Goal: Task Accomplishment & Management: Complete application form

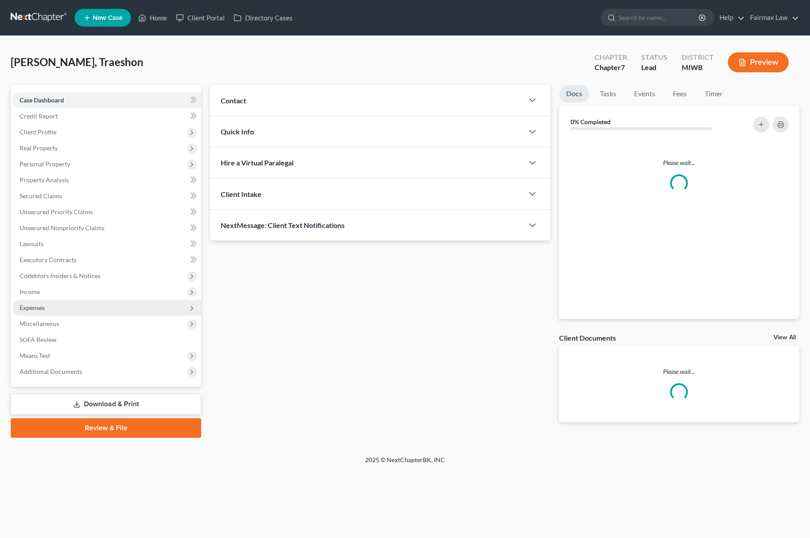
click at [76, 300] on span "Expenses" at bounding box center [106, 308] width 189 height 16
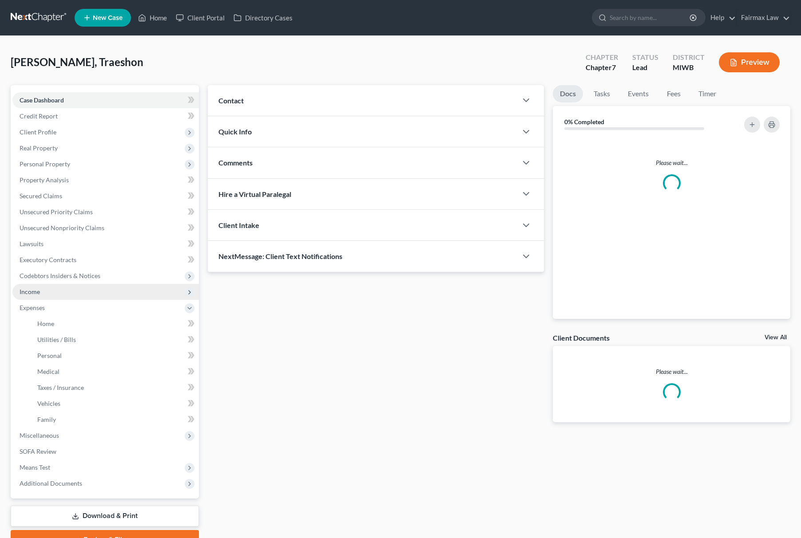
click at [87, 288] on span "Income" at bounding box center [105, 292] width 186 height 16
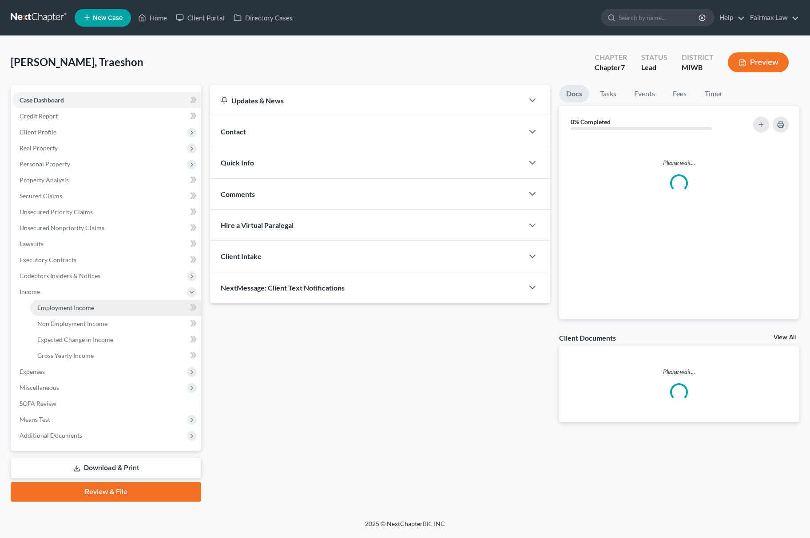
click at [91, 308] on span "Employment Income" at bounding box center [65, 308] width 57 height 8
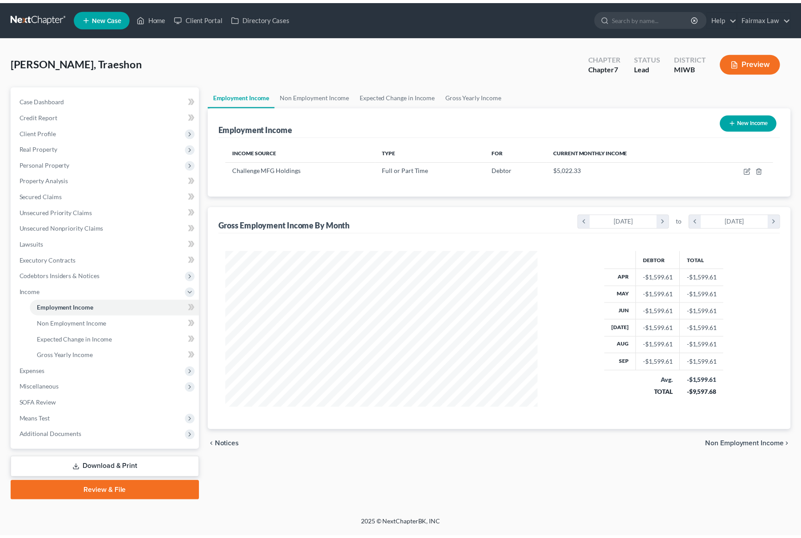
scroll to position [160, 333]
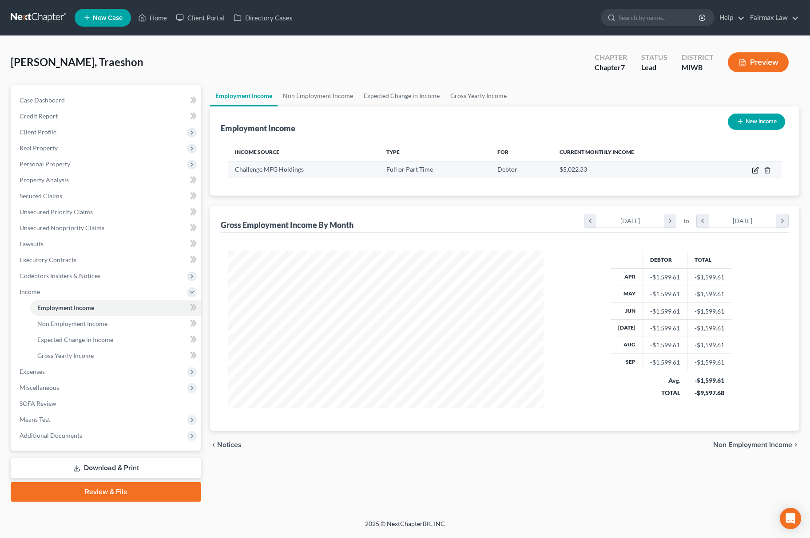
click at [756, 170] on icon "button" at bounding box center [755, 170] width 7 height 7
select select "0"
select select "23"
select select "3"
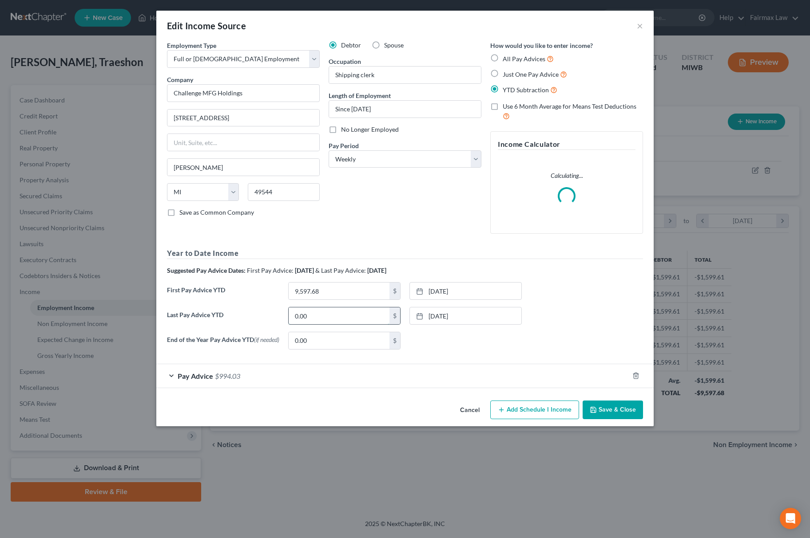
click at [352, 322] on input "0.00" at bounding box center [339, 316] width 101 height 17
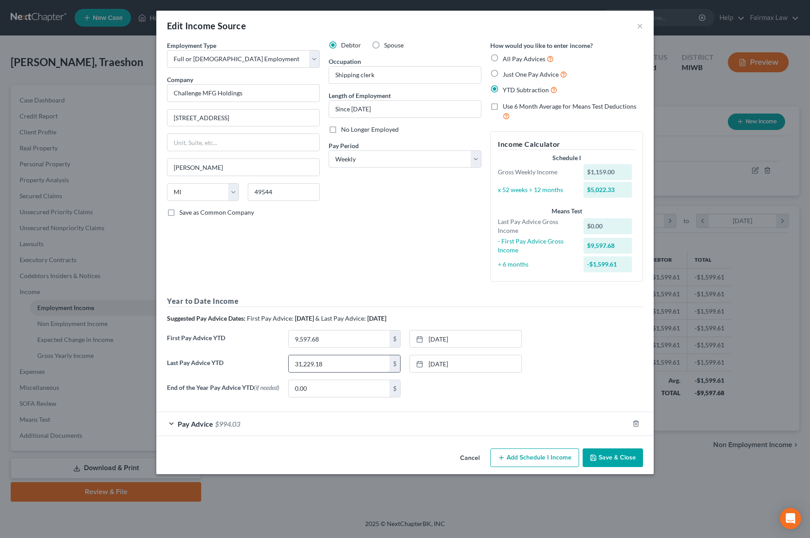
click at [338, 371] on input "31,229.18" at bounding box center [339, 364] width 101 height 17
type input "31,229.18"
click at [618, 466] on button "Save & Close" at bounding box center [612, 458] width 60 height 19
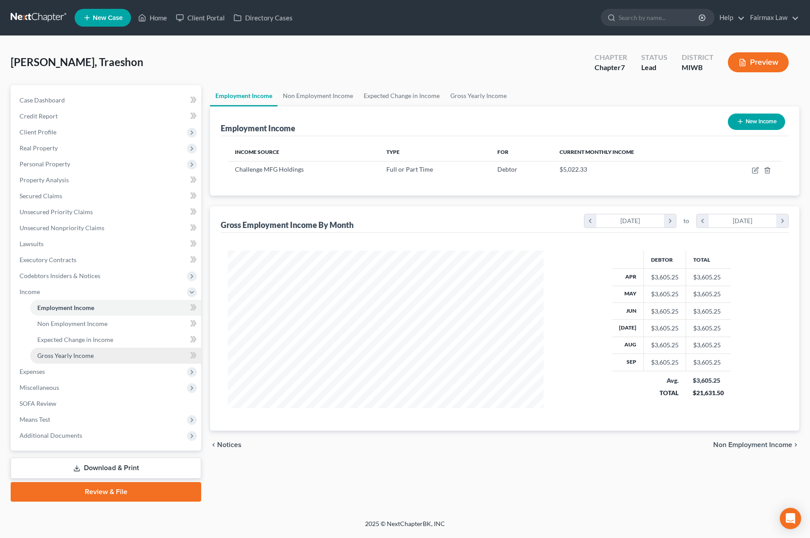
click at [82, 354] on span "Gross Yearly Income" at bounding box center [65, 356] width 56 height 8
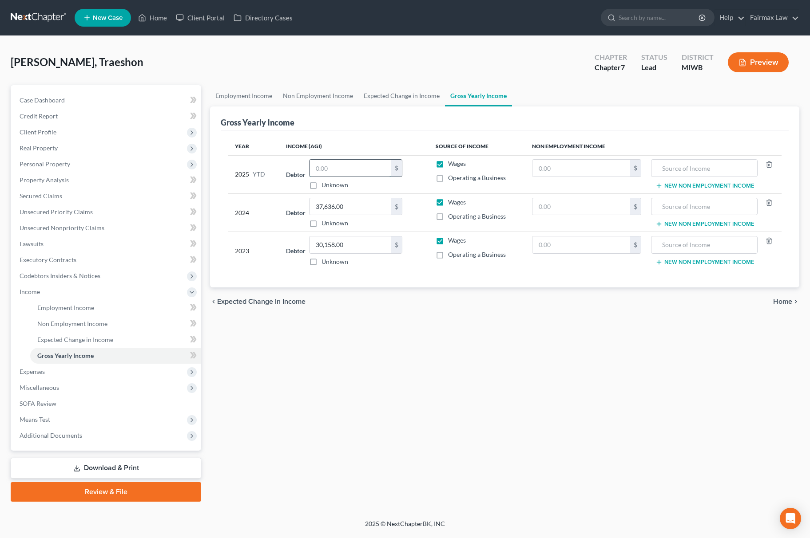
click at [354, 165] on input "text" at bounding box center [350, 168] width 82 height 17
paste input "31,229.18"
type input "31,229.18"
click at [57, 322] on span "Non Employment Income" at bounding box center [72, 324] width 70 height 8
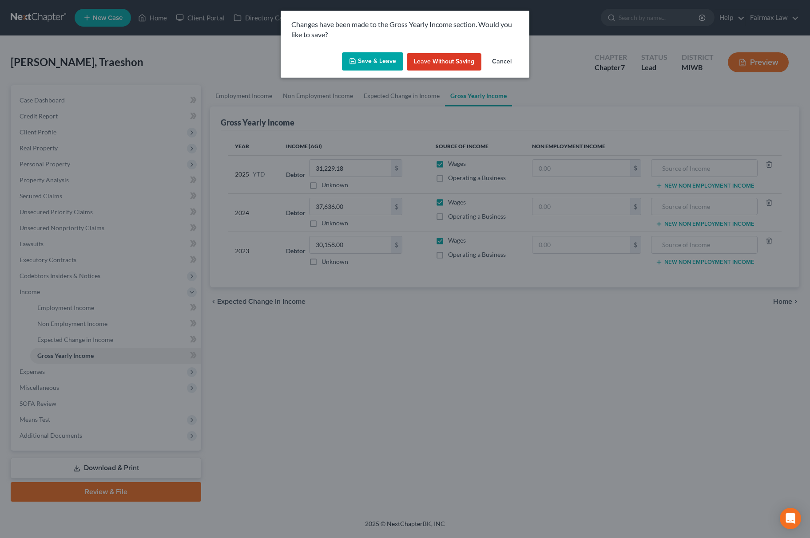
click at [369, 62] on button "Save & Leave" at bounding box center [372, 61] width 61 height 19
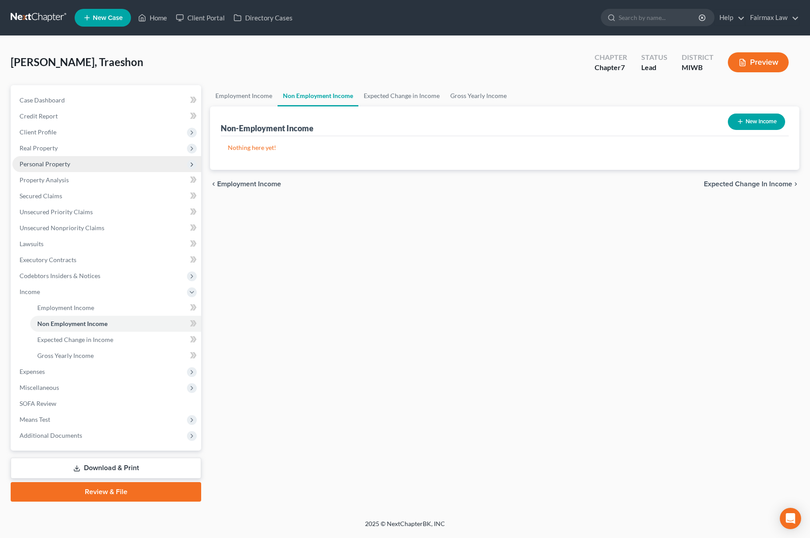
click at [100, 162] on span "Personal Property" at bounding box center [106, 164] width 189 height 16
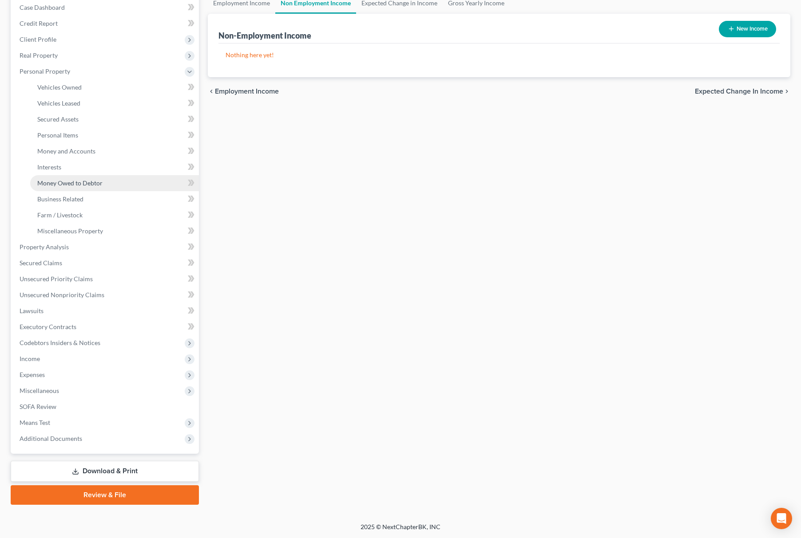
click at [127, 187] on link "Money Owed to Debtor" at bounding box center [114, 183] width 169 height 16
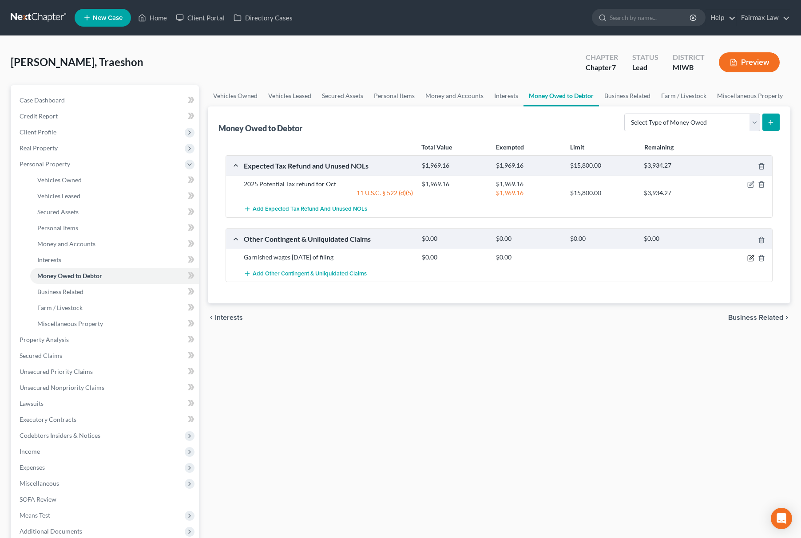
click at [749, 259] on icon "button" at bounding box center [751, 257] width 4 height 4
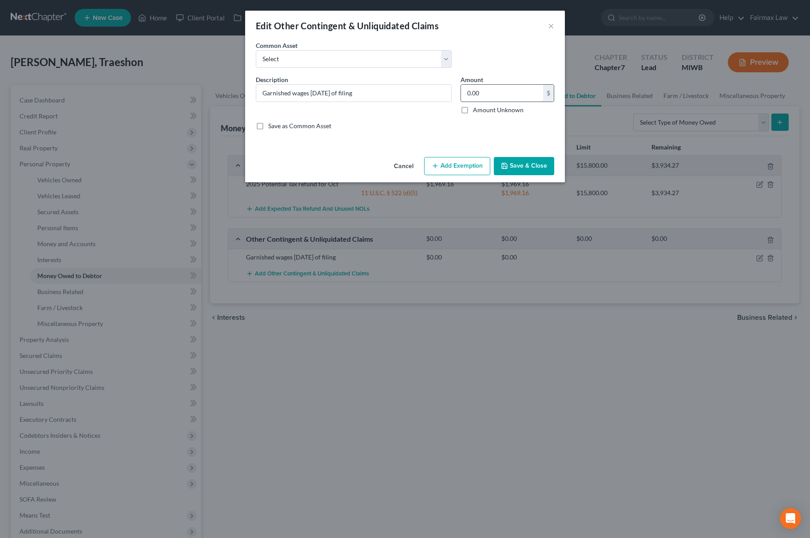
click at [500, 94] on input "0.00" at bounding box center [502, 93] width 82 height 17
type input "685.16"
click at [450, 160] on button "Add Exemption" at bounding box center [457, 166] width 66 height 19
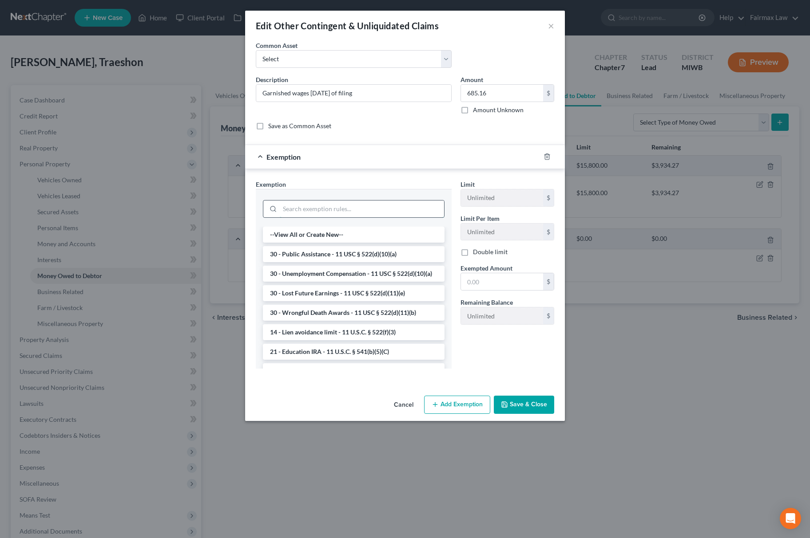
click at [342, 215] on input "search" at bounding box center [362, 209] width 164 height 17
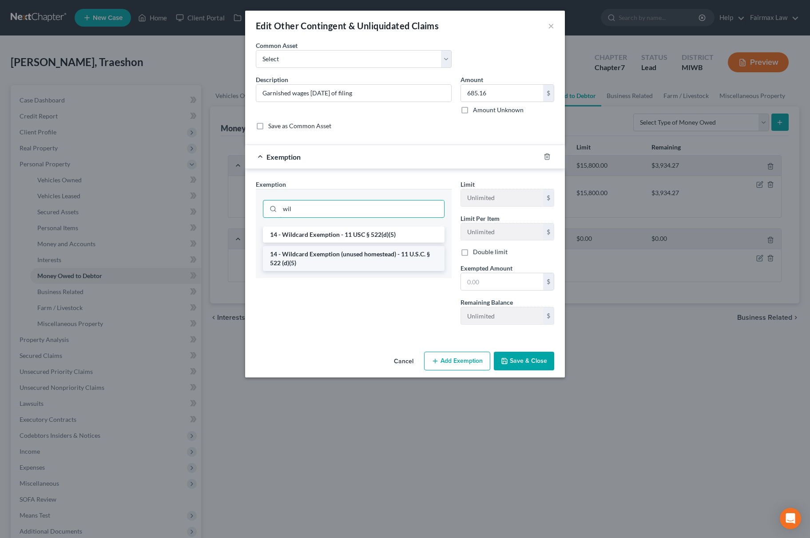
type input "wil"
click at [341, 261] on li "14 - Wildcard Exemption (unused homestead) - 11 U.S.C. § 522 (d)(5)" at bounding box center [354, 258] width 182 height 25
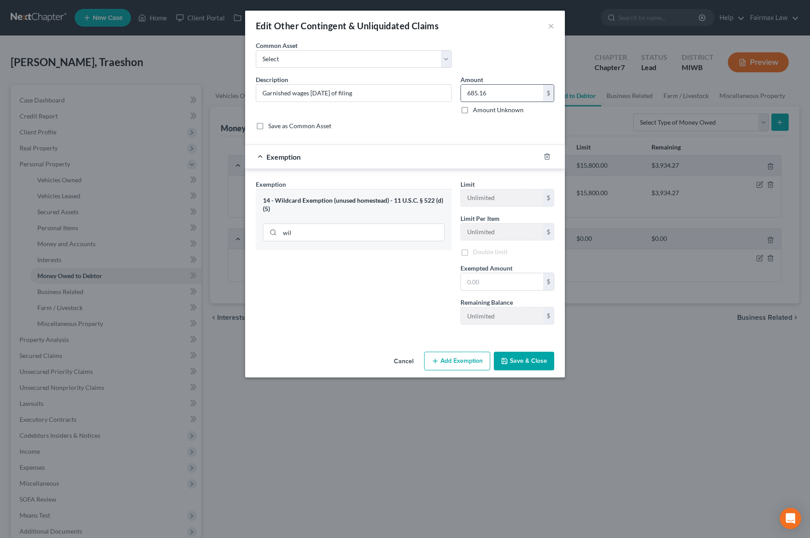
click at [495, 99] on input "685.16" at bounding box center [502, 93] width 82 height 17
click at [487, 289] on input "text" at bounding box center [502, 281] width 82 height 17
paste input "685.16"
type input "685.16"
click at [398, 292] on div "Exemption Set must be selected for CA. Exemption * 14 - Wildcard Exemption (unu…" at bounding box center [353, 256] width 205 height 152
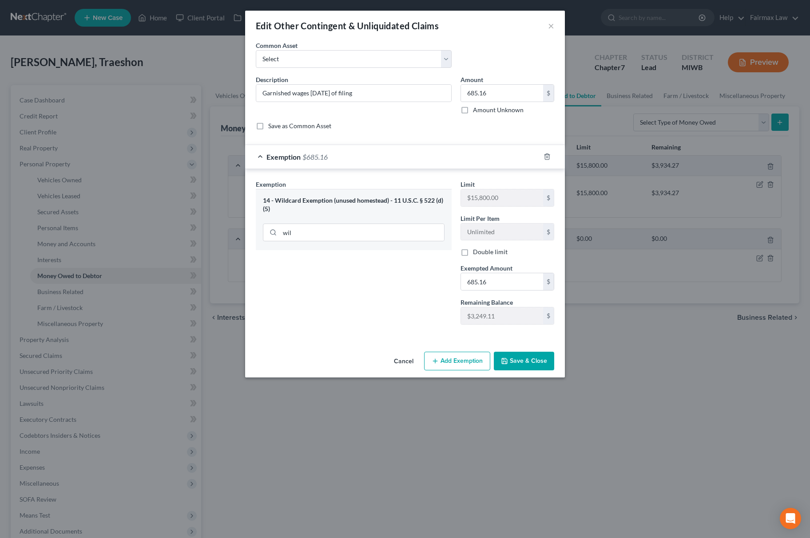
click at [519, 364] on button "Save & Close" at bounding box center [524, 361] width 60 height 19
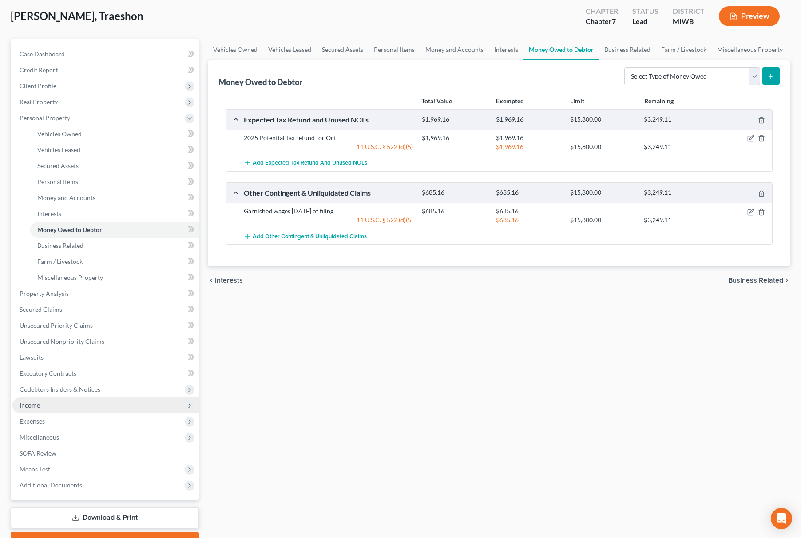
scroll to position [93, 0]
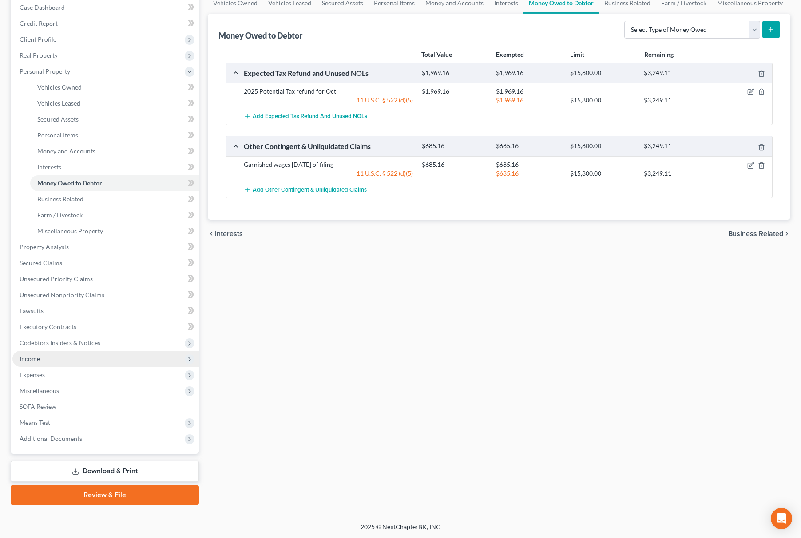
click at [38, 357] on span "Income" at bounding box center [30, 359] width 20 height 8
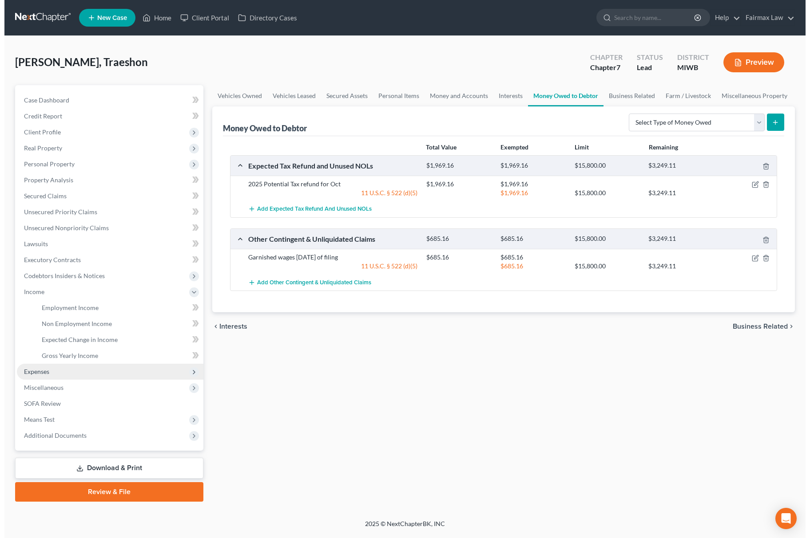
scroll to position [0, 0]
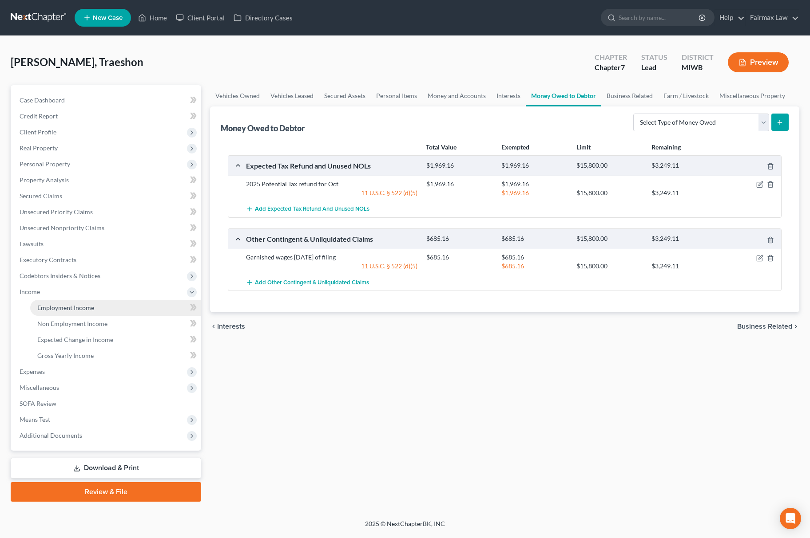
click at [57, 309] on span "Employment Income" at bounding box center [65, 308] width 57 height 8
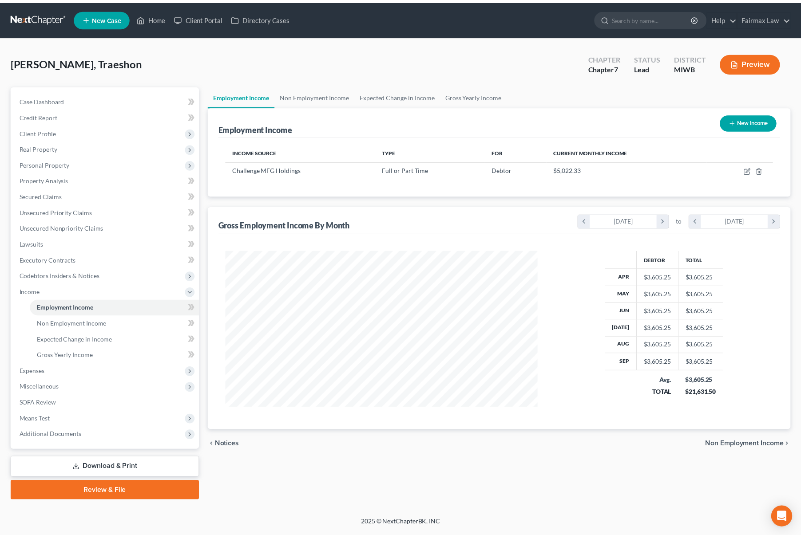
scroll to position [160, 333]
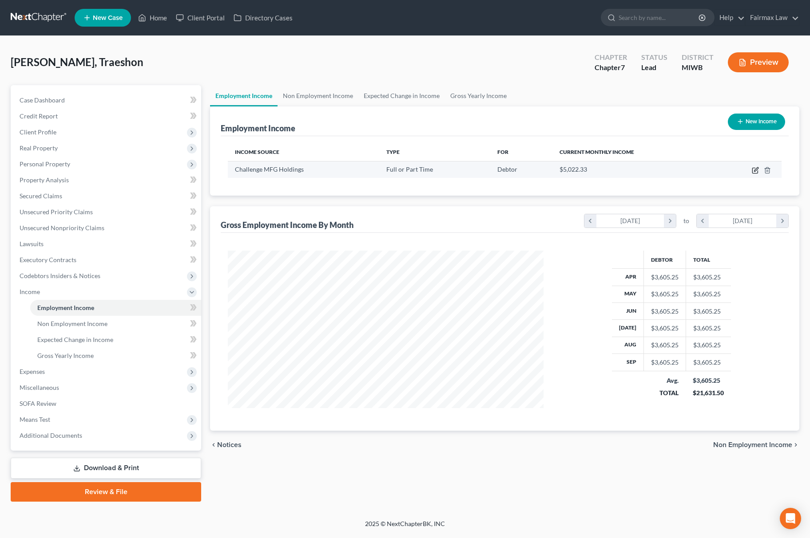
click at [757, 168] on icon "button" at bounding box center [755, 170] width 7 height 7
select select "0"
select select "23"
select select "3"
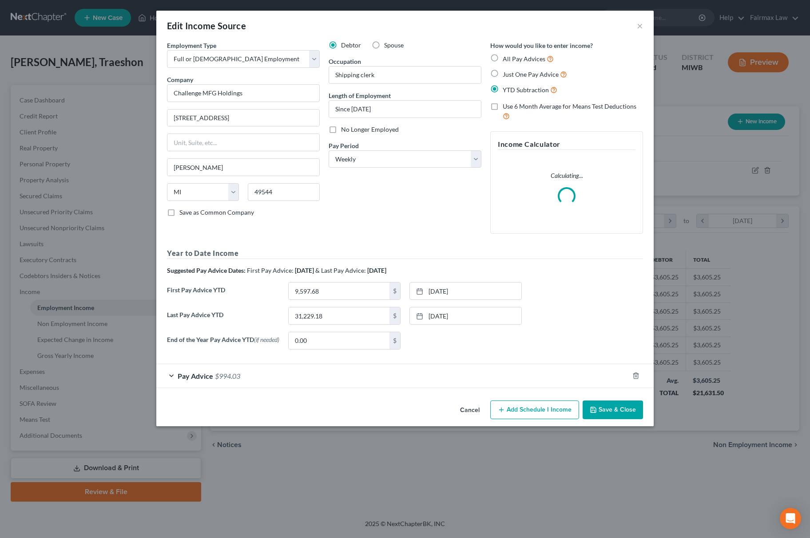
click at [613, 414] on button "Save & Close" at bounding box center [612, 410] width 60 height 19
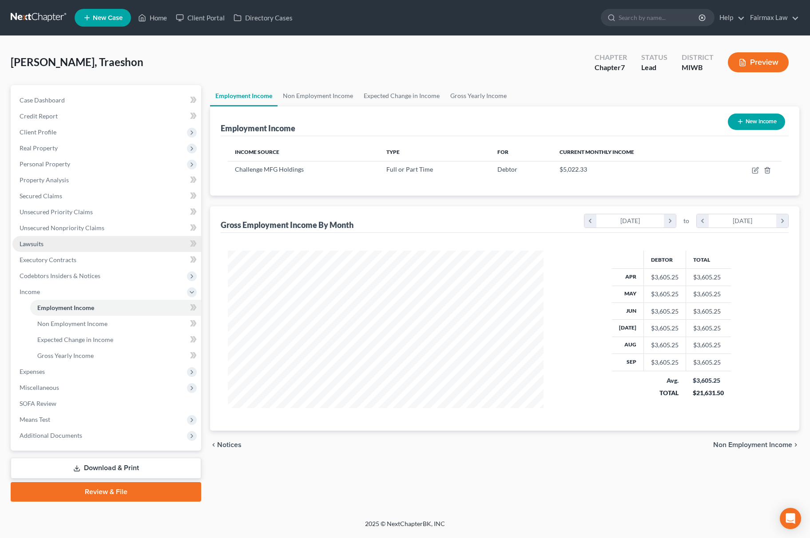
click at [42, 241] on span "Lawsuits" at bounding box center [32, 244] width 24 height 8
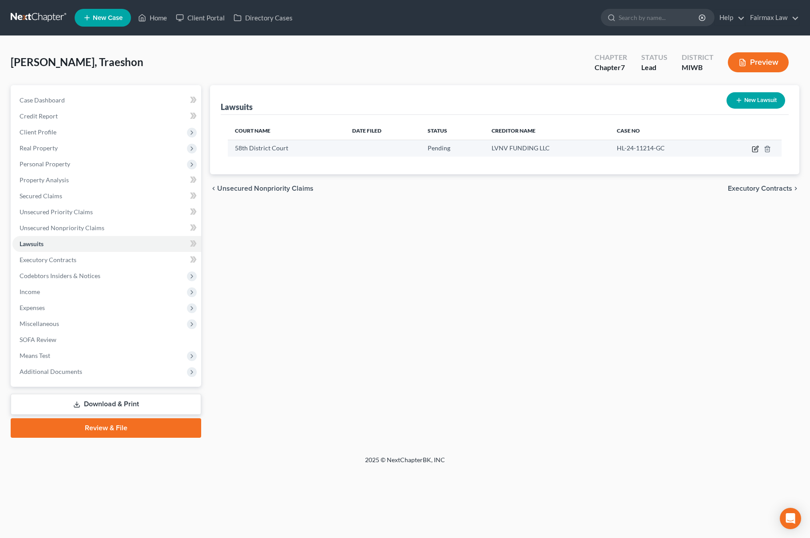
click at [755, 151] on icon "button" at bounding box center [755, 149] width 7 height 7
select select "23"
select select "0"
select select "1"
select select "42"
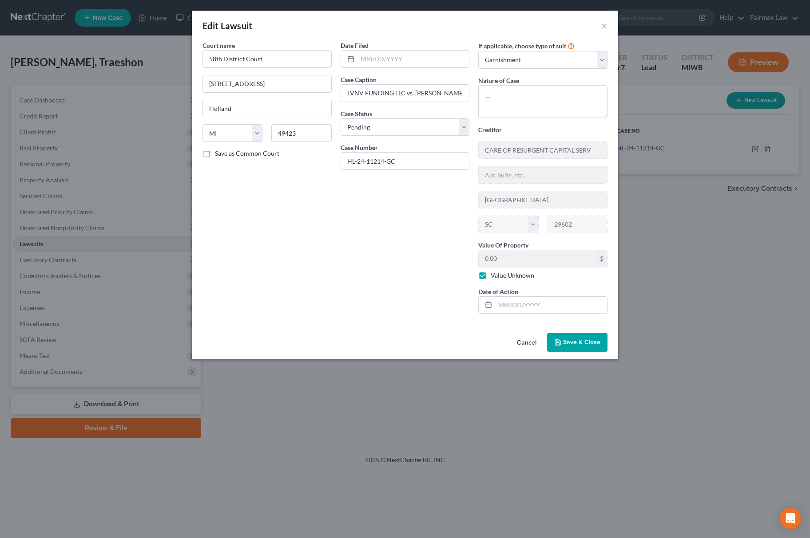
click at [578, 345] on span "Save & Close" at bounding box center [581, 343] width 37 height 8
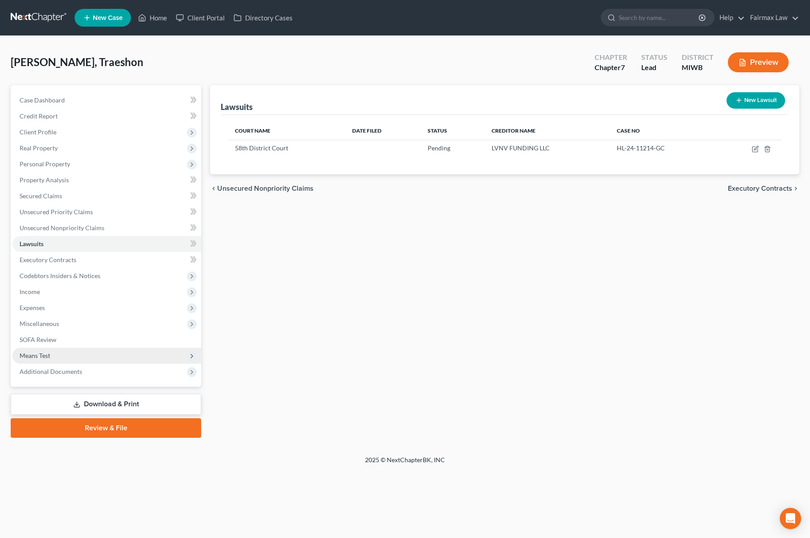
click at [95, 351] on span "Means Test" at bounding box center [106, 356] width 189 height 16
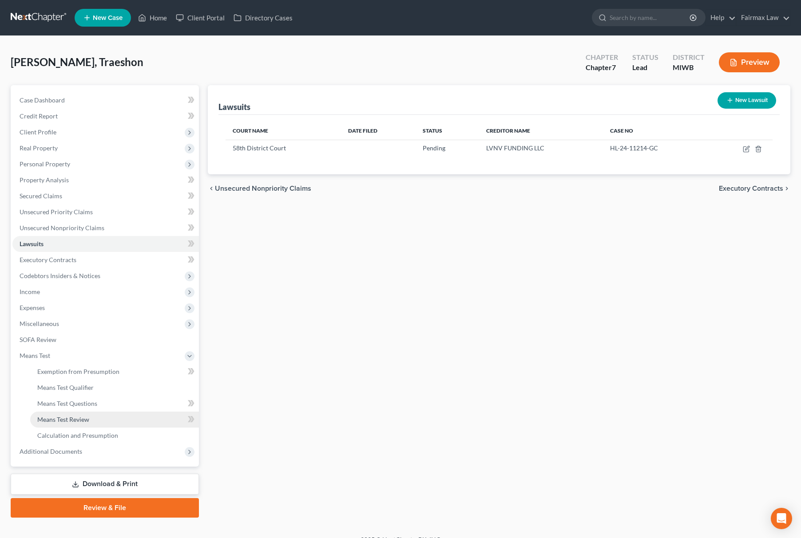
click at [87, 419] on span "Means Test Review" at bounding box center [63, 420] width 52 height 8
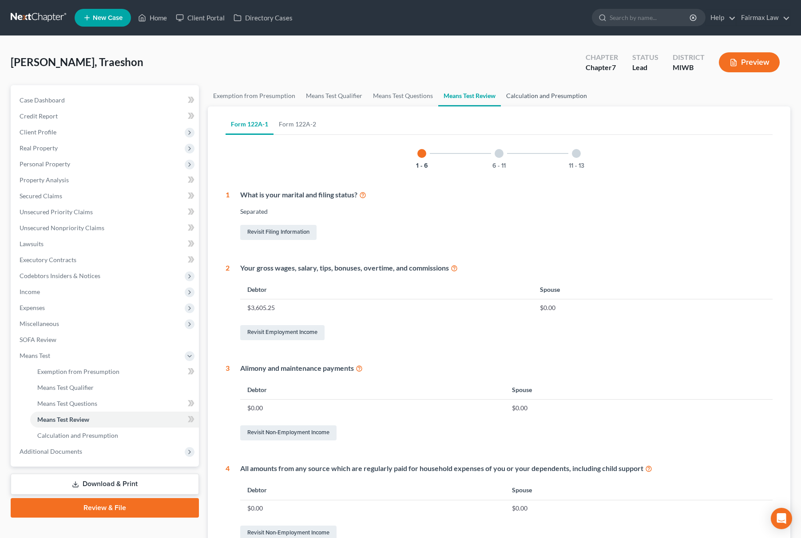
click at [552, 89] on link "Calculation and Presumption" at bounding box center [546, 95] width 91 height 21
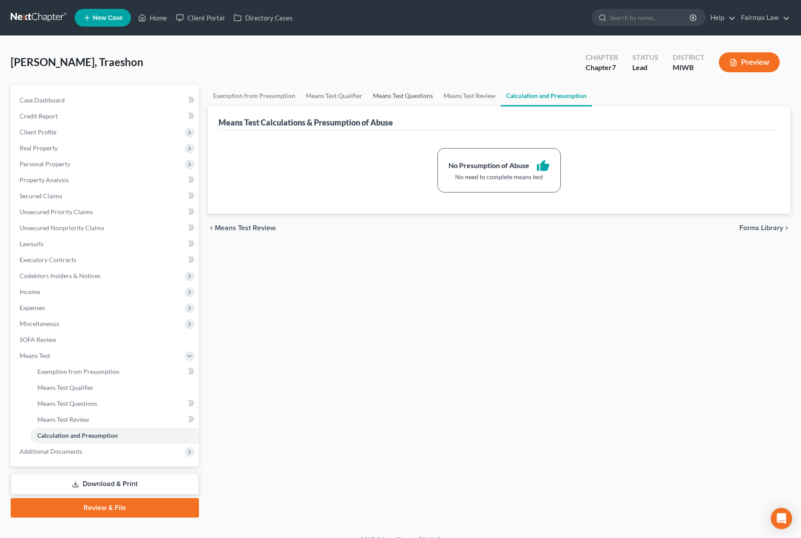
click at [376, 93] on link "Means Test Questions" at bounding box center [403, 95] width 71 height 21
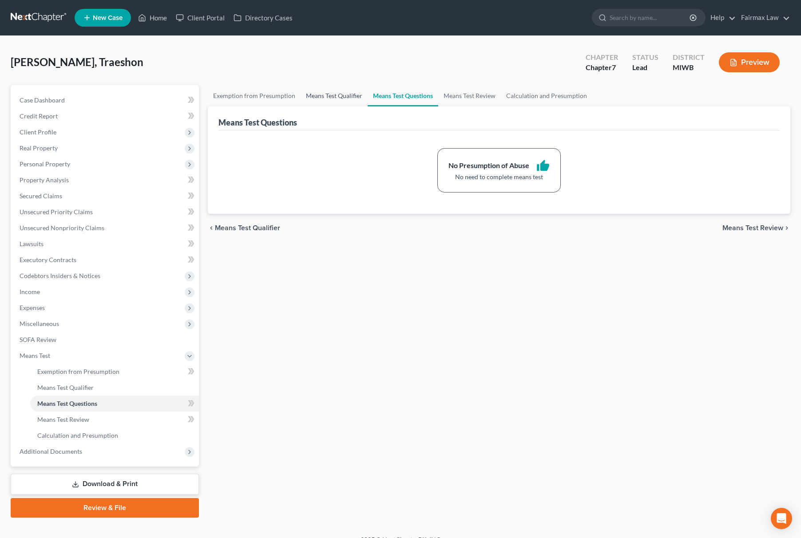
click at [328, 97] on link "Means Test Qualifier" at bounding box center [334, 95] width 67 height 21
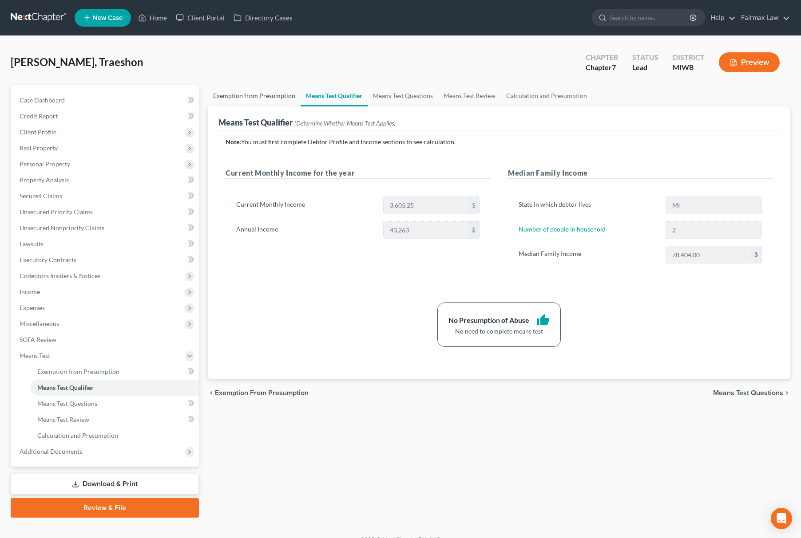
click at [259, 100] on link "Exemption from Presumption" at bounding box center [254, 95] width 93 height 21
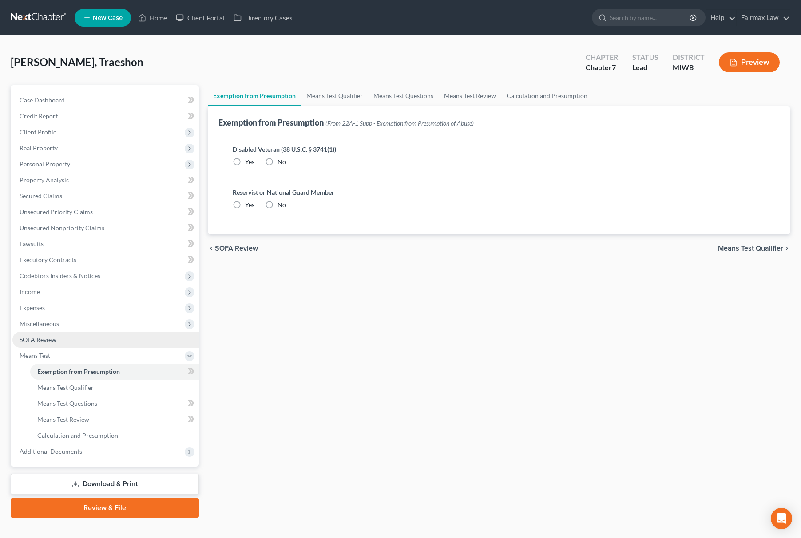
scroll to position [13, 0]
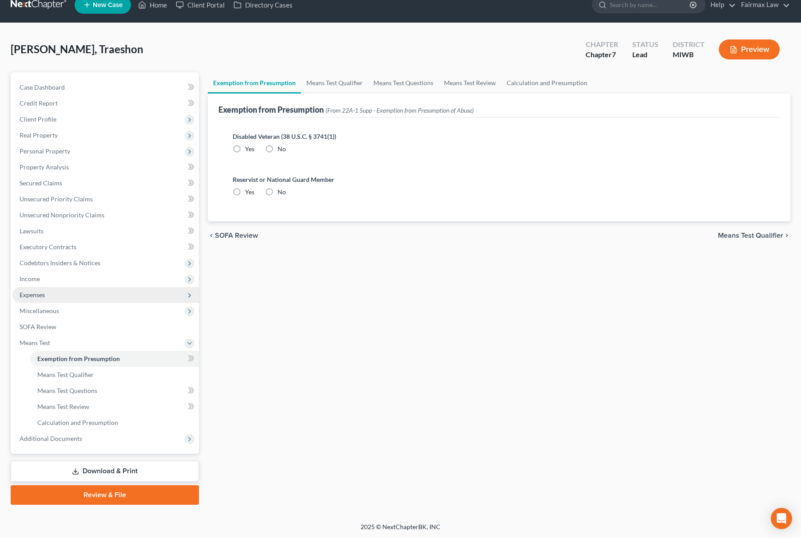
click at [96, 295] on span "Expenses" at bounding box center [105, 295] width 186 height 16
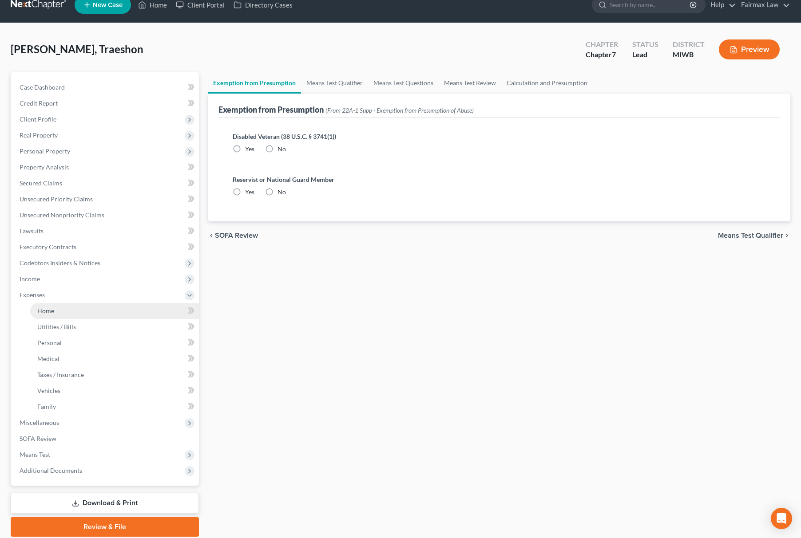
click at [81, 305] on link "Home" at bounding box center [114, 311] width 169 height 16
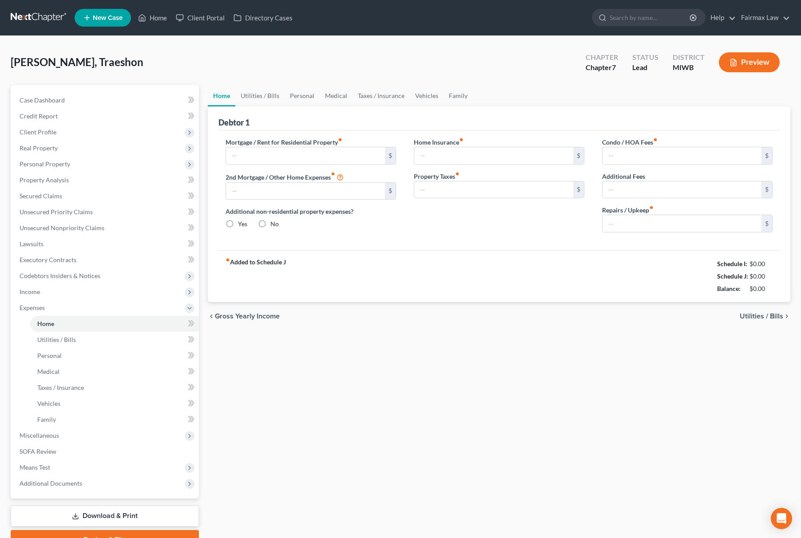
type input "1,699.00"
type input "0.00"
radio input "true"
type input "0.00"
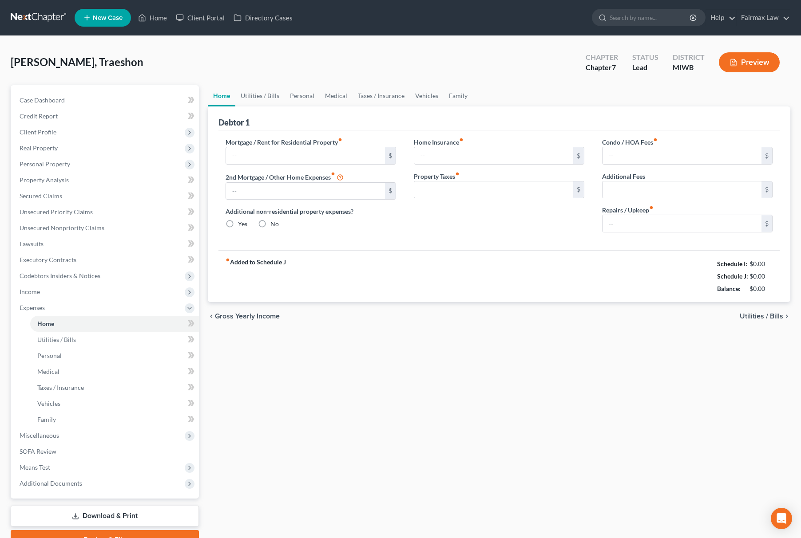
type input "0.00"
drag, startPoint x: 707, startPoint y: 259, endPoint x: 795, endPoint y: 291, distance: 93.1
click at [795, 291] on div "[PERSON_NAME], Traeshon Upgraded Chapter Chapter 7 Status Lead District [GEOGRA…" at bounding box center [400, 302] width 801 height 532
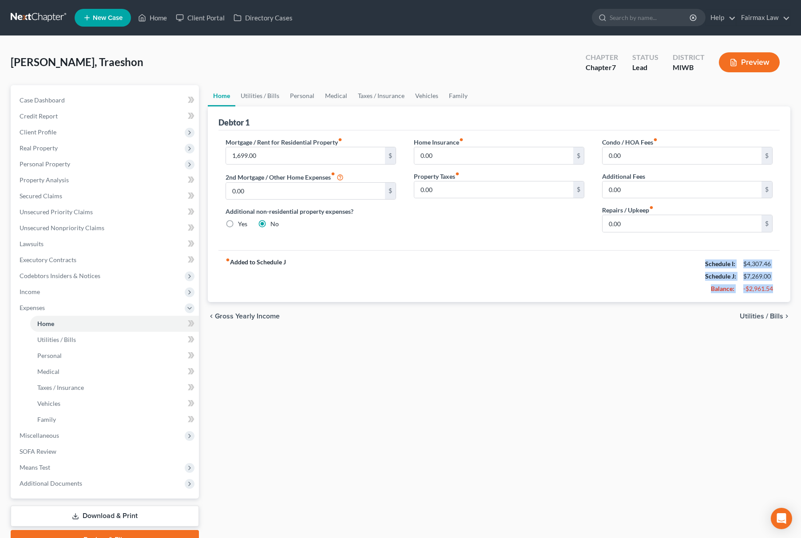
copy div "Schedule I: $4,307.46 Schedule J: $7,269.00 Balance: -$2,961.54"
click at [109, 119] on link "Credit Report" at bounding box center [105, 116] width 186 height 16
click at [102, 128] on span "Client Profile" at bounding box center [105, 132] width 186 height 16
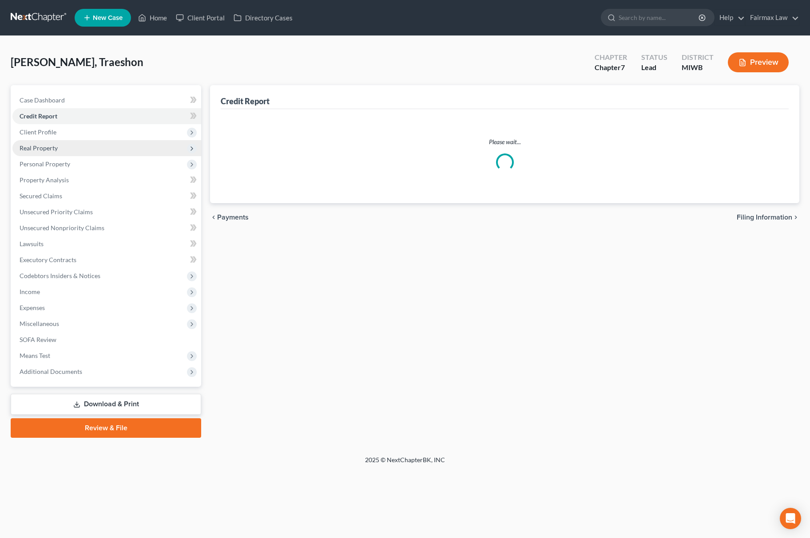
click at [75, 144] on span "Real Property" at bounding box center [106, 148] width 189 height 16
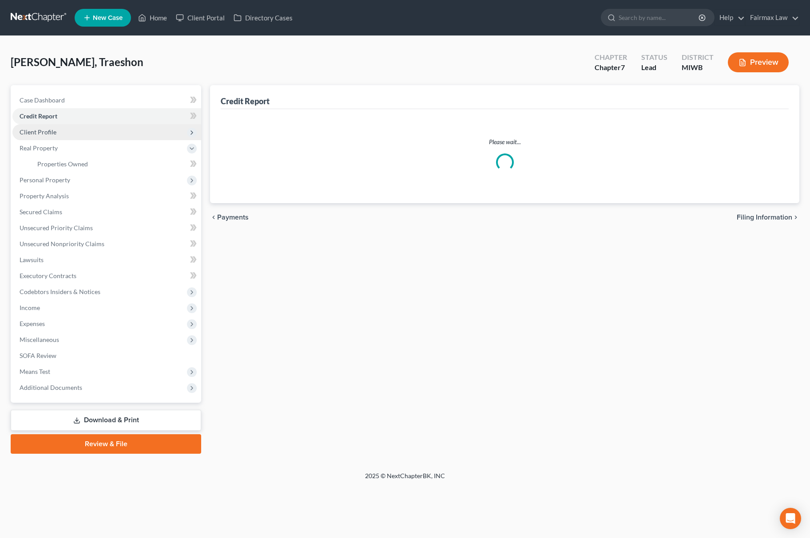
click at [82, 131] on span "Client Profile" at bounding box center [106, 132] width 189 height 16
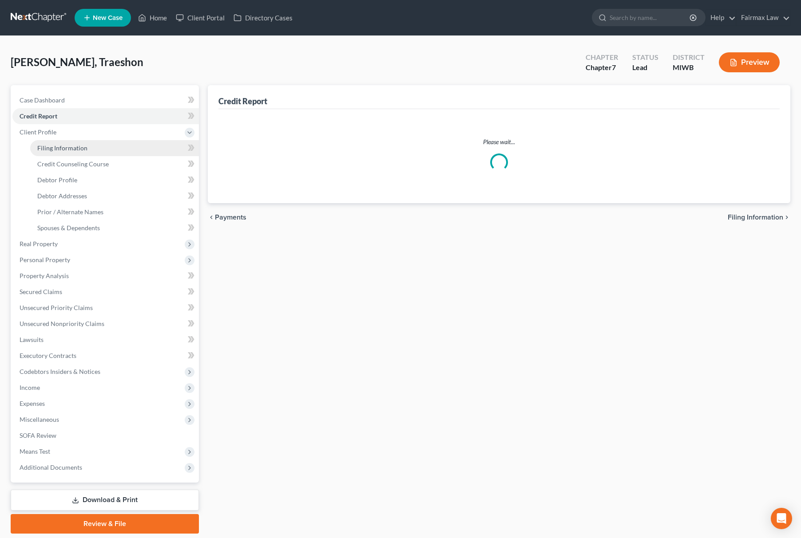
click at [76, 140] on link "Filing Information" at bounding box center [114, 148] width 169 height 16
select select "1"
select select "0"
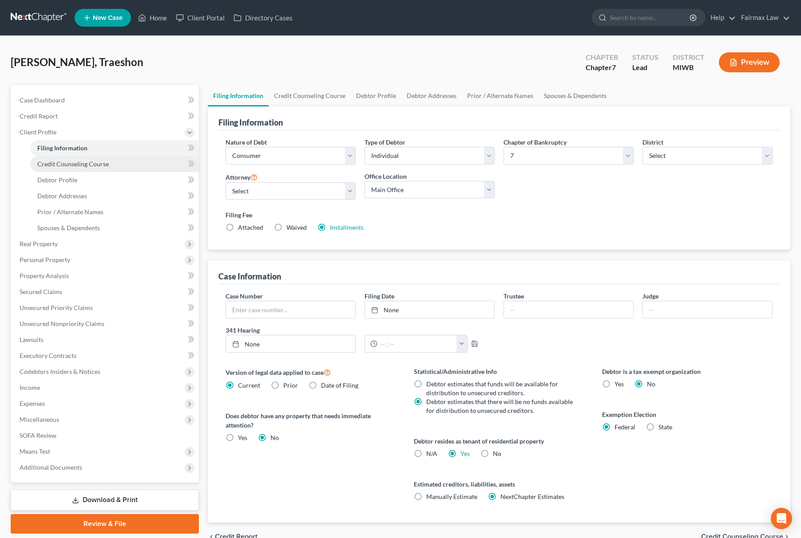
click at [87, 166] on span "Credit Counseling Course" at bounding box center [72, 164] width 71 height 8
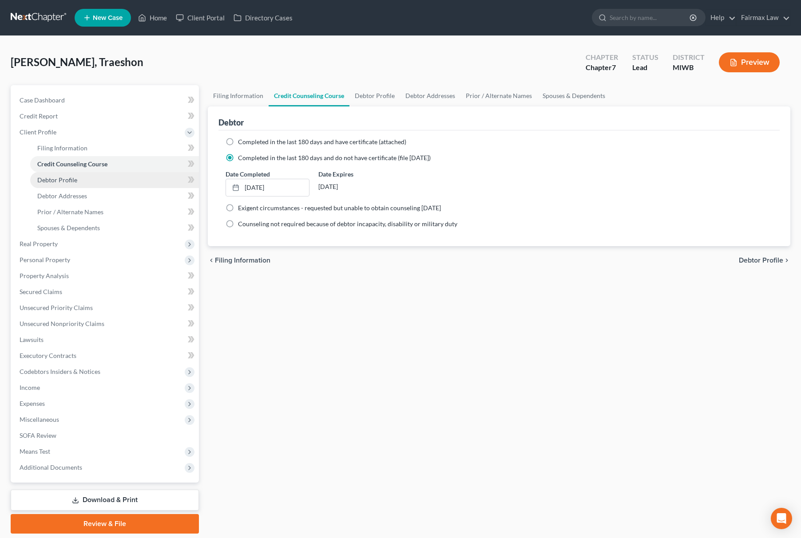
click at [68, 183] on link "Debtor Profile" at bounding box center [114, 180] width 169 height 16
select select "2"
select select "1"
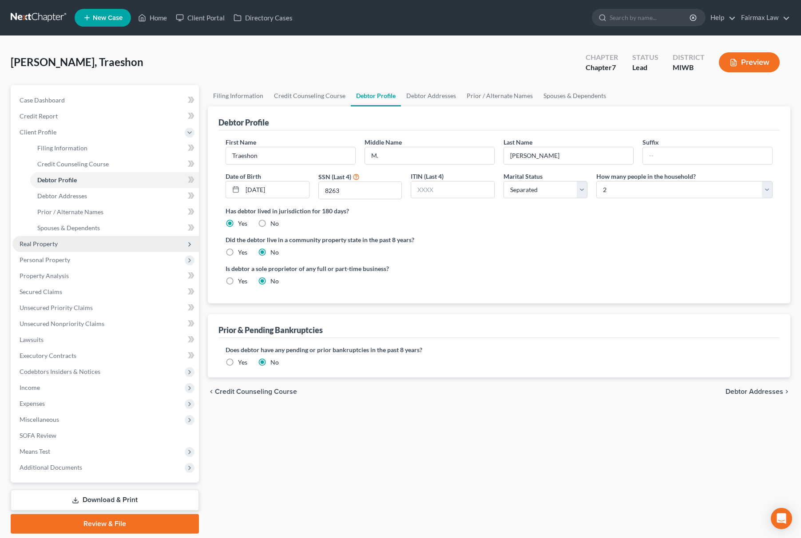
scroll to position [29, 0]
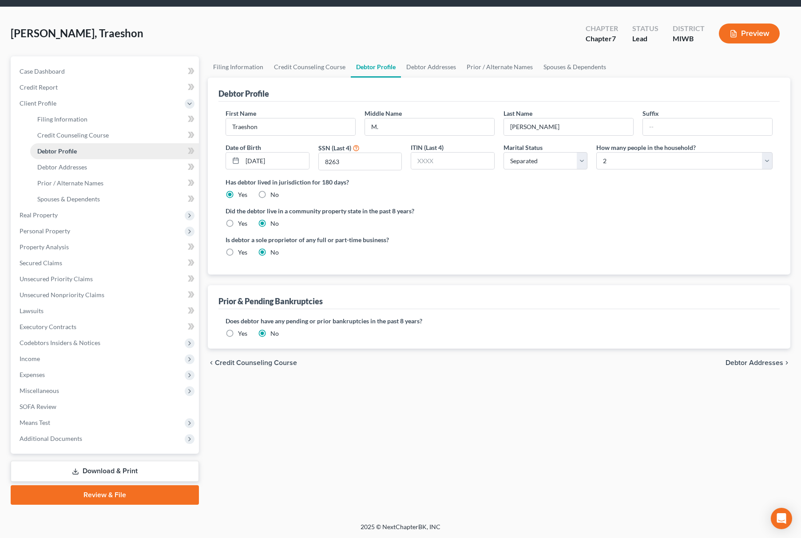
click at [85, 150] on link "Debtor Profile" at bounding box center [114, 151] width 169 height 16
click at [67, 170] on link "Debtor Addresses" at bounding box center [114, 167] width 169 height 16
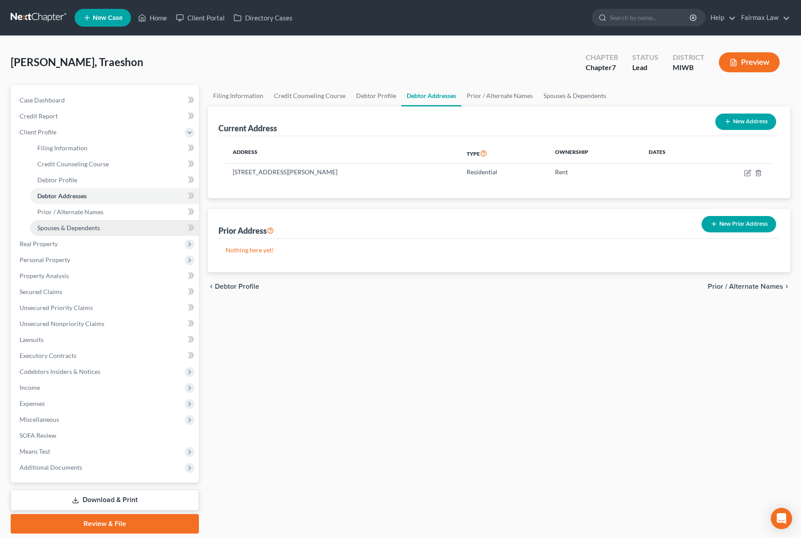
click at [103, 222] on link "Spouses & Dependents" at bounding box center [114, 228] width 169 height 16
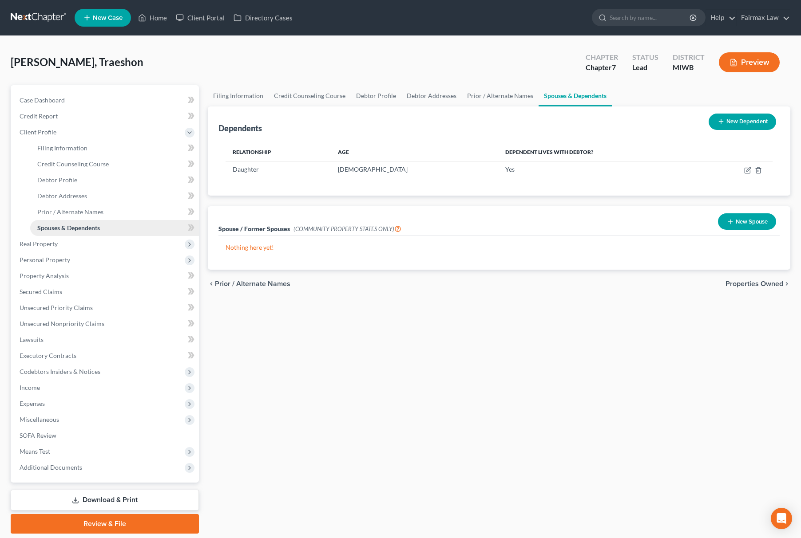
scroll to position [29, 0]
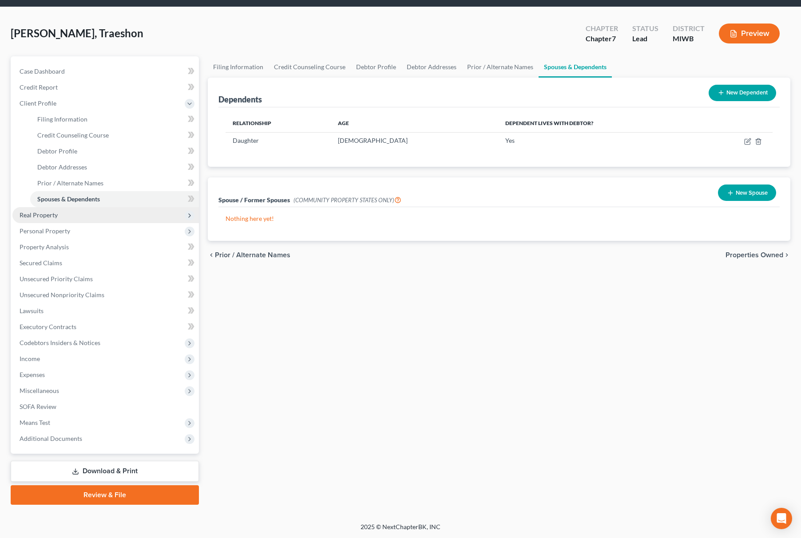
drag, startPoint x: 73, startPoint y: 214, endPoint x: 68, endPoint y: 214, distance: 5.3
click at [70, 214] on span "Real Property" at bounding box center [105, 215] width 186 height 16
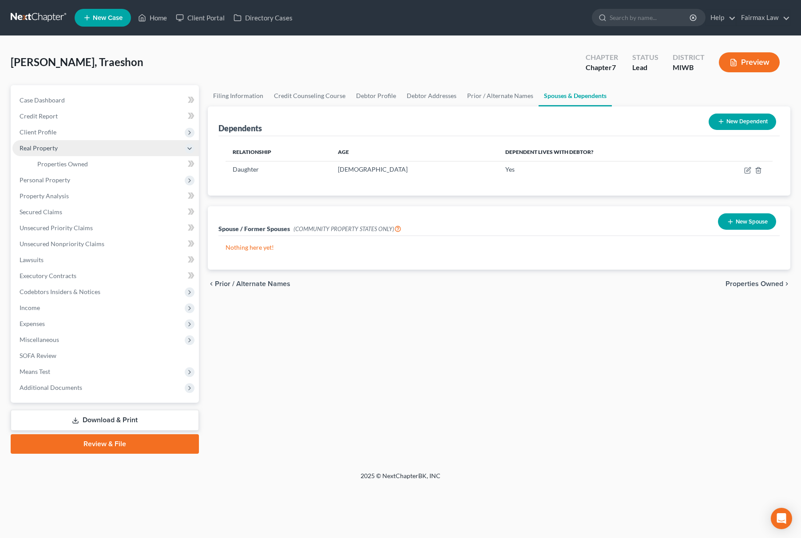
scroll to position [0, 0]
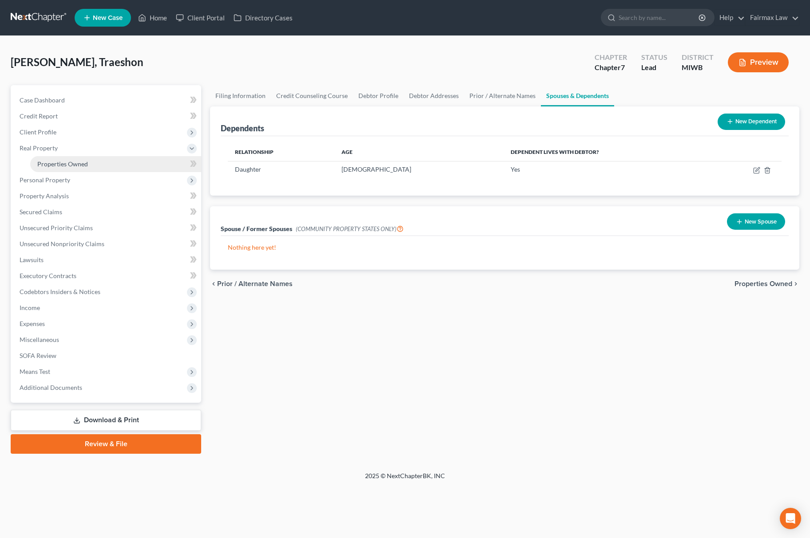
click at [80, 168] on link "Properties Owned" at bounding box center [115, 164] width 171 height 16
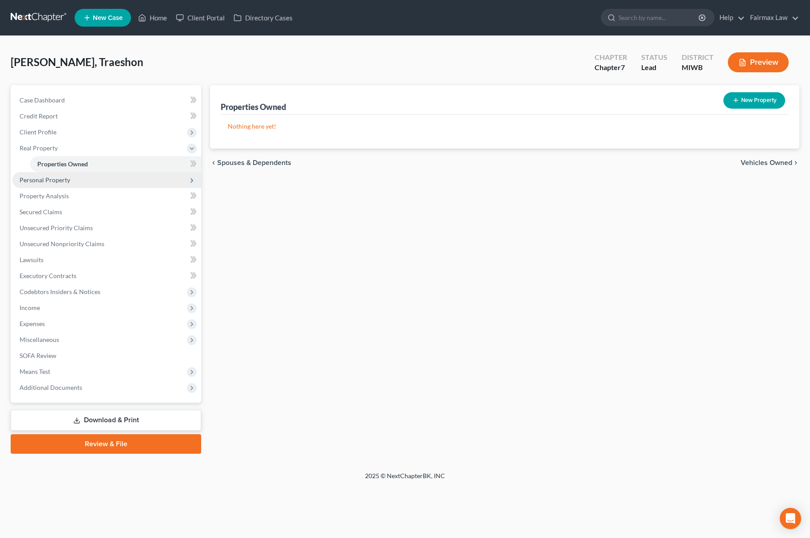
click at [47, 180] on span "Personal Property" at bounding box center [45, 180] width 51 height 8
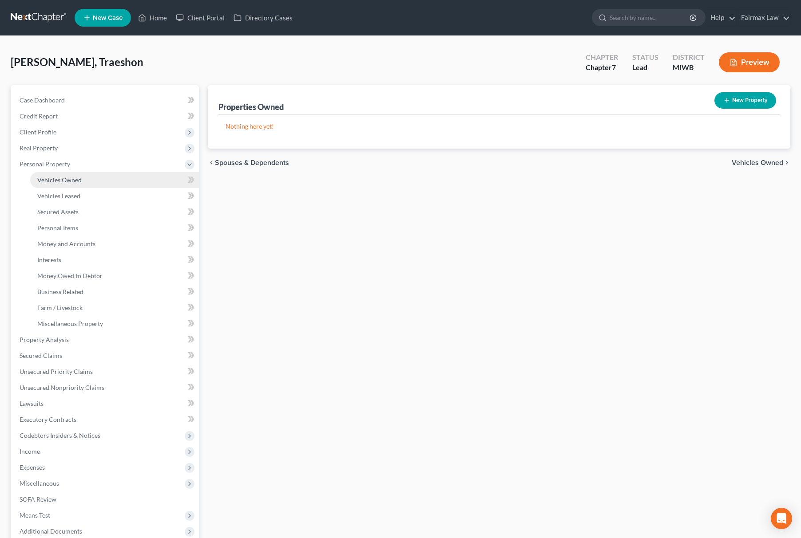
click at [93, 179] on link "Vehicles Owned" at bounding box center [114, 180] width 169 height 16
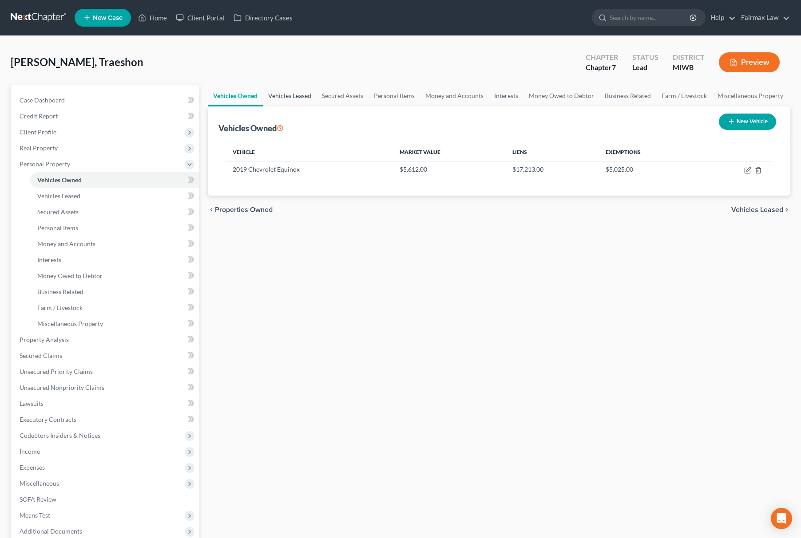
click at [288, 94] on link "Vehicles Leased" at bounding box center [290, 95] width 54 height 21
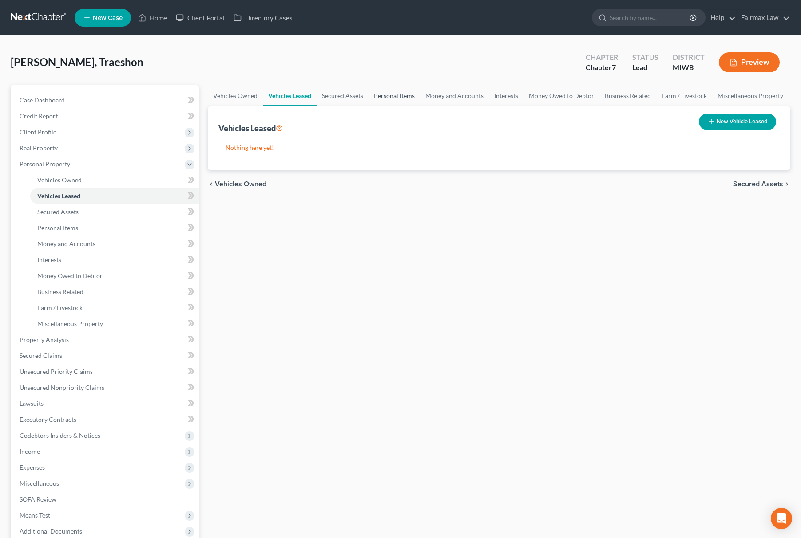
click at [392, 95] on link "Personal Items" at bounding box center [393, 95] width 51 height 21
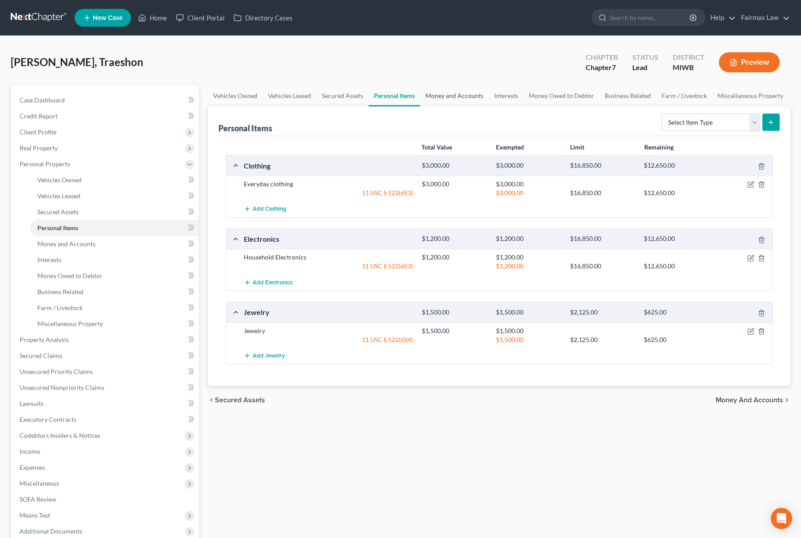
click at [448, 95] on link "Money and Accounts" at bounding box center [454, 95] width 69 height 21
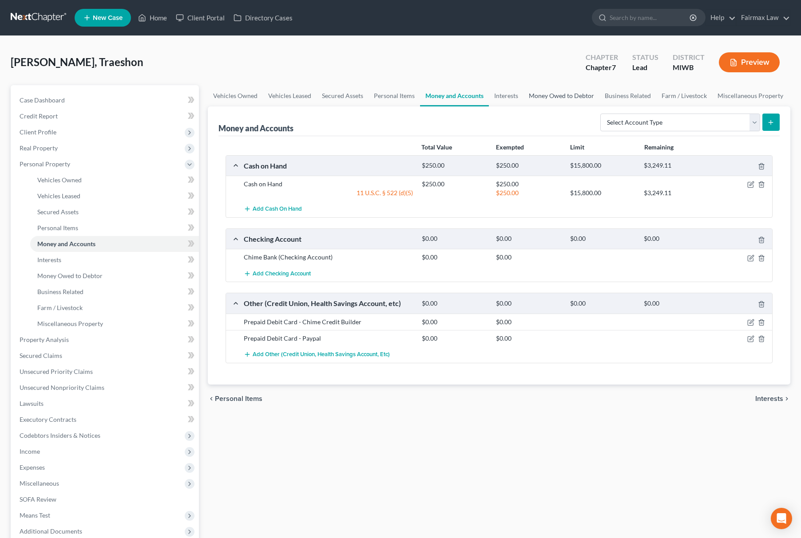
click at [551, 95] on link "Money Owed to Debtor" at bounding box center [561, 95] width 76 height 21
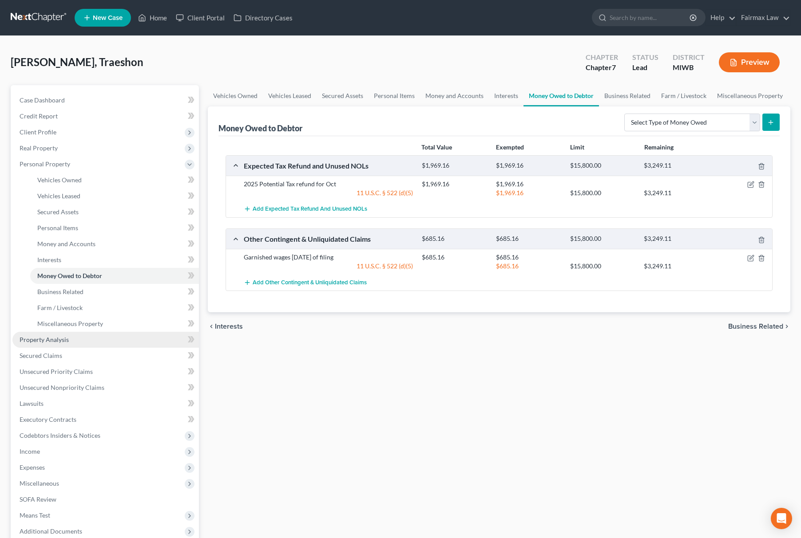
click at [30, 336] on span "Property Analysis" at bounding box center [44, 340] width 49 height 8
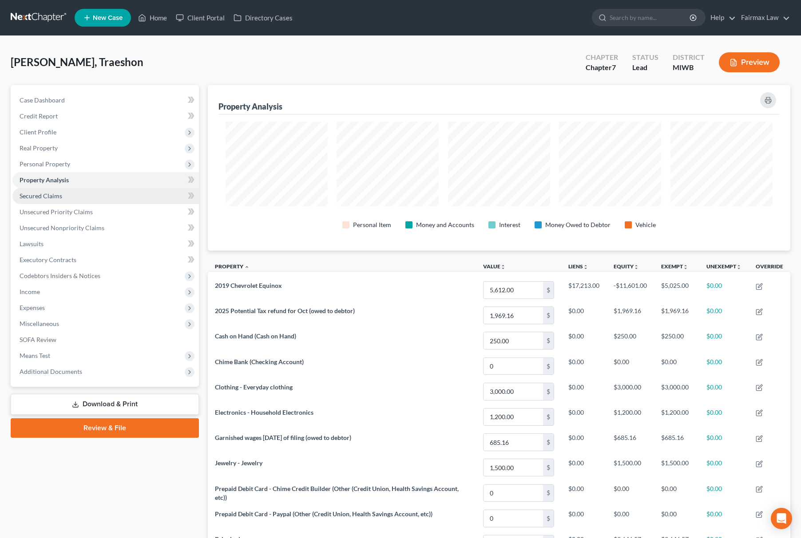
click at [88, 190] on link "Secured Claims" at bounding box center [105, 196] width 186 height 16
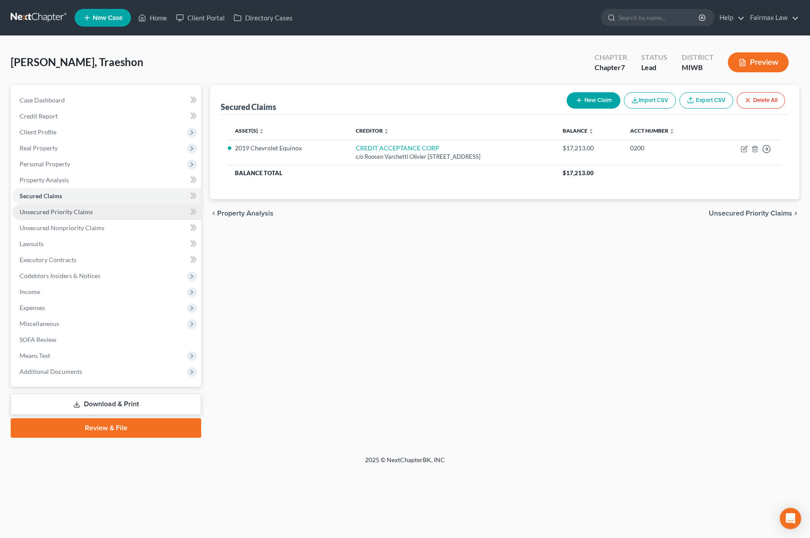
click at [86, 208] on span "Unsecured Priority Claims" at bounding box center [56, 212] width 73 height 8
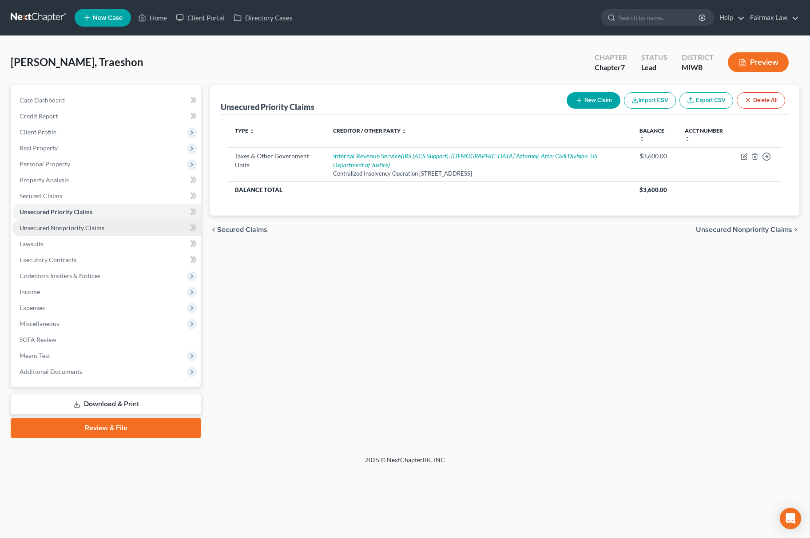
click at [93, 227] on span "Unsecured Nonpriority Claims" at bounding box center [62, 228] width 85 height 8
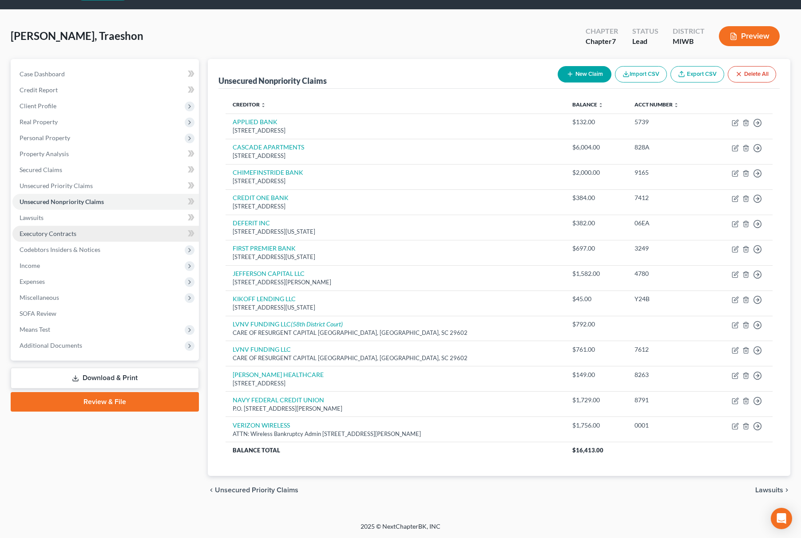
scroll to position [28, 0]
click at [68, 221] on link "Lawsuits" at bounding box center [105, 218] width 186 height 16
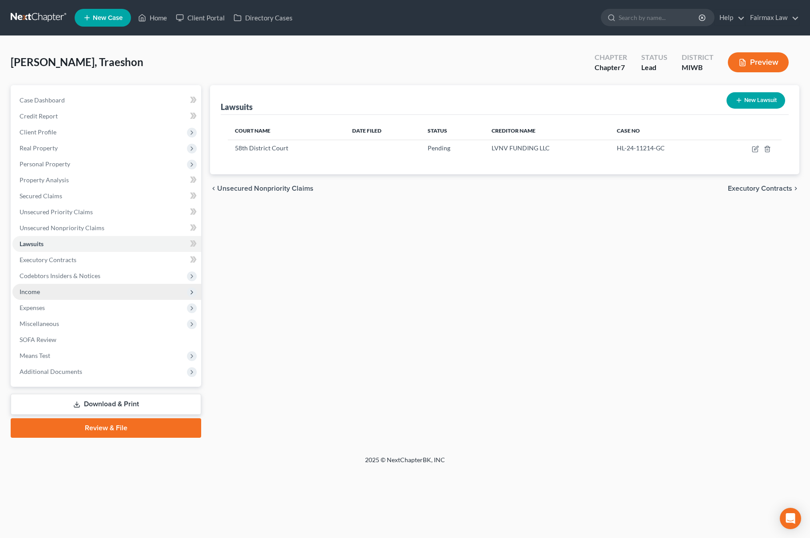
click at [53, 288] on span "Income" at bounding box center [106, 292] width 189 height 16
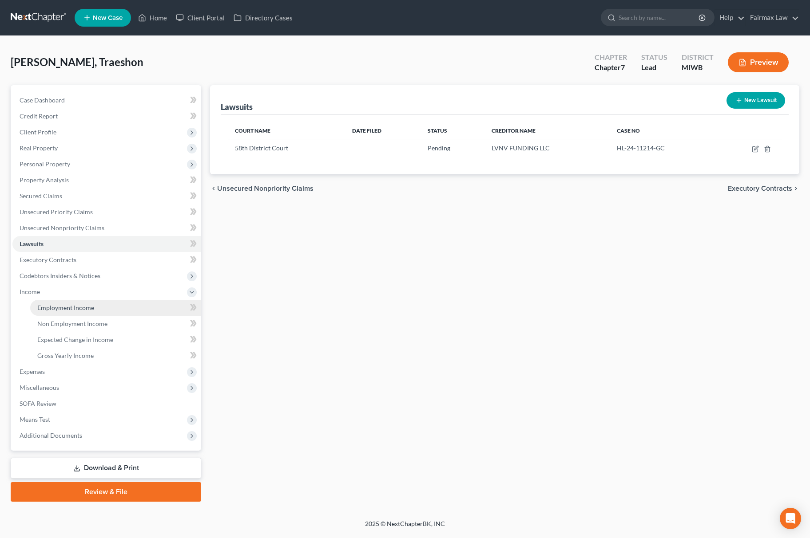
click at [73, 309] on span "Employment Income" at bounding box center [65, 308] width 57 height 8
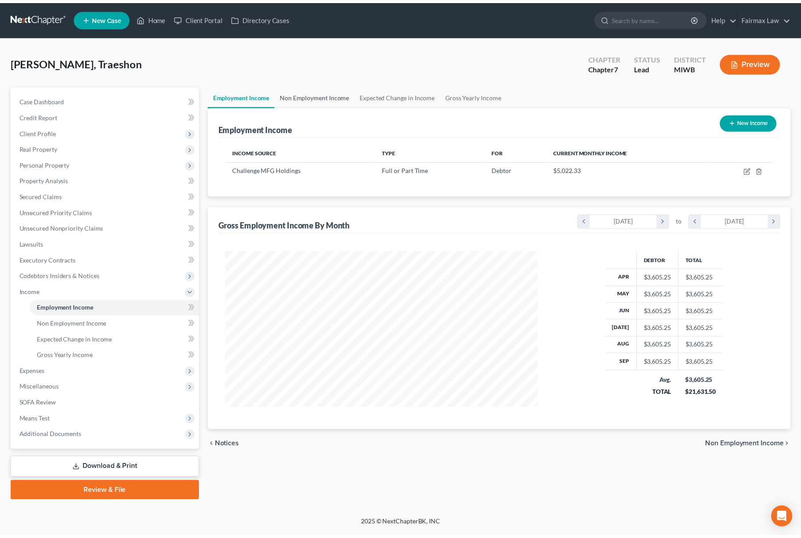
scroll to position [160, 333]
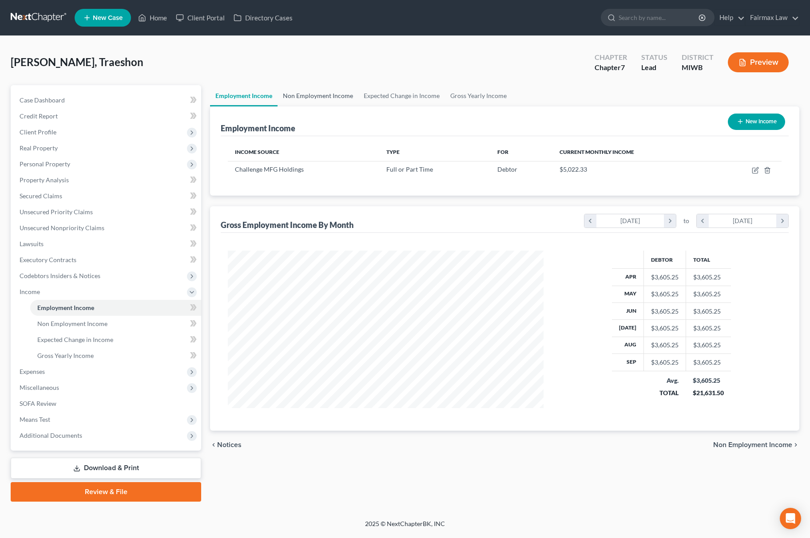
click at [328, 93] on link "Non Employment Income" at bounding box center [317, 95] width 81 height 21
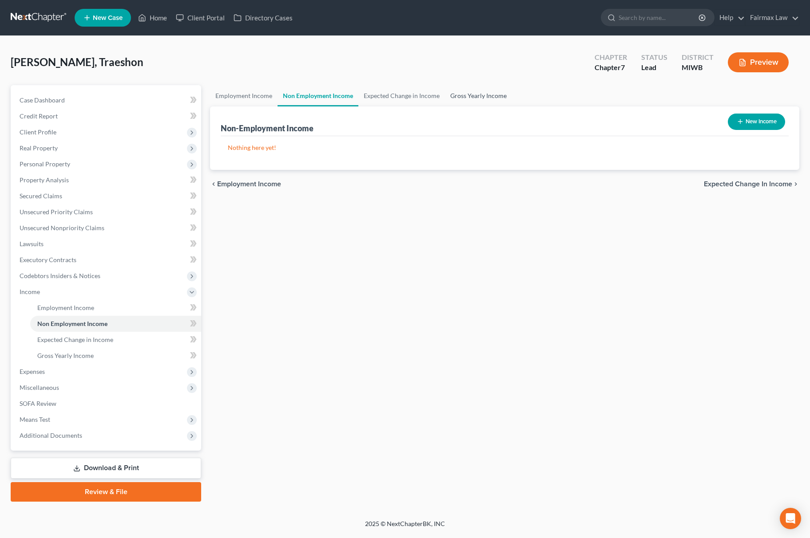
click at [475, 93] on link "Gross Yearly Income" at bounding box center [478, 95] width 67 height 21
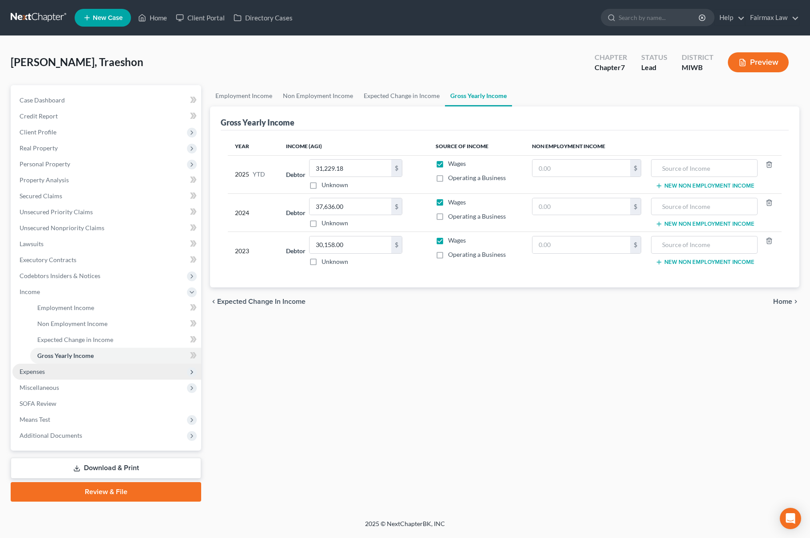
click at [89, 373] on span "Expenses" at bounding box center [106, 372] width 189 height 16
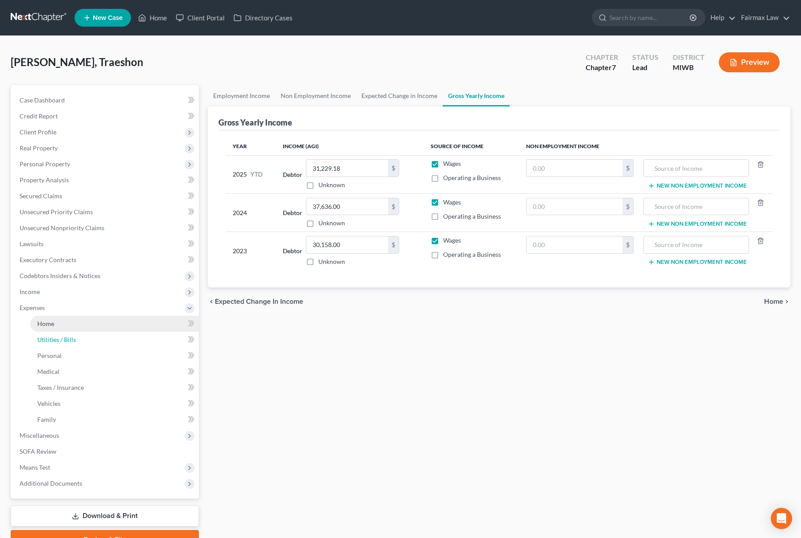
click at [73, 329] on ul "Home Utilities / Bills Personal Medical" at bounding box center [105, 372] width 186 height 112
click at [73, 329] on link "Home" at bounding box center [114, 324] width 169 height 16
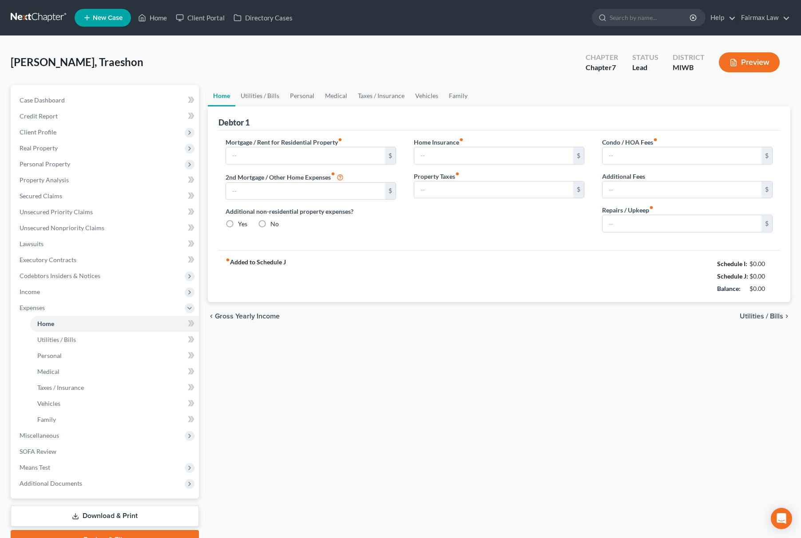
type input "1,699.00"
type input "0.00"
radio input "true"
type input "0.00"
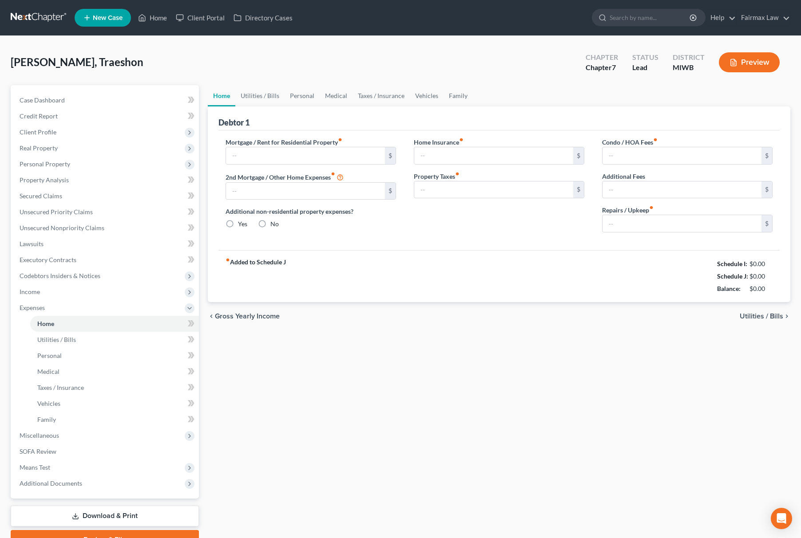
type input "0.00"
click at [253, 96] on link "Utilities / Bills" at bounding box center [259, 95] width 49 height 21
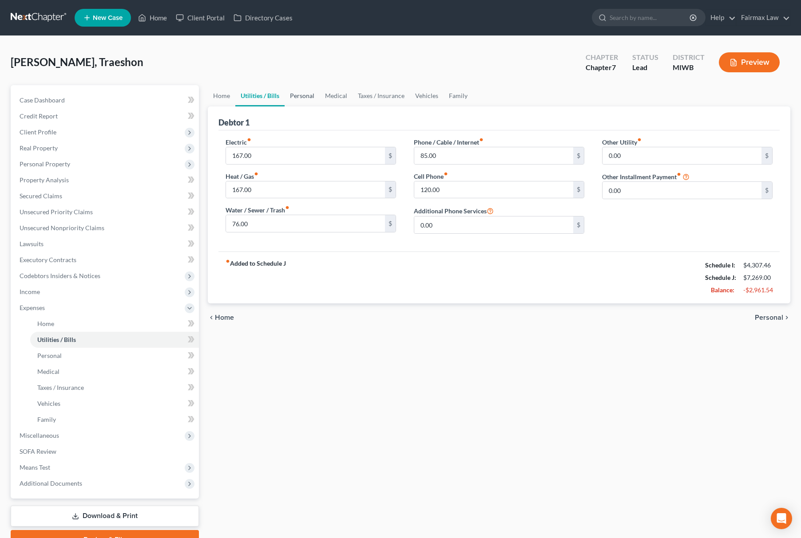
click at [304, 93] on link "Personal" at bounding box center [302, 95] width 35 height 21
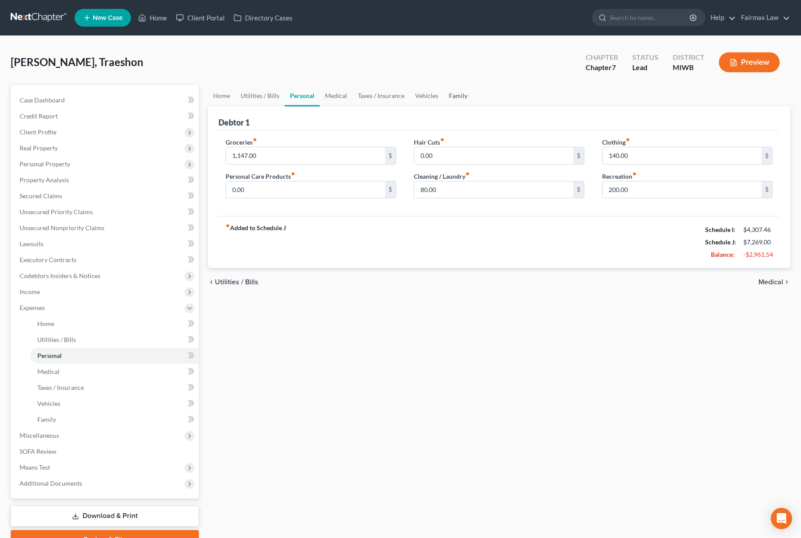
click at [454, 91] on link "Family" at bounding box center [457, 95] width 29 height 21
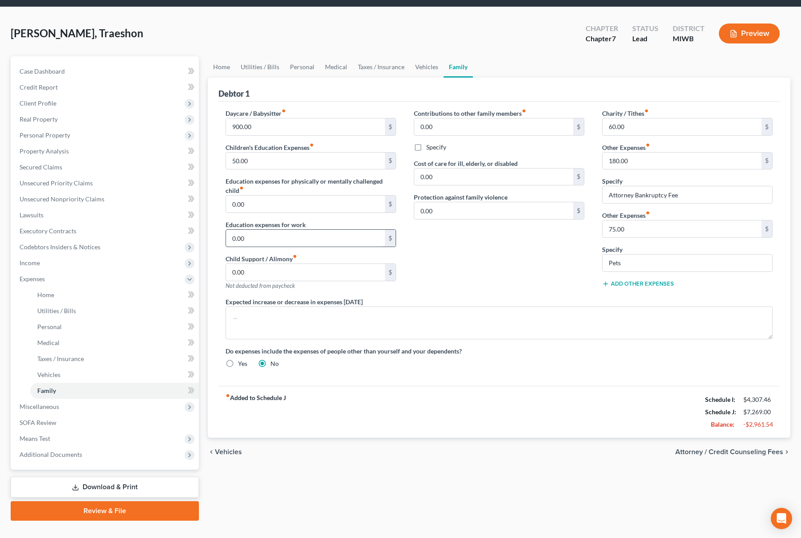
scroll to position [45, 0]
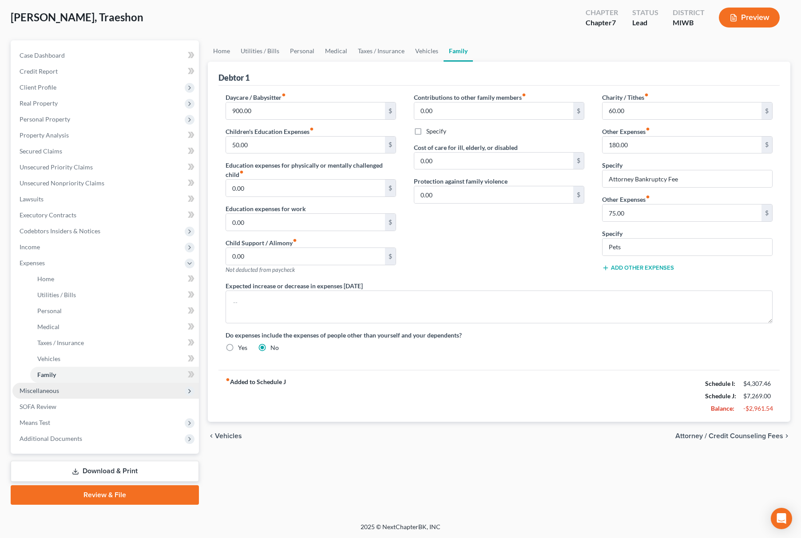
click at [135, 395] on span "Miscellaneous" at bounding box center [105, 391] width 186 height 16
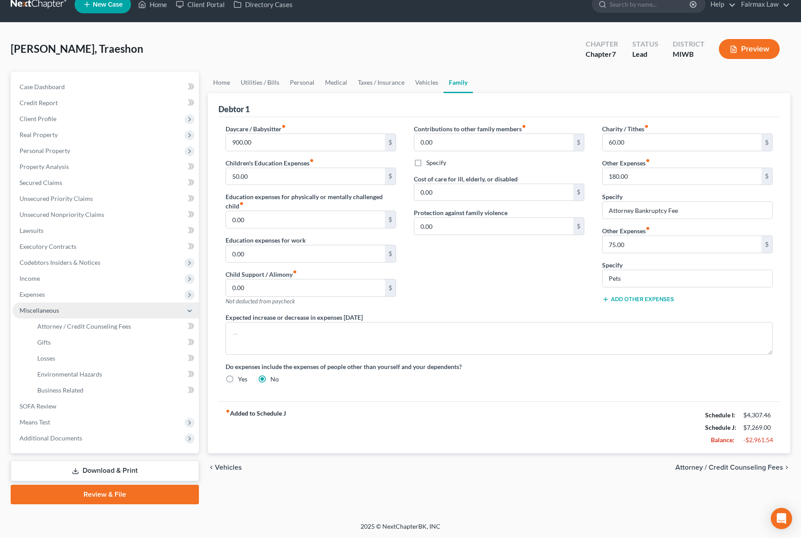
scroll to position [13, 0]
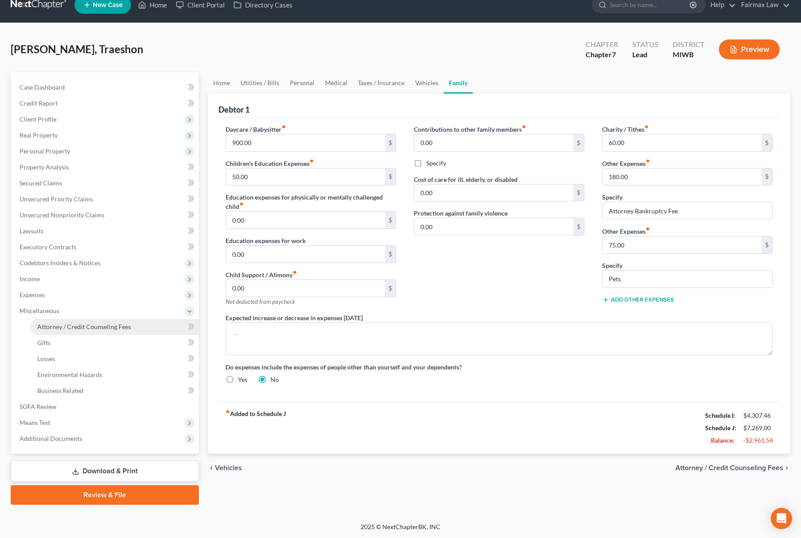
click at [131, 327] on link "Attorney / Credit Counseling Fees" at bounding box center [114, 327] width 169 height 16
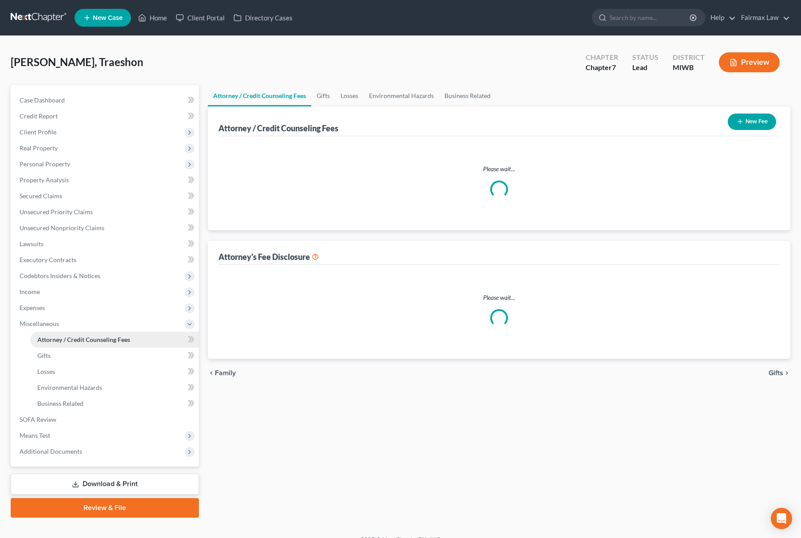
select select "1"
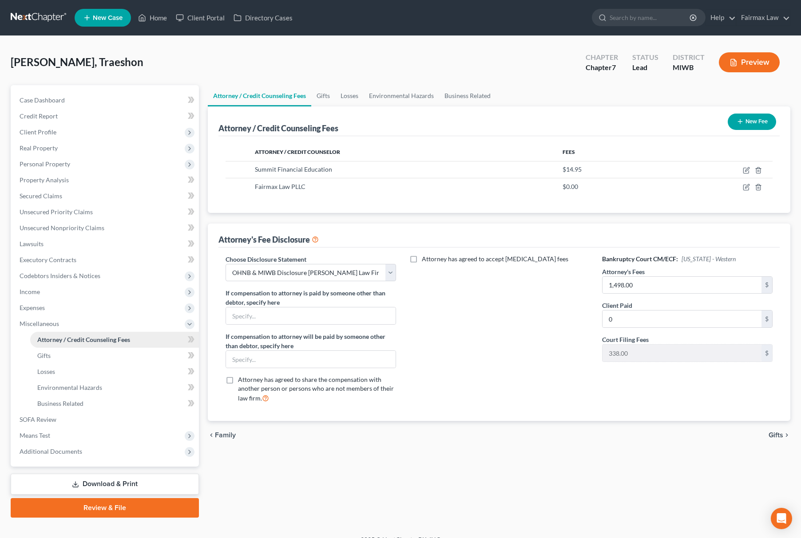
scroll to position [13, 0]
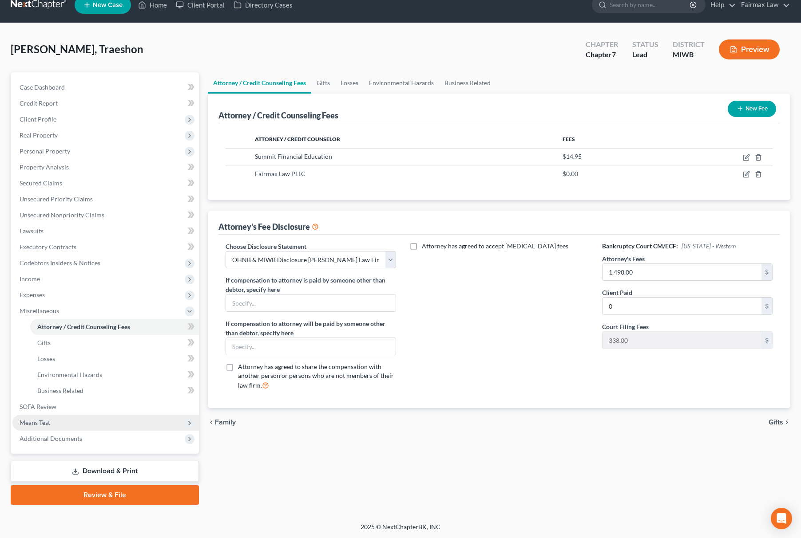
click at [64, 416] on span "Means Test" at bounding box center [105, 423] width 186 height 16
click at [86, 420] on span "Calculation and Presumption" at bounding box center [77, 423] width 81 height 8
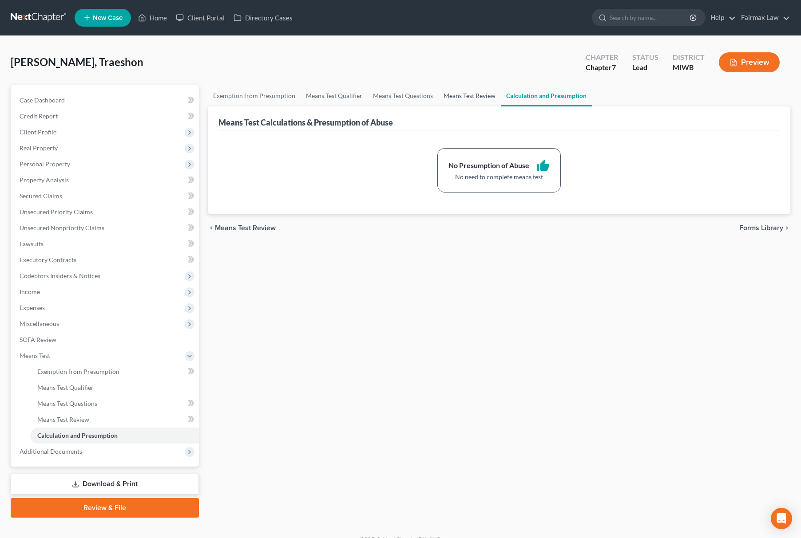
click at [473, 91] on link "Means Test Review" at bounding box center [469, 95] width 63 height 21
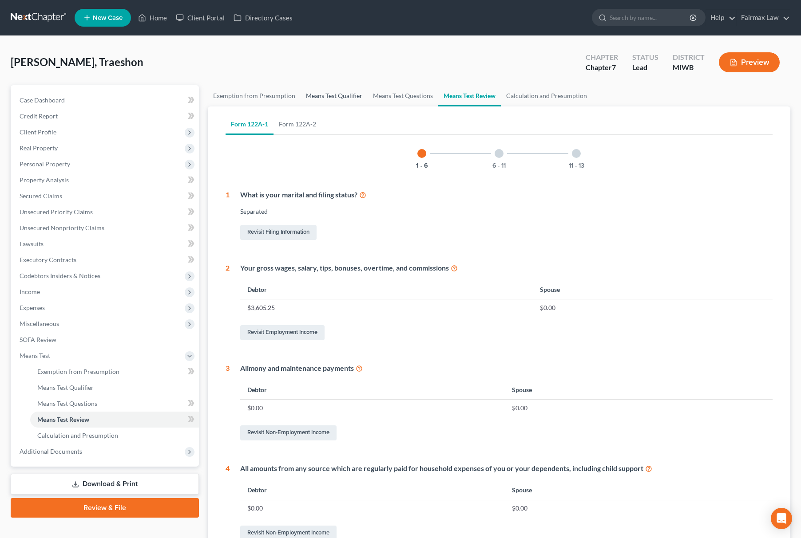
click at [338, 97] on link "Means Test Qualifier" at bounding box center [334, 95] width 67 height 21
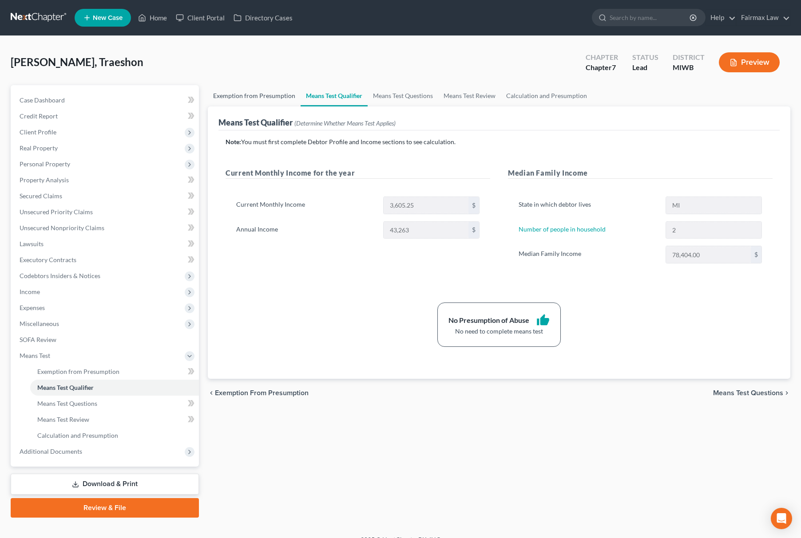
click at [265, 87] on link "Exemption from Presumption" at bounding box center [254, 95] width 93 height 21
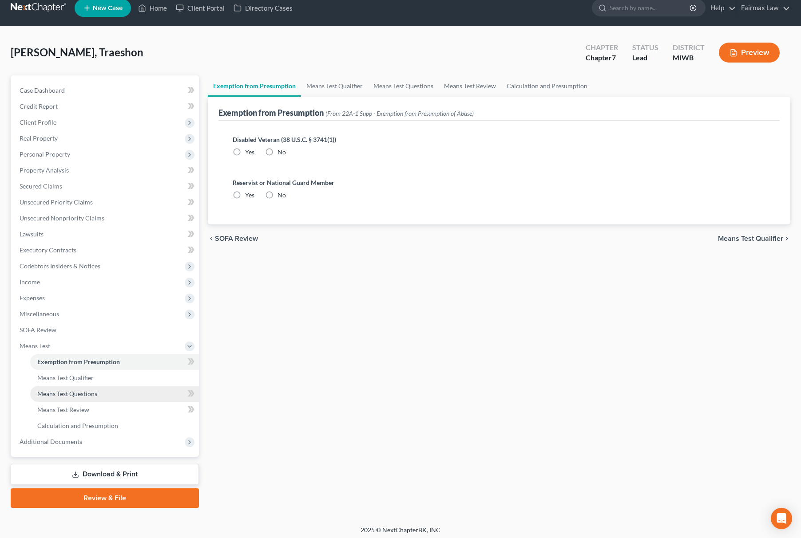
scroll to position [13, 0]
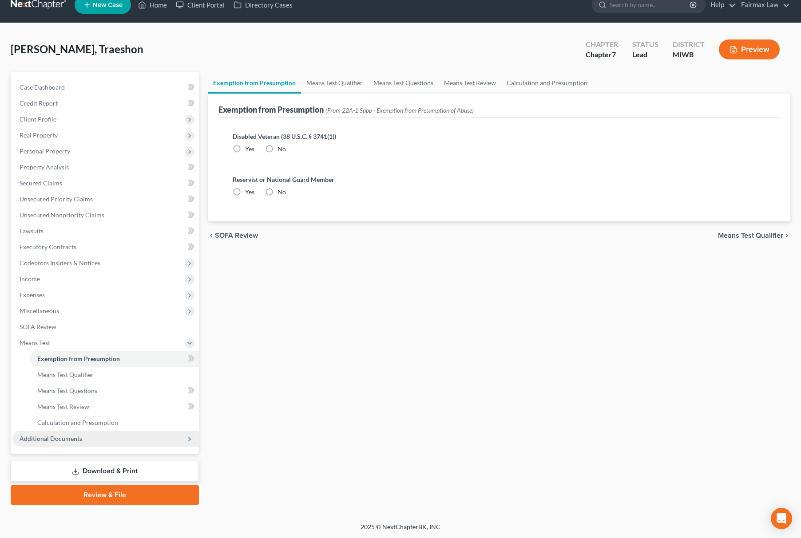
click at [89, 437] on span "Additional Documents" at bounding box center [105, 439] width 186 height 16
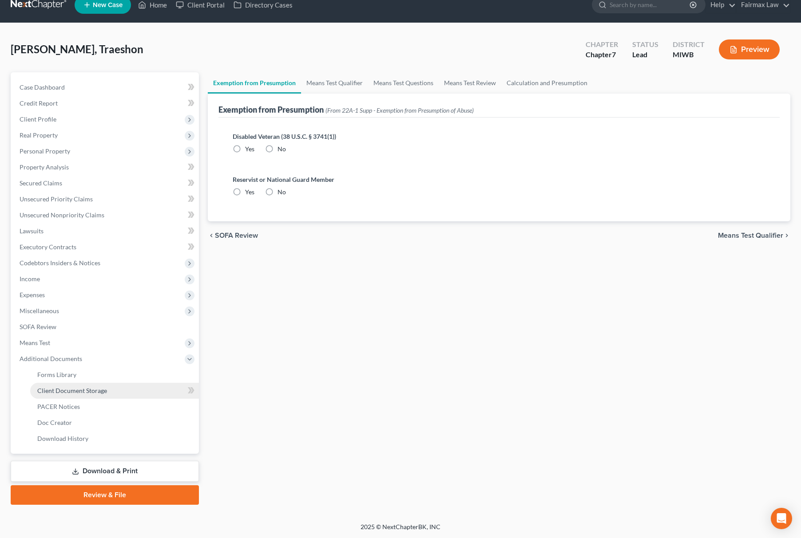
click at [101, 393] on link "Client Document Storage" at bounding box center [114, 391] width 169 height 16
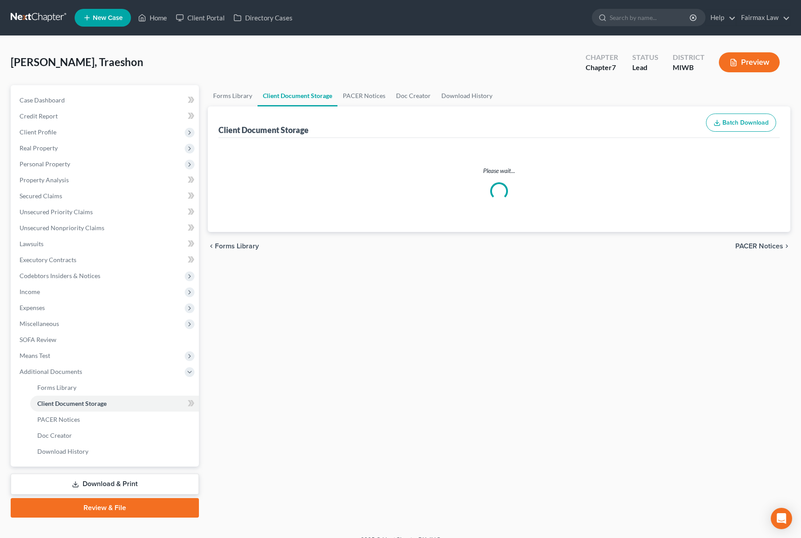
select select "1"
select select "4"
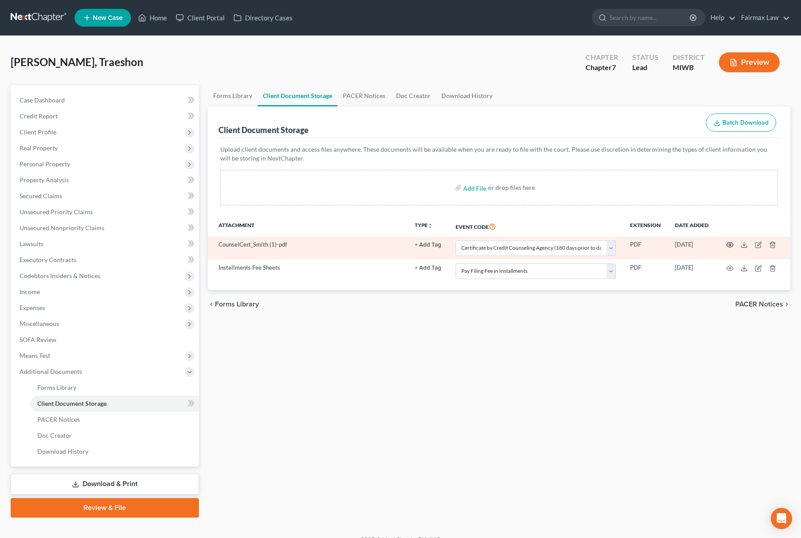
click at [728, 247] on icon "button" at bounding box center [730, 245] width 7 height 5
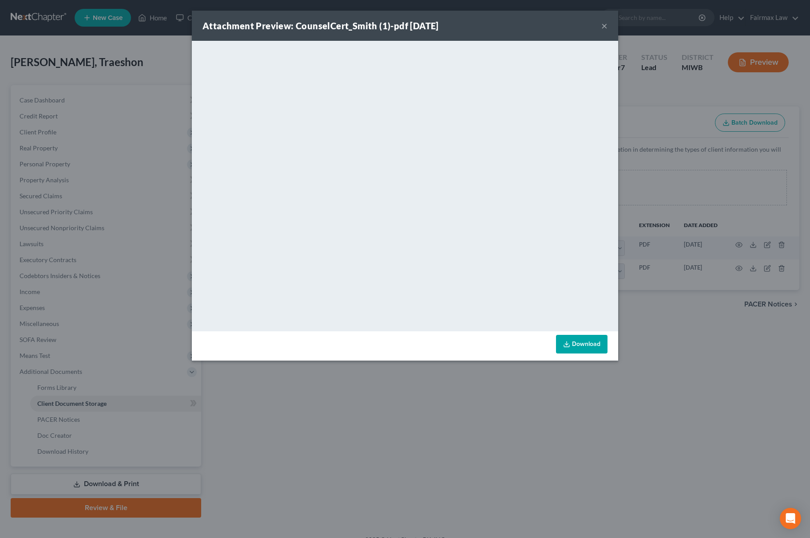
click at [679, 408] on div "Attachment Preview: CounselCert_Smith (1)-pdf [DATE] × <object ng-attr-data='[U…" at bounding box center [405, 269] width 810 height 538
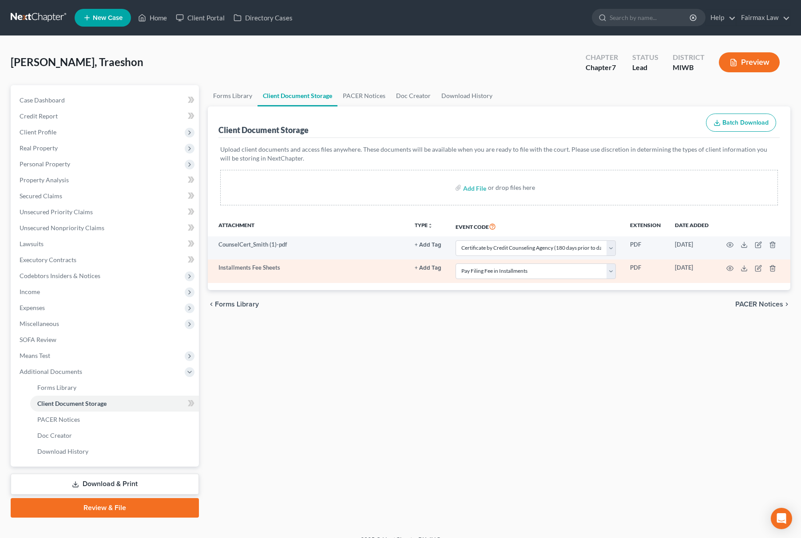
click at [725, 267] on td at bounding box center [753, 271] width 75 height 23
click at [732, 272] on icon "button" at bounding box center [729, 268] width 7 height 7
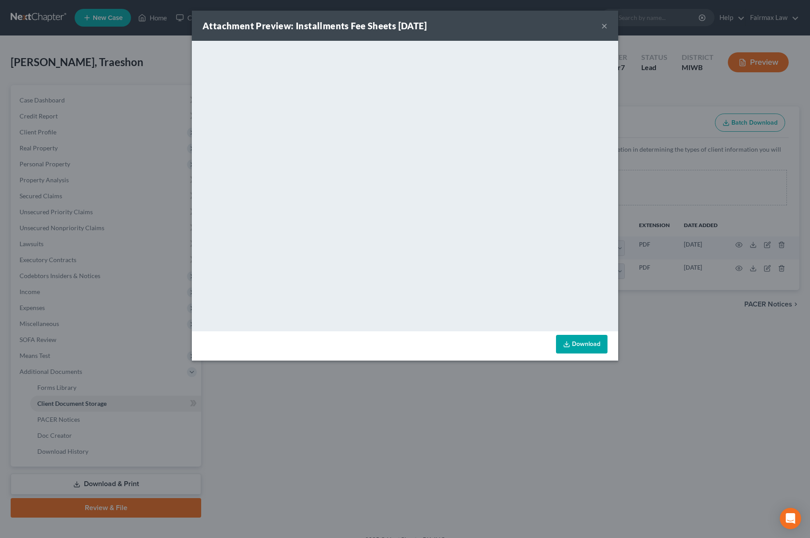
click at [479, 414] on div "Attachment Preview: Installments Fee Sheets [DATE] × <object ng-attr-data='[URL…" at bounding box center [405, 269] width 810 height 538
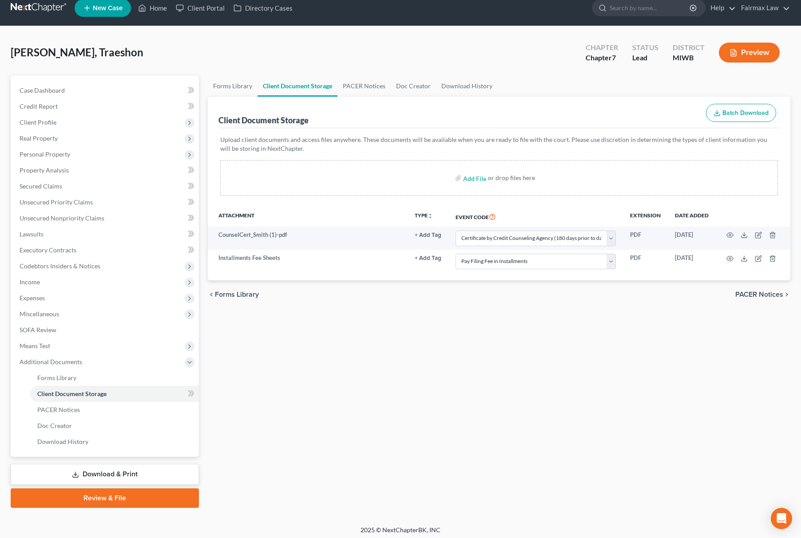
scroll to position [13, 0]
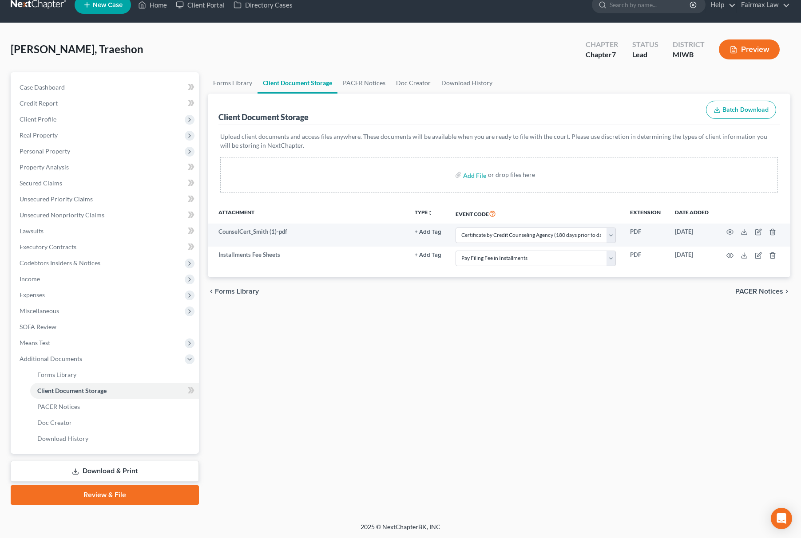
click at [157, 14] on ul "New Case Home Client Portal Directory Cases - No Result - See all results Or Pr…" at bounding box center [433, 4] width 716 height 23
click at [157, 10] on link "Home" at bounding box center [153, 5] width 38 height 16
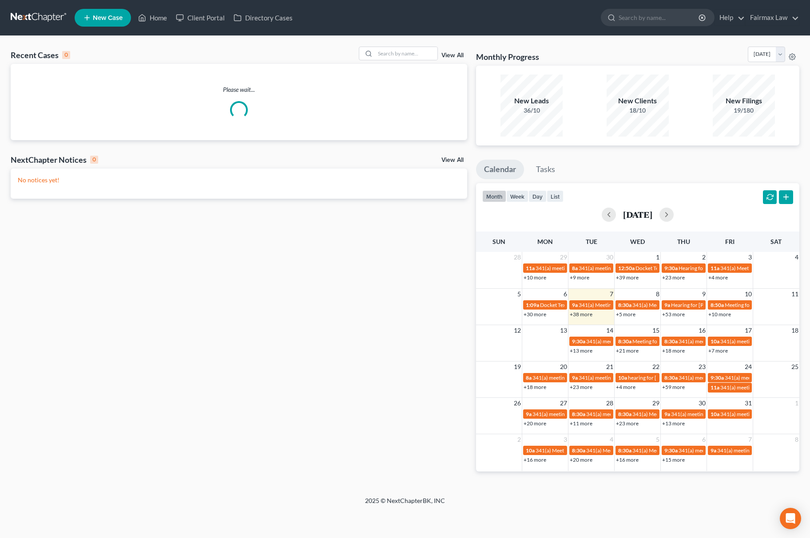
click at [105, 13] on link "New Case" at bounding box center [103, 18] width 56 height 18
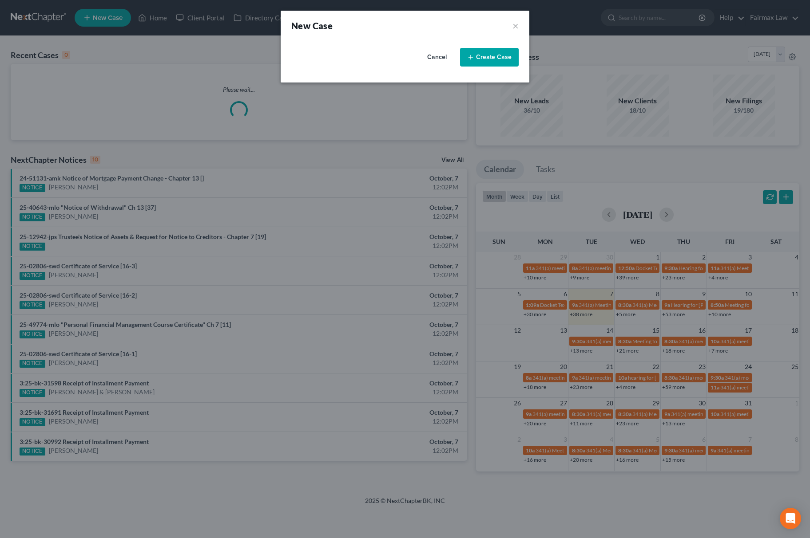
select select "40"
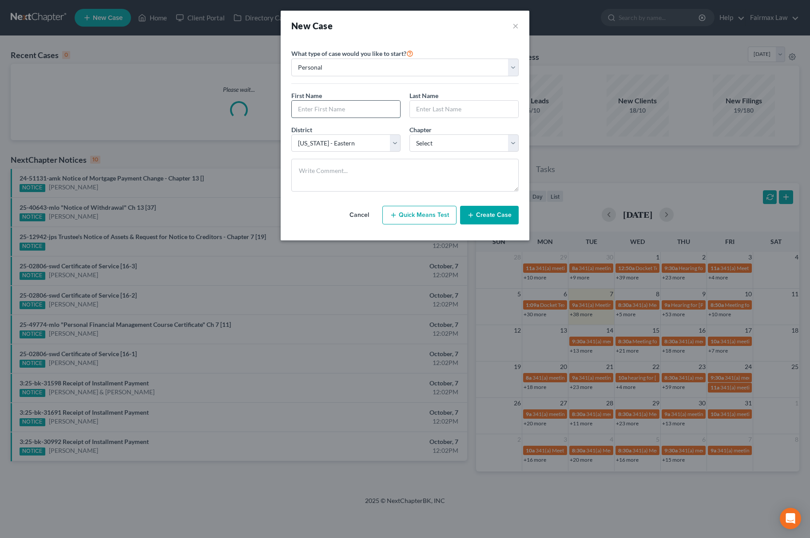
click at [355, 103] on input "text" at bounding box center [346, 109] width 108 height 17
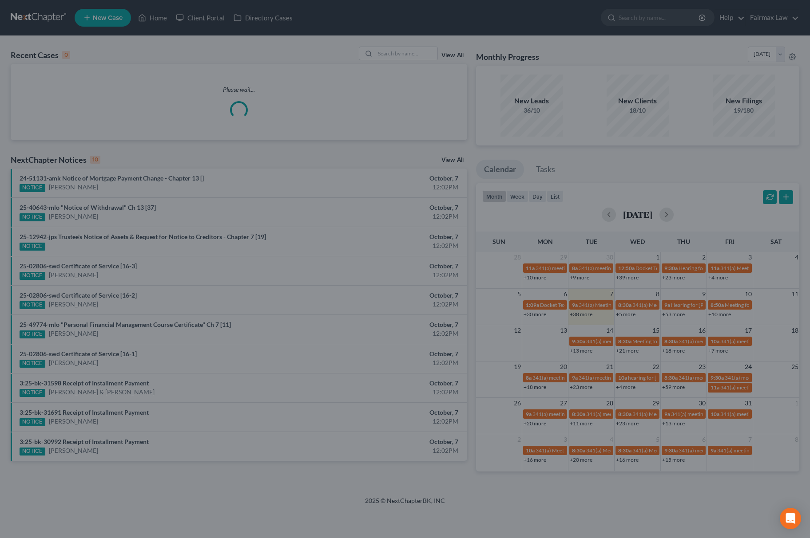
click at [231, 165] on div "New Case × Please select case type * Bankruptcy Bankruptcy What type of case wo…" at bounding box center [405, 269] width 810 height 538
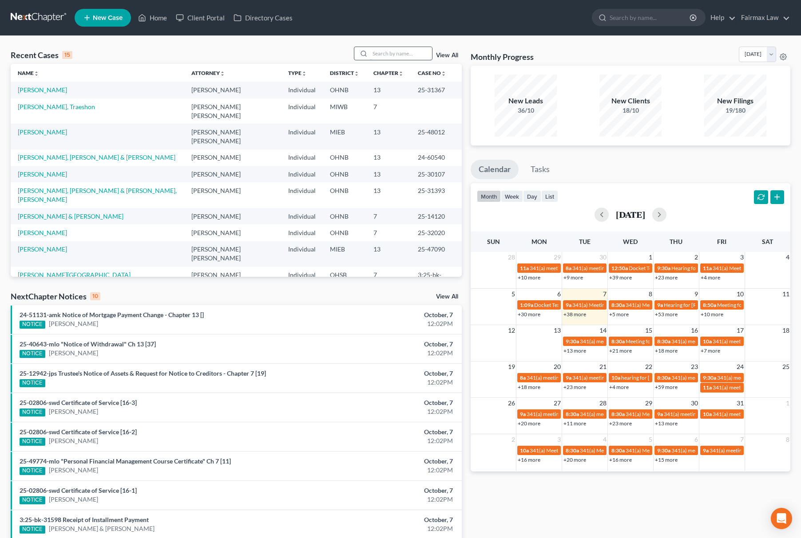
click at [403, 58] on input "search" at bounding box center [401, 53] width 62 height 13
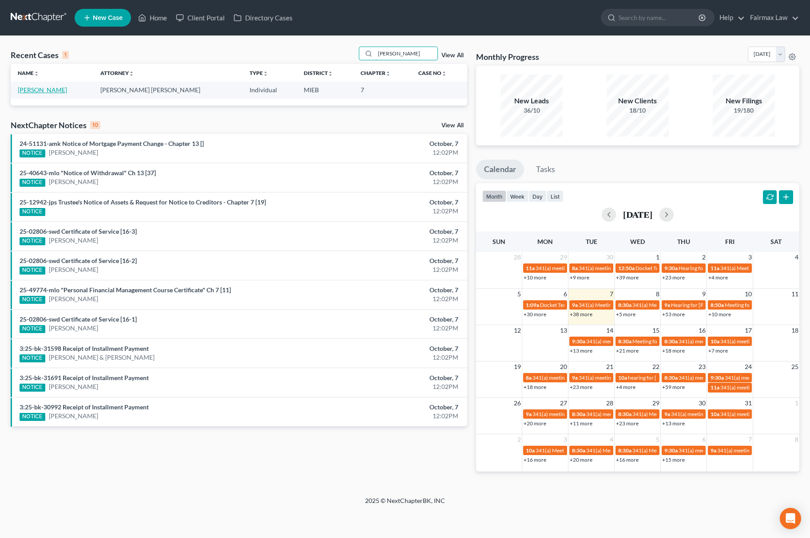
type input "[PERSON_NAME]"
click at [42, 87] on link "[PERSON_NAME]" at bounding box center [42, 90] width 49 height 8
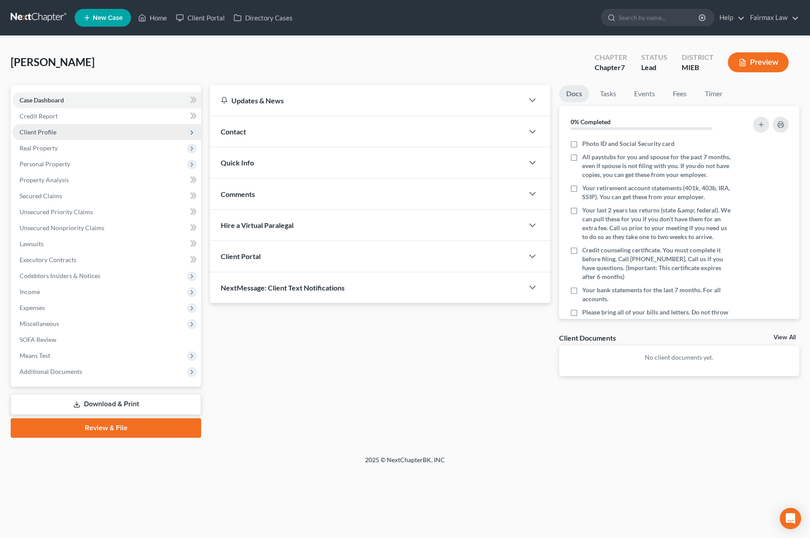
click at [70, 131] on span "Client Profile" at bounding box center [106, 132] width 189 height 16
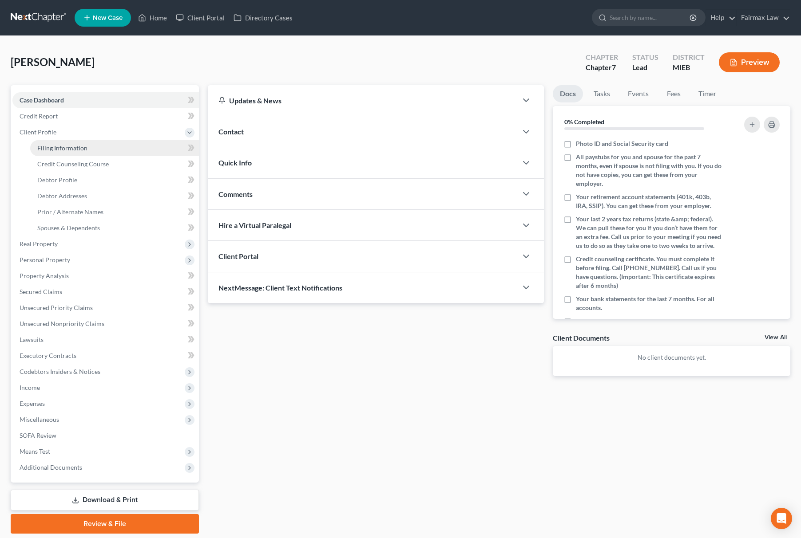
click at [67, 146] on span "Filing Information" at bounding box center [62, 148] width 50 height 8
select select "1"
select select "0"
select select "40"
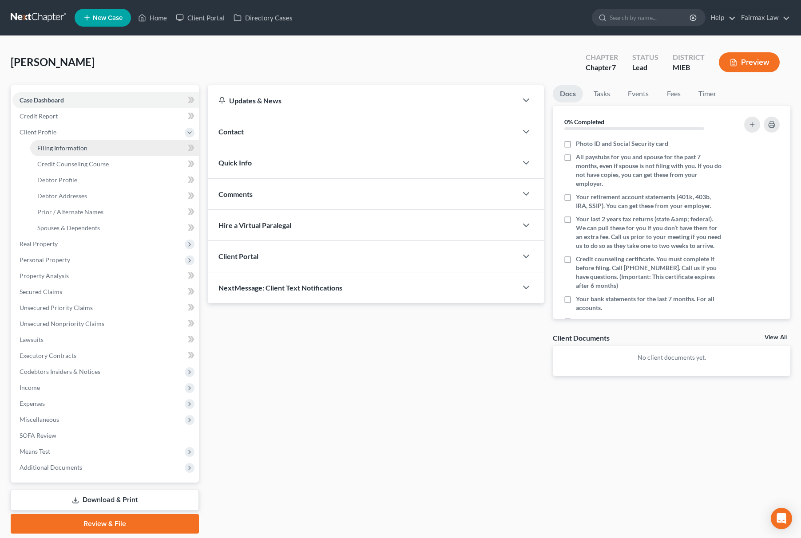
select select "0"
select select "23"
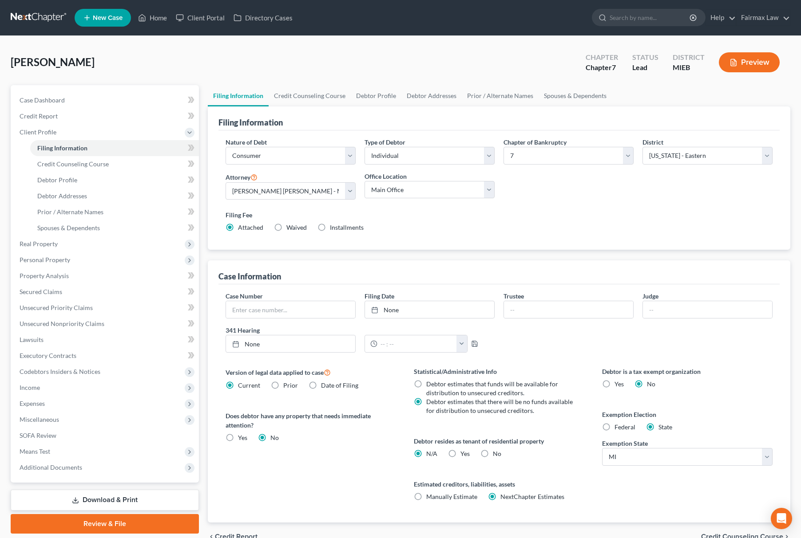
click at [614, 430] on label "Federal" at bounding box center [624, 427] width 21 height 9
click at [618, 429] on input "Federal" at bounding box center [621, 426] width 6 height 6
radio input "true"
radio input "false"
drag, startPoint x: 82, startPoint y: 167, endPoint x: 77, endPoint y: 170, distance: 5.4
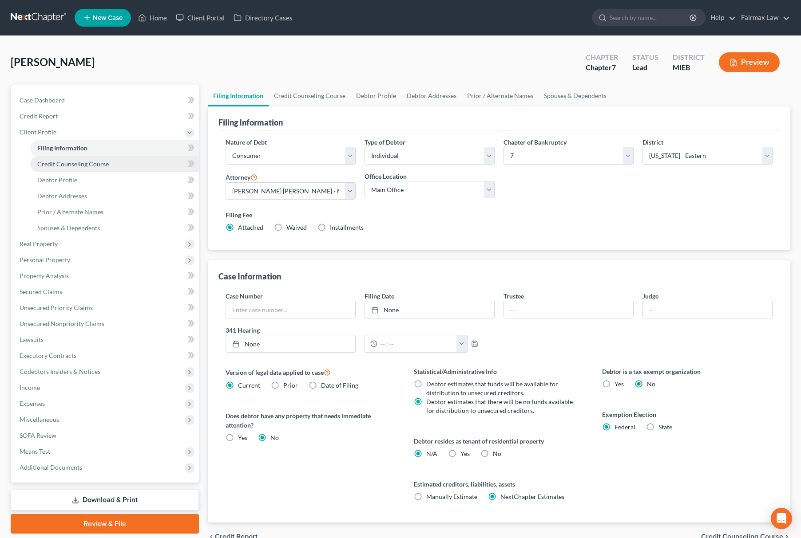
click at [82, 166] on link "Credit Counseling Course" at bounding box center [114, 164] width 169 height 16
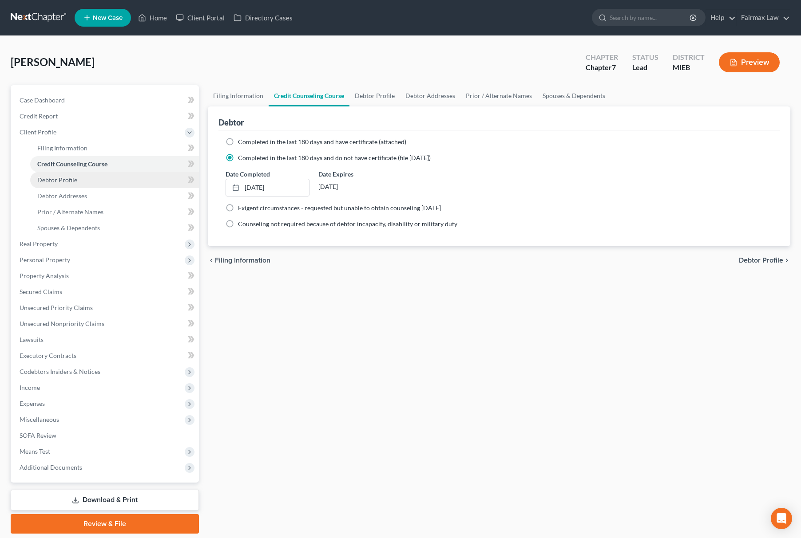
click at [61, 178] on span "Debtor Profile" at bounding box center [57, 180] width 40 height 8
select select "0"
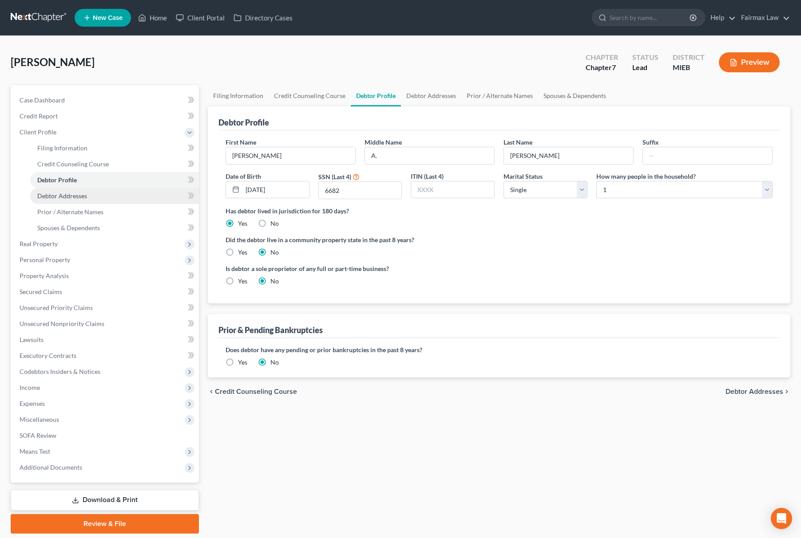
click at [67, 192] on span "Debtor Addresses" at bounding box center [62, 196] width 50 height 8
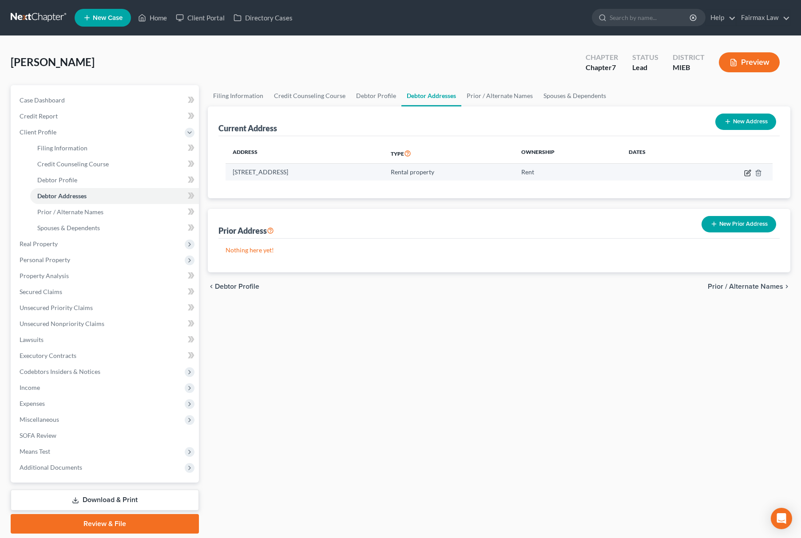
click at [744, 170] on icon "button" at bounding box center [747, 173] width 7 height 7
select select "23"
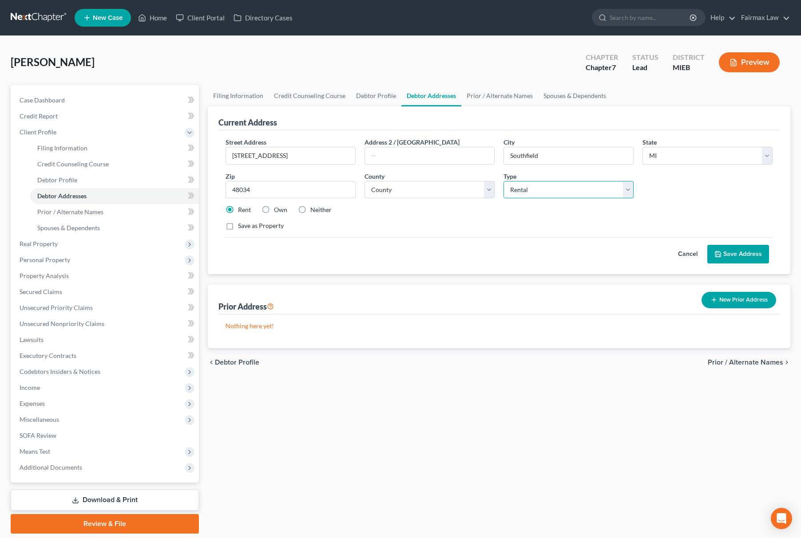
click at [529, 190] on select "Select Residential Mailing Rental Business" at bounding box center [568, 190] width 130 height 18
select select "0"
click at [503, 181] on select "Select Residential Mailing Rental Business" at bounding box center [568, 190] width 130 height 18
click at [745, 248] on button "Save Address" at bounding box center [738, 254] width 62 height 19
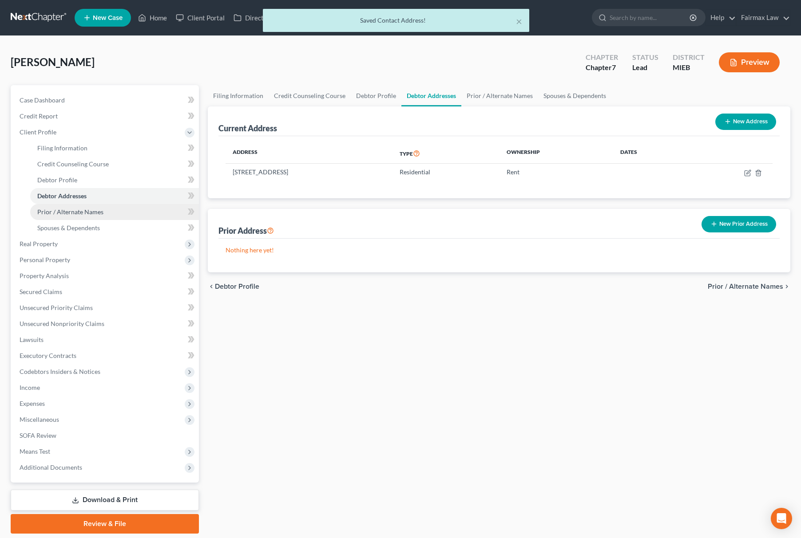
click at [107, 204] on link "Prior / Alternate Names" at bounding box center [114, 212] width 169 height 16
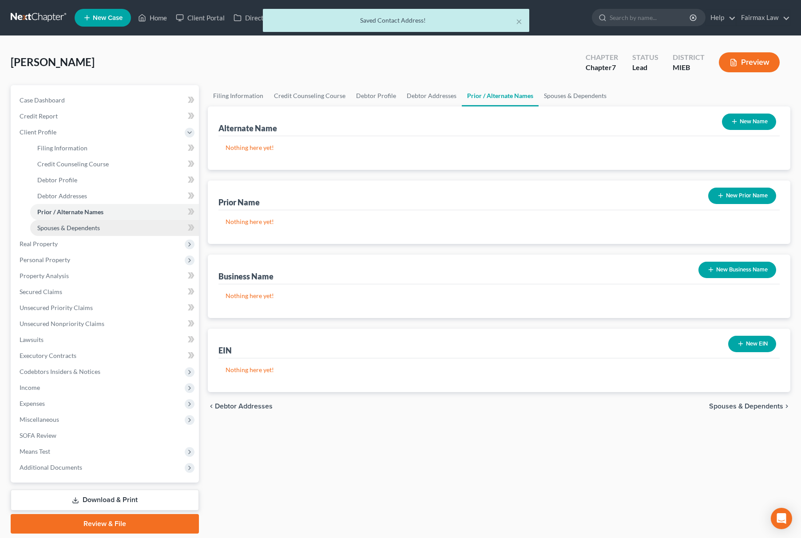
click at [87, 222] on link "Spouses & Dependents" at bounding box center [114, 228] width 169 height 16
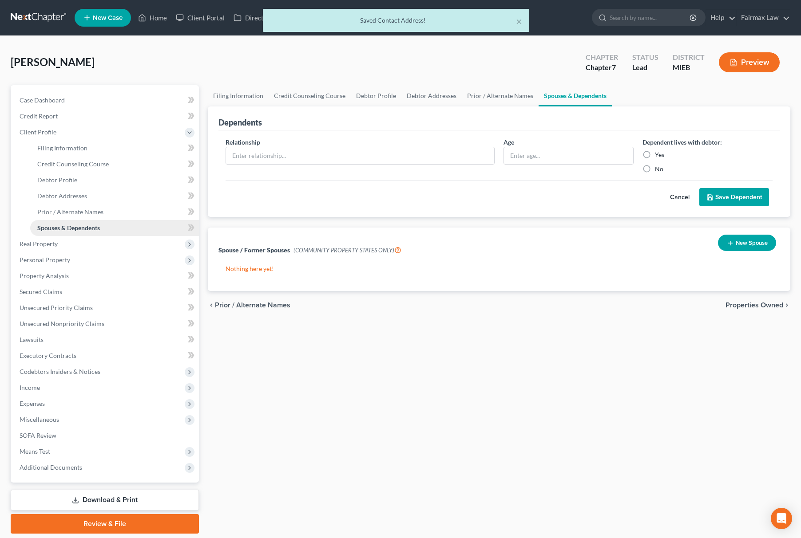
scroll to position [29, 0]
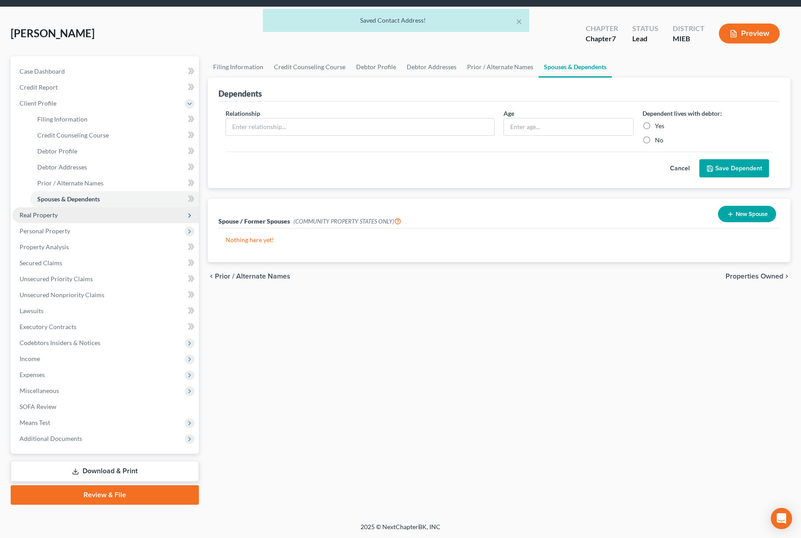
click at [70, 214] on span "Real Property" at bounding box center [105, 215] width 186 height 16
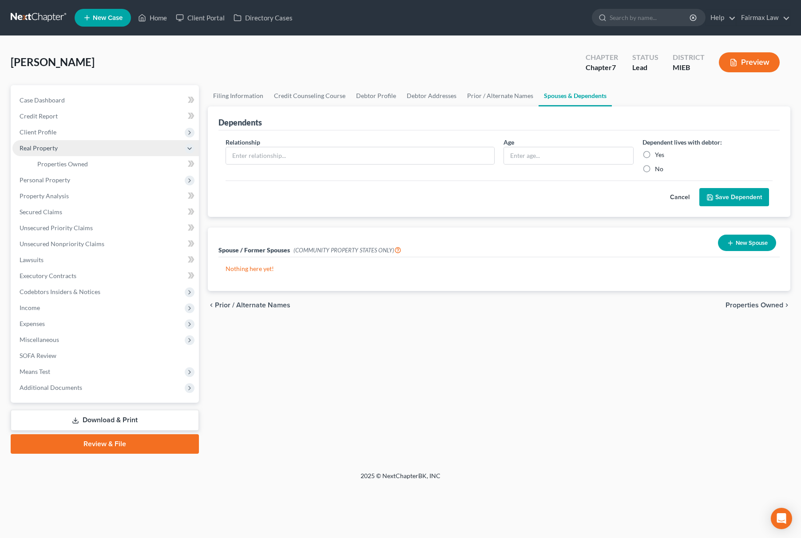
scroll to position [0, 0]
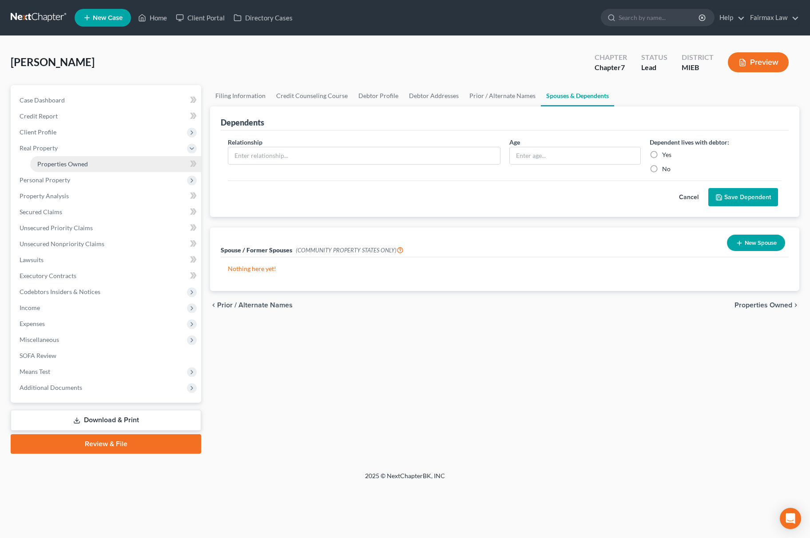
click at [98, 164] on link "Properties Owned" at bounding box center [115, 164] width 171 height 16
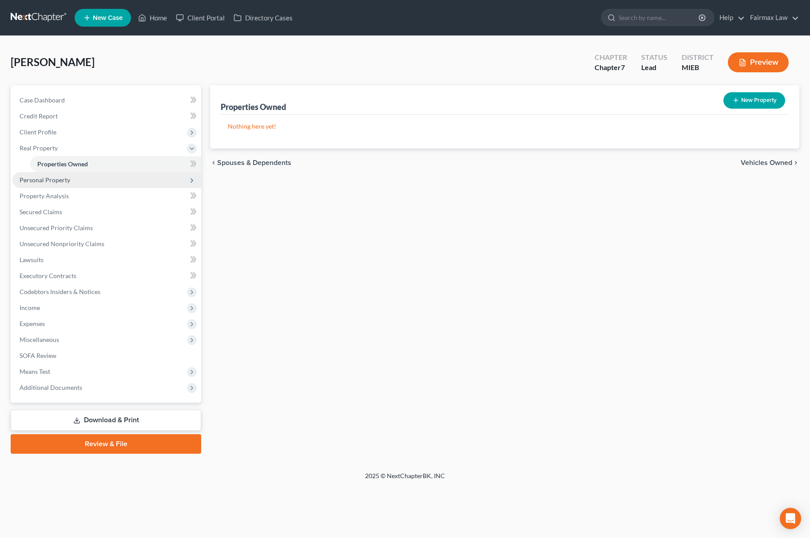
click at [69, 178] on span "Personal Property" at bounding box center [106, 180] width 189 height 16
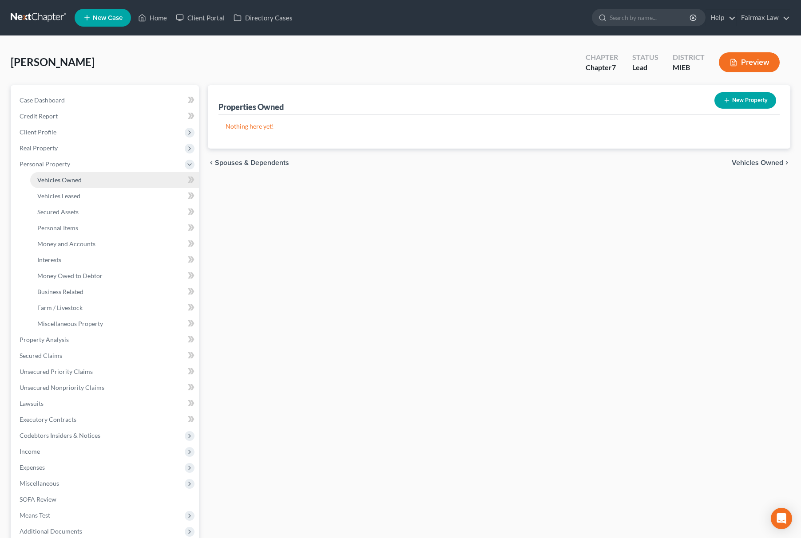
drag, startPoint x: 82, startPoint y: 173, endPoint x: 79, endPoint y: 177, distance: 5.1
click at [83, 173] on link "Vehicles Owned" at bounding box center [114, 180] width 169 height 16
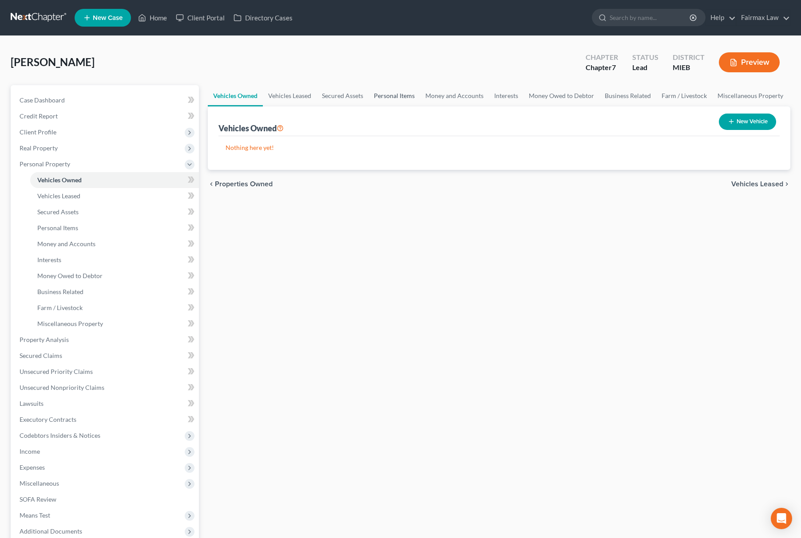
click at [372, 95] on link "Personal Items" at bounding box center [393, 95] width 51 height 21
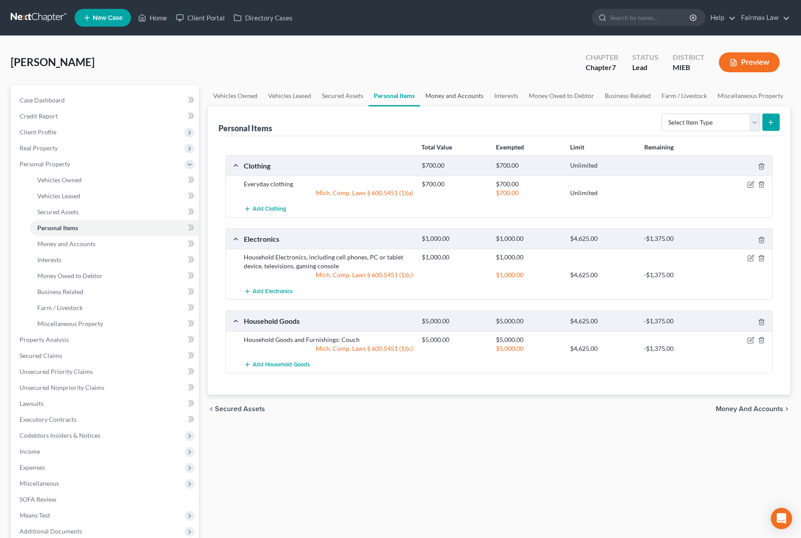
click at [462, 104] on link "Money and Accounts" at bounding box center [454, 95] width 69 height 21
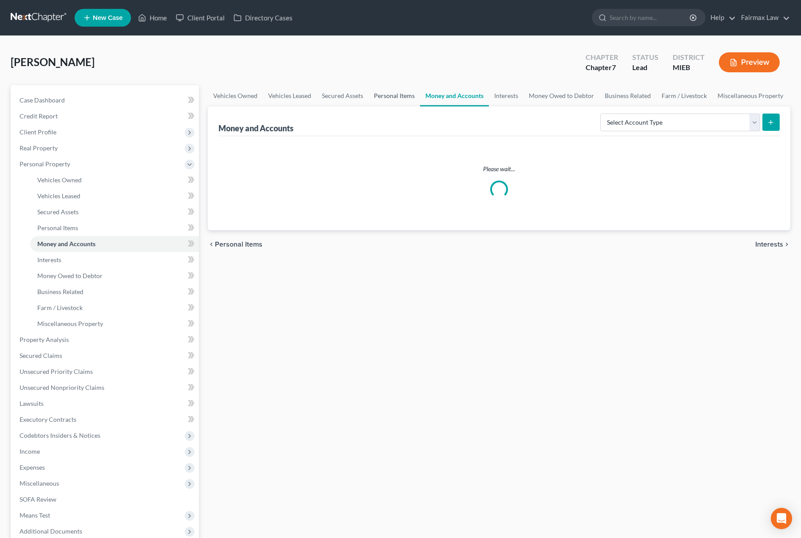
click at [400, 95] on link "Personal Items" at bounding box center [393, 95] width 51 height 21
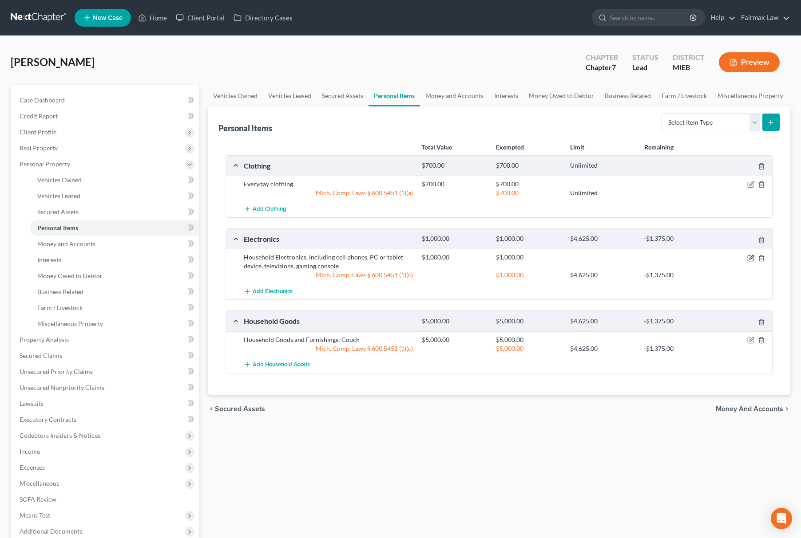
click at [748, 259] on icon "button" at bounding box center [750, 258] width 5 height 5
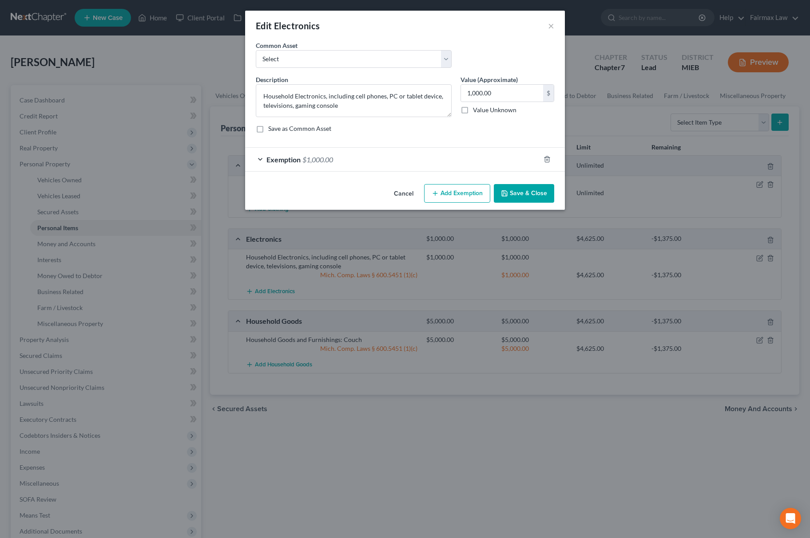
click at [287, 162] on span "Exemption" at bounding box center [283, 159] width 34 height 8
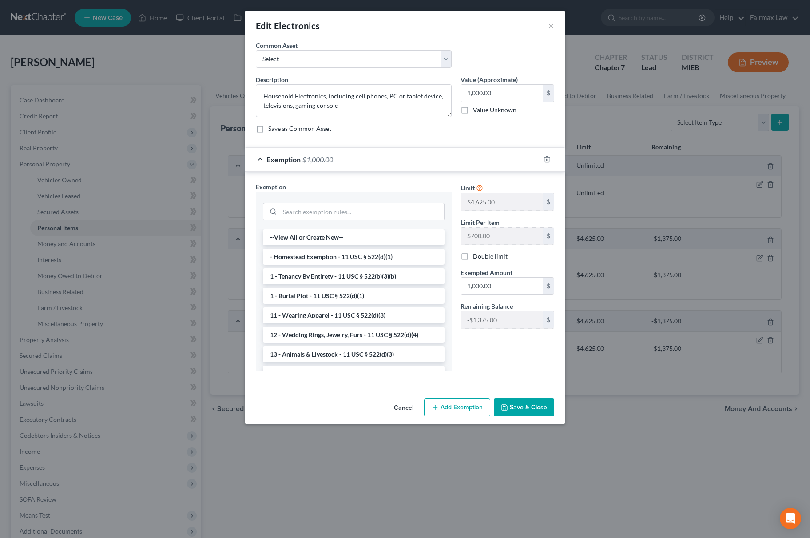
click at [548, 420] on div "Cancel Add Exemption Save & Close" at bounding box center [405, 409] width 320 height 29
click at [537, 417] on button "Save & Close" at bounding box center [524, 408] width 60 height 19
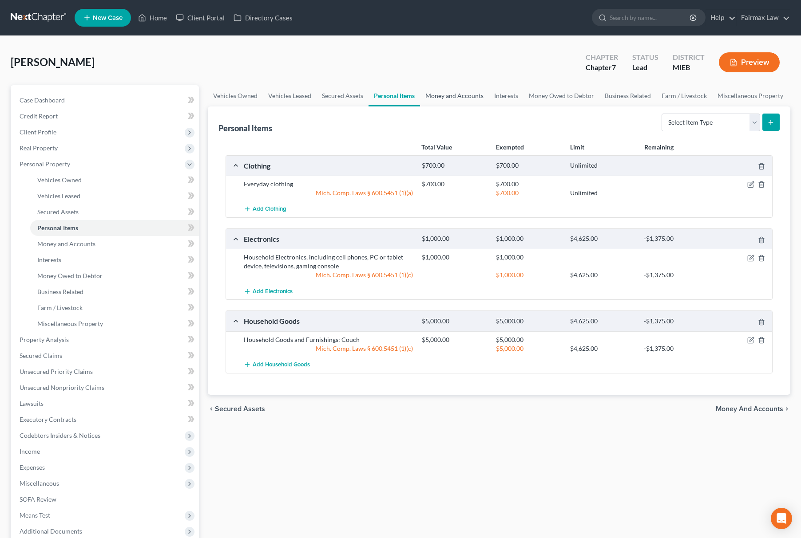
click at [440, 93] on link "Money and Accounts" at bounding box center [454, 95] width 69 height 21
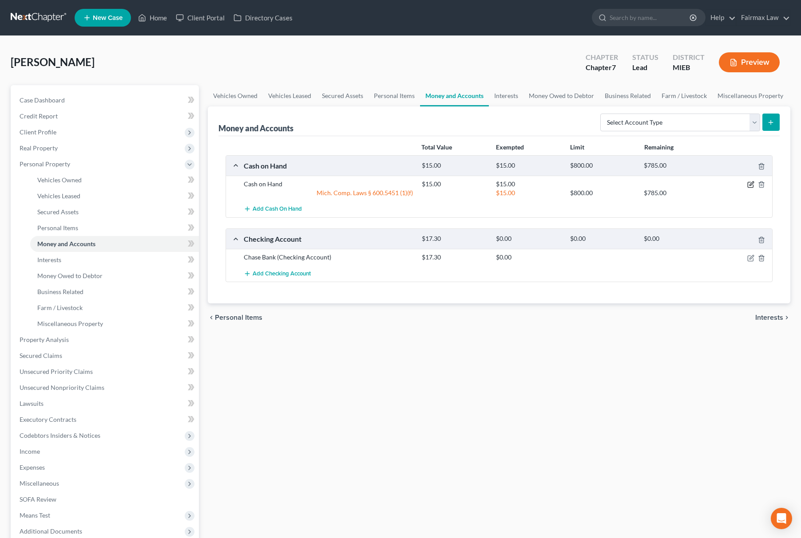
click at [747, 184] on icon "button" at bounding box center [750, 184] width 7 height 7
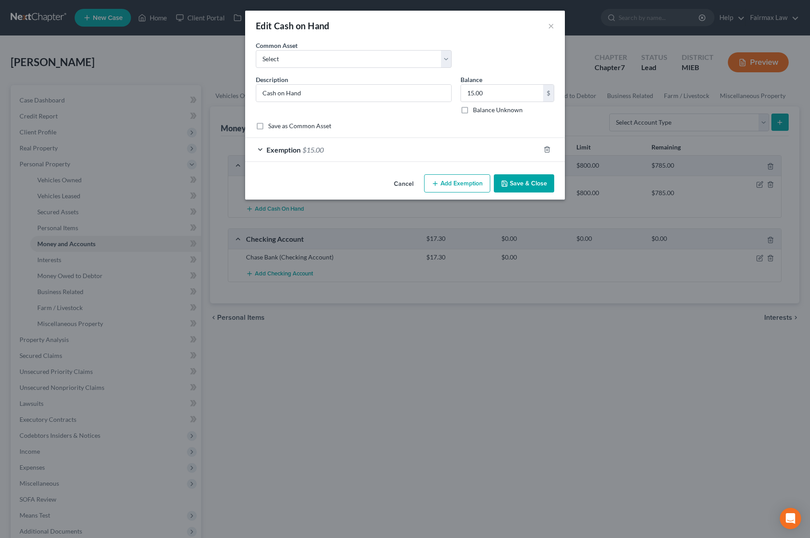
click at [317, 159] on div "Exemption $15.00" at bounding box center [392, 150] width 295 height 24
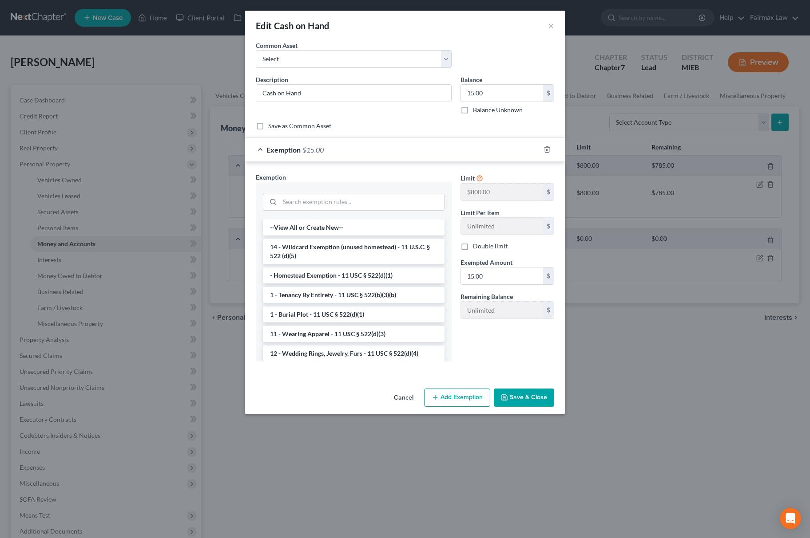
click at [324, 150] on div "Exemption $15.00" at bounding box center [392, 150] width 295 height 24
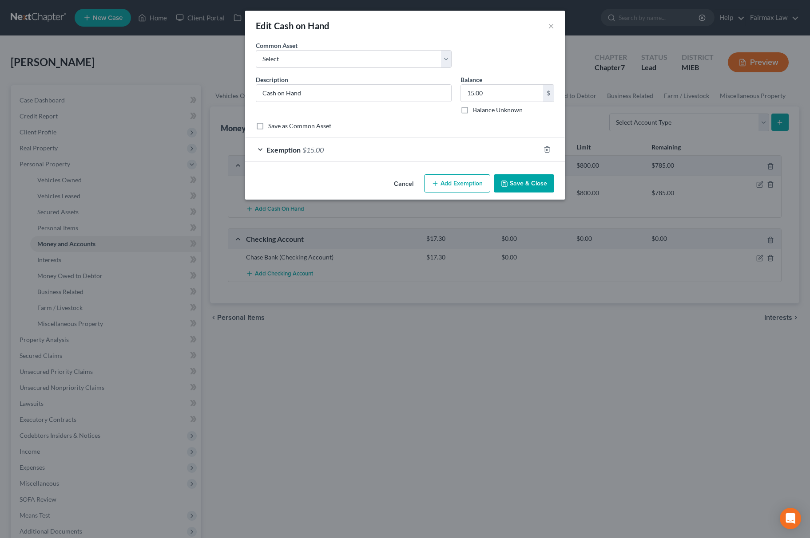
click at [324, 150] on div "Exemption $15.00" at bounding box center [392, 150] width 295 height 24
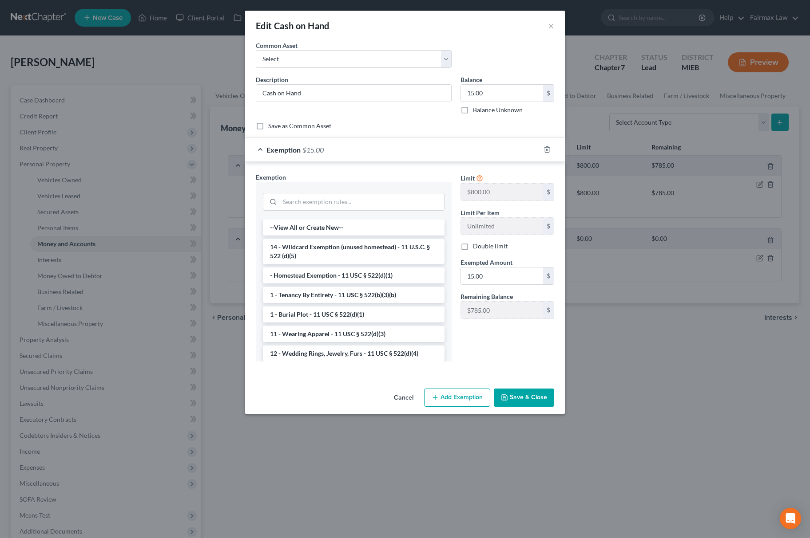
click at [514, 401] on button "Save & Close" at bounding box center [524, 398] width 60 height 19
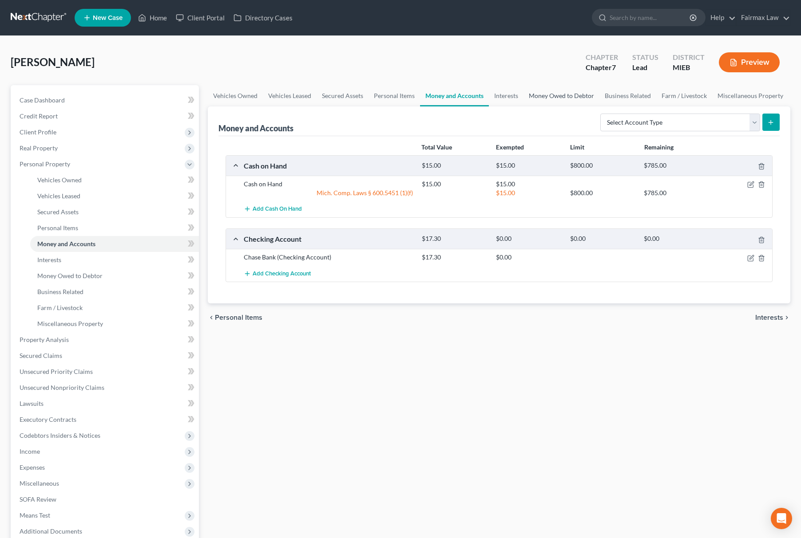
click at [582, 96] on link "Money Owed to Debtor" at bounding box center [561, 95] width 76 height 21
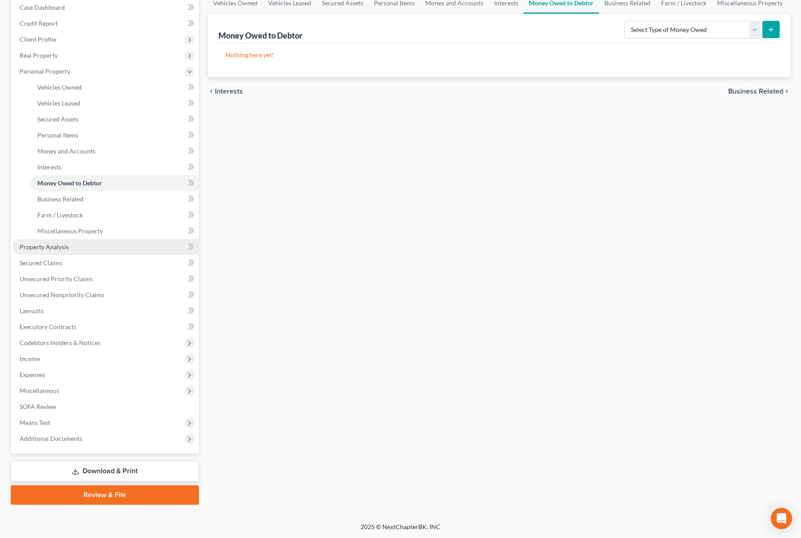
click at [81, 247] on link "Property Analysis" at bounding box center [105, 247] width 186 height 16
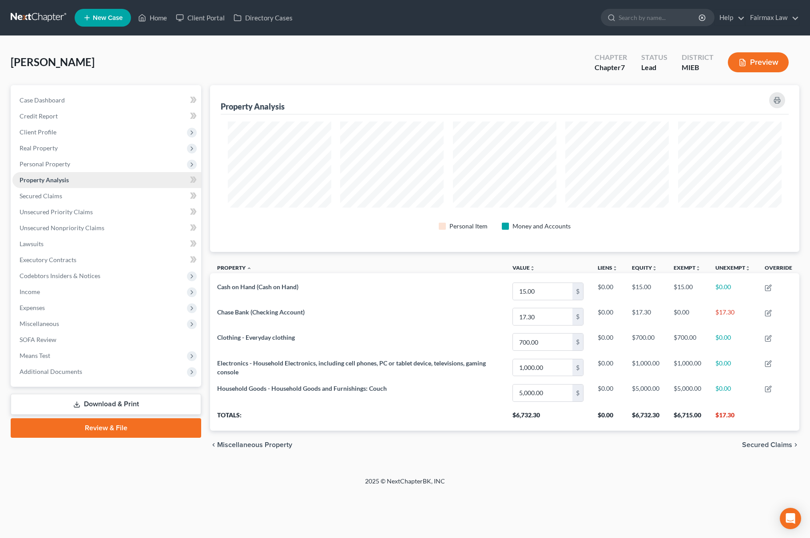
scroll to position [167, 590]
click at [75, 205] on link "Unsecured Priority Claims" at bounding box center [106, 212] width 189 height 16
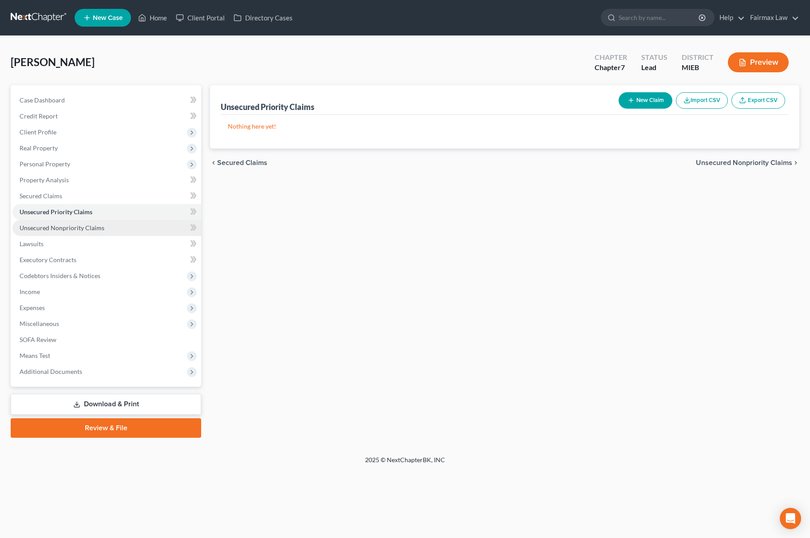
click at [75, 226] on span "Unsecured Nonpriority Claims" at bounding box center [62, 228] width 85 height 8
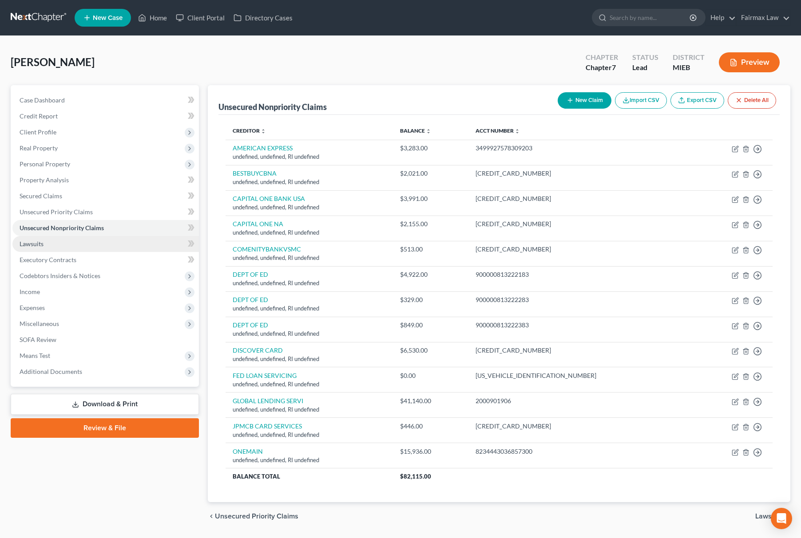
click at [50, 248] on link "Lawsuits" at bounding box center [105, 244] width 186 height 16
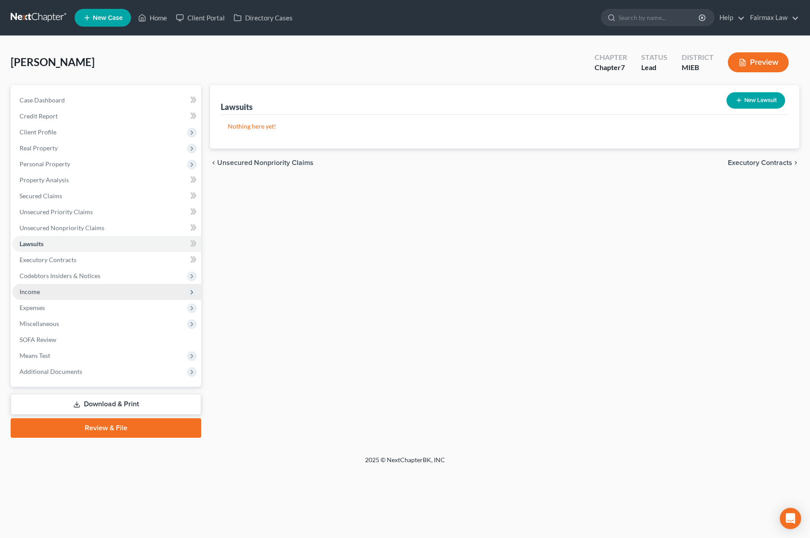
click at [46, 293] on span "Income" at bounding box center [106, 292] width 189 height 16
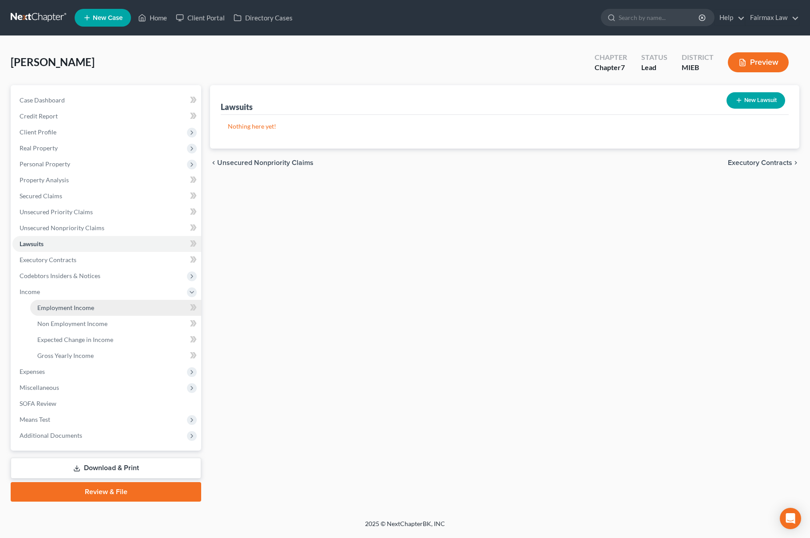
click at [64, 306] on span "Employment Income" at bounding box center [65, 308] width 57 height 8
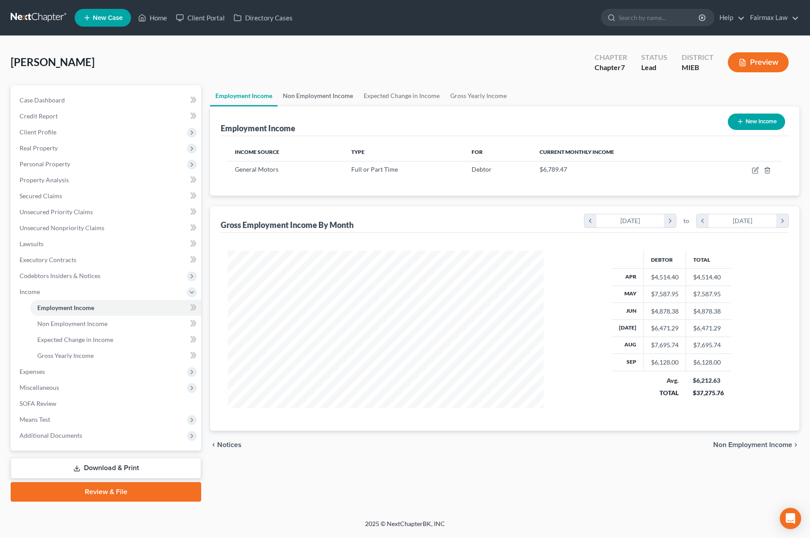
scroll to position [160, 333]
click at [758, 173] on icon "button" at bounding box center [755, 170] width 7 height 7
select select "0"
select select "23"
select select "3"
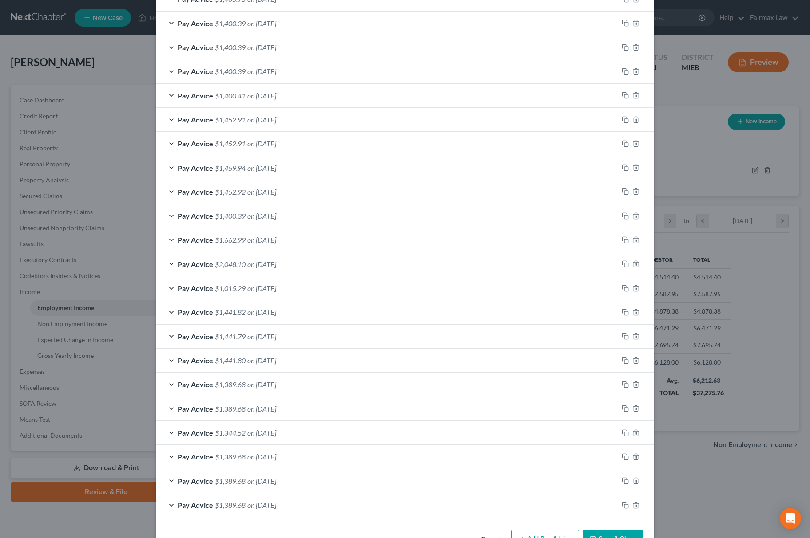
scroll to position [418, 0]
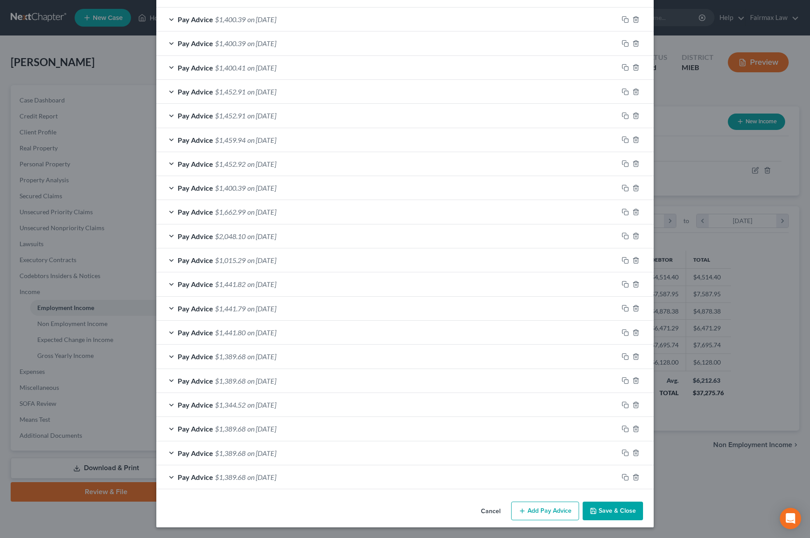
click at [271, 256] on span "on [DATE]" at bounding box center [261, 260] width 29 height 8
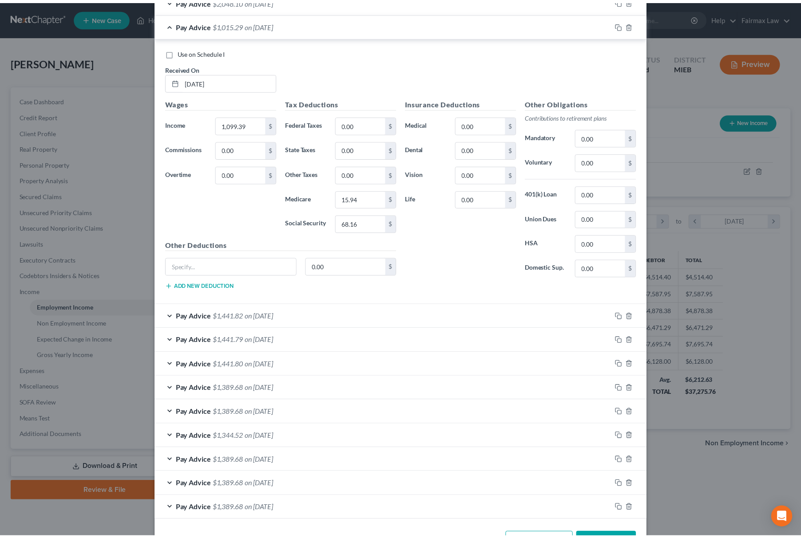
scroll to position [688, 0]
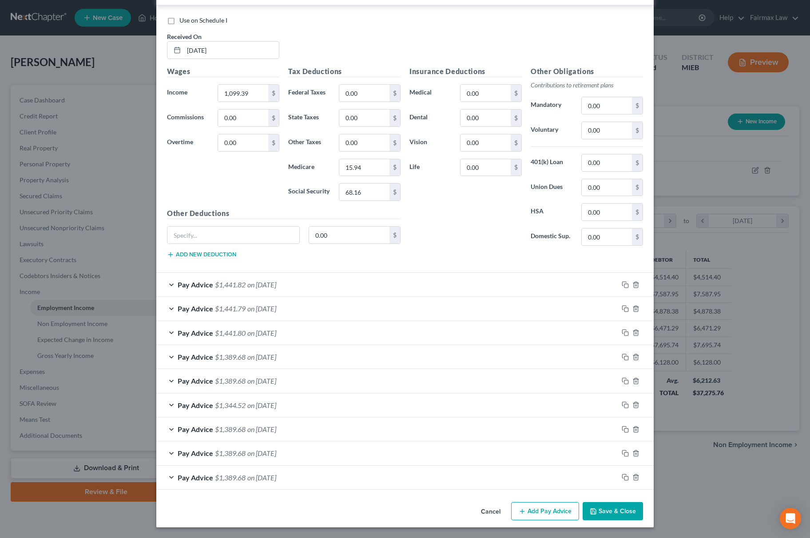
click at [613, 504] on button "Save & Close" at bounding box center [612, 512] width 60 height 19
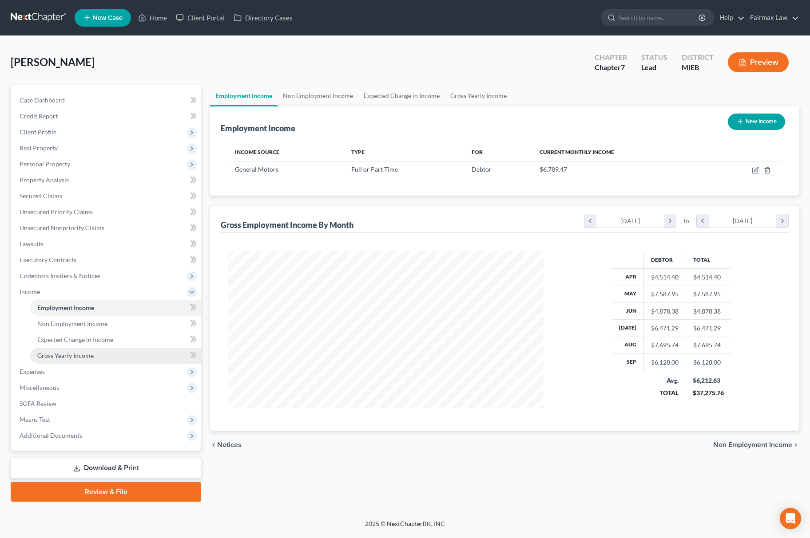
click at [85, 352] on span "Gross Yearly Income" at bounding box center [65, 356] width 56 height 8
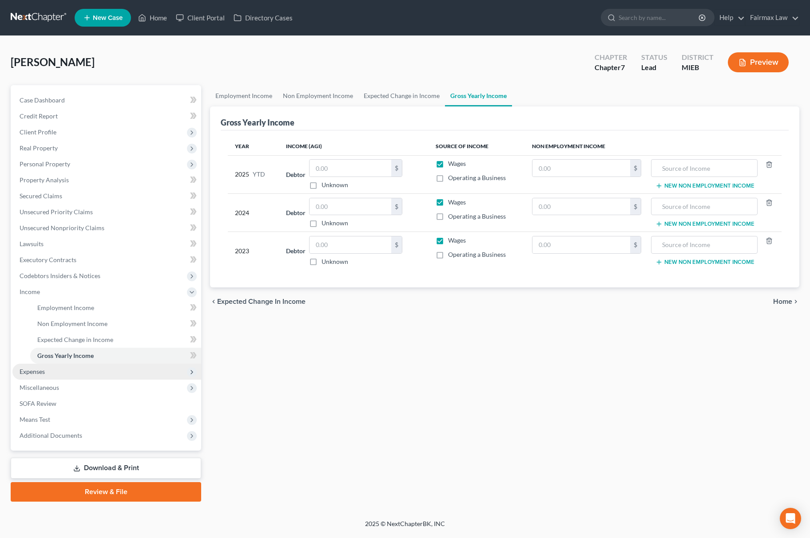
click at [90, 364] on span "Expenses" at bounding box center [106, 372] width 189 height 16
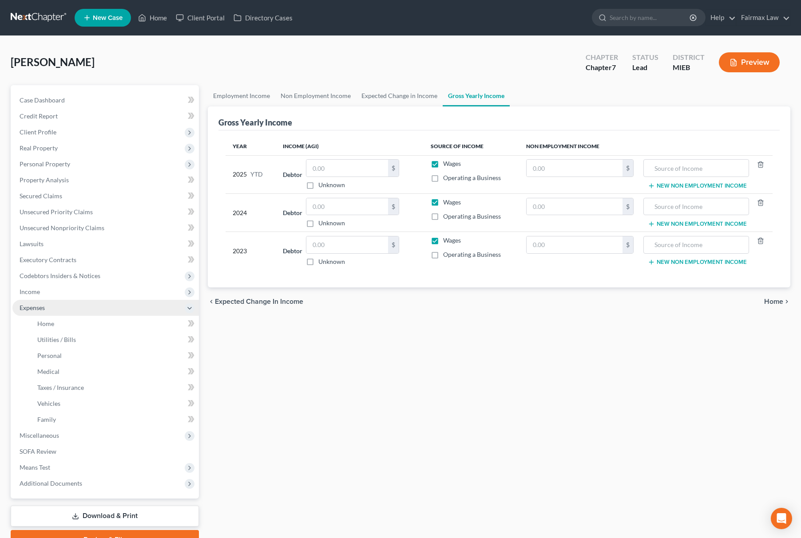
click at [51, 314] on span "Expenses" at bounding box center [105, 308] width 186 height 16
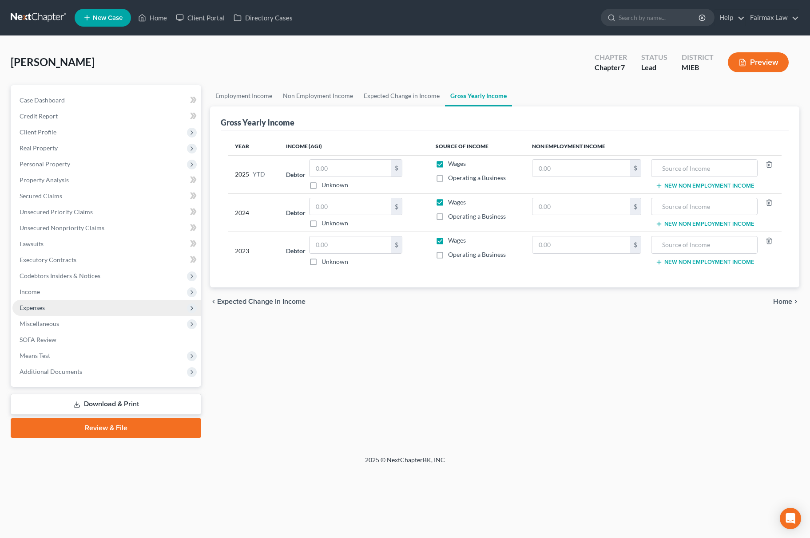
click at [54, 313] on span "Expenses" at bounding box center [106, 308] width 189 height 16
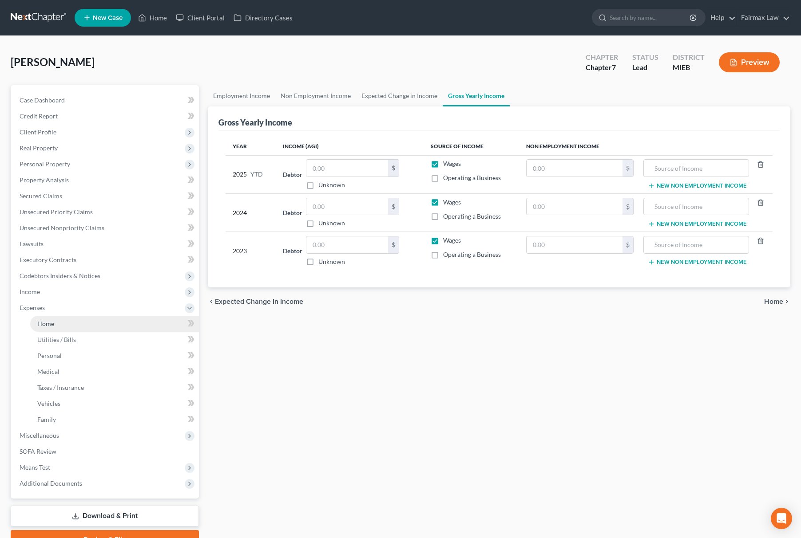
click at [52, 329] on link "Home" at bounding box center [114, 324] width 169 height 16
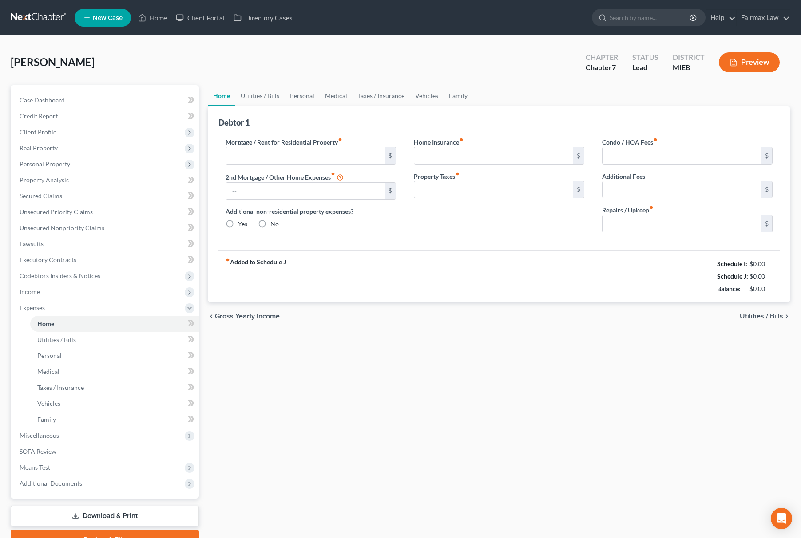
type input "1,600.00"
type input "0.00"
radio input "true"
type input "0.00"
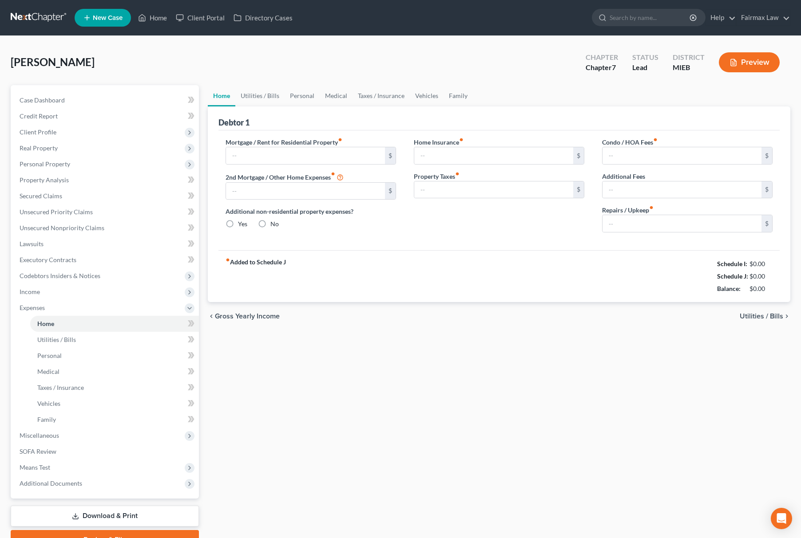
type input "0.00"
type input "200.00"
click at [265, 92] on link "Utilities / Bills" at bounding box center [259, 95] width 49 height 21
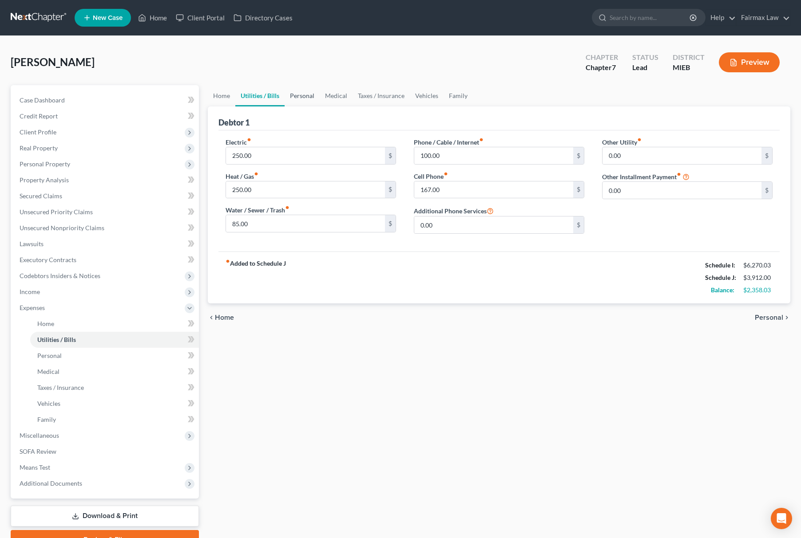
click at [311, 96] on link "Personal" at bounding box center [302, 95] width 35 height 21
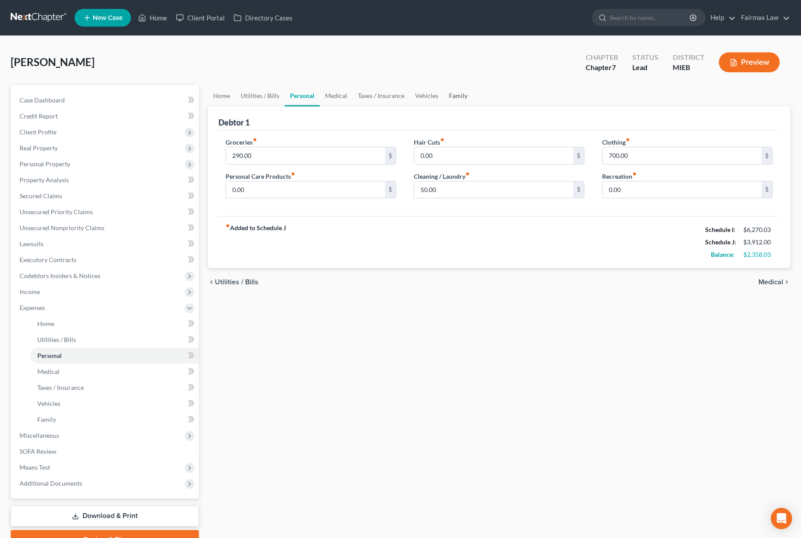
click at [458, 96] on link "Family" at bounding box center [457, 95] width 29 height 21
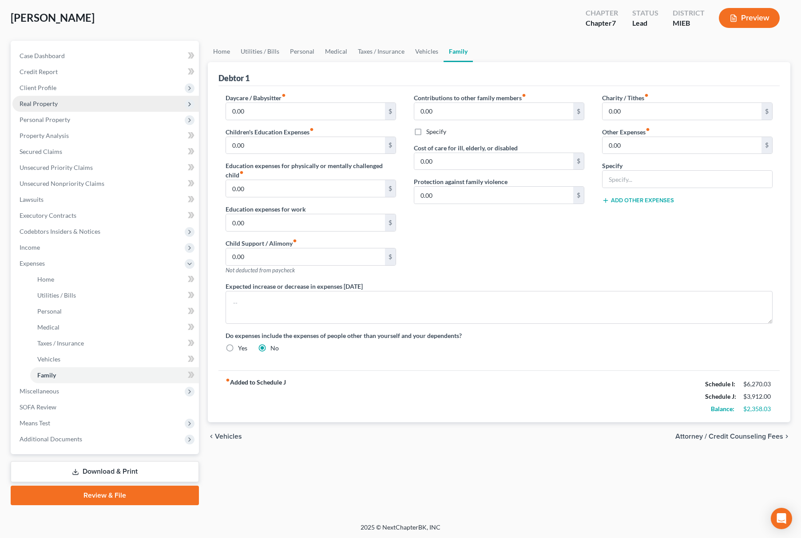
scroll to position [45, 0]
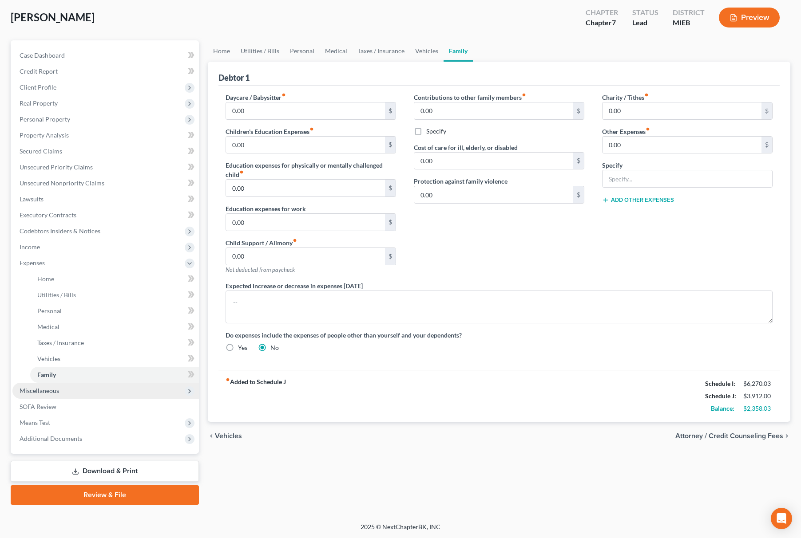
click at [107, 389] on span "Miscellaneous" at bounding box center [105, 391] width 186 height 16
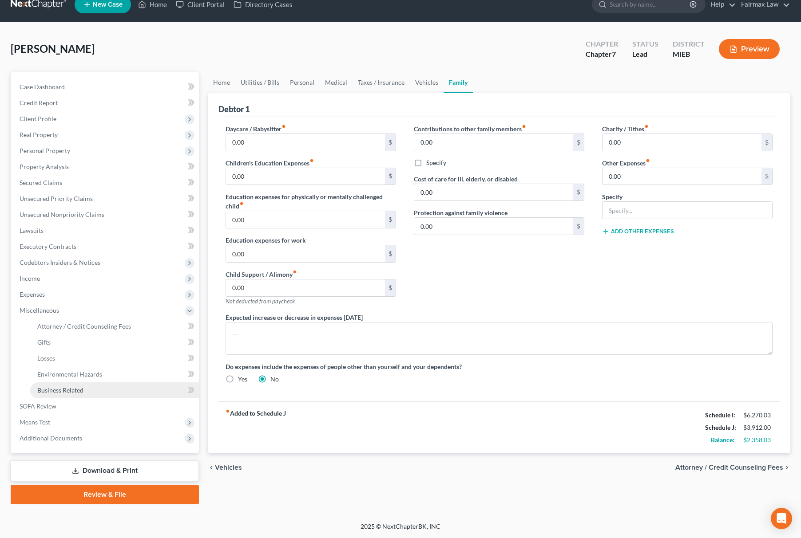
scroll to position [13, 0]
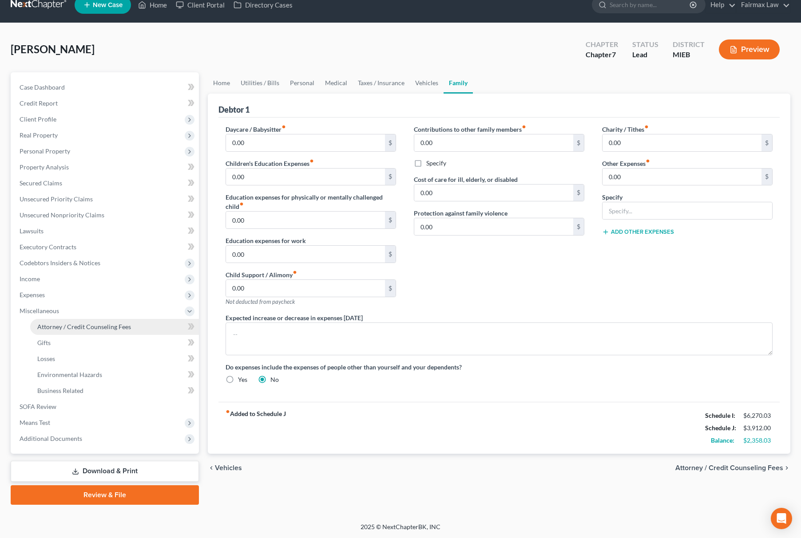
click at [89, 329] on span "Attorney / Credit Counseling Fees" at bounding box center [84, 327] width 94 height 8
select select "2"
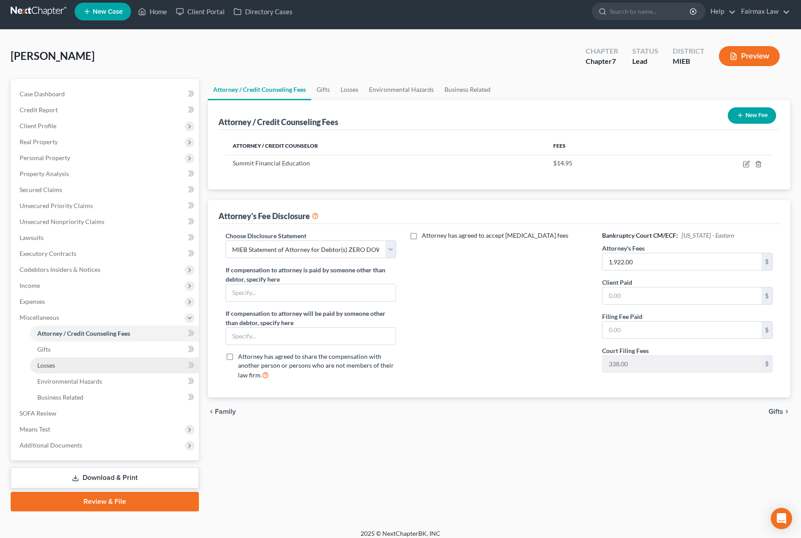
scroll to position [13, 0]
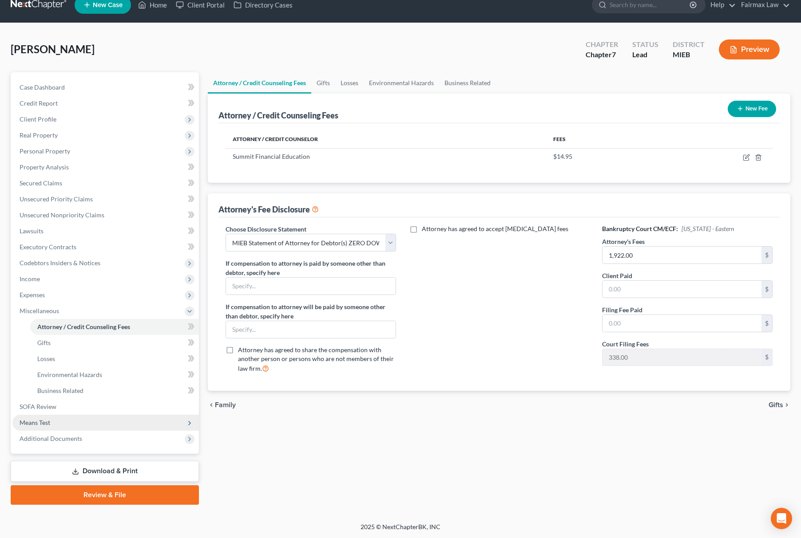
click at [50, 421] on span "Means Test" at bounding box center [105, 423] width 186 height 16
click at [95, 415] on link "Calculation and Presumption" at bounding box center [114, 423] width 169 height 16
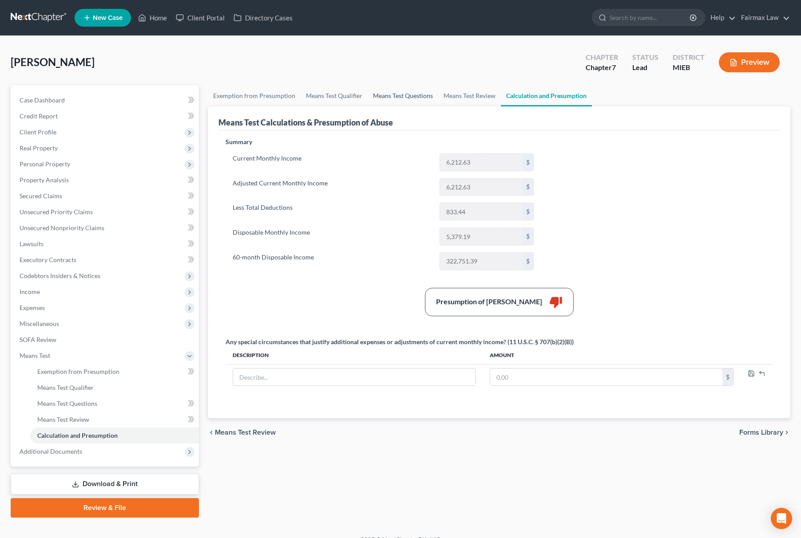
click at [382, 85] on link "Means Test Questions" at bounding box center [403, 95] width 71 height 21
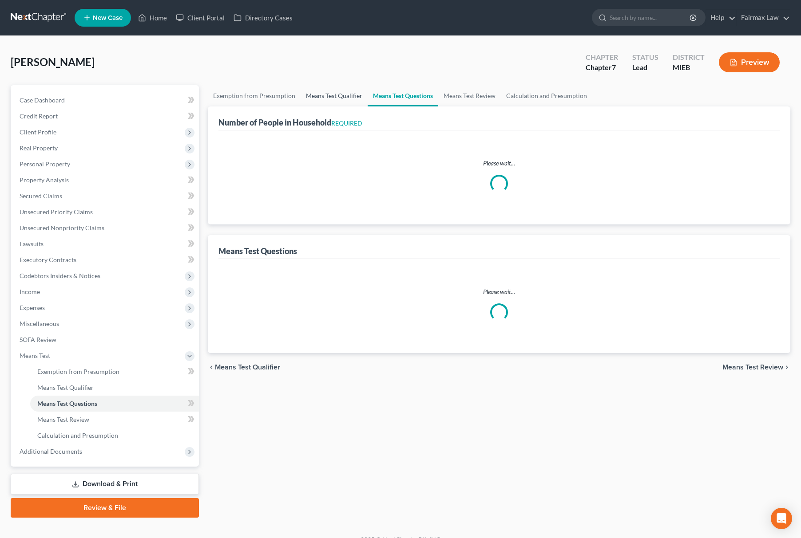
select select "0"
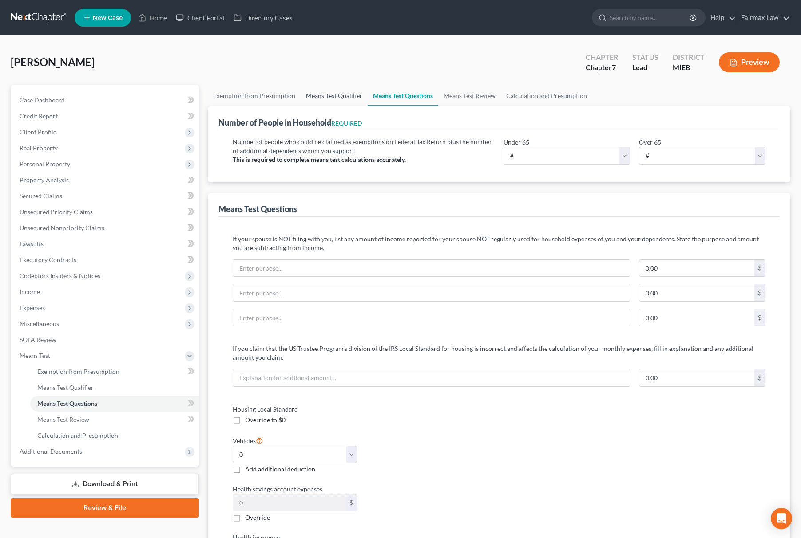
click at [324, 93] on link "Means Test Qualifier" at bounding box center [334, 95] width 67 height 21
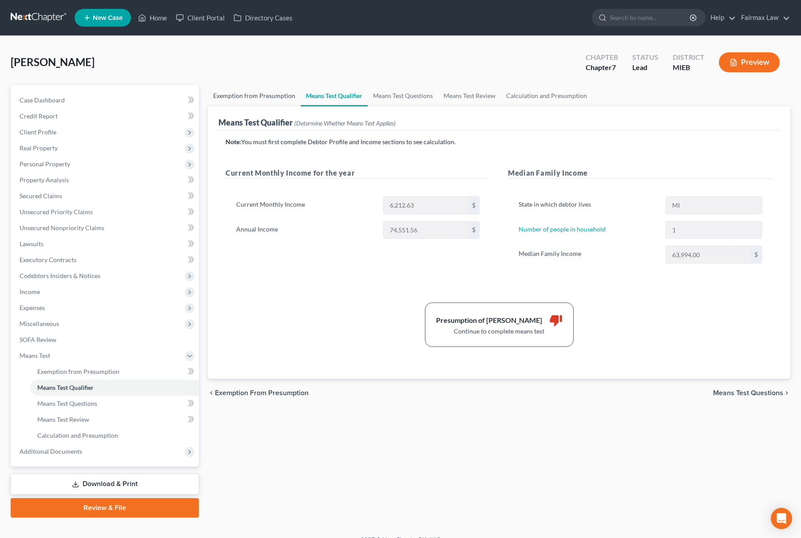
click at [237, 97] on link "Exemption from Presumption" at bounding box center [254, 95] width 93 height 21
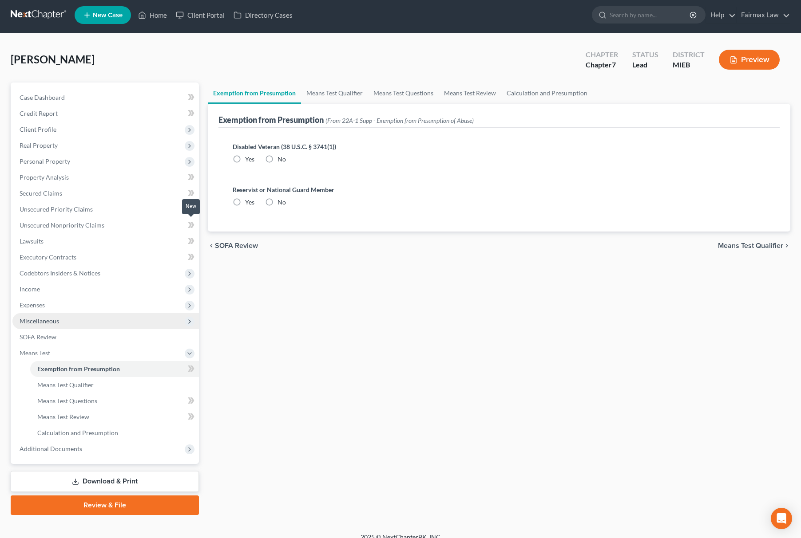
scroll to position [13, 0]
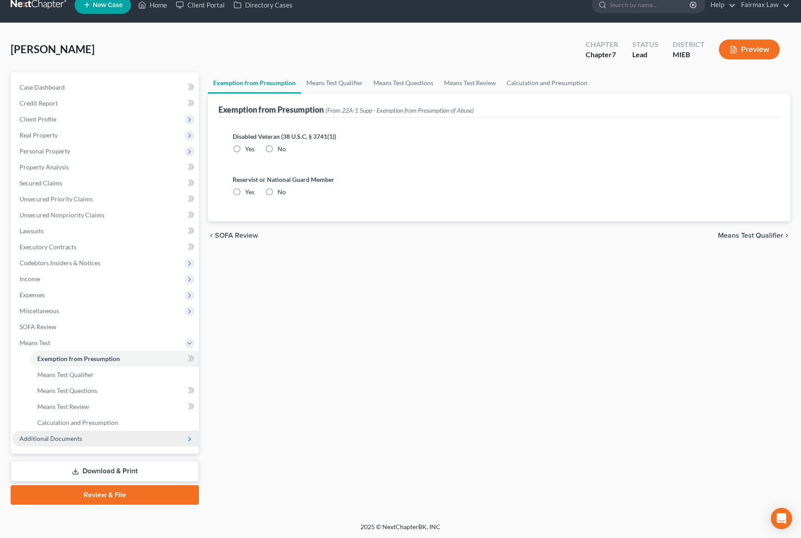
click at [87, 437] on span "Additional Documents" at bounding box center [105, 439] width 186 height 16
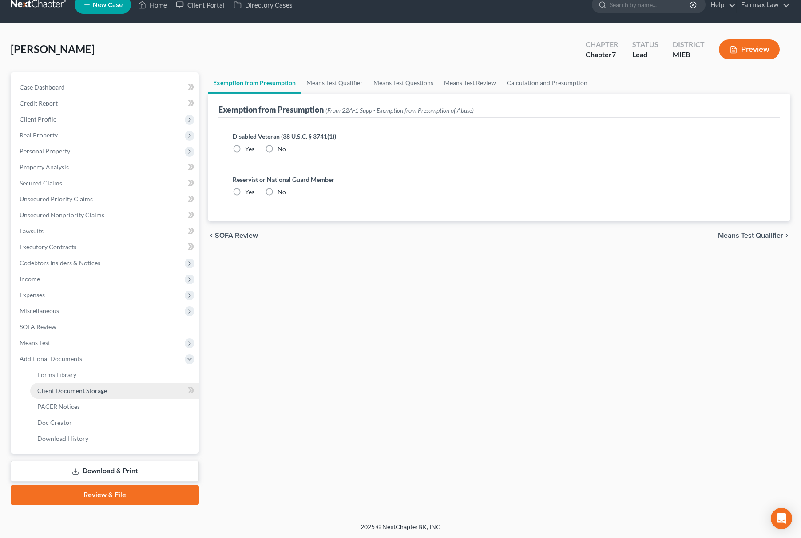
click at [120, 392] on link "Client Document Storage" at bounding box center [114, 391] width 169 height 16
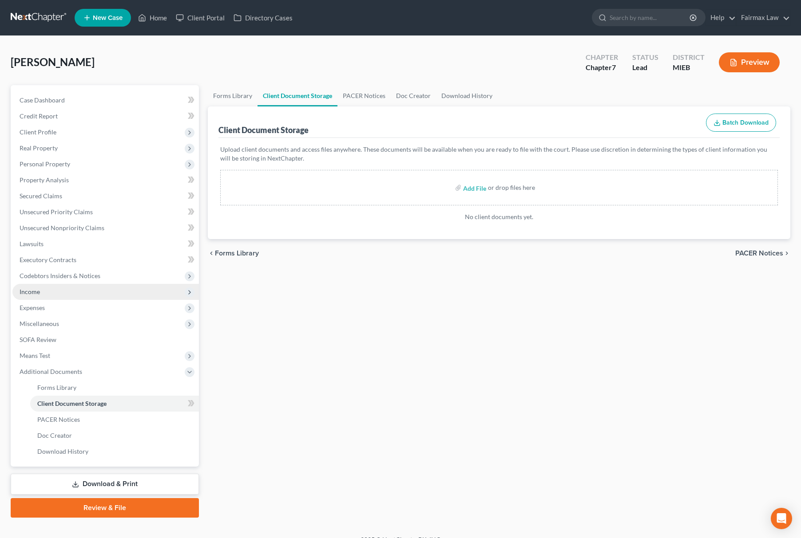
click at [73, 292] on span "Income" at bounding box center [105, 292] width 186 height 16
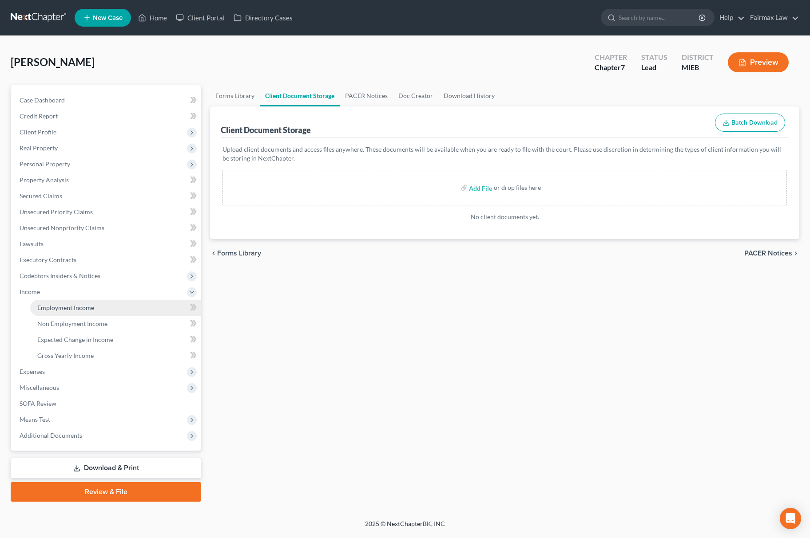
click at [71, 304] on span "Employment Income" at bounding box center [65, 308] width 57 height 8
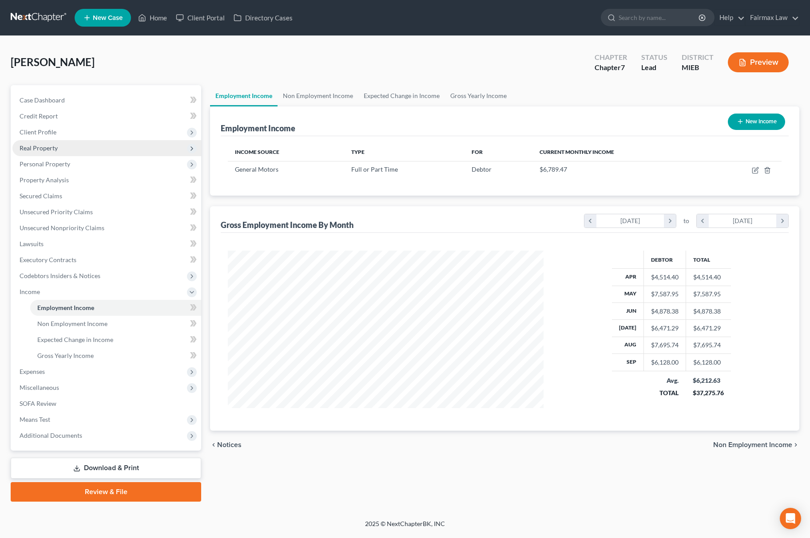
scroll to position [160, 333]
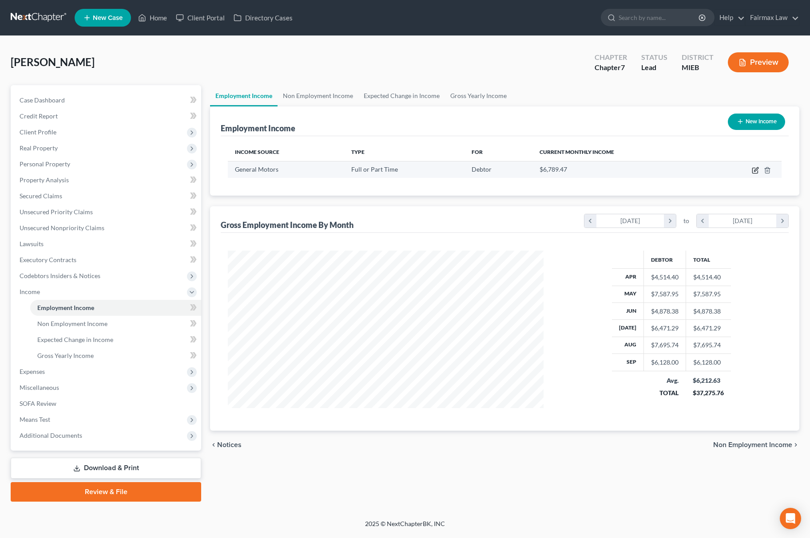
click at [756, 171] on icon "button" at bounding box center [755, 170] width 7 height 7
select select "0"
select select "23"
select select "3"
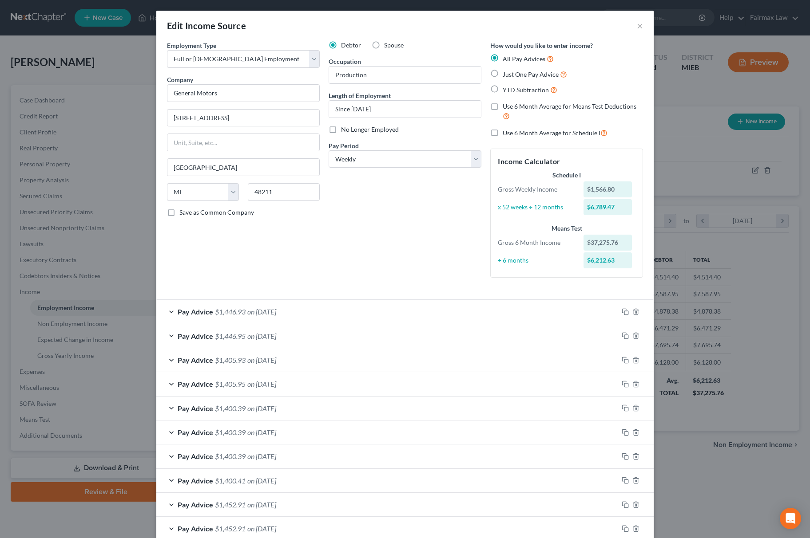
scroll to position [118, 0]
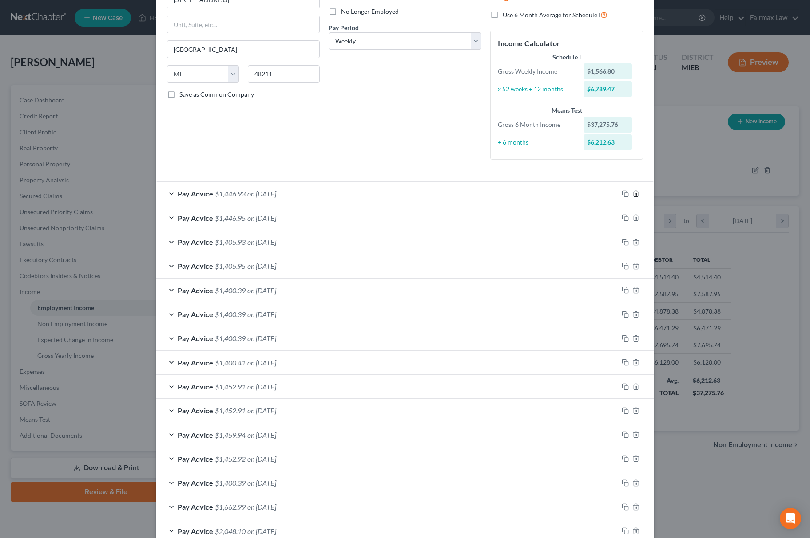
click at [632, 194] on icon "button" at bounding box center [635, 193] width 7 height 7
click at [632, 214] on icon "button" at bounding box center [635, 217] width 7 height 7
click at [632, 239] on icon "button" at bounding box center [635, 242] width 7 height 7
click at [632, 263] on icon "button" at bounding box center [635, 266] width 7 height 7
click at [632, 287] on icon "button" at bounding box center [635, 290] width 7 height 7
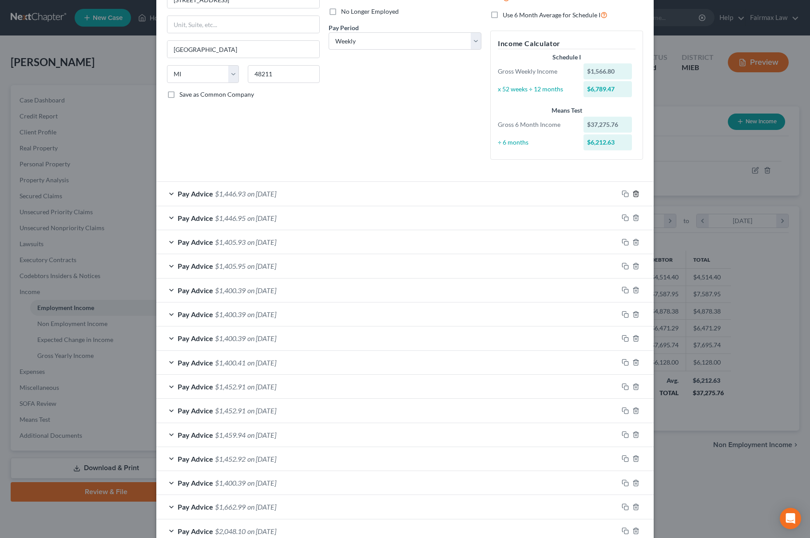
click at [632, 311] on icon "button" at bounding box center [635, 314] width 7 height 7
click at [632, 335] on icon "button" at bounding box center [635, 338] width 7 height 7
click at [632, 359] on icon "button" at bounding box center [635, 362] width 7 height 7
click at [632, 384] on icon "button" at bounding box center [635, 387] width 7 height 7
click at [632, 408] on icon "button" at bounding box center [635, 411] width 7 height 7
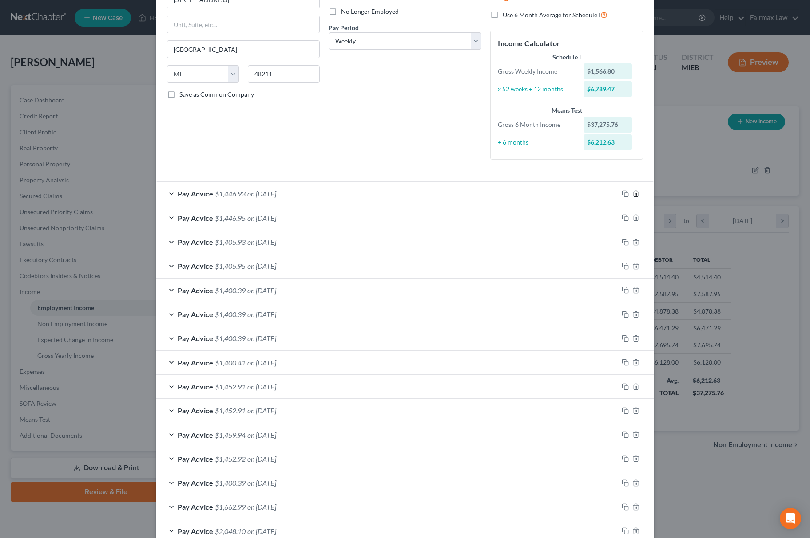
click at [632, 432] on icon "button" at bounding box center [635, 435] width 7 height 7
click at [632, 194] on icon "button" at bounding box center [635, 193] width 7 height 7
click at [632, 214] on icon "button" at bounding box center [635, 217] width 7 height 7
click at [630, 194] on form "Employment Type * Select Full or [DEMOGRAPHIC_DATA] Employment Self Employment …" at bounding box center [405, 221] width 476 height 597
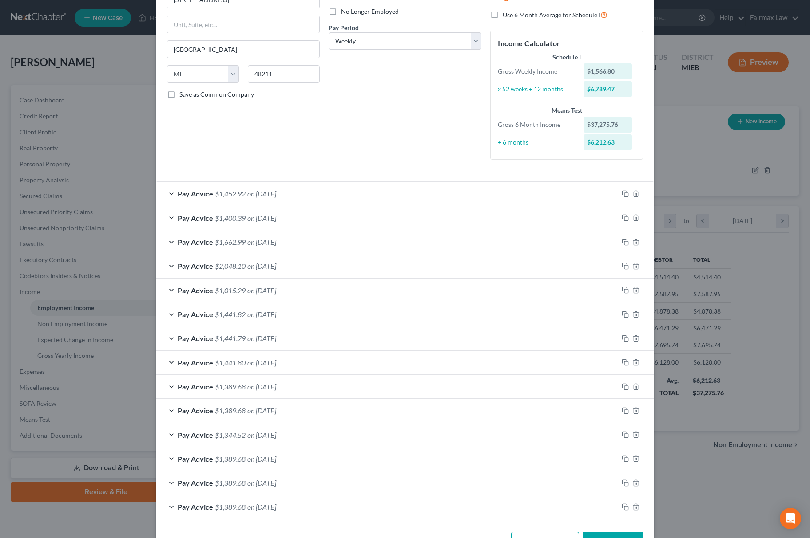
click at [630, 194] on form "Employment Type * Select Full or [DEMOGRAPHIC_DATA] Employment Self Employment …" at bounding box center [405, 221] width 476 height 597
click at [631, 194] on form "Employment Type * Select Full or [DEMOGRAPHIC_DATA] Employment Self Employment …" at bounding box center [405, 221] width 476 height 597
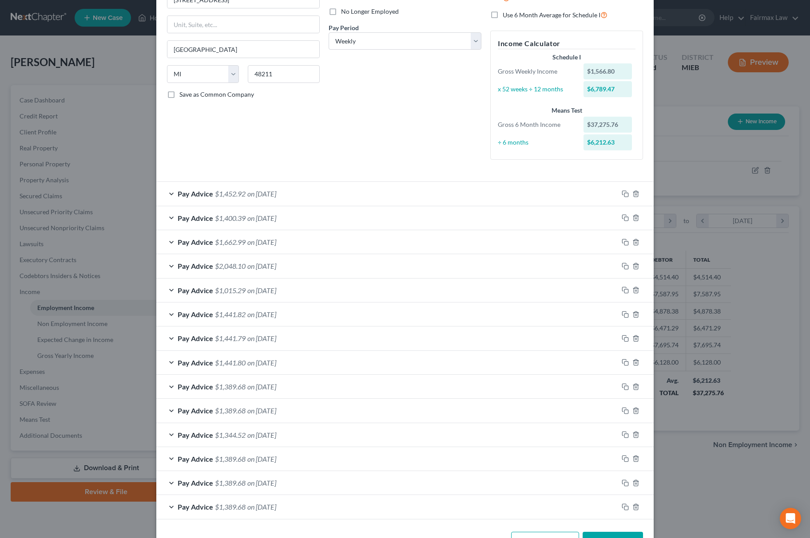
click at [631, 194] on form "Employment Type * Select Full or [DEMOGRAPHIC_DATA] Employment Self Employment …" at bounding box center [405, 221] width 476 height 597
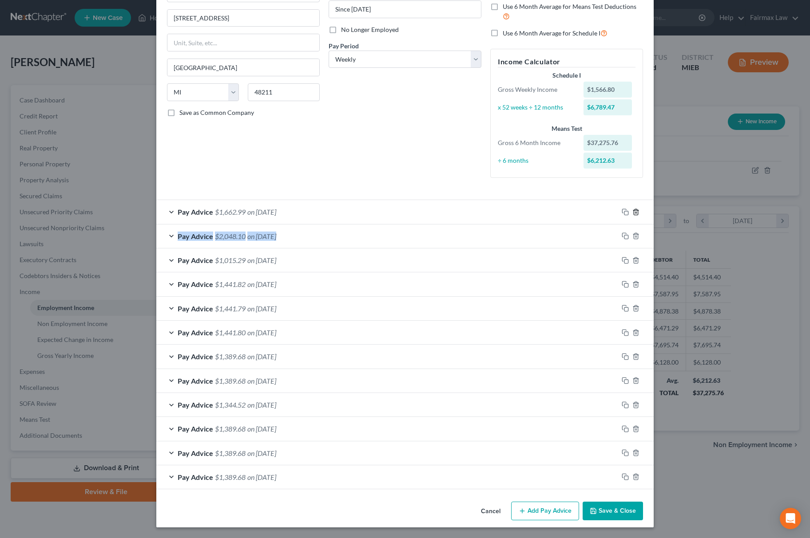
click at [635, 212] on line "button" at bounding box center [635, 213] width 0 height 2
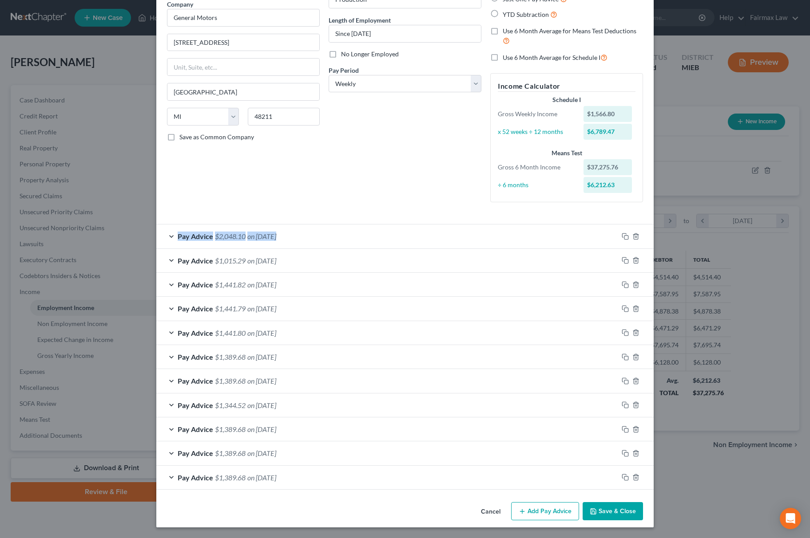
scroll to position [78, 0]
click at [631, 210] on div "Employment Type * Select Full or [DEMOGRAPHIC_DATA] Employment Self Employment …" at bounding box center [404, 91] width 485 height 252
click at [633, 235] on icon "button" at bounding box center [635, 236] width 7 height 7
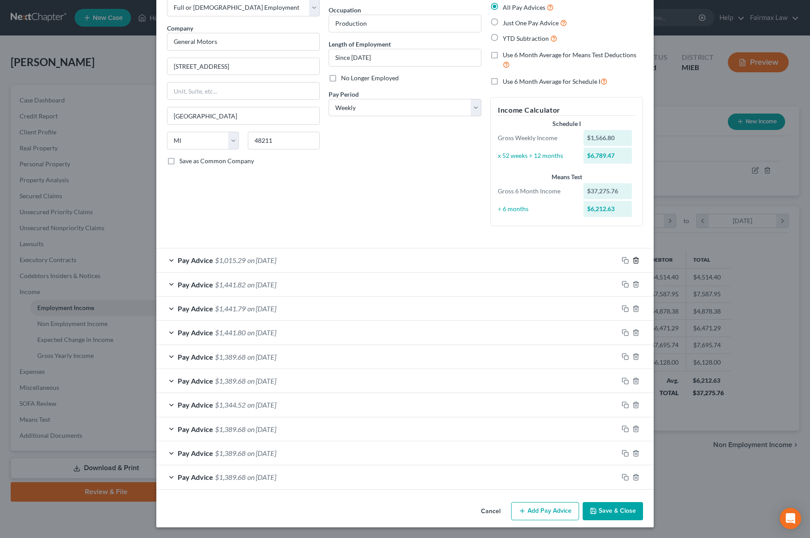
click at [632, 260] on icon "button" at bounding box center [635, 260] width 7 height 7
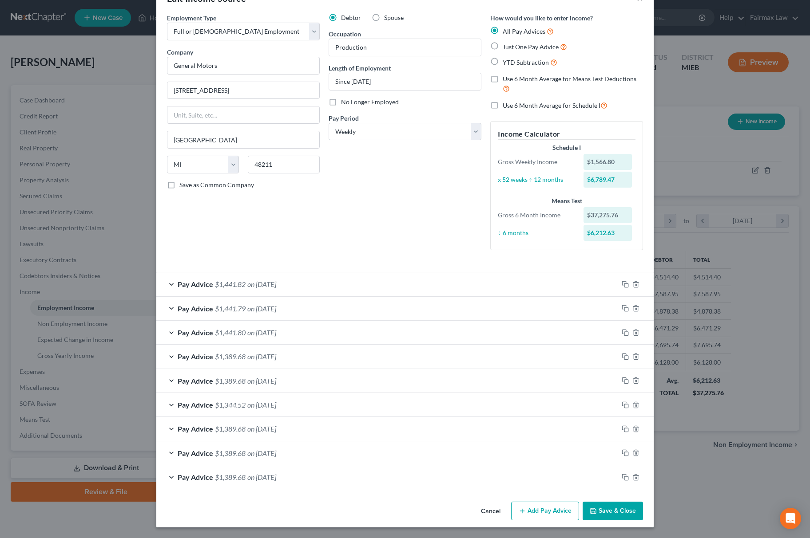
scroll to position [29, 0]
click at [632, 277] on div at bounding box center [636, 284] width 36 height 14
click at [633, 281] on icon "button" at bounding box center [635, 284] width 7 height 7
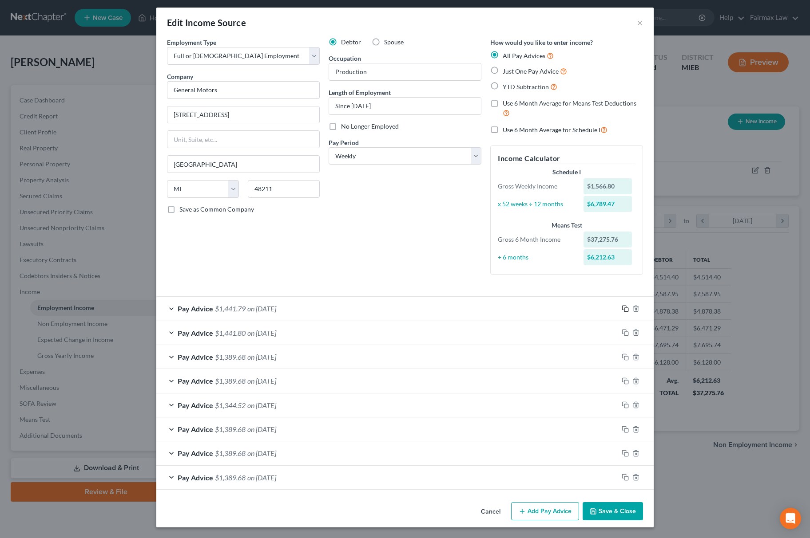
scroll to position [5, 0]
click at [625, 306] on div at bounding box center [636, 309] width 36 height 14
click at [632, 308] on icon "button" at bounding box center [635, 308] width 7 height 7
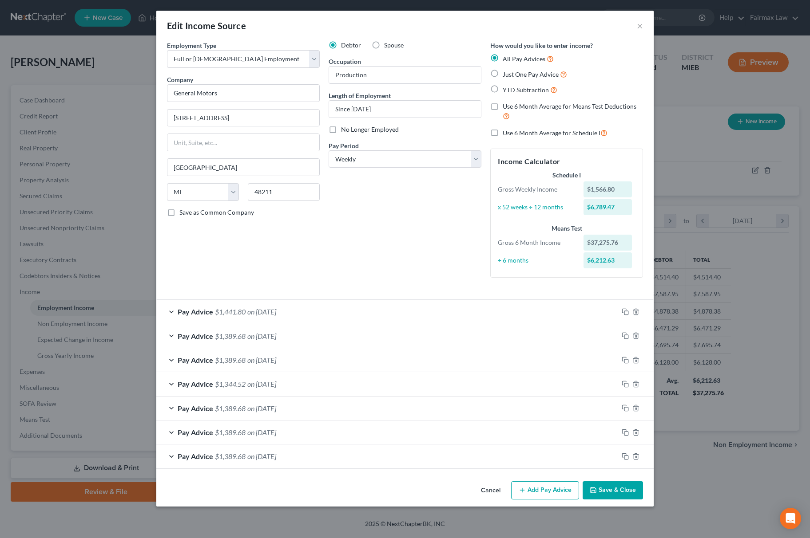
scroll to position [0, 0]
click at [637, 313] on icon "button" at bounding box center [635, 312] width 4 height 6
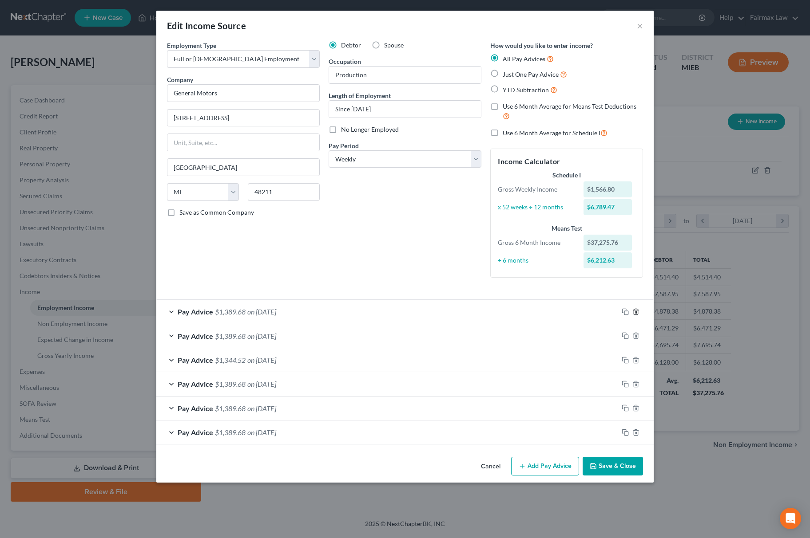
click at [637, 313] on icon "button" at bounding box center [635, 312] width 4 height 6
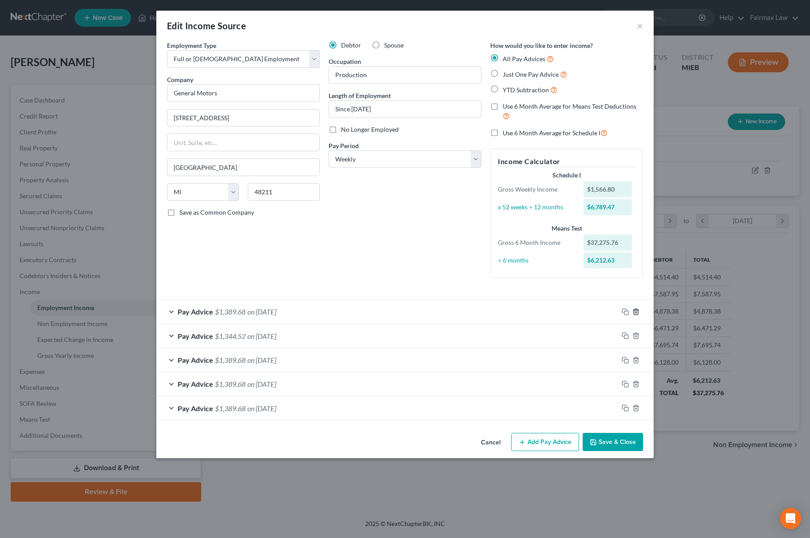
click at [637, 313] on icon "button" at bounding box center [635, 312] width 4 height 6
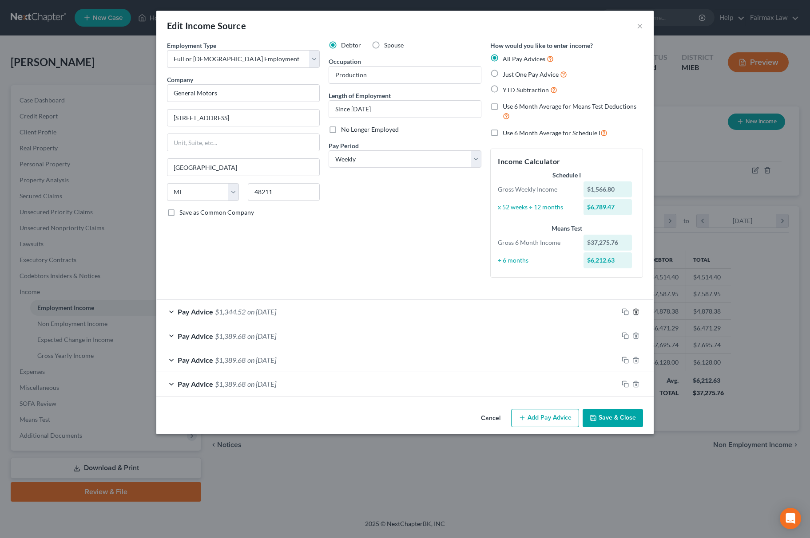
click at [637, 313] on icon "button" at bounding box center [635, 312] width 4 height 6
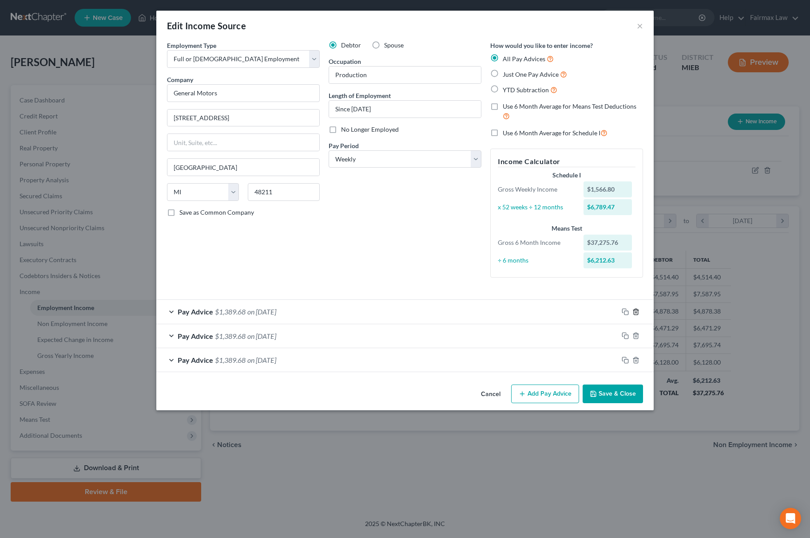
click at [637, 313] on icon "button" at bounding box center [635, 312] width 4 height 6
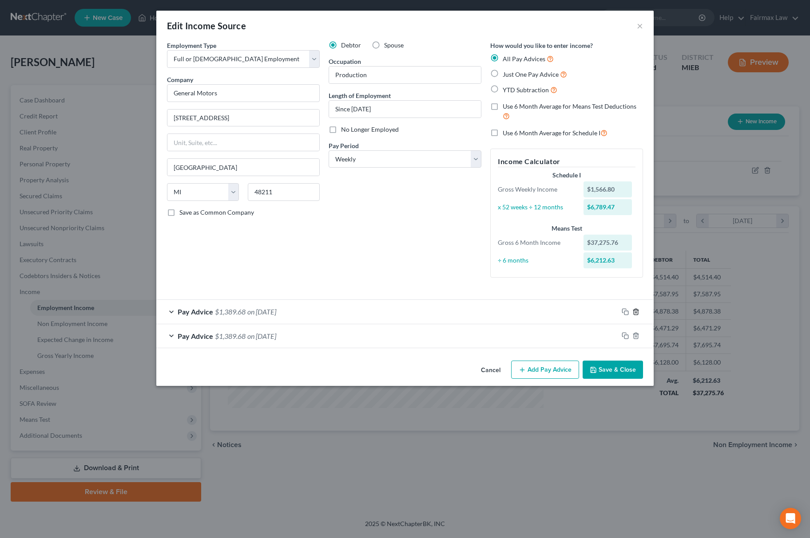
click at [637, 313] on icon "button" at bounding box center [635, 312] width 4 height 6
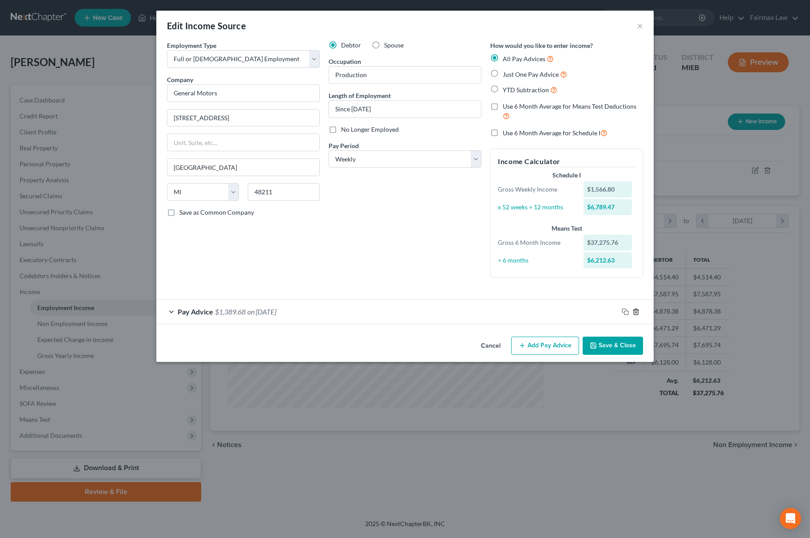
click at [637, 313] on icon "button" at bounding box center [635, 312] width 4 height 6
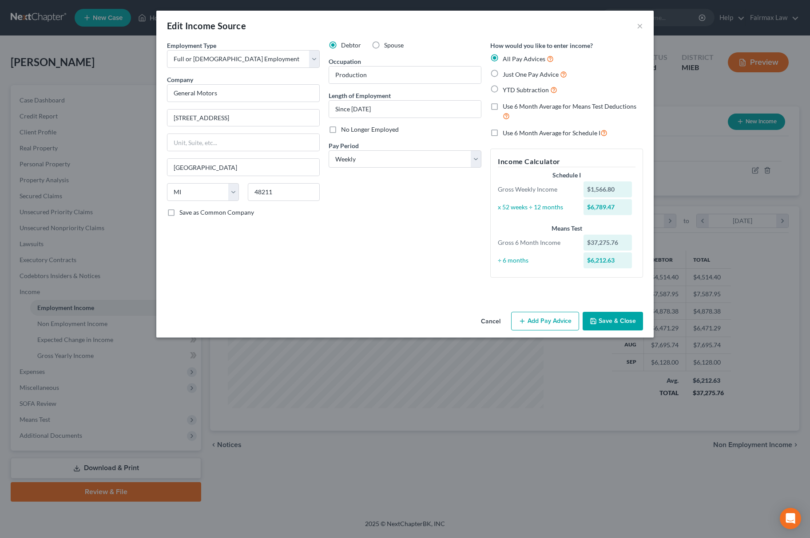
click at [545, 324] on button "Add Pay Advice" at bounding box center [545, 321] width 68 height 19
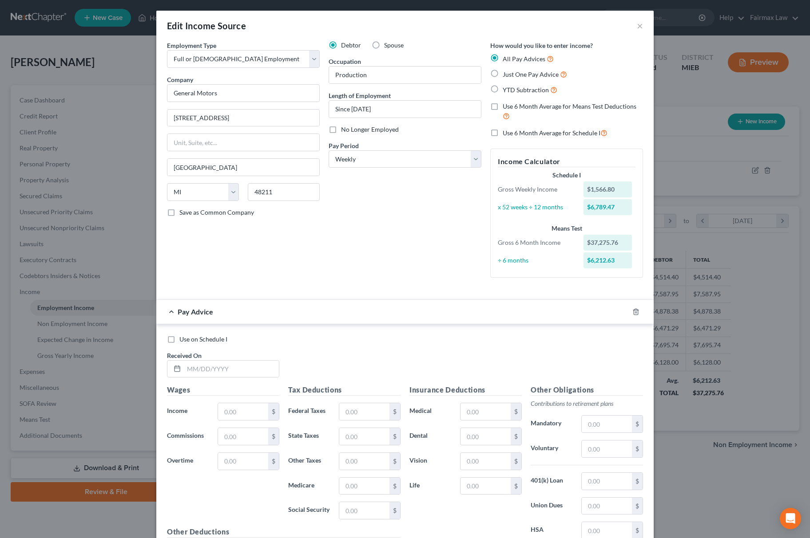
click at [629, 308] on div at bounding box center [641, 312] width 25 height 14
click at [633, 314] on icon "button" at bounding box center [635, 312] width 4 height 6
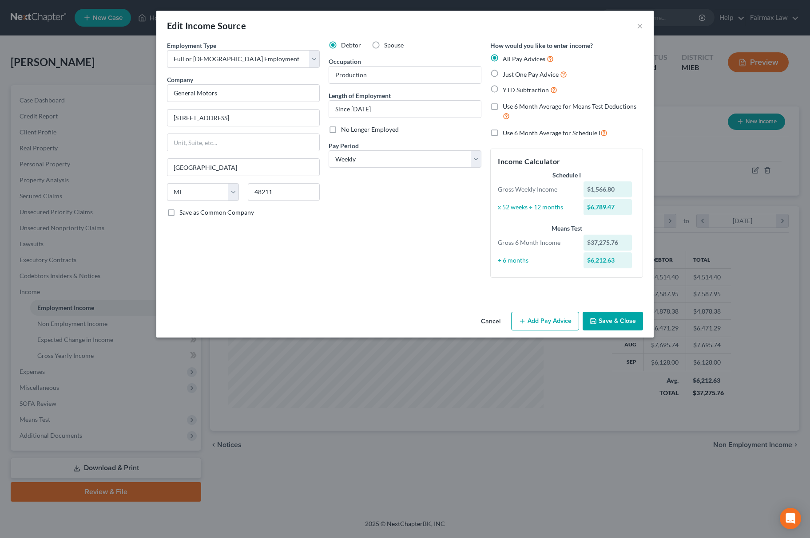
click at [503, 86] on label "YTD Subtraction" at bounding box center [530, 90] width 55 height 10
click at [506, 86] on input "YTD Subtraction" at bounding box center [509, 88] width 6 height 6
radio input "true"
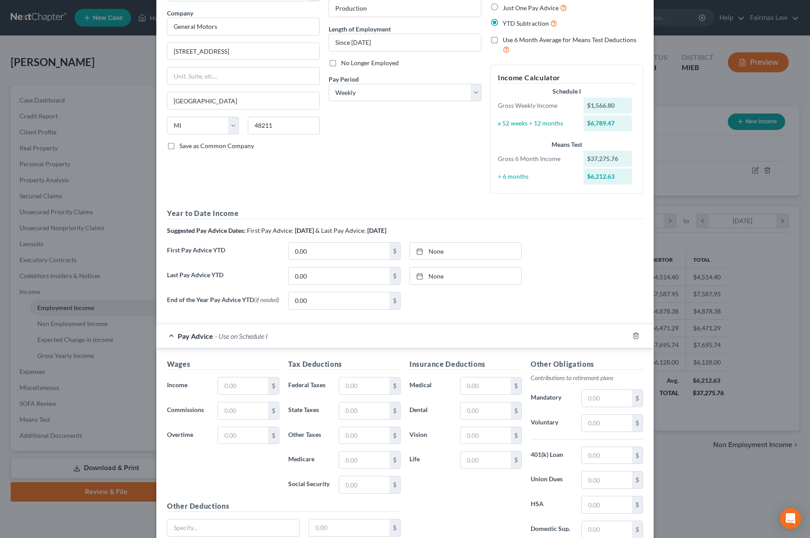
scroll to position [147, 0]
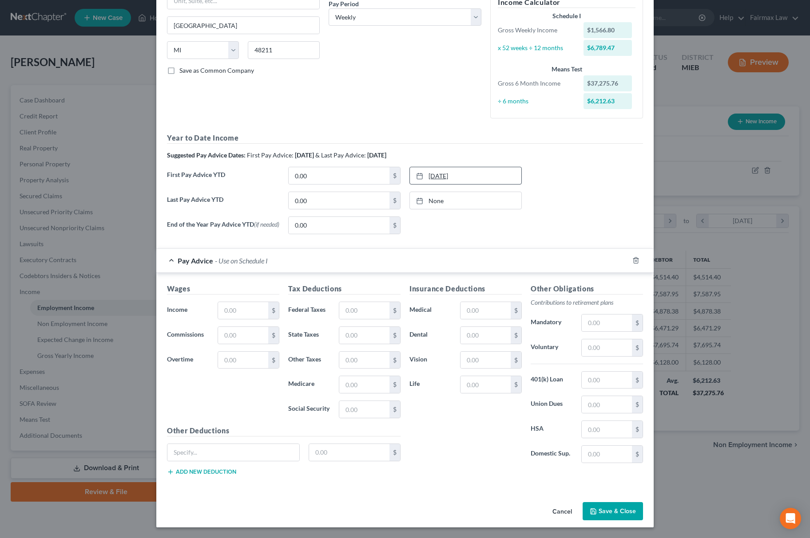
click at [453, 171] on link "[DATE]" at bounding box center [465, 175] width 111 height 17
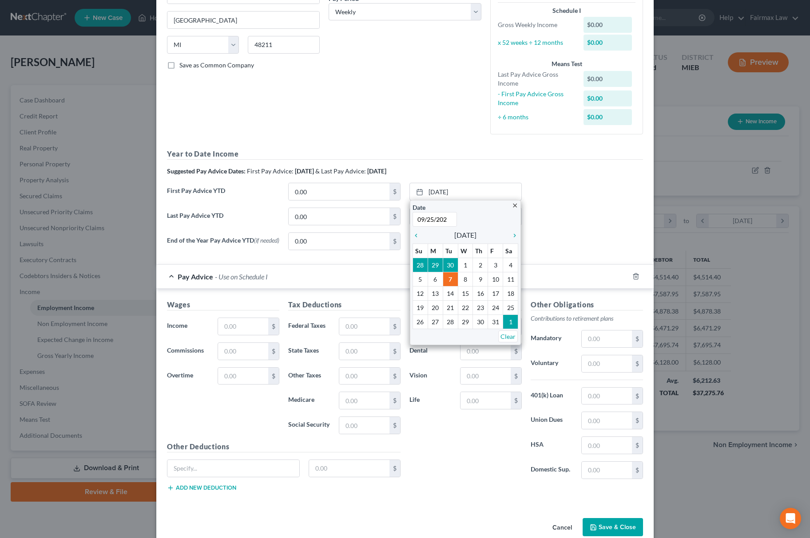
type input "[DATE]"
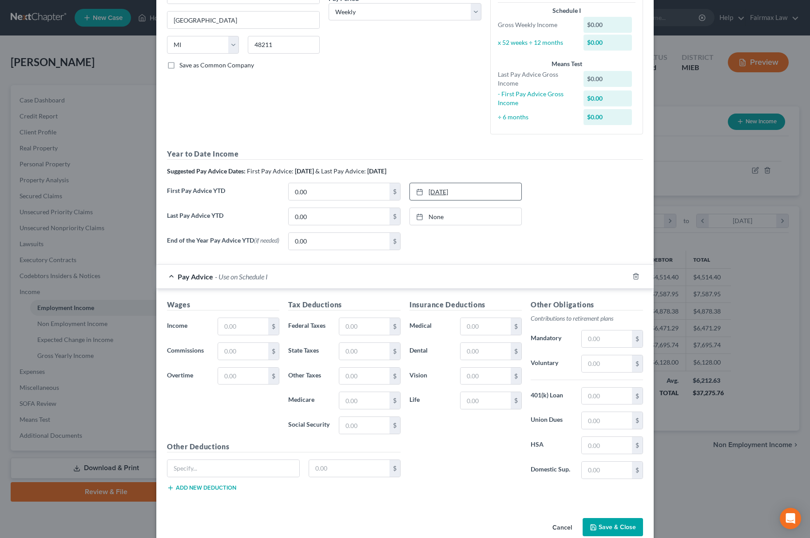
click at [476, 187] on link "[DATE]" at bounding box center [465, 191] width 111 height 17
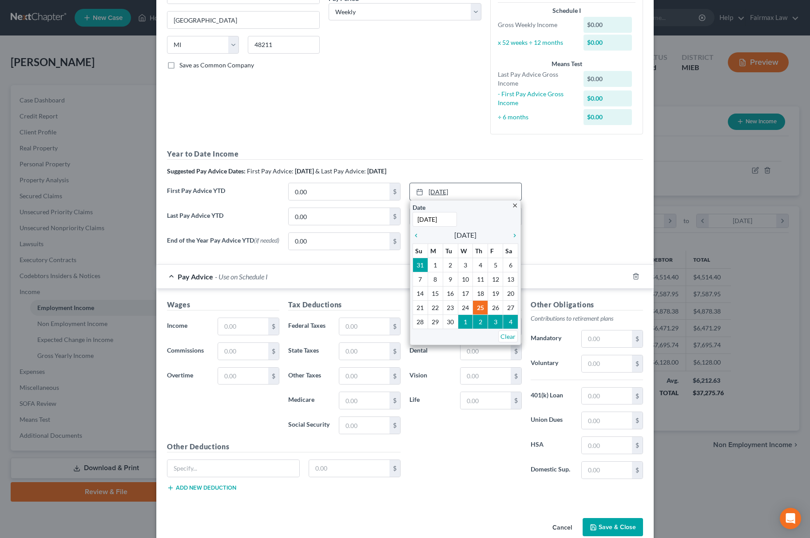
click at [476, 187] on link "[DATE]" at bounding box center [465, 191] width 111 height 17
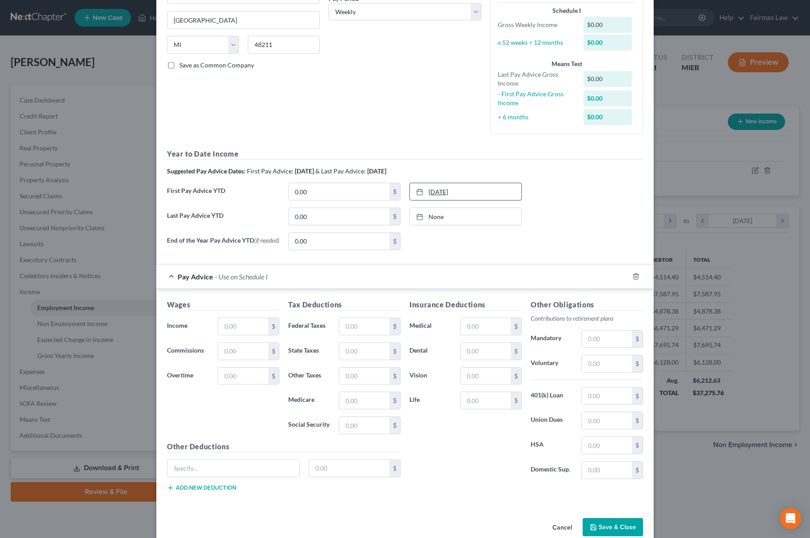
click at [476, 187] on link "[DATE]" at bounding box center [465, 191] width 111 height 17
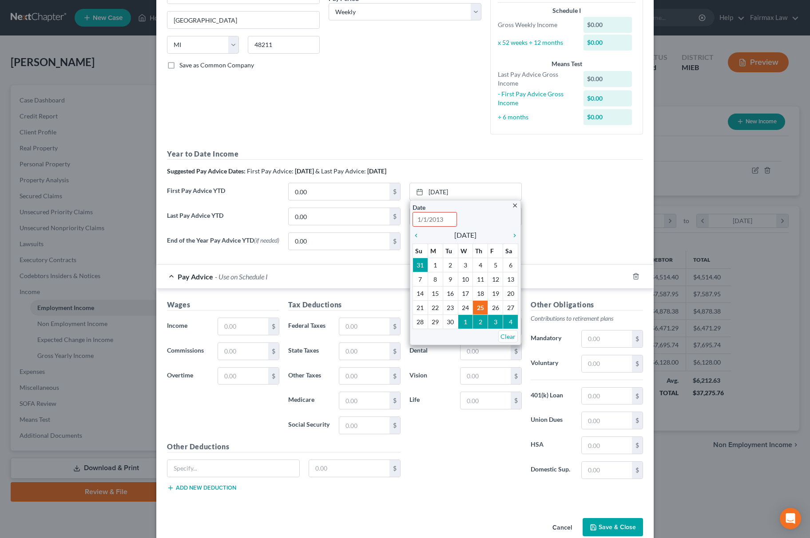
click at [622, 174] on div "Suggested Pay Advice Dates: First Pay Advice: [DATE] & Last Pay Advice: [DATE]" at bounding box center [405, 171] width 476 height 9
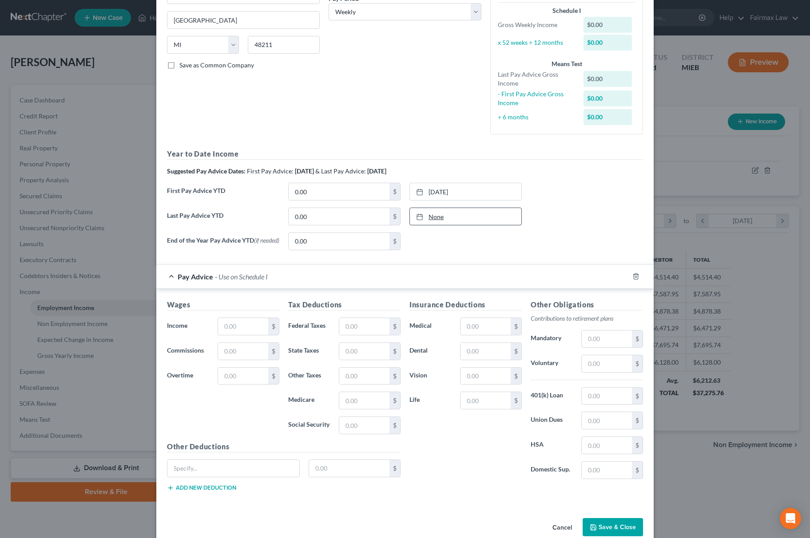
click at [447, 221] on link "None" at bounding box center [465, 216] width 111 height 17
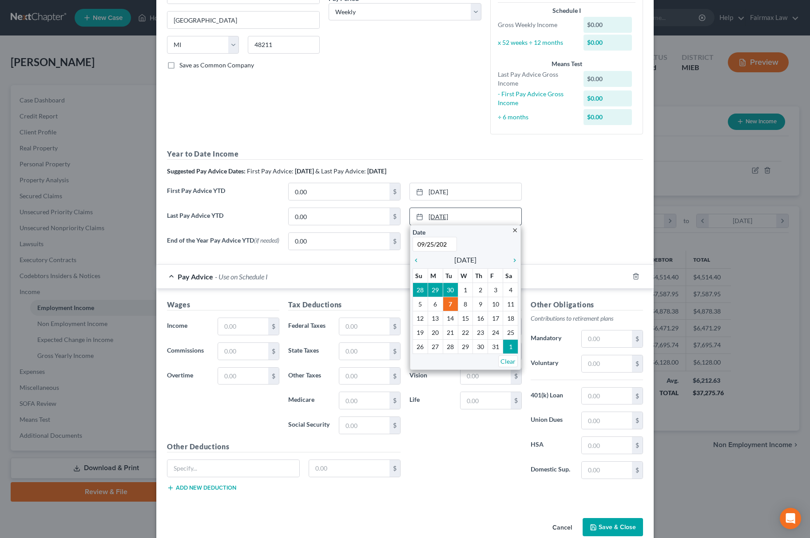
type input "[DATE]"
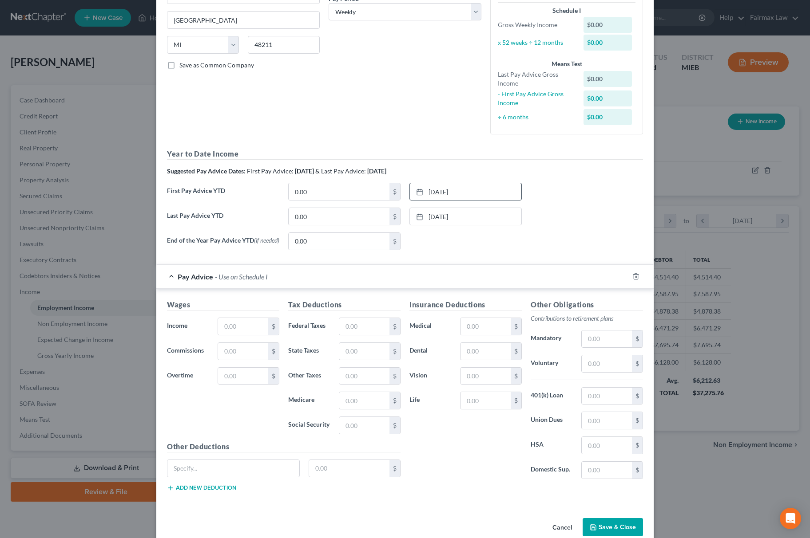
click at [457, 194] on link "[DATE]" at bounding box center [465, 191] width 111 height 17
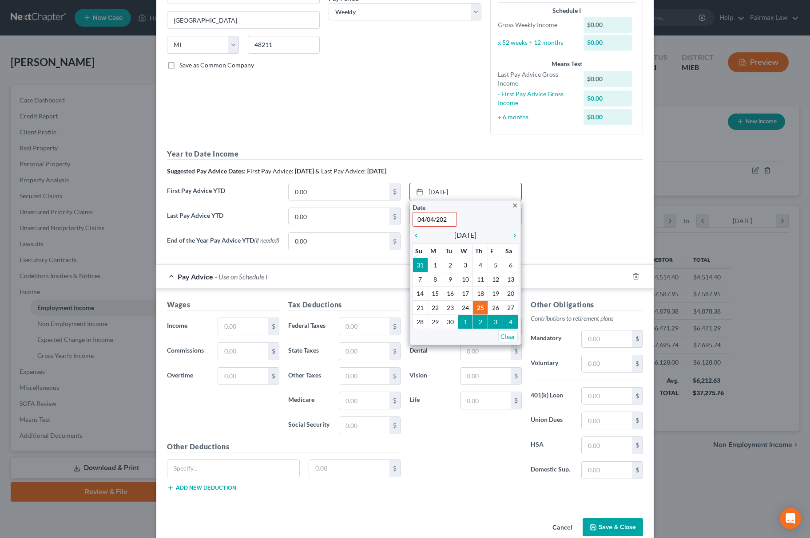
type input "[DATE]"
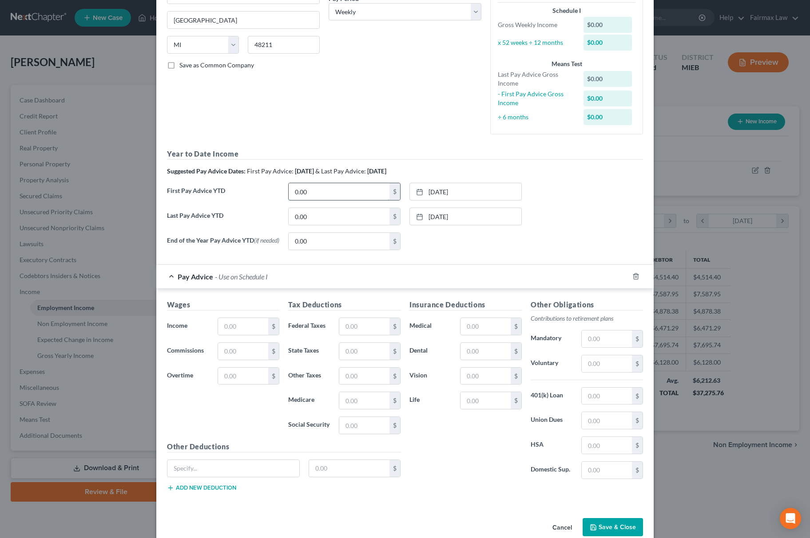
click at [309, 192] on input "0.00" at bounding box center [339, 191] width 101 height 17
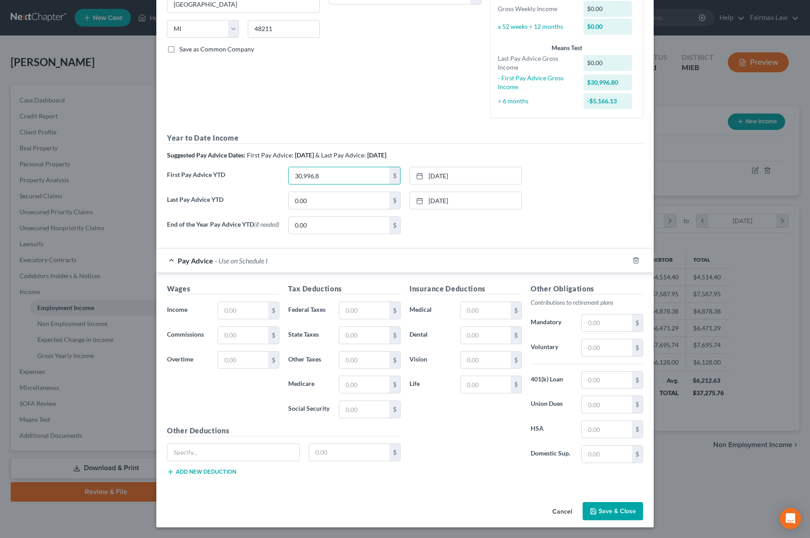
type input "30,996.8"
click at [610, 515] on button "Save & Close" at bounding box center [612, 512] width 60 height 19
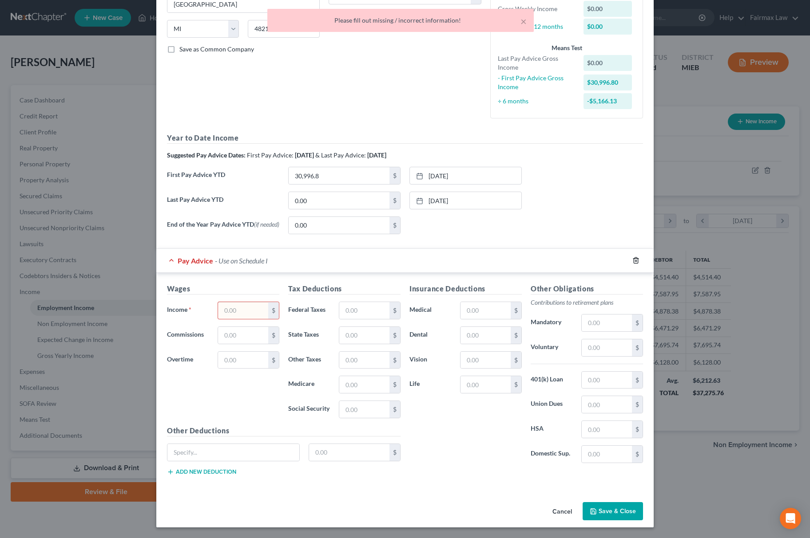
click at [633, 259] on icon "button" at bounding box center [635, 261] width 4 height 6
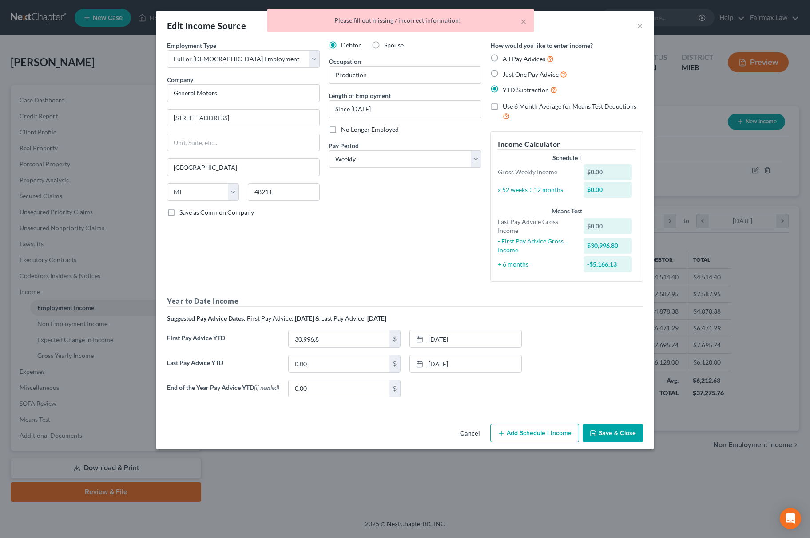
scroll to position [0, 0]
click at [608, 437] on button "Save & Close" at bounding box center [612, 433] width 60 height 19
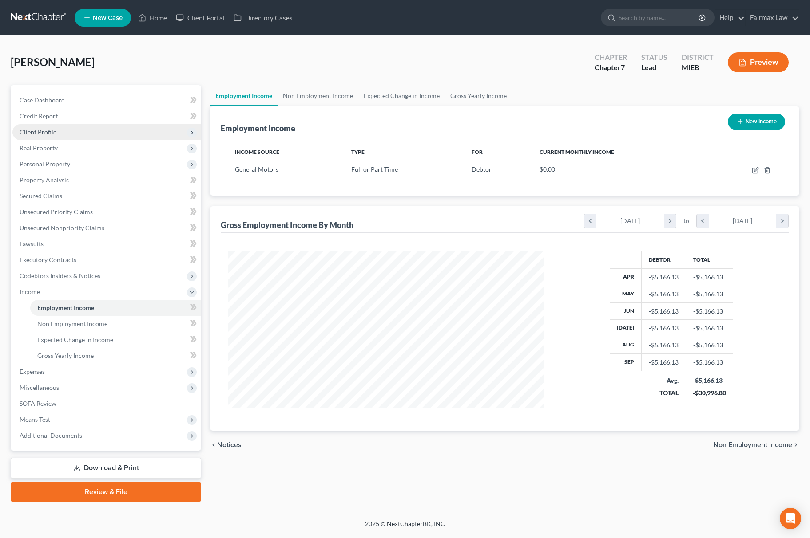
click at [82, 133] on span "Client Profile" at bounding box center [106, 132] width 189 height 16
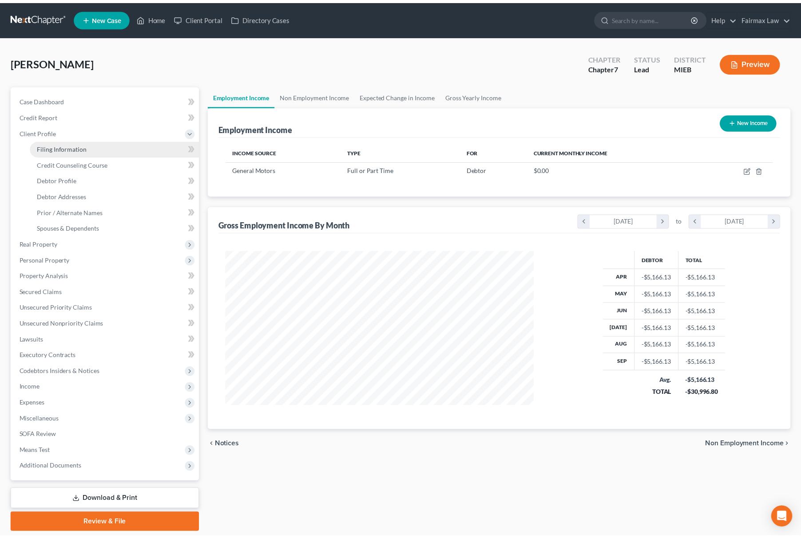
scroll to position [443774, 443604]
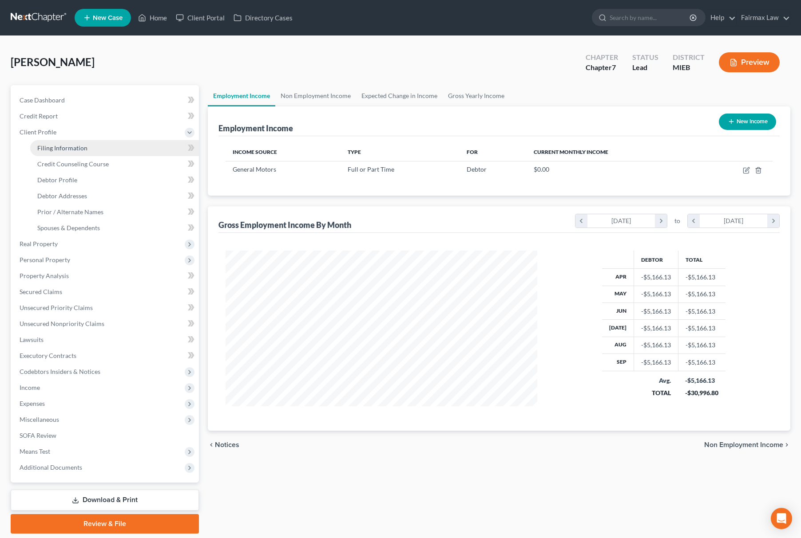
click at [78, 151] on link "Filing Information" at bounding box center [114, 148] width 169 height 16
select select "1"
select select "0"
select select "40"
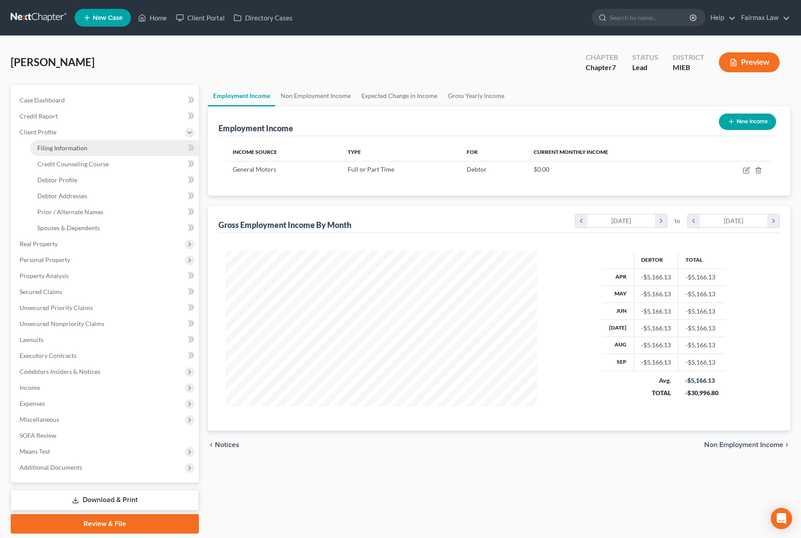
select select "0"
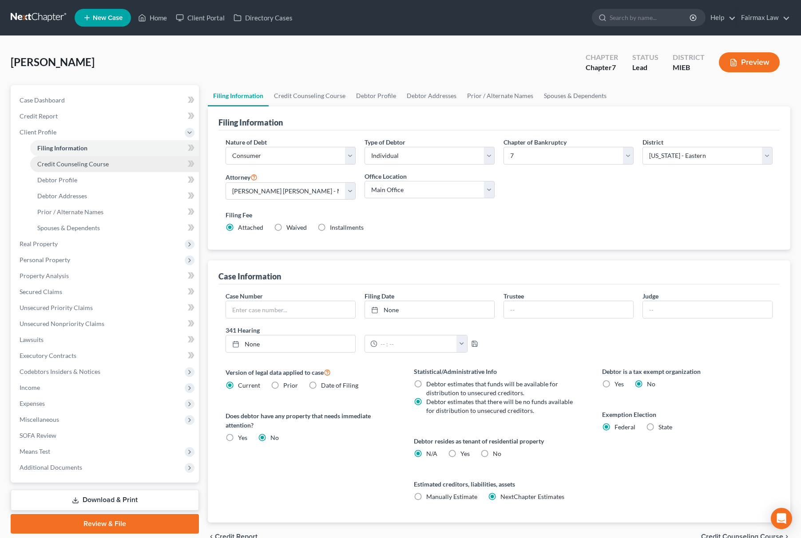
click at [81, 164] on span "Credit Counseling Course" at bounding box center [72, 164] width 71 height 8
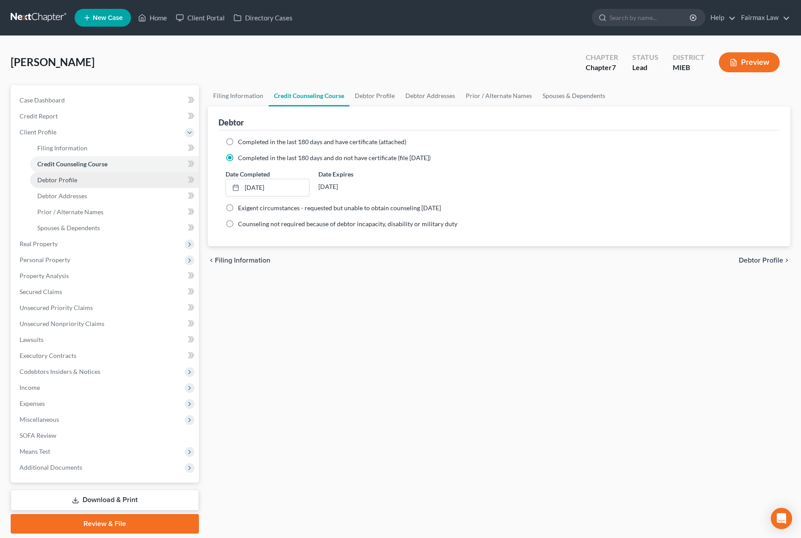
click at [64, 178] on span "Debtor Profile" at bounding box center [57, 180] width 40 height 8
select select "0"
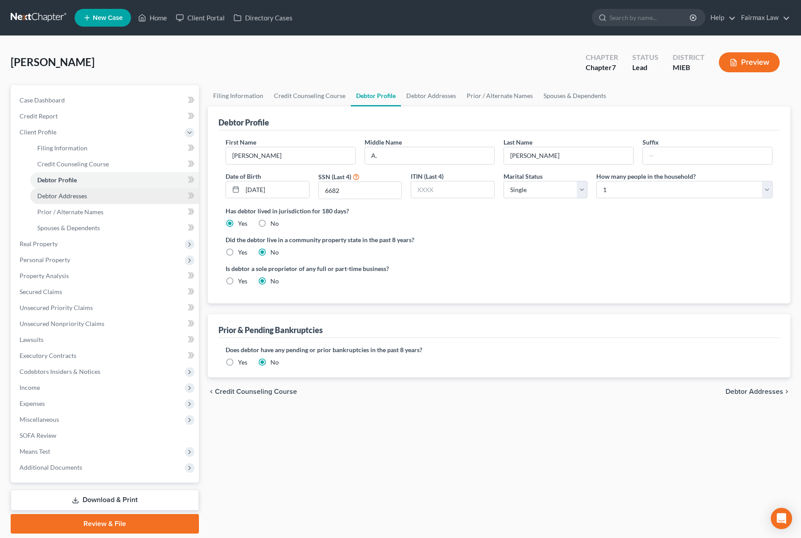
click at [73, 198] on span "Debtor Addresses" at bounding box center [62, 196] width 50 height 8
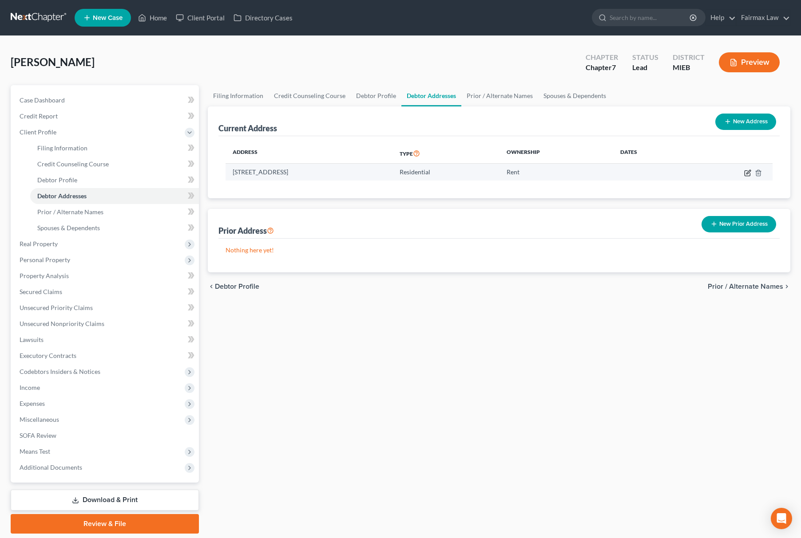
click at [748, 170] on icon "button" at bounding box center [747, 173] width 7 height 7
select select "23"
select select "62"
select select "0"
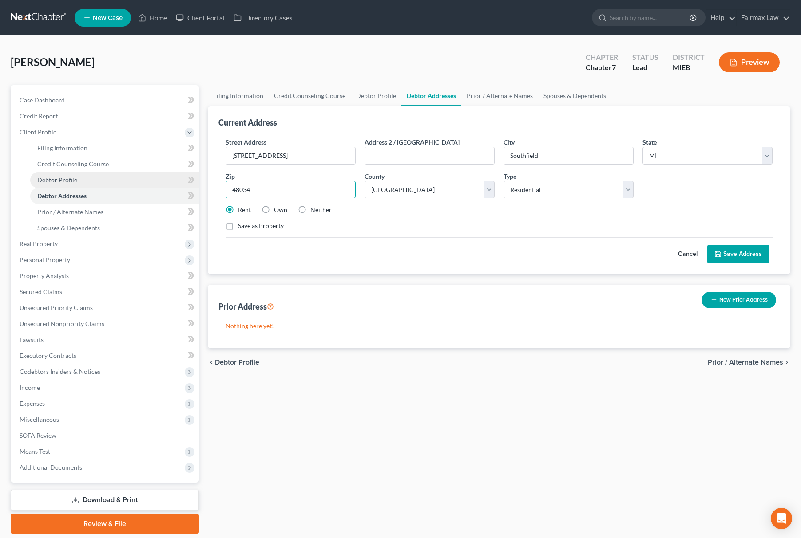
drag, startPoint x: 293, startPoint y: 186, endPoint x: 140, endPoint y: 173, distance: 153.3
click at [141, 173] on div "Petition Navigation Case Dashboard Payments Invoices Payments Payments Credit R…" at bounding box center [400, 309] width 788 height 449
paste input "[GEOGRAPHIC_DATA], [GEOGRAPHIC_DATA]"
drag, startPoint x: 269, startPoint y: 189, endPoint x: 115, endPoint y: 188, distance: 154.5
click at [115, 188] on div "Petition Navigation Case Dashboard Payments Invoices Payments Payments Credit R…" at bounding box center [400, 309] width 788 height 449
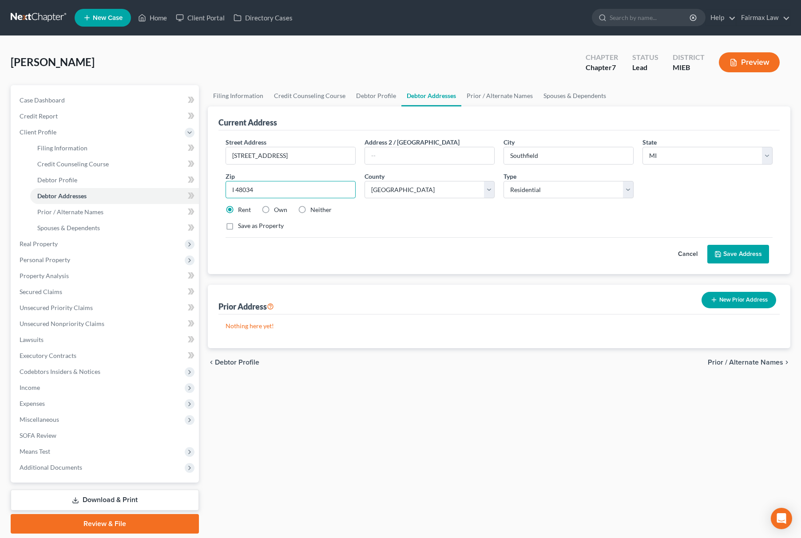
click at [235, 189] on input "I 48034" at bounding box center [291, 190] width 130 height 18
type input "48034"
drag, startPoint x: 304, startPoint y: 157, endPoint x: 191, endPoint y: 164, distance: 113.0
click at [192, 165] on div "Petition Navigation Case Dashboard Payments Invoices Payments Payments Credit R…" at bounding box center [400, 309] width 788 height 449
paste input "text"
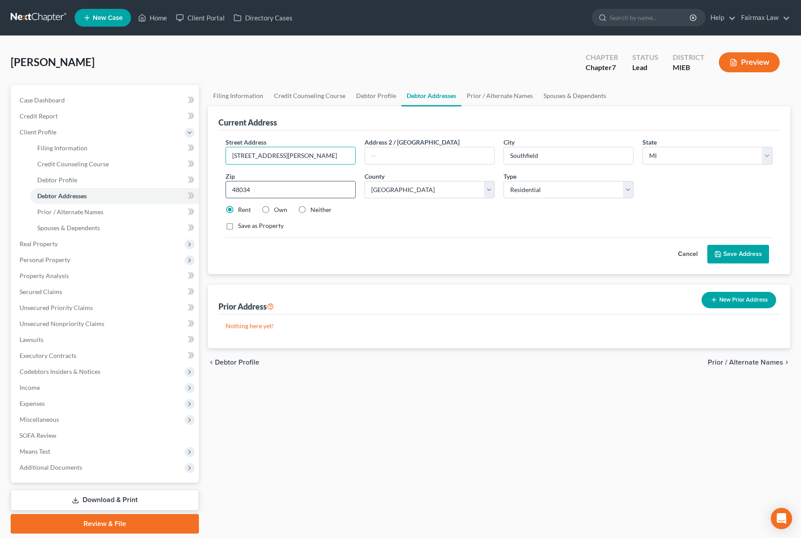
type input "[STREET_ADDRESS][PERSON_NAME]"
drag, startPoint x: 286, startPoint y: 183, endPoint x: 276, endPoint y: 150, distance: 34.7
click at [112, 183] on div "Petition Navigation Case Dashboard Payments Invoices Payments Payments Credit R…" at bounding box center [400, 309] width 788 height 449
click at [748, 250] on button "Save Address" at bounding box center [738, 254] width 62 height 19
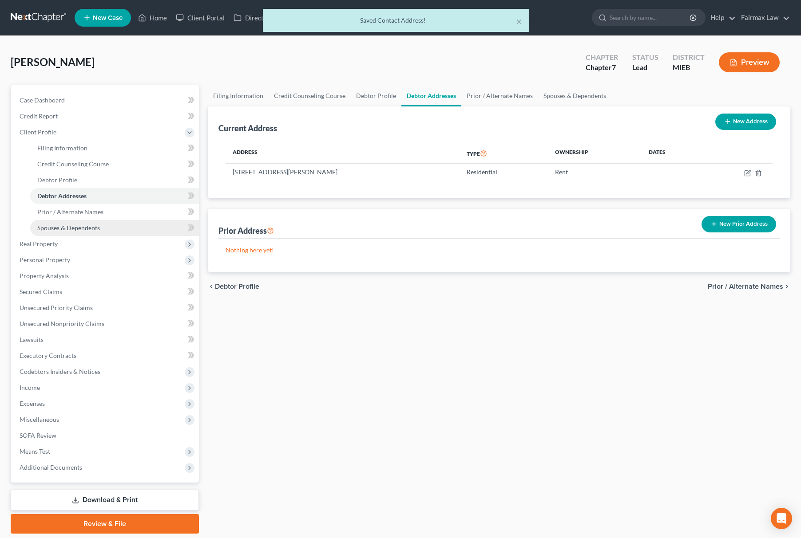
click at [119, 230] on link "Spouses & Dependents" at bounding box center [114, 228] width 169 height 16
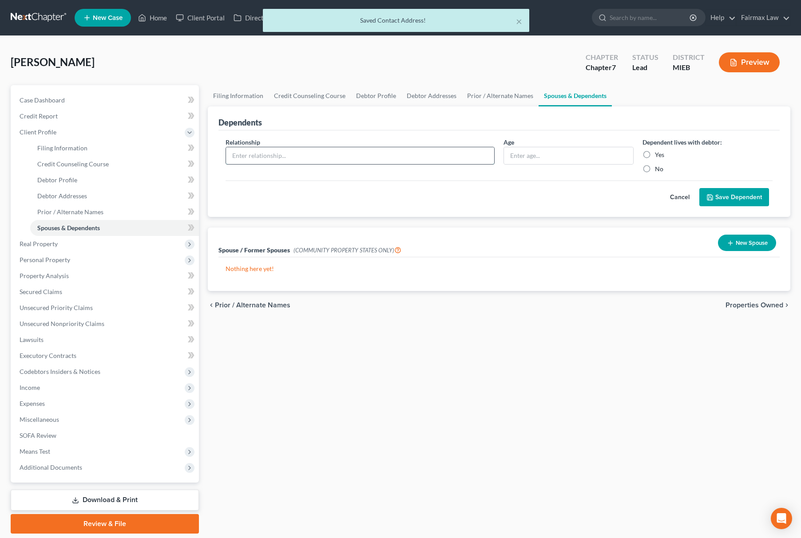
click at [358, 157] on input "text" at bounding box center [360, 155] width 268 height 17
paste input "Son - [DEMOGRAPHIC_DATA]"
drag, startPoint x: 249, startPoint y: 150, endPoint x: 345, endPoint y: 146, distance: 96.4
click at [345, 146] on div "Relationship * Son - [DEMOGRAPHIC_DATA]" at bounding box center [360, 156] width 278 height 36
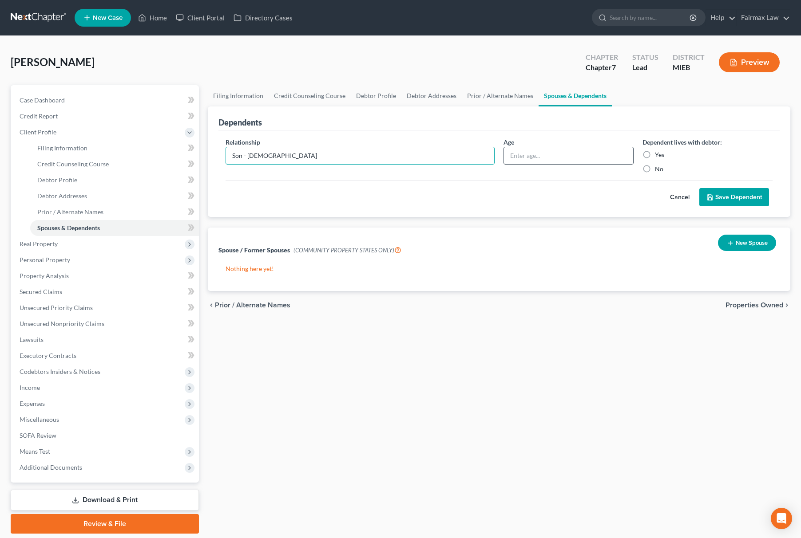
type input "Son - [DEMOGRAPHIC_DATA]"
click at [570, 162] on input "text" at bounding box center [568, 155] width 129 height 17
paste input "[DEMOGRAPHIC_DATA]"
type input "[DEMOGRAPHIC_DATA]"
drag, startPoint x: 242, startPoint y: 145, endPoint x: 283, endPoint y: 148, distance: 41.0
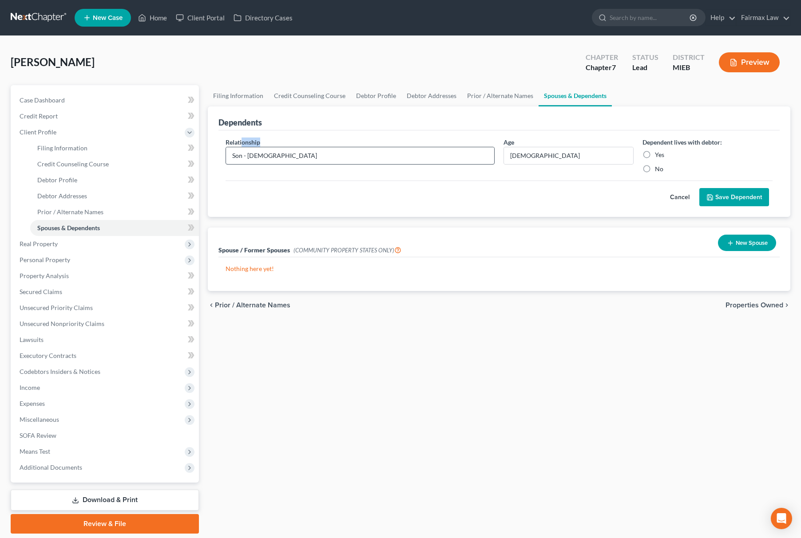
click at [283, 148] on div "Relationship * Son - [DEMOGRAPHIC_DATA]" at bounding box center [360, 156] width 278 height 36
drag, startPoint x: 248, startPoint y: 158, endPoint x: 338, endPoint y: 159, distance: 90.1
click at [330, 159] on input "Son - [DEMOGRAPHIC_DATA]" at bounding box center [360, 155] width 268 height 17
type input "Son"
click at [732, 196] on button "Save Dependent" at bounding box center [734, 197] width 70 height 19
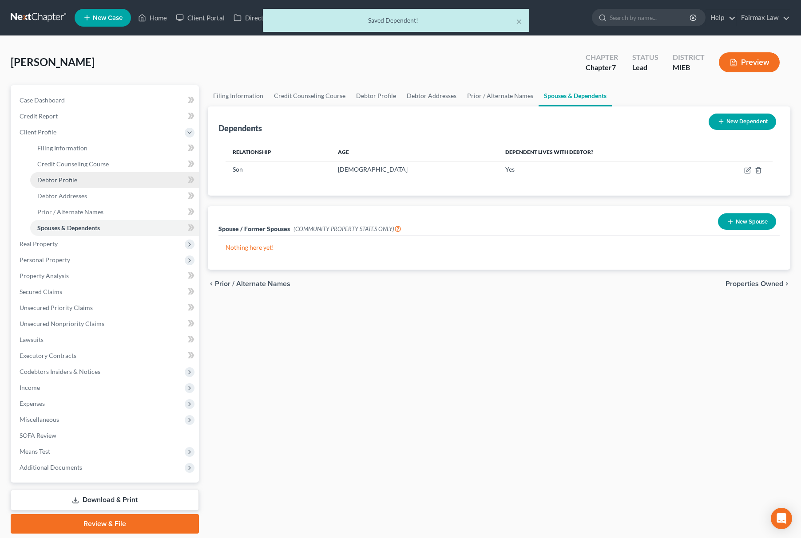
click at [60, 174] on link "Debtor Profile" at bounding box center [114, 180] width 169 height 16
select select "0"
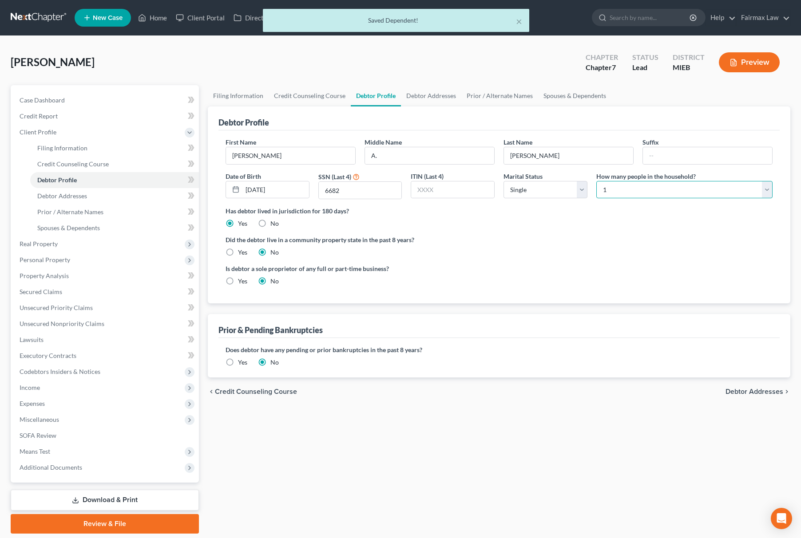
click at [636, 190] on select "Select 1 2 3 4 5 6 7 8 9 10 11 12 13 14 15 16 17 18 19 20" at bounding box center [684, 190] width 176 height 18
select select "1"
click at [596, 181] on select "Select 1 2 3 4 5 6 7 8 9 10 11 12 13 14 15 16 17 18 19 20" at bounding box center [684, 190] width 176 height 18
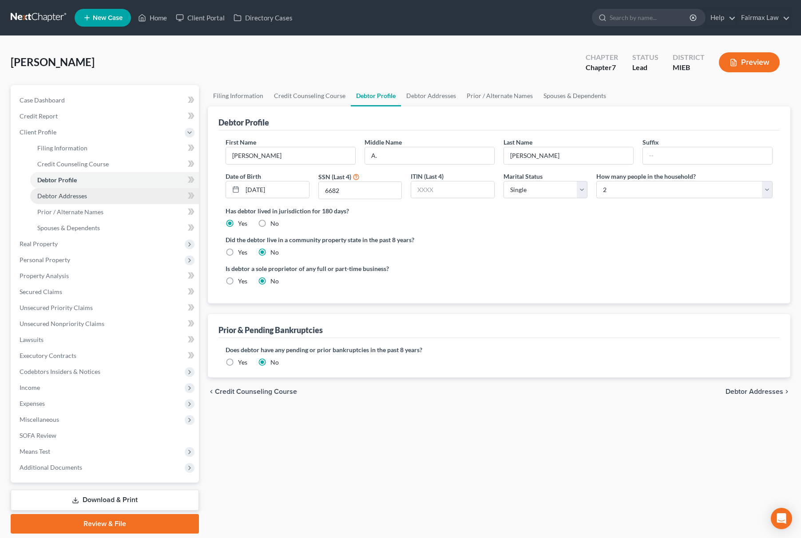
click at [112, 202] on link "Debtor Addresses" at bounding box center [114, 196] width 169 height 16
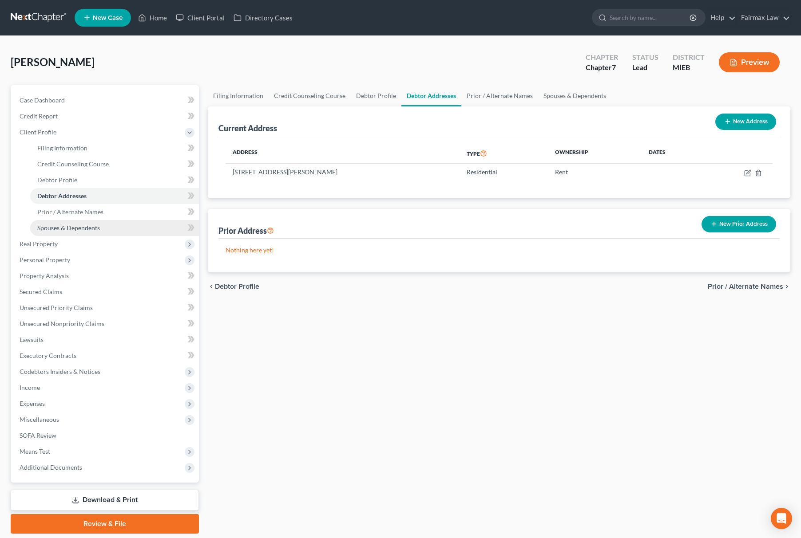
click at [81, 226] on span "Spouses & Dependents" at bounding box center [68, 228] width 63 height 8
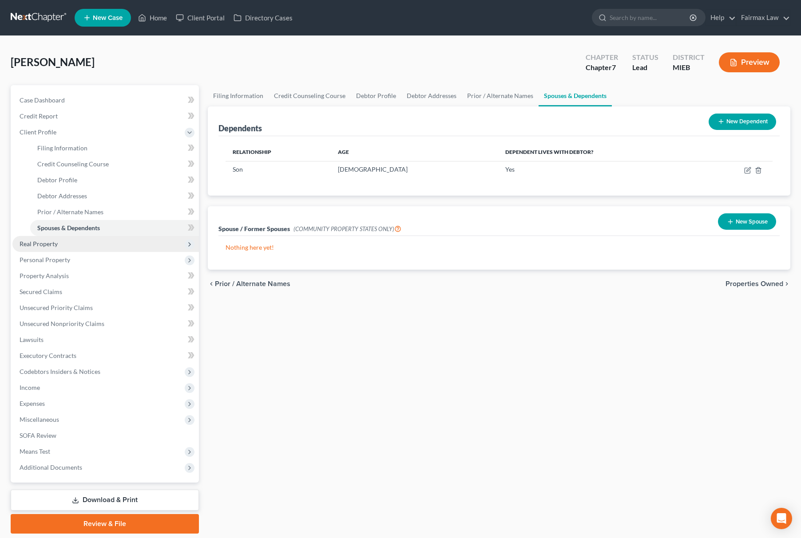
click at [77, 241] on span "Real Property" at bounding box center [105, 244] width 186 height 16
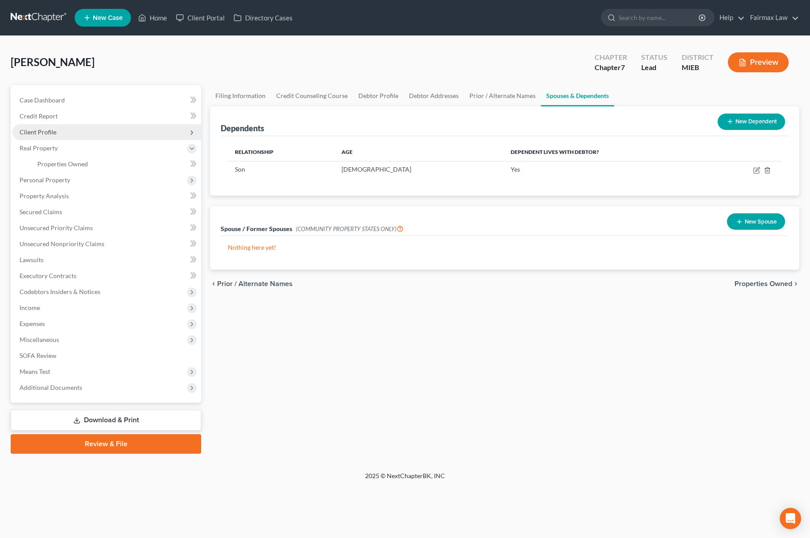
click at [91, 132] on span "Client Profile" at bounding box center [106, 132] width 189 height 16
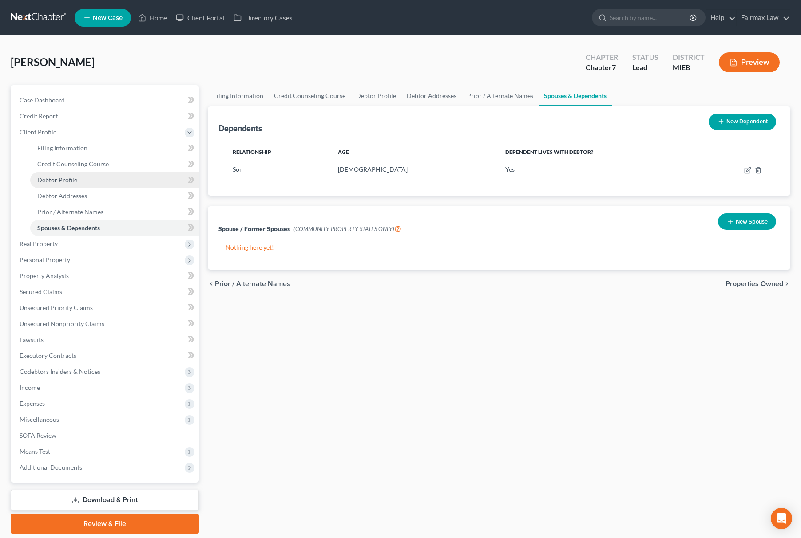
click at [81, 183] on link "Debtor Profile" at bounding box center [114, 180] width 169 height 16
select select "0"
select select "1"
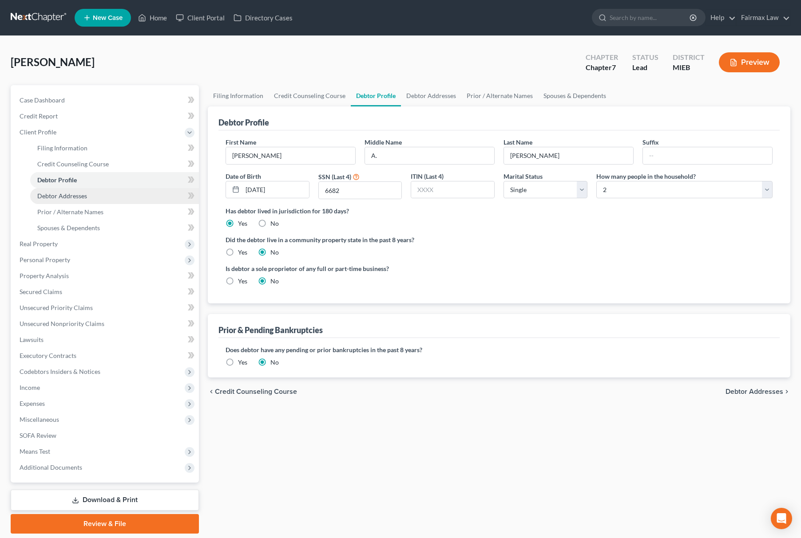
click at [116, 196] on link "Debtor Addresses" at bounding box center [114, 196] width 169 height 16
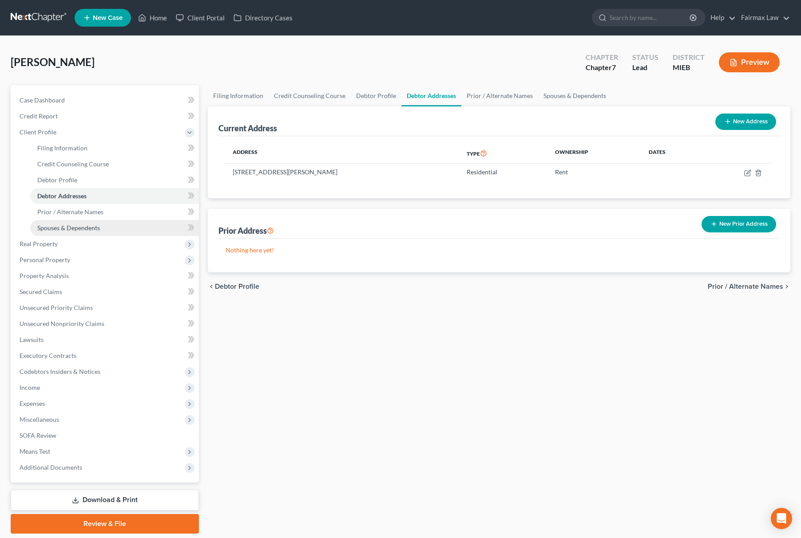
click at [95, 226] on span "Spouses & Dependents" at bounding box center [68, 228] width 63 height 8
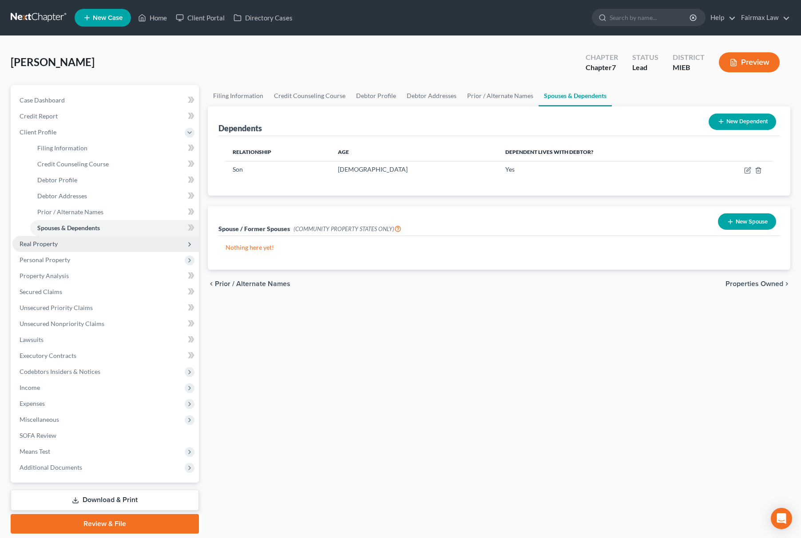
click at [43, 237] on span "Real Property" at bounding box center [105, 244] width 186 height 16
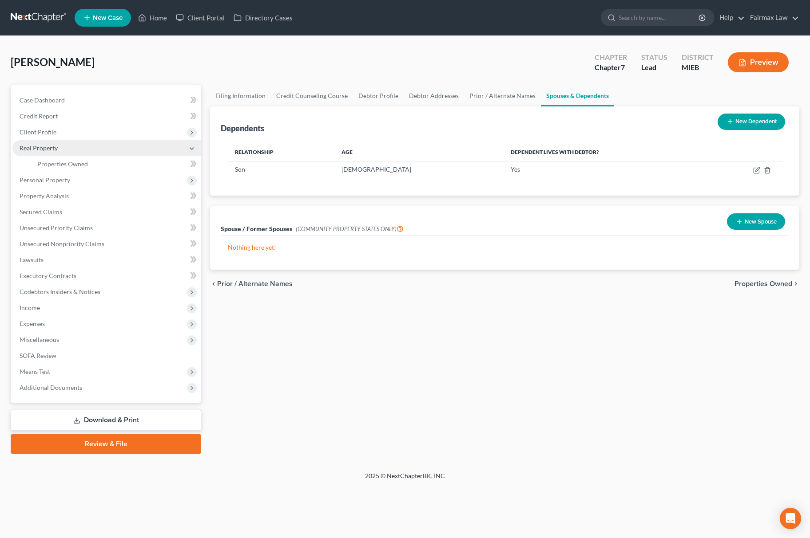
click at [100, 153] on span "Real Property" at bounding box center [106, 148] width 189 height 16
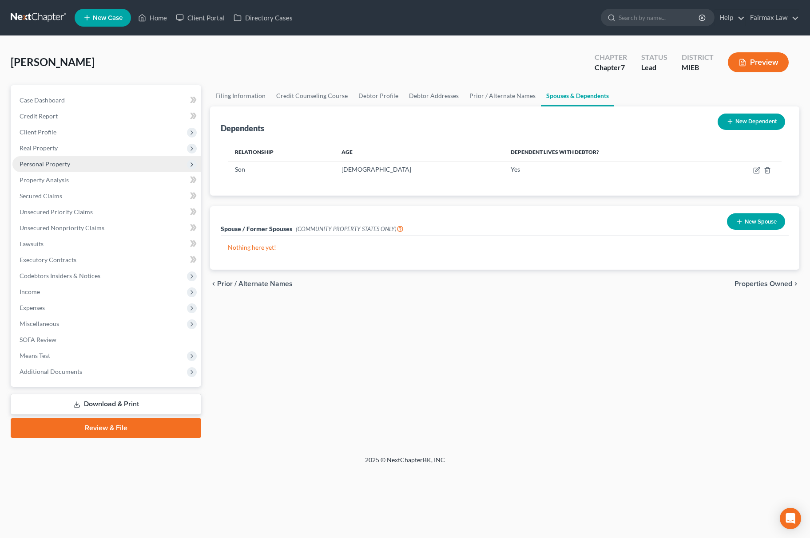
click at [77, 162] on span "Personal Property" at bounding box center [106, 164] width 189 height 16
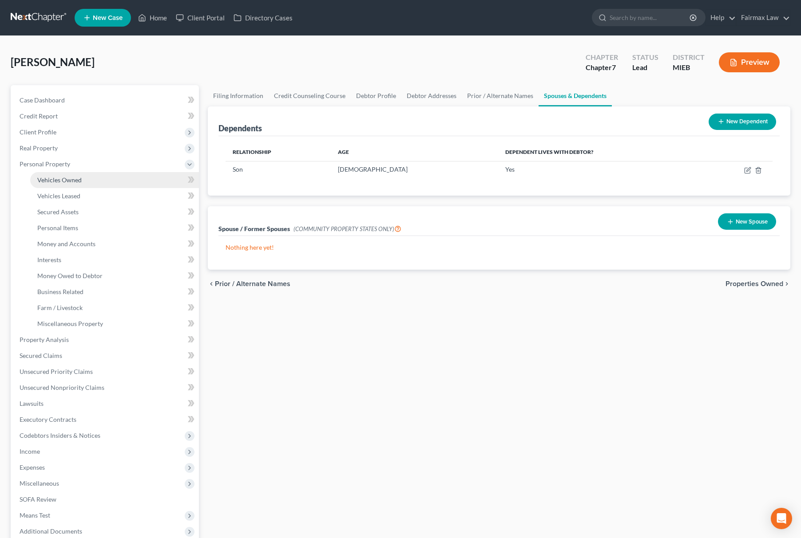
click at [82, 172] on link "Vehicles Owned" at bounding box center [114, 180] width 169 height 16
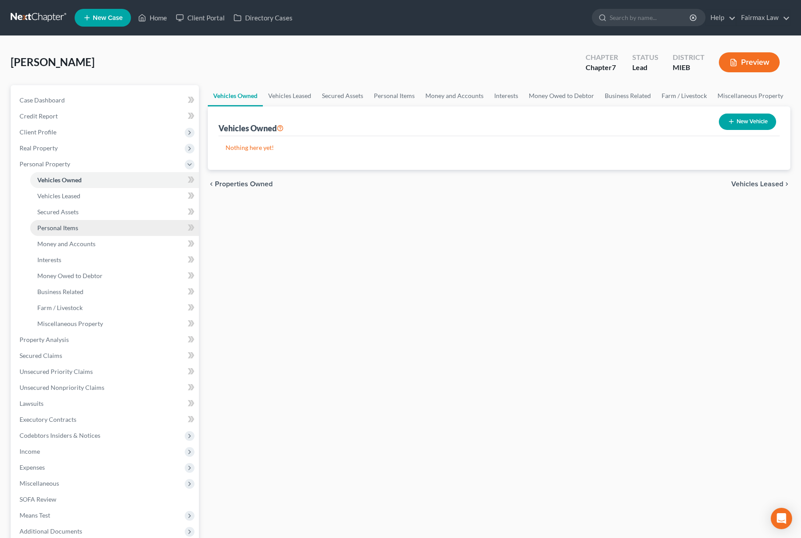
click at [88, 230] on link "Personal Items" at bounding box center [114, 228] width 169 height 16
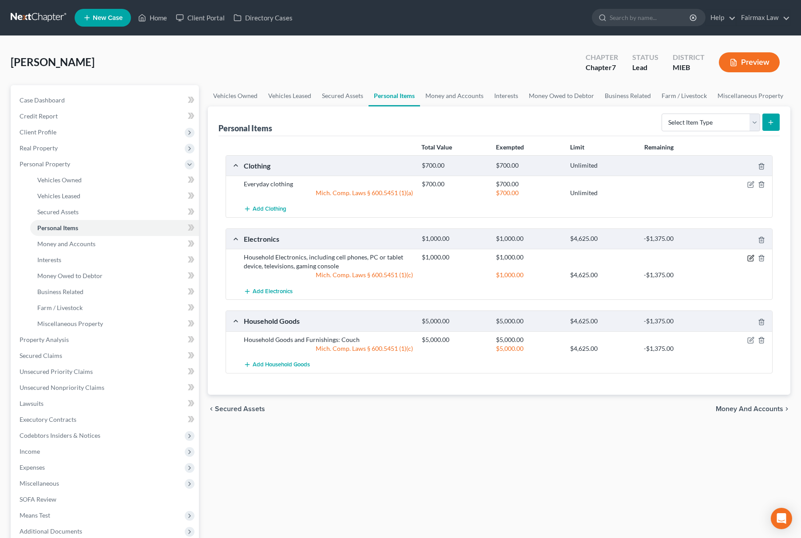
click at [748, 258] on icon "button" at bounding box center [750, 258] width 7 height 7
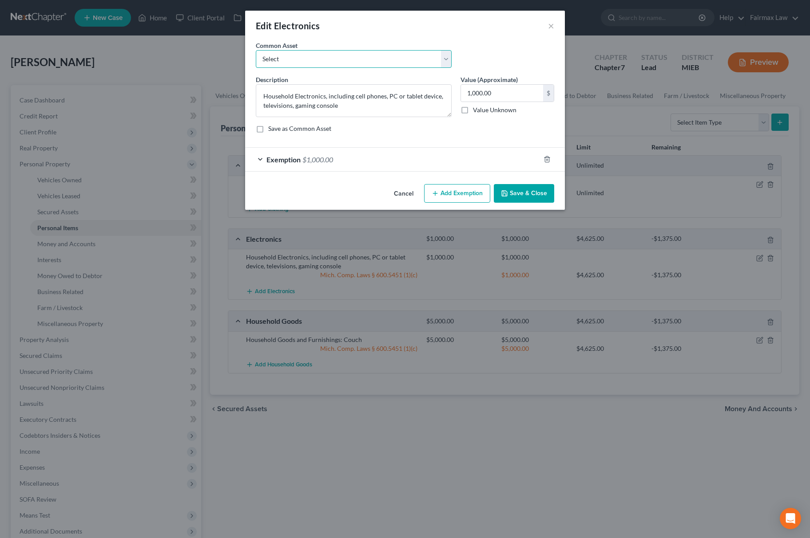
click at [331, 54] on select "Select Household Electronics, including cell phones, PC or tablet device, telev…" at bounding box center [354, 59] width 196 height 18
select select "9"
click at [256, 50] on select "Select Household Electronics, including cell phones, PC or tablet device, telev…" at bounding box center [354, 59] width 196 height 18
type textarea "Household Electronics"
click at [511, 85] on input "500.00" at bounding box center [502, 93] width 82 height 17
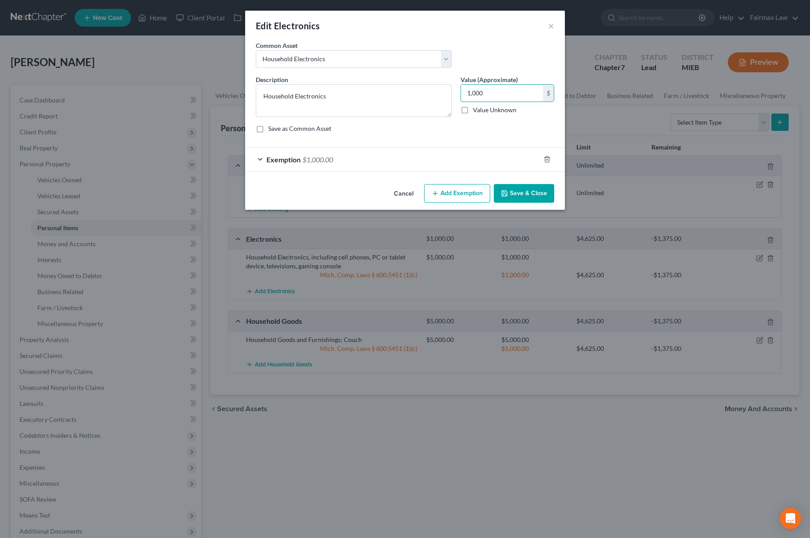
type input "1,000"
click at [366, 155] on div "Exemption $1,000.00" at bounding box center [392, 160] width 295 height 24
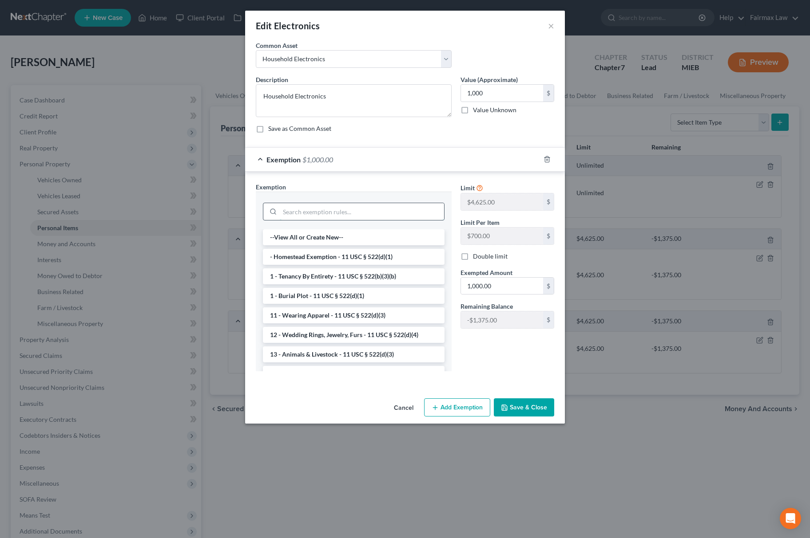
click at [352, 214] on input "search" at bounding box center [362, 211] width 164 height 17
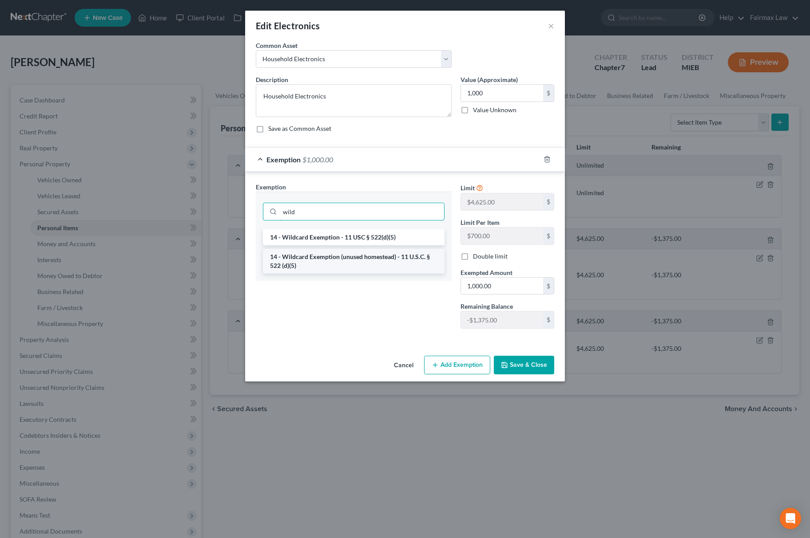
type input "wild"
click at [391, 272] on li "14 - Wildcard Exemption (unused homestead) - 11 U.S.C. § 522 (d)(5)" at bounding box center [354, 261] width 182 height 25
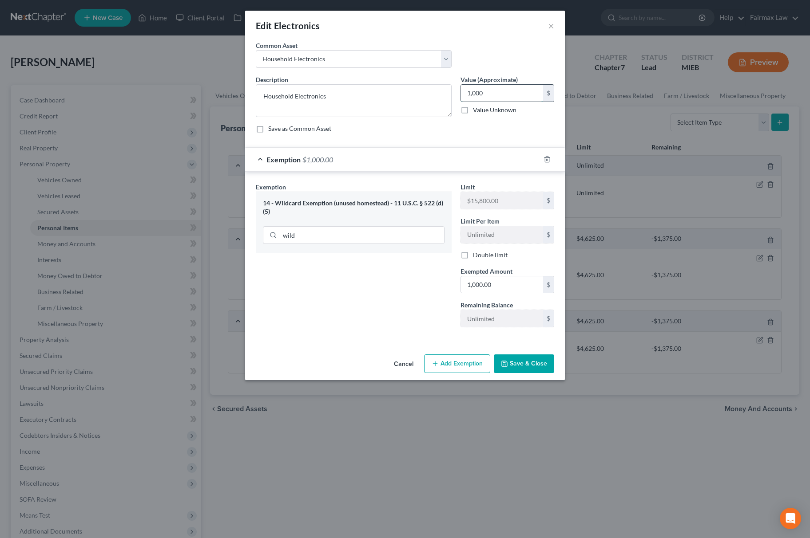
click at [500, 99] on input "1,000" at bounding box center [502, 93] width 82 height 17
click at [505, 277] on input "1,000.00" at bounding box center [502, 285] width 82 height 17
paste input "text"
type input "1,000"
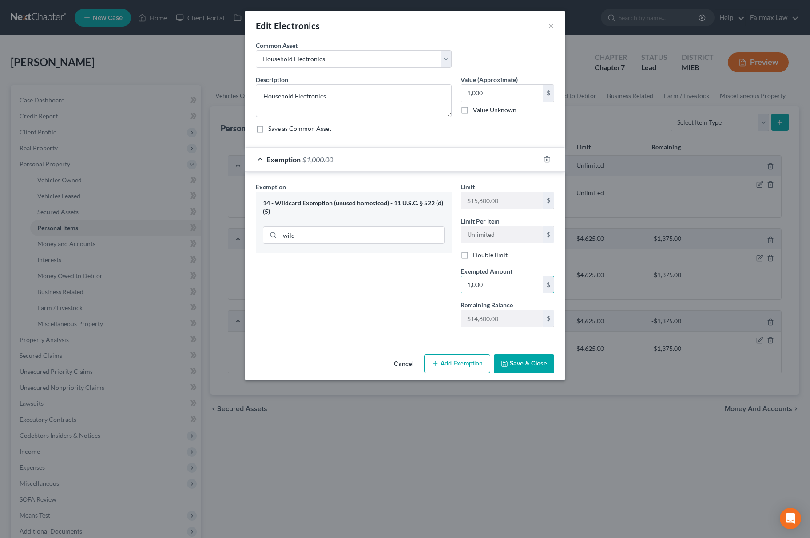
click at [354, 299] on div "Exemption Set must be selected for CA. Exemption * 14 - Wildcard Exemption (unu…" at bounding box center [353, 258] width 205 height 152
click at [542, 363] on button "Save & Close" at bounding box center [524, 364] width 60 height 19
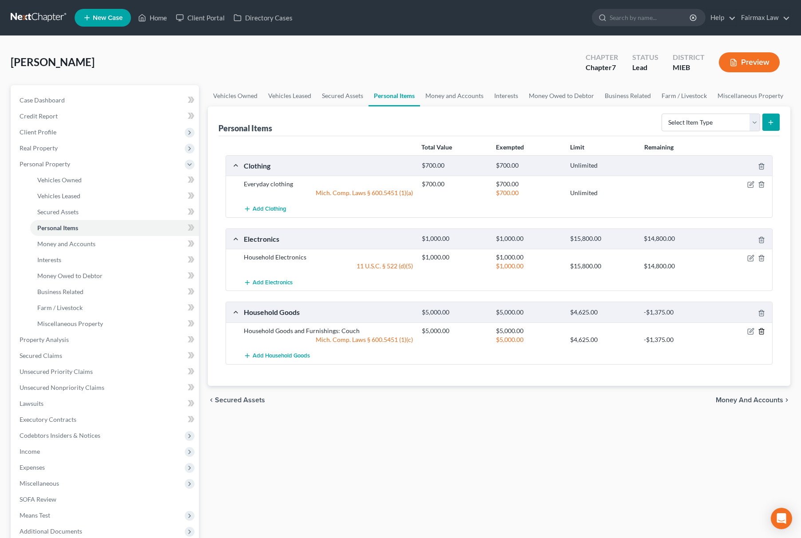
click at [761, 333] on line "button" at bounding box center [761, 332] width 0 height 2
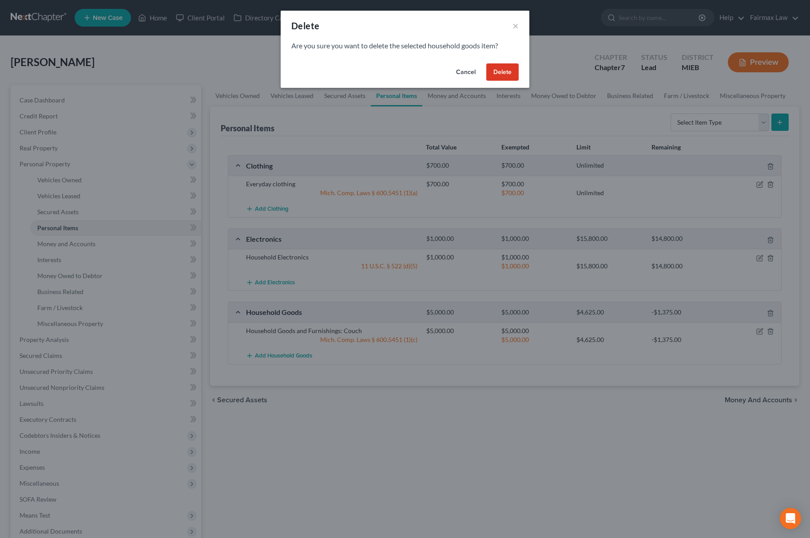
click at [503, 64] on button "Delete" at bounding box center [502, 72] width 32 height 18
drag, startPoint x: 503, startPoint y: 64, endPoint x: 796, endPoint y: 94, distance: 293.7
click at [503, 64] on button "Delete" at bounding box center [502, 72] width 32 height 18
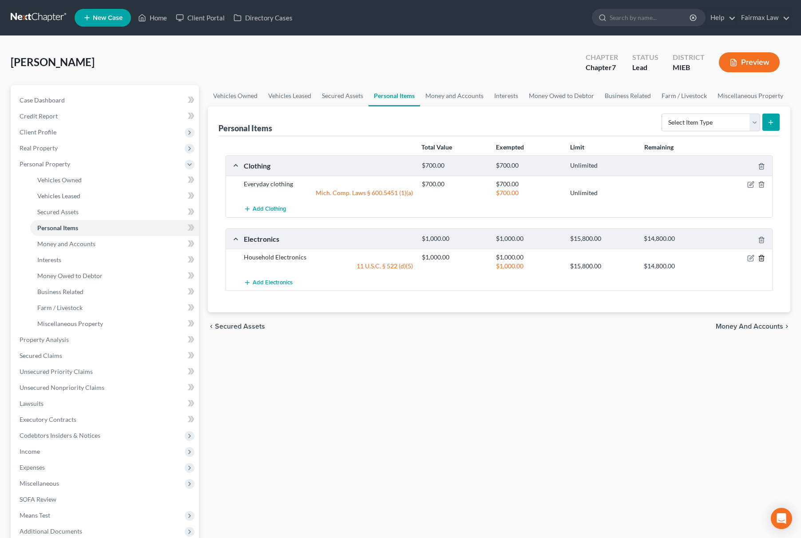
click at [760, 256] on icon "button" at bounding box center [761, 258] width 4 height 6
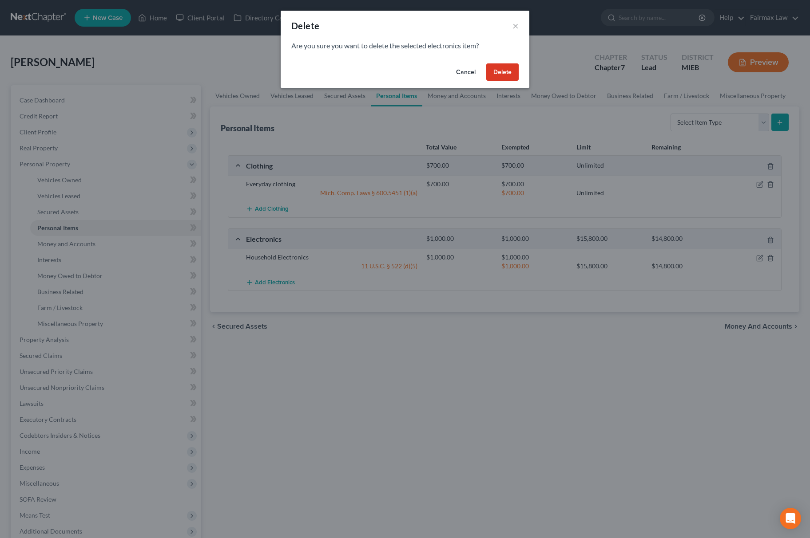
click at [501, 67] on button "Delete" at bounding box center [502, 72] width 32 height 18
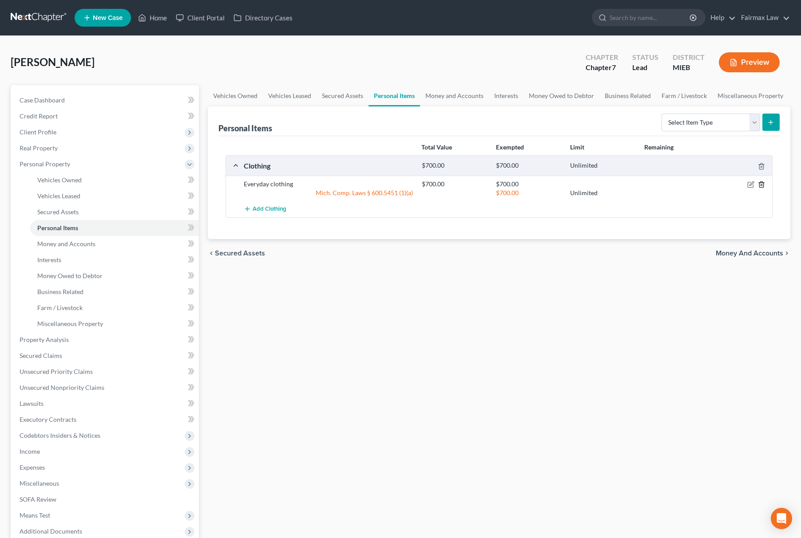
click at [758, 183] on icon "button" at bounding box center [761, 184] width 7 height 7
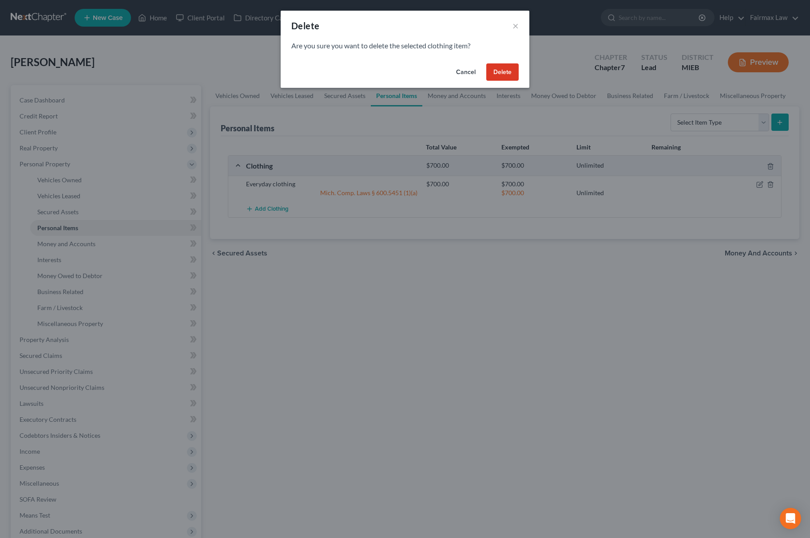
click at [499, 79] on button "Delete" at bounding box center [502, 72] width 32 height 18
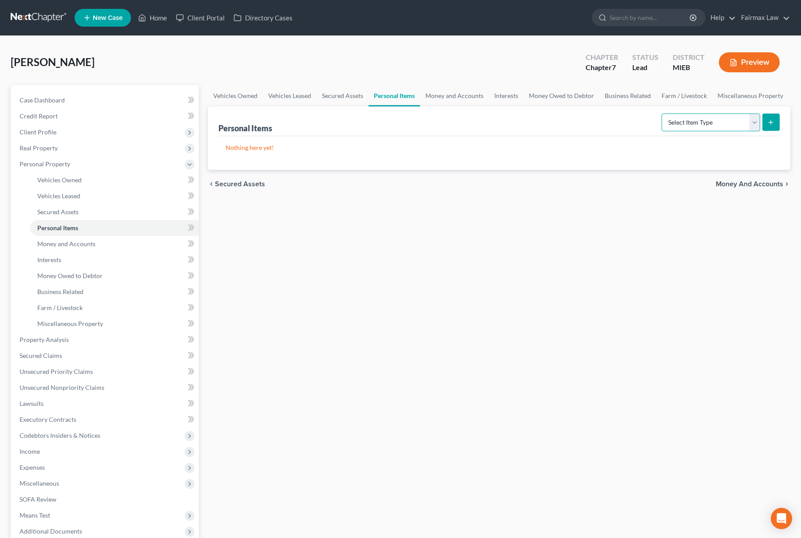
click at [734, 119] on select "Select Item Type Clothing Collectibles Of Value Electronics Firearms Household …" at bounding box center [710, 123] width 99 height 18
select select "household_goods"
click at [662, 114] on select "Select Item Type Clothing Collectibles Of Value Electronics Firearms Household …" at bounding box center [710, 123] width 99 height 18
click at [772, 114] on form "Select Item Type Clothing Collectibles Of Value Electronics Firearms Household …" at bounding box center [720, 123] width 118 height 18
click at [766, 121] on button "submit" at bounding box center [770, 122] width 17 height 17
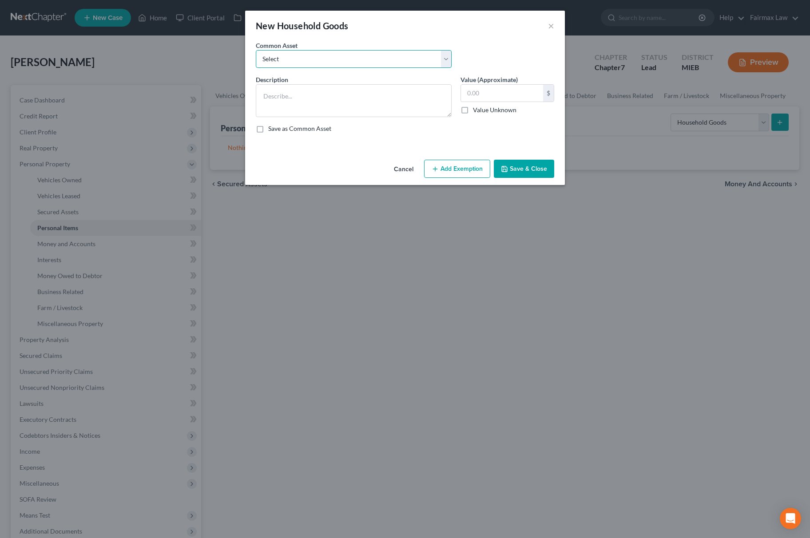
click at [311, 51] on select "Select Common household furnishings, appliances, and decor Common household fur…" at bounding box center [354, 59] width 196 height 18
select select "13"
click at [256, 50] on select "Select Common household furnishings, appliances, and decor Common household fur…" at bounding box center [354, 59] width 196 height 18
type textarea "Appliances, table, couches, bedroom sets"
type input "5,000.00"
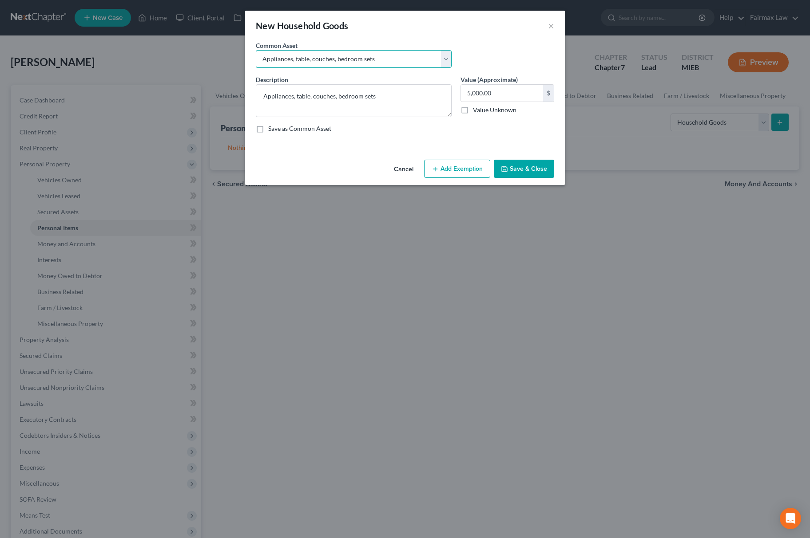
drag, startPoint x: 294, startPoint y: 57, endPoint x: 294, endPoint y: 64, distance: 6.7
click at [294, 57] on select "Select Common household furnishings, appliances, and decor Common household fur…" at bounding box center [354, 59] width 196 height 18
click at [272, 298] on div "New Household Goods × An exemption set must first be selected from the Filing I…" at bounding box center [405, 269] width 810 height 538
click at [302, 61] on select "Select Common household furnishings, appliances, and decor Common household fur…" at bounding box center [354, 59] width 196 height 18
select select "14"
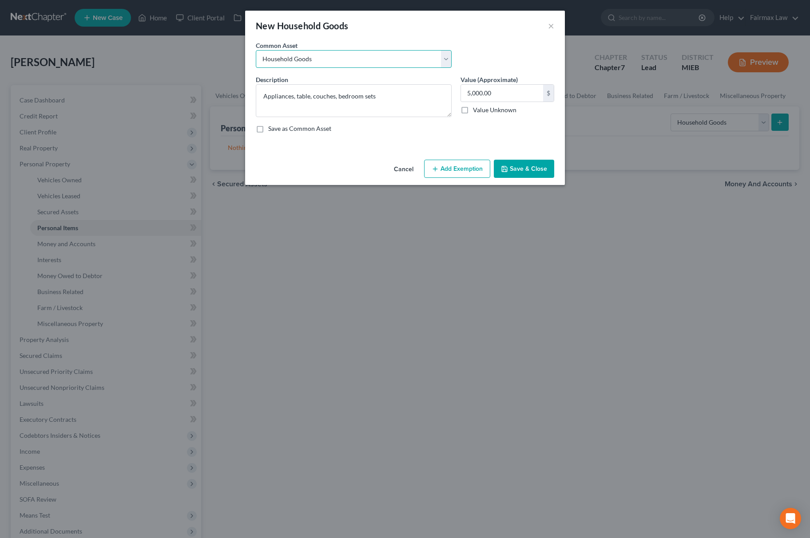
click at [256, 50] on select "Select Common household furnishings, appliances, and decor Common household fur…" at bounding box center [354, 59] width 196 height 18
type textarea "Household Goods"
click at [510, 91] on input "1,000.00" at bounding box center [502, 93] width 82 height 17
type input "5,000"
click at [454, 178] on button "Add Exemption" at bounding box center [457, 169] width 66 height 19
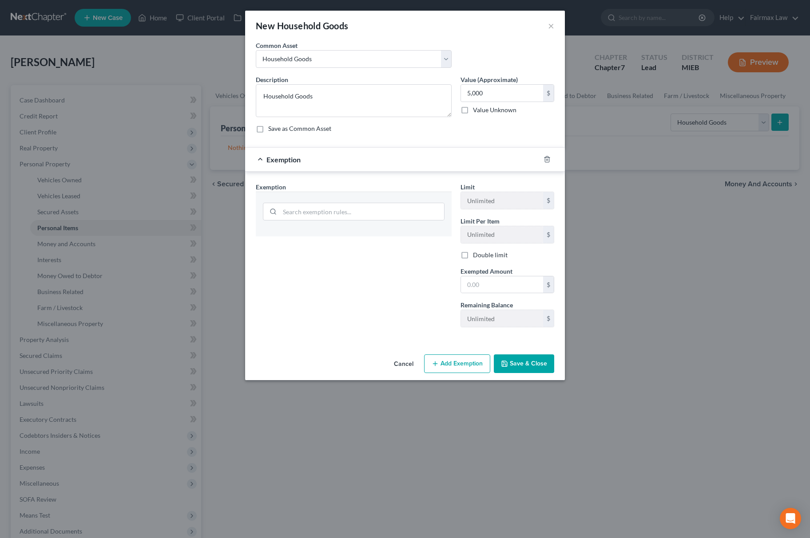
select select "0"
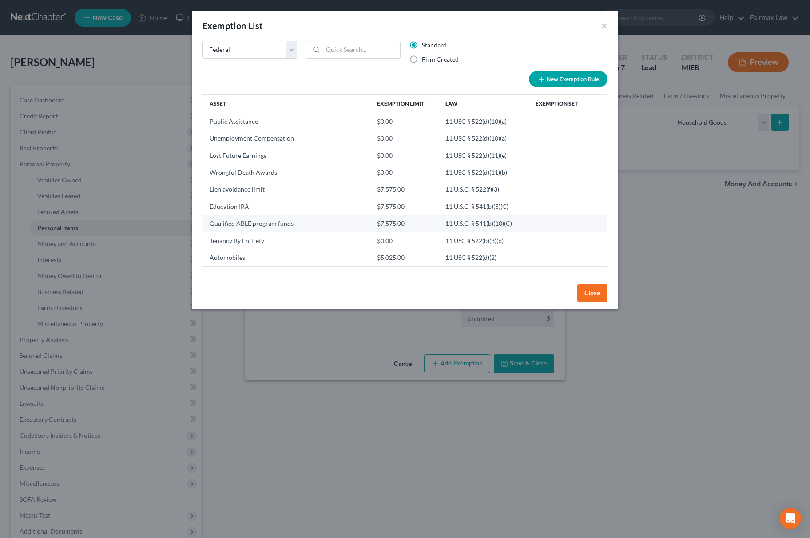
click at [345, 215] on td "Qualified ABLE program funds" at bounding box center [285, 223] width 167 height 17
click at [610, 28] on div "Exemption List ×" at bounding box center [405, 26] width 426 height 30
click at [610, 20] on div "Exemption List ×" at bounding box center [405, 26] width 426 height 30
click at [603, 27] on button "×" at bounding box center [604, 25] width 6 height 11
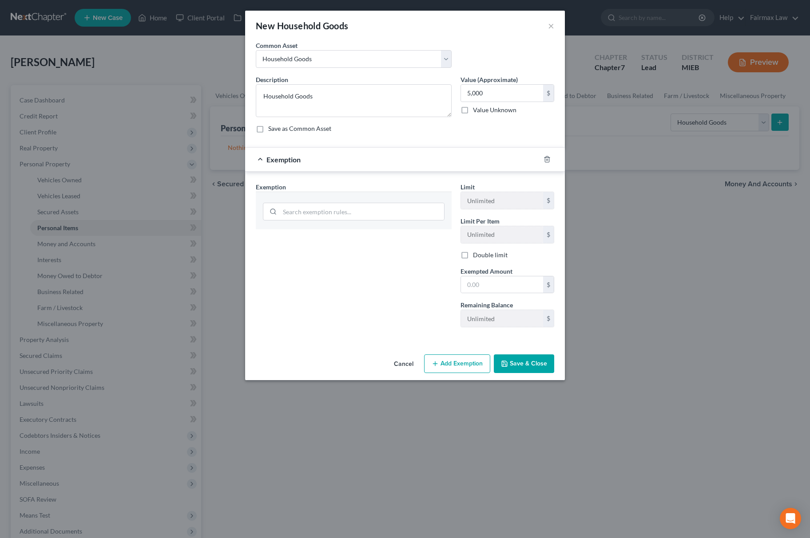
click at [360, 199] on div at bounding box center [354, 211] width 196 height 38
click at [357, 205] on input "search" at bounding box center [362, 211] width 164 height 17
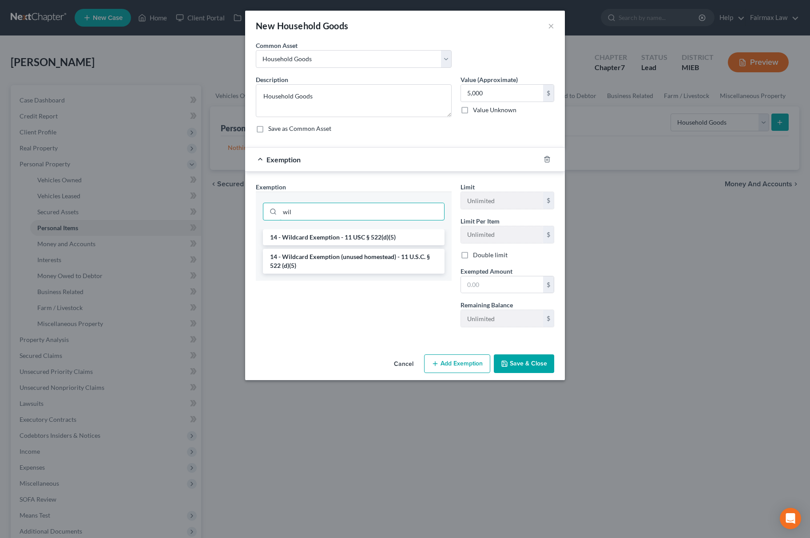
type input "wil"
click at [333, 260] on li "14 - Wildcard Exemption (unused homestead) - 11 U.S.C. § 522 (d)(5)" at bounding box center [354, 261] width 182 height 25
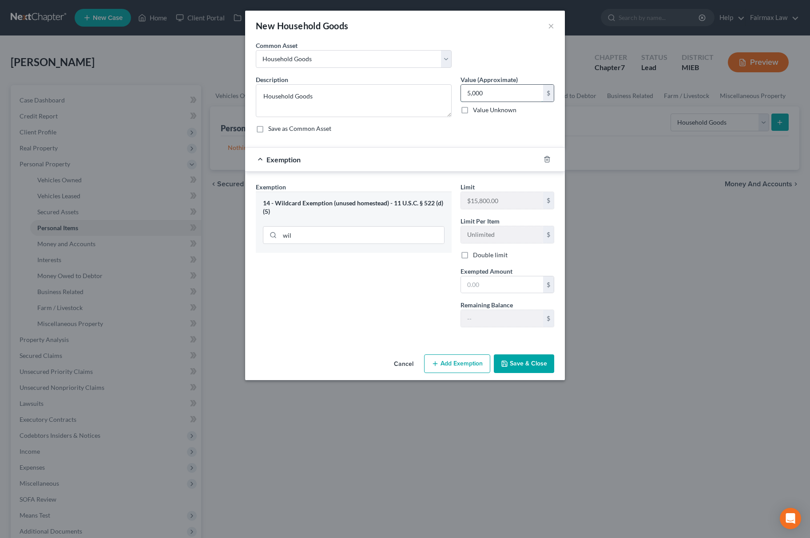
click at [517, 96] on input "5,000" at bounding box center [502, 93] width 82 height 17
click at [498, 289] on input "text" at bounding box center [502, 285] width 82 height 17
paste input "5,000"
type input "5,000"
click at [384, 279] on div "Exemption Set must be selected for CA. Exemption * 14 - Wildcard Exemption (unu…" at bounding box center [353, 258] width 205 height 152
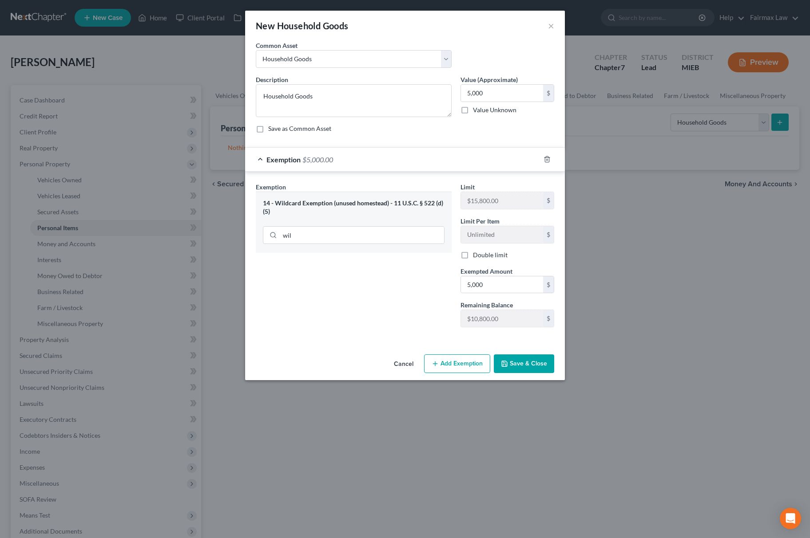
click at [528, 369] on button "Save & Close" at bounding box center [524, 364] width 60 height 19
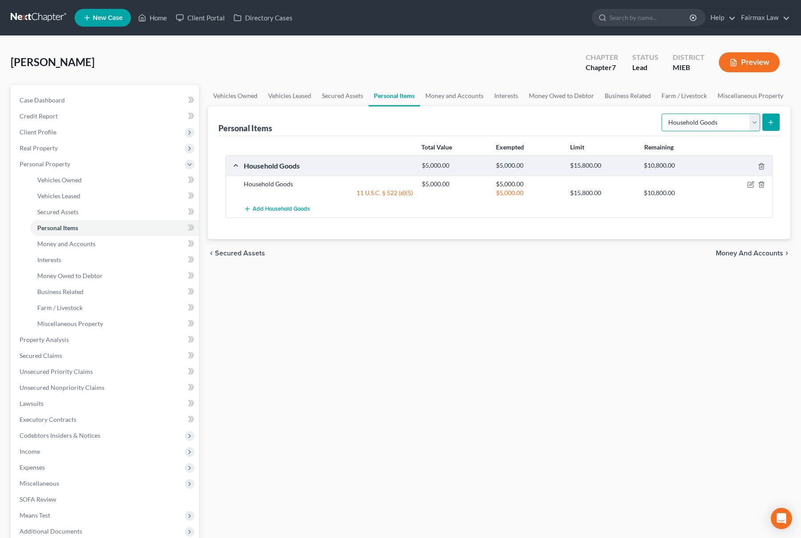
drag, startPoint x: 709, startPoint y: 125, endPoint x: 714, endPoint y: 123, distance: 5.5
click at [709, 125] on select "Select Item Type Clothing Collectibles Of Value Electronics Firearms Household …" at bounding box center [710, 123] width 99 height 18
select select "electronics"
click at [662, 114] on select "Select Item Type Clothing Collectibles Of Value Electronics Firearms Household …" at bounding box center [710, 123] width 99 height 18
click at [772, 119] on icon "submit" at bounding box center [770, 122] width 7 height 7
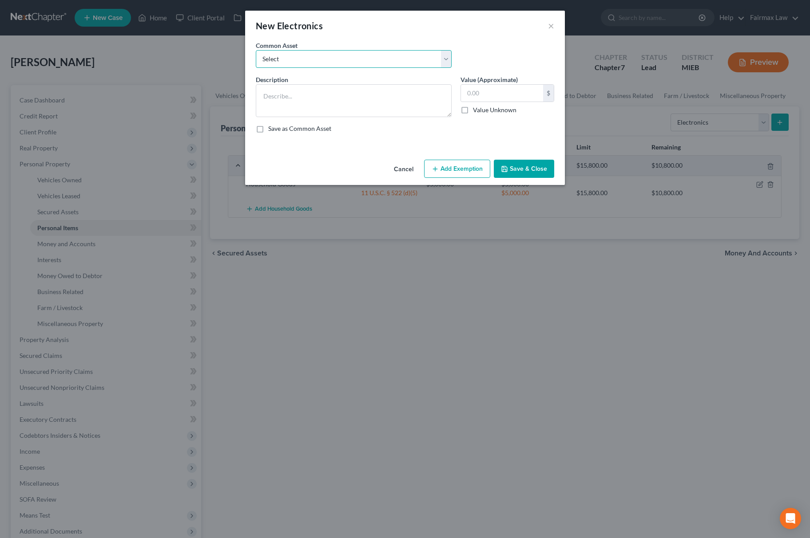
click at [325, 55] on select "Select Household Electronics, including cell phones, PC or tablet device, telev…" at bounding box center [354, 59] width 196 height 18
select select "9"
click at [256, 50] on select "Select Household Electronics, including cell phones, PC or tablet device, telev…" at bounding box center [354, 59] width 196 height 18
type textarea "Household Electronics"
click at [495, 99] on input "500.00" at bounding box center [502, 93] width 82 height 17
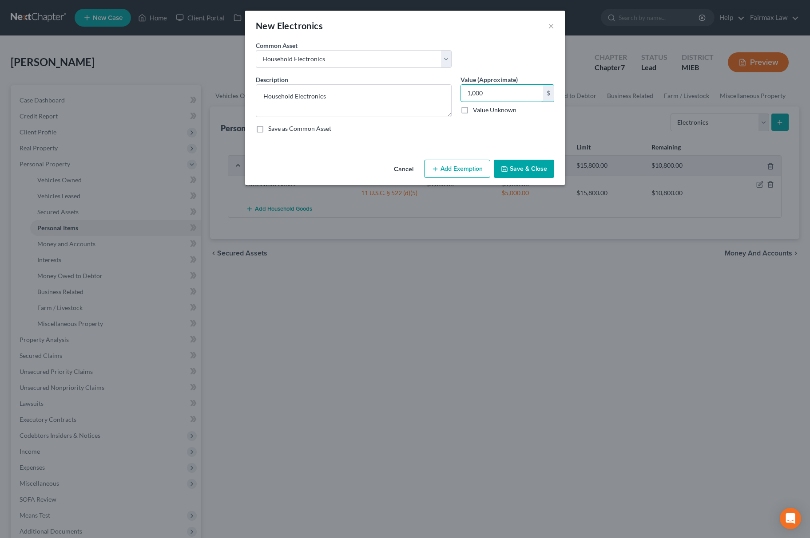
type input "1,000"
click at [439, 182] on div "Cancel Add Exemption Save & Close" at bounding box center [405, 170] width 320 height 29
click at [455, 175] on button "Add Exemption" at bounding box center [457, 169] width 66 height 19
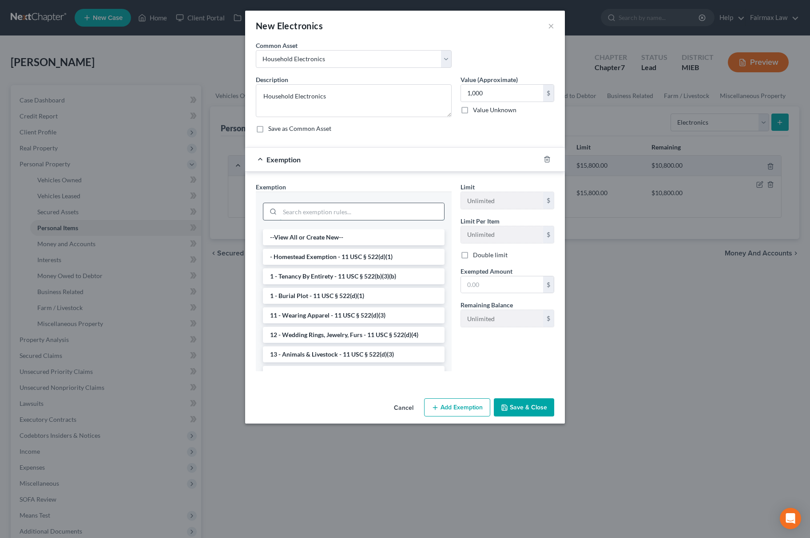
click at [364, 220] on input "search" at bounding box center [362, 211] width 164 height 17
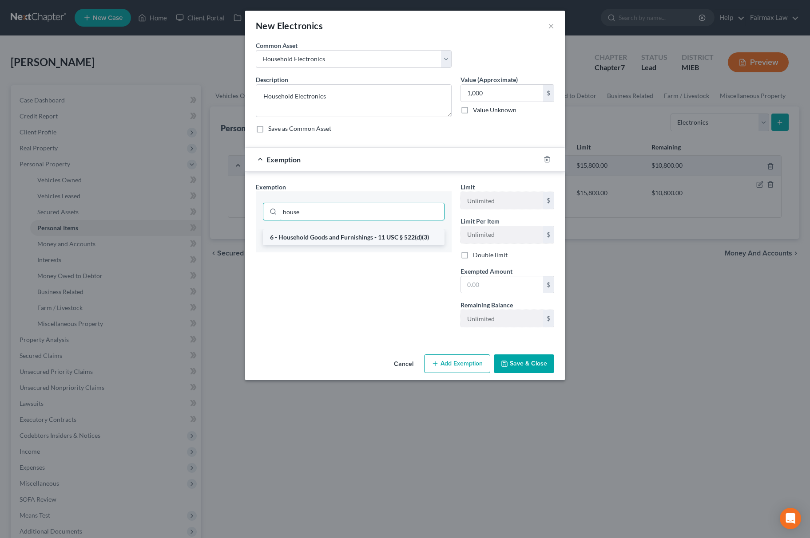
type input "house"
click at [362, 234] on li "6 - Household Goods and Furnishings - 11 USC § 522(d)(3)" at bounding box center [354, 238] width 182 height 16
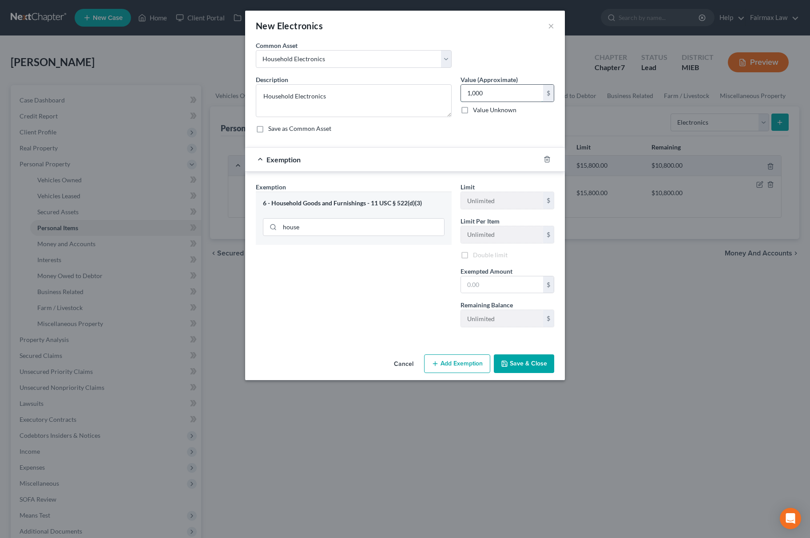
click at [496, 91] on input "1,000" at bounding box center [502, 93] width 82 height 17
drag, startPoint x: 504, startPoint y: 289, endPoint x: 484, endPoint y: 293, distance: 20.9
click at [504, 289] on input "text" at bounding box center [502, 285] width 82 height 17
paste input "1,000"
type input "1,000"
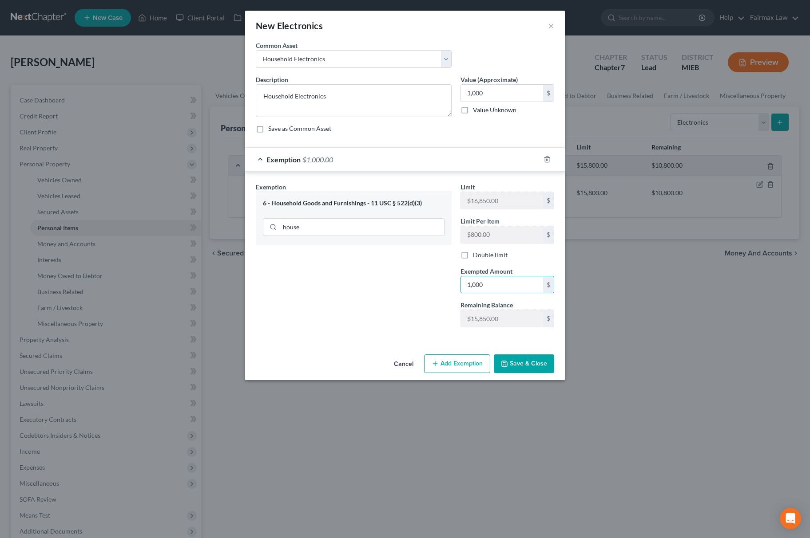
drag, startPoint x: 379, startPoint y: 293, endPoint x: 519, endPoint y: 348, distance: 150.3
click at [379, 293] on div "Exemption Set must be selected for CA. Exemption * 6 - Household Goods and Furn…" at bounding box center [353, 258] width 205 height 152
click at [518, 367] on button "Save & Close" at bounding box center [524, 364] width 60 height 19
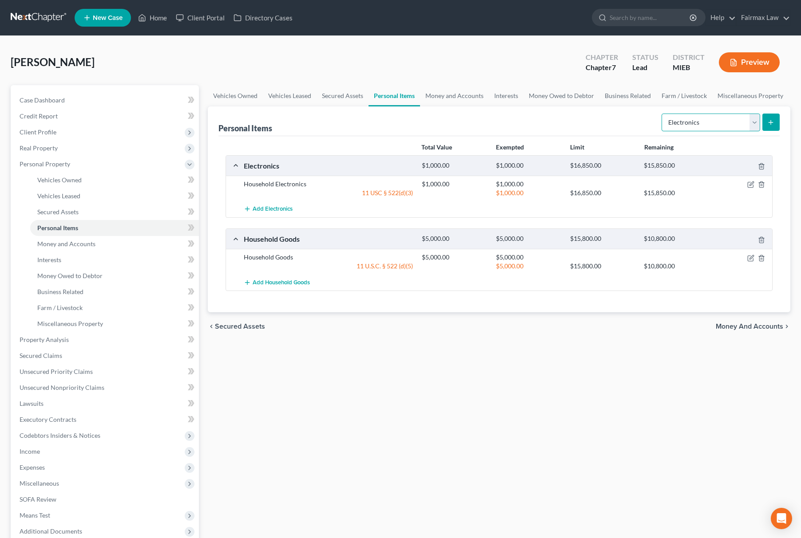
click at [692, 123] on select "Select Item Type Clothing Collectibles Of Value Electronics Firearms Household …" at bounding box center [710, 123] width 99 height 18
select select "clothing"
click at [662, 114] on select "Select Item Type Clothing Collectibles Of Value Electronics Firearms Household …" at bounding box center [710, 123] width 99 height 18
click at [765, 123] on button "submit" at bounding box center [770, 122] width 17 height 17
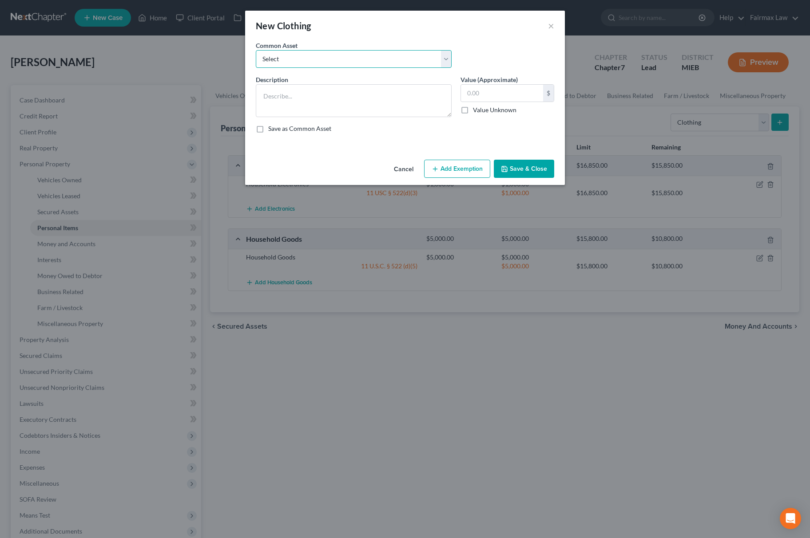
click at [389, 60] on select "Select Common clothing Common clothing Everyday clothing Professional Men's wea…" at bounding box center [354, 59] width 196 height 18
select select "6"
click at [256, 50] on select "Select Common clothing Common clothing Everyday clothing Professional Men's wea…" at bounding box center [354, 59] width 196 height 18
type textarea "Everyday clothing"
click at [485, 96] on input "1,000.00" at bounding box center [502, 93] width 82 height 17
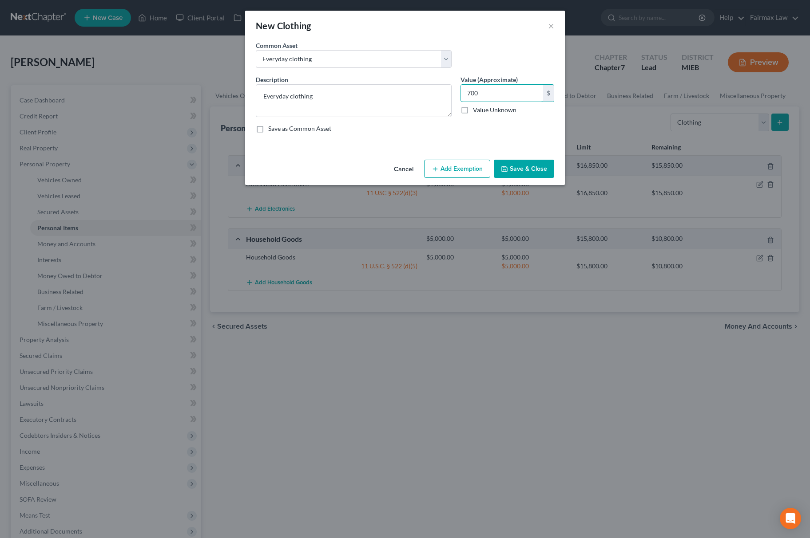
type input "700"
click at [444, 164] on button "Add Exemption" at bounding box center [457, 169] width 66 height 19
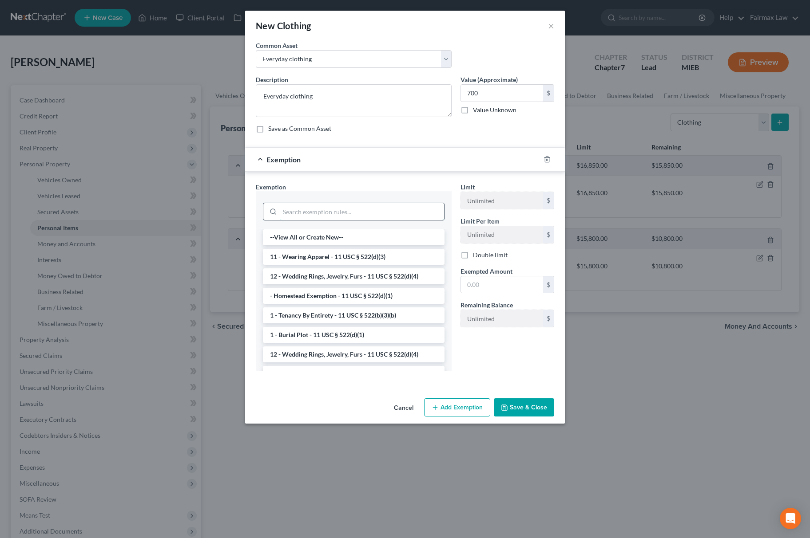
click at [344, 218] on input "search" at bounding box center [362, 211] width 164 height 17
type input "w"
click at [338, 235] on li "11 - Wearing Apparel - 11 USC § 522(d)(3)" at bounding box center [354, 238] width 182 height 16
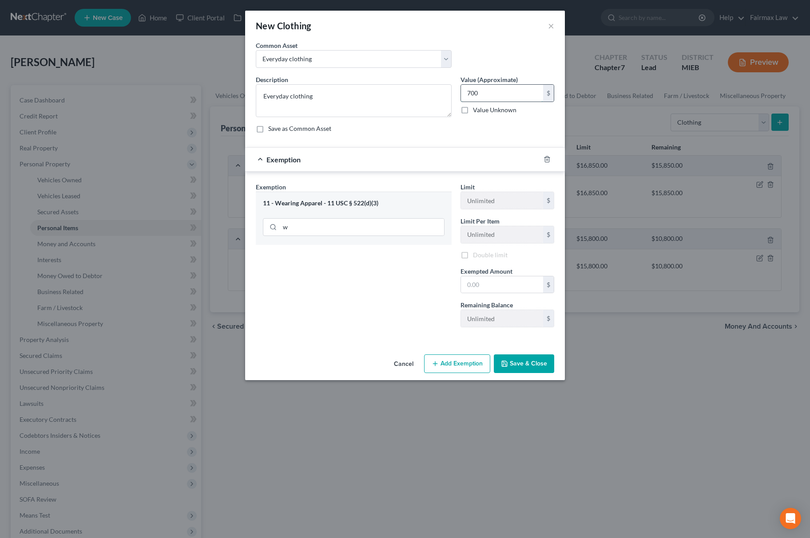
click at [510, 91] on input "700" at bounding box center [502, 93] width 82 height 17
drag, startPoint x: 492, startPoint y: 281, endPoint x: 463, endPoint y: 279, distance: 29.0
click at [492, 281] on input "text" at bounding box center [502, 285] width 82 height 17
paste input "700"
type input "700"
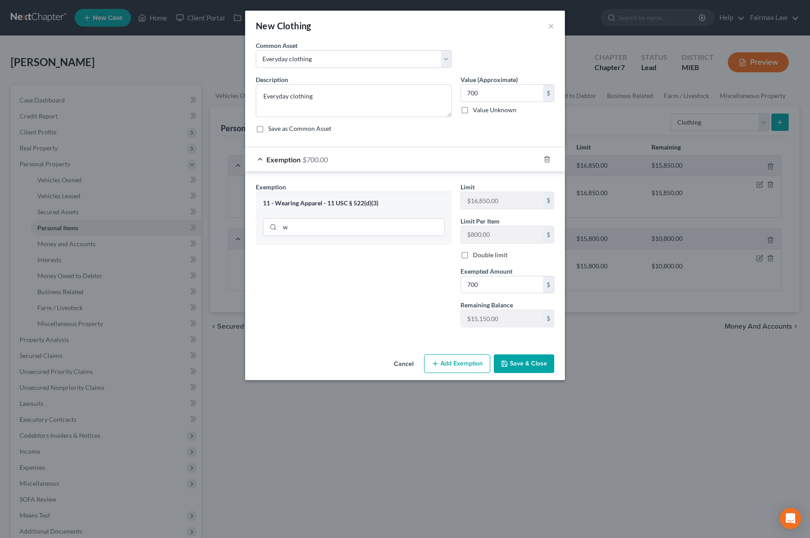
click at [342, 261] on div "Exemption Set must be selected for CA. Exemption * 11 - Wearing Apparel - 11 US…" at bounding box center [353, 258] width 205 height 152
click at [540, 370] on button "Save & Close" at bounding box center [524, 364] width 60 height 19
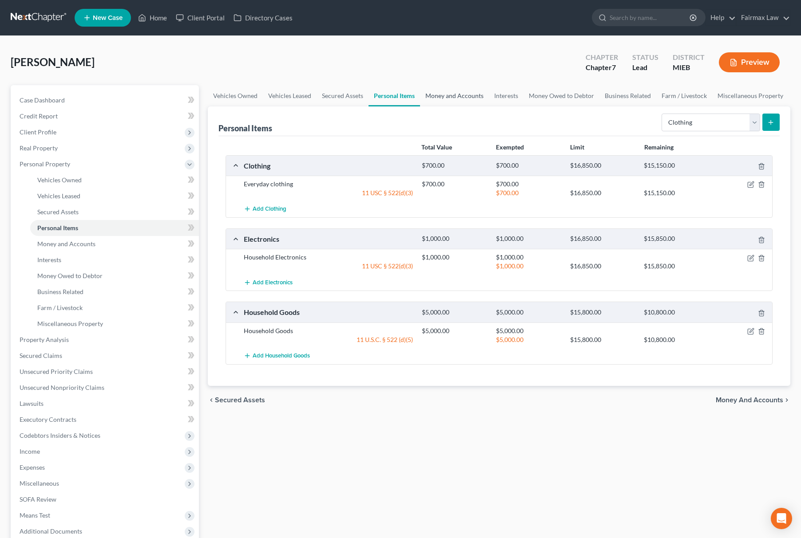
click at [469, 98] on link "Money and Accounts" at bounding box center [454, 95] width 69 height 21
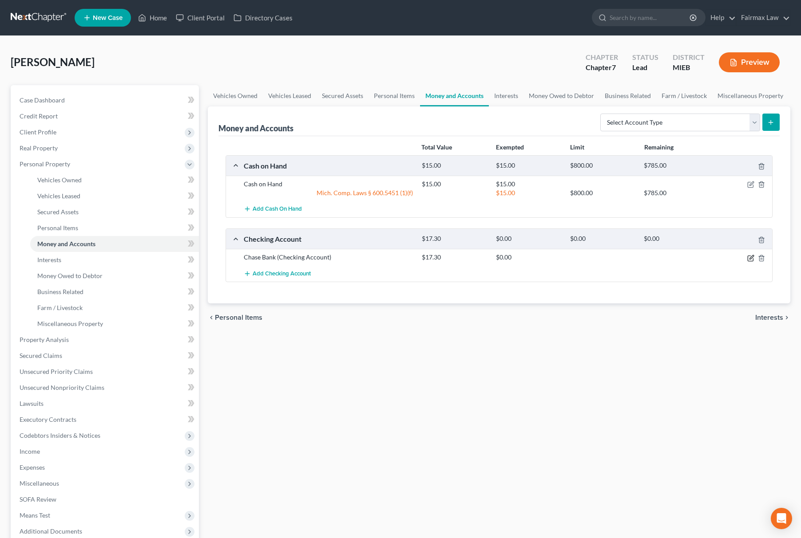
click at [749, 261] on icon "button" at bounding box center [750, 258] width 5 height 5
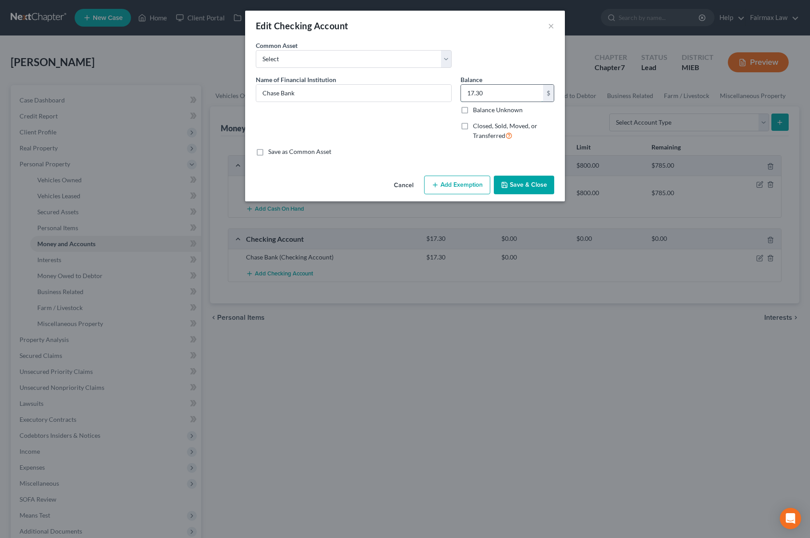
click at [487, 89] on input "17.30" at bounding box center [502, 93] width 82 height 17
type input "17.3"
click at [444, 190] on button "Add Exemption" at bounding box center [457, 185] width 66 height 19
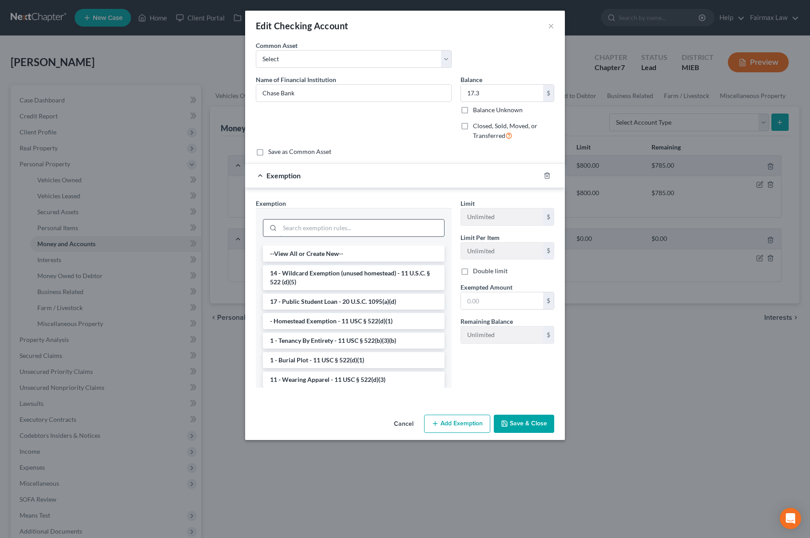
click at [375, 228] on input "search" at bounding box center [362, 228] width 164 height 17
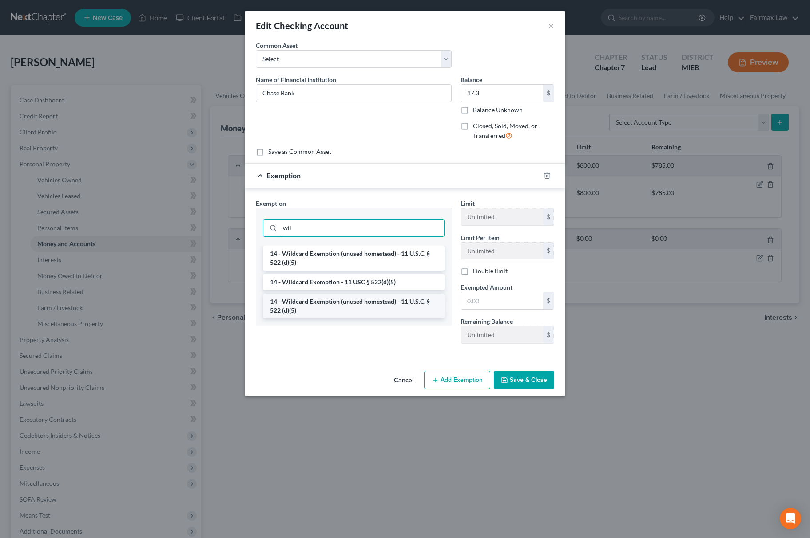
type input "wil"
click at [347, 307] on li "14 - Wildcard Exemption (unused homestead) - 11 U.S.C. § 522 (d)(5)" at bounding box center [354, 306] width 182 height 25
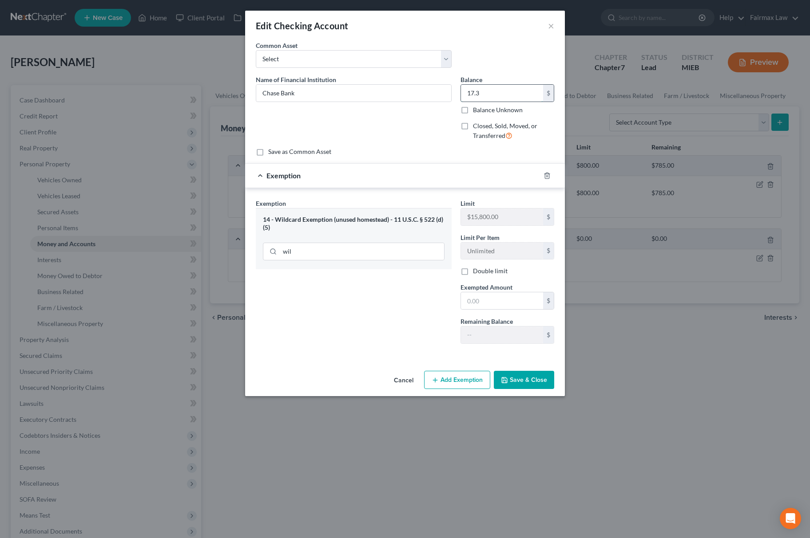
click at [498, 85] on input "17.3" at bounding box center [502, 93] width 82 height 17
click at [511, 289] on span "Exempted Amount" at bounding box center [486, 288] width 52 height 8
click at [505, 294] on div "$" at bounding box center [507, 301] width 94 height 18
click at [500, 302] on input "text" at bounding box center [502, 301] width 82 height 17
paste input "17.3"
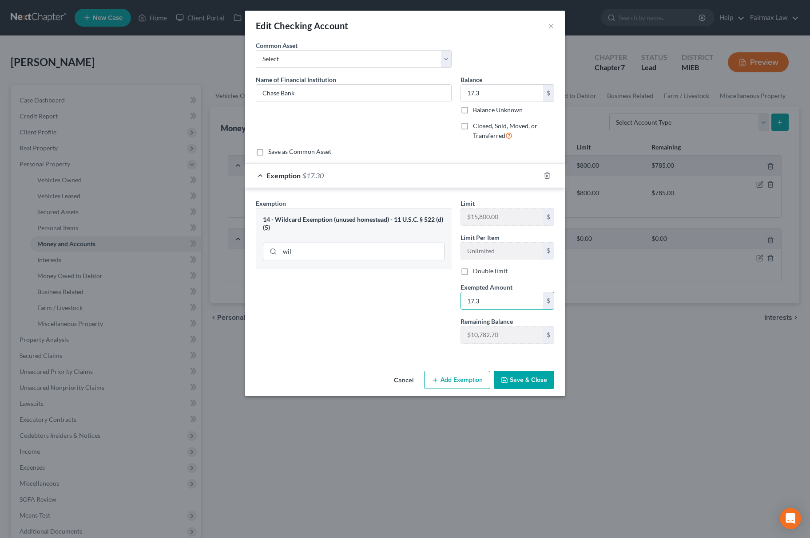
type input "17.3"
click at [388, 316] on div "Exemption Set must be selected for CA. Exemption * 14 - Wildcard Exemption (unu…" at bounding box center [353, 275] width 205 height 152
click at [527, 389] on button "Save & Close" at bounding box center [524, 380] width 60 height 19
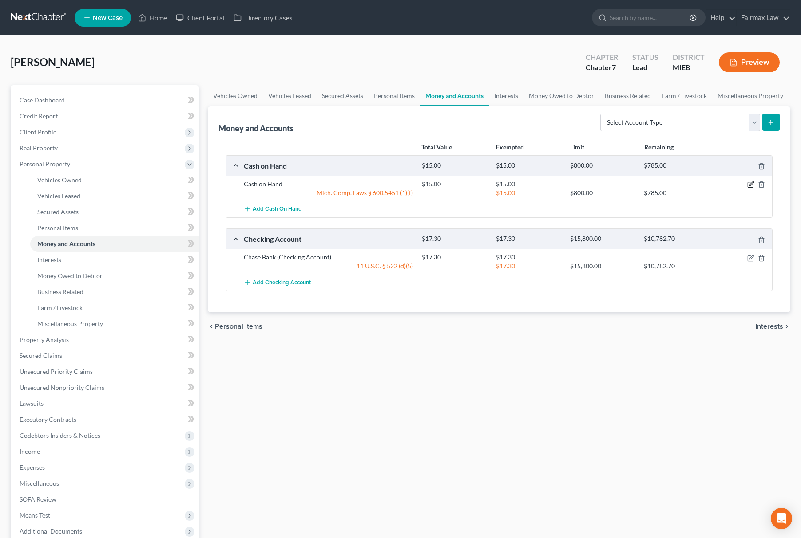
click at [750, 185] on icon "button" at bounding box center [750, 184] width 7 height 7
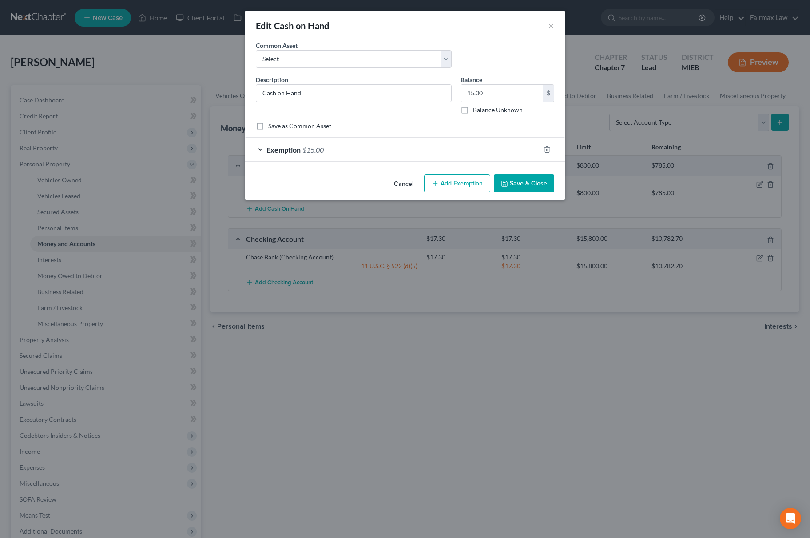
click at [356, 151] on div "Exemption $15.00" at bounding box center [392, 150] width 295 height 24
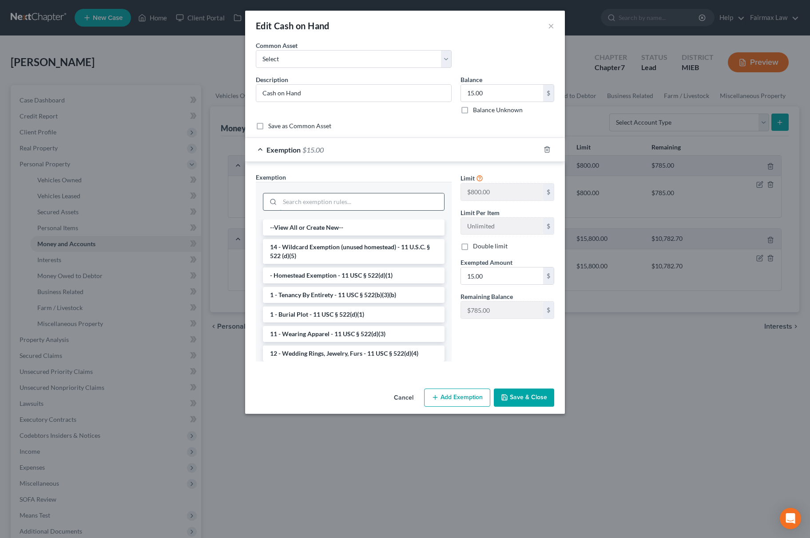
click at [340, 208] on input "search" at bounding box center [362, 202] width 164 height 17
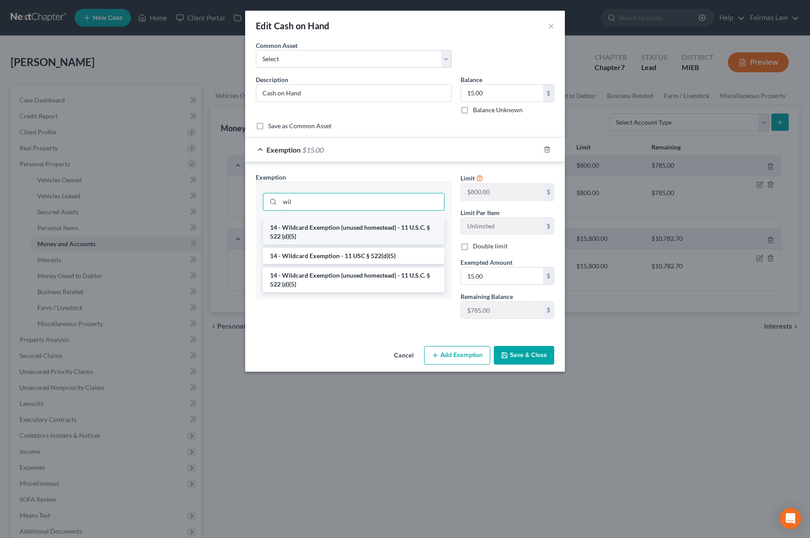
type input "wil"
click at [340, 235] on li "14 - Wildcard Exemption (unused homestead) - 11 U.S.C. § 522 (d)(5)" at bounding box center [354, 232] width 182 height 25
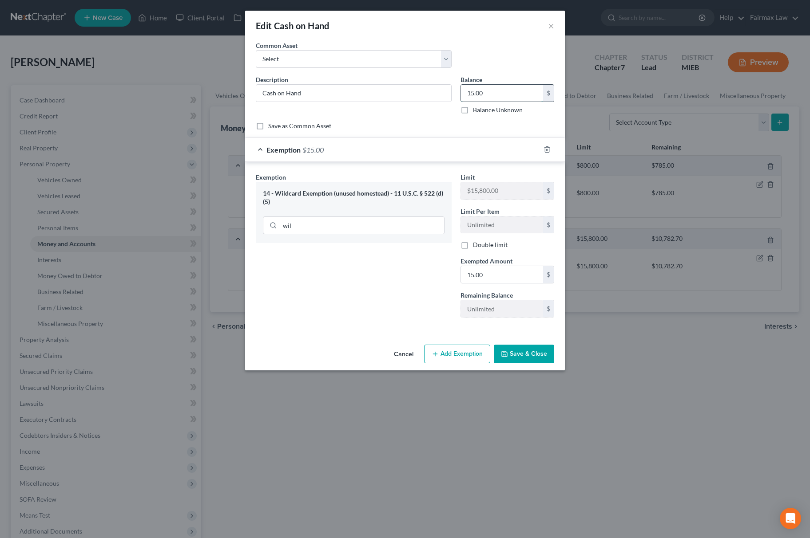
click at [496, 96] on input "15.00" at bounding box center [502, 93] width 82 height 17
click at [495, 274] on input "15.00" at bounding box center [502, 274] width 82 height 17
click at [397, 285] on div "Exemption Set must be selected for CA. Exemption * 14 - Wildcard Exemption (unu…" at bounding box center [353, 249] width 205 height 152
click at [535, 360] on button "Save & Close" at bounding box center [524, 354] width 60 height 19
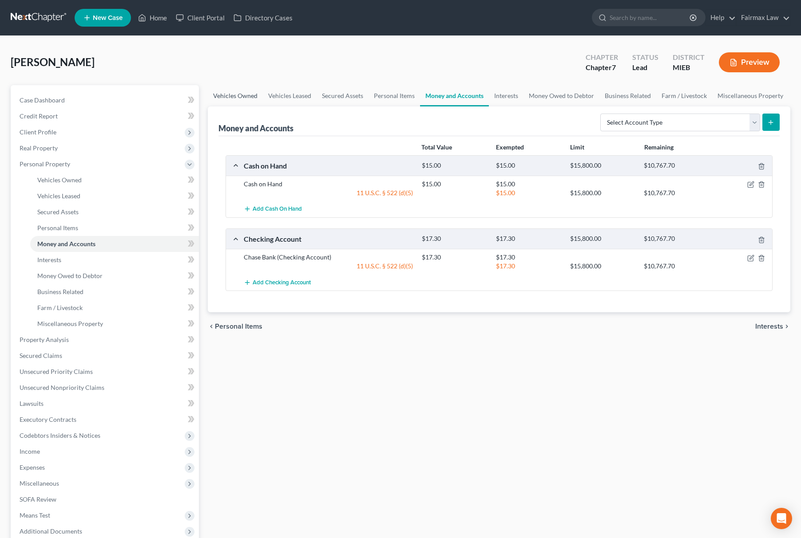
click at [218, 94] on link "Vehicles Owned" at bounding box center [235, 95] width 55 height 21
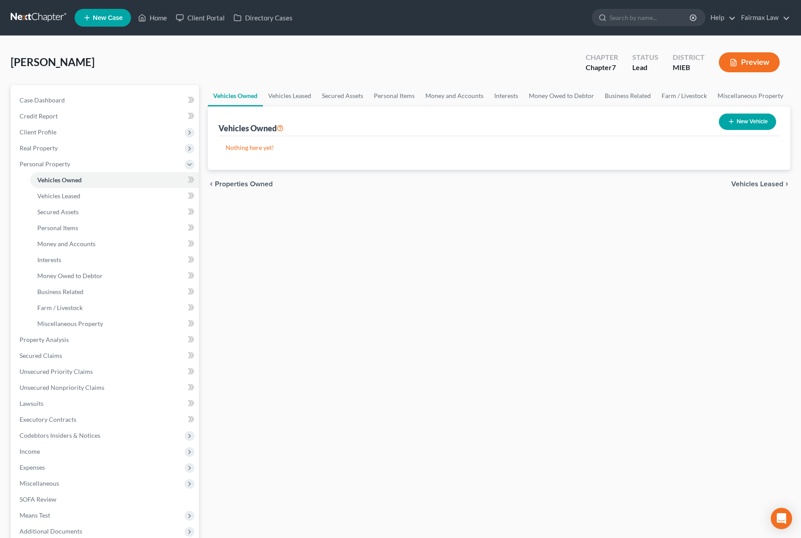
click at [735, 119] on button "New Vehicle" at bounding box center [747, 122] width 57 height 16
select select "0"
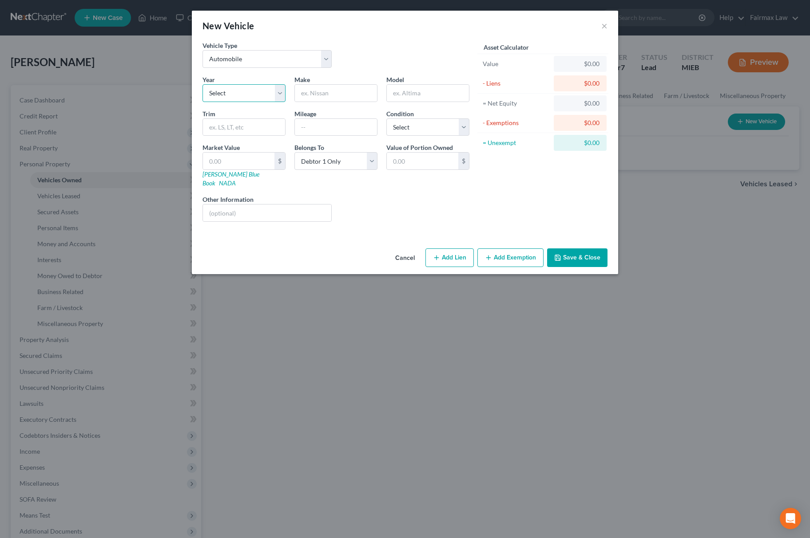
click at [237, 91] on select "Select 2026 2025 2024 2023 2022 2021 2020 2019 2018 2017 2016 2015 2014 2013 20…" at bounding box center [243, 93] width 83 height 18
select select "3"
click at [202, 84] on select "Select 2026 2025 2024 2023 2022 2021 2020 2019 2018 2017 2016 2015 2014 2013 20…" at bounding box center [243, 93] width 83 height 18
click at [342, 86] on input "text" at bounding box center [336, 93] width 82 height 17
type input "f"
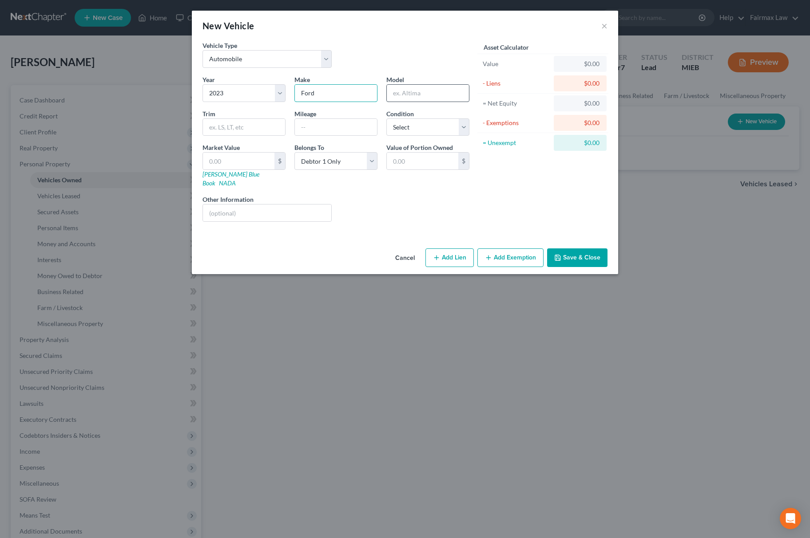
type input "Ford"
click at [428, 96] on input "text" at bounding box center [428, 93] width 82 height 17
type input "Explorer"
click at [437, 122] on select "Select Excellent Very Good Good Fair Poor" at bounding box center [427, 128] width 83 height 18
select select "2"
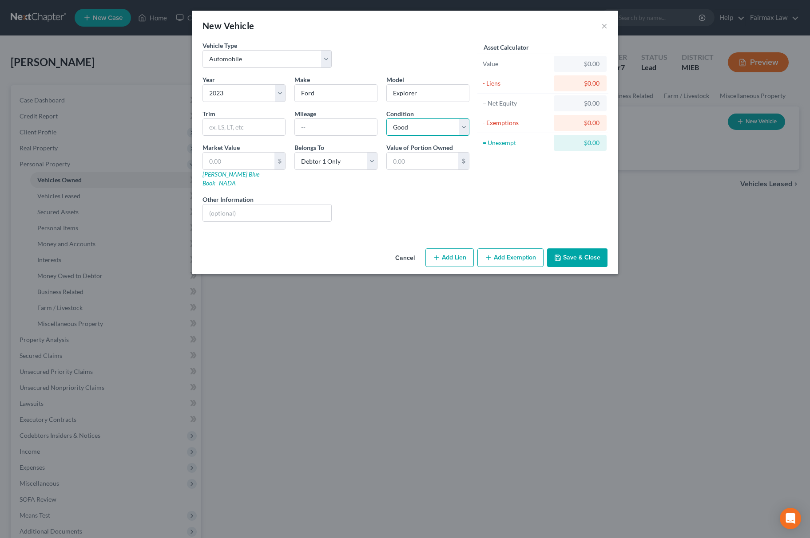
click at [386, 119] on select "Select Excellent Very Good Good Fair Poor" at bounding box center [427, 128] width 83 height 18
click at [313, 126] on input "text" at bounding box center [336, 127] width 82 height 17
type input "66, 120"
click at [588, 245] on div "Cancel Add Lien Add Lease Add Exemption Save & Close" at bounding box center [405, 259] width 426 height 29
click at [585, 249] on button "Save & Close" at bounding box center [577, 258] width 60 height 19
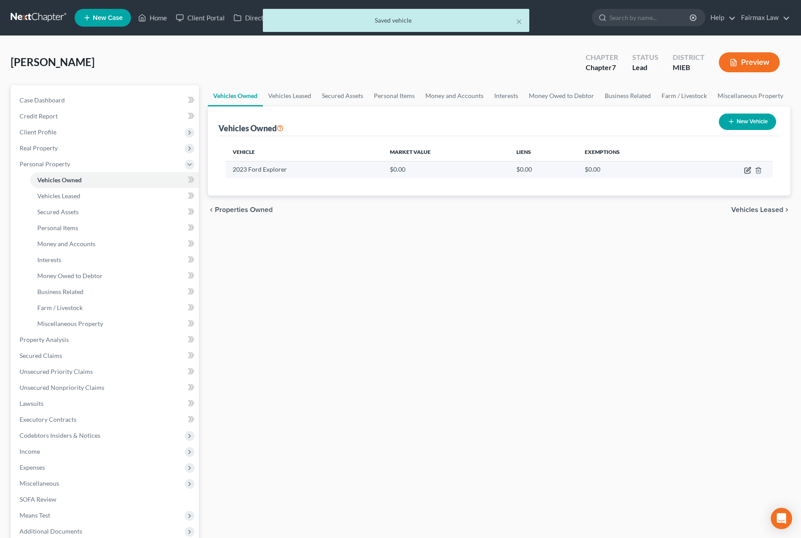
click at [748, 170] on icon "button" at bounding box center [747, 170] width 7 height 7
select select "0"
select select "3"
select select "2"
select select "0"
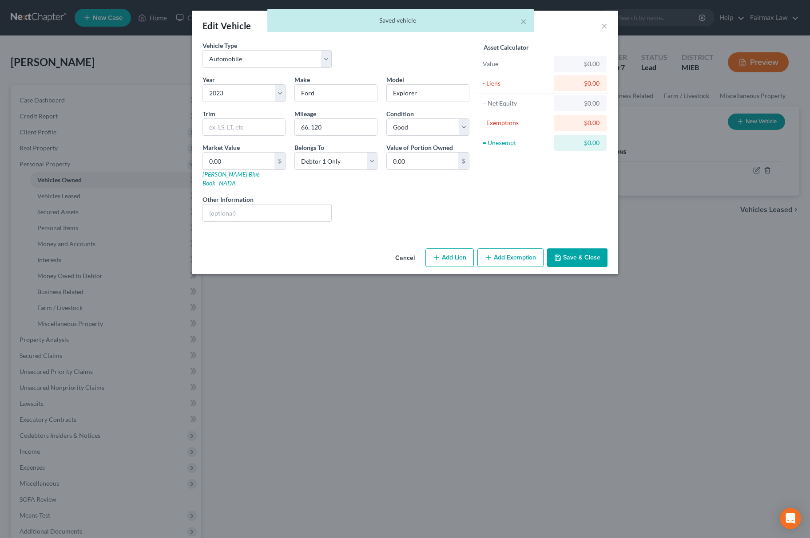
click at [502, 249] on button "Add Exemption" at bounding box center [510, 258] width 66 height 19
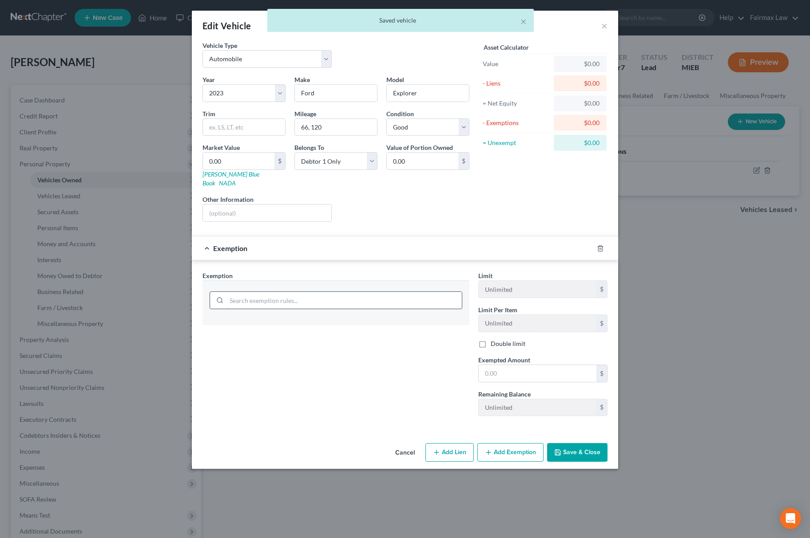
click at [364, 292] on input "search" at bounding box center [343, 300] width 235 height 17
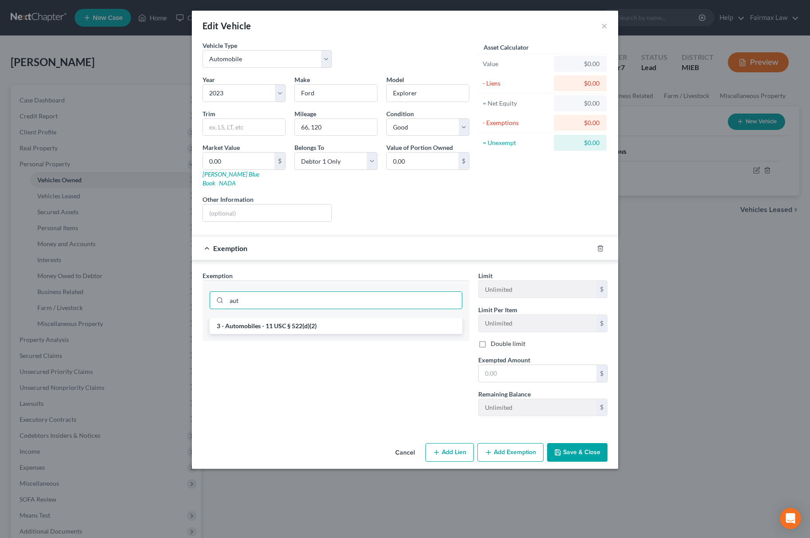
type input "aut"
click at [231, 324] on li "3 - Automobiles - 11 USC § 522(d)(2)" at bounding box center [336, 326] width 253 height 16
click at [536, 368] on input "text" at bounding box center [538, 373] width 118 height 17
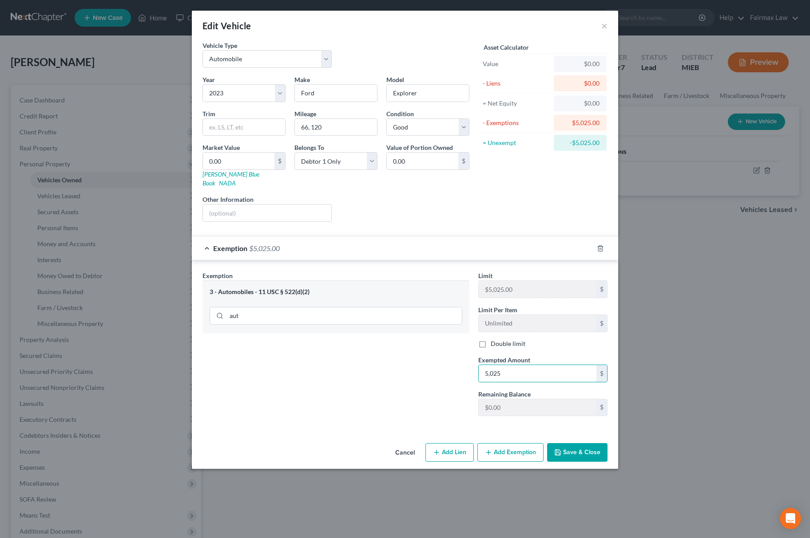
type input "5,025"
click at [590, 452] on button "Save & Close" at bounding box center [577, 452] width 60 height 19
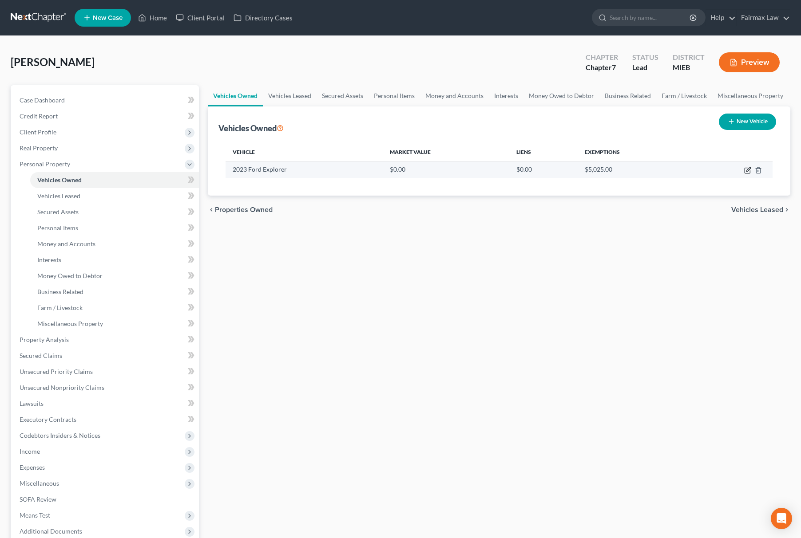
click at [748, 169] on icon "button" at bounding box center [747, 170] width 7 height 7
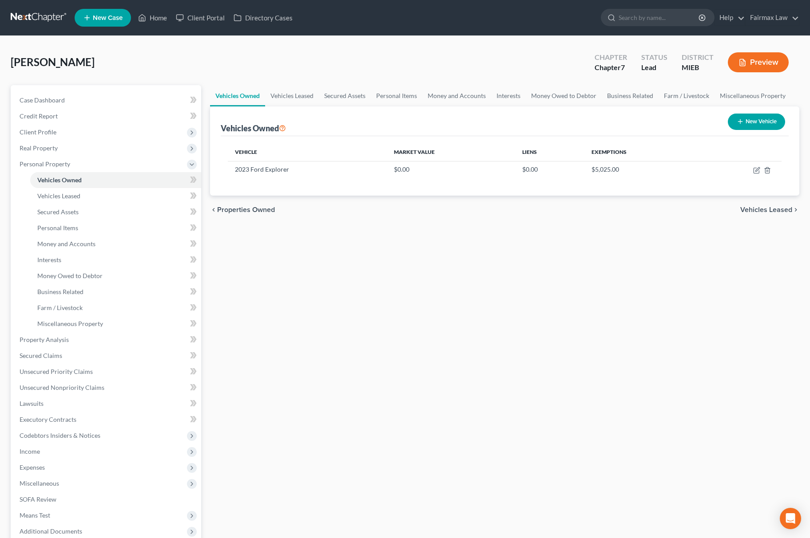
select select "0"
select select "3"
select select "2"
select select "0"
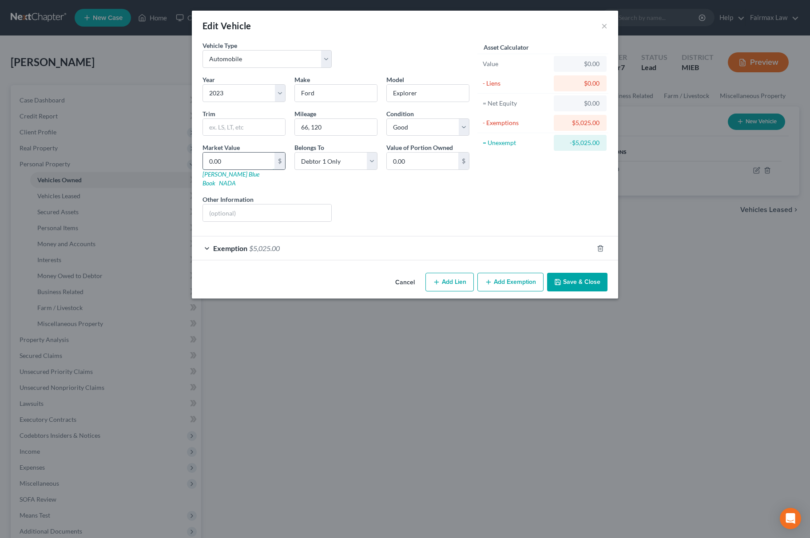
click at [228, 164] on input "0.00" at bounding box center [238, 161] width 71 height 17
paste input "16, 453"
type input "16, 453"
type input "16,453.00"
type input "16,453"
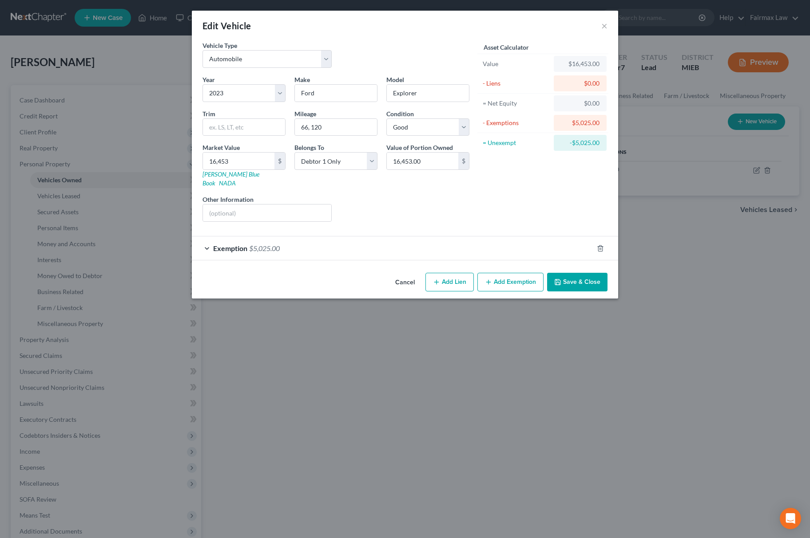
click at [593, 281] on button "Save & Close" at bounding box center [577, 282] width 60 height 19
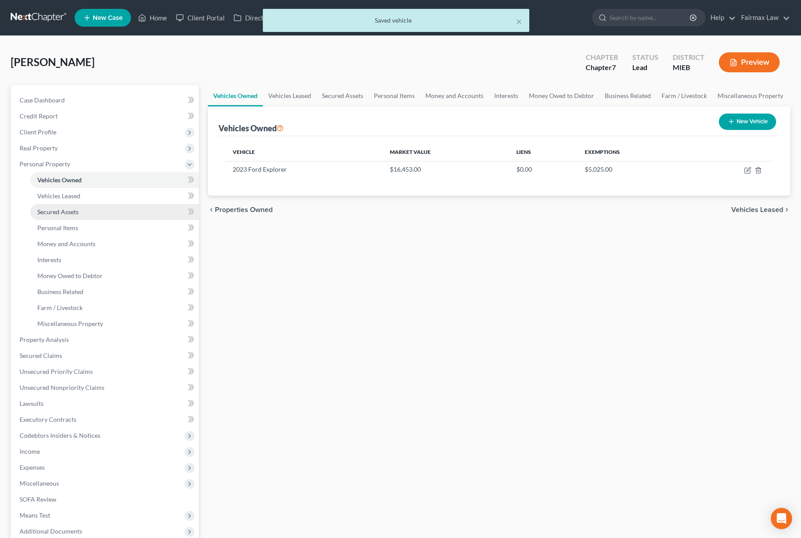
click at [78, 208] on span "Secured Assets" at bounding box center [57, 212] width 41 height 8
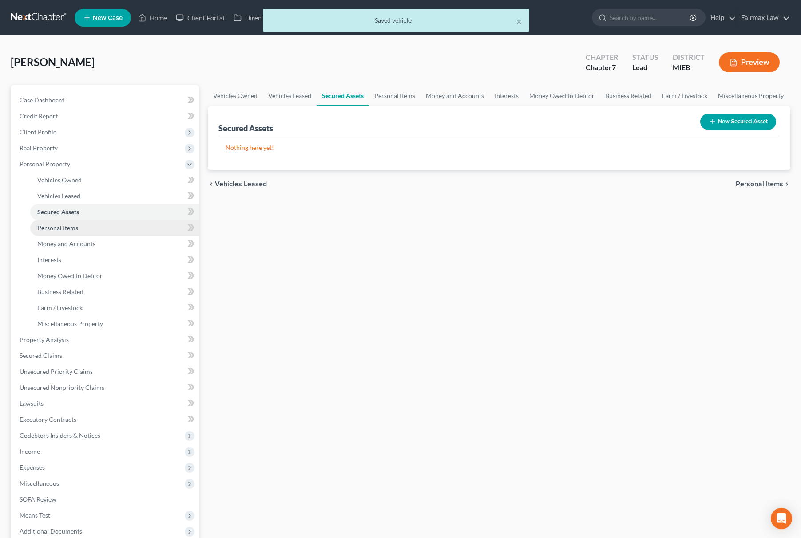
click at [78, 230] on link "Personal Items" at bounding box center [114, 228] width 169 height 16
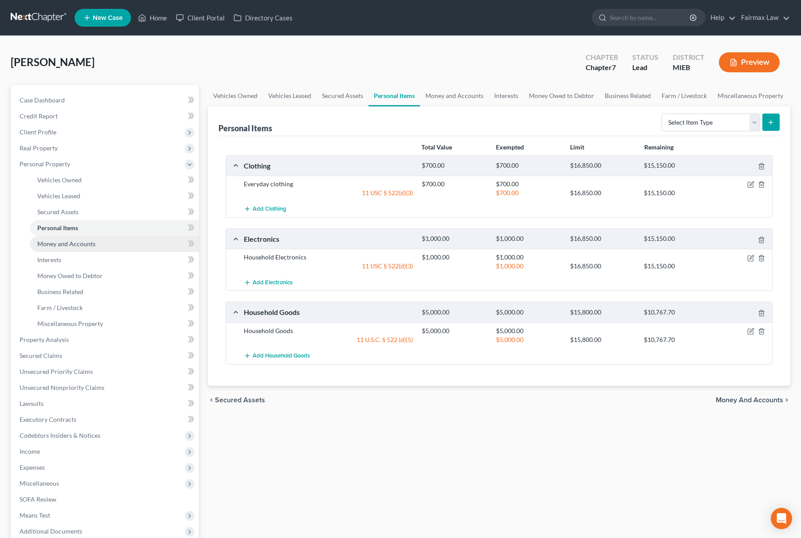
click at [123, 240] on link "Money and Accounts" at bounding box center [114, 244] width 169 height 16
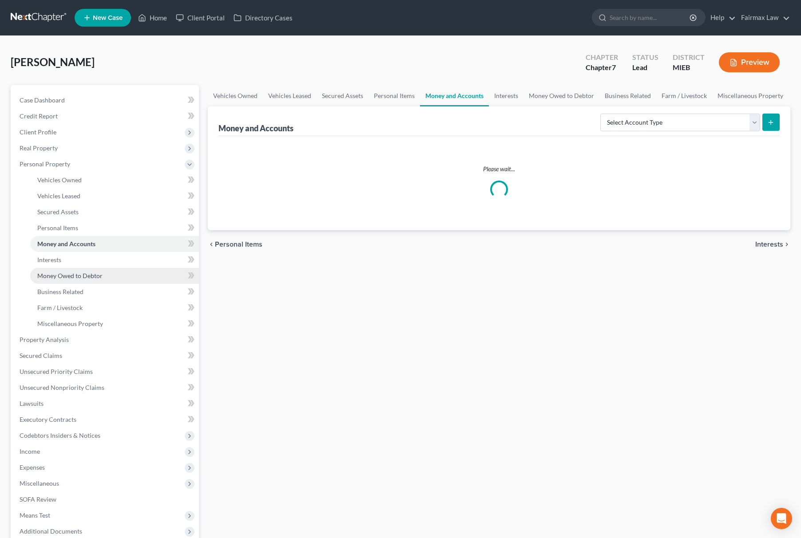
click at [114, 274] on link "Money Owed to Debtor" at bounding box center [114, 276] width 169 height 16
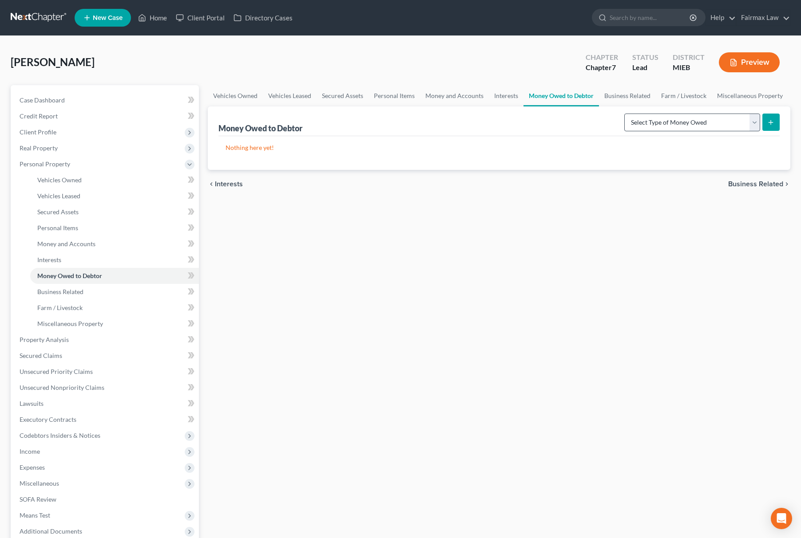
drag, startPoint x: 647, startPoint y: 108, endPoint x: 650, endPoint y: 118, distance: 10.1
click at [648, 107] on div "Money Owed to Debtor Select Type of Money Owed Accounts Receivable Alimony Chil…" at bounding box center [498, 122] width 561 height 30
click at [650, 130] on select "Select Type of Money Owed Accounts Receivable Alimony Child Support Claims Agai…" at bounding box center [692, 123] width 136 height 18
select select "expected_tax_refund"
click at [625, 114] on select "Select Type of Money Owed Accounts Receivable Alimony Child Support Claims Agai…" at bounding box center [692, 123] width 136 height 18
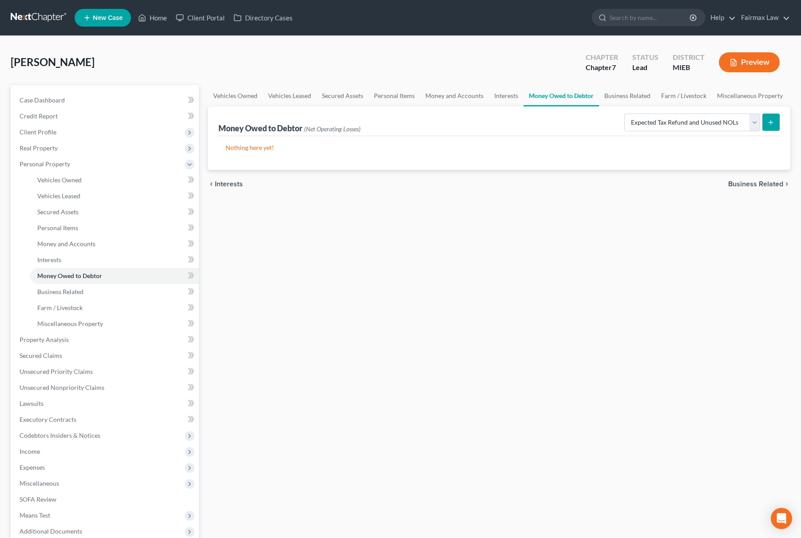
click at [769, 119] on icon "submit" at bounding box center [770, 122] width 7 height 7
select select "0"
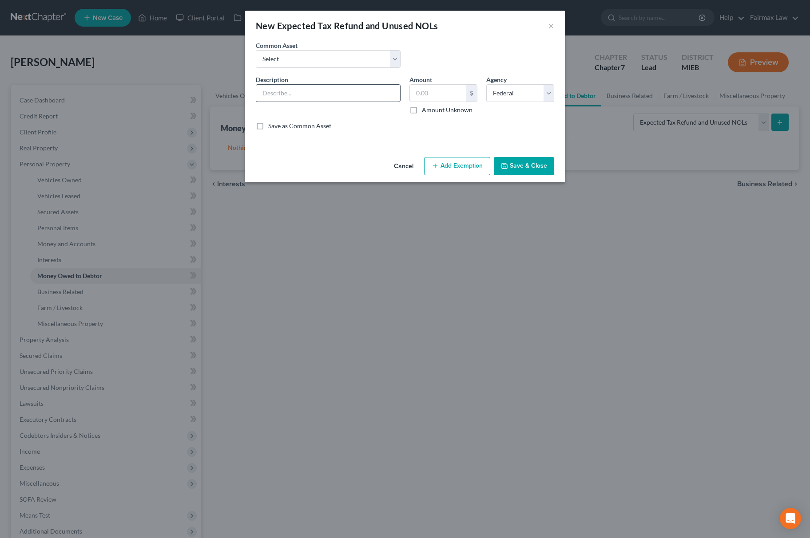
click at [315, 93] on input "text" at bounding box center [328, 93] width 144 height 17
type input "2"
click at [318, 61] on select "Select Potential 2025 tax refunds - estimated and prorated for September Potent…" at bounding box center [328, 59] width 145 height 18
click at [320, 48] on div "Common Asset Select Potential 2025 tax refunds - estimated and prorated for Sep…" at bounding box center [328, 54] width 154 height 27
click at [299, 44] on div "Common Asset Select Potential 2025 tax refunds - estimated and prorated for Sep…" at bounding box center [328, 54] width 154 height 27
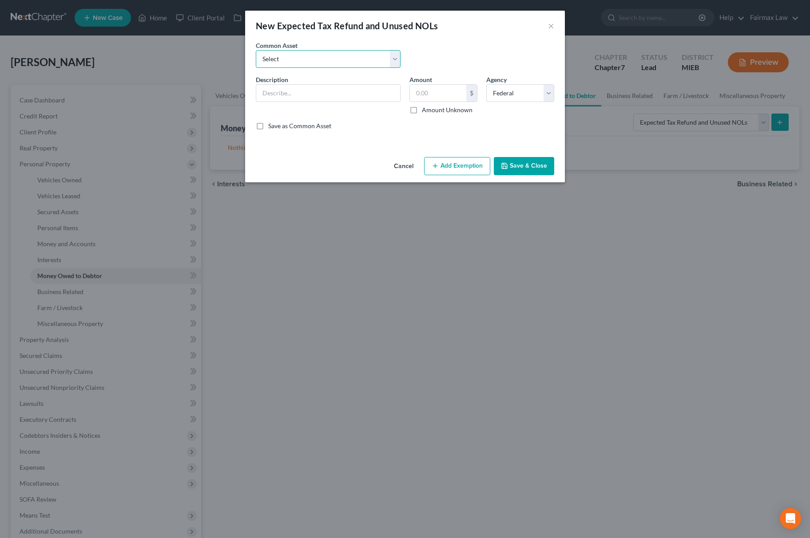
drag, startPoint x: 301, startPoint y: 53, endPoint x: 305, endPoint y: 65, distance: 12.1
click at [301, 53] on select "Select Potential 2025 tax refunds - estimated and prorated for September Potent…" at bounding box center [328, 59] width 145 height 18
select select "0"
click at [256, 50] on select "Select Potential 2025 tax refunds - estimated and prorated for September Potent…" at bounding box center [328, 59] width 145 height 18
type input "Potential 2025 tax refunds - estimated and prorated for September"
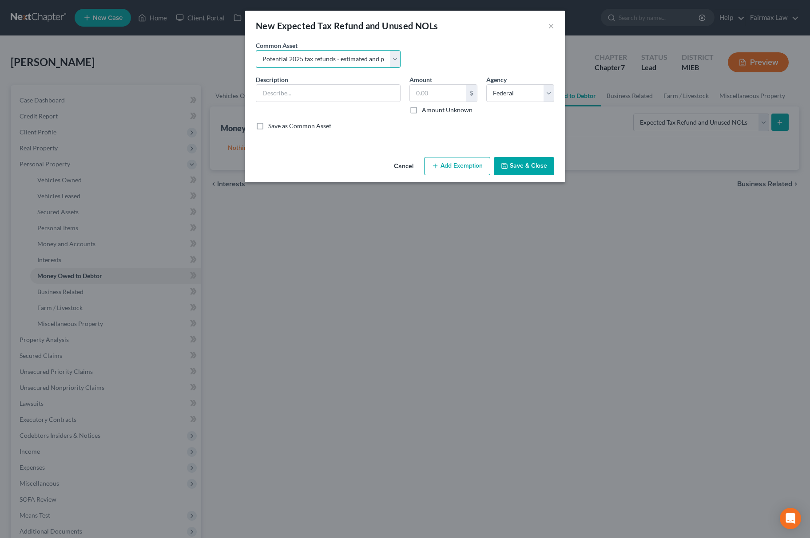
type input "7,680.75"
drag, startPoint x: 382, startPoint y: 93, endPoint x: 395, endPoint y: 93, distance: 12.9
click at [395, 93] on input "Potential 2025 tax refunds - estimated and prorated for September" at bounding box center [328, 93] width 144 height 17
click at [364, 91] on input "Potential 2025 tax refunds - estimated and prorated for September" at bounding box center [328, 93] width 144 height 17
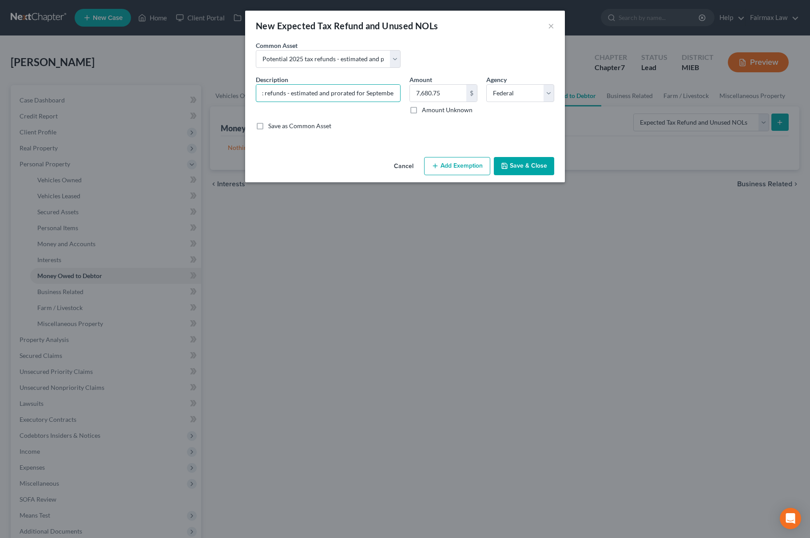
drag, startPoint x: 364, startPoint y: 96, endPoint x: 441, endPoint y: 80, distance: 78.1
click at [441, 80] on div "Description * Potential 2025 tax refunds - estimated and prorated for September…" at bounding box center [404, 106] width 307 height 63
type input "Potential 2025 tax refunds - estimated and prorated for Oct"
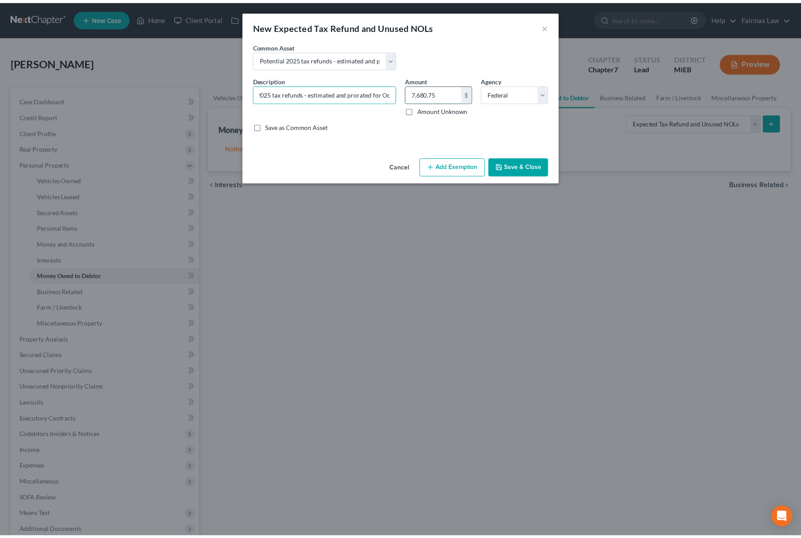
scroll to position [0, 0]
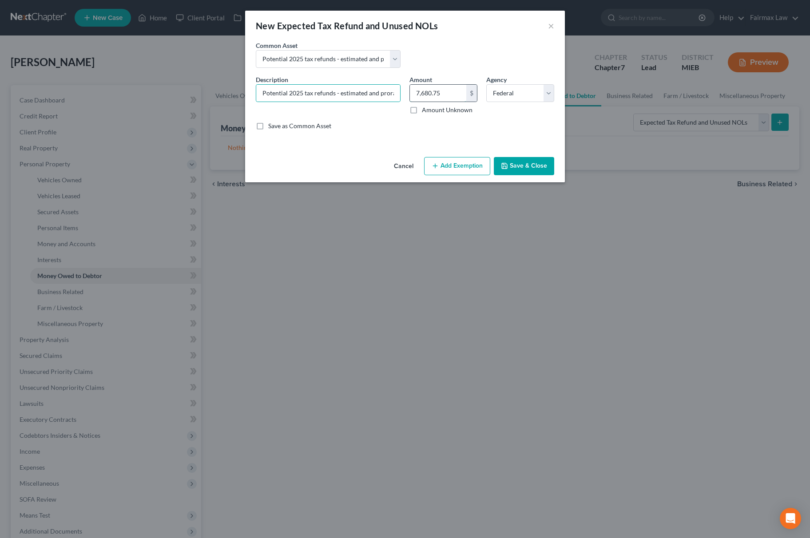
click at [425, 93] on input "7,680.75" at bounding box center [438, 93] width 56 height 17
click at [533, 164] on button "Save & Close" at bounding box center [524, 166] width 60 height 19
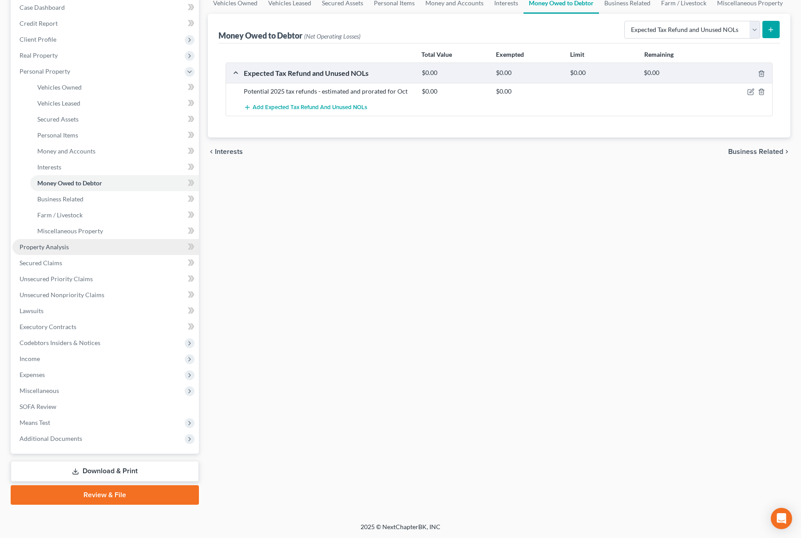
click at [80, 243] on link "Property Analysis" at bounding box center [105, 247] width 186 height 16
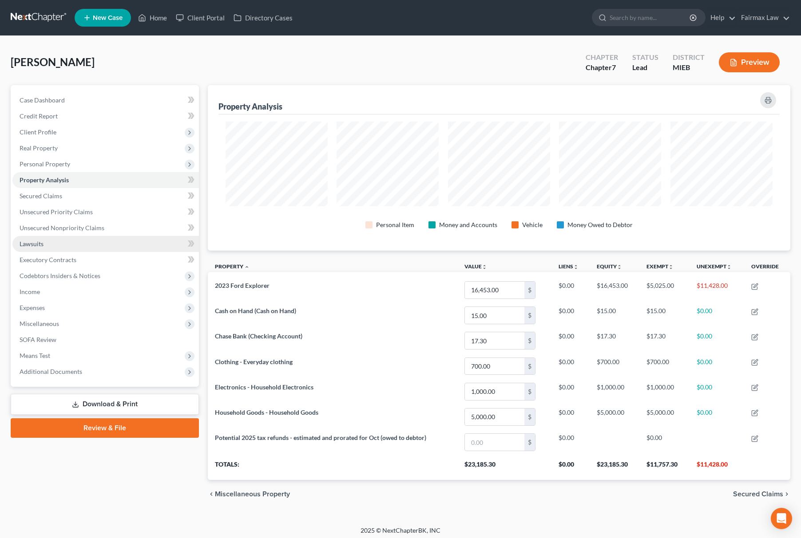
scroll to position [166, 582]
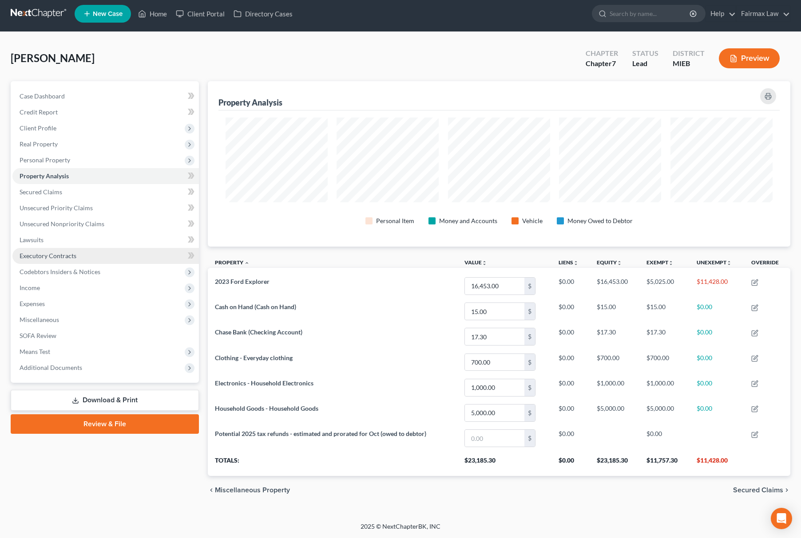
click at [54, 252] on span "Executory Contracts" at bounding box center [48, 256] width 57 height 8
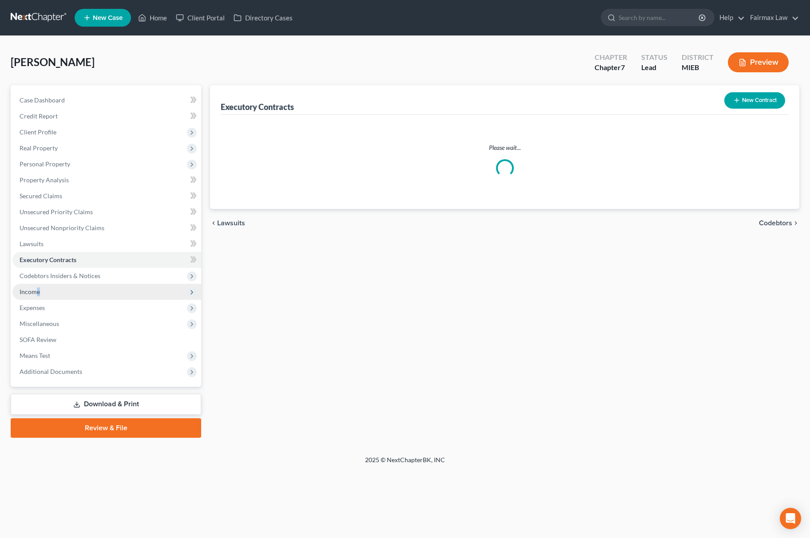
drag, startPoint x: 41, startPoint y: 293, endPoint x: 47, endPoint y: 295, distance: 6.2
click at [42, 294] on span "Income" at bounding box center [106, 292] width 189 height 16
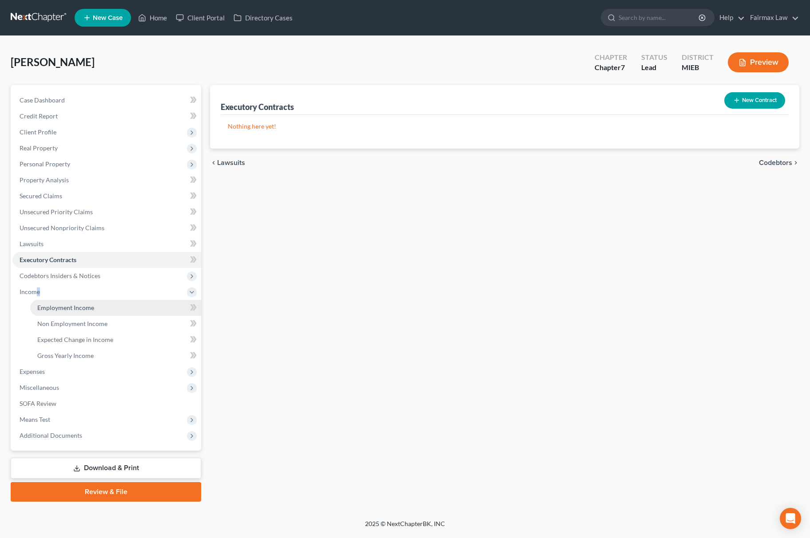
click at [43, 305] on span "Employment Income" at bounding box center [65, 308] width 57 height 8
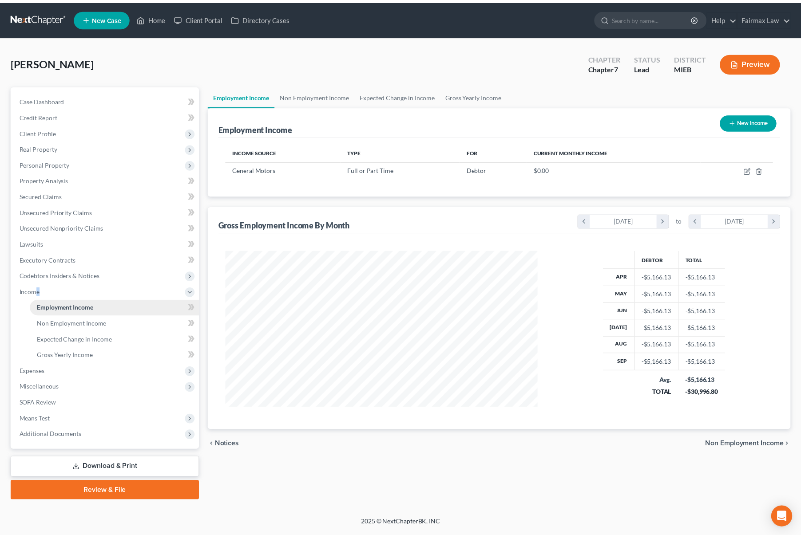
scroll to position [160, 333]
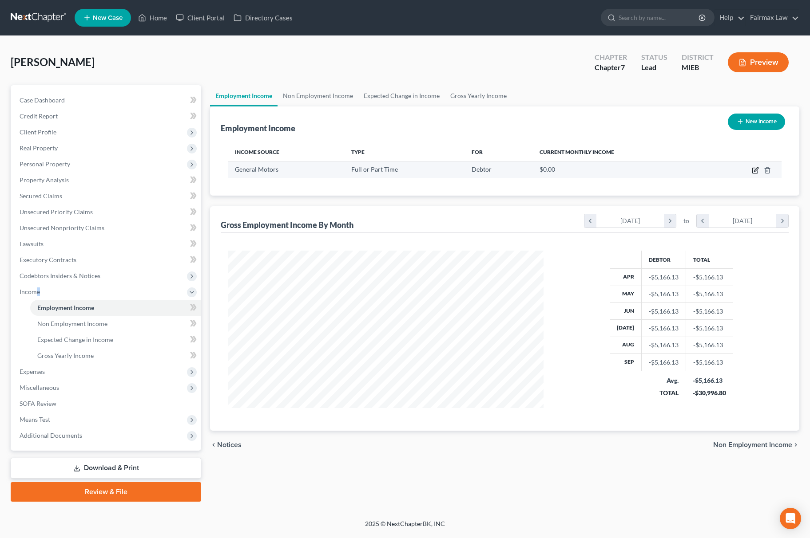
click at [756, 167] on icon "button" at bounding box center [755, 170] width 7 height 7
select select "0"
select select "23"
select select "3"
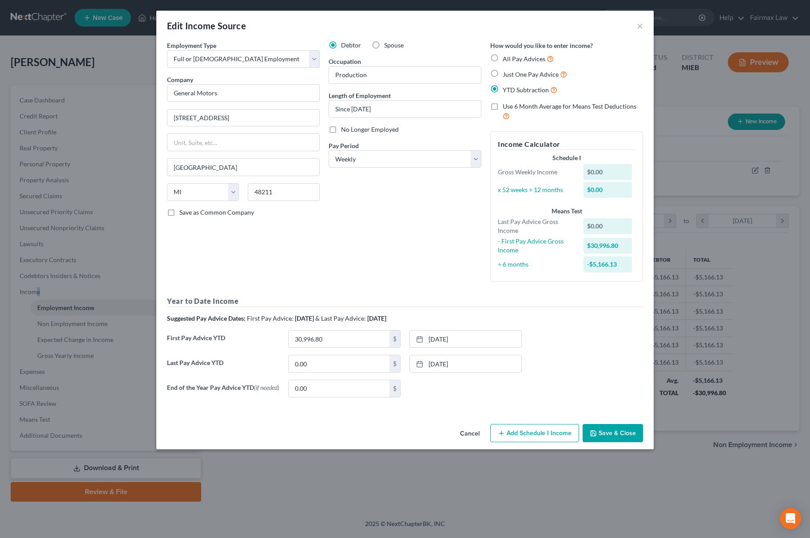
drag, startPoint x: 636, startPoint y: 435, endPoint x: 659, endPoint y: 428, distance: 23.9
click at [637, 435] on button "Save & Close" at bounding box center [612, 433] width 60 height 19
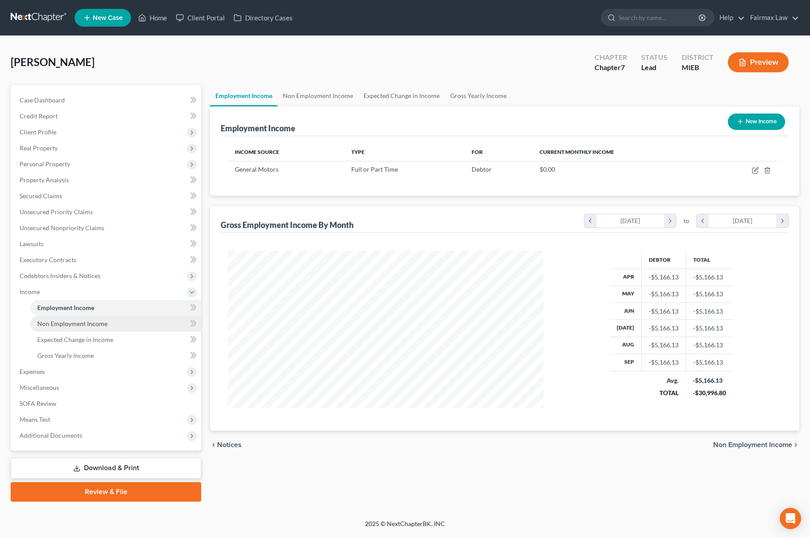
drag, startPoint x: 20, startPoint y: 305, endPoint x: 41, endPoint y: 319, distance: 25.2
click at [21, 305] on ul "Employment Income Non Employment Income Expected Change in Income Gross Yearly …" at bounding box center [106, 332] width 189 height 64
click at [51, 328] on link "Non Employment Income" at bounding box center [115, 324] width 171 height 16
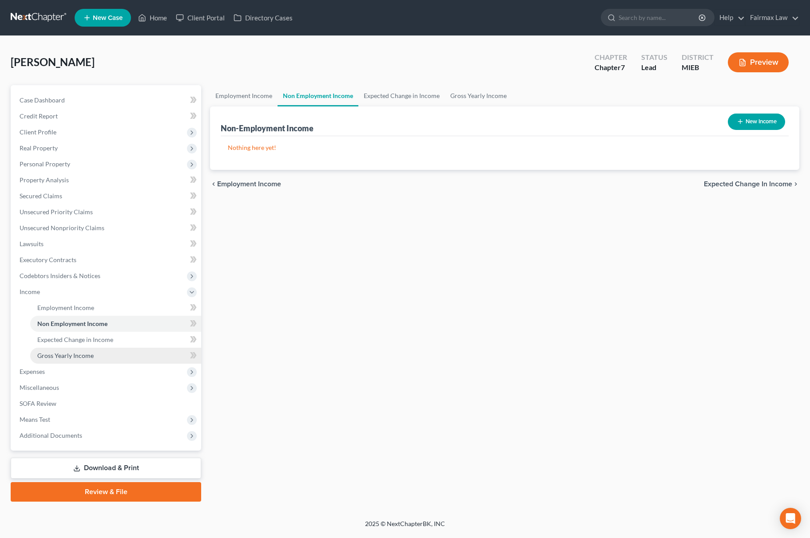
click at [82, 359] on link "Gross Yearly Income" at bounding box center [115, 356] width 171 height 16
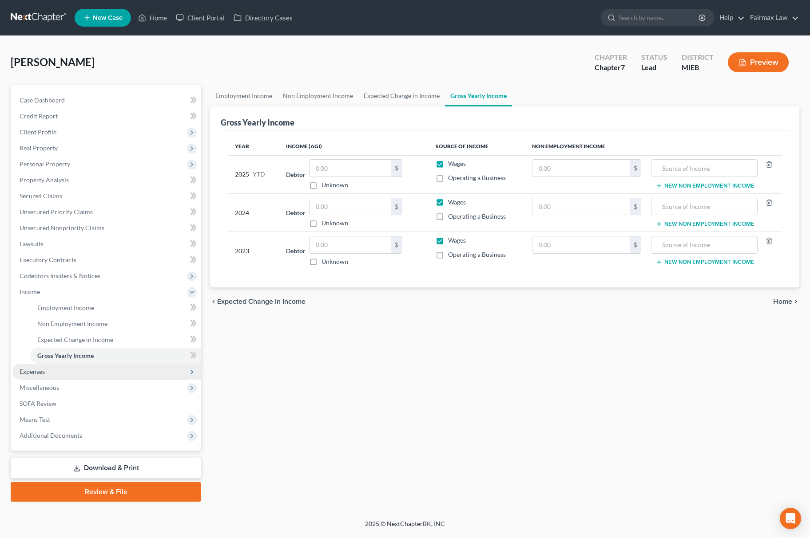
click at [74, 374] on span "Expenses" at bounding box center [106, 372] width 189 height 16
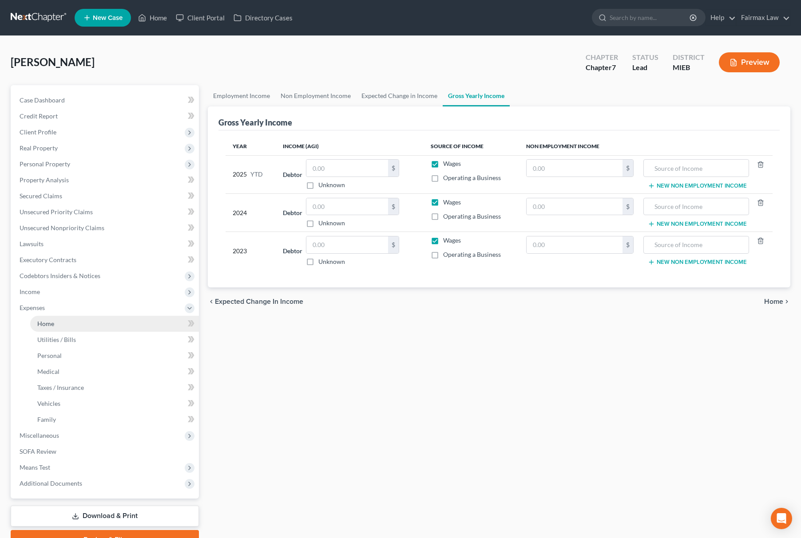
click at [70, 322] on link "Home" at bounding box center [114, 324] width 169 height 16
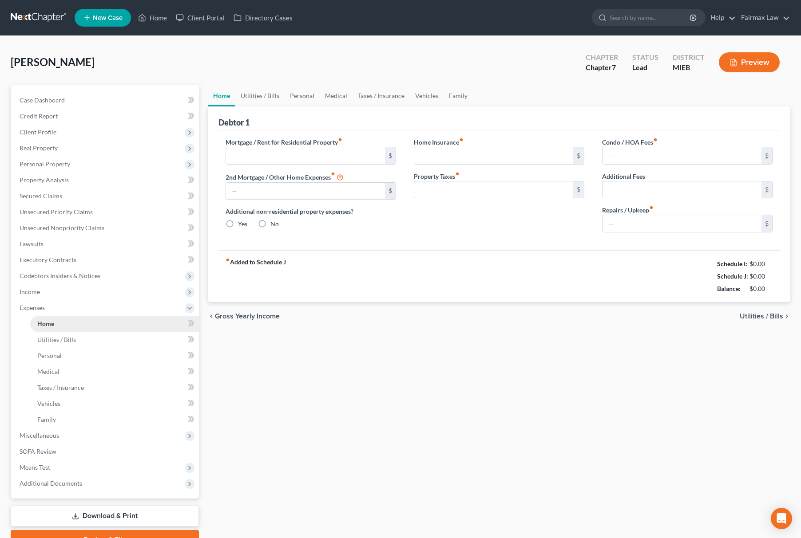
type input "1,600.00"
type input "0.00"
radio input "true"
type input "0.00"
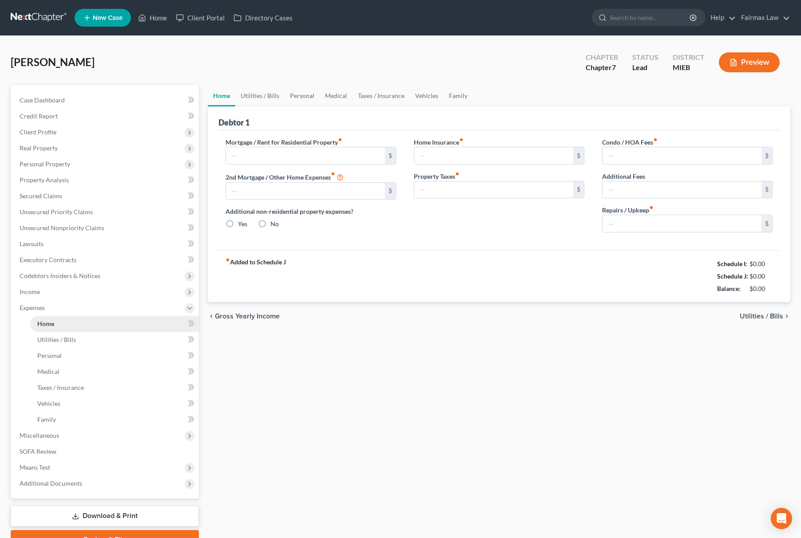
type input "0.00"
type input "200.00"
click at [420, 93] on link "Vehicles" at bounding box center [427, 95] width 34 height 21
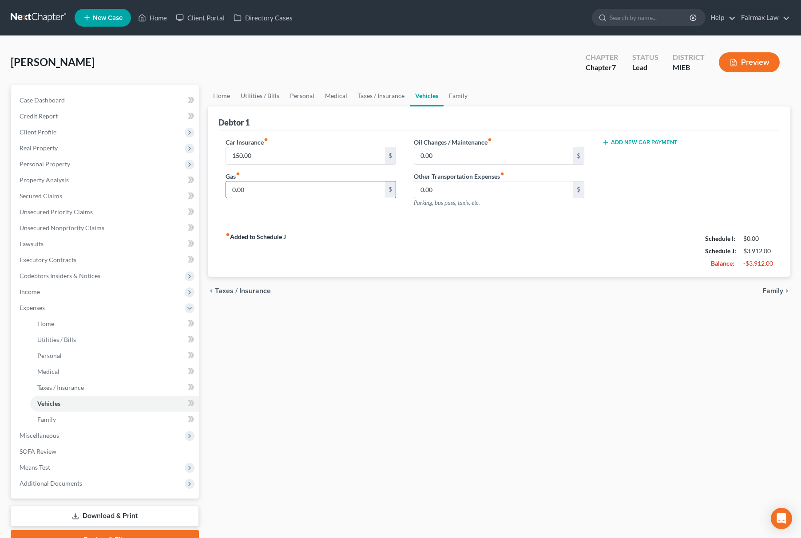
click at [266, 182] on input "0.00" at bounding box center [305, 190] width 159 height 17
type input "200.00"
click at [306, 97] on link "Personal" at bounding box center [302, 95] width 35 height 21
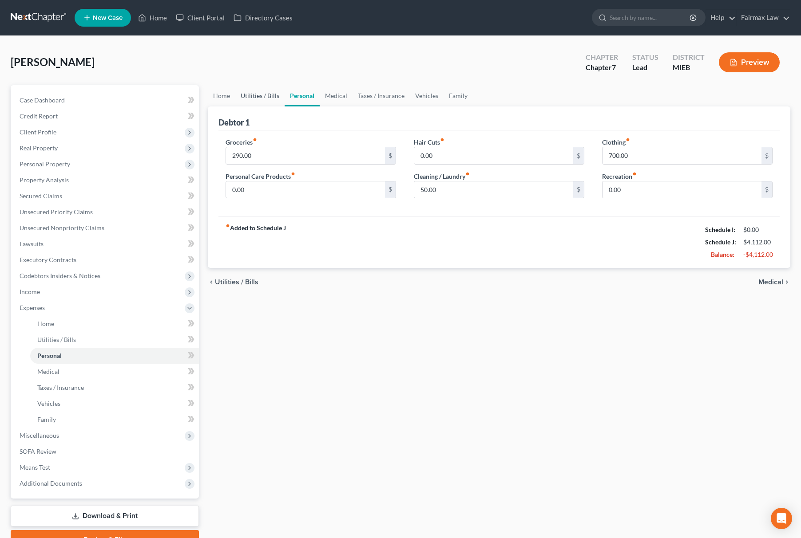
click at [255, 96] on link "Utilities / Bills" at bounding box center [259, 95] width 49 height 21
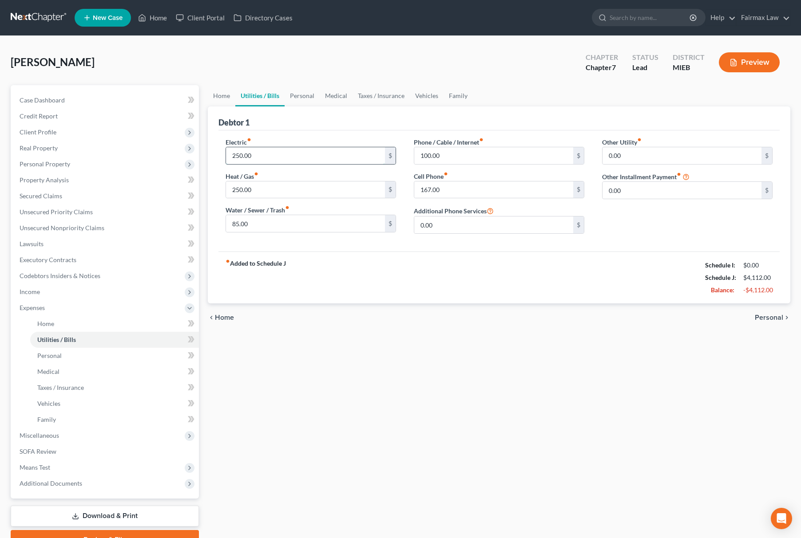
click at [258, 148] on input "250.00" at bounding box center [305, 155] width 159 height 17
drag, startPoint x: 270, startPoint y: 156, endPoint x: 204, endPoint y: 168, distance: 67.1
click at [189, 158] on div "Petition Navigation Case Dashboard Payments Invoices Payments Payments Credit R…" at bounding box center [400, 317] width 788 height 465
type input "125"
paste input "125"
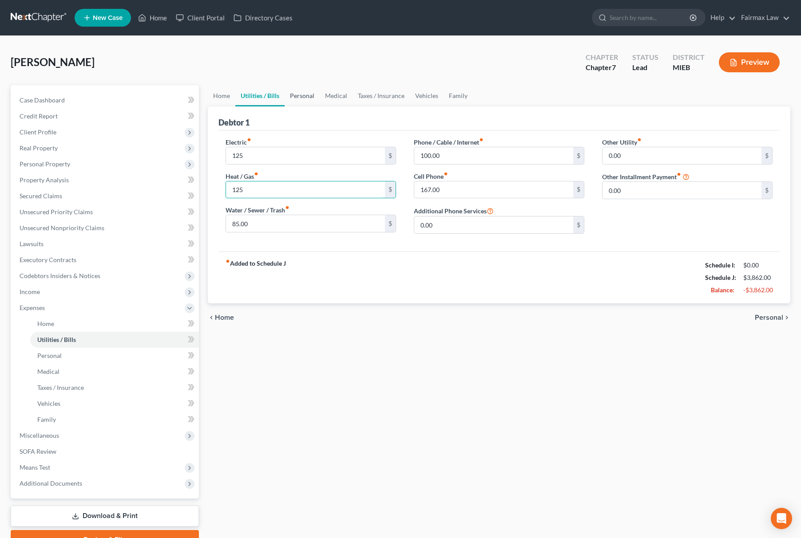
type input "125"
click at [288, 91] on link "Personal" at bounding box center [302, 95] width 35 height 21
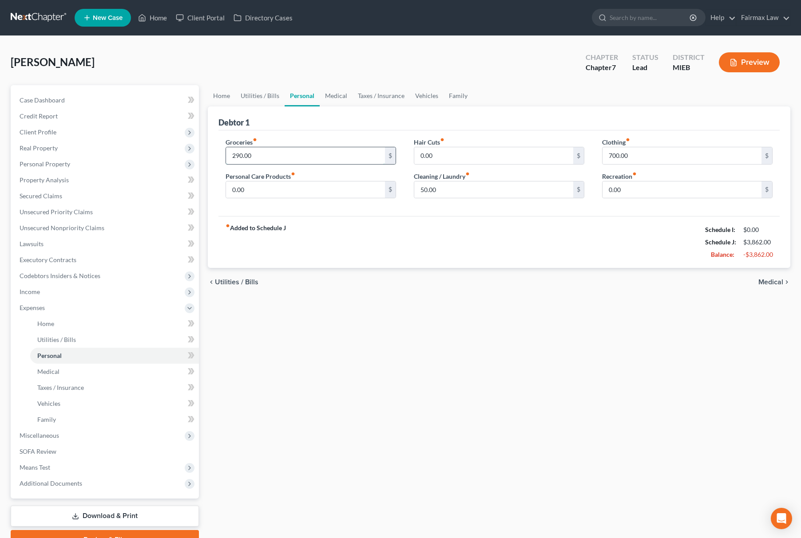
click at [285, 152] on input "290.00" at bounding box center [305, 155] width 159 height 17
click at [633, 151] on input "700.00" at bounding box center [681, 155] width 159 height 17
type input "250.00"
click at [430, 87] on link "Vehicles" at bounding box center [427, 95] width 34 height 21
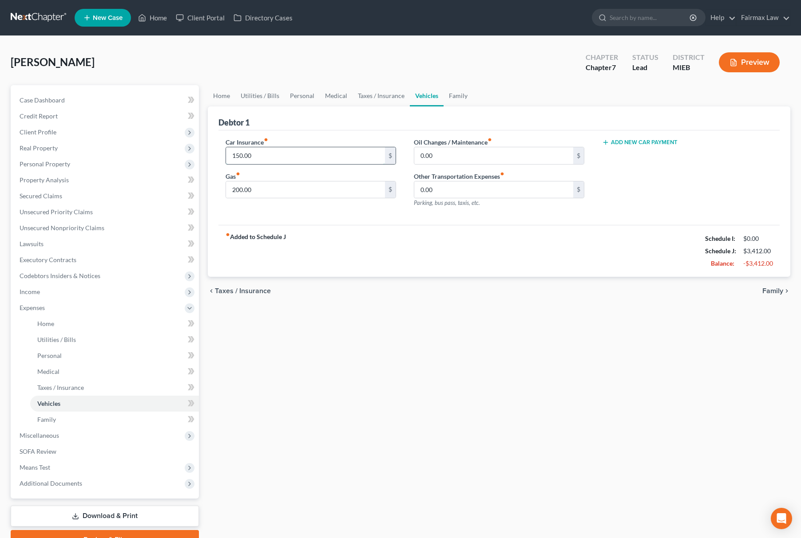
click at [288, 158] on input "150.00" at bounding box center [305, 155] width 159 height 17
click at [363, 99] on link "Taxes / Insurance" at bounding box center [380, 95] width 57 height 21
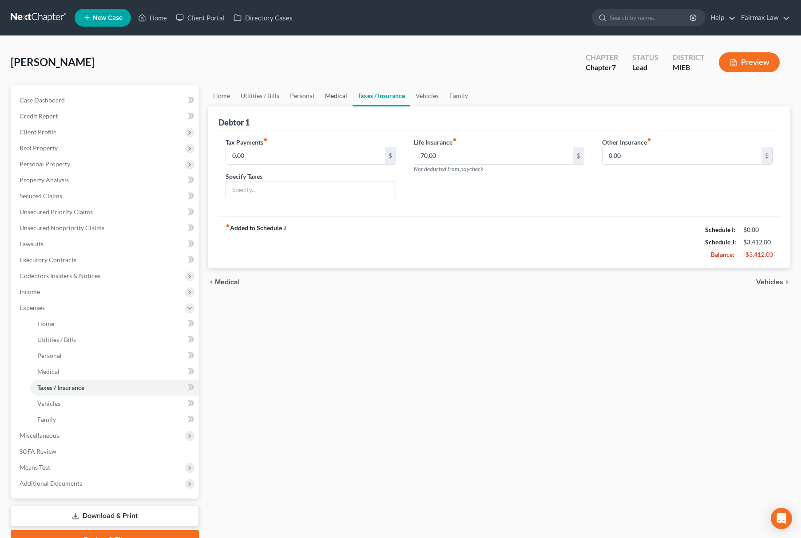
click at [342, 97] on link "Medical" at bounding box center [336, 95] width 33 height 21
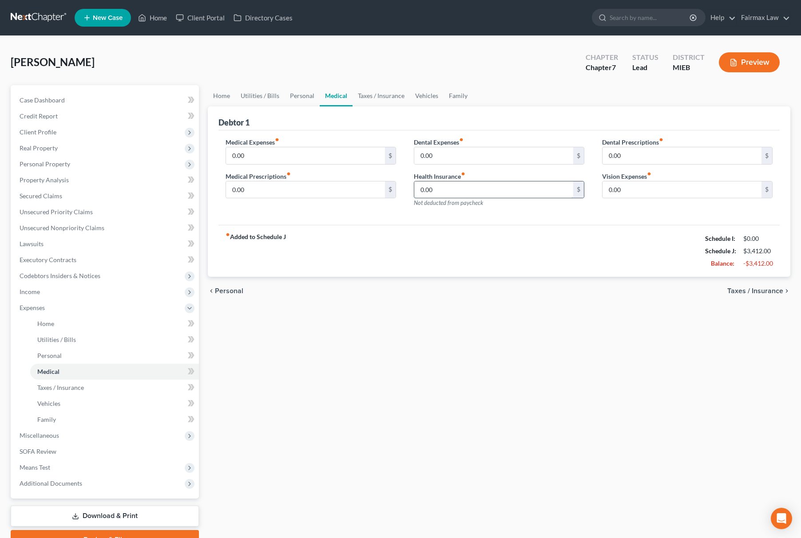
click at [449, 186] on input "0.00" at bounding box center [493, 190] width 159 height 17
type input "170.00"
click at [303, 96] on link "Personal" at bounding box center [302, 95] width 35 height 21
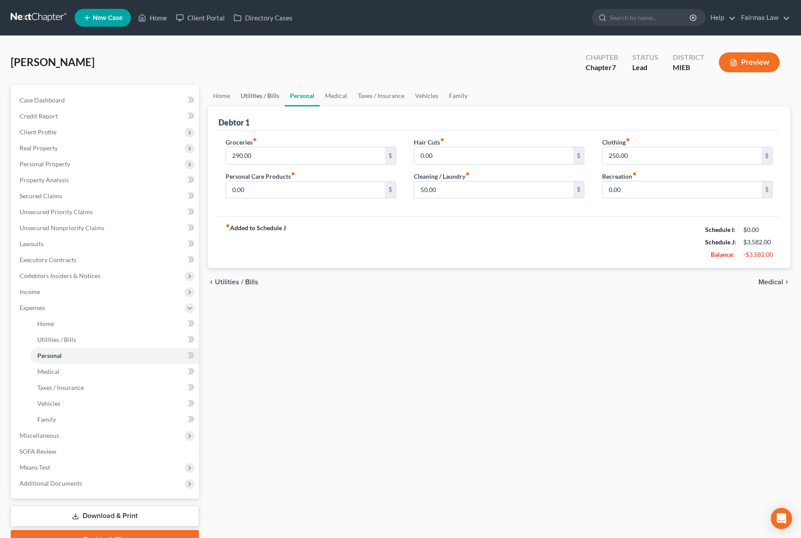
click at [272, 96] on link "Utilities / Bills" at bounding box center [259, 95] width 49 height 21
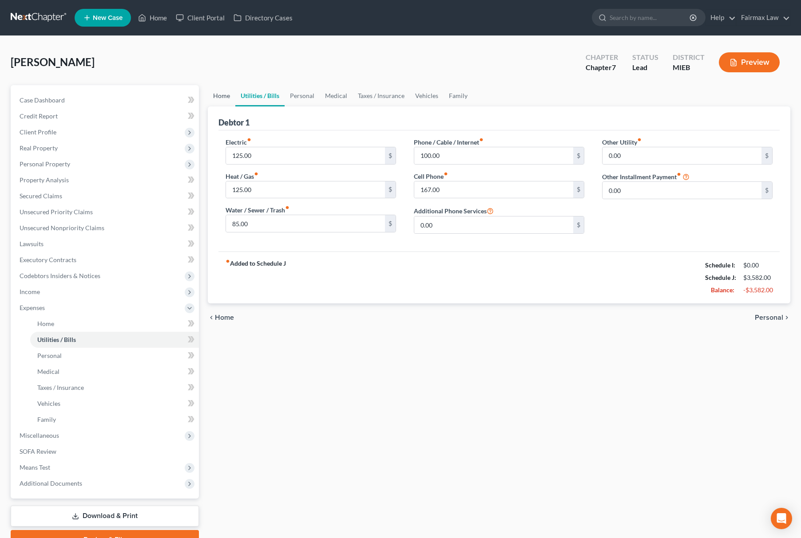
click at [226, 96] on link "Home" at bounding box center [222, 95] width 28 height 21
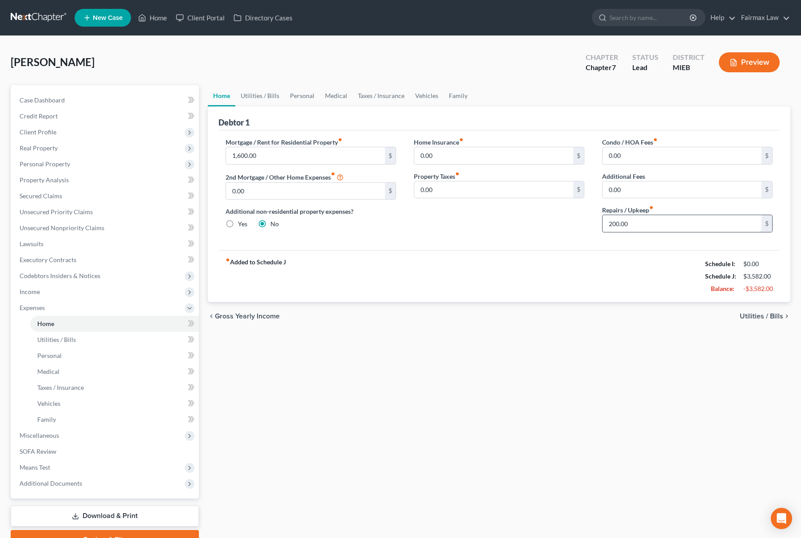
click at [659, 231] on input "200.00" at bounding box center [681, 223] width 159 height 17
click at [272, 91] on link "Utilities / Bills" at bounding box center [259, 95] width 49 height 21
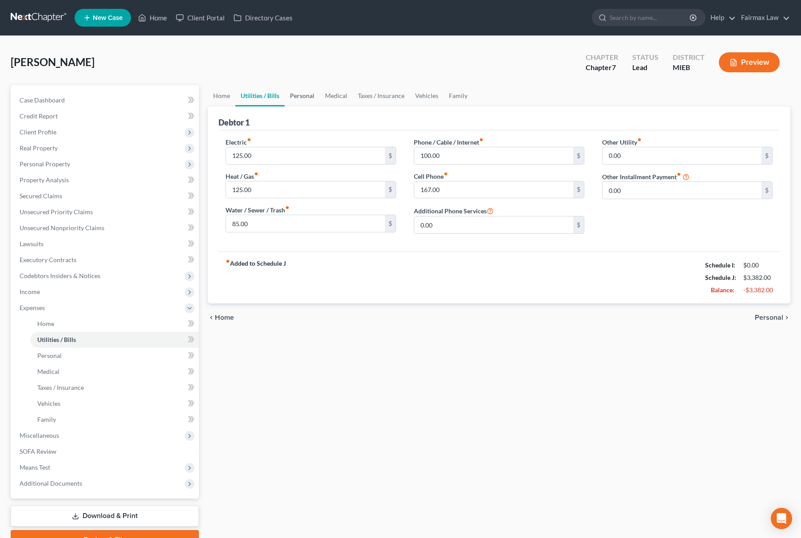
click at [308, 101] on link "Personal" at bounding box center [302, 95] width 35 height 21
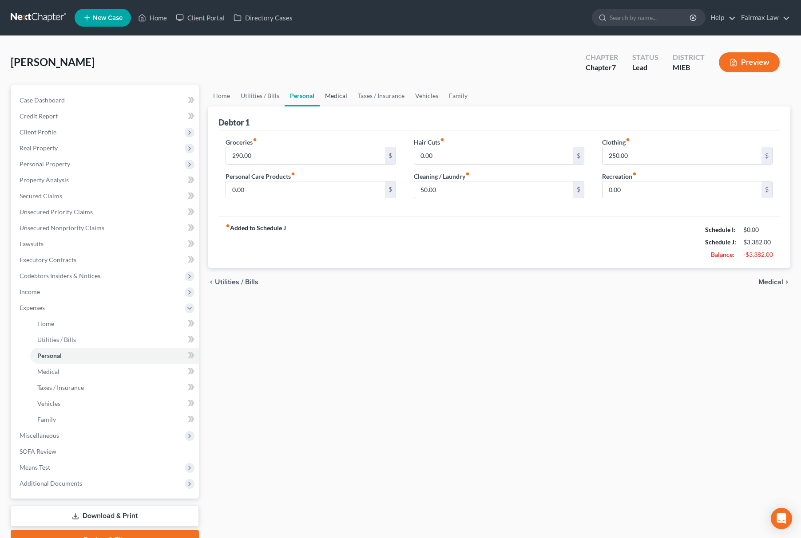
click at [335, 96] on link "Medical" at bounding box center [336, 95] width 33 height 21
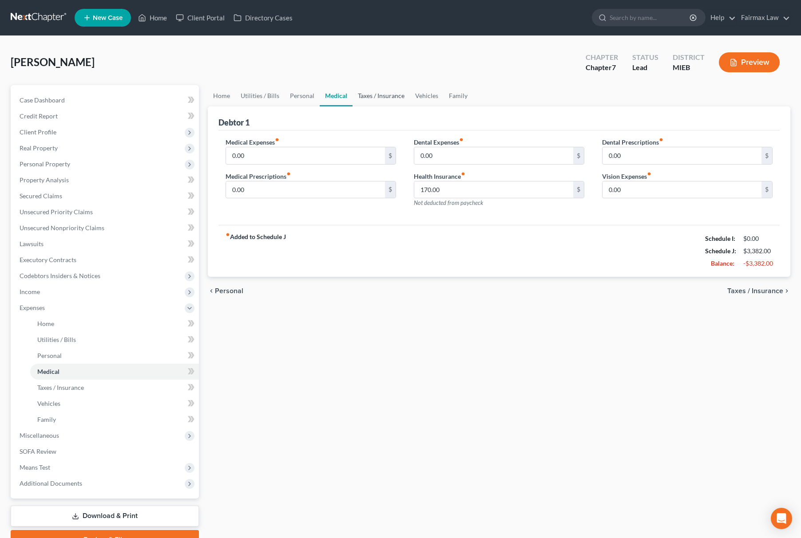
click at [366, 92] on link "Taxes / Insurance" at bounding box center [380, 95] width 57 height 21
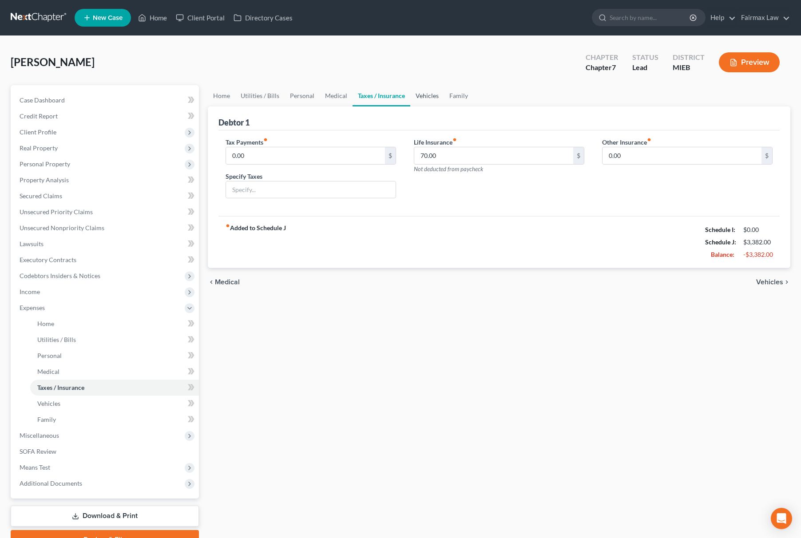
click at [425, 96] on link "Vehicles" at bounding box center [427, 95] width 34 height 21
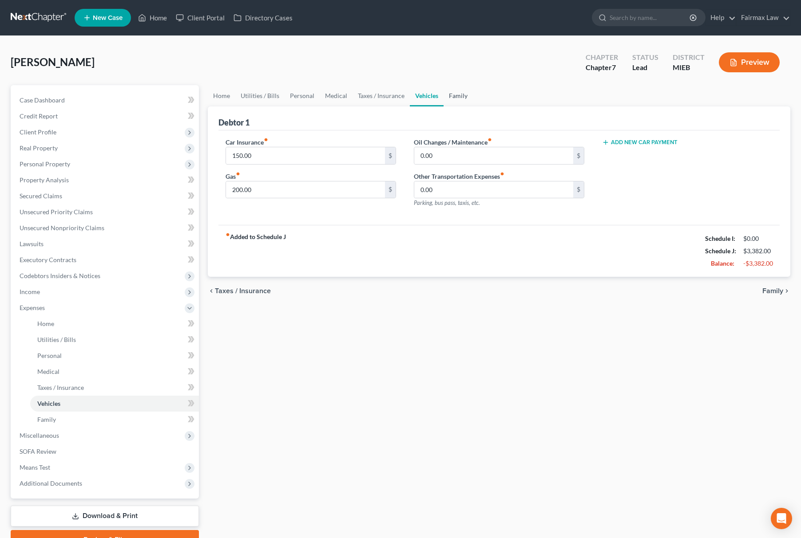
click at [448, 92] on link "Family" at bounding box center [457, 95] width 29 height 21
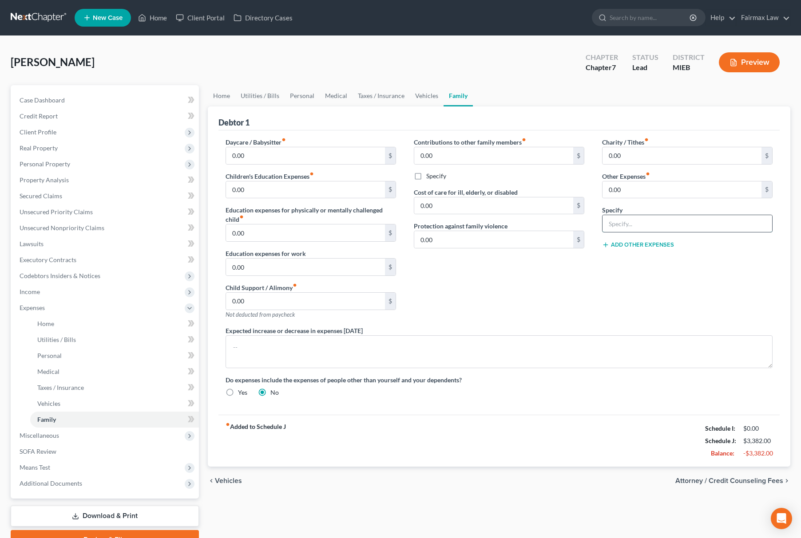
drag, startPoint x: 654, startPoint y: 230, endPoint x: 657, endPoint y: 233, distance: 4.7
click at [654, 230] on input "text" at bounding box center [687, 223] width 170 height 17
type input "Attorney Bankruptcy Fee"
click at [650, 185] on input "0.00" at bounding box center [681, 190] width 159 height 17
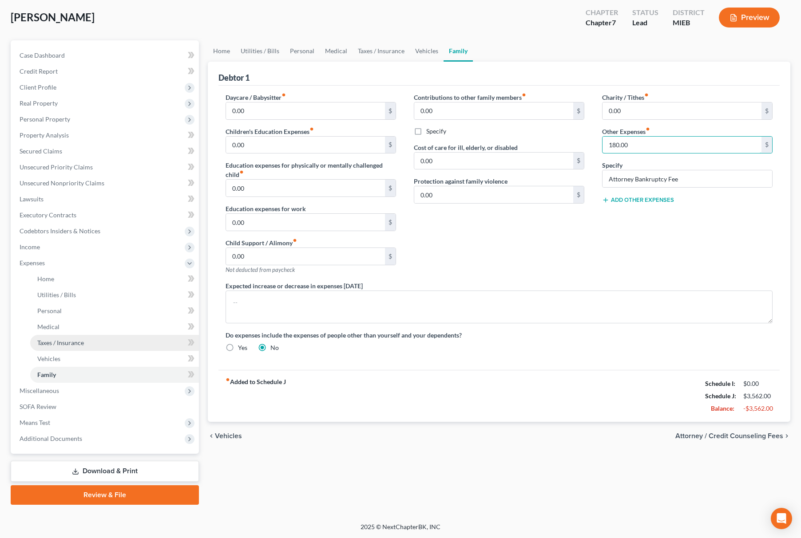
type input "180.00"
click at [51, 337] on link "Taxes / Insurance" at bounding box center [114, 343] width 169 height 16
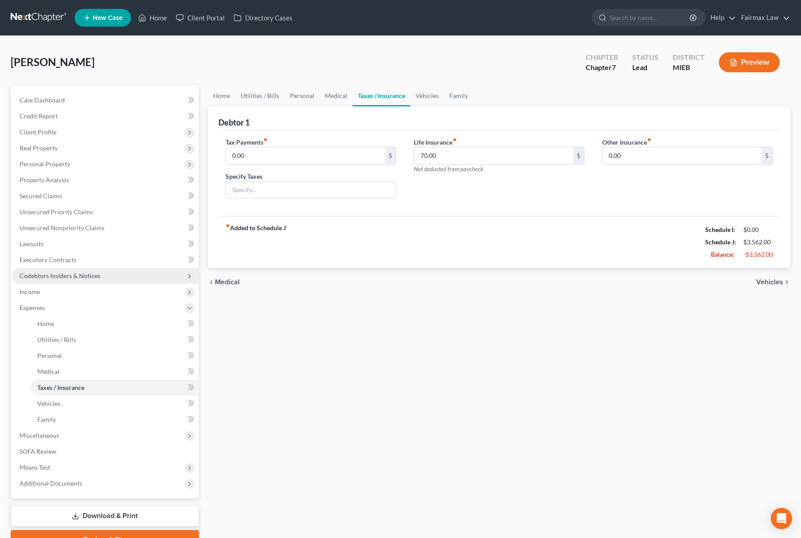
click at [47, 272] on span "Codebtors Insiders & Notices" at bounding box center [60, 276] width 81 height 8
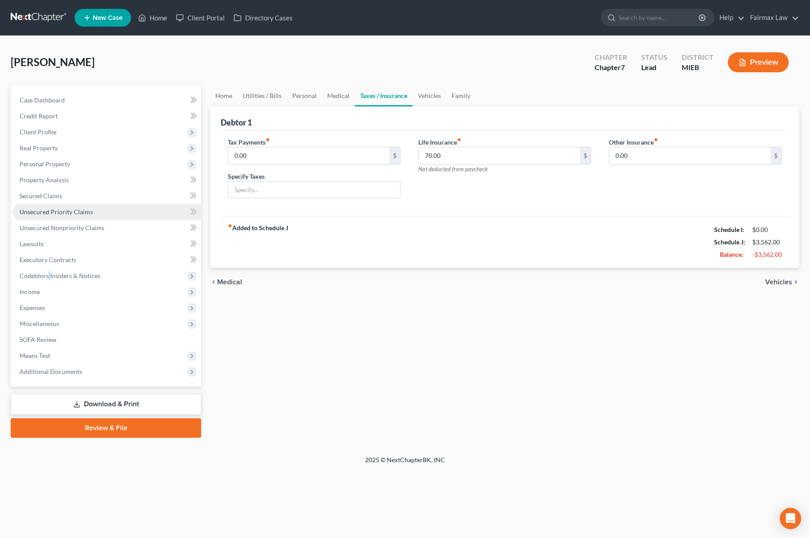
click at [130, 210] on link "Unsecured Priority Claims" at bounding box center [106, 212] width 189 height 16
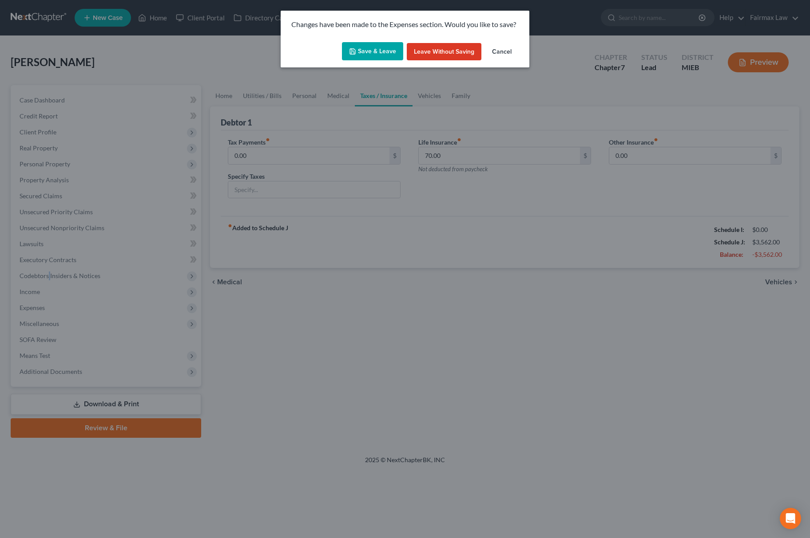
click at [382, 60] on button "Save & Leave" at bounding box center [372, 51] width 61 height 19
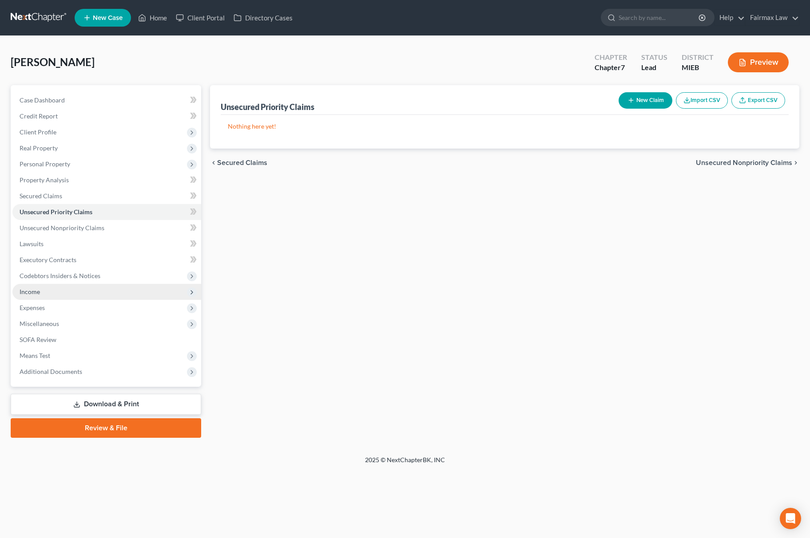
click at [44, 291] on span "Income" at bounding box center [106, 292] width 189 height 16
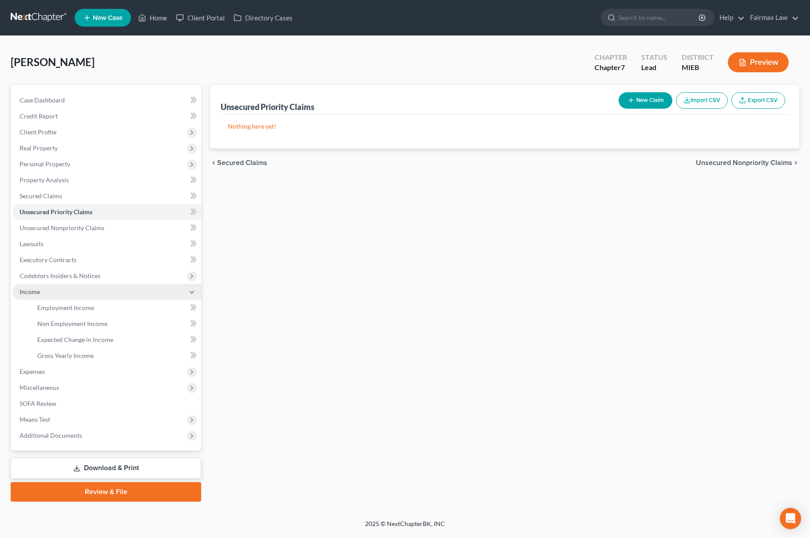
click at [96, 297] on span "Income" at bounding box center [106, 292] width 189 height 16
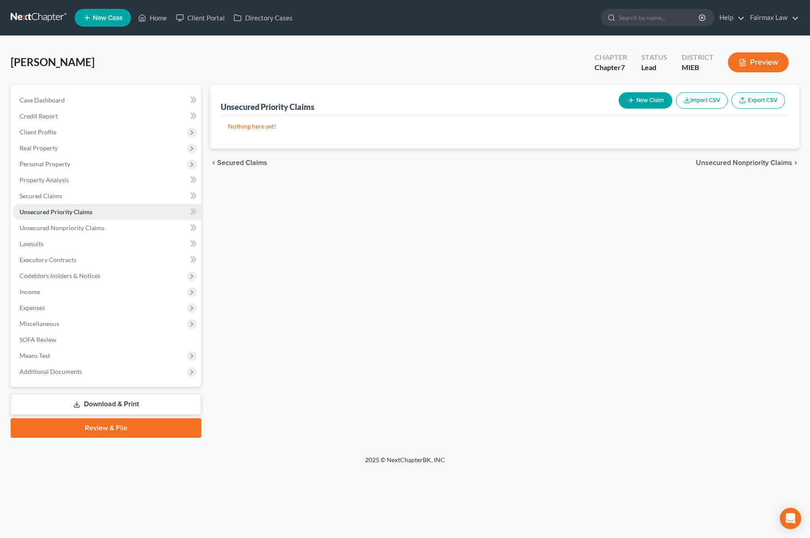
click at [109, 215] on link "Unsecured Priority Claims" at bounding box center [106, 212] width 189 height 16
click at [86, 168] on span "Personal Property" at bounding box center [106, 164] width 189 height 16
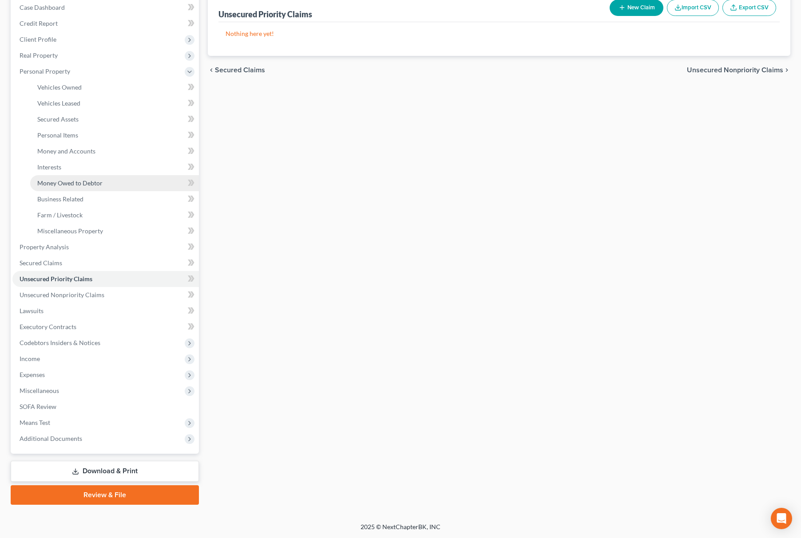
click at [68, 186] on link "Money Owed to Debtor" at bounding box center [114, 183] width 169 height 16
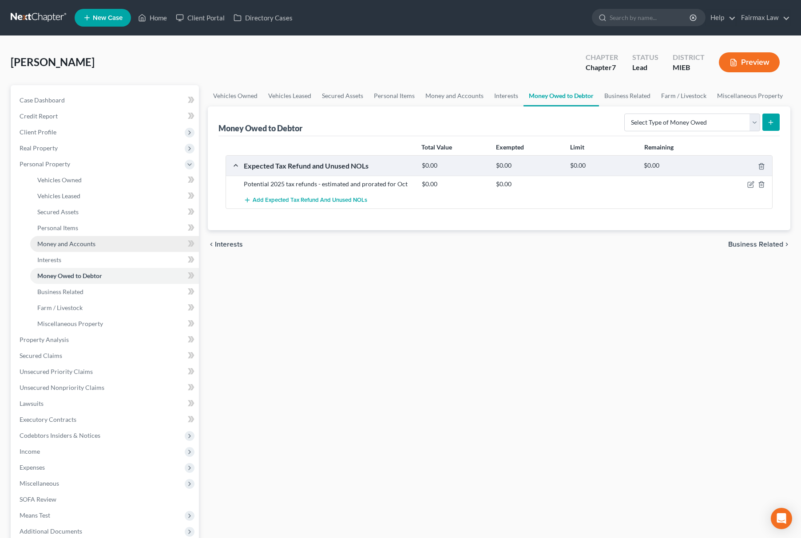
click at [54, 236] on link "Money and Accounts" at bounding box center [114, 244] width 169 height 16
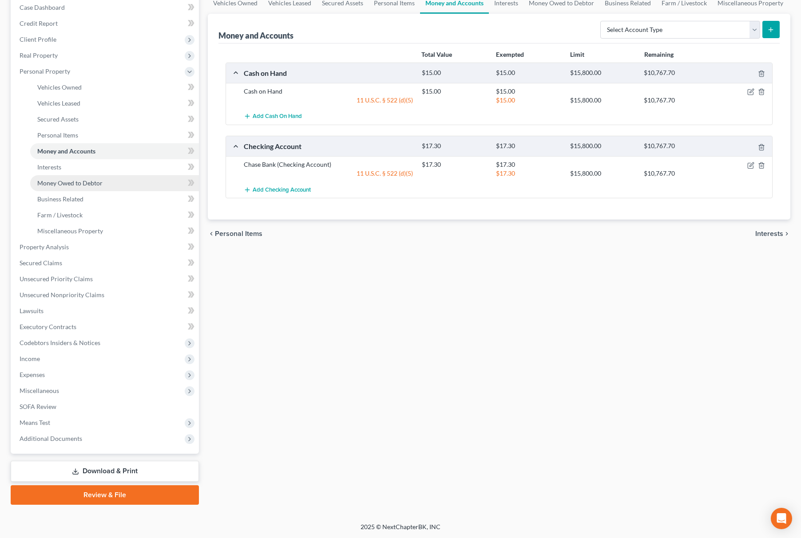
scroll to position [93, 0]
click at [61, 237] on link "Miscellaneous Property" at bounding box center [114, 231] width 169 height 16
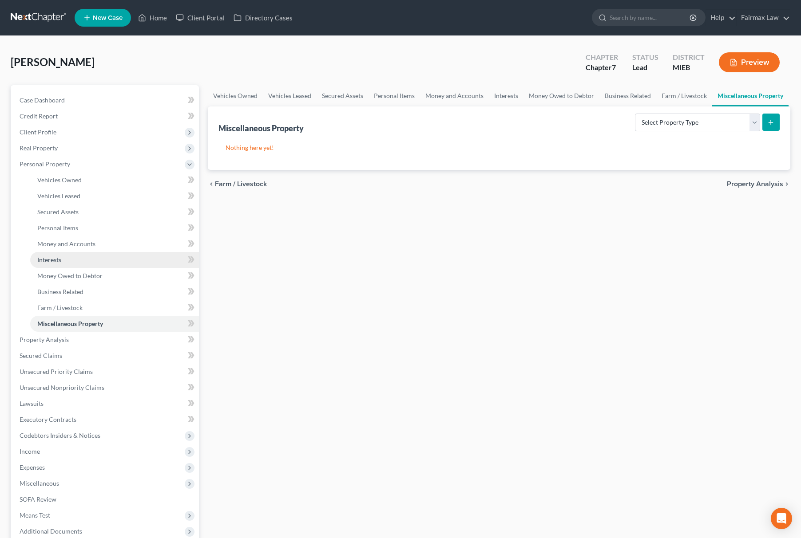
click at [34, 266] on link "Interests" at bounding box center [114, 260] width 169 height 16
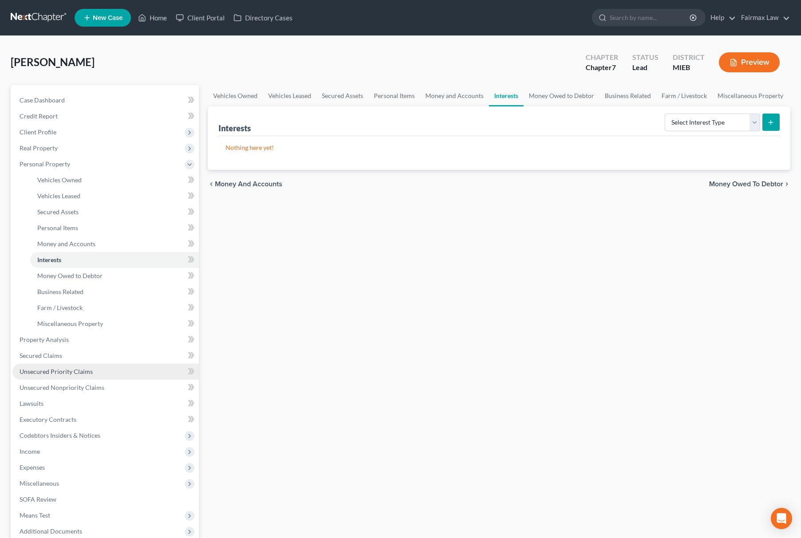
click at [112, 376] on link "Unsecured Priority Claims" at bounding box center [105, 372] width 186 height 16
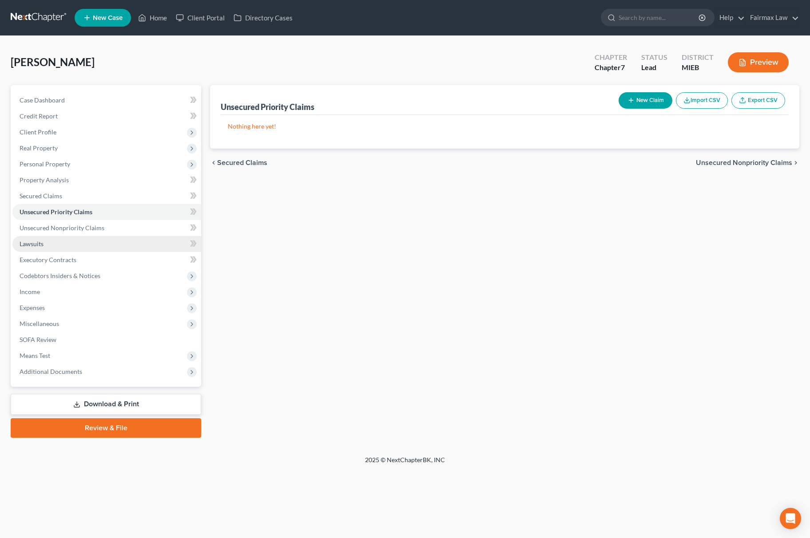
click at [143, 236] on link "Lawsuits" at bounding box center [106, 244] width 189 height 16
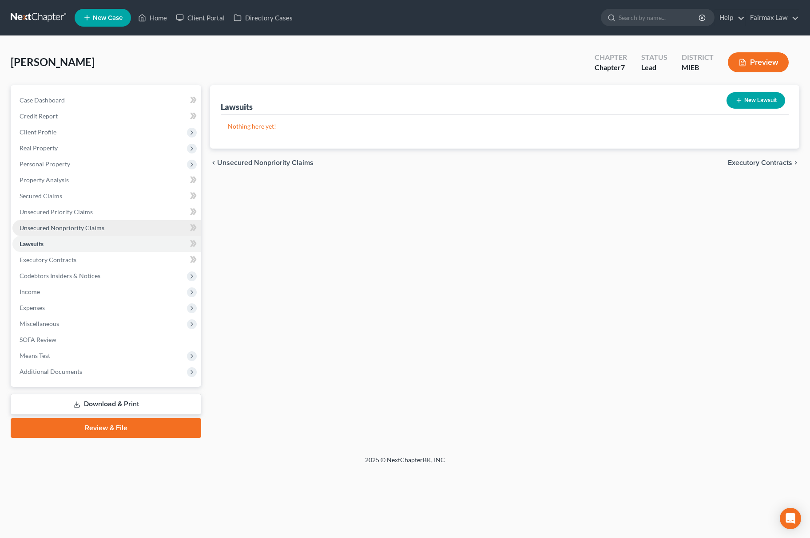
click at [154, 231] on link "Unsecured Nonpriority Claims" at bounding box center [106, 228] width 189 height 16
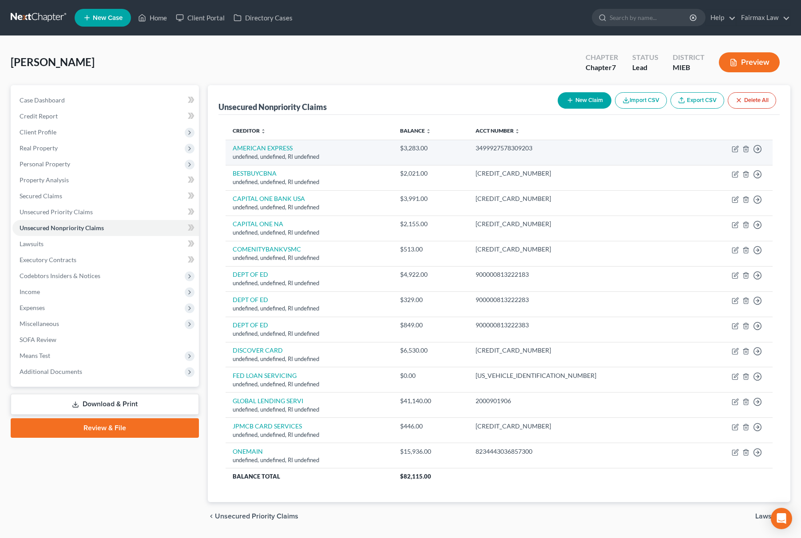
click at [749, 146] on td "Move to D Move to E Move to G Move to Notice Only" at bounding box center [733, 152] width 80 height 25
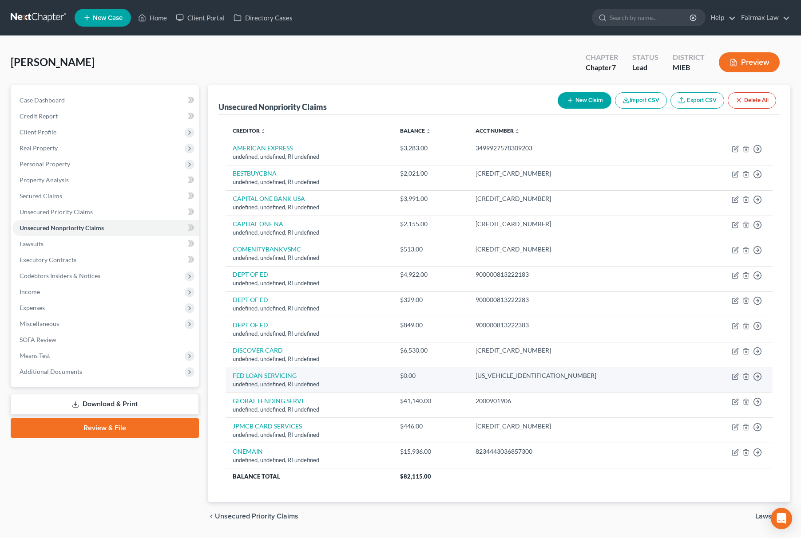
click at [752, 379] on td "Move to D Move to E Move to G Move to Notice Only" at bounding box center [733, 380] width 80 height 25
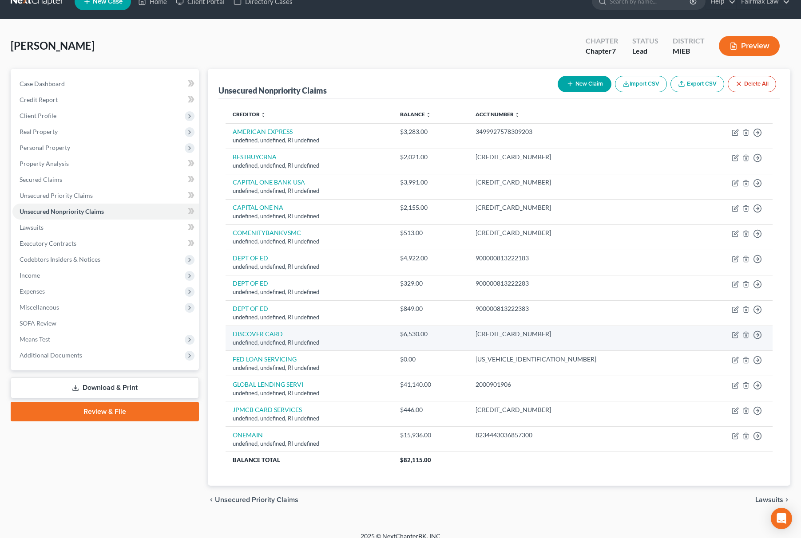
scroll to position [28, 0]
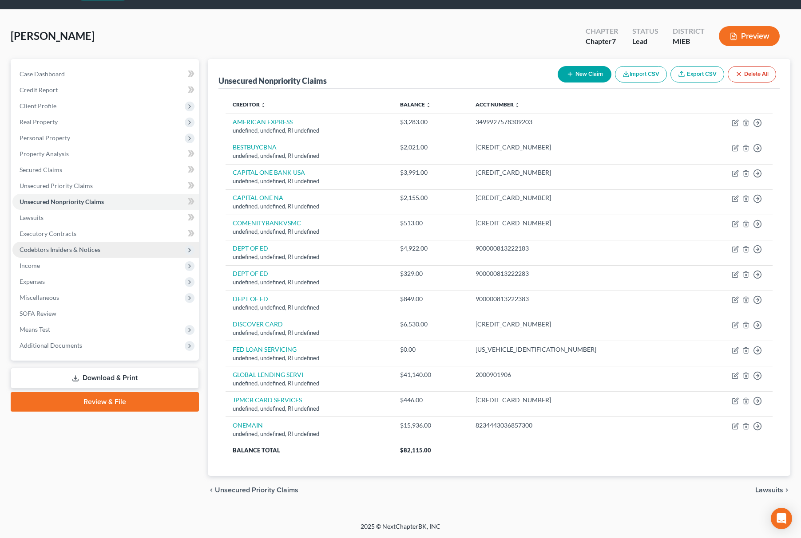
drag, startPoint x: 151, startPoint y: 252, endPoint x: 166, endPoint y: 254, distance: 15.2
click at [151, 253] on span "Codebtors Insiders & Notices" at bounding box center [105, 250] width 186 height 16
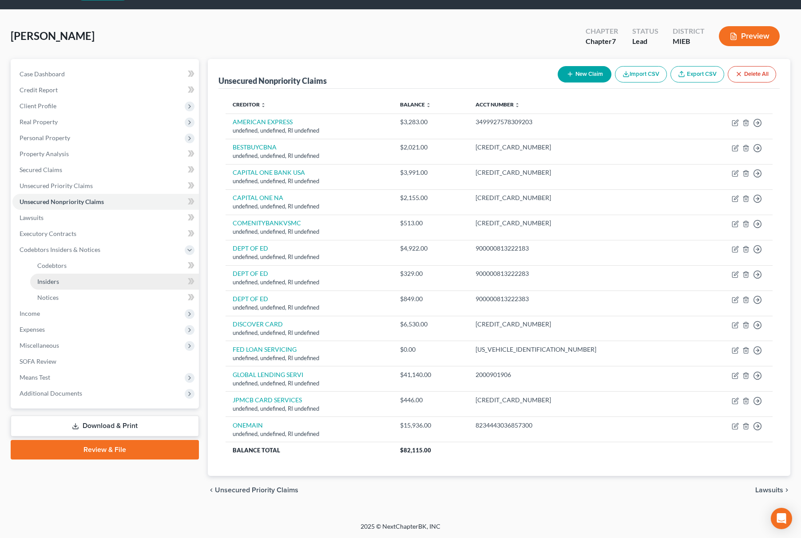
click at [112, 281] on link "Insiders" at bounding box center [114, 282] width 169 height 16
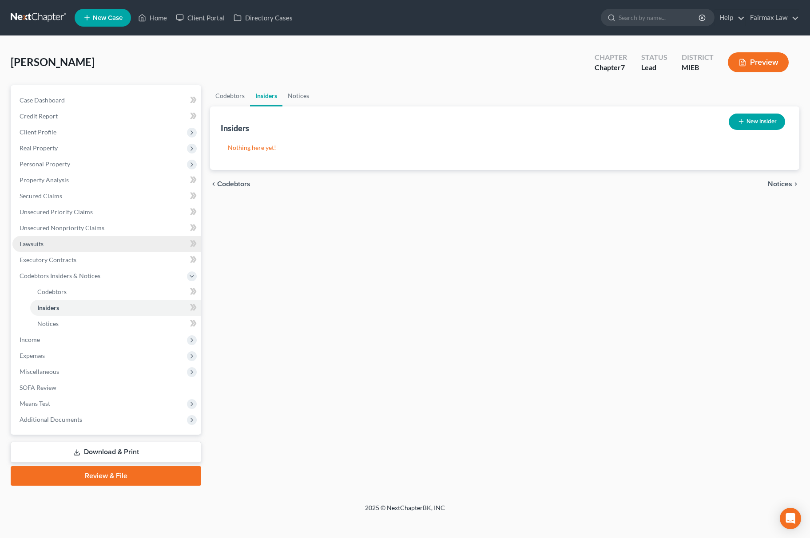
click at [123, 242] on link "Lawsuits" at bounding box center [106, 244] width 189 height 16
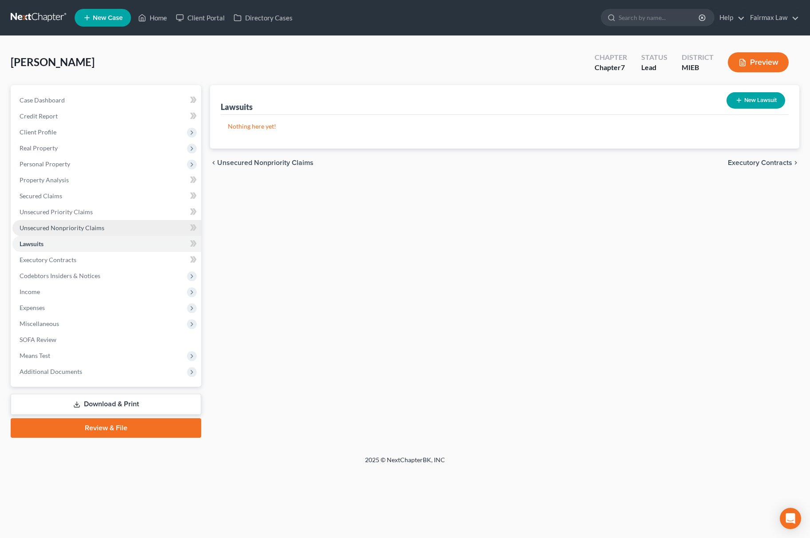
click at [166, 221] on link "Unsecured Nonpriority Claims" at bounding box center [106, 228] width 189 height 16
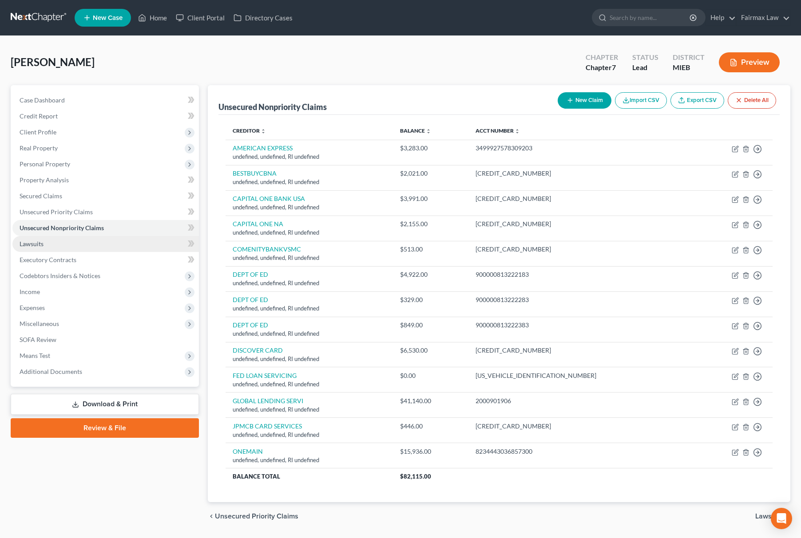
click at [127, 247] on link "Lawsuits" at bounding box center [105, 244] width 186 height 16
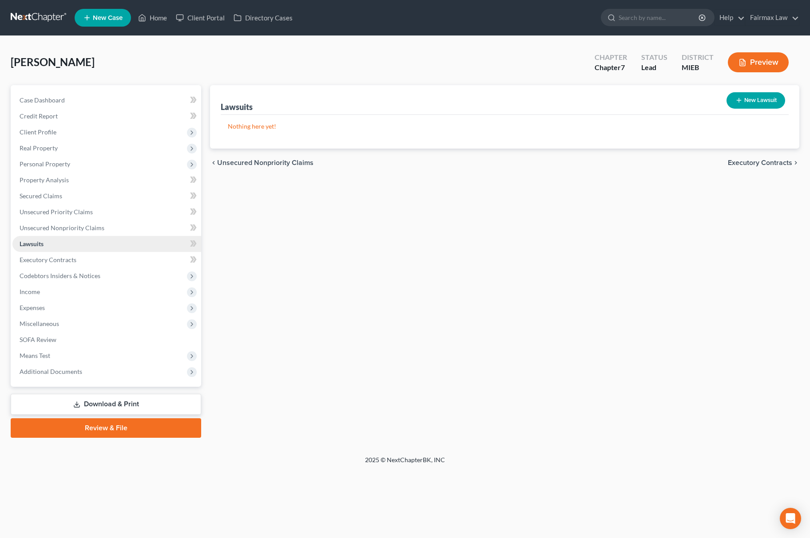
click at [148, 236] on link "Lawsuits" at bounding box center [106, 244] width 189 height 16
click at [83, 234] on link "Unsecured Nonpriority Claims" at bounding box center [106, 228] width 189 height 16
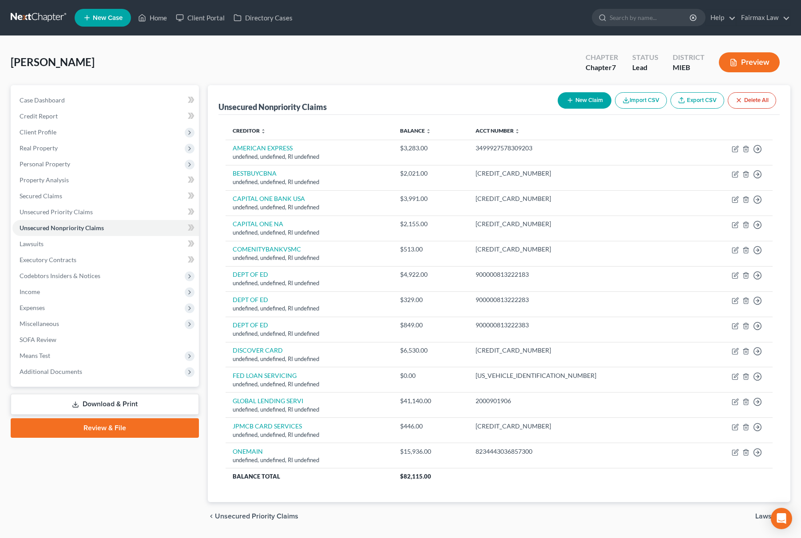
click at [766, 100] on button "Delete All" at bounding box center [752, 100] width 48 height 16
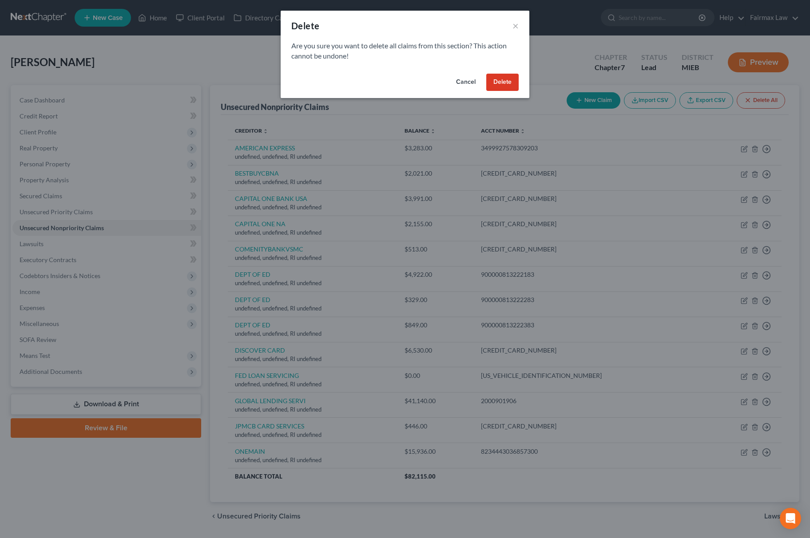
click at [517, 78] on button "Delete" at bounding box center [502, 83] width 32 height 18
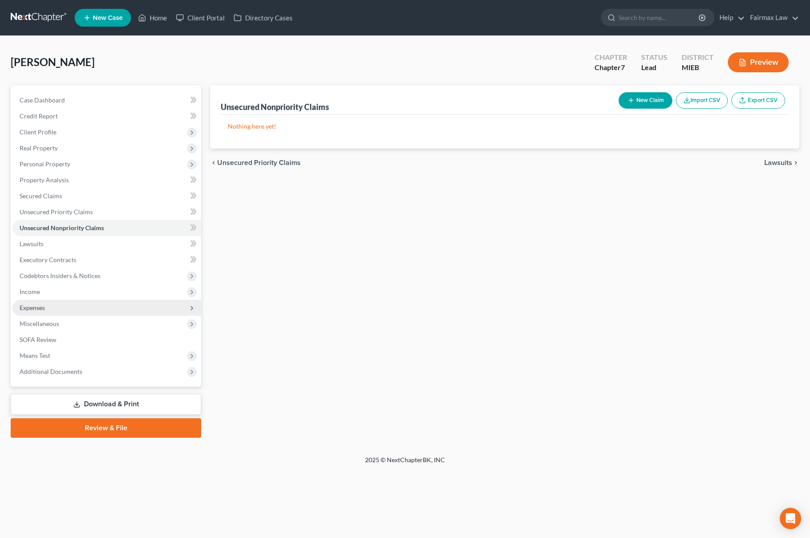
drag, startPoint x: 91, startPoint y: 291, endPoint x: 84, endPoint y: 305, distance: 16.1
click at [91, 291] on span "Income" at bounding box center [106, 292] width 189 height 16
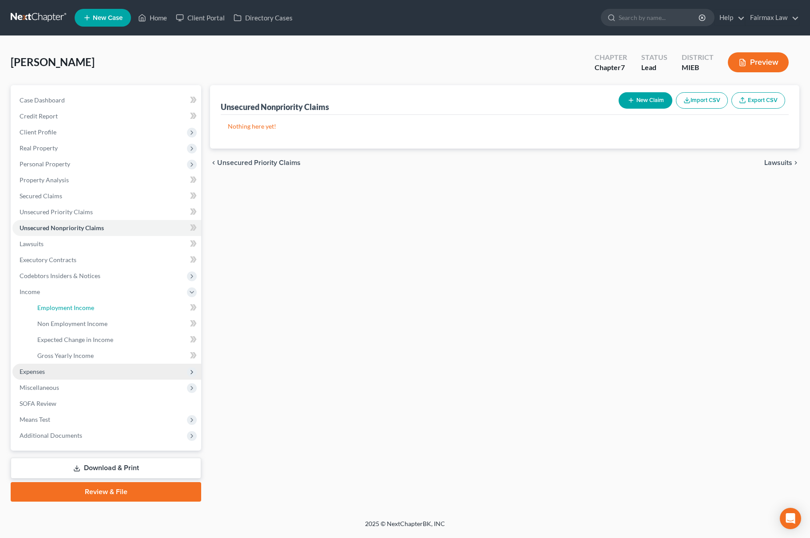
click at [83, 307] on span "Employment Income" at bounding box center [65, 308] width 57 height 8
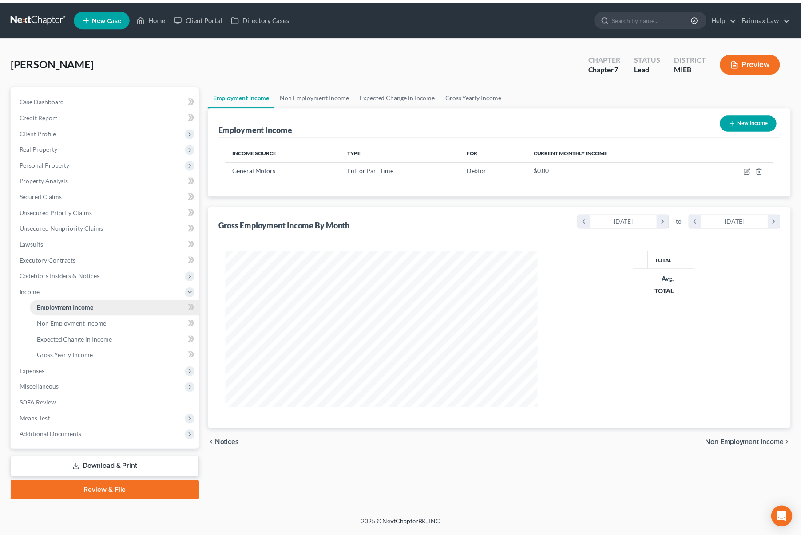
scroll to position [160, 333]
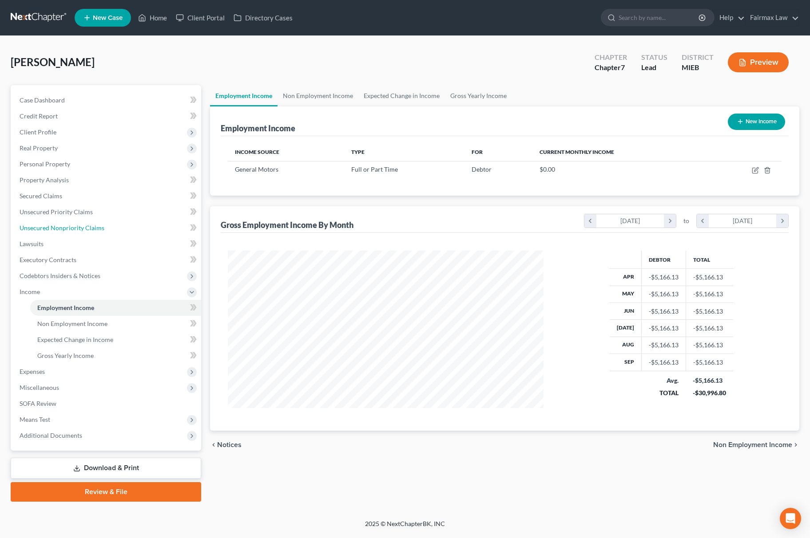
drag, startPoint x: 102, startPoint y: 224, endPoint x: 370, endPoint y: 270, distance: 272.2
click at [102, 224] on link "Unsecured Nonpriority Claims" at bounding box center [106, 228] width 189 height 16
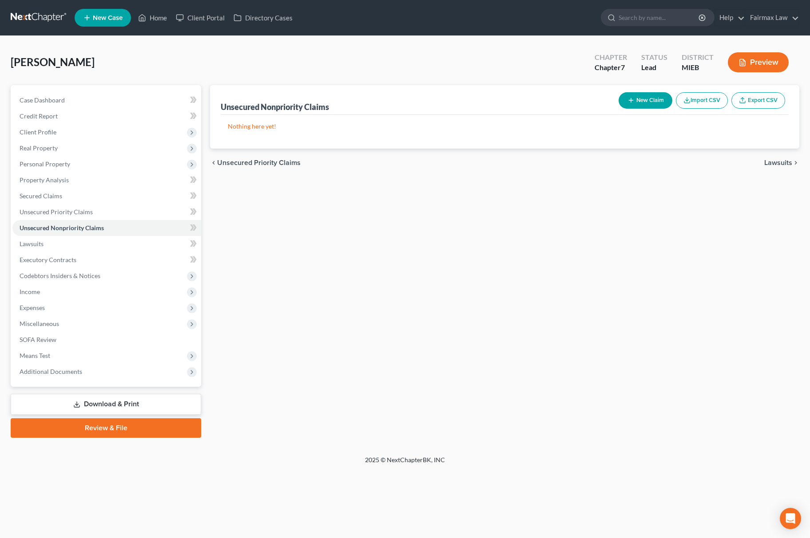
click at [397, 78] on div "[PERSON_NAME] Upgraded Chapter Chapter 7 Status Lead District MIEB Preview" at bounding box center [405, 66] width 788 height 39
click at [727, 100] on div "New Claim Import CSV Export CSV" at bounding box center [702, 101] width 174 height 24
drag, startPoint x: 578, startPoint y: 345, endPoint x: 705, endPoint y: 199, distance: 193.5
click at [585, 343] on div "Unsecured Nonpriority Claims New Claim Import CSV Export CSV Nothing here yet! …" at bounding box center [505, 261] width 598 height 353
click at [718, 96] on button "Import CSV" at bounding box center [702, 100] width 52 height 16
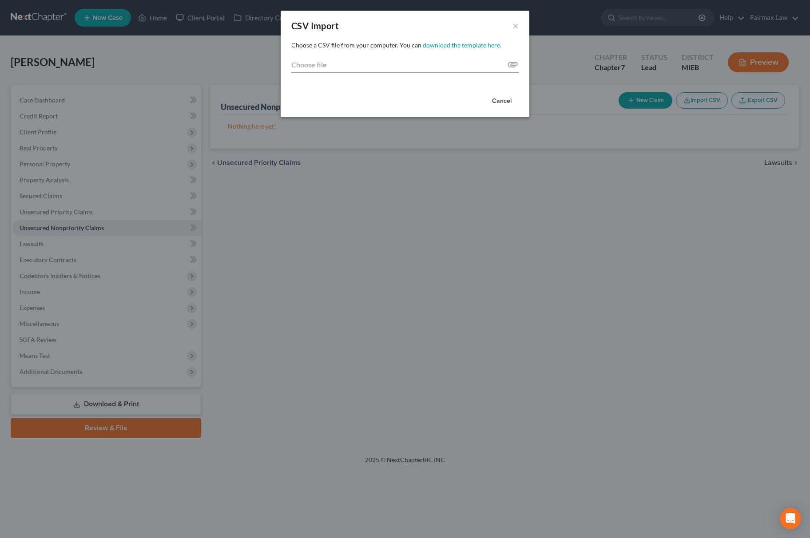
type input "C:\fakepath\2025 - 2025-10-07T134205.628.csv"
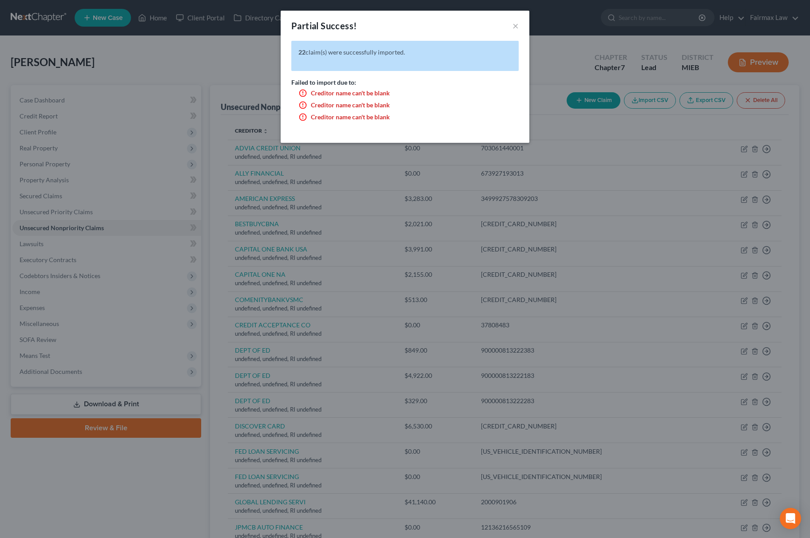
click at [700, 260] on div "Partial Success! × 22 claim(s) were successfully imported. Failed to import due…" at bounding box center [405, 269] width 810 height 538
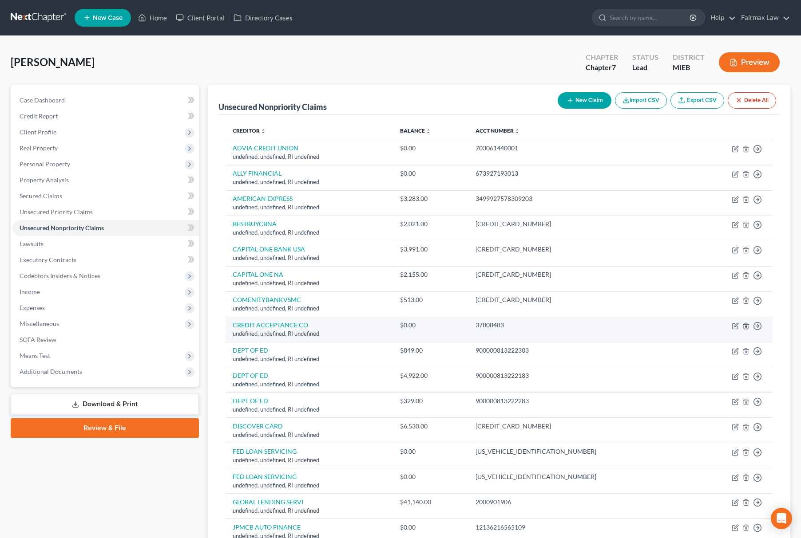
click at [748, 327] on icon "button" at bounding box center [746, 326] width 4 height 6
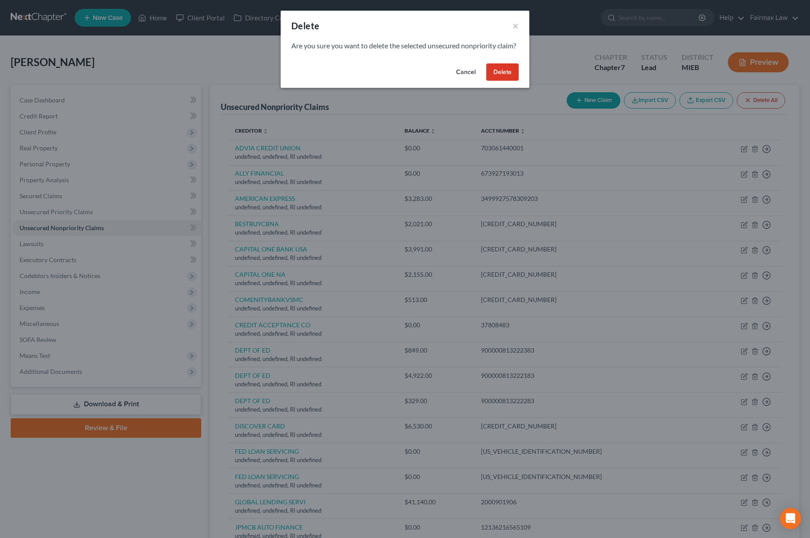
click at [492, 60] on div "Are you sure you want to delete the selected unsecured nonpriority claim?" at bounding box center [405, 50] width 249 height 19
click at [505, 81] on button "Delete" at bounding box center [502, 72] width 32 height 18
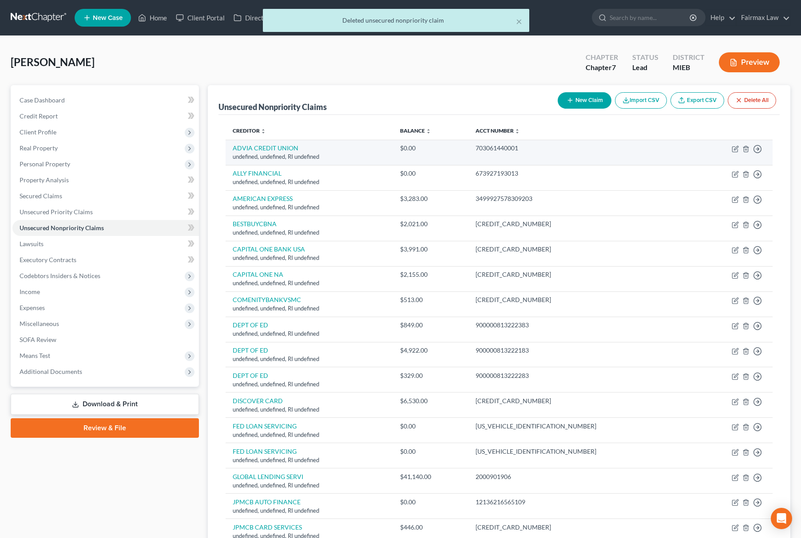
drag, startPoint x: 749, startPoint y: 146, endPoint x: 743, endPoint y: 145, distance: 6.5
click at [748, 146] on td "Move to D Move to E Move to G Move to Notice Only" at bounding box center [733, 152] width 80 height 25
click at [743, 146] on icon "button" at bounding box center [745, 149] width 7 height 7
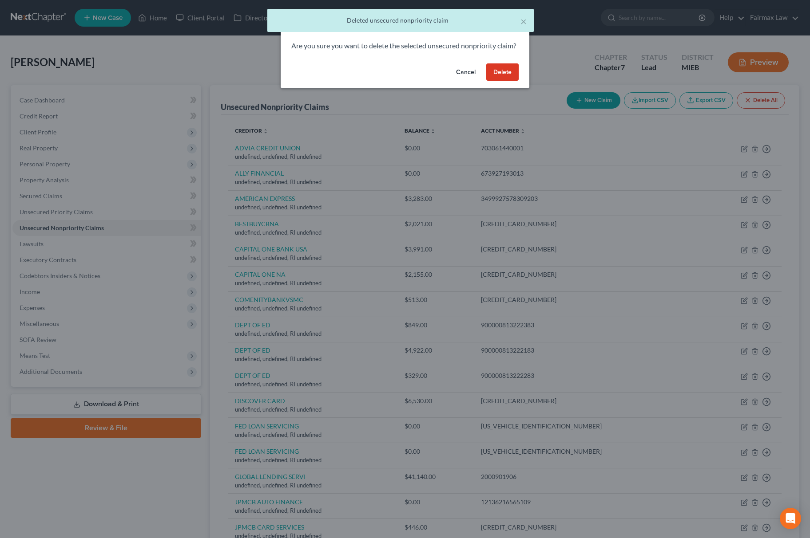
click at [489, 81] on button "Delete" at bounding box center [502, 72] width 32 height 18
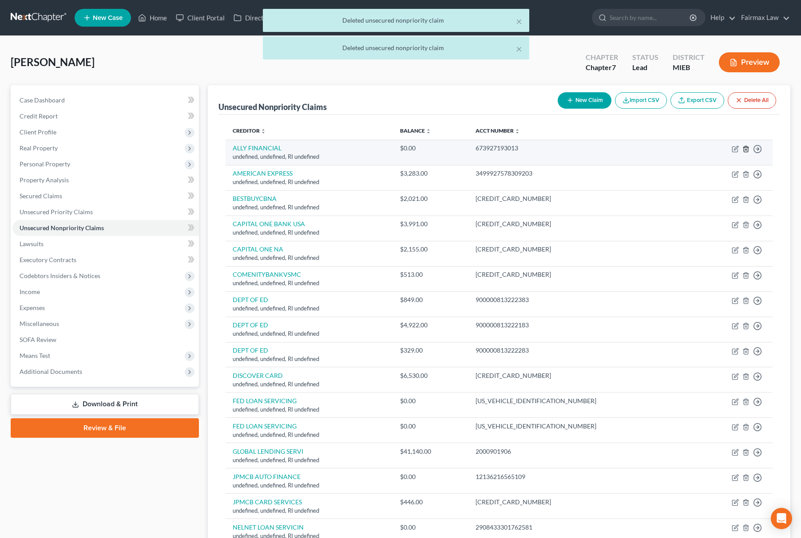
click at [746, 151] on icon "button" at bounding box center [745, 149] width 7 height 7
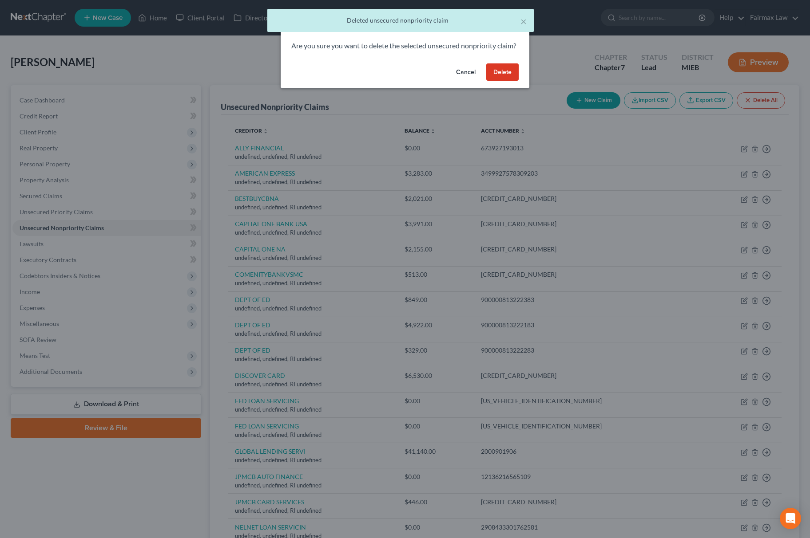
click at [504, 79] on button "Delete" at bounding box center [502, 72] width 32 height 18
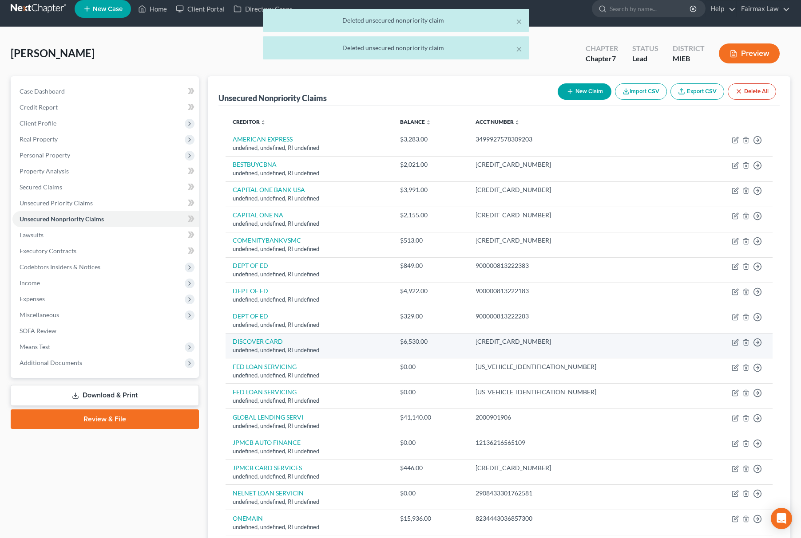
scroll to position [180, 0]
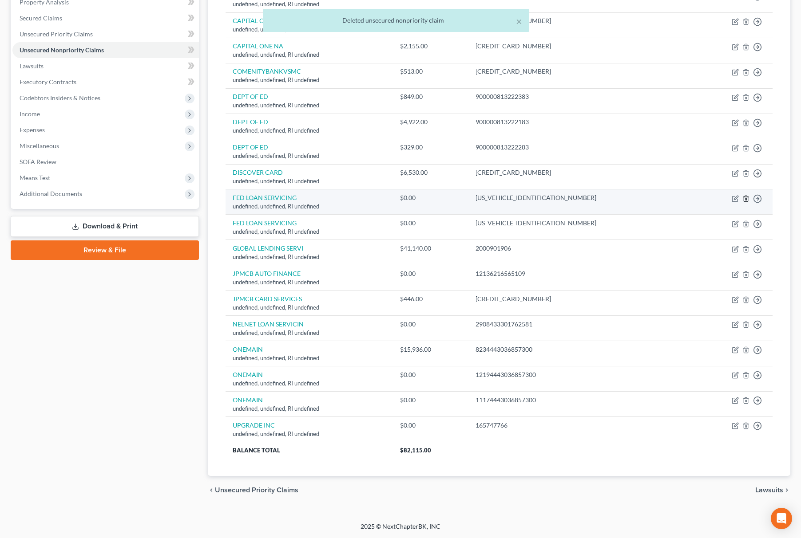
click at [747, 195] on icon "button" at bounding box center [745, 198] width 7 height 7
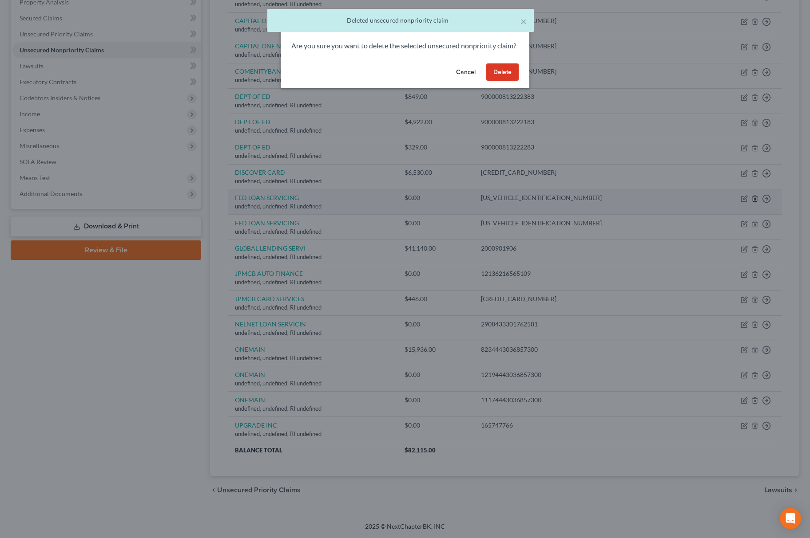
click at [744, 196] on div "Delete × Are you sure you want to delete the selected unsecured nonpriority cla…" at bounding box center [405, 269] width 810 height 538
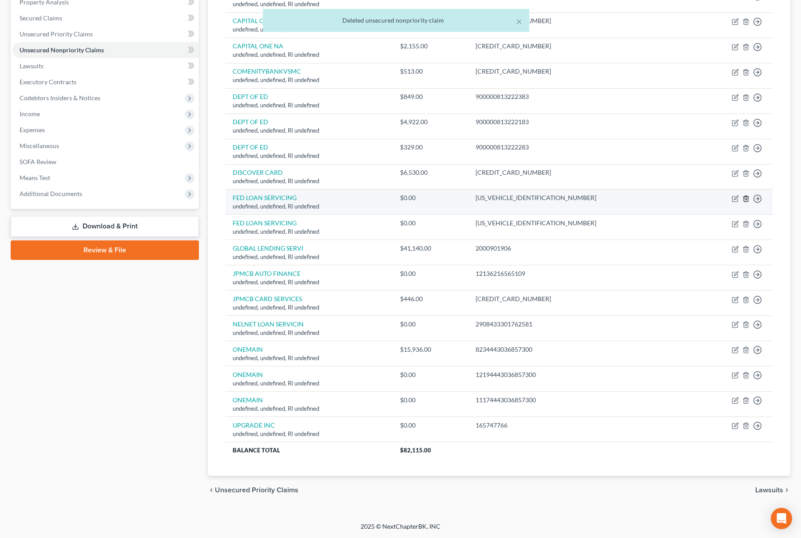
click at [746, 199] on line "button" at bounding box center [746, 199] width 0 height 2
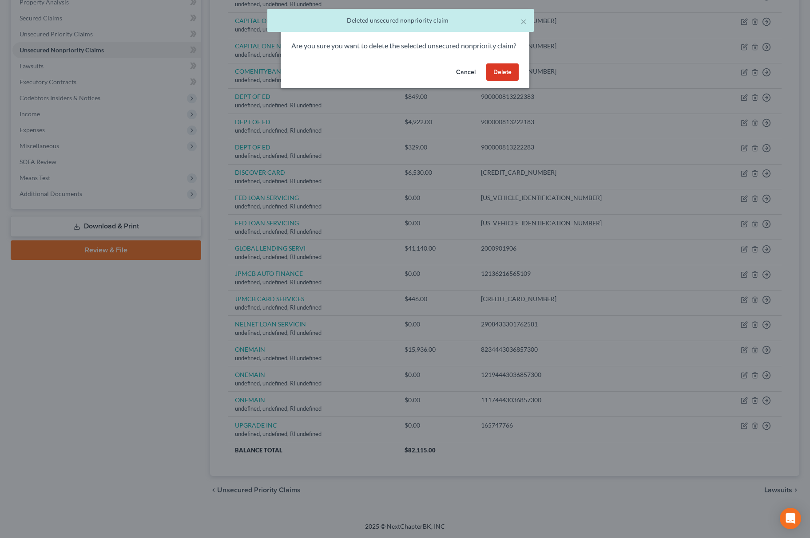
click at [511, 81] on button "Delete" at bounding box center [502, 72] width 32 height 18
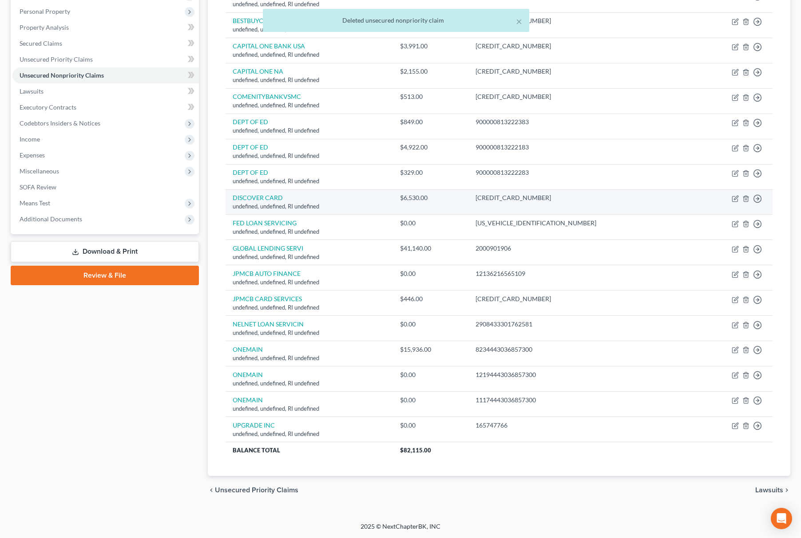
scroll to position [155, 0]
click at [744, 195] on icon "button" at bounding box center [745, 198] width 7 height 7
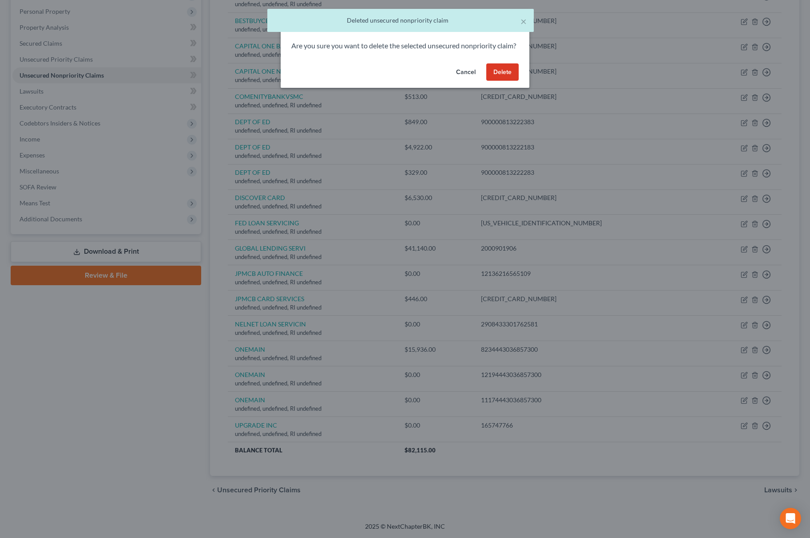
click at [508, 81] on button "Delete" at bounding box center [502, 72] width 32 height 18
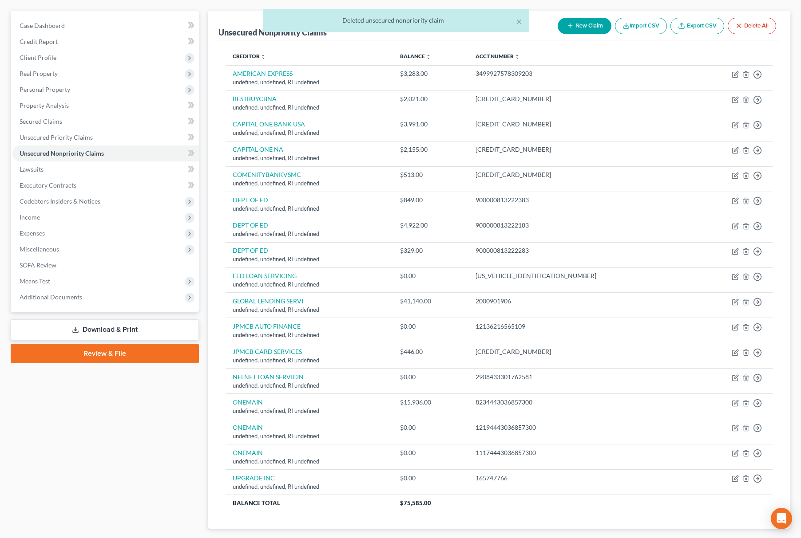
scroll to position [0, 0]
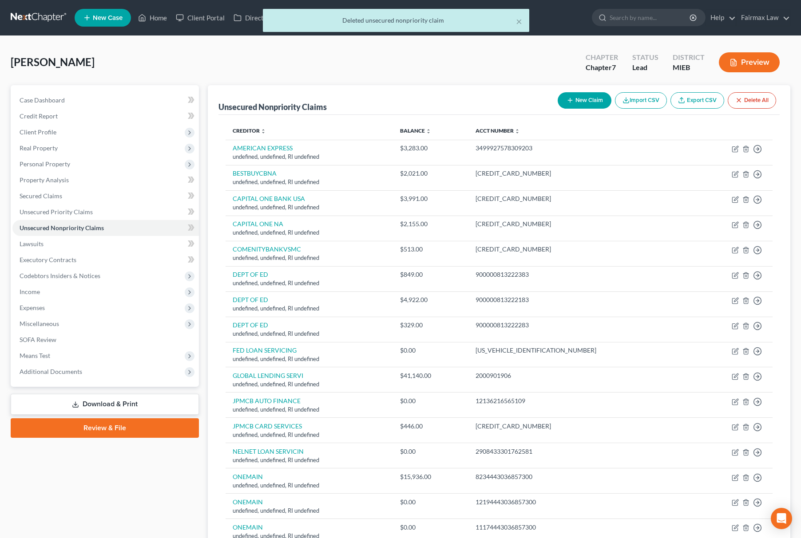
click at [737, 102] on icon "button" at bounding box center [738, 100] width 7 height 7
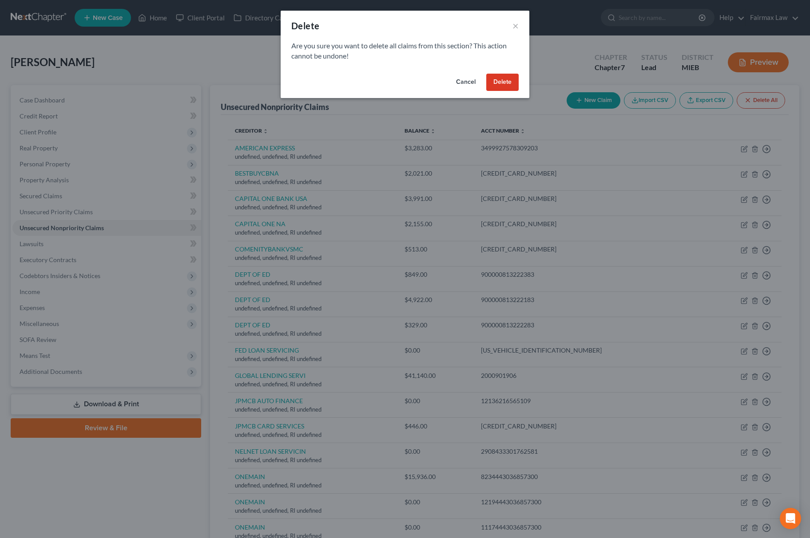
click at [494, 88] on button "Delete" at bounding box center [502, 83] width 32 height 18
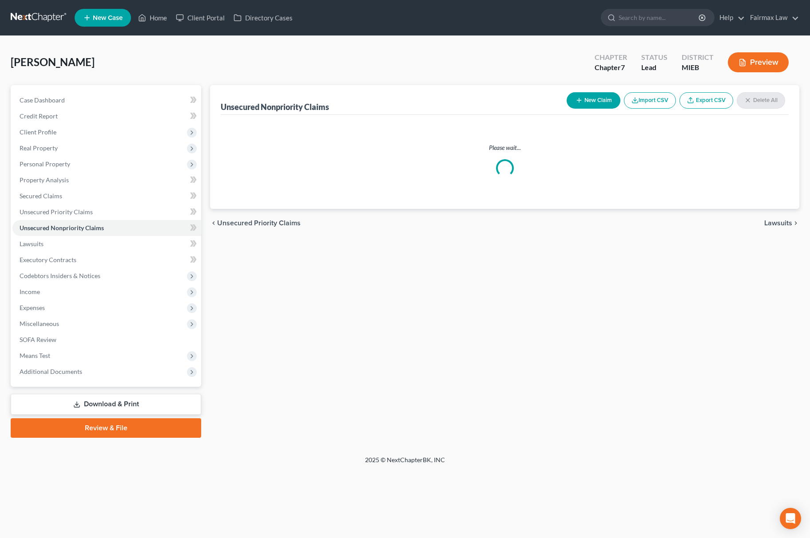
click at [655, 105] on button "Import CSV" at bounding box center [650, 100] width 52 height 16
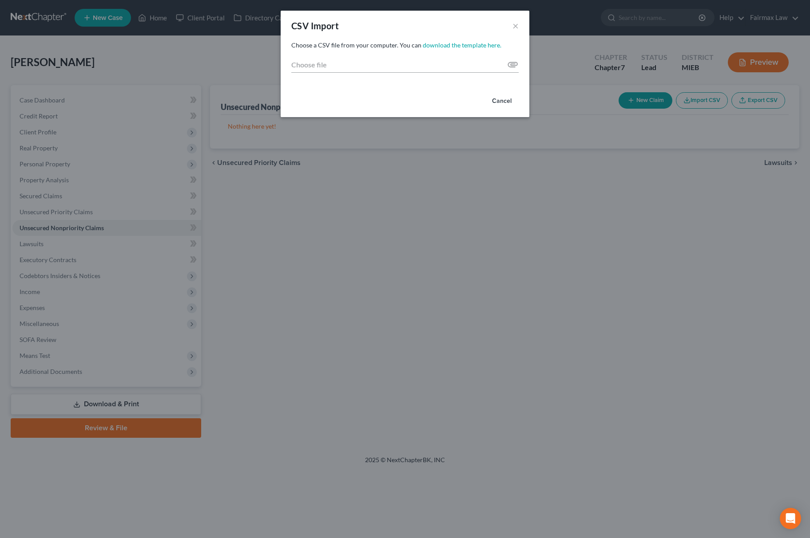
type input "C:\fakepath\2025 - 2025-10-07T134205.628.csv"
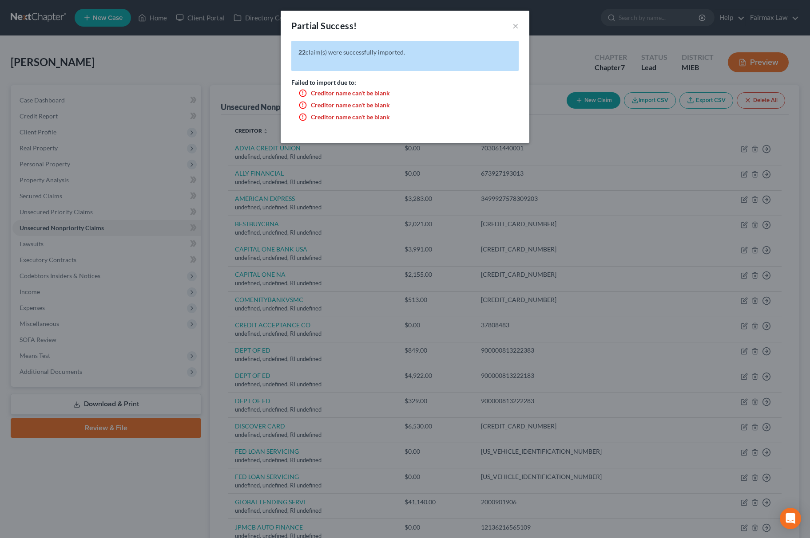
click at [346, 231] on div "Partial Success! × 22 claim(s) were successfully imported. Failed to import due…" at bounding box center [405, 269] width 810 height 538
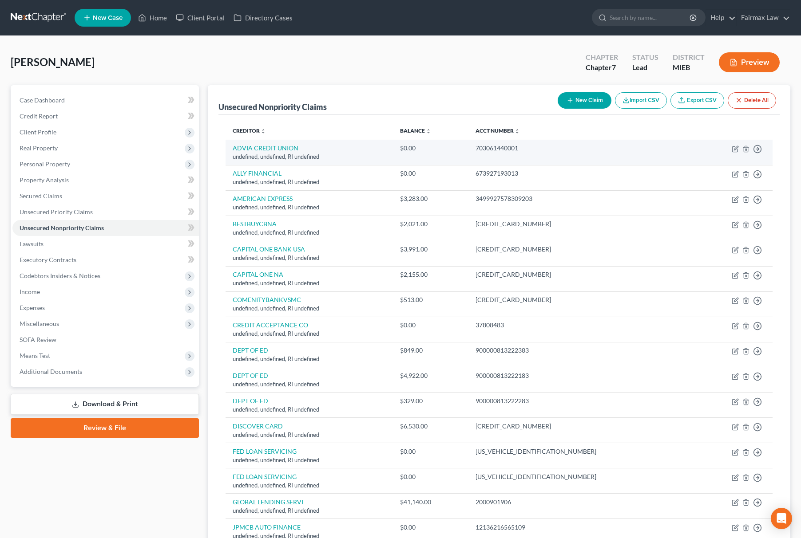
click at [749, 146] on td "Move to D Move to E Move to G Move to Notice Only" at bounding box center [733, 152] width 80 height 25
click at [748, 147] on icon "button" at bounding box center [746, 149] width 4 height 6
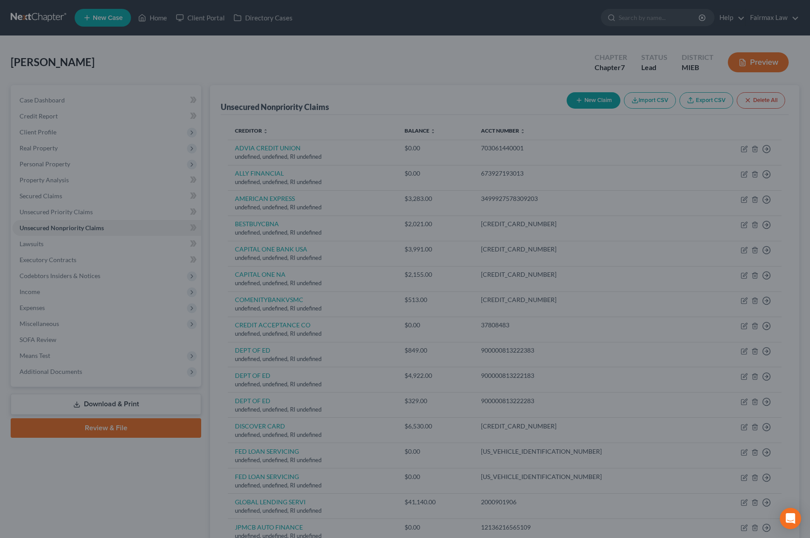
click at [573, 92] on div "Delete × Are you sure you want to delete the selected unsecured nonpriority cla…" at bounding box center [405, 269] width 810 height 538
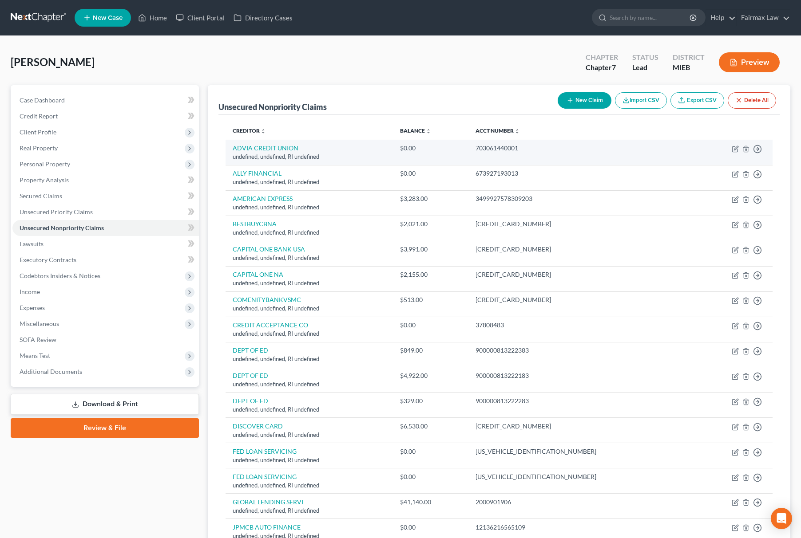
click at [744, 153] on td "Move to D Move to E Move to G Move to Notice Only" at bounding box center [733, 152] width 80 height 25
click at [747, 151] on icon "button" at bounding box center [745, 149] width 7 height 7
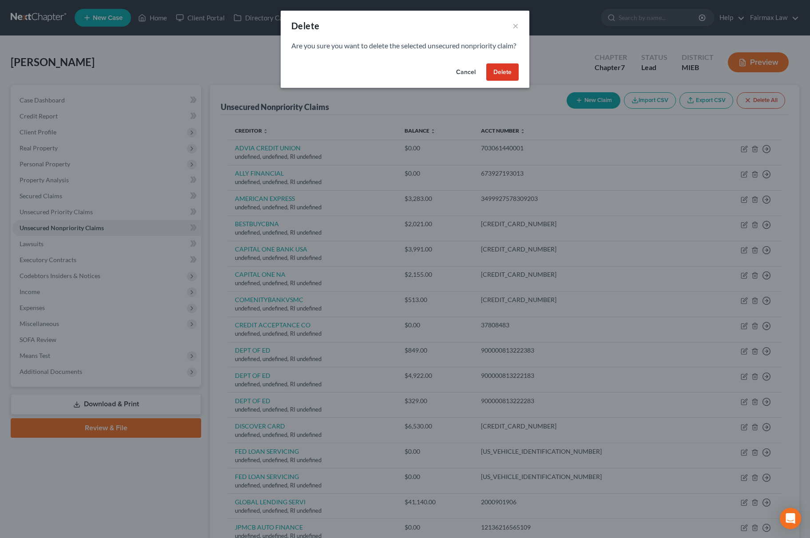
click at [492, 81] on button "Delete" at bounding box center [502, 72] width 32 height 18
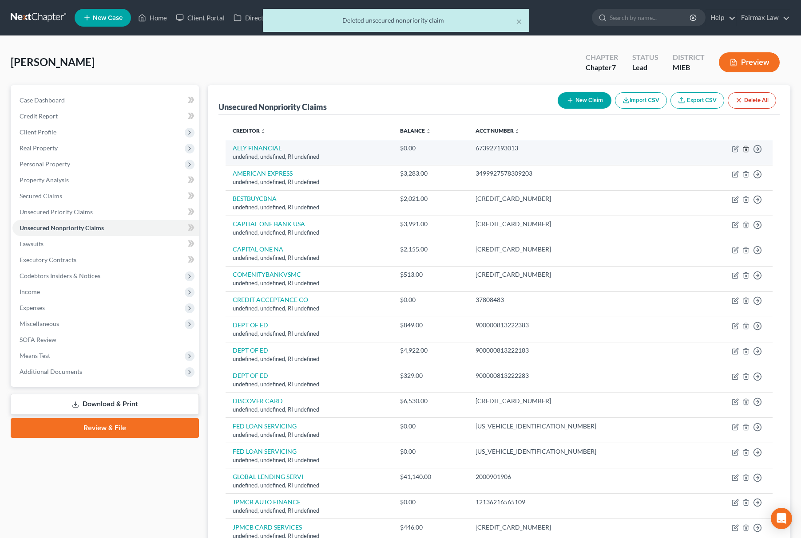
click at [746, 150] on line "button" at bounding box center [746, 150] width 0 height 2
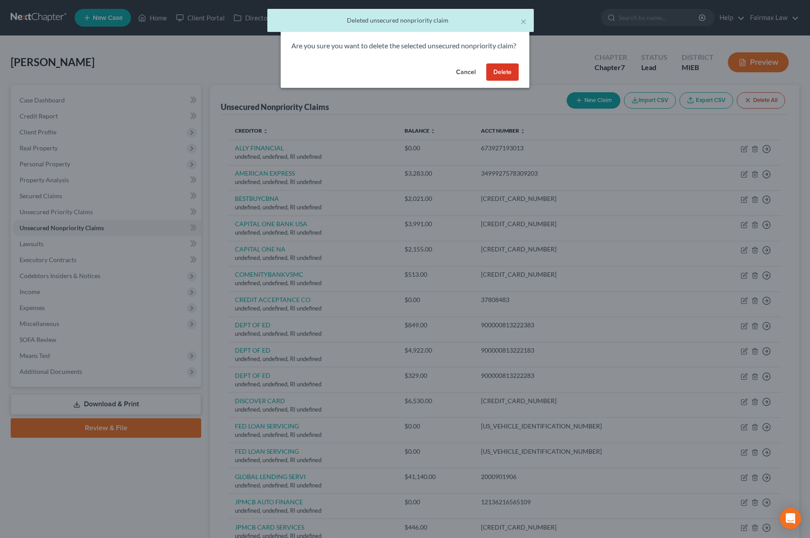
click at [504, 80] on button "Delete" at bounding box center [502, 72] width 32 height 18
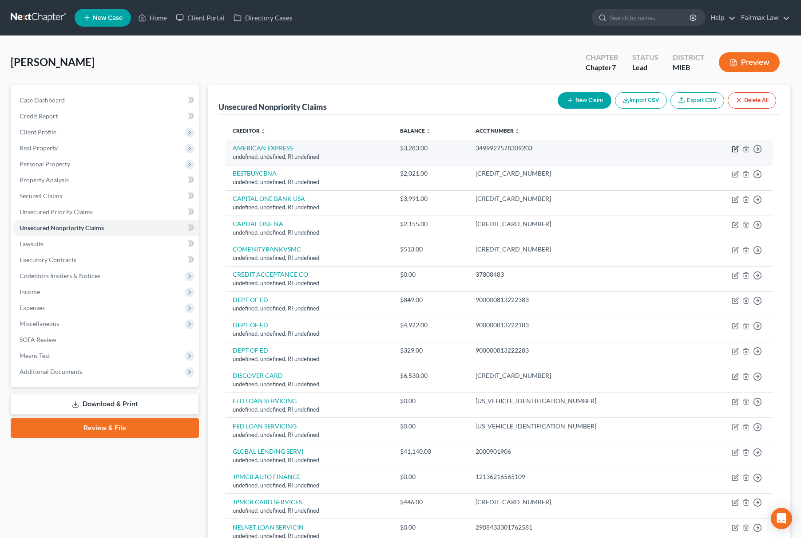
click at [735, 148] on icon "button" at bounding box center [735, 149] width 7 height 7
select select "41"
select select "14"
select select "0"
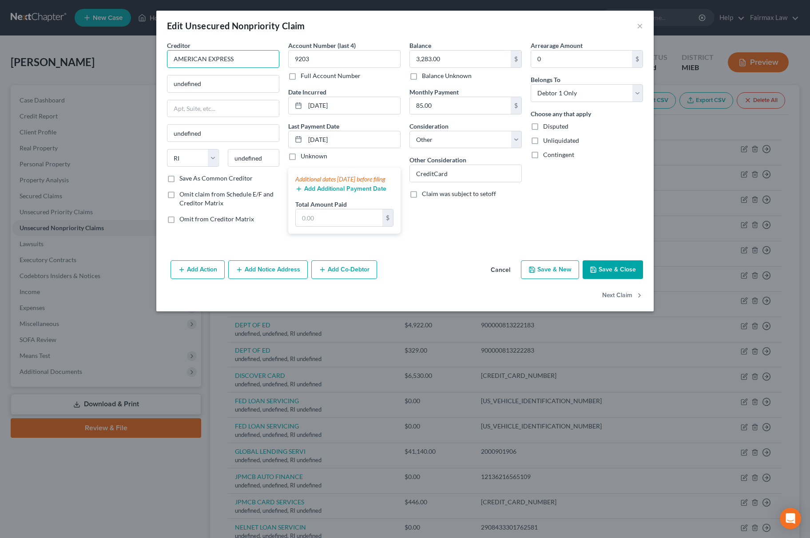
drag, startPoint x: 243, startPoint y: 57, endPoint x: 91, endPoint y: 68, distance: 153.1
click at [91, 68] on div "Edit Unsecured Nonpriority Claim × Creditor * AMERICAN EXPRESS undefined undefi…" at bounding box center [405, 269] width 810 height 538
type input "AMERICAN EXPRESS"
click at [626, 277] on button "Save & Close" at bounding box center [612, 270] width 60 height 19
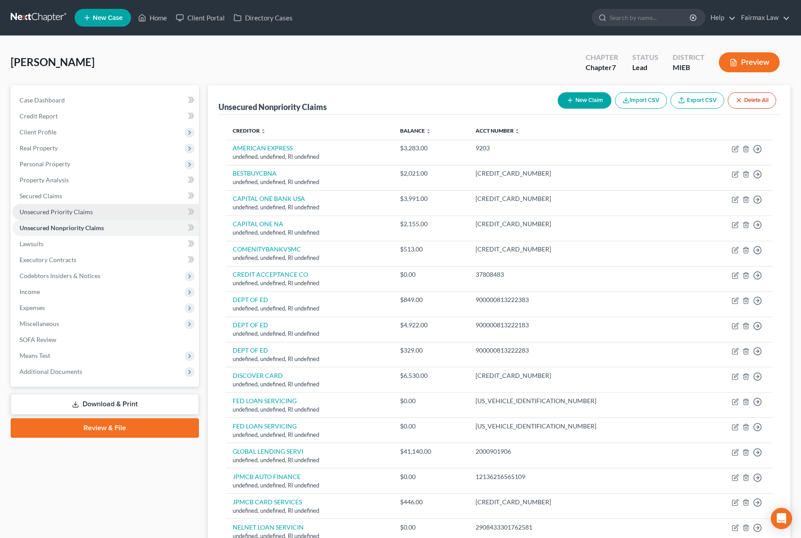
click at [148, 214] on link "Unsecured Priority Claims" at bounding box center [105, 212] width 186 height 16
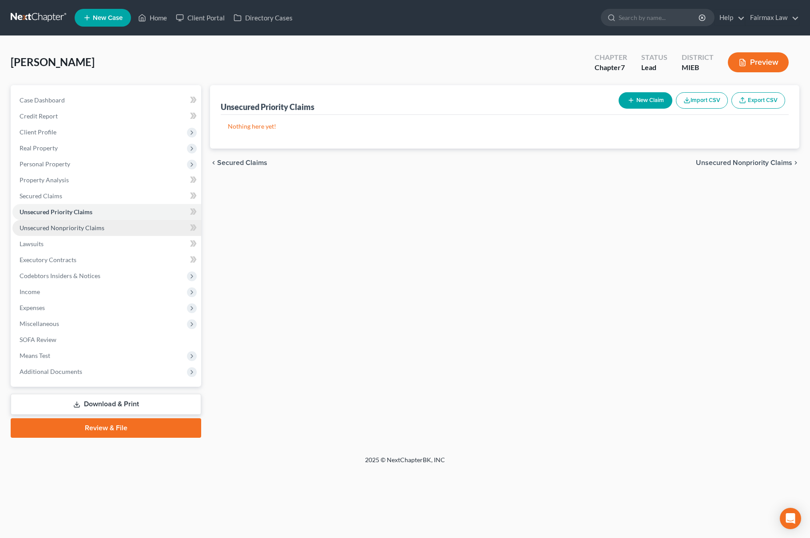
click at [146, 222] on link "Unsecured Nonpriority Claims" at bounding box center [106, 228] width 189 height 16
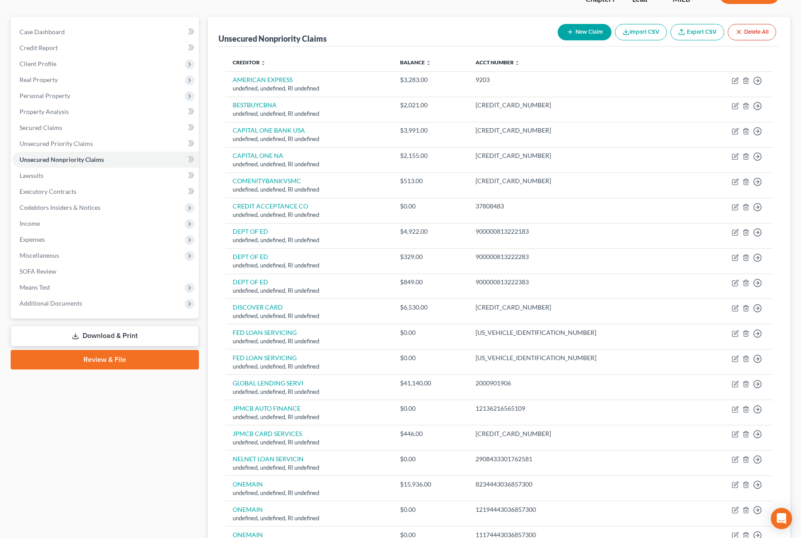
scroll to position [206, 0]
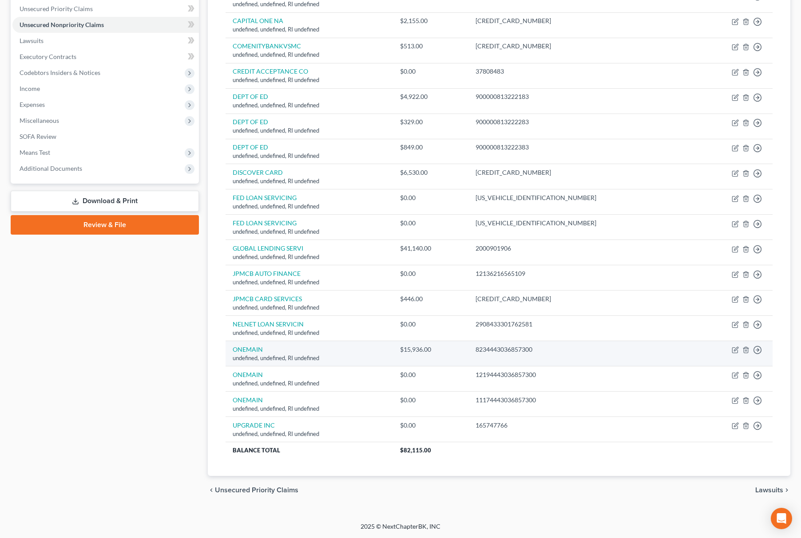
click at [732, 341] on td "Move to D Move to E Move to G Move to Notice Only" at bounding box center [733, 353] width 80 height 25
click at [738, 352] on icon "button" at bounding box center [735, 350] width 7 height 7
select select "41"
select select "14"
select select "0"
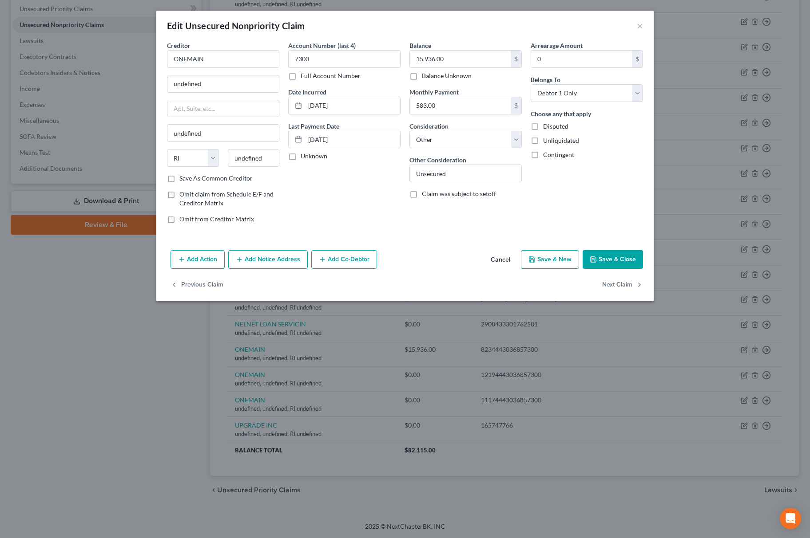
click at [375, 171] on div "Account Number (last 4) 7300 Full Account Number Date Incurred [DATE] Last Paym…" at bounding box center [344, 136] width 121 height 190
click at [187, 56] on input "ONEMAIN" at bounding box center [223, 59] width 112 height 18
click at [233, 84] on div "[STREET_ADDRESS]" at bounding box center [220, 83] width 92 height 8
type input "One Main"
type input "[STREET_ADDRESS]"
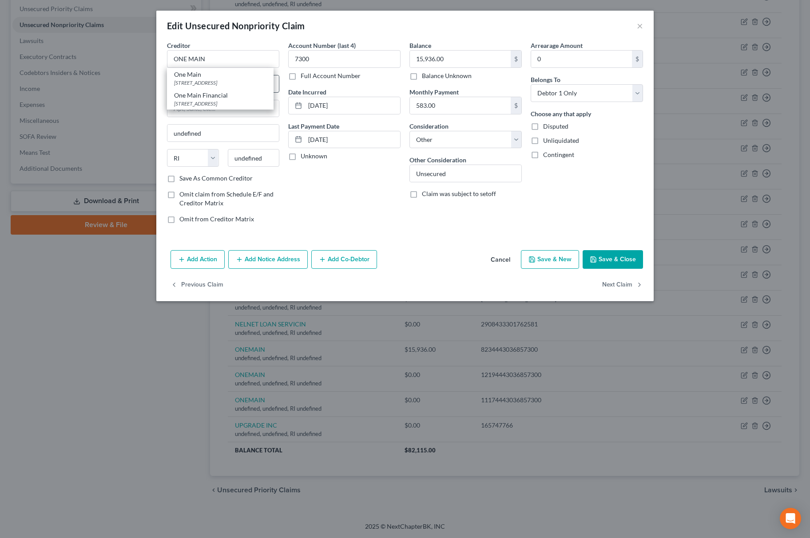
type input "Saint Clair Shores"
select select "23"
type input "48081"
drag, startPoint x: 253, startPoint y: 75, endPoint x: 196, endPoint y: 82, distance: 57.8
click at [178, 73] on div "Creditor * One Main [GEOGRAPHIC_DATA] [US_STATE] AK AR AZ CA CO [GEOGRAPHIC_DAT…" at bounding box center [223, 107] width 112 height 133
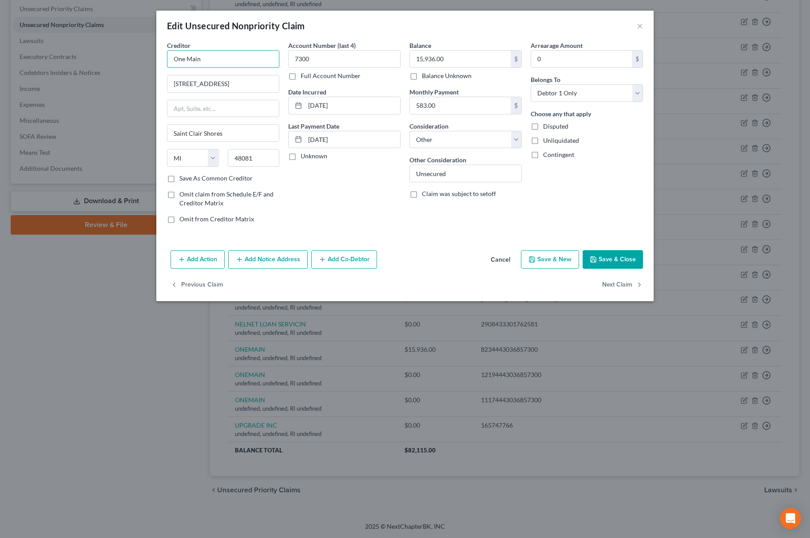
click at [277, 66] on input "One Main" at bounding box center [223, 59] width 112 height 18
drag, startPoint x: 194, startPoint y: 60, endPoint x: 81, endPoint y: 51, distance: 113.2
click at [81, 51] on div "Edit Unsecured Nonpriority Claim × Creditor * [STREET_ADDRESS] State [US_STATE]…" at bounding box center [405, 269] width 810 height 538
drag, startPoint x: 229, startPoint y: 61, endPoint x: 115, endPoint y: 33, distance: 117.1
click at [115, 34] on div "Edit Unsecured Nonpriority Claim × Creditor * one ain [GEOGRAPHIC_DATA] [US_STA…" at bounding box center [405, 269] width 810 height 538
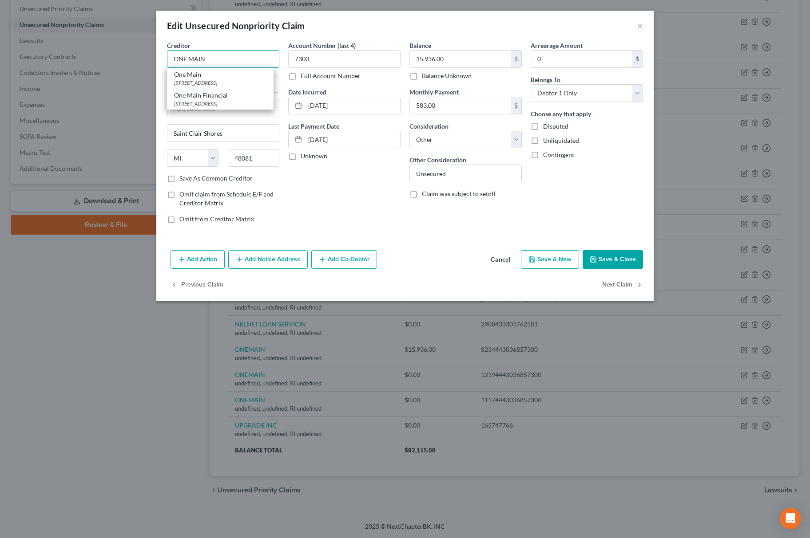
type input "ONE MAIN"
click at [629, 263] on button "Save & Close" at bounding box center [612, 259] width 60 height 19
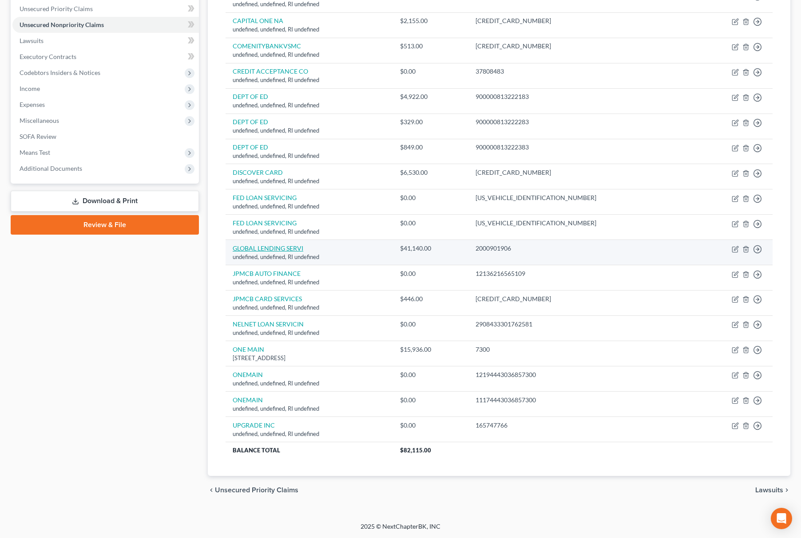
click at [255, 245] on link "GLOBAL LENDING SERVI" at bounding box center [268, 249] width 71 height 8
select select "41"
select select "14"
select select "0"
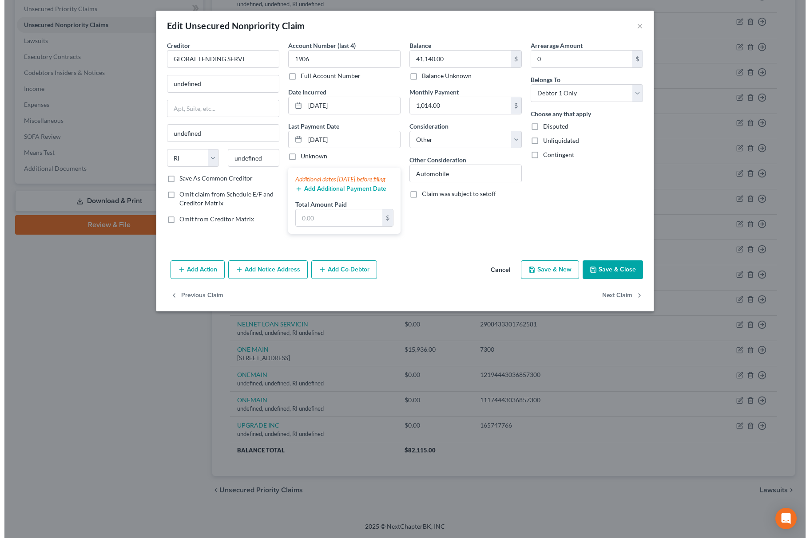
scroll to position [0, 0]
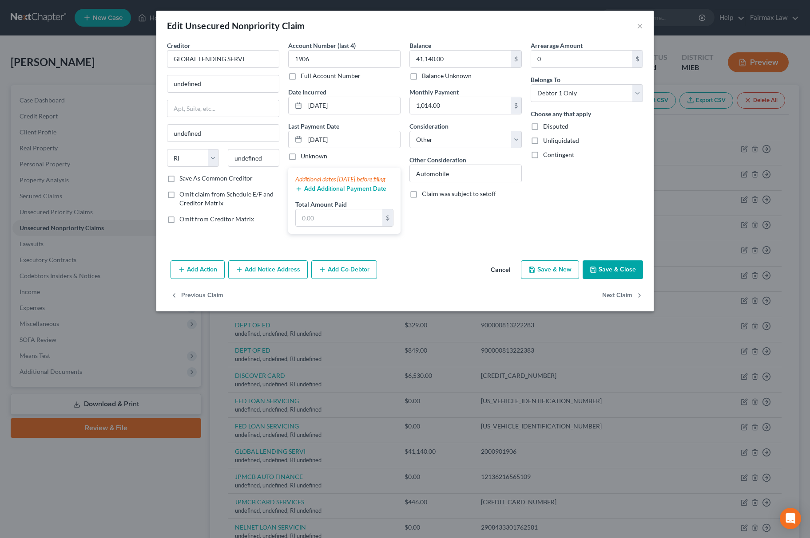
click at [497, 275] on button "Cancel" at bounding box center [500, 270] width 34 height 18
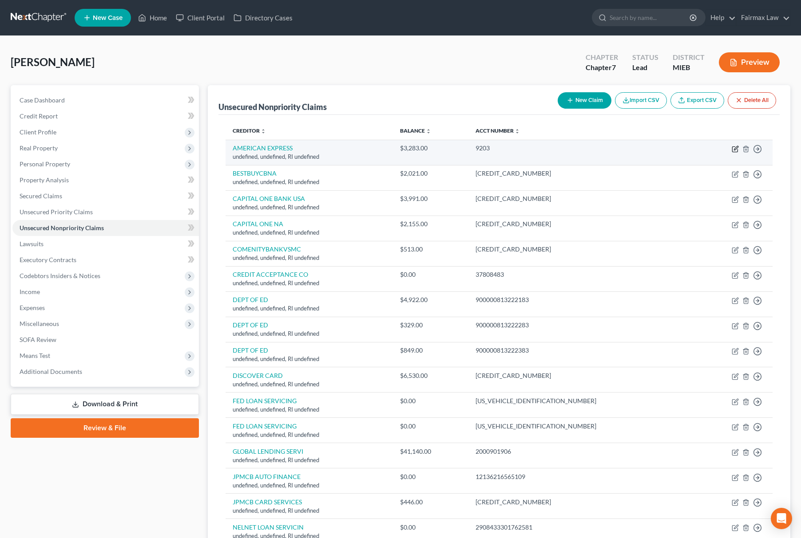
click at [736, 148] on icon "button" at bounding box center [735, 149] width 7 height 7
select select "41"
select select "14"
select select "0"
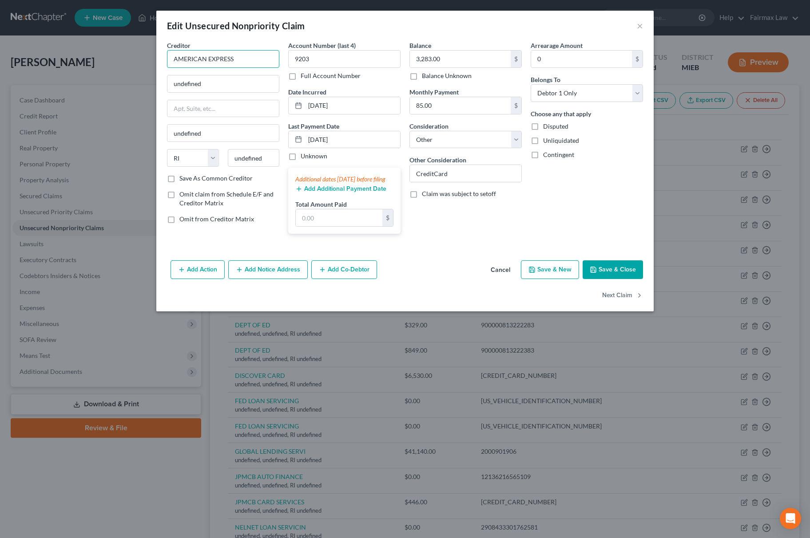
drag, startPoint x: 92, startPoint y: 88, endPoint x: 8, endPoint y: 112, distance: 87.8
click at [0, 107] on html "Home New Case Client Portal Directory Cases Fairmax Law [PERSON_NAME][EMAIL_ADD…" at bounding box center [405, 371] width 810 height 742
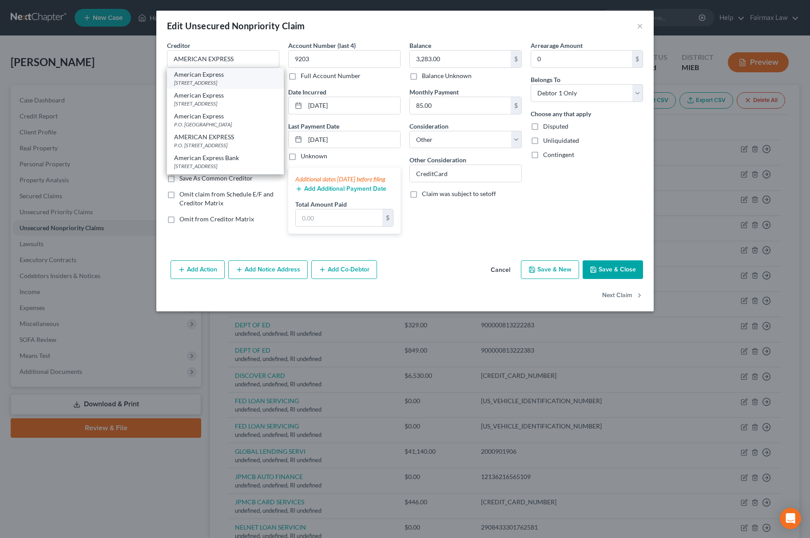
click at [233, 82] on div "[STREET_ADDRESS]" at bounding box center [225, 83] width 103 height 8
type input "American Express"
type input "PO Box 60189"
type input "City Of Industry"
select select "4"
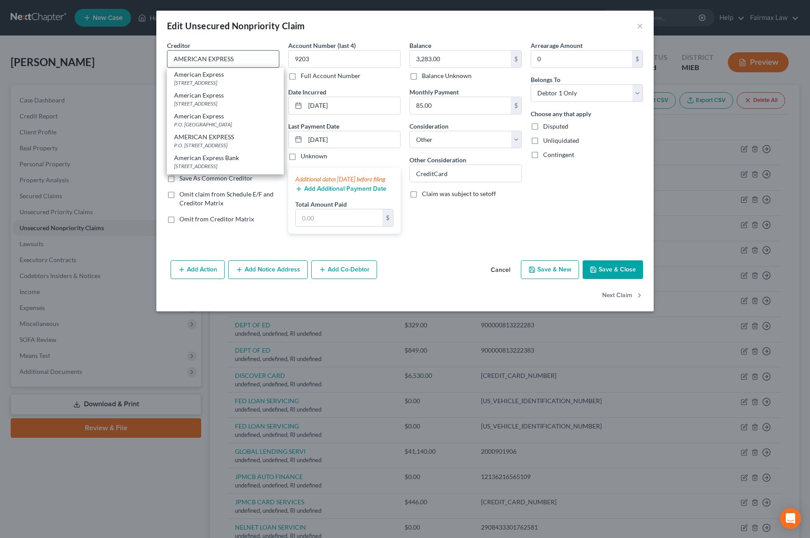
type input "91716"
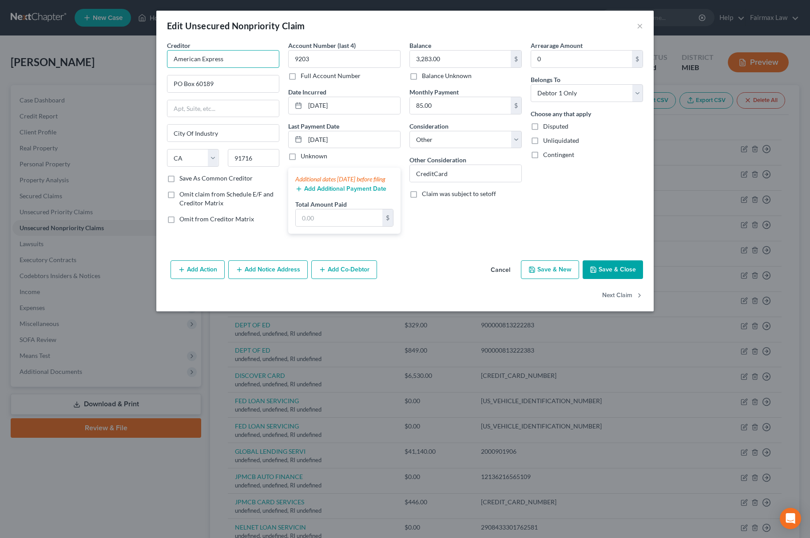
drag, startPoint x: 244, startPoint y: 55, endPoint x: 161, endPoint y: 77, distance: 85.8
click at [102, 55] on div "Edit Unsecured Nonpriority Claim × Creditor * American Express PO Box 60189 Cit…" at bounding box center [405, 269] width 810 height 538
click at [617, 276] on button "Save & Close" at bounding box center [612, 270] width 60 height 19
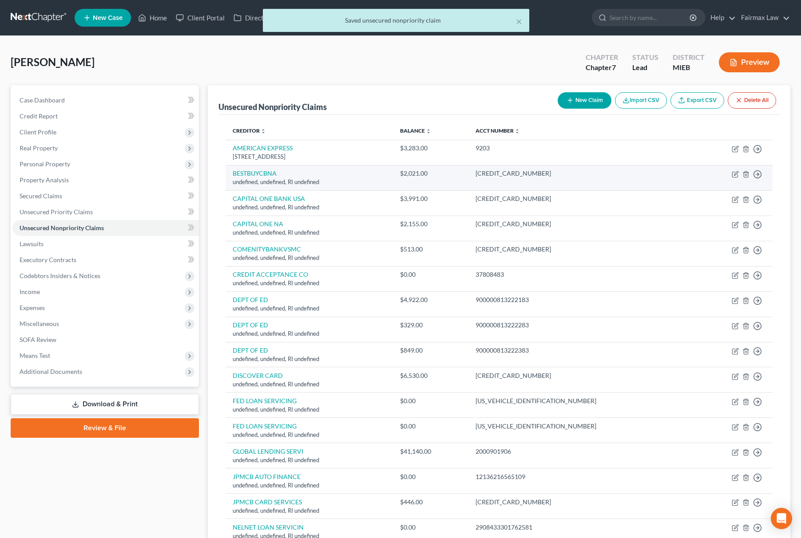
click at [732, 178] on td "Move to D Move to E Move to G Move to Notice Only" at bounding box center [733, 177] width 80 height 25
click at [732, 176] on icon "button" at bounding box center [735, 174] width 7 height 7
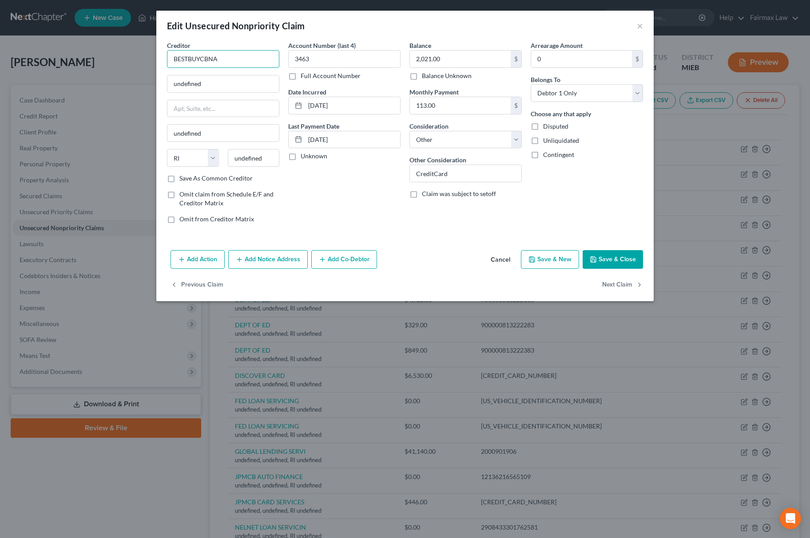
click at [198, 59] on input "BESTBUYCBNA" at bounding box center [223, 59] width 112 height 18
click at [203, 59] on input "BESTBUYCBNA" at bounding box center [223, 59] width 112 height 18
click at [201, 59] on input "BESTBUYCBNA" at bounding box center [223, 59] width 112 height 18
drag, startPoint x: 241, startPoint y: 48, endPoint x: 249, endPoint y: 73, distance: 26.1
click at [72, 52] on div "Edit Unsecured Nonpriority Claim × Creditor * BESTBUY/CBNA undefined undefined …" at bounding box center [405, 269] width 810 height 538
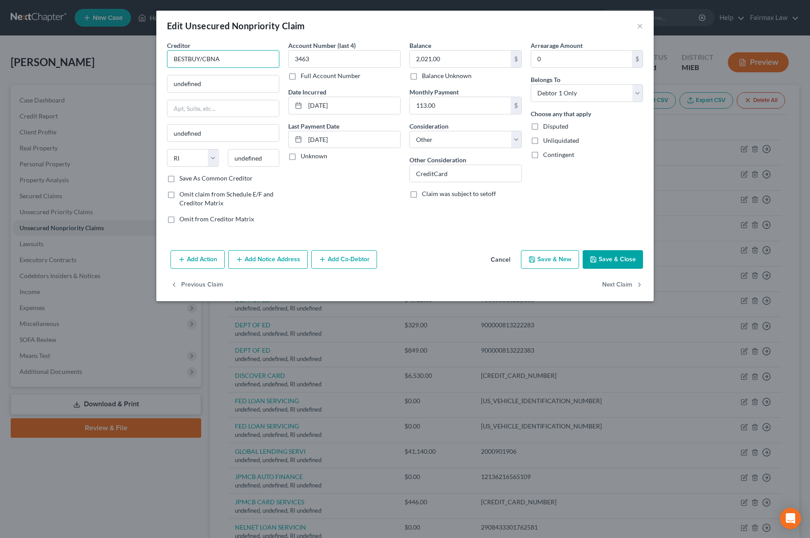
drag, startPoint x: 253, startPoint y: 54, endPoint x: -7, endPoint y: 54, distance: 259.7
click at [0, 54] on html "Home New Case Client Portal Directory Cases Fairmax Law [PERSON_NAME][EMAIL_ADD…" at bounding box center [405, 371] width 810 height 742
drag, startPoint x: 241, startPoint y: 60, endPoint x: 512, endPoint y: 16, distance: 274.9
click at [0, 38] on html "Home New Case Client Portal Directory Cases Fairmax Law [PERSON_NAME][EMAIL_ADD…" at bounding box center [405, 371] width 810 height 742
drag, startPoint x: 202, startPoint y: 88, endPoint x: 205, endPoint y: 113, distance: 25.0
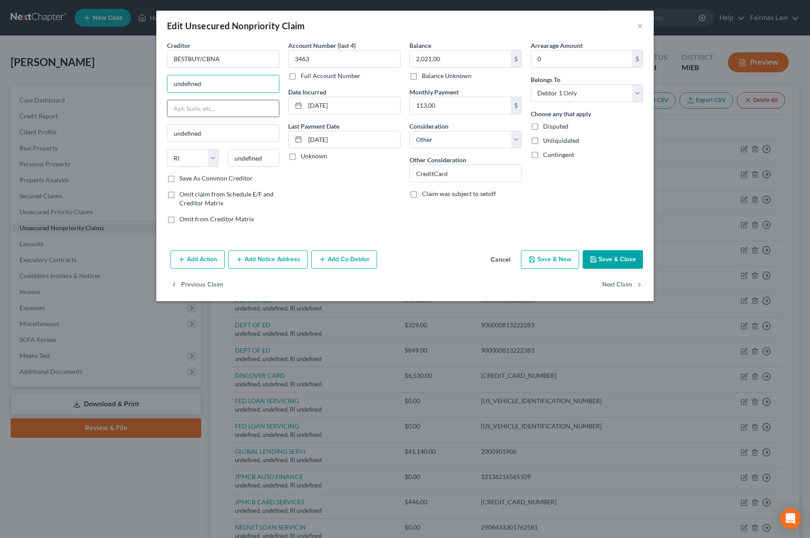
click at [46, 84] on div "Edit Unsecured Nonpriority Claim × Creditor * BESTBUY/CBNA undefined undefined …" at bounding box center [405, 269] width 810 height 538
paste input "P.O. [GEOGRAPHIC_DATA] 19176-0601"
drag, startPoint x: 235, startPoint y: 82, endPoint x: 257, endPoint y: 80, distance: 21.9
click at [257, 80] on input "P.O. [GEOGRAPHIC_DATA] 19176-0601" at bounding box center [222, 83] width 111 height 17
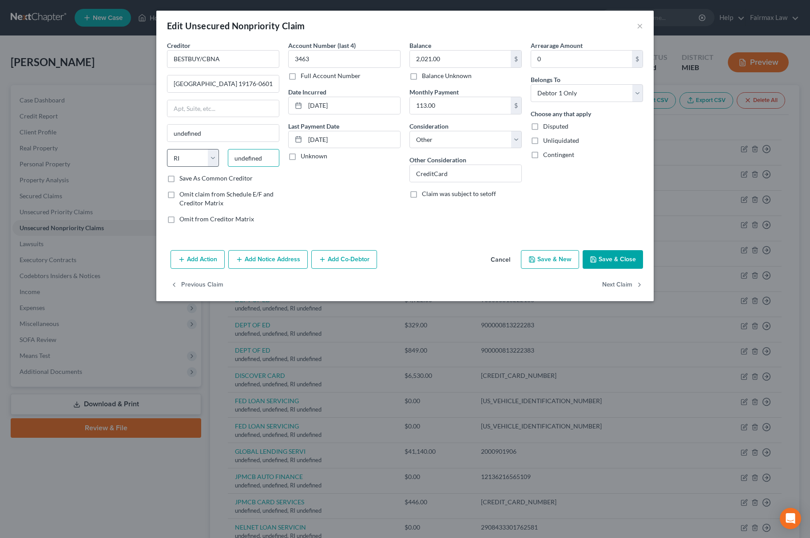
scroll to position [0, 0]
drag, startPoint x: 267, startPoint y: 159, endPoint x: 170, endPoint y: 160, distance: 97.7
click at [170, 160] on div "State [US_STATE] AK AR AZ CA CO CT DE DC [GEOGRAPHIC_DATA] [GEOGRAPHIC_DATA] GU…" at bounding box center [222, 161] width 121 height 25
paste input "19176"
click at [190, 161] on select "State [US_STATE] AK AR AZ CA CO CT DE DC [GEOGRAPHIC_DATA] [GEOGRAPHIC_DATA] GU…" at bounding box center [193, 158] width 52 height 18
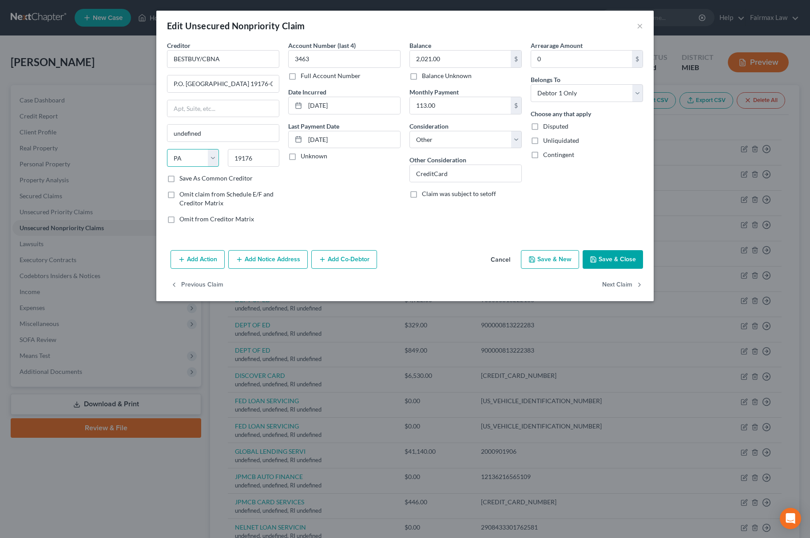
click at [167, 150] on select "State [US_STATE] AK AR AZ CA CO CT DE DC [GEOGRAPHIC_DATA] [GEOGRAPHIC_DATA] GU…" at bounding box center [193, 158] width 52 height 18
drag, startPoint x: 218, startPoint y: 80, endPoint x: 254, endPoint y: 75, distance: 36.7
click at [254, 75] on div "P.O. [GEOGRAPHIC_DATA] 19176-0601" at bounding box center [223, 84] width 112 height 18
drag, startPoint x: 210, startPoint y: 131, endPoint x: 120, endPoint y: 132, distance: 89.7
click at [120, 132] on div "Edit Unsecured Nonpriority Claim × Creditor * BESTBUY/CBNA P.O. [GEOGRAPHIC_DAT…" at bounding box center [405, 269] width 810 height 538
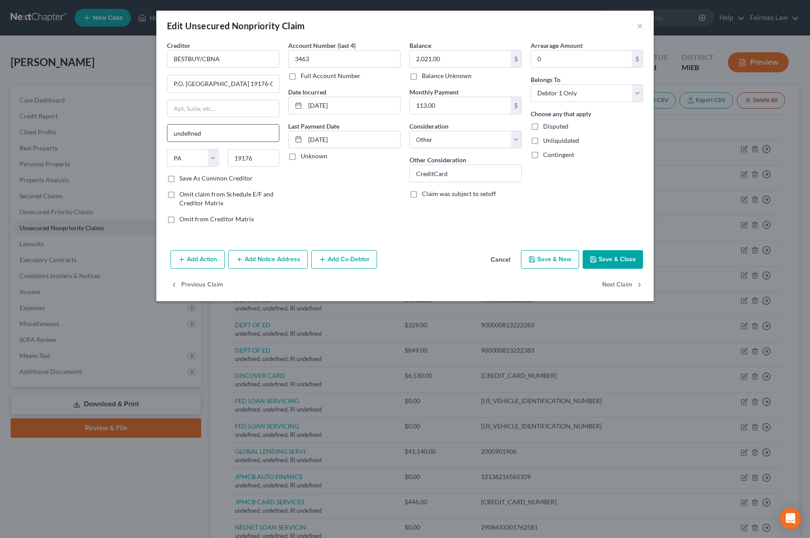
paste input "[GEOGRAPHIC_DATA],"
drag, startPoint x: 216, startPoint y: 86, endPoint x: 289, endPoint y: 81, distance: 73.9
click at [289, 81] on div "Creditor * BESTBUY/CBNA P.O. [GEOGRAPHIC_DATA]-0601 [GEOGRAPHIC_DATA] [US_STATE…" at bounding box center [404, 136] width 485 height 190
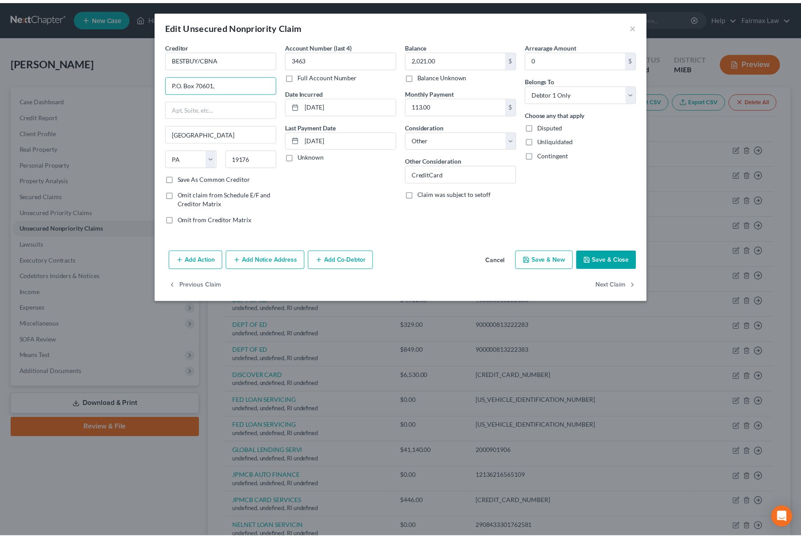
scroll to position [0, 0]
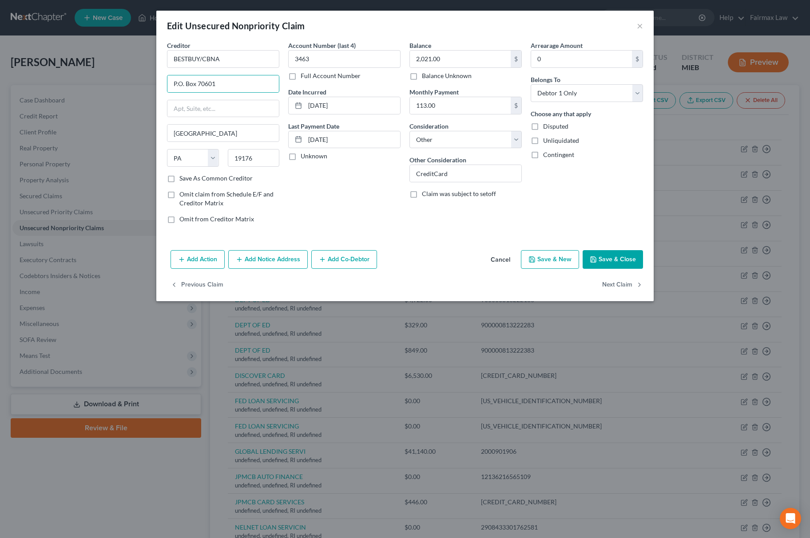
click at [606, 267] on button "Save & Close" at bounding box center [612, 259] width 60 height 19
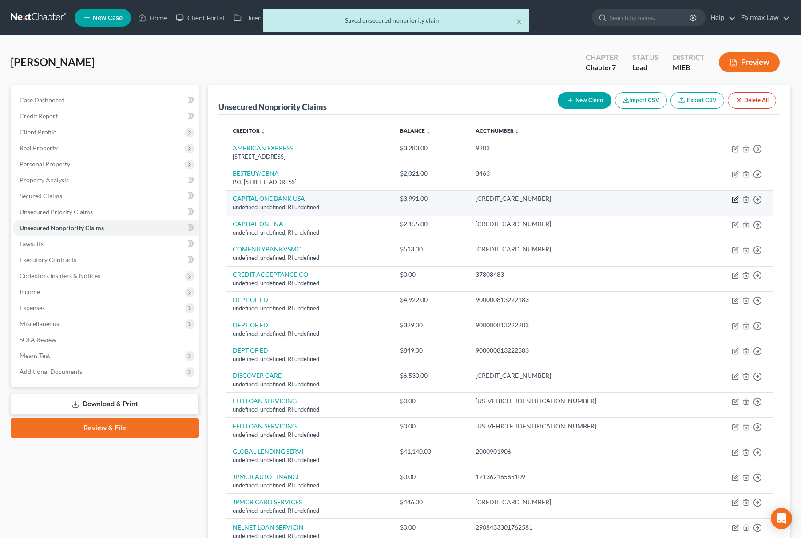
click at [734, 202] on icon "button" at bounding box center [735, 199] width 7 height 7
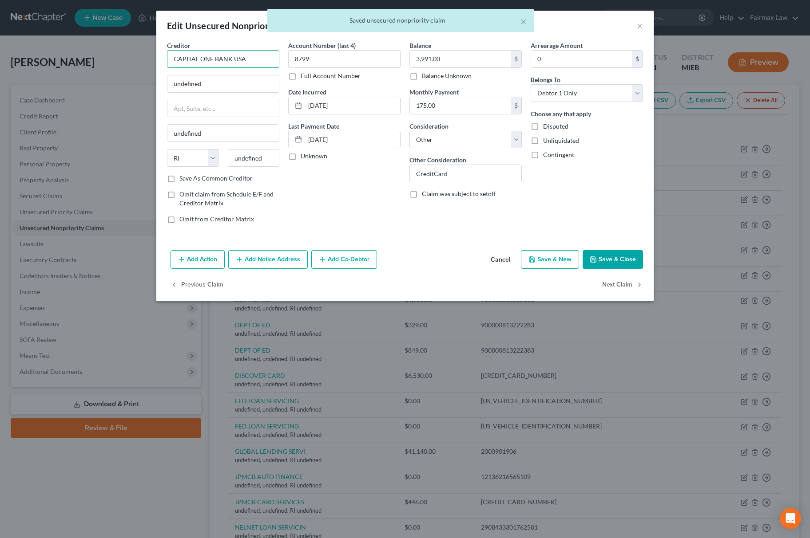
drag, startPoint x: 263, startPoint y: 64, endPoint x: 148, endPoint y: 71, distance: 115.2
click at [120, 71] on div "Edit Unsecured Nonpriority Claim × Creditor * CAPITAL ONE BANK [GEOGRAPHIC_DATA…" at bounding box center [405, 269] width 810 height 538
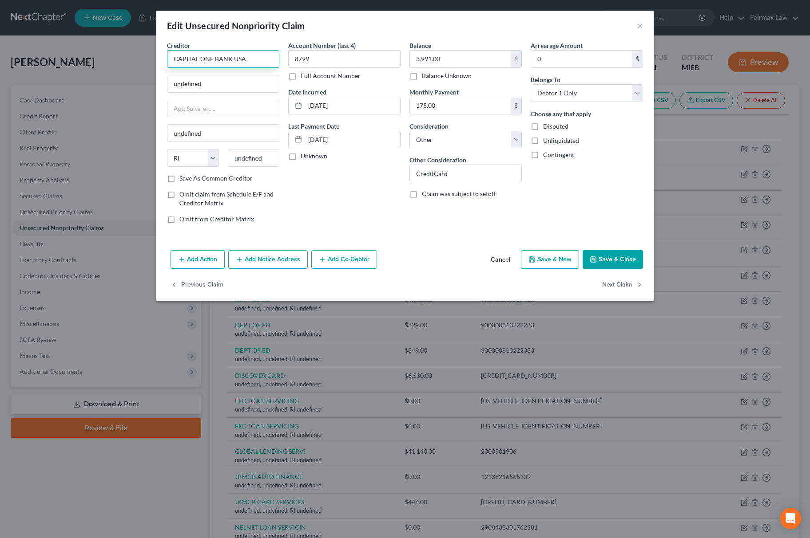
click at [254, 55] on input "CAPITAL ONE BANK USA" at bounding box center [223, 59] width 112 height 18
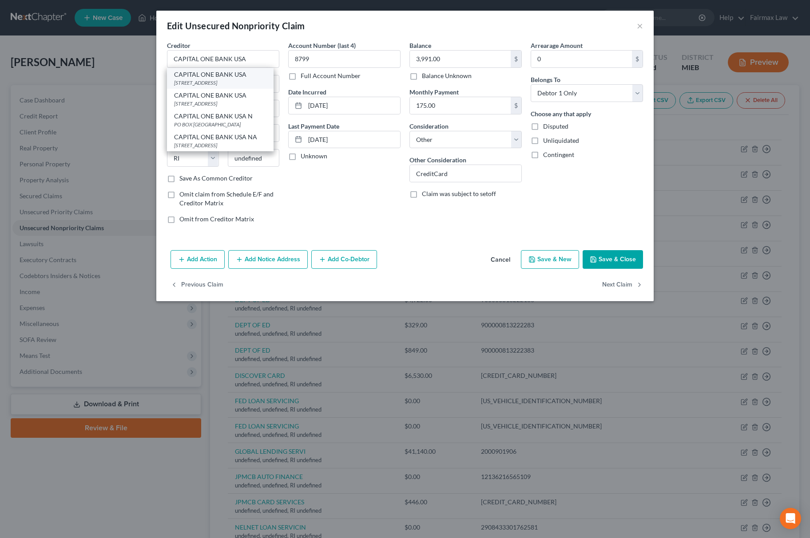
click at [254, 68] on div "CAPITAL ONE BANK [GEOGRAPHIC_DATA] [STREET_ADDRESS]" at bounding box center [220, 78] width 107 height 21
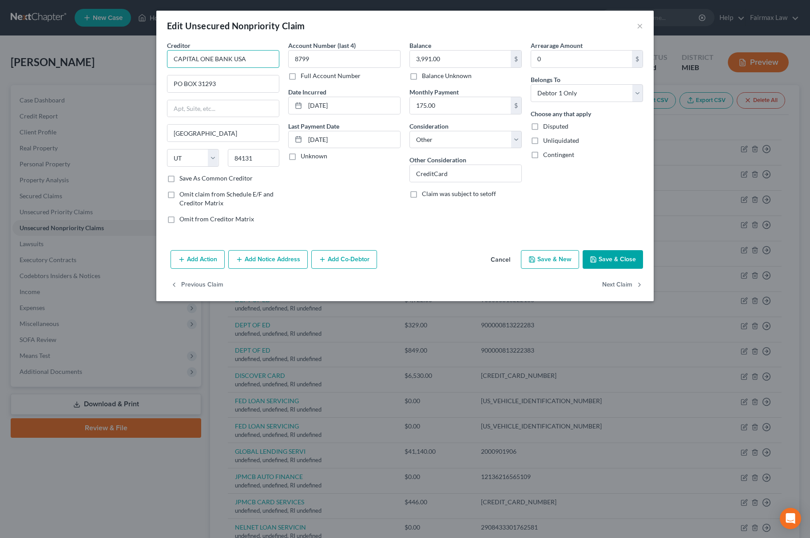
click at [253, 58] on input "CAPITAL ONE BANK USA" at bounding box center [223, 59] width 112 height 18
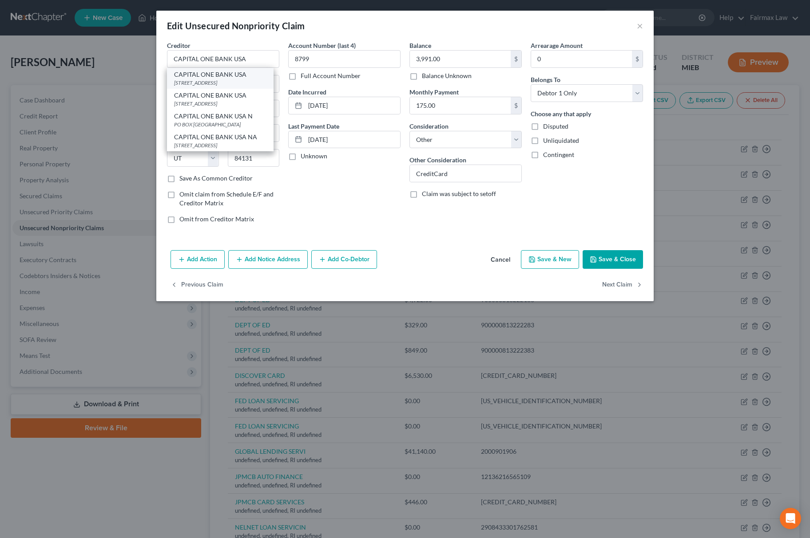
click at [206, 75] on div "CAPITAL ONE BANK USA" at bounding box center [220, 74] width 92 height 9
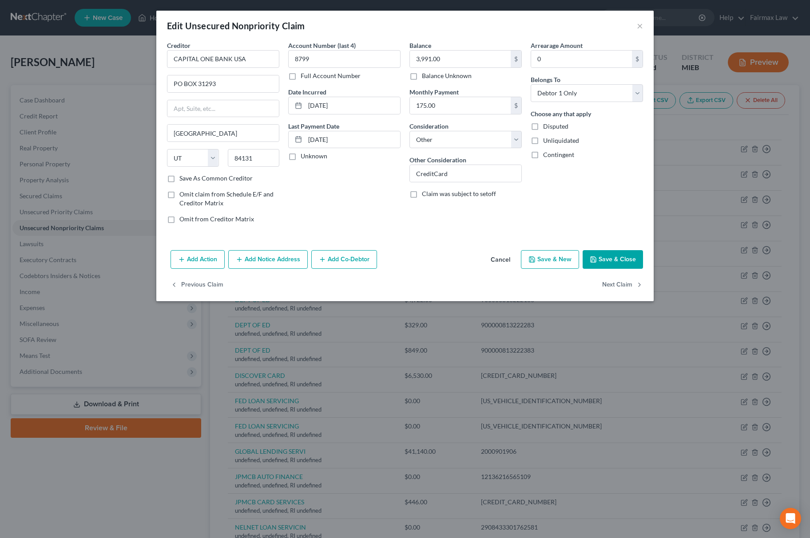
click at [599, 252] on button "Save & Close" at bounding box center [612, 259] width 60 height 19
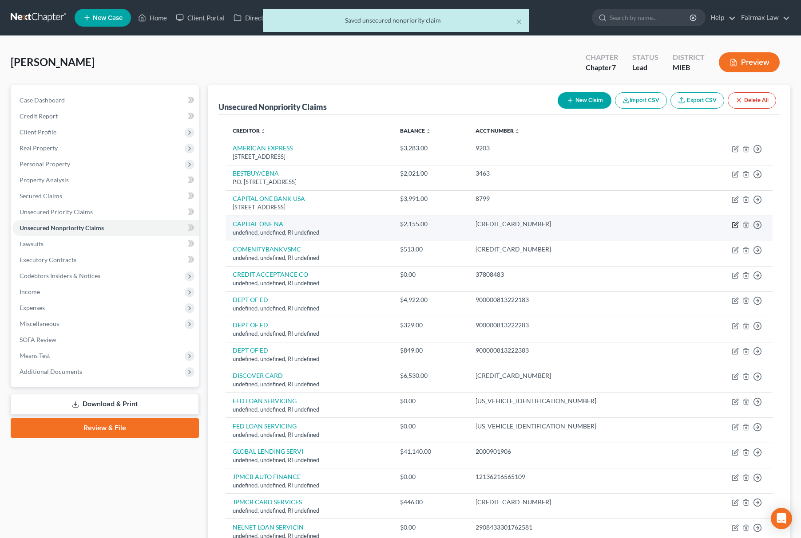
click at [734, 223] on icon "button" at bounding box center [734, 224] width 5 height 5
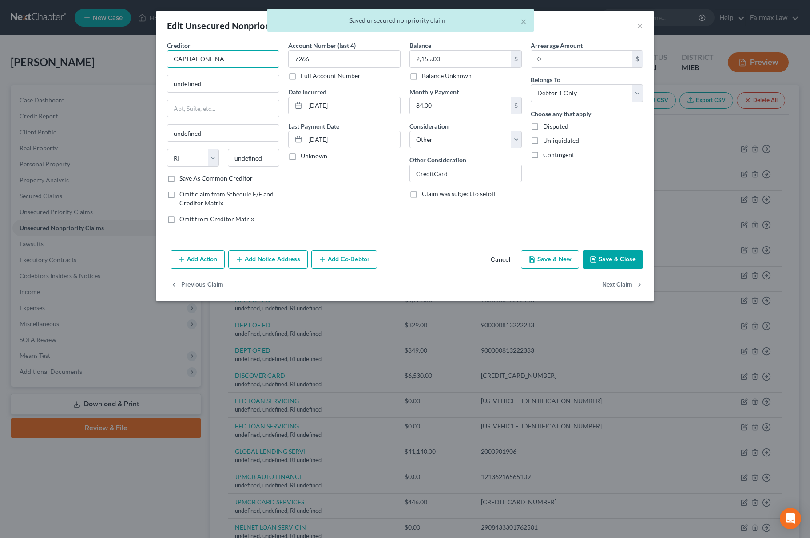
click at [246, 61] on input "CAPITAL ONE NA" at bounding box center [223, 59] width 112 height 18
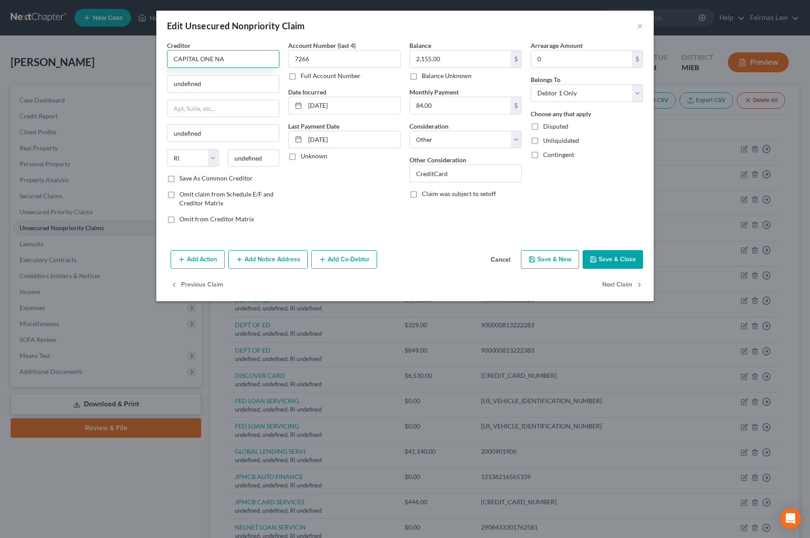
drag, startPoint x: 228, startPoint y: 57, endPoint x: 188, endPoint y: 4, distance: 66.6
click at [80, 40] on div "Edit Unsecured Nonpriority Claim × Creditor * CAPITAL ONE NA undefined undefine…" at bounding box center [405, 269] width 810 height 538
drag, startPoint x: 215, startPoint y: 85, endPoint x: 193, endPoint y: 101, distance: 27.4
click at [79, 86] on div "Edit Unsecured Nonpriority Claim × Creditor * CAPITAL ONE NA undefined undefine…" at bounding box center [405, 269] width 810 height 538
paste input "[STREET_ADDRESS]"
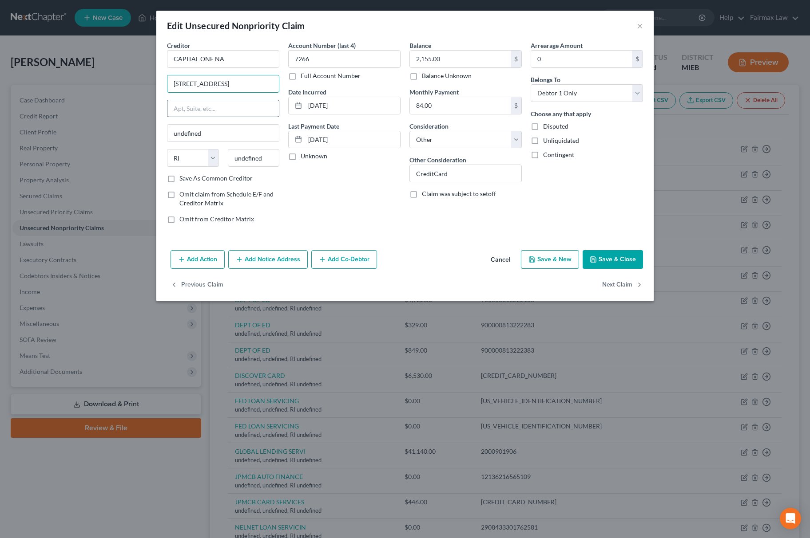
scroll to position [0, 22]
drag, startPoint x: 251, startPoint y: 84, endPoint x: 282, endPoint y: 159, distance: 81.0
click at [297, 84] on div "Creditor * CAPITAL ONE NA [GEOGRAPHIC_DATA][STREET_ADDRESS] undefined State [US…" at bounding box center [404, 136] width 485 height 190
drag, startPoint x: 273, startPoint y: 153, endPoint x: 173, endPoint y: 160, distance: 99.7
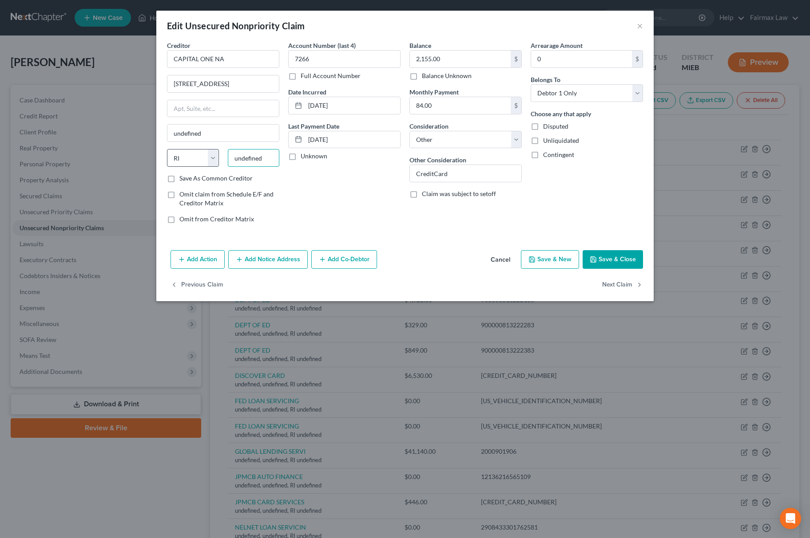
click at [168, 160] on div "State [US_STATE] AK AR AZ CA CO CT DE DC [GEOGRAPHIC_DATA] [GEOGRAPHIC_DATA] GU…" at bounding box center [222, 161] width 121 height 25
paste input "23238"
click at [190, 157] on select "State [US_STATE] AK AR AZ CA CO CT DE DC [GEOGRAPHIC_DATA] [GEOGRAPHIC_DATA] GU…" at bounding box center [193, 158] width 52 height 18
click at [167, 150] on select "State [US_STATE] AK AR AZ CA CO CT DE DC [GEOGRAPHIC_DATA] [GEOGRAPHIC_DATA] GU…" at bounding box center [193, 158] width 52 height 18
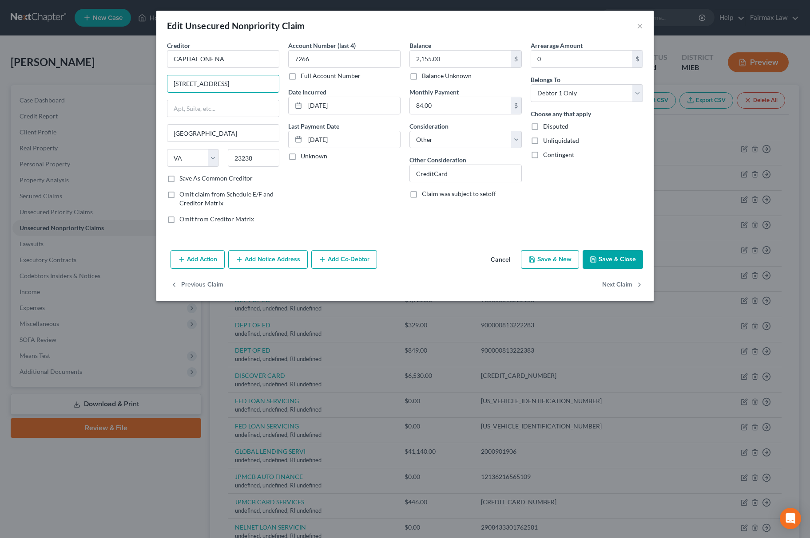
drag, startPoint x: 237, startPoint y: 83, endPoint x: 338, endPoint y: 91, distance: 101.1
click at [338, 75] on div "Creditor * CAPITAL ONE NA [GEOGRAPHIC_DATA] [GEOGRAPHIC_DATA] [US_STATE] AK AR …" at bounding box center [404, 136] width 485 height 190
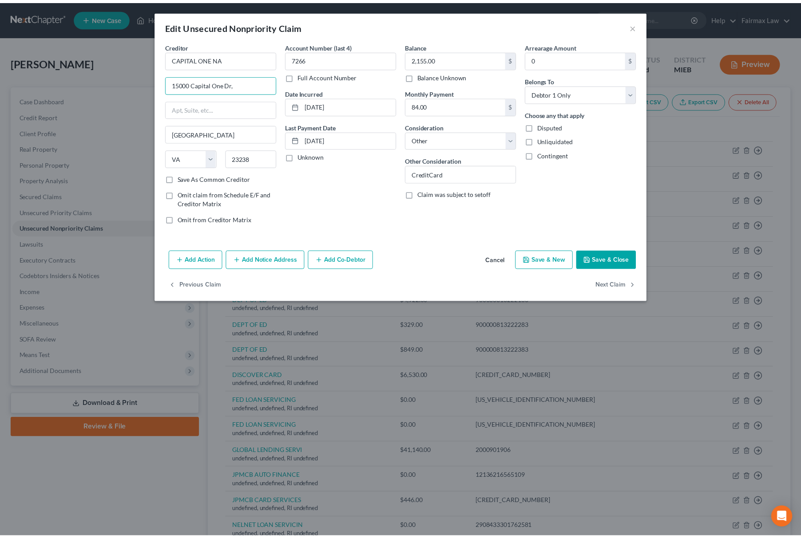
scroll to position [0, 0]
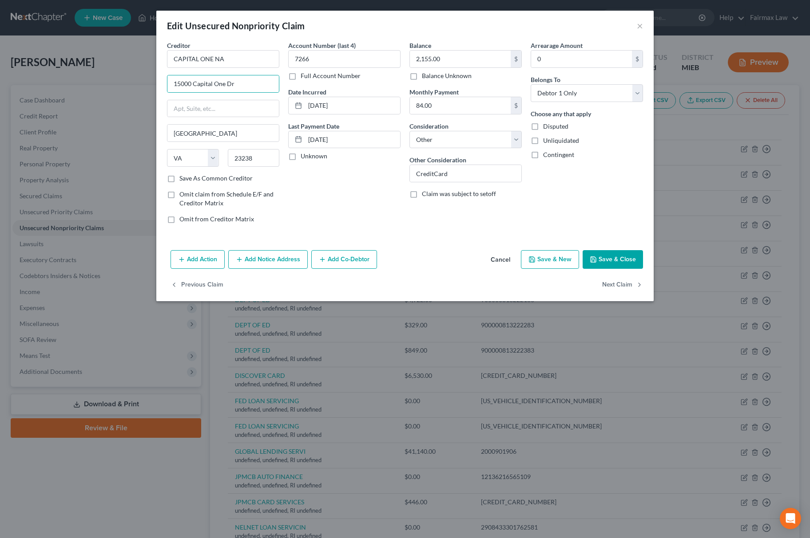
click at [638, 263] on button "Save & Close" at bounding box center [612, 259] width 60 height 19
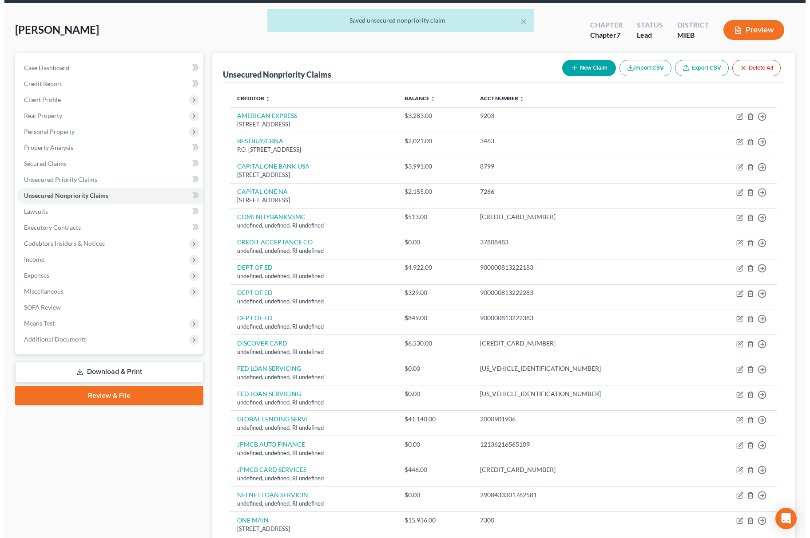
scroll to position [59, 0]
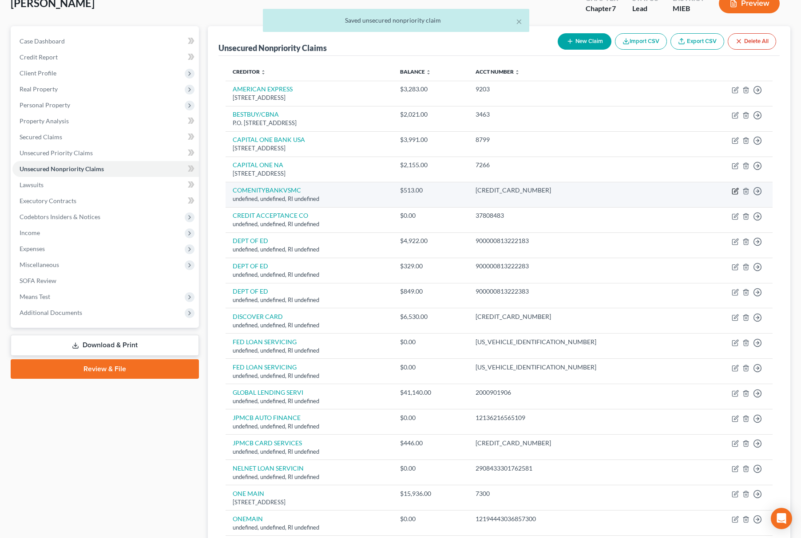
click at [736, 190] on icon "button" at bounding box center [735, 191] width 7 height 7
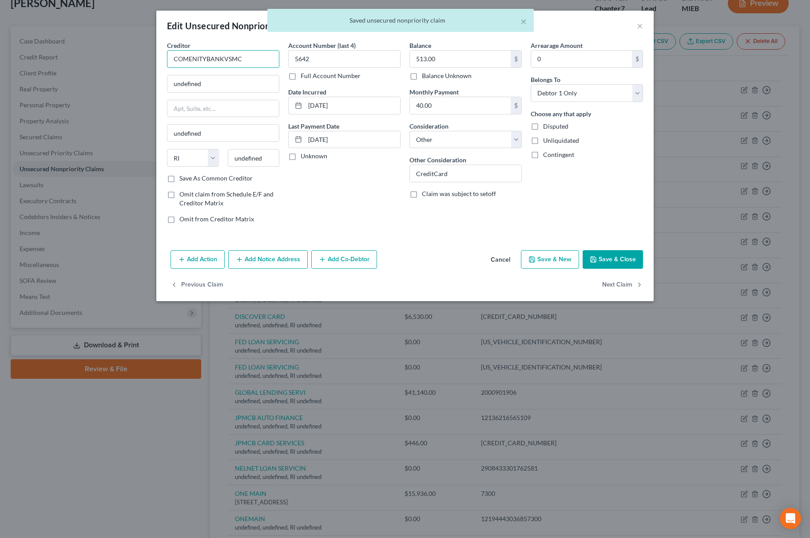
click at [205, 61] on input "COMENITYBANKVSMC" at bounding box center [223, 59] width 112 height 18
click at [227, 59] on input "COMENITY BANKVSMC" at bounding box center [223, 59] width 112 height 18
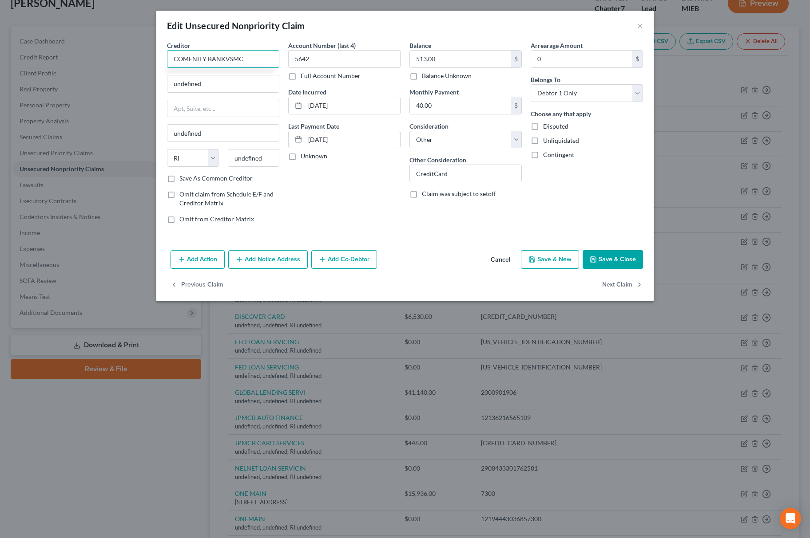
click at [224, 59] on input "COMENITY BANKVSMC" at bounding box center [223, 59] width 112 height 18
drag, startPoint x: 248, startPoint y: 61, endPoint x: 133, endPoint y: 61, distance: 114.5
click at [133, 61] on div "Edit Unsecured Nonpriority Claim × Creditor * COMENITY BANK VSMC undefined unde…" at bounding box center [405, 269] width 810 height 538
drag, startPoint x: 230, startPoint y: 83, endPoint x: 191, endPoint y: 98, distance: 41.2
click at [93, 86] on div "Edit Unsecured Nonpriority Claim × Creditor * COMENITY BANK VSMC undefined unde…" at bounding box center [405, 269] width 810 height 538
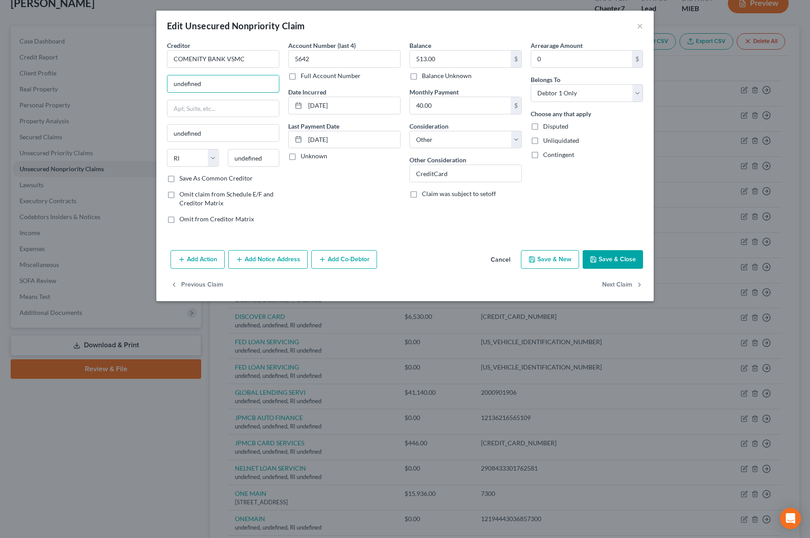
paste input "[STREET_ADDRESS]"
drag, startPoint x: 235, startPoint y: 88, endPoint x: 257, endPoint y: 89, distance: 21.8
click at [257, 89] on input "[STREET_ADDRESS]" at bounding box center [222, 83] width 111 height 17
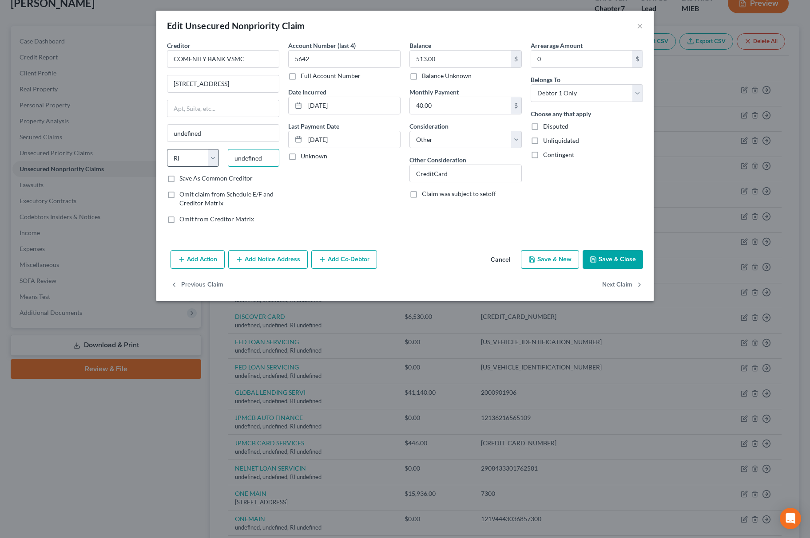
drag, startPoint x: 268, startPoint y: 155, endPoint x: 185, endPoint y: 157, distance: 83.5
click at [189, 156] on div "State [US_STATE] AK AR AZ CA CO CT DE DC [GEOGRAPHIC_DATA] [GEOGRAPHIC_DATA] GU…" at bounding box center [222, 161] width 121 height 25
paste input "43218-"
click at [185, 157] on select "State [US_STATE] AK AR AZ CA CO CT DE DC [GEOGRAPHIC_DATA] [GEOGRAPHIC_DATA] GU…" at bounding box center [193, 158] width 52 height 18
click at [167, 150] on select "State [US_STATE] AK AR AZ CA CO CT DE DC [GEOGRAPHIC_DATA] [GEOGRAPHIC_DATA] GU…" at bounding box center [193, 158] width 52 height 18
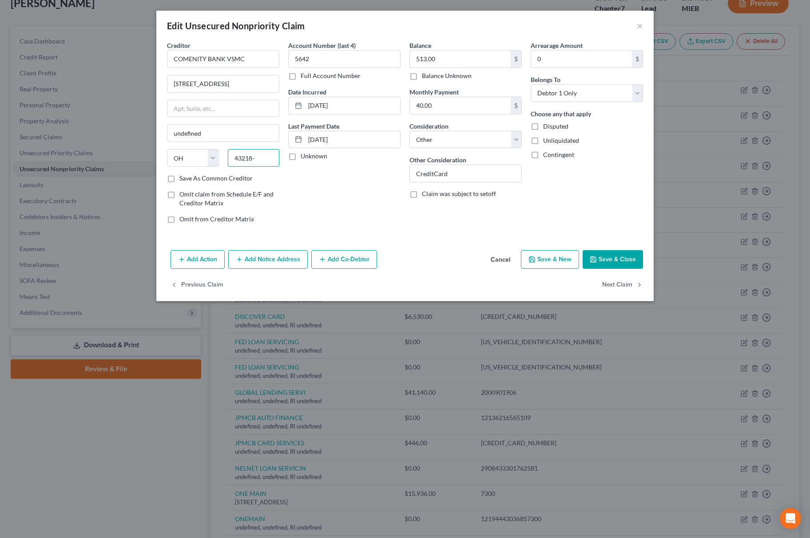
click at [261, 155] on input "43218-" at bounding box center [254, 158] width 52 height 18
drag, startPoint x: 218, startPoint y: 86, endPoint x: 290, endPoint y: 85, distance: 71.9
click at [290, 85] on div "Creditor * COMENITY BANK VSMC [GEOGRAPHIC_DATA]-2119 [GEOGRAPHIC_DATA] [US_STAT…" at bounding box center [404, 136] width 485 height 190
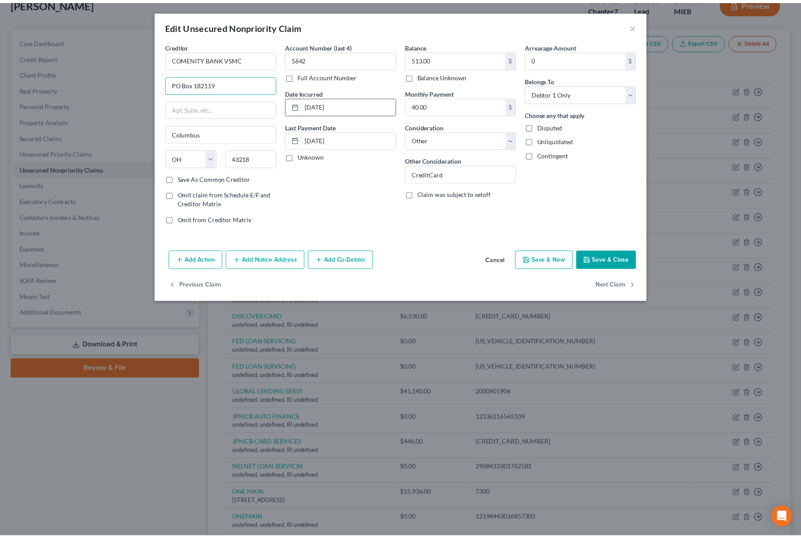
scroll to position [0, 0]
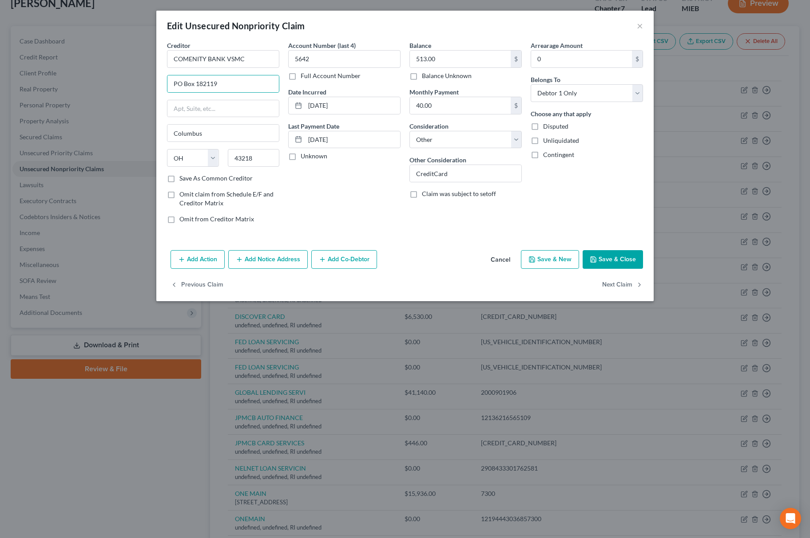
click at [614, 257] on button "Save & Close" at bounding box center [612, 259] width 60 height 19
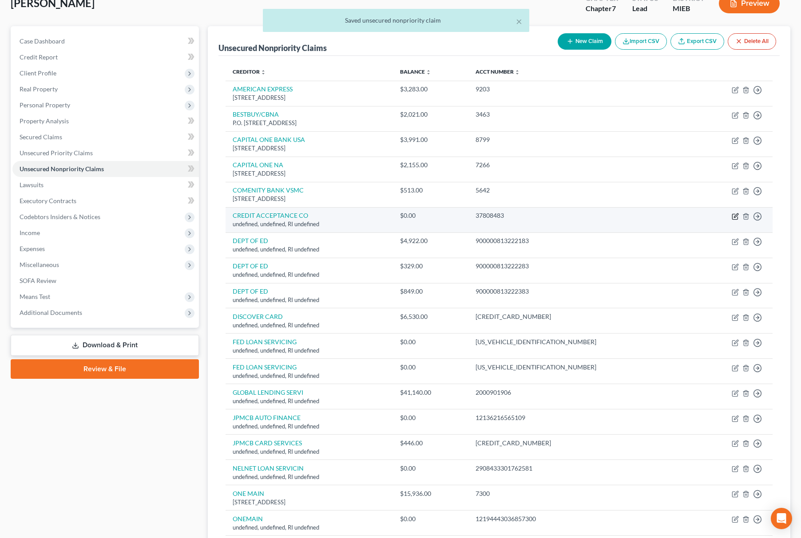
click at [736, 215] on icon "button" at bounding box center [735, 216] width 7 height 7
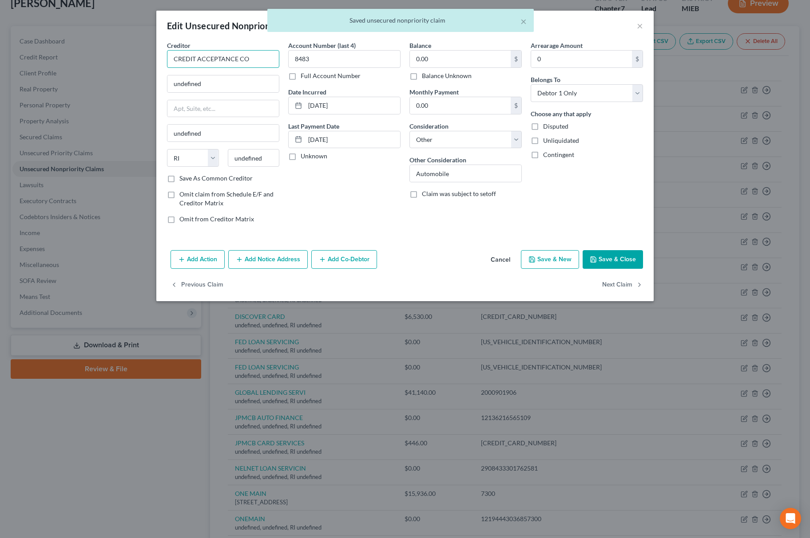
click at [264, 63] on input "CREDIT ACCEPTANCE CO" at bounding box center [223, 59] width 112 height 18
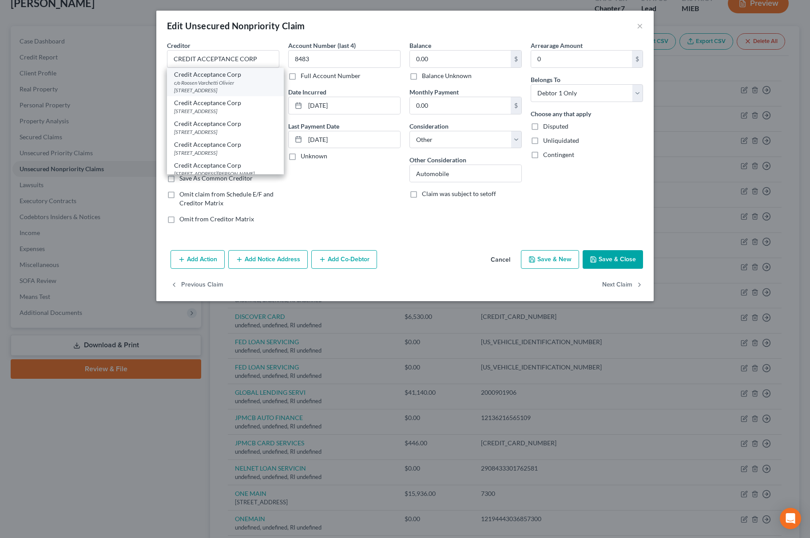
click at [218, 75] on div "Credit Acceptance Corp" at bounding box center [225, 74] width 103 height 9
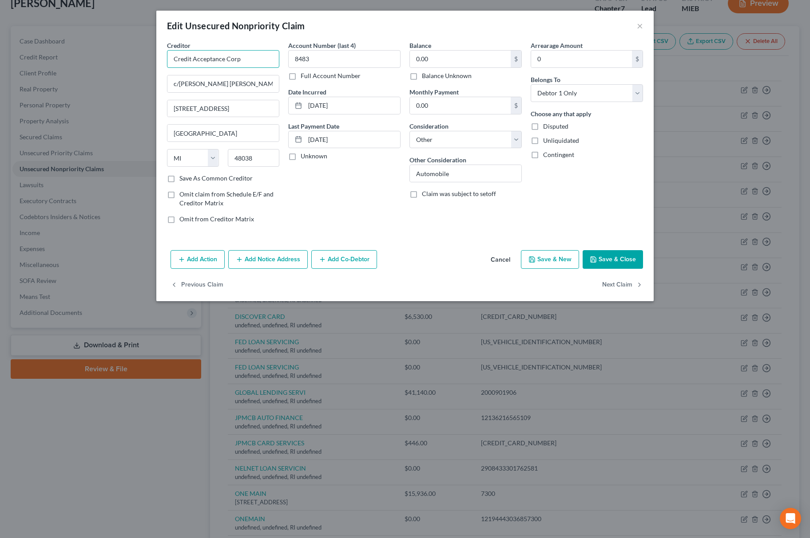
drag, startPoint x: 269, startPoint y: 59, endPoint x: 100, endPoint y: 62, distance: 168.7
click at [110, 62] on div "Edit Unsecured Nonpriority Claim × Creditor * Credit Acceptance Corp c/o Roosen…" at bounding box center [405, 269] width 810 height 538
drag, startPoint x: 605, startPoint y: 256, endPoint x: 614, endPoint y: 252, distance: 10.6
click at [606, 256] on button "Save & Close" at bounding box center [612, 259] width 60 height 19
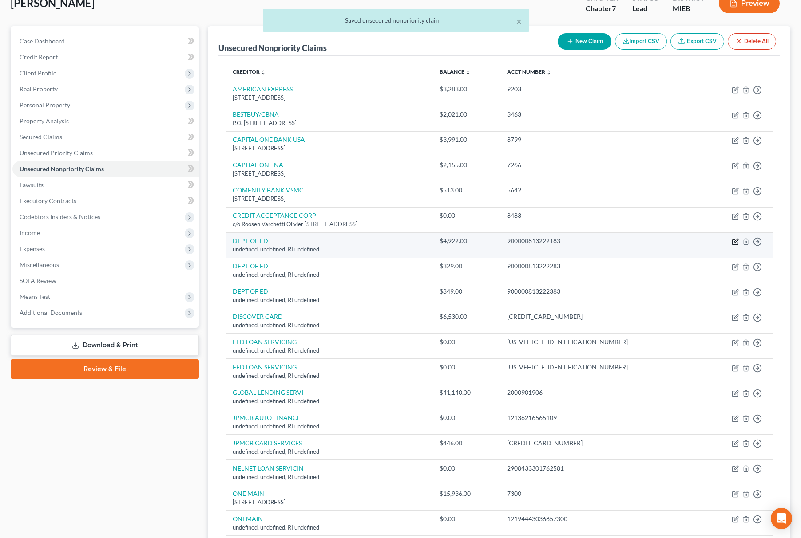
click at [733, 241] on icon "button" at bounding box center [735, 241] width 7 height 7
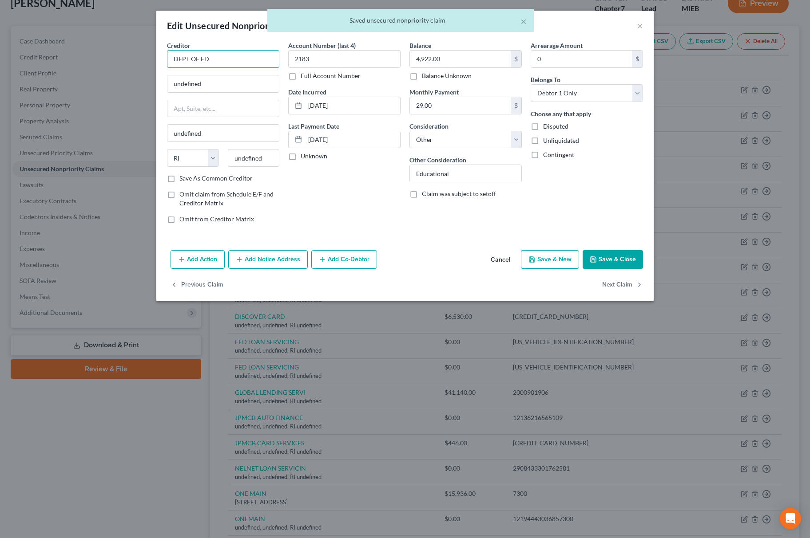
click at [250, 55] on input "DEPT OF ED" at bounding box center [223, 59] width 112 height 18
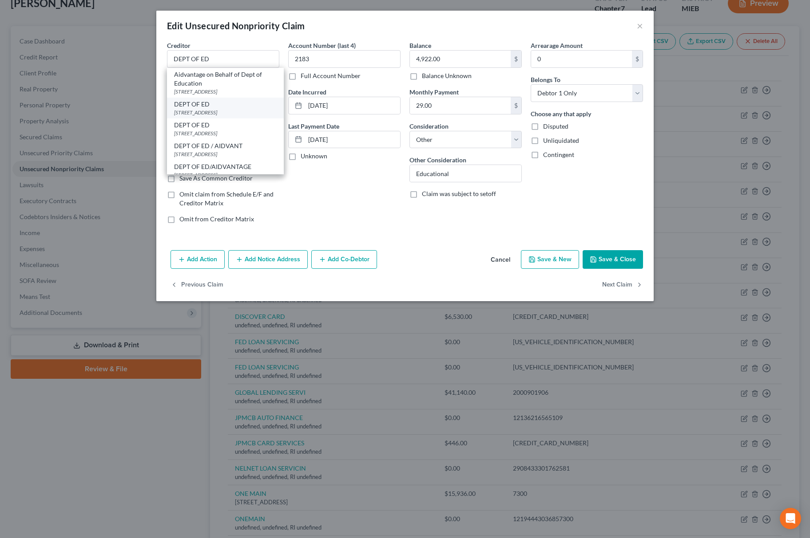
click at [205, 103] on div "DEPT OF ED" at bounding box center [225, 104] width 103 height 9
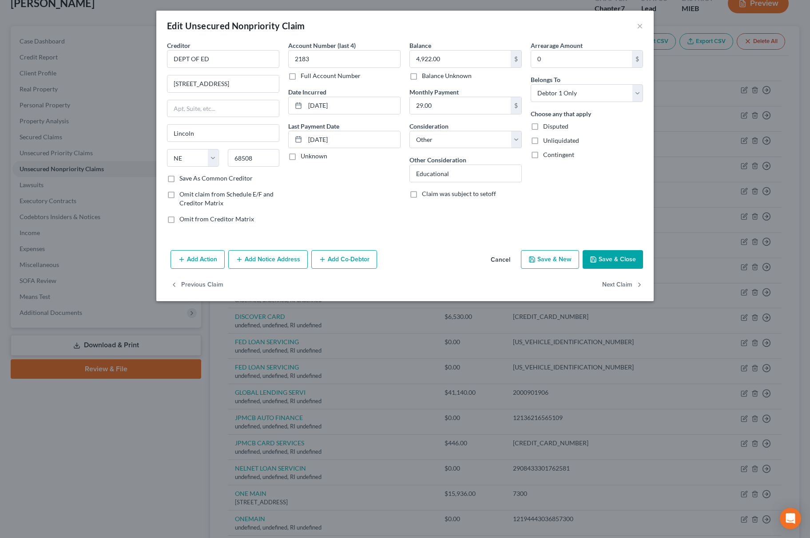
click at [638, 263] on button "Save & Close" at bounding box center [612, 259] width 60 height 19
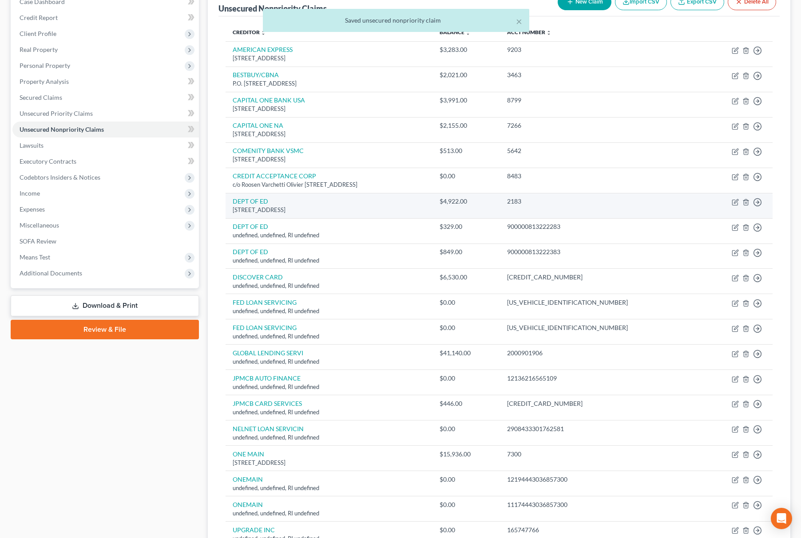
scroll to position [118, 0]
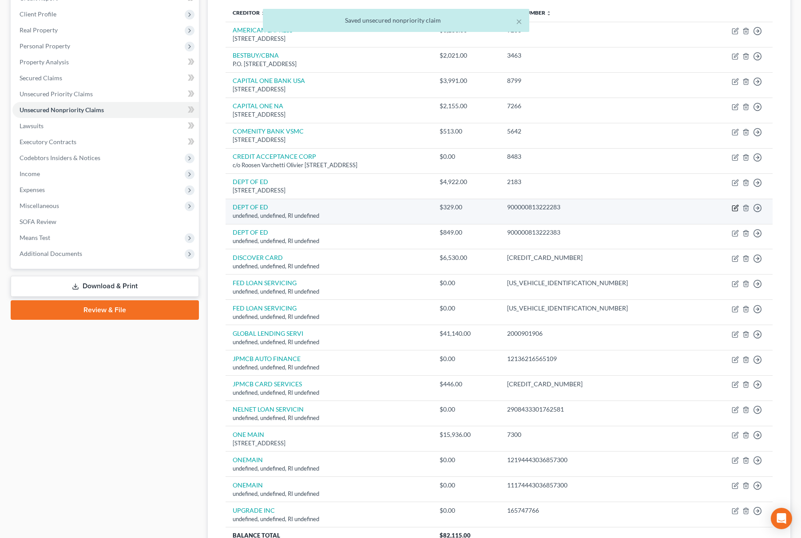
click at [732, 207] on icon "button" at bounding box center [735, 208] width 7 height 7
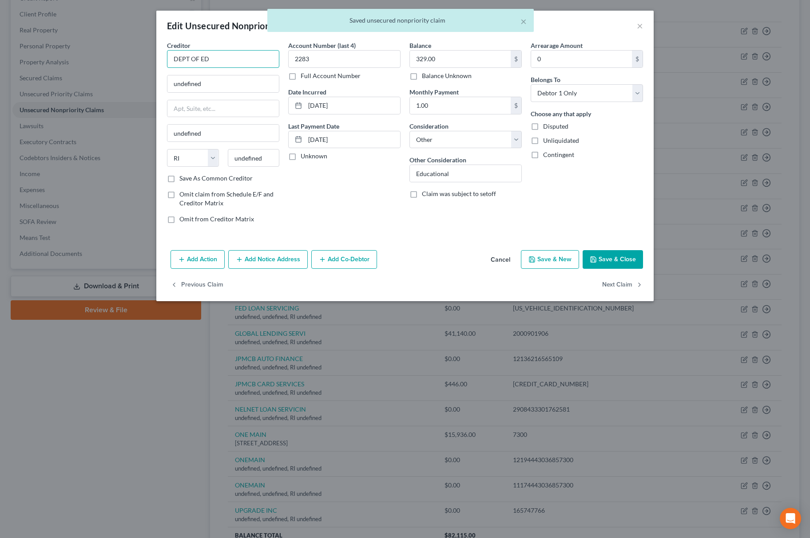
click at [260, 59] on input "DEPT OF ED" at bounding box center [223, 59] width 112 height 18
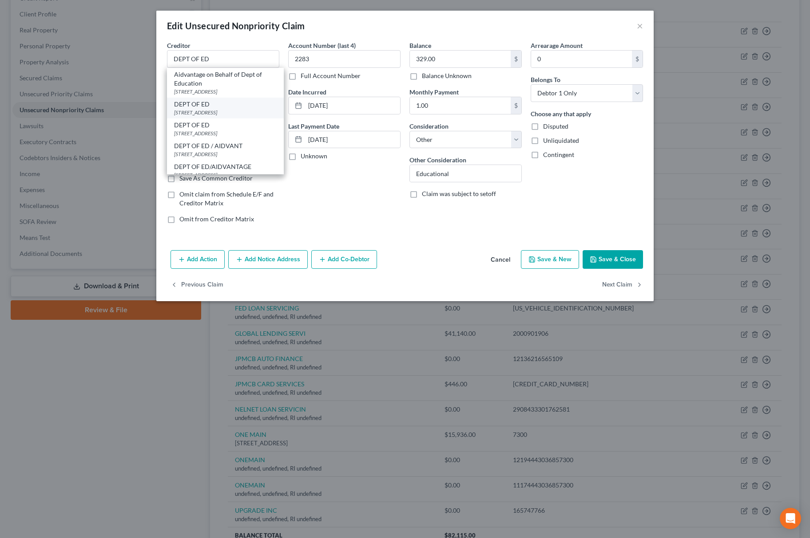
click at [210, 103] on div "DEPT OF ED" at bounding box center [225, 104] width 103 height 9
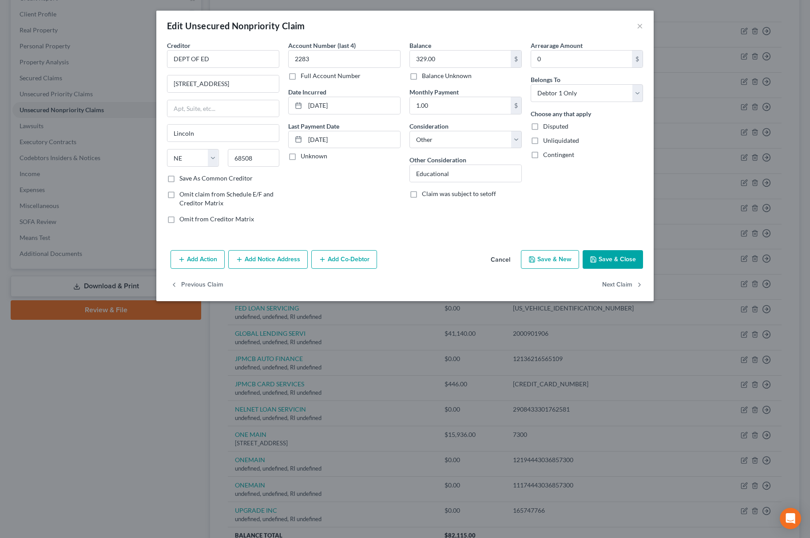
drag, startPoint x: 610, startPoint y: 260, endPoint x: 588, endPoint y: 179, distance: 83.6
click at [608, 261] on button "Save & Close" at bounding box center [612, 259] width 60 height 19
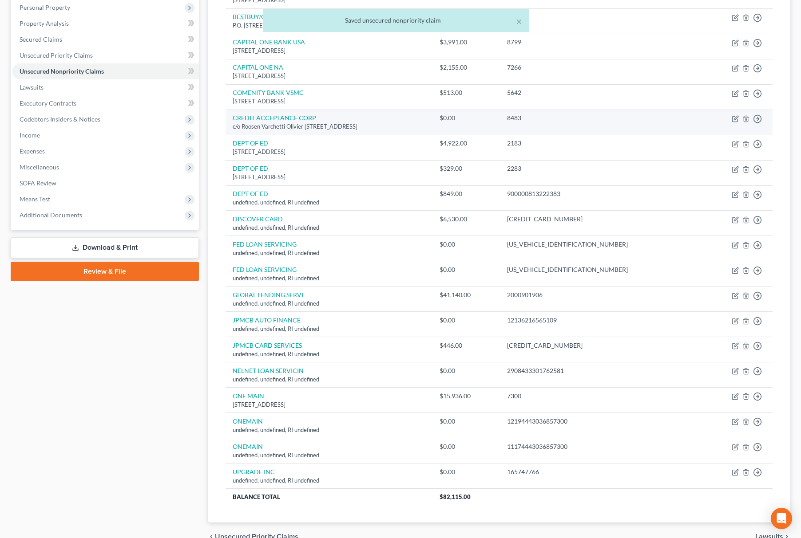
scroll to position [178, 0]
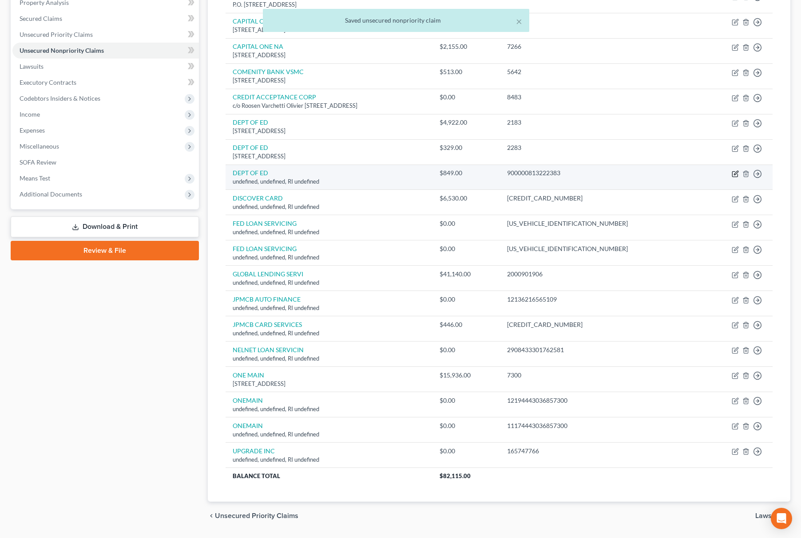
click at [732, 174] on icon "button" at bounding box center [734, 173] width 5 height 5
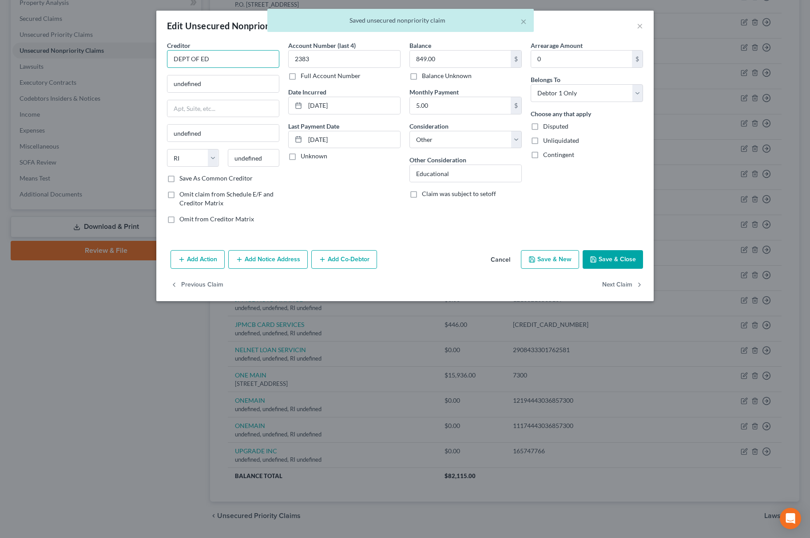
click at [242, 67] on input "DEPT OF ED" at bounding box center [223, 59] width 112 height 18
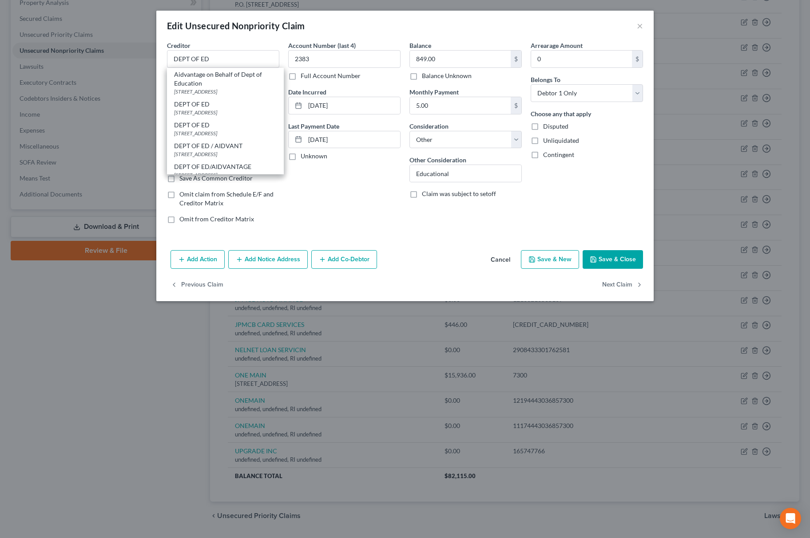
click at [203, 105] on div "DEPT OF ED" at bounding box center [225, 104] width 103 height 9
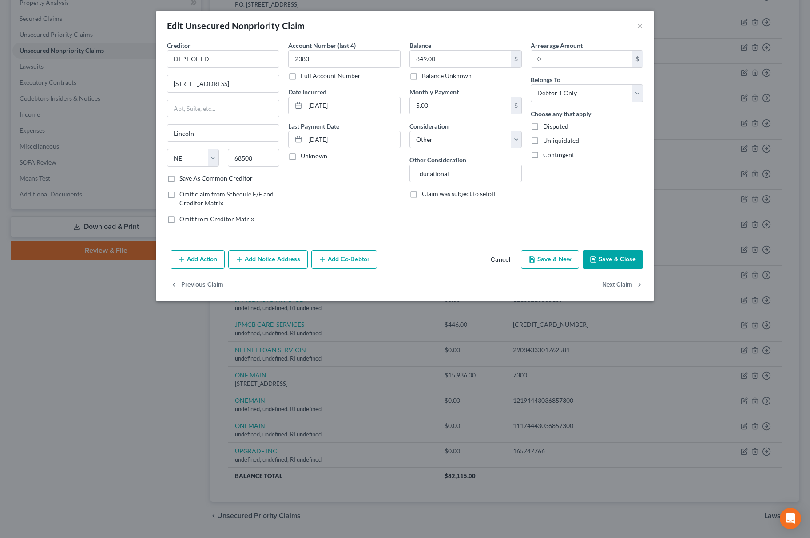
click at [609, 259] on button "Save & Close" at bounding box center [612, 259] width 60 height 19
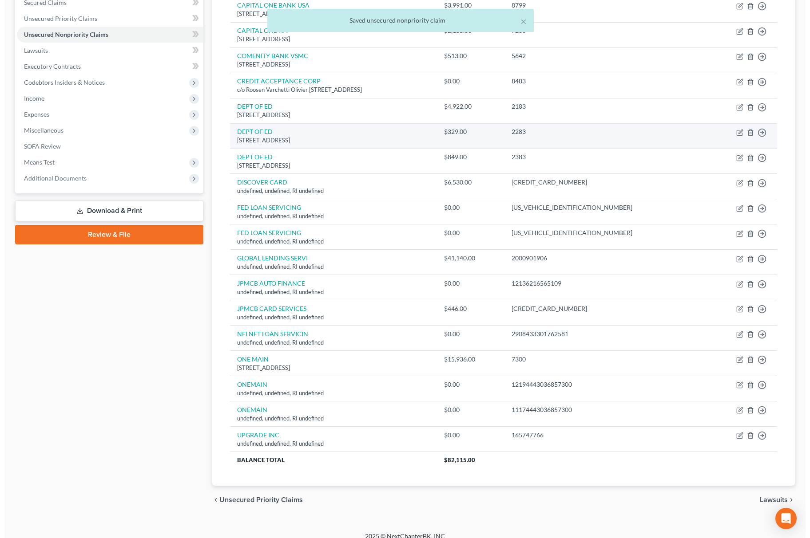
scroll to position [206, 0]
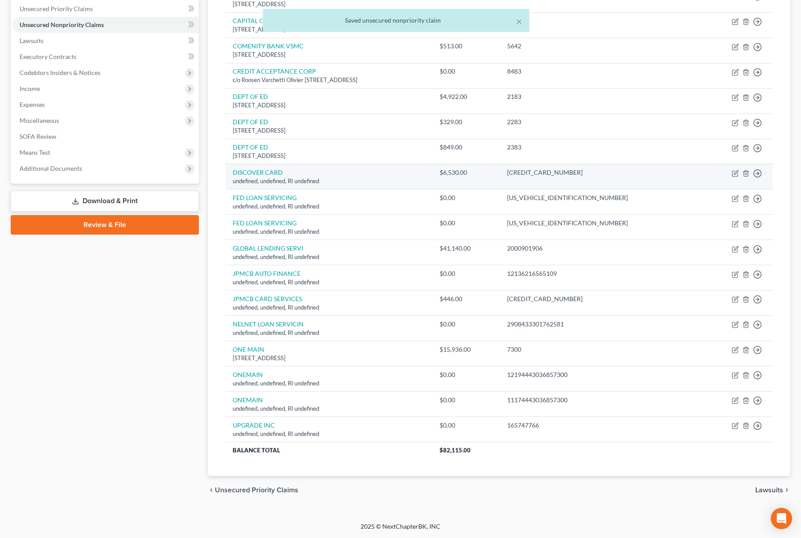
click at [740, 170] on td "Move to D Move to E Move to G Move to Notice Only" at bounding box center [736, 176] width 71 height 25
click at [736, 176] on td "Move to D Move to E Move to G Move to Notice Only" at bounding box center [736, 176] width 71 height 25
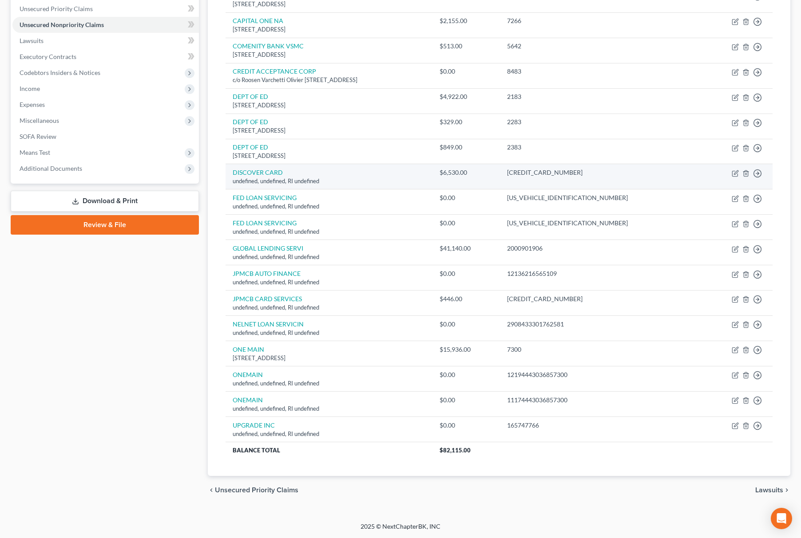
click at [740, 171] on td "Move to D Move to E Move to G Move to Notice Only" at bounding box center [736, 176] width 71 height 25
click at [738, 173] on icon "button" at bounding box center [735, 173] width 7 height 7
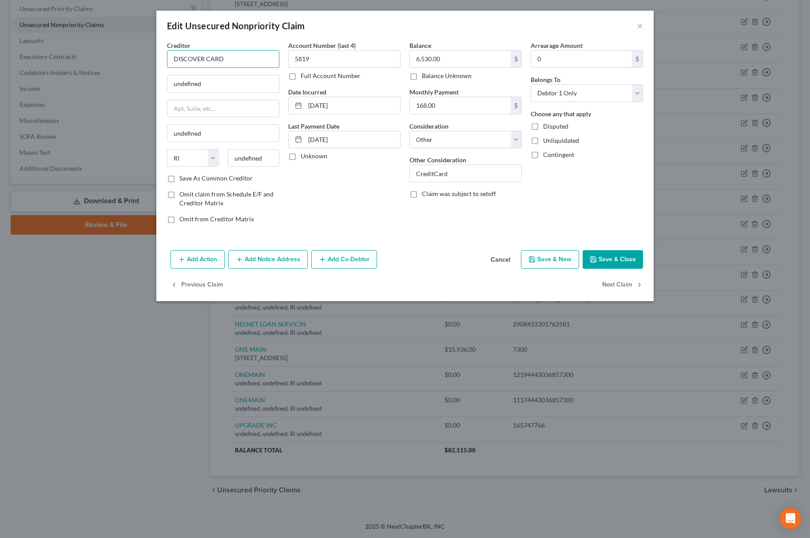
click at [228, 54] on input "DISCOVER CARD" at bounding box center [223, 59] width 112 height 18
click at [229, 75] on div "DISCOVER CARD" at bounding box center [220, 74] width 92 height 9
click at [623, 254] on button "Save & Close" at bounding box center [612, 259] width 60 height 19
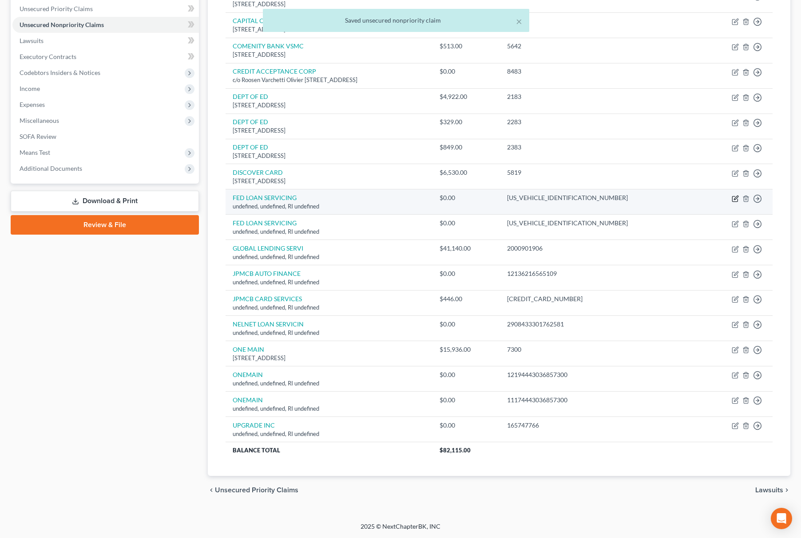
click at [734, 199] on icon "button" at bounding box center [735, 198] width 7 height 7
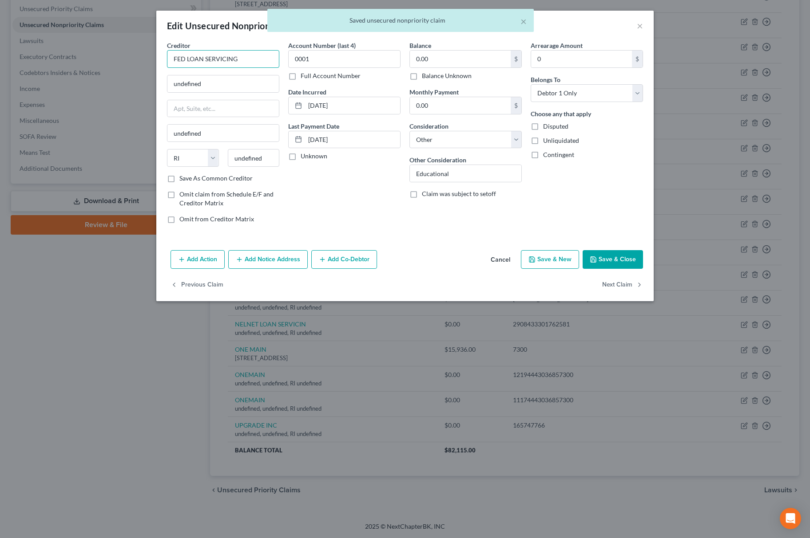
click at [235, 62] on input "FED LOAN SERVICING" at bounding box center [223, 59] width 112 height 18
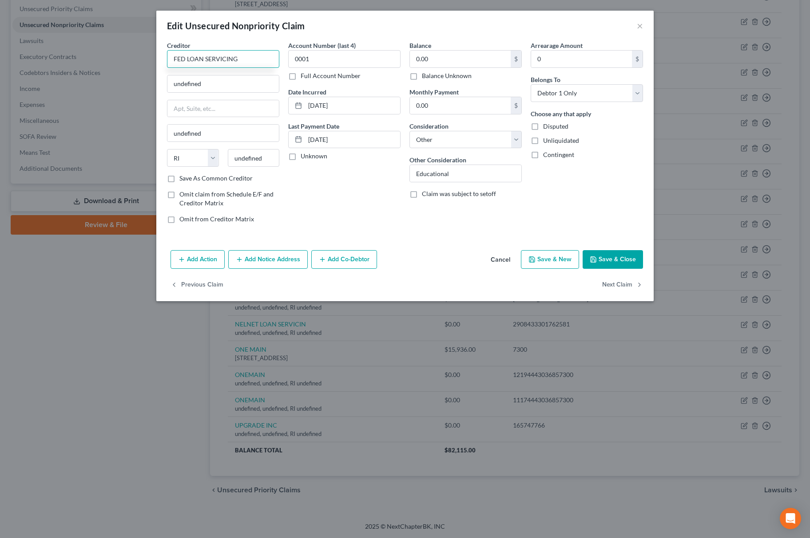
drag, startPoint x: 237, startPoint y: 58, endPoint x: 441, endPoint y: 16, distance: 208.0
click at [127, 58] on div "Edit Unsecured Nonpriority Claim × Creditor * FED LOAN SERVICING undefined unde…" at bounding box center [405, 269] width 810 height 538
drag, startPoint x: 186, startPoint y: 87, endPoint x: 105, endPoint y: 93, distance: 81.0
click at [100, 95] on div "Edit Unsecured Nonpriority Claim × Creditor * FED LOAN SERVICING undefined unde…" at bounding box center [405, 269] width 810 height 538
paste input "P.O. [STREET_ADDRESS]"
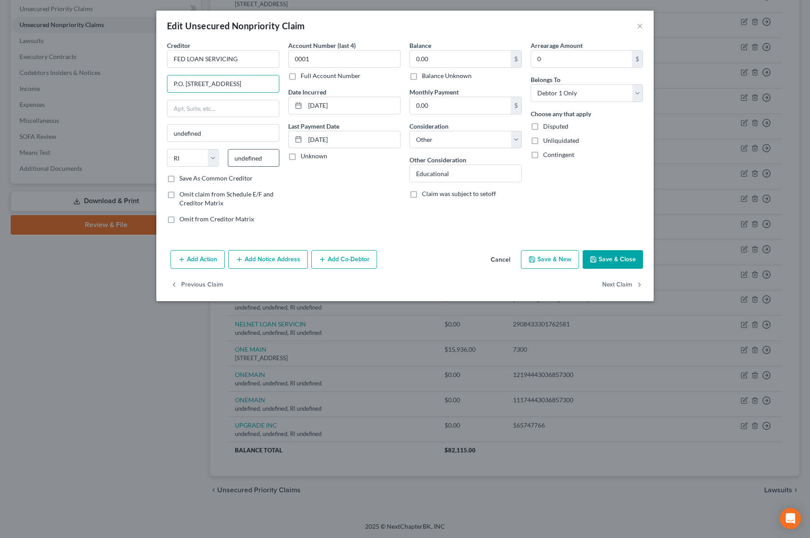
drag, startPoint x: 250, startPoint y: 87, endPoint x: 275, endPoint y: 162, distance: 79.5
click at [305, 86] on div "Creditor * FED LOAN SERVICING P.O. [GEOGRAPHIC_DATA] undefined State [US_STATE]…" at bounding box center [404, 136] width 485 height 190
drag, startPoint x: 267, startPoint y: 158, endPoint x: 194, endPoint y: 178, distance: 75.4
click at [167, 176] on div "Creditor * FED LOAN SERVICING P.O. [GEOGRAPHIC_DATA] undefined State [US_STATE]…" at bounding box center [223, 112] width 112 height 142
paste input "97208"
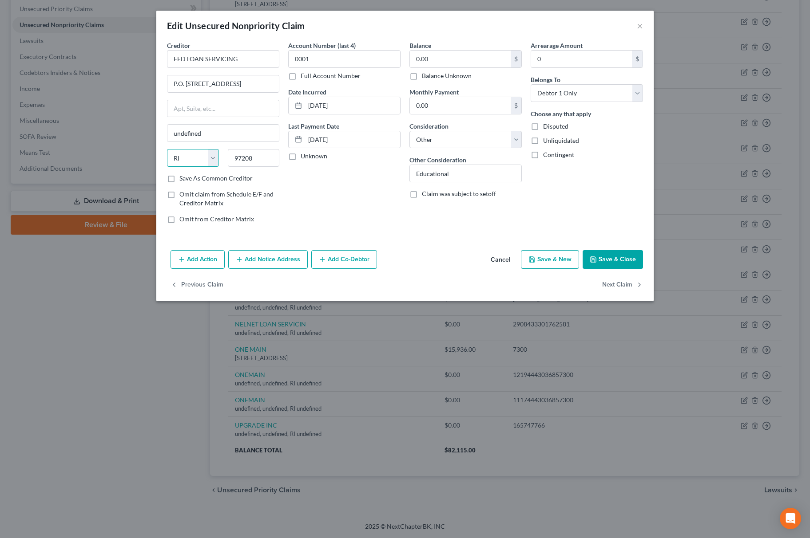
click at [190, 165] on select "State [US_STATE] AK AR AZ CA CO CT DE DC [GEOGRAPHIC_DATA] [GEOGRAPHIC_DATA] GU…" at bounding box center [193, 158] width 52 height 18
click at [167, 150] on select "State [US_STATE] AK AR AZ CA CO CT DE DC [GEOGRAPHIC_DATA] [GEOGRAPHIC_DATA] GU…" at bounding box center [193, 158] width 52 height 18
drag, startPoint x: 210, startPoint y: 84, endPoint x: 304, endPoint y: 79, distance: 93.4
click at [304, 79] on div "Creditor * FED LOAN SERVICING P.O. [GEOGRAPHIC_DATA][US_STATE] AZ CA CO [GEOGRA…" at bounding box center [404, 136] width 485 height 190
click at [622, 245] on div "Creditor * FED LOAN SERVICING P.O. [GEOGRAPHIC_DATA][US_STATE] AZ CA CO CT DE D…" at bounding box center [404, 144] width 497 height 206
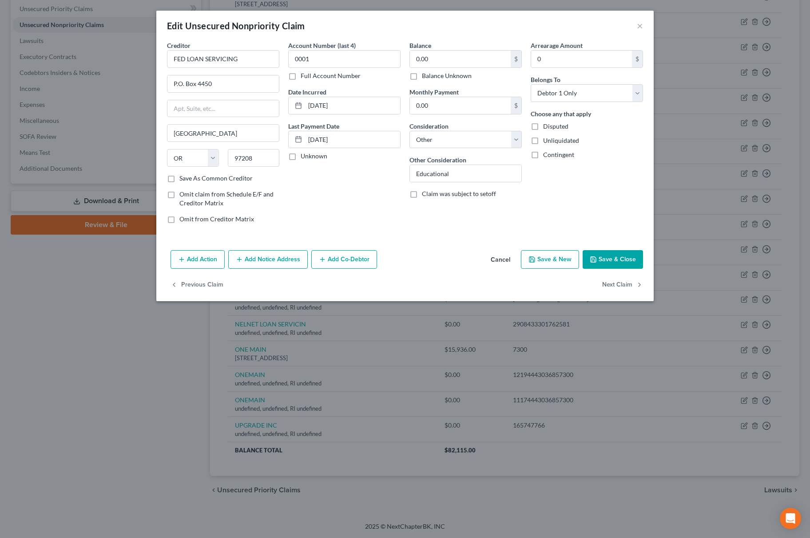
click at [622, 251] on button "Save & Close" at bounding box center [612, 259] width 60 height 19
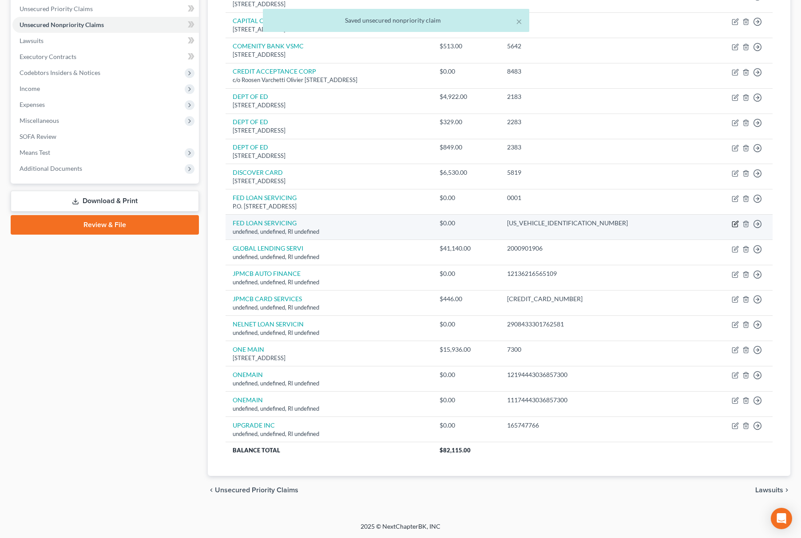
click at [737, 221] on icon "button" at bounding box center [735, 224] width 7 height 7
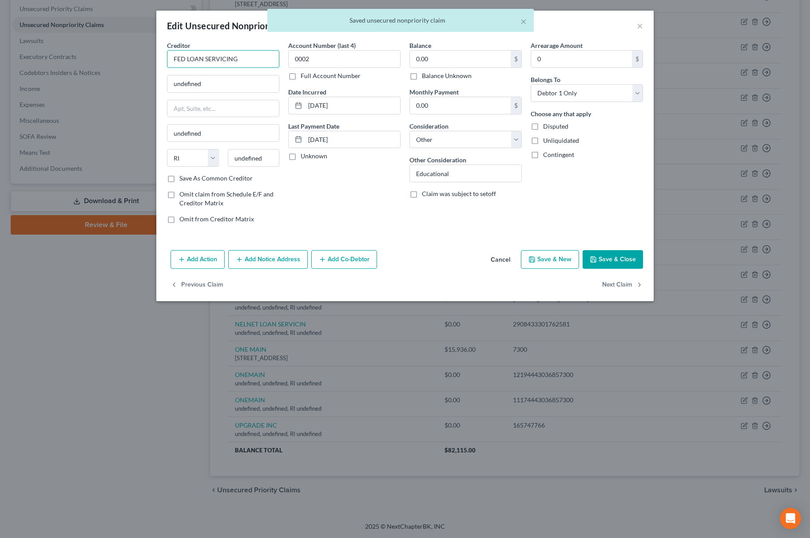
click at [260, 65] on input "FED LOAN SERVICING" at bounding box center [223, 59] width 112 height 18
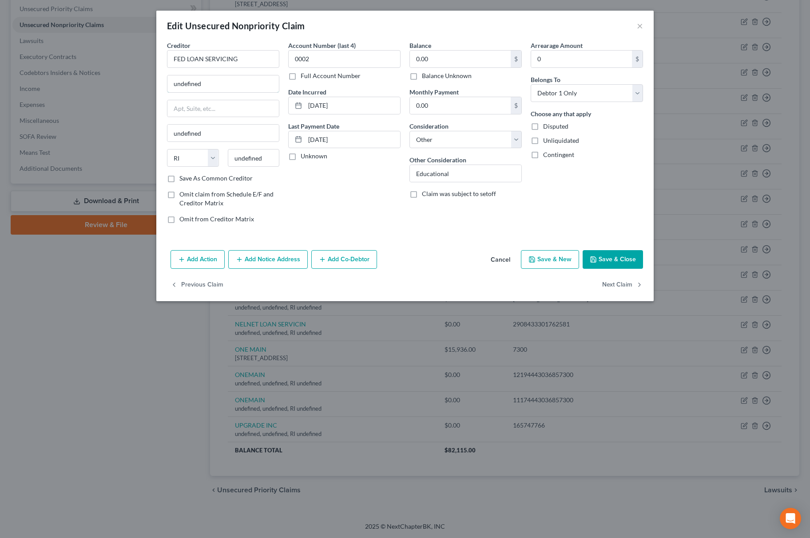
drag, startPoint x: 229, startPoint y: 81, endPoint x: 203, endPoint y: 99, distance: 31.6
click at [146, 86] on div "Edit Unsecured Nonpriority Claim × Creditor * FED LOAN SERVICING undefined unde…" at bounding box center [405, 269] width 810 height 538
paste input "P.O. [GEOGRAPHIC_DATA]-4450"
drag, startPoint x: 238, startPoint y: 86, endPoint x: 256, endPoint y: 86, distance: 17.8
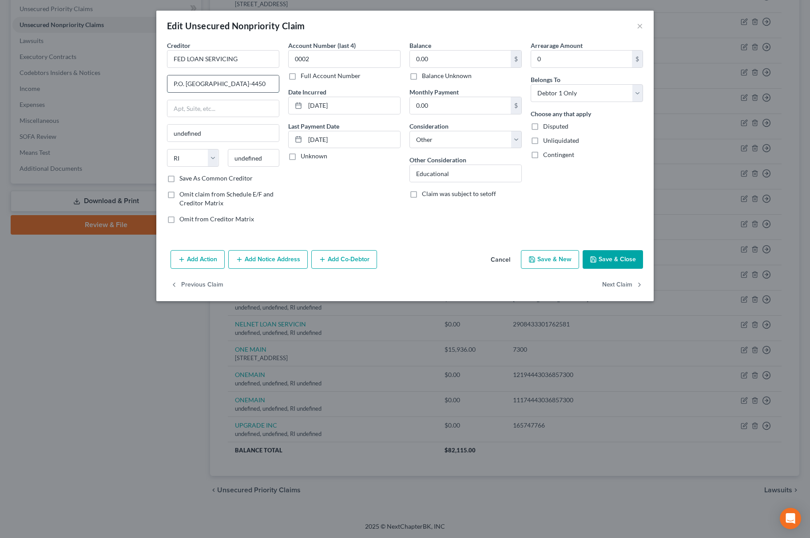
click at [256, 86] on input "P.O. [GEOGRAPHIC_DATA]-4450" at bounding box center [222, 83] width 111 height 17
drag, startPoint x: 266, startPoint y: 159, endPoint x: 176, endPoint y: 153, distance: 90.8
click at [154, 148] on div "Edit Unsecured Nonpriority Claim × Creditor * FED LOAN SERVICING P.O. [GEOGRAPH…" at bounding box center [405, 269] width 810 height 538
paste input "P.O. [GEOGRAPHIC_DATA]-4450"
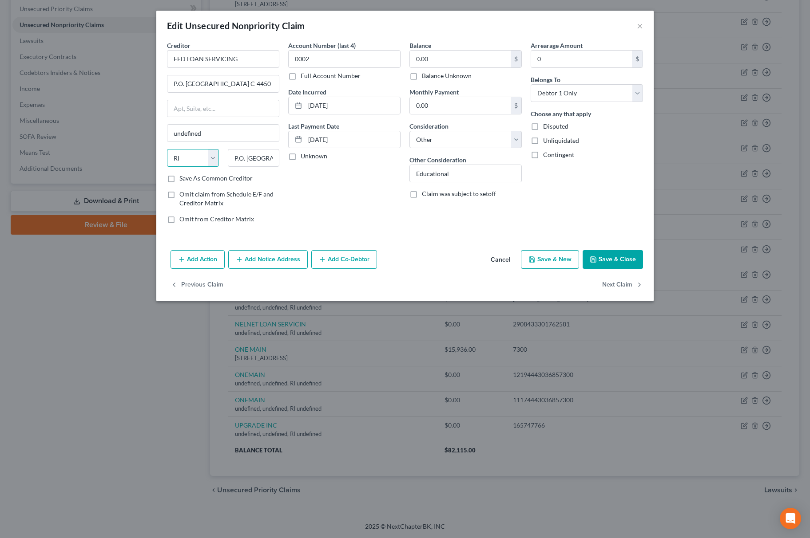
click at [178, 160] on select "State [US_STATE] AK AR AZ CA CO CT DE DC [GEOGRAPHIC_DATA] [GEOGRAPHIC_DATA] GU…" at bounding box center [193, 158] width 52 height 18
click at [167, 150] on select "State [US_STATE] AK AR AZ CA CO CT DE DC [GEOGRAPHIC_DATA] [GEOGRAPHIC_DATA] GU…" at bounding box center [193, 158] width 52 height 18
drag, startPoint x: 265, startPoint y: 160, endPoint x: 277, endPoint y: 158, distance: 13.0
click at [277, 158] on input "P.O. [GEOGRAPHIC_DATA]-4450" at bounding box center [254, 158] width 52 height 18
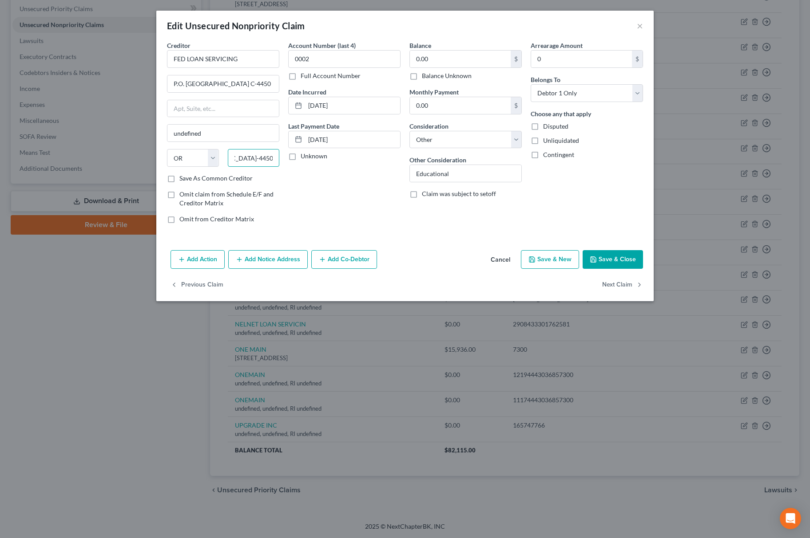
click at [235, 156] on input "P.O. [GEOGRAPHIC_DATA]-4450" at bounding box center [254, 158] width 52 height 18
click at [263, 164] on input "P.O. [GEOGRAPHIC_DATA]-4450" at bounding box center [254, 158] width 52 height 18
drag, startPoint x: 237, startPoint y: 83, endPoint x: 312, endPoint y: 77, distance: 75.2
click at [312, 77] on div "Creditor * FED LOAN SERVICING P.O. [GEOGRAPHIC_DATA]-4450 undefined State [US_S…" at bounding box center [404, 136] width 485 height 190
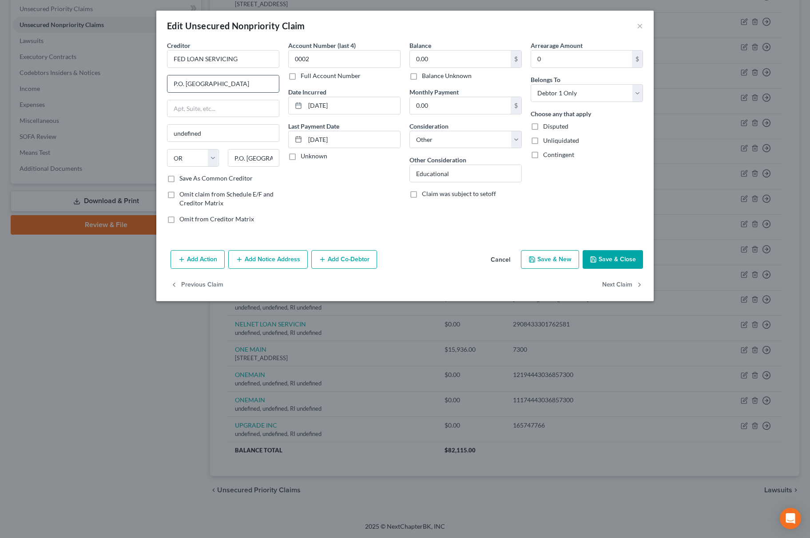
drag, startPoint x: 215, startPoint y: 84, endPoint x: 262, endPoint y: 82, distance: 47.1
click at [262, 82] on input "P.O. [GEOGRAPHIC_DATA]" at bounding box center [222, 83] width 111 height 17
drag, startPoint x: 203, startPoint y: 135, endPoint x: 183, endPoint y: 143, distance: 20.8
click at [155, 138] on div "Edit Unsecured Nonpriority Claim × Creditor * FED LOAN SERVICING P.O. [GEOGRAPH…" at bounding box center [405, 269] width 810 height 538
paste input "Portlan"
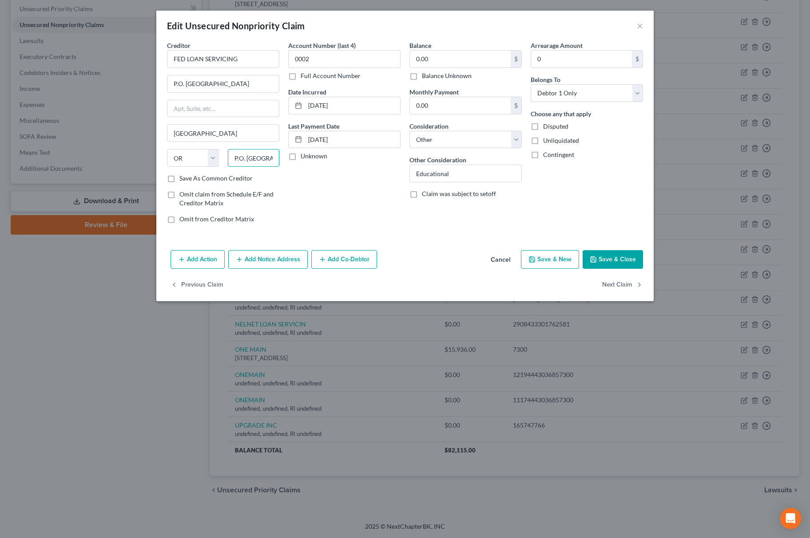
scroll to position [0, 73]
drag, startPoint x: 240, startPoint y: 161, endPoint x: 276, endPoint y: 160, distance: 36.4
click at [276, 160] on input "P.O. [GEOGRAPHIC_DATA]-4450" at bounding box center [254, 158] width 52 height 18
click at [263, 161] on input "P.O. [GEOGRAPHIC_DATA]-4450" at bounding box center [254, 158] width 52 height 18
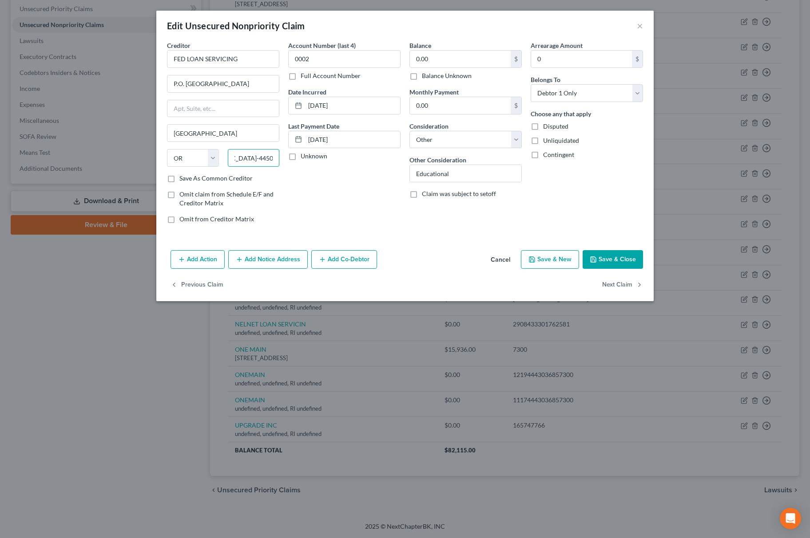
drag, startPoint x: 256, startPoint y: 161, endPoint x: 295, endPoint y: 159, distance: 38.7
click at [295, 159] on div "Creditor * FED LOAN SERVICING P.O. [GEOGRAPHIC_DATA] [US_STATE][GEOGRAPHIC_DATA…" at bounding box center [404, 136] width 485 height 190
drag, startPoint x: 251, startPoint y: 155, endPoint x: 63, endPoint y: 158, distance: 188.7
click at [63, 158] on div "Edit Unsecured Nonpriority Claim × Creditor * FED LOAN SERVICING P.O. [GEOGRAPH…" at bounding box center [405, 269] width 810 height 538
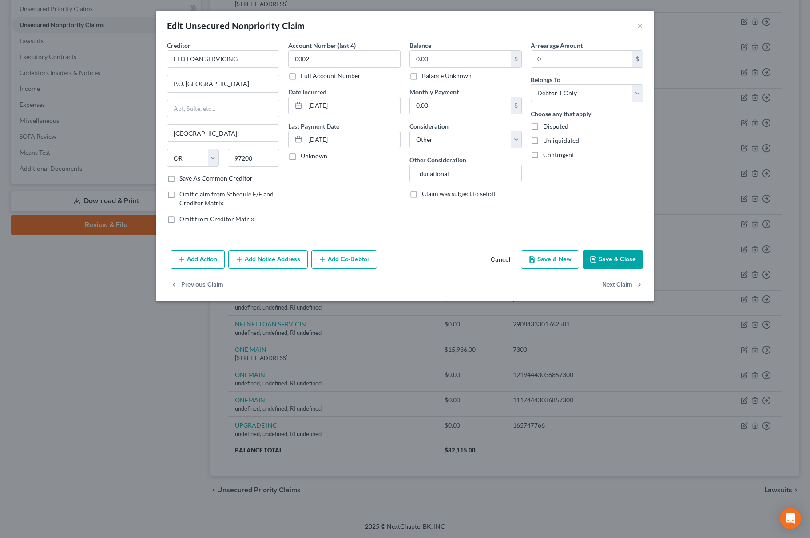
drag, startPoint x: 608, startPoint y: 256, endPoint x: 605, endPoint y: 271, distance: 15.0
click at [608, 256] on button "Save & Close" at bounding box center [612, 259] width 60 height 19
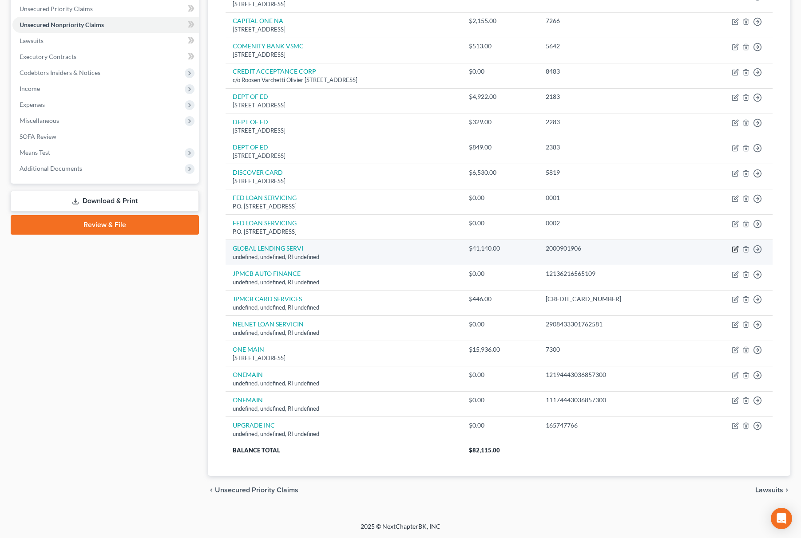
drag, startPoint x: 734, startPoint y: 247, endPoint x: 766, endPoint y: 256, distance: 33.1
click at [739, 249] on td "Move to D Move to E Move to G Move to Notice Only" at bounding box center [732, 252] width 82 height 25
click at [734, 246] on icon "button" at bounding box center [735, 249] width 7 height 7
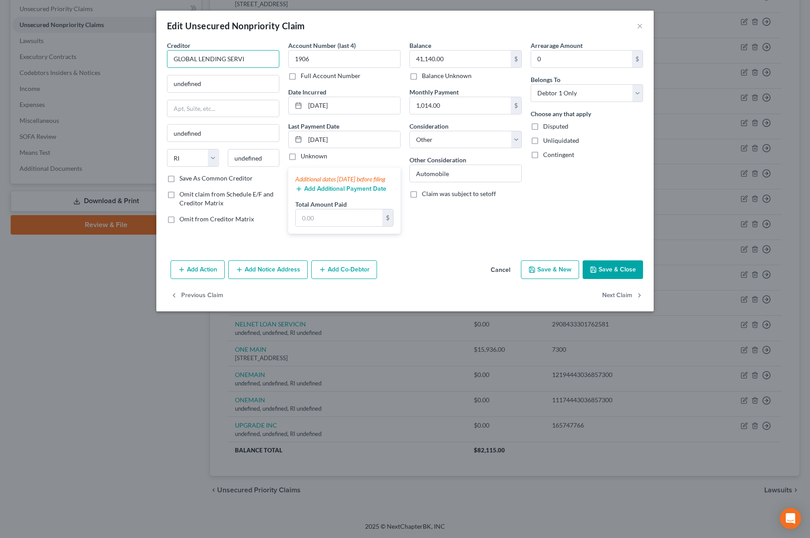
click at [254, 65] on input "GLOBAL LENDING SERVI" at bounding box center [223, 59] width 112 height 18
drag, startPoint x: 265, startPoint y: 61, endPoint x: 306, endPoint y: 31, distance: 51.4
click at [107, 83] on div "Edit Unsecured Nonpriority Claim × Creditor * GLOBAL LENDING SERVICING undefine…" at bounding box center [405, 269] width 810 height 538
drag, startPoint x: 218, startPoint y: 87, endPoint x: 66, endPoint y: 95, distance: 152.9
click at [12, 95] on div "Edit Unsecured Nonpriority Claim × Creditor * GLOBAL LENDING SERVICING undefine…" at bounding box center [405, 269] width 810 height 538
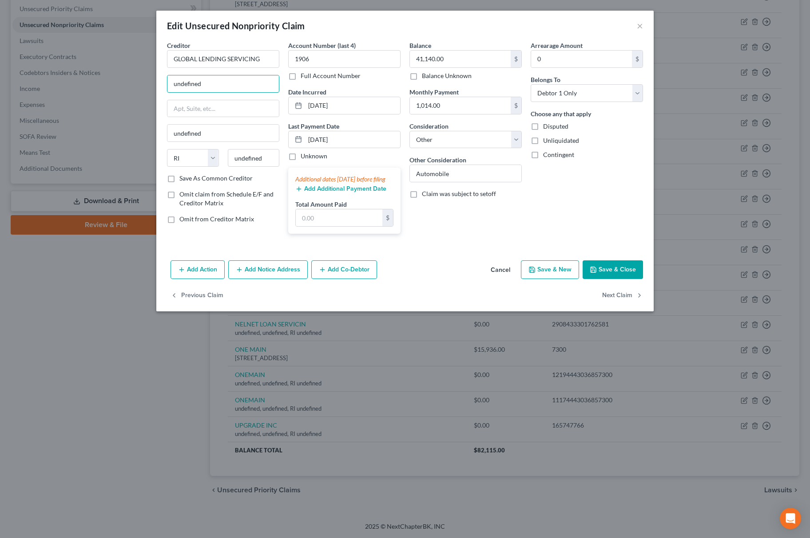
paste input "[STREET_ADDRESS]"
drag, startPoint x: 253, startPoint y: 79, endPoint x: 270, endPoint y: 143, distance: 65.7
click at [314, 77] on div "Creditor * GLOBAL LENDING SERVICING [STREET_ADDRESS] undefined State [US_STATE]…" at bounding box center [404, 141] width 485 height 200
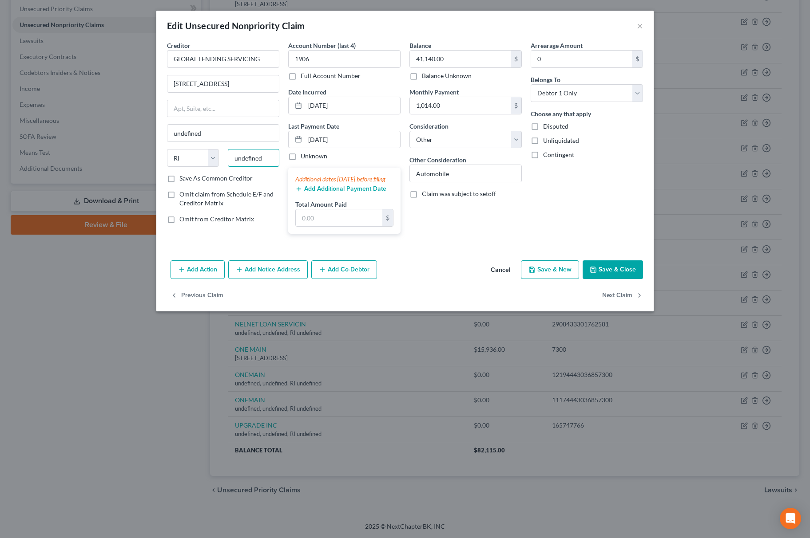
drag, startPoint x: 261, startPoint y: 161, endPoint x: 178, endPoint y: 176, distance: 85.3
click at [178, 176] on div "Creditor * GLOBAL LENDING SERVICING [STREET_ADDRESS] undefined State [US_STATE]…" at bounding box center [223, 112] width 112 height 142
paste input "29607"
click at [177, 162] on select "State [US_STATE] AK AR AZ CA CO CT DE DC [GEOGRAPHIC_DATA] [GEOGRAPHIC_DATA] GU…" at bounding box center [193, 158] width 52 height 18
click at [167, 150] on select "State [US_STATE] AK AR AZ CA CO CT DE DC [GEOGRAPHIC_DATA] [GEOGRAPHIC_DATA] GU…" at bounding box center [193, 158] width 52 height 18
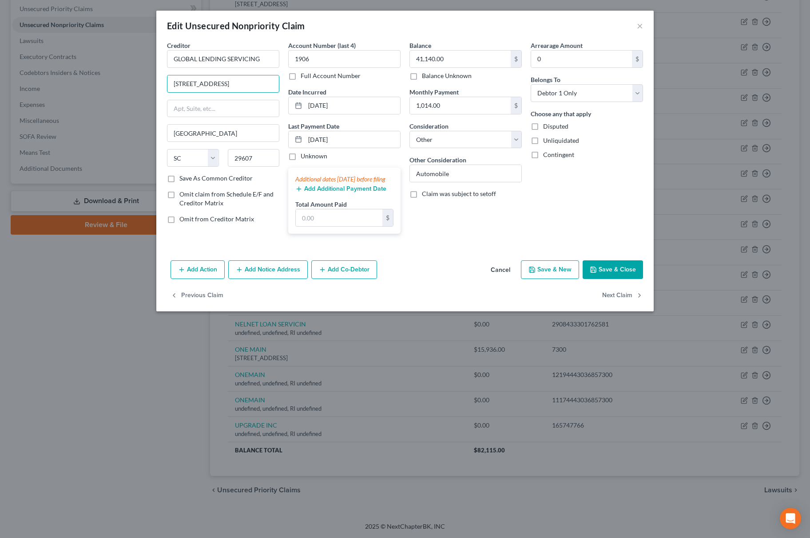
scroll to position [0, 48]
drag, startPoint x: 261, startPoint y: 81, endPoint x: 326, endPoint y: 75, distance: 64.6
click at [326, 75] on div "Creditor * GLOBAL LENDING SERVICING [STREET_ADDRESS] [GEOGRAPHIC_DATA] [US_STAT…" at bounding box center [404, 141] width 485 height 200
click at [605, 273] on button "Save & Close" at bounding box center [612, 270] width 60 height 19
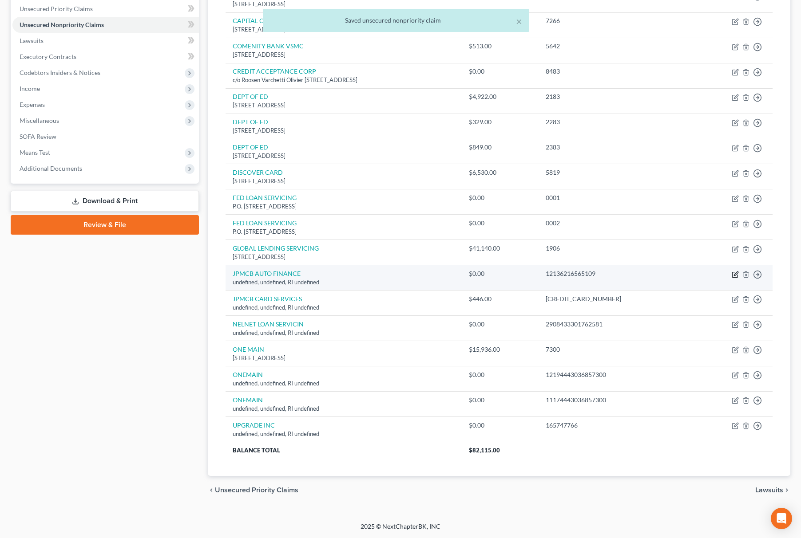
click at [736, 273] on icon "button" at bounding box center [735, 274] width 7 height 7
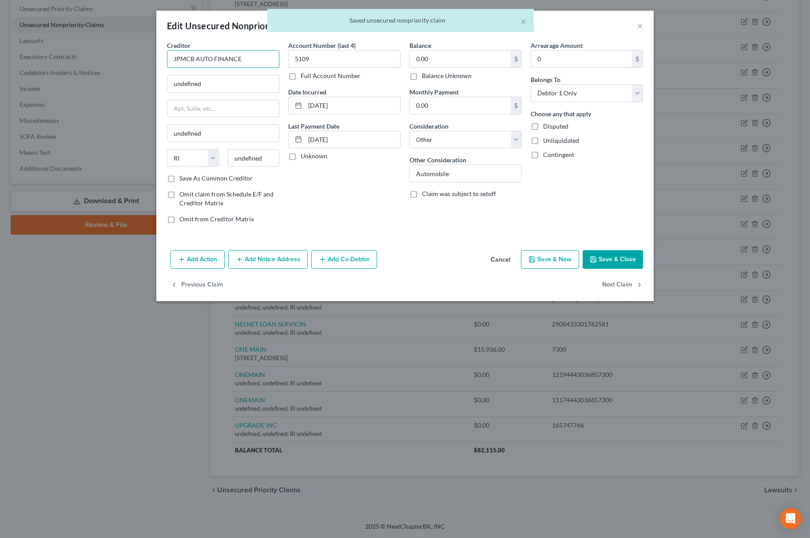
click at [239, 59] on input "JPMCB AUTO FINANCE" at bounding box center [223, 59] width 112 height 18
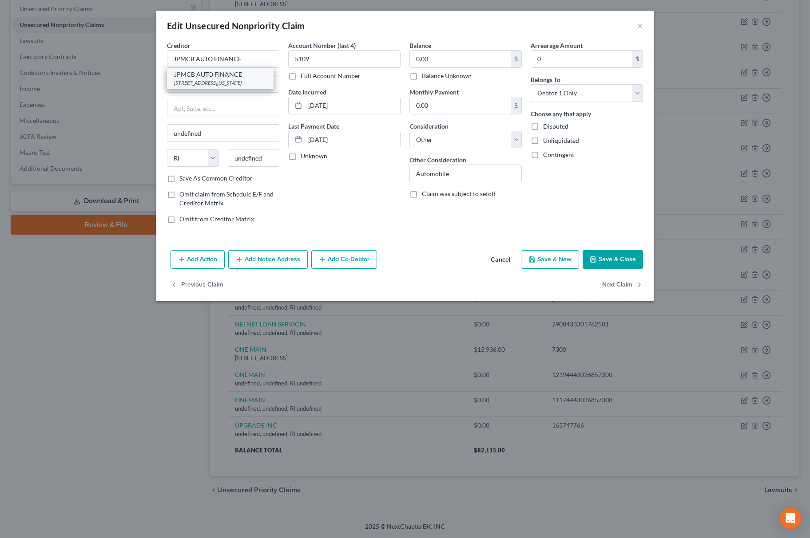
click at [220, 73] on div "JPMCB AUTO FINANCE" at bounding box center [220, 74] width 92 height 9
click at [629, 251] on button "Save & Close" at bounding box center [612, 259] width 60 height 19
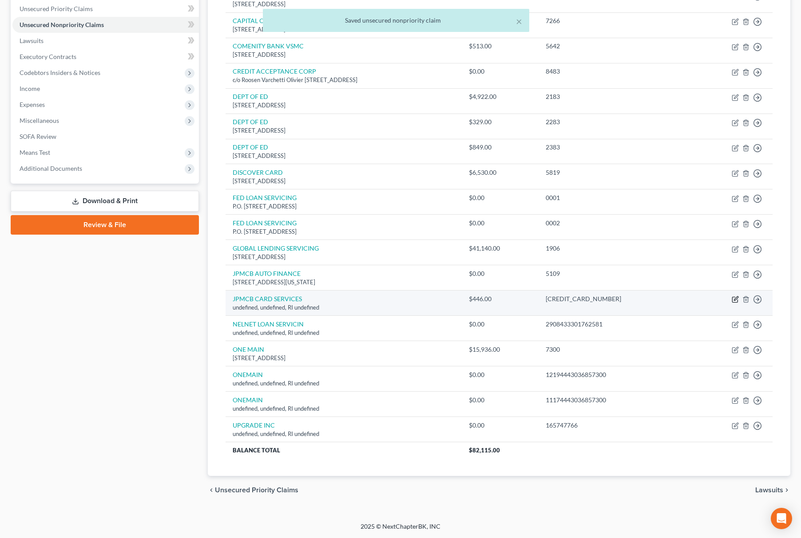
click at [733, 301] on icon "button" at bounding box center [735, 299] width 7 height 7
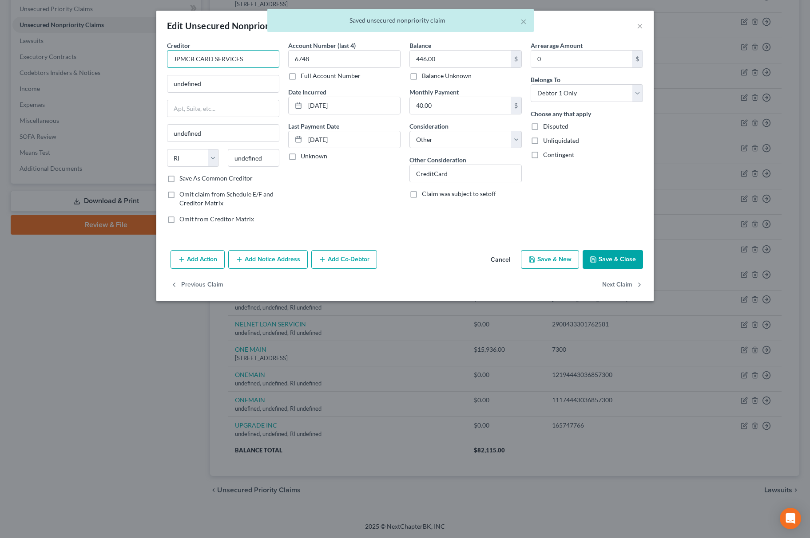
click at [243, 59] on input "JPMCB CARD SERVICES" at bounding box center [223, 59] width 112 height 18
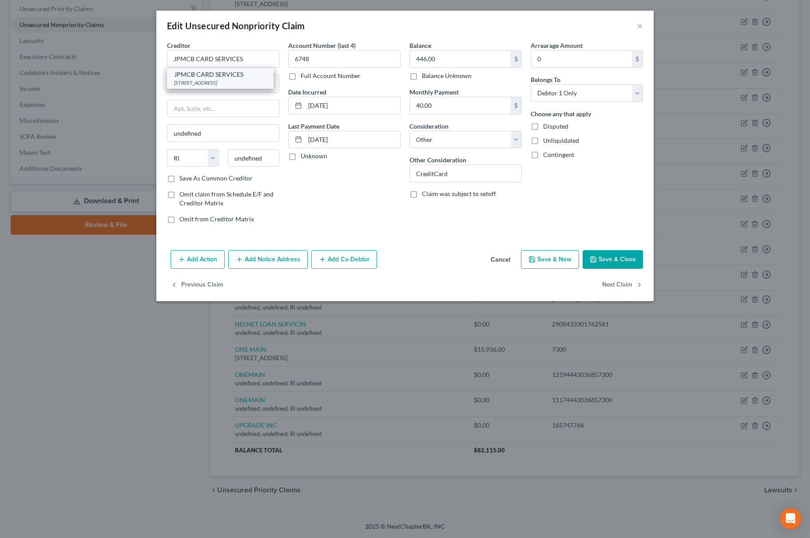
click at [226, 78] on div "JPMCB CARD SERVICES" at bounding box center [220, 74] width 92 height 9
click at [625, 255] on button "Save & Close" at bounding box center [612, 259] width 60 height 19
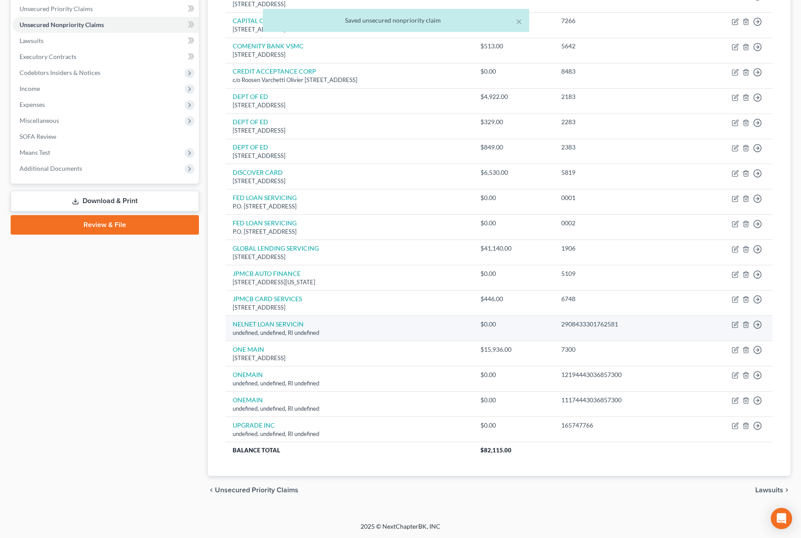
click at [739, 324] on td "Move to D Move to E Move to G Move to Notice Only" at bounding box center [730, 328] width 86 height 25
click at [735, 323] on icon "button" at bounding box center [735, 324] width 7 height 7
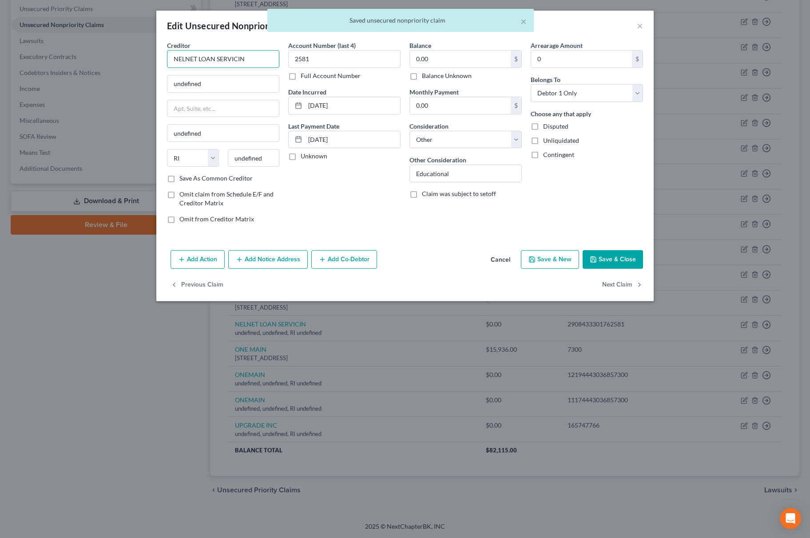
click at [253, 60] on input "NELNET LOAN SERVICIN" at bounding box center [223, 59] width 112 height 18
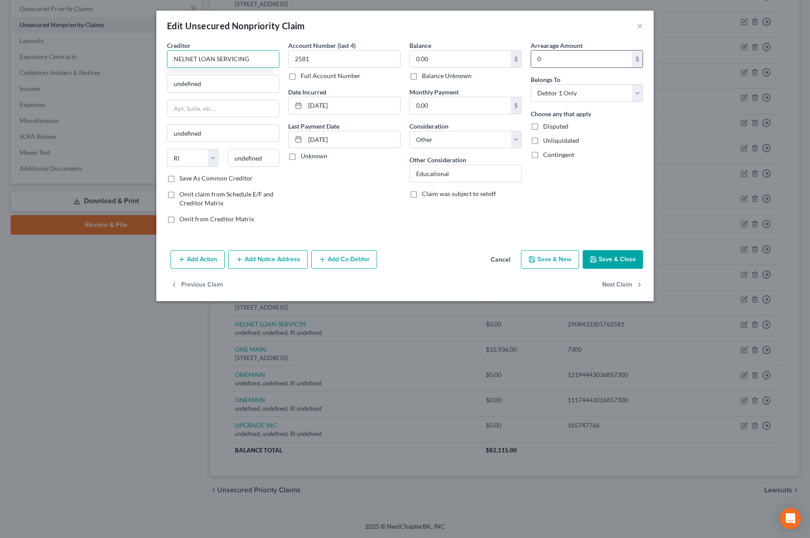
drag, startPoint x: 249, startPoint y: 65, endPoint x: 535, endPoint y: 63, distance: 285.9
click at [113, 59] on div "Edit Unsecured Nonpriority Claim × Creditor * NELNET LOAN SERVICING undefined u…" at bounding box center [405, 269] width 810 height 538
drag, startPoint x: 212, startPoint y: 81, endPoint x: 4, endPoint y: 100, distance: 209.1
click at [16, 86] on div "Edit Unsecured Nonpriority Claim × Creditor * NELNET LOAN SERVICING undefined u…" at bounding box center [405, 269] width 810 height 538
paste input "P.O. [GEOGRAPHIC_DATA]-2561"
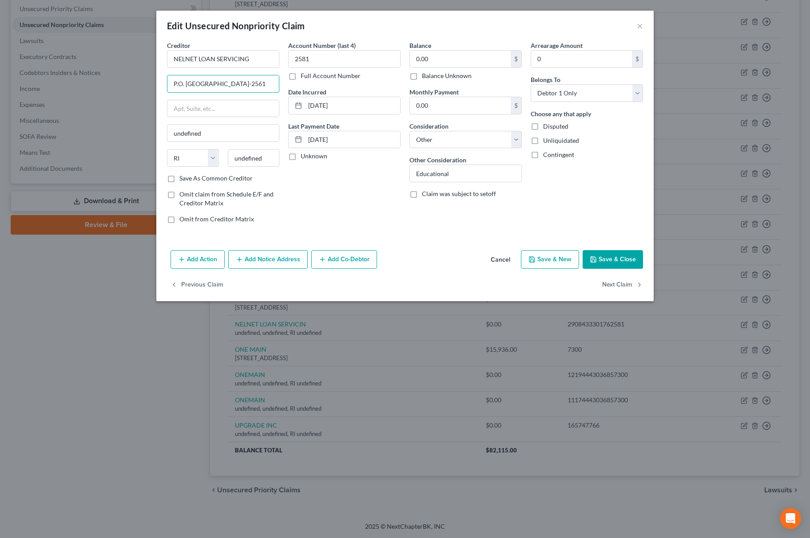
scroll to position [0, 9]
drag, startPoint x: 238, startPoint y: 84, endPoint x: 279, endPoint y: 173, distance: 97.9
click at [256, 84] on input "P.O. [GEOGRAPHIC_DATA]-2561" at bounding box center [222, 83] width 111 height 17
drag, startPoint x: 270, startPoint y: 164, endPoint x: 189, endPoint y: 164, distance: 81.2
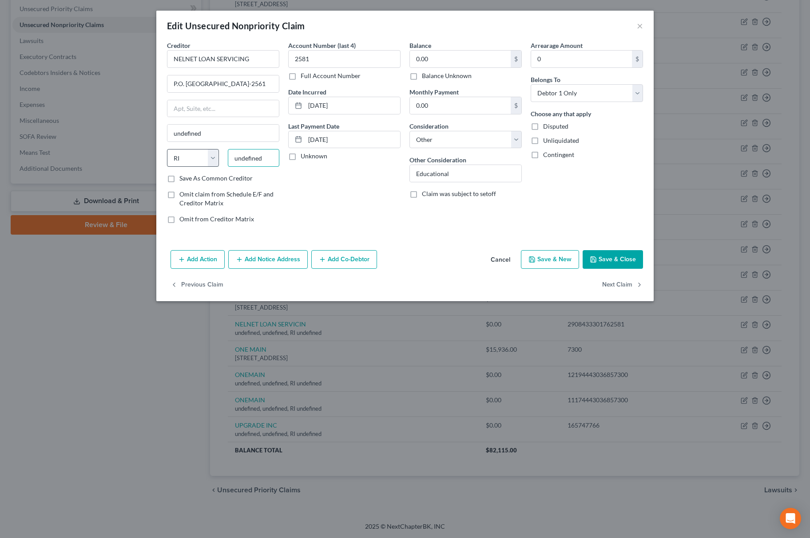
click at [186, 160] on div "State [US_STATE] AK AR AZ CA CO CT DE DC [GEOGRAPHIC_DATA] [GEOGRAPHIC_DATA] GU…" at bounding box center [222, 161] width 121 height 25
paste input "68501"
click at [189, 164] on select "State [US_STATE] AK AR AZ CA CO CT DE DC [GEOGRAPHIC_DATA] [GEOGRAPHIC_DATA] GU…" at bounding box center [193, 158] width 52 height 18
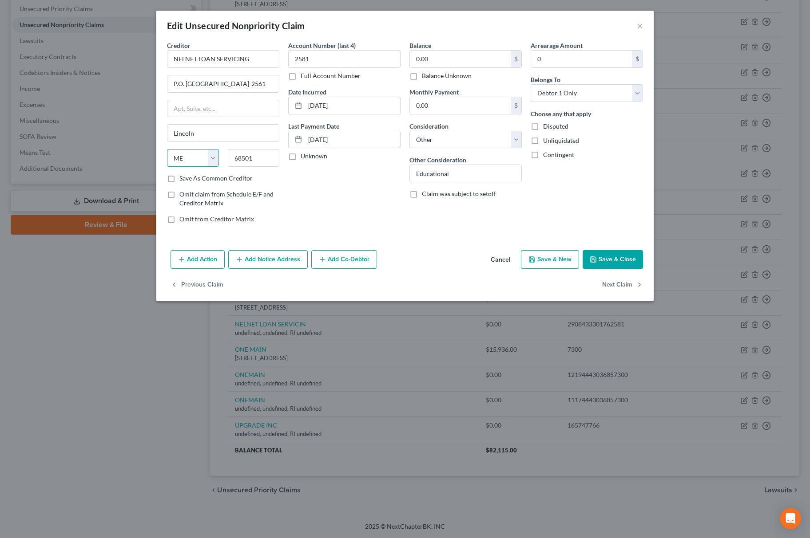
click at [189, 164] on select "State [US_STATE] AK AR AZ CA CO CT DE DC [GEOGRAPHIC_DATA] [GEOGRAPHIC_DATA] GU…" at bounding box center [193, 158] width 52 height 18
click at [167, 150] on select "State [US_STATE] AK AR AZ CA CO CT DE DC [GEOGRAPHIC_DATA] [GEOGRAPHIC_DATA] GU…" at bounding box center [193, 158] width 52 height 18
drag, startPoint x: 217, startPoint y: 82, endPoint x: 299, endPoint y: 79, distance: 82.6
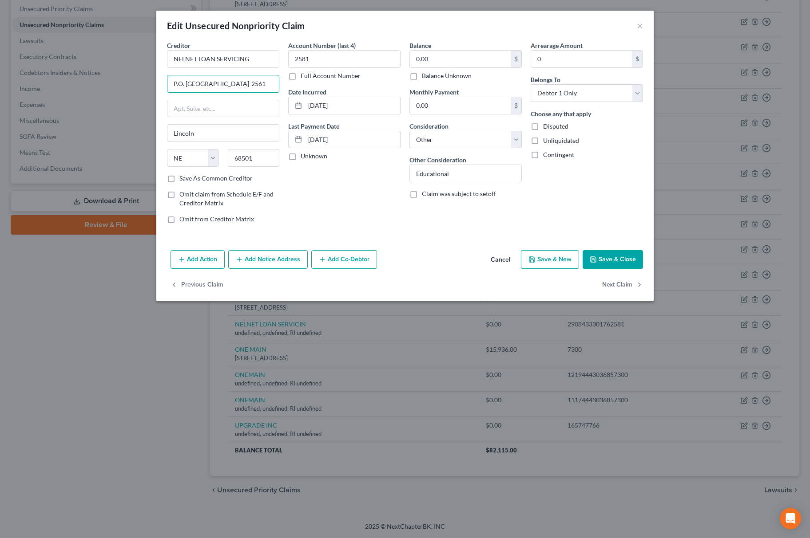
click at [297, 80] on div "Creditor * NELNET LOAN SERVICING P.O. [GEOGRAPHIC_DATA]-[GEOGRAPHIC_DATA][US_ST…" at bounding box center [404, 136] width 485 height 190
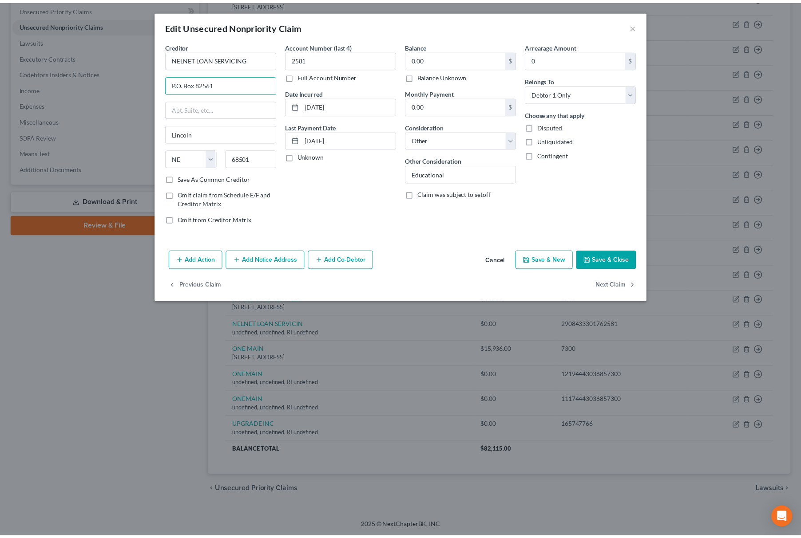
scroll to position [0, 0]
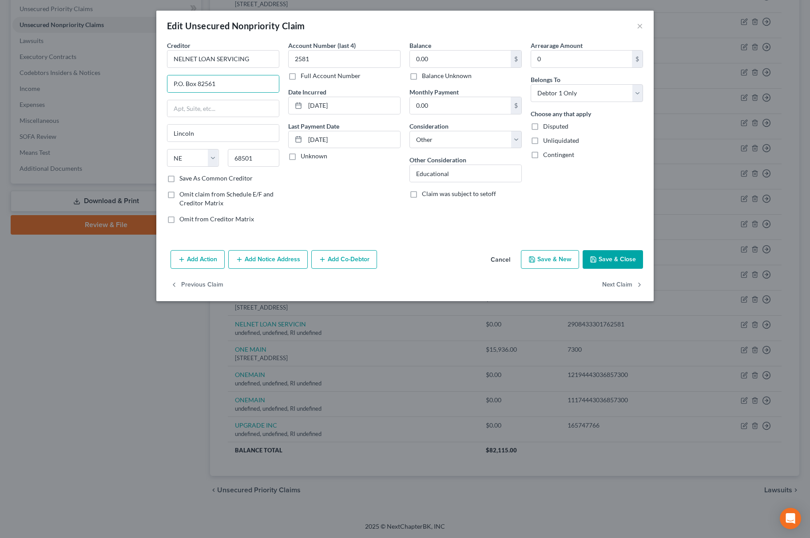
click at [238, 68] on div "Creditor * NELNET LOAN SERVICING P.O. Box 82561 [GEOGRAPHIC_DATA] [US_STATE] AK…" at bounding box center [223, 107] width 112 height 133
click at [601, 253] on button "Save & Close" at bounding box center [612, 259] width 60 height 19
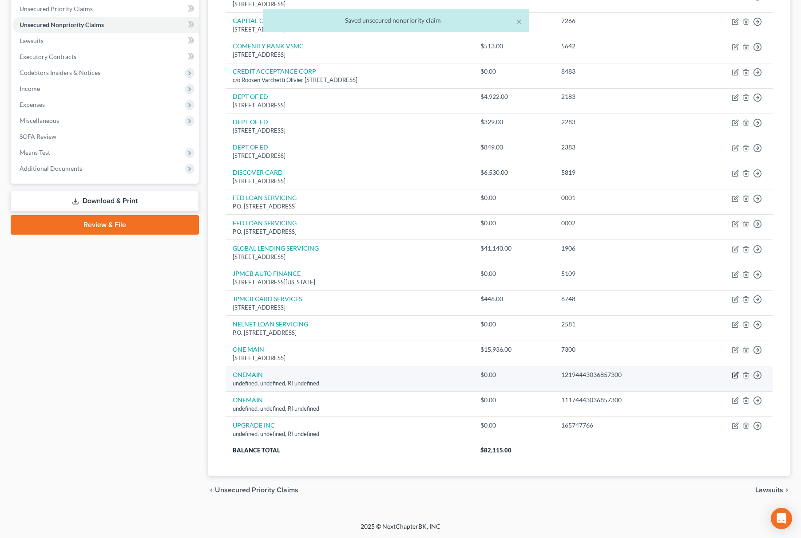
click at [736, 375] on icon "button" at bounding box center [735, 375] width 7 height 7
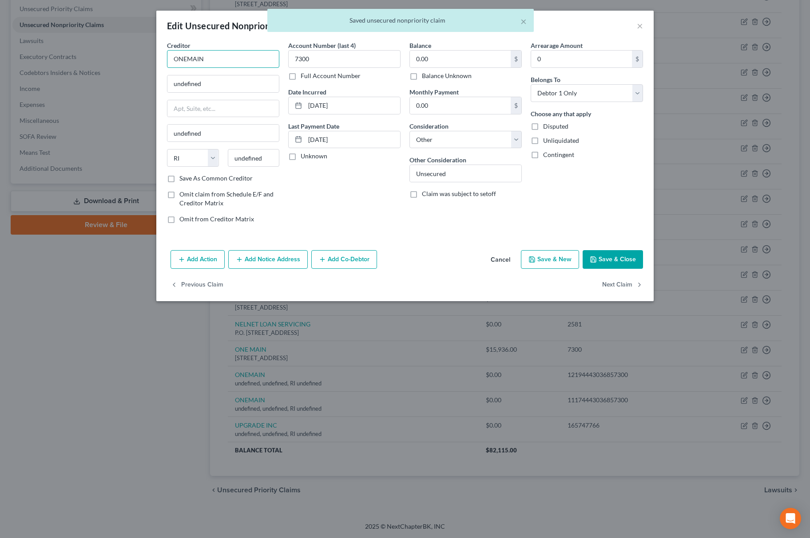
click at [185, 61] on input "ONEMAIN" at bounding box center [223, 59] width 112 height 18
click at [187, 61] on input "ONEMAIN" at bounding box center [223, 59] width 112 height 18
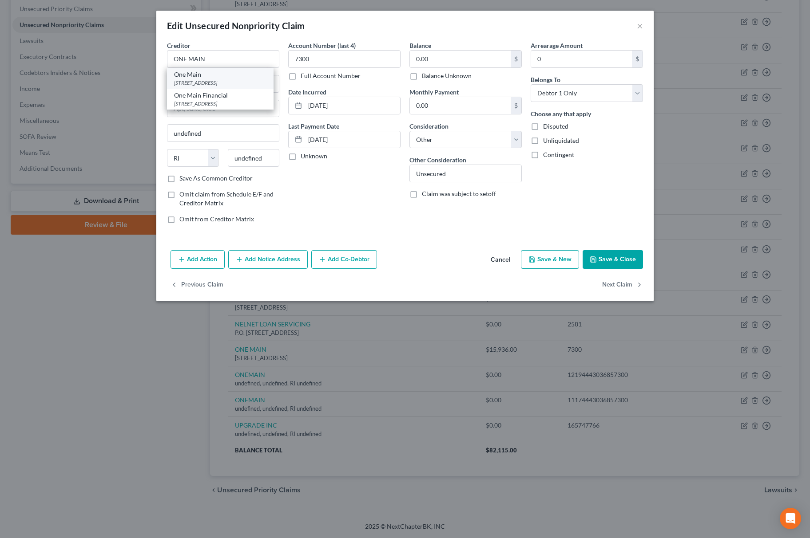
click at [206, 76] on div "One Main" at bounding box center [220, 74] width 92 height 9
drag, startPoint x: 241, startPoint y: 64, endPoint x: 121, endPoint y: 66, distance: 119.4
click at [123, 66] on div "Edit Unsecured Nonpriority Claim × Creditor * [STREET_ADDRESS] State [US_STATE]…" at bounding box center [405, 269] width 810 height 538
click at [606, 253] on button "Save & Close" at bounding box center [612, 259] width 60 height 19
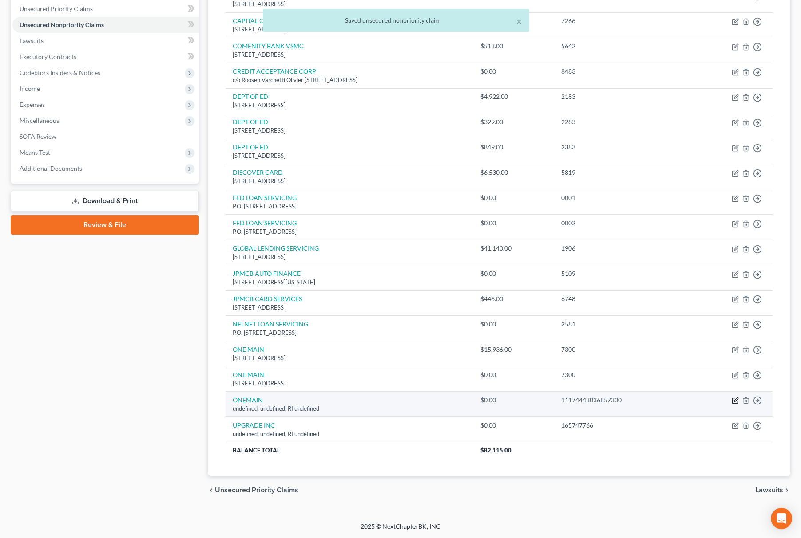
click at [737, 402] on icon "button" at bounding box center [734, 401] width 5 height 5
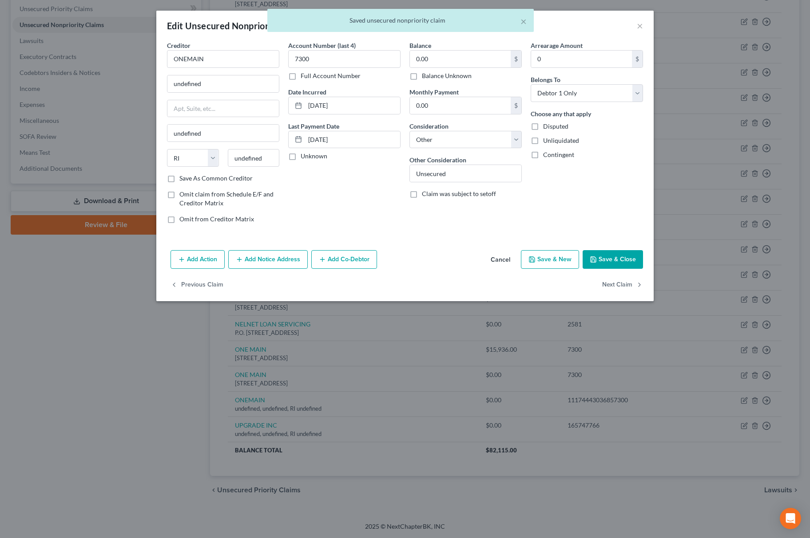
click at [499, 258] on button "Cancel" at bounding box center [500, 260] width 34 height 18
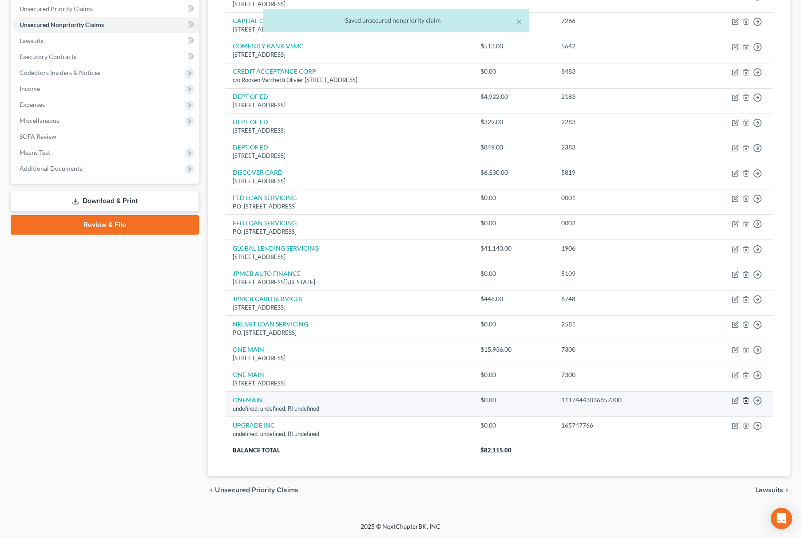
click at [745, 401] on line "button" at bounding box center [745, 402] width 0 height 2
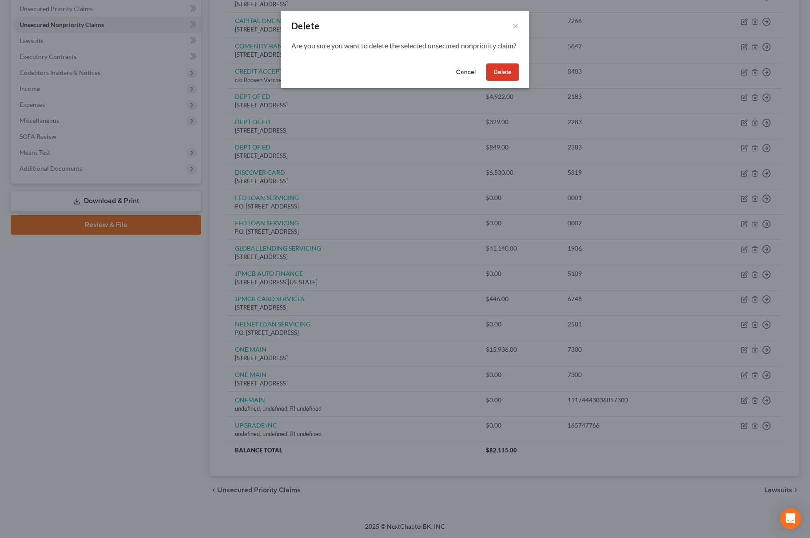
click at [493, 60] on div "Are you sure you want to delete the selected unsecured nonpriority claim?" at bounding box center [405, 50] width 249 height 19
click at [499, 81] on button "Delete" at bounding box center [502, 72] width 32 height 18
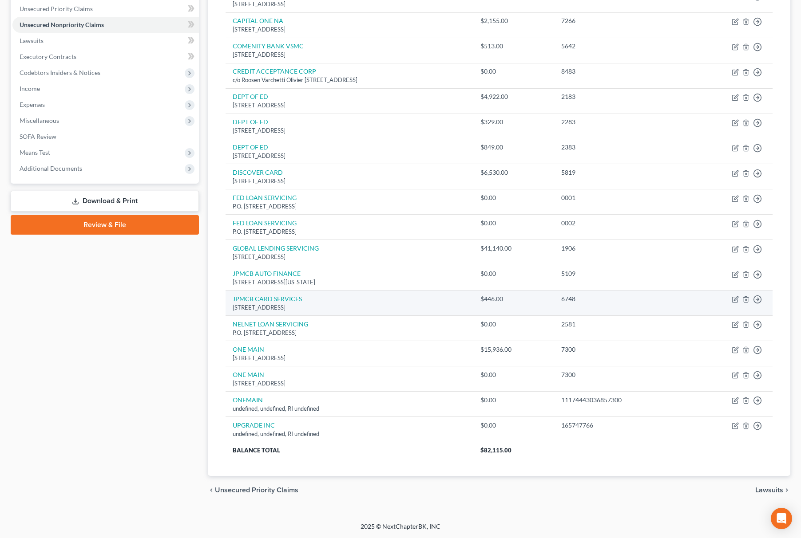
scroll to position [180, 0]
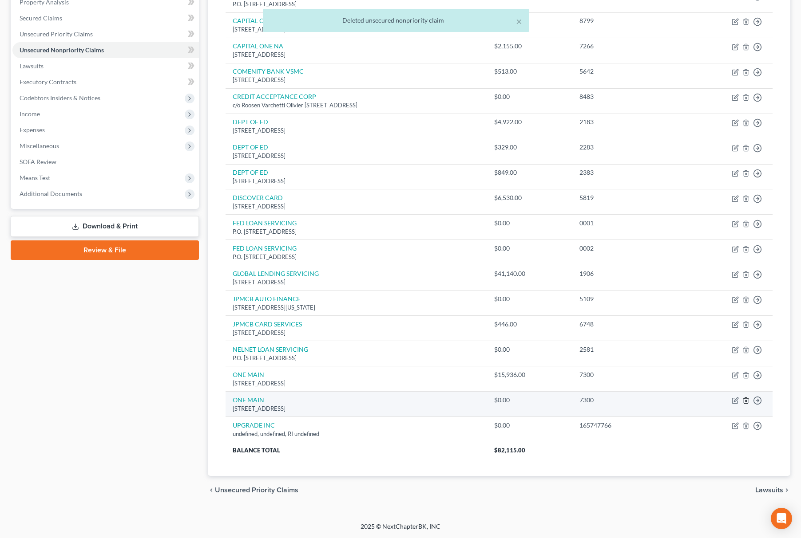
click at [745, 402] on line "button" at bounding box center [745, 402] width 0 height 2
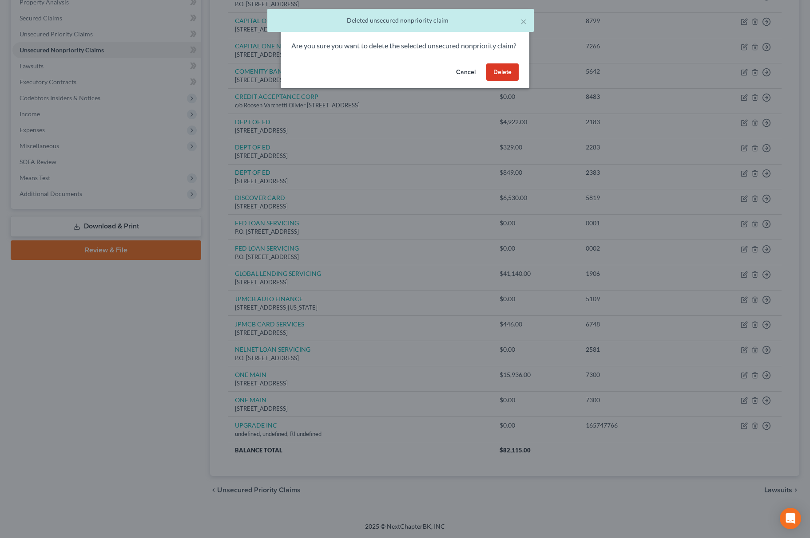
click at [496, 75] on button "Delete" at bounding box center [502, 72] width 32 height 18
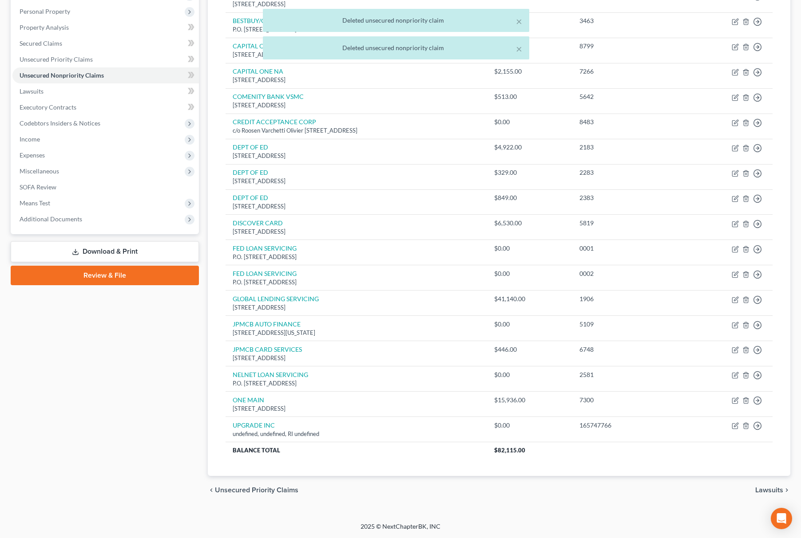
scroll to position [155, 0]
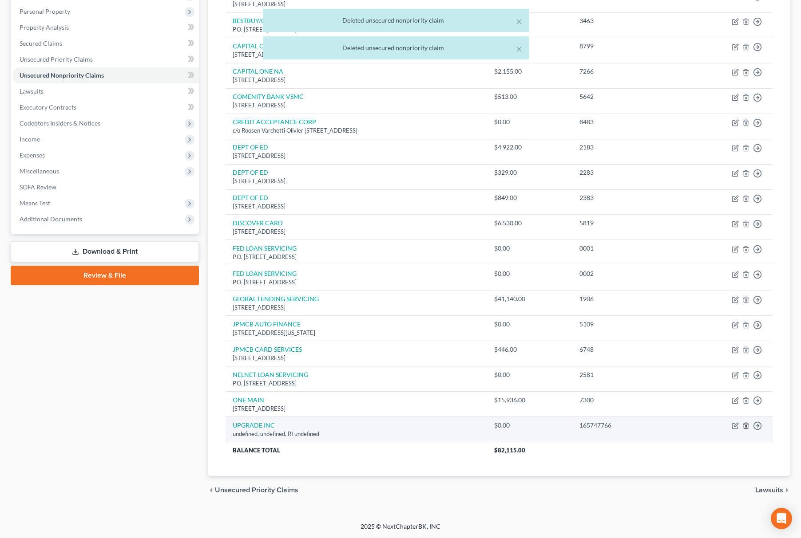
click at [748, 425] on icon "button" at bounding box center [746, 427] width 4 height 6
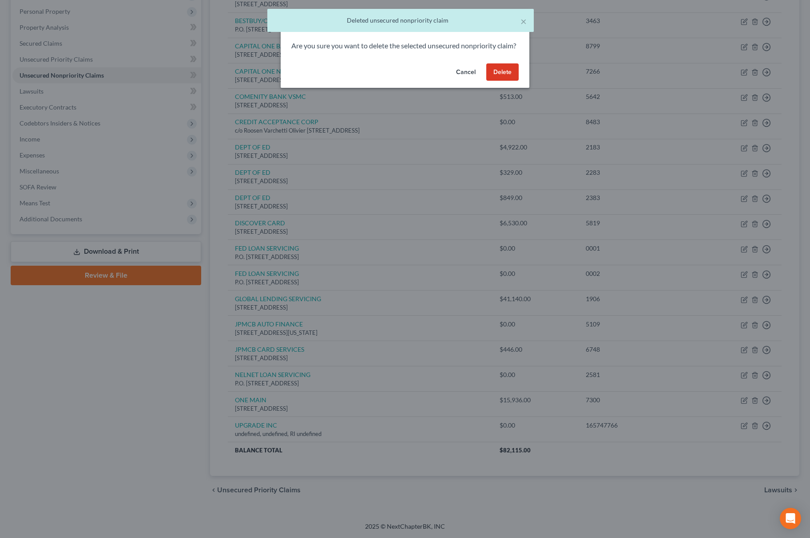
click at [501, 81] on button "Delete" at bounding box center [502, 72] width 32 height 18
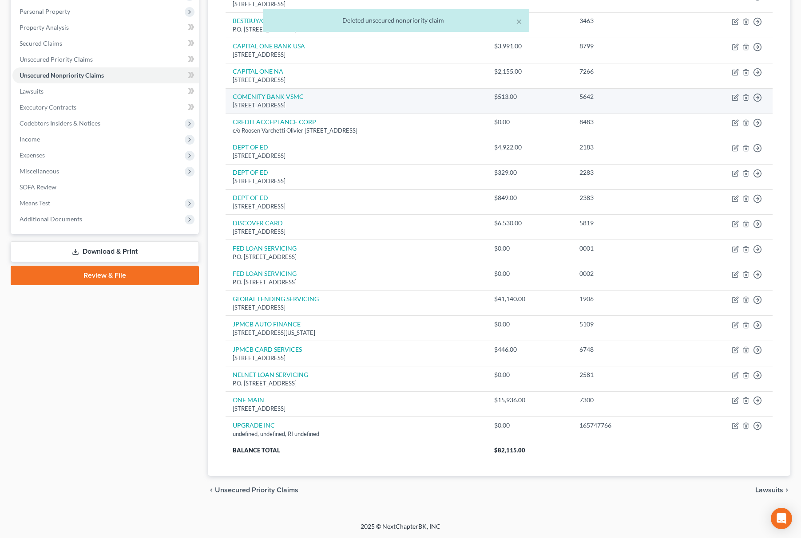
scroll to position [130, 0]
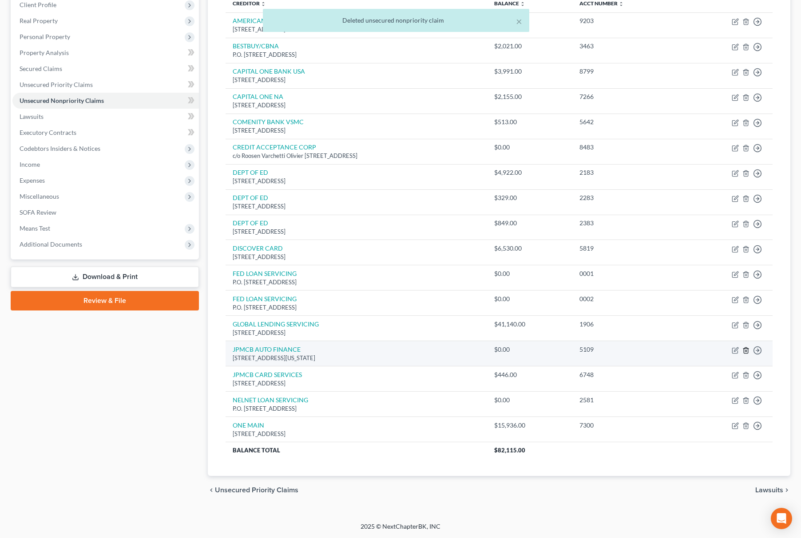
click at [743, 349] on polyline "button" at bounding box center [745, 349] width 5 height 0
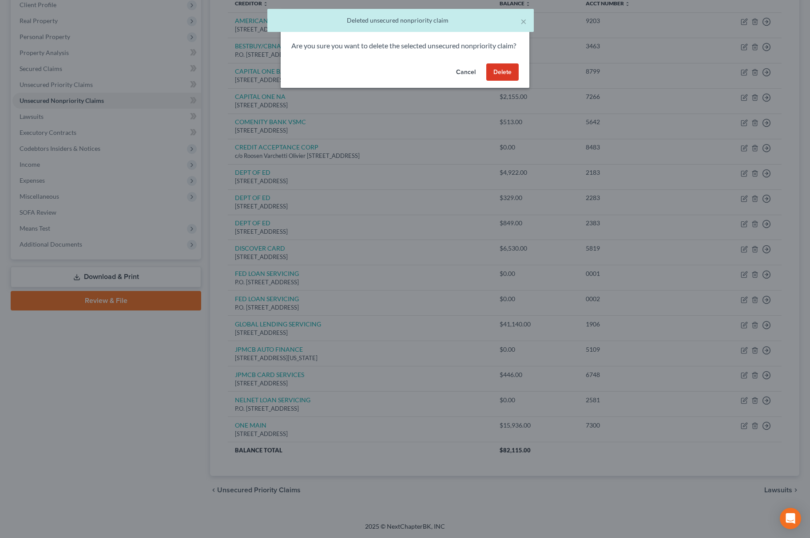
click at [501, 81] on button "Delete" at bounding box center [502, 72] width 32 height 18
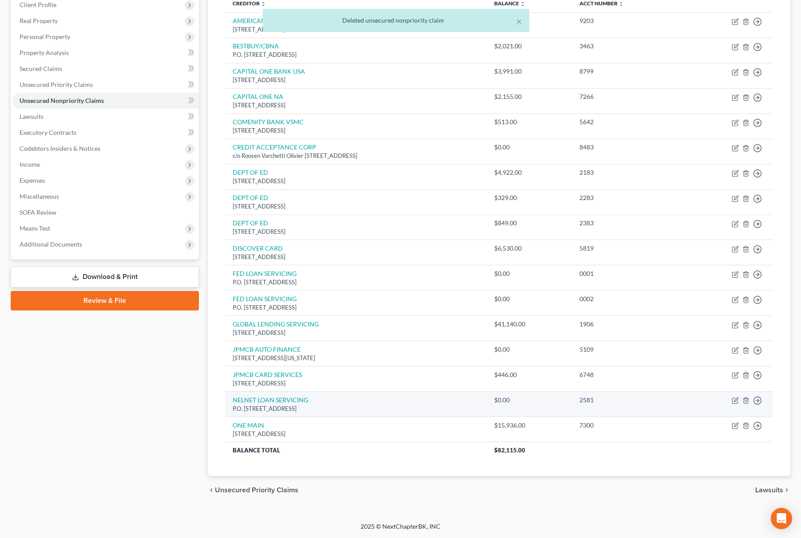
scroll to position [105, 0]
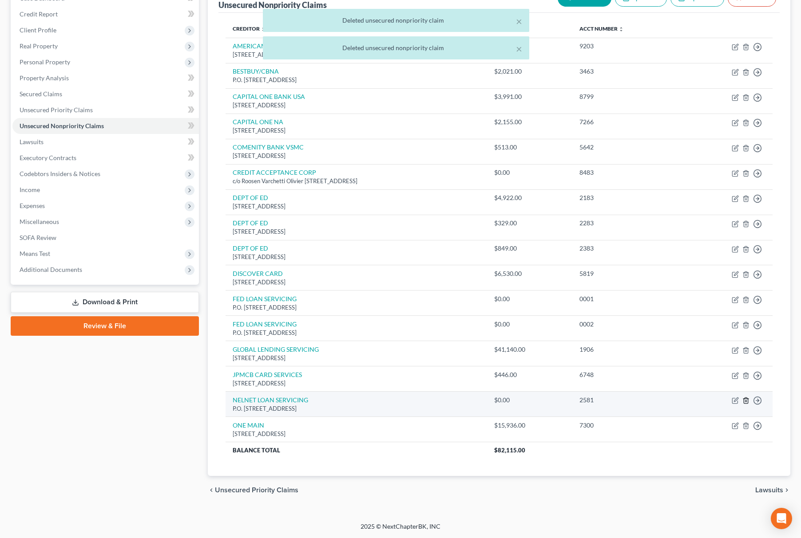
click at [746, 400] on icon "button" at bounding box center [745, 400] width 7 height 7
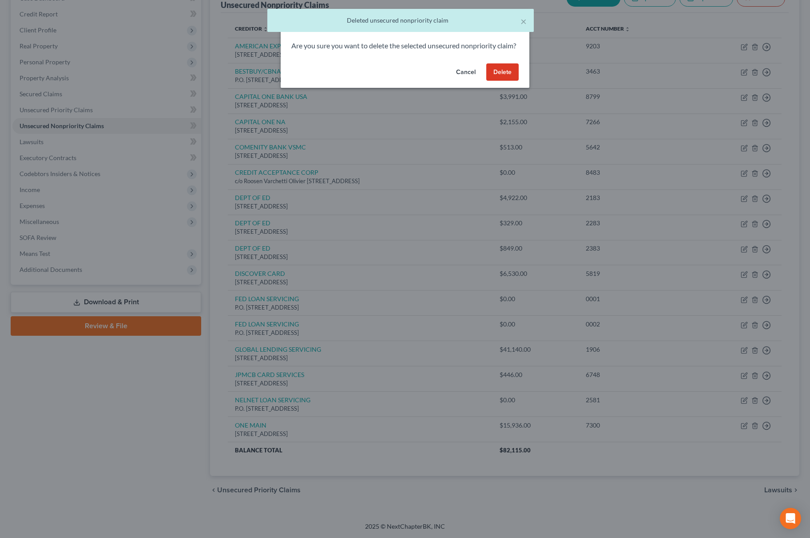
click at [496, 75] on button "Delete" at bounding box center [502, 72] width 32 height 18
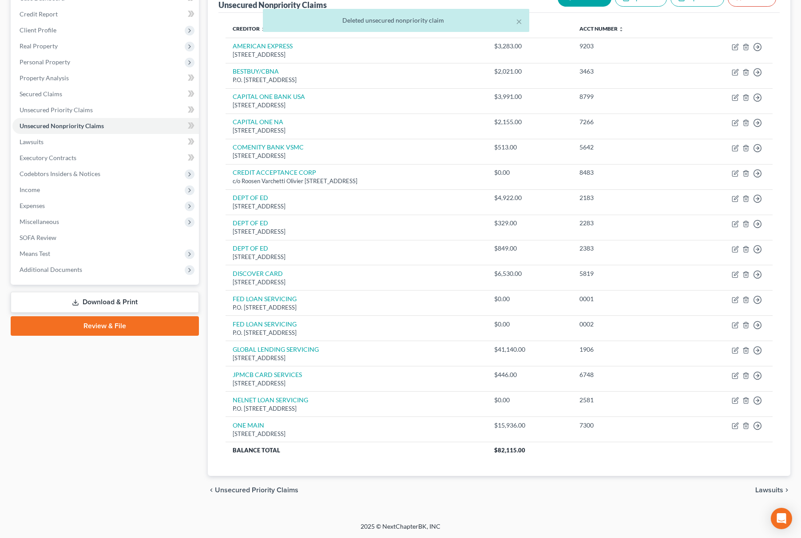
scroll to position [79, 0]
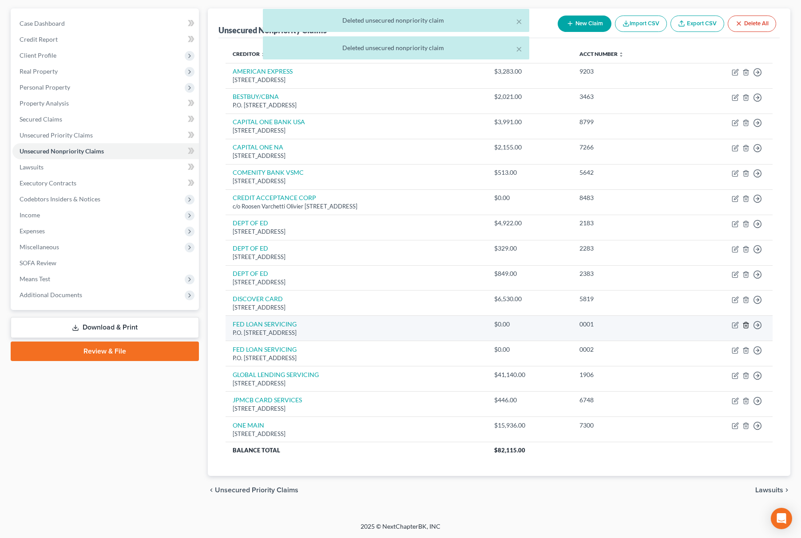
click at [744, 326] on icon "button" at bounding box center [746, 325] width 4 height 6
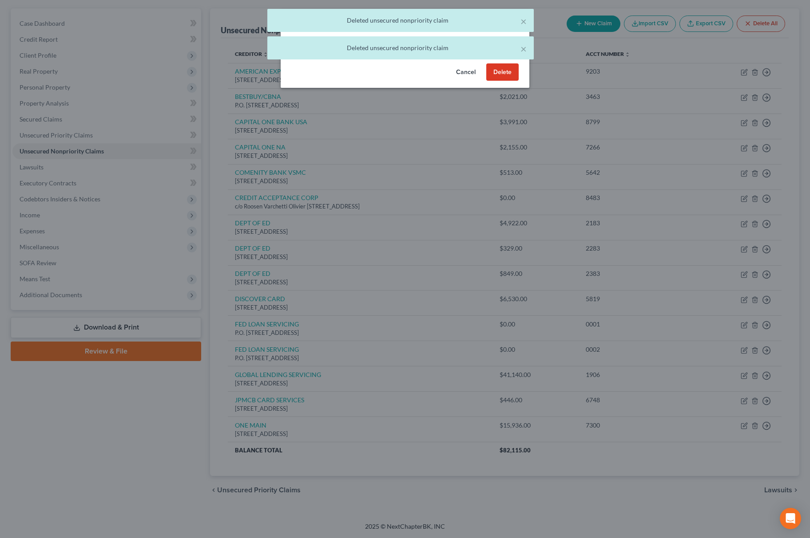
click at [492, 78] on button "Delete" at bounding box center [502, 72] width 32 height 18
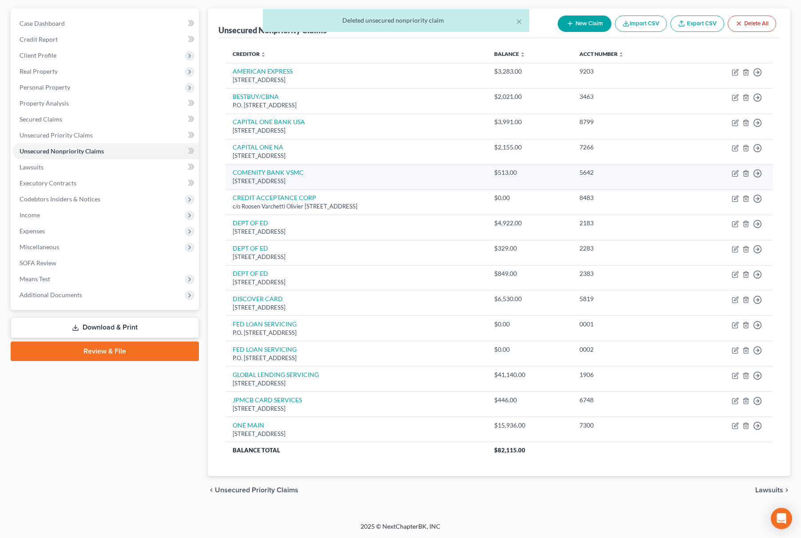
scroll to position [54, 0]
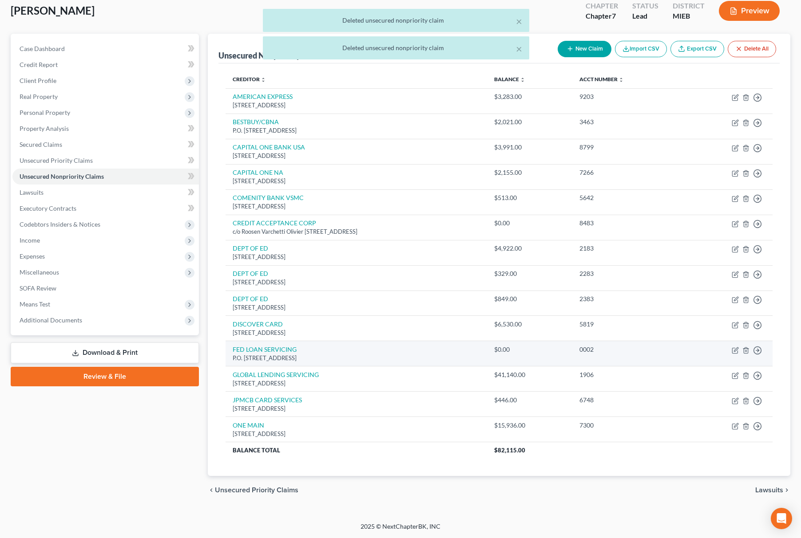
click at [749, 348] on td "Move to D Move to E Move to G Move to Notice Only" at bounding box center [727, 353] width 90 height 25
click at [746, 350] on icon "button" at bounding box center [745, 350] width 7 height 7
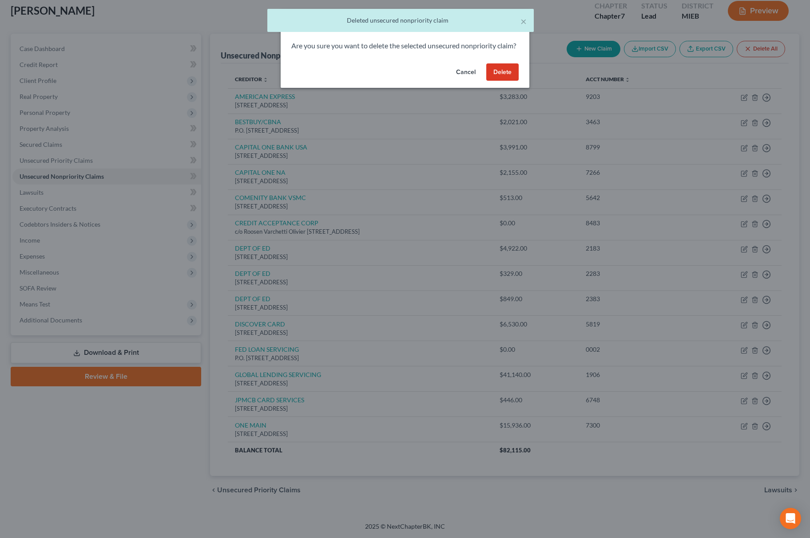
click at [495, 78] on button "Delete" at bounding box center [502, 72] width 32 height 18
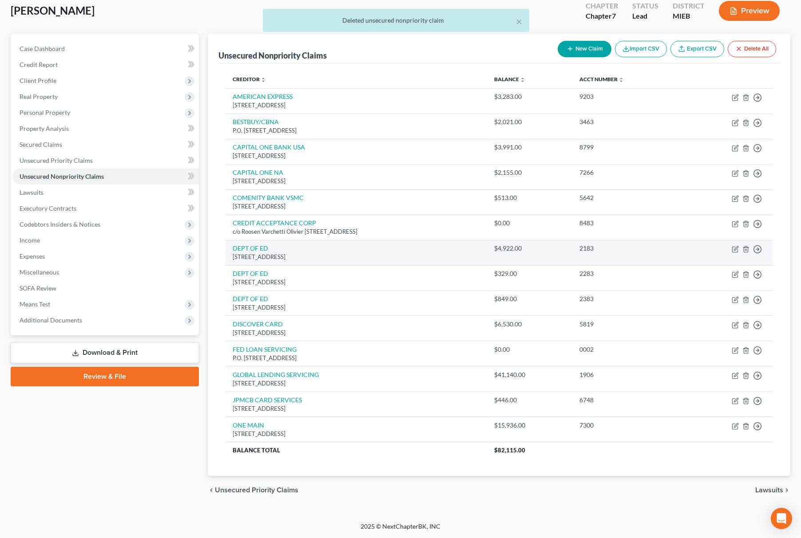
scroll to position [28, 0]
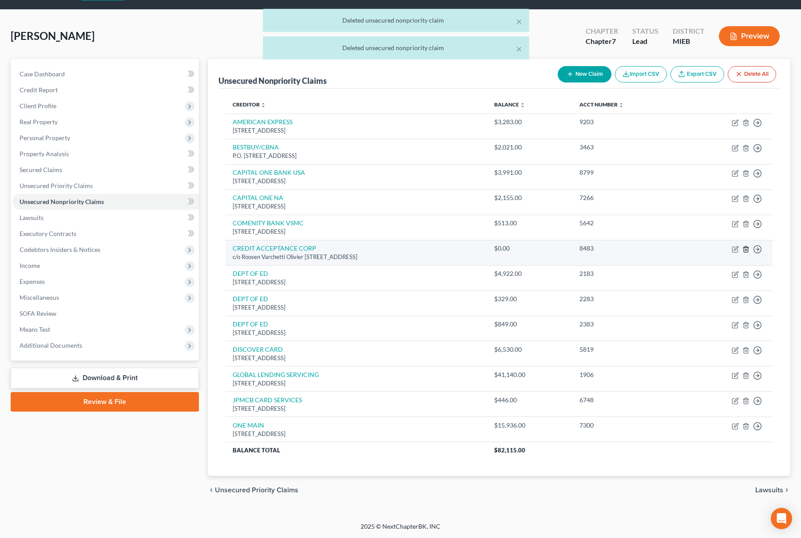
click at [748, 246] on icon "button" at bounding box center [745, 249] width 7 height 7
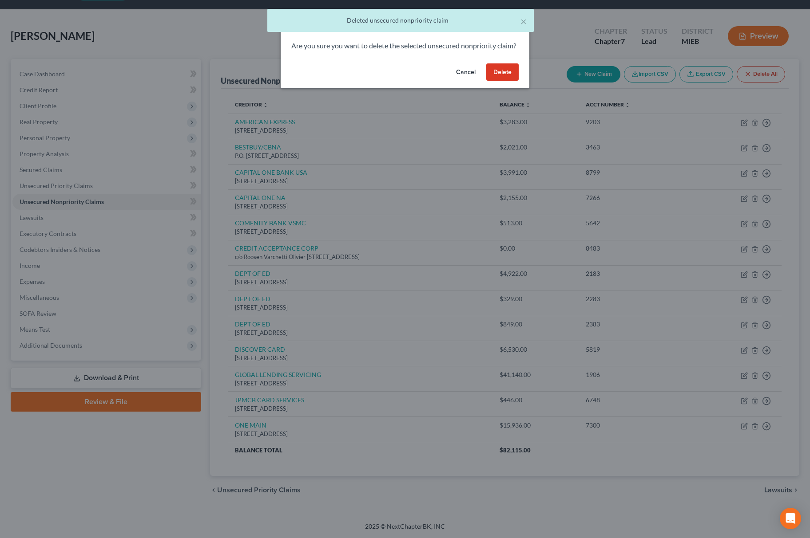
click at [507, 80] on button "Delete" at bounding box center [502, 72] width 32 height 18
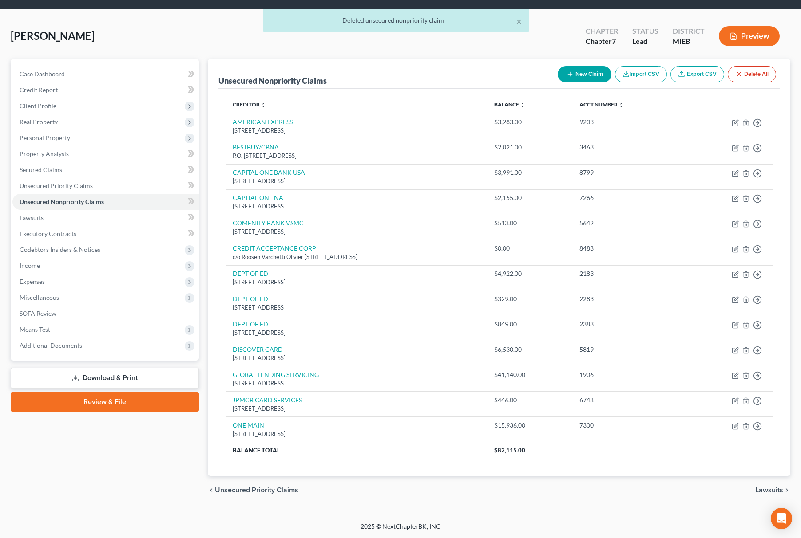
scroll to position [3, 0]
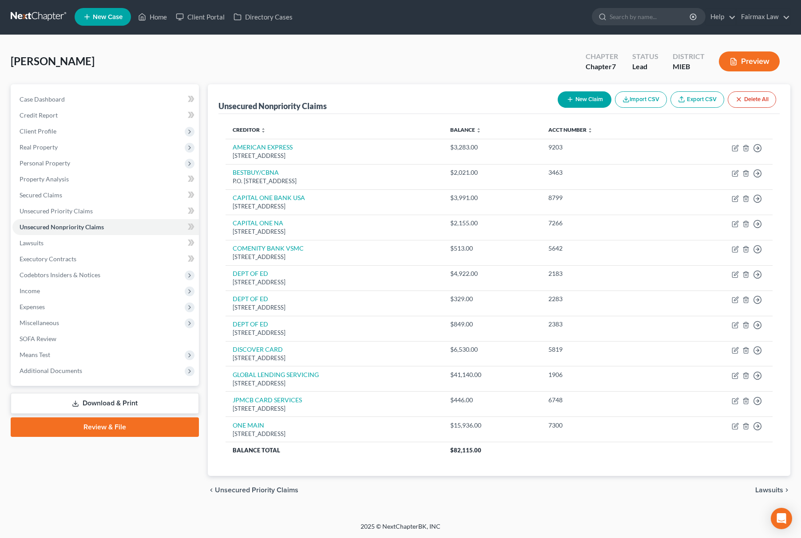
click at [593, 101] on button "New Claim" at bounding box center [585, 99] width 54 height 16
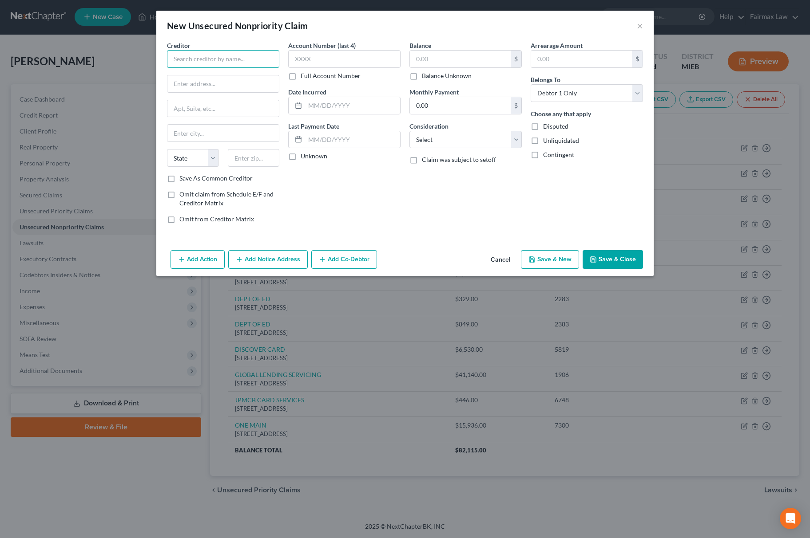
click at [218, 59] on input "text" at bounding box center [223, 59] width 112 height 18
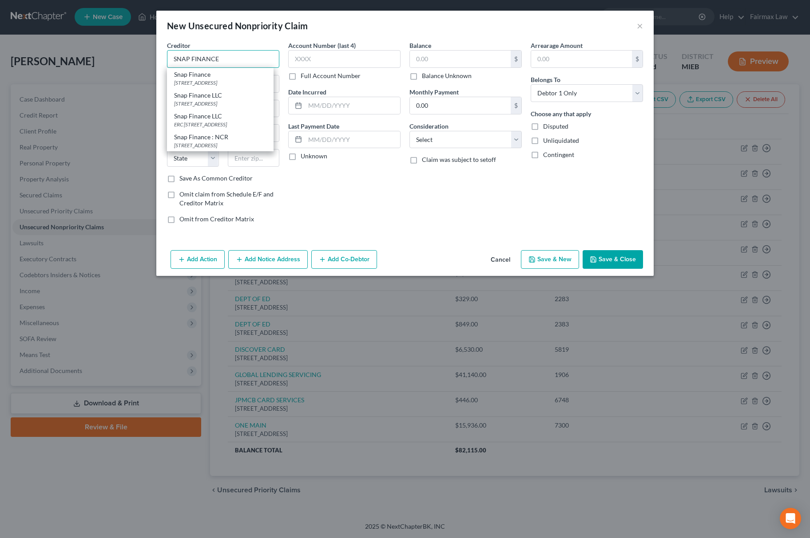
click at [240, 54] on input "SNAP FINANCE" at bounding box center [223, 59] width 112 height 18
click at [221, 77] on div "Snap Finance" at bounding box center [220, 74] width 92 height 9
drag, startPoint x: 256, startPoint y: 54, endPoint x: 14, endPoint y: 27, distance: 243.1
click at [13, 27] on div "New Unsecured Nonpriority Claim × Creditor * Snap Finance PO Box 26561 [GEOGRAP…" at bounding box center [405, 269] width 810 height 538
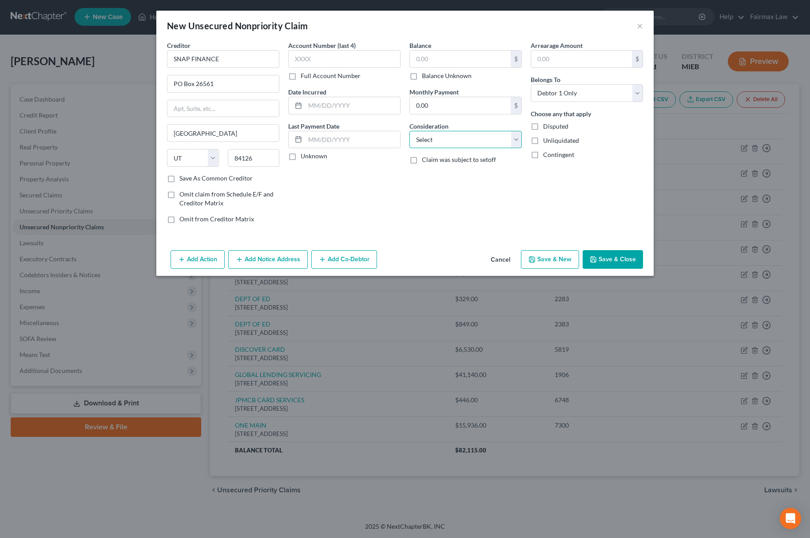
click at [443, 137] on select "Select Cable / Satellite Services Collection Agency Credit Card Debt Debt Couns…" at bounding box center [465, 140] width 112 height 18
click at [409, 131] on select "Select Cable / Satellite Services Collection Agency Credit Card Debt Debt Couns…" at bounding box center [465, 140] width 112 height 18
click at [457, 55] on input "text" at bounding box center [460, 59] width 101 height 17
click at [343, 64] on input "text" at bounding box center [344, 59] width 112 height 18
click at [551, 265] on button "Save & New" at bounding box center [550, 259] width 58 height 19
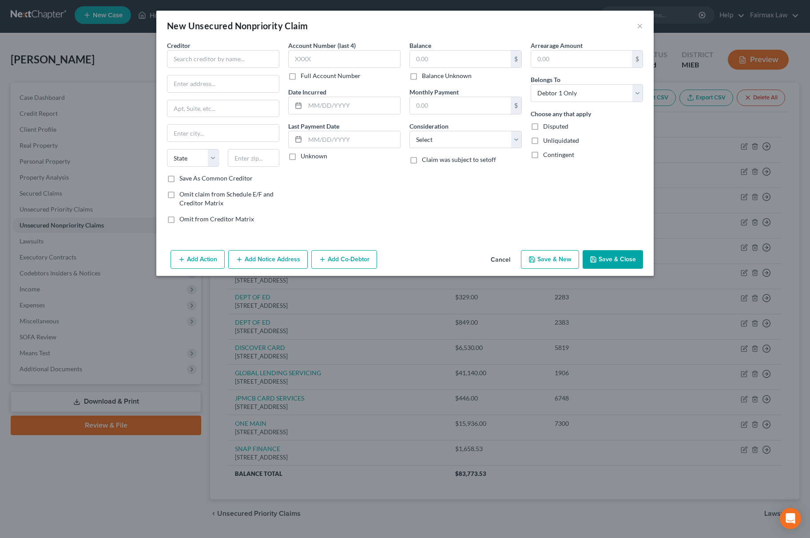
click at [499, 262] on button "Cancel" at bounding box center [500, 260] width 34 height 18
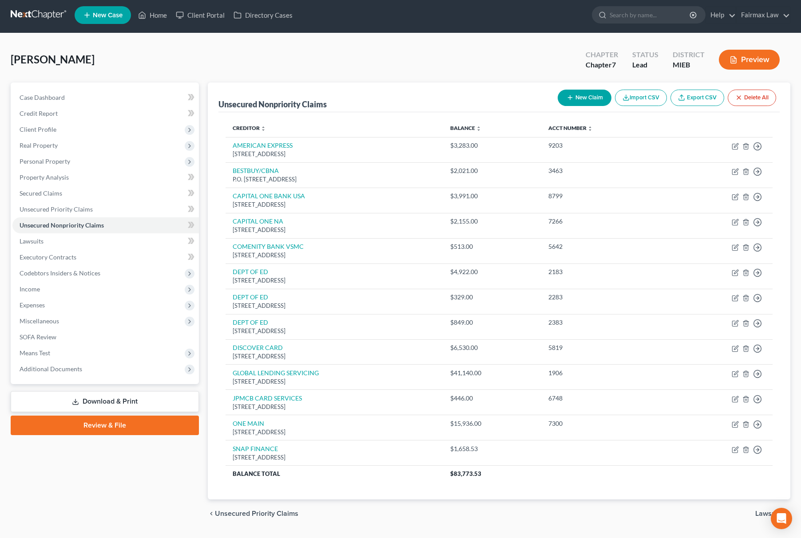
click at [574, 90] on button "New Claim" at bounding box center [585, 98] width 54 height 16
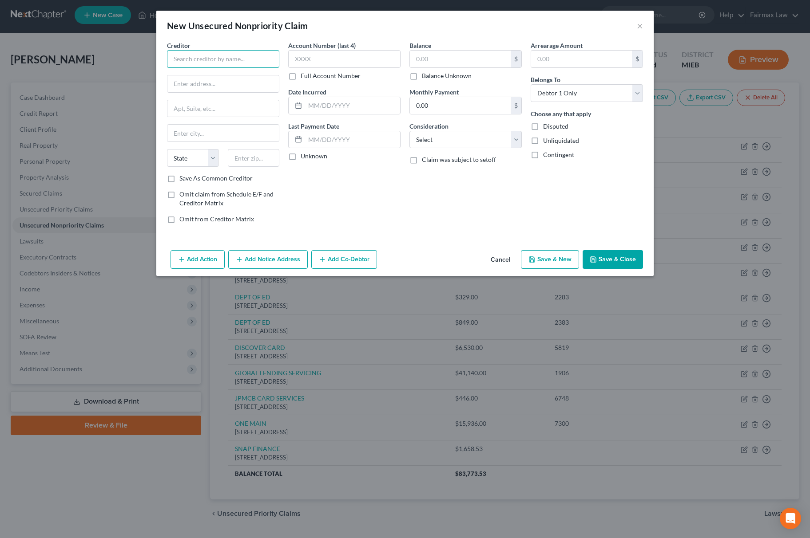
click at [218, 62] on input "text" at bounding box center [223, 59] width 112 height 18
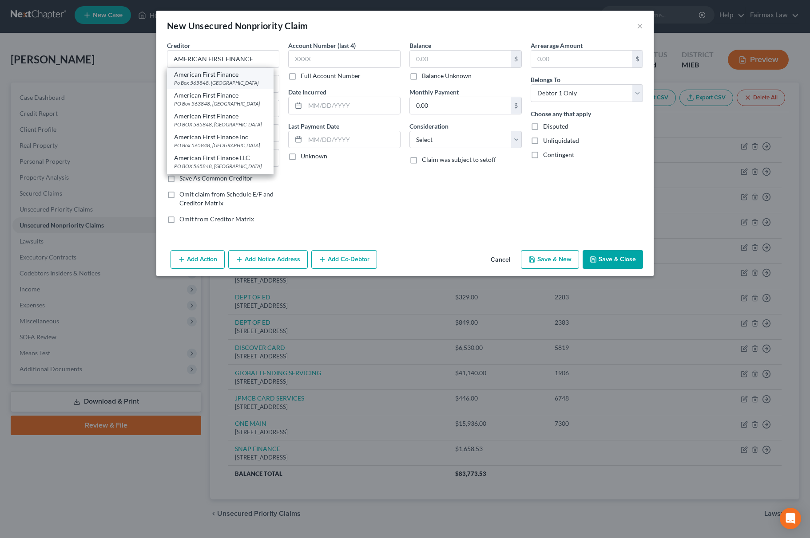
click at [191, 81] on div "Po Box 565848, [GEOGRAPHIC_DATA]" at bounding box center [220, 83] width 92 height 8
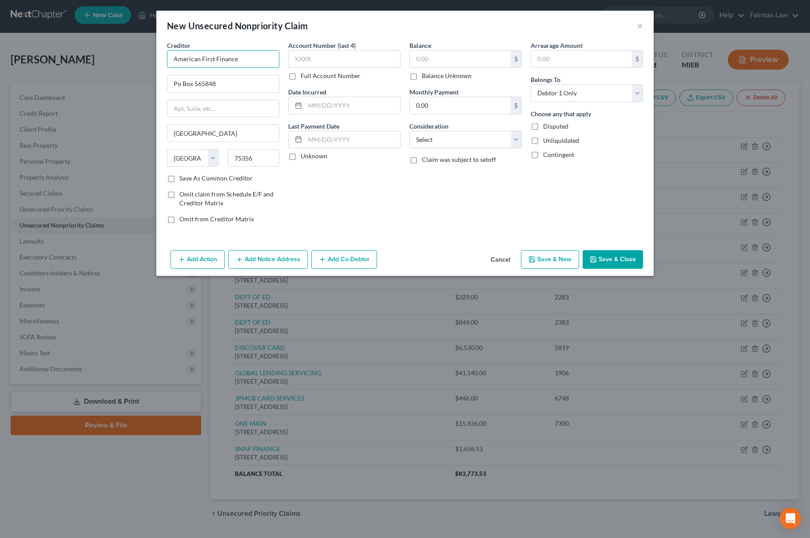
drag, startPoint x: 262, startPoint y: 52, endPoint x: 45, endPoint y: 52, distance: 216.6
click at [45, 52] on div "New Unsecured Nonpriority Claim × Creditor * American First Finance Po Box 5658…" at bounding box center [405, 269] width 810 height 538
drag, startPoint x: 465, startPoint y: 139, endPoint x: 471, endPoint y: 148, distance: 10.4
click at [465, 139] on select "Select Cable / Satellite Services Collection Agency Credit Card Debt Debt Couns…" at bounding box center [465, 140] width 112 height 18
click at [409, 131] on select "Select Cable / Satellite Services Collection Agency Credit Card Debt Debt Couns…" at bounding box center [465, 140] width 112 height 18
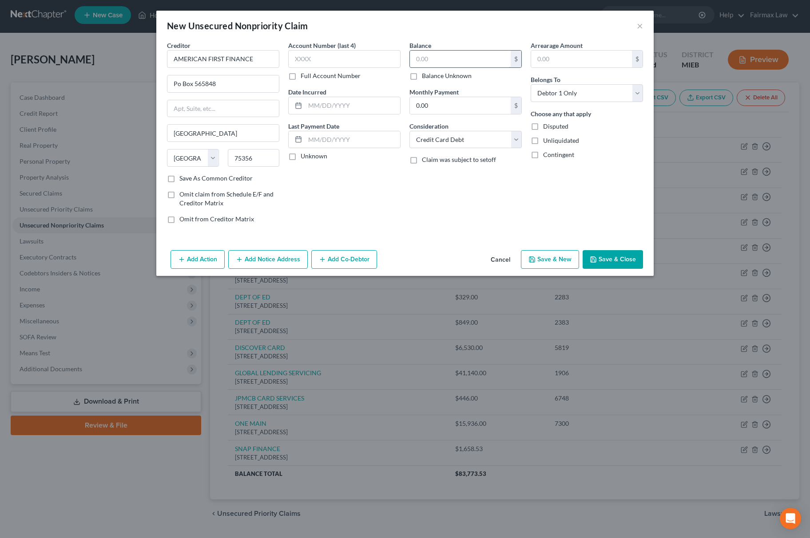
click at [430, 57] on input "text" at bounding box center [460, 59] width 101 height 17
click at [538, 257] on button "Save & New" at bounding box center [550, 259] width 58 height 19
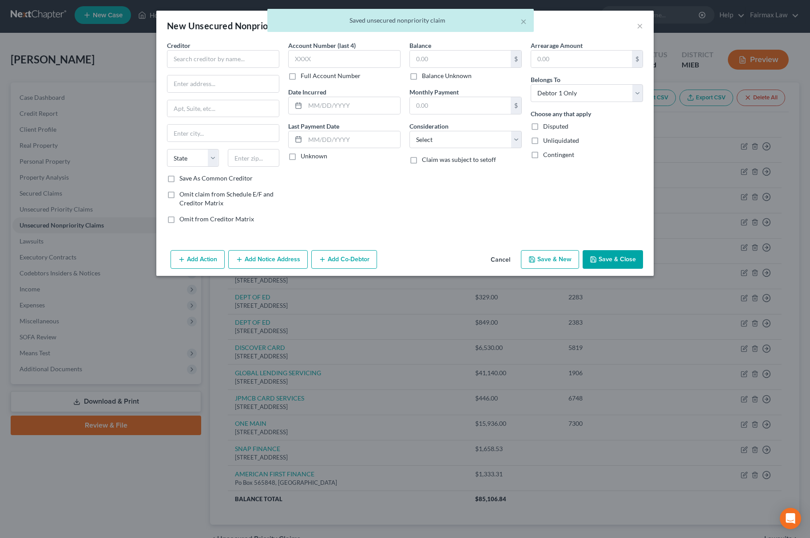
click at [501, 265] on button "Cancel" at bounding box center [500, 260] width 34 height 18
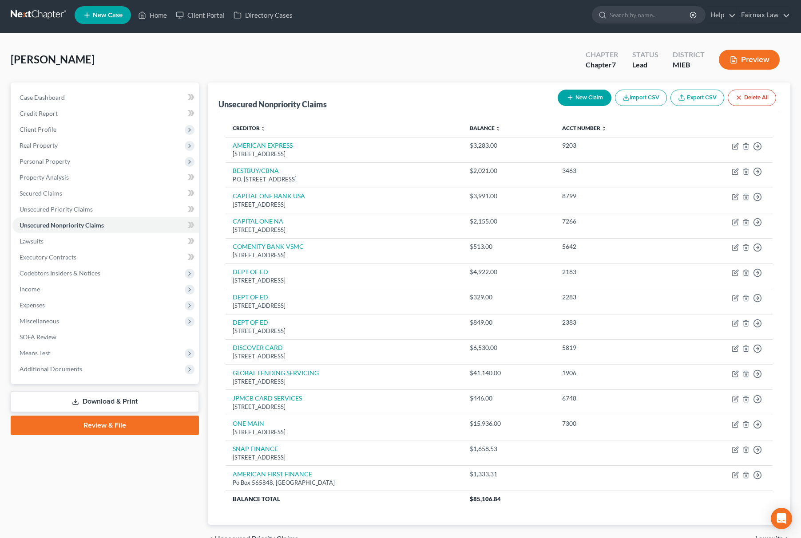
click at [576, 101] on button "New Claim" at bounding box center [585, 98] width 54 height 16
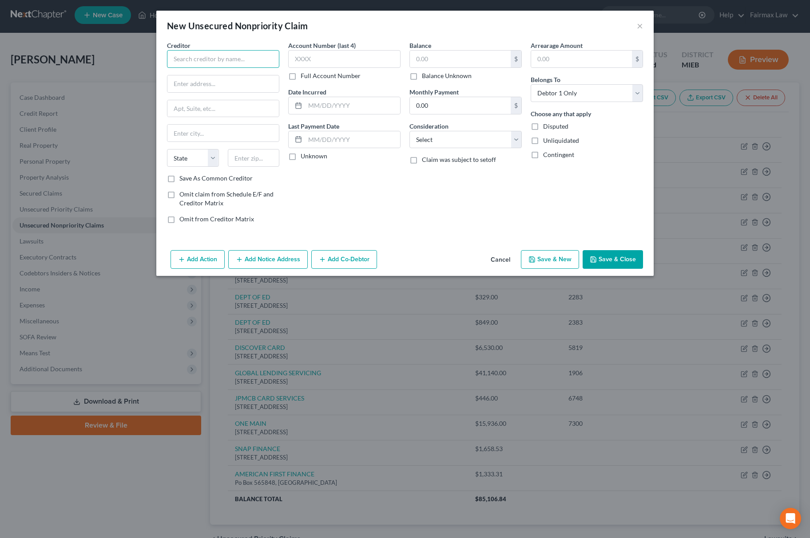
drag, startPoint x: 244, startPoint y: 54, endPoint x: 232, endPoint y: 63, distance: 14.9
click at [243, 54] on input "text" at bounding box center [223, 59] width 112 height 18
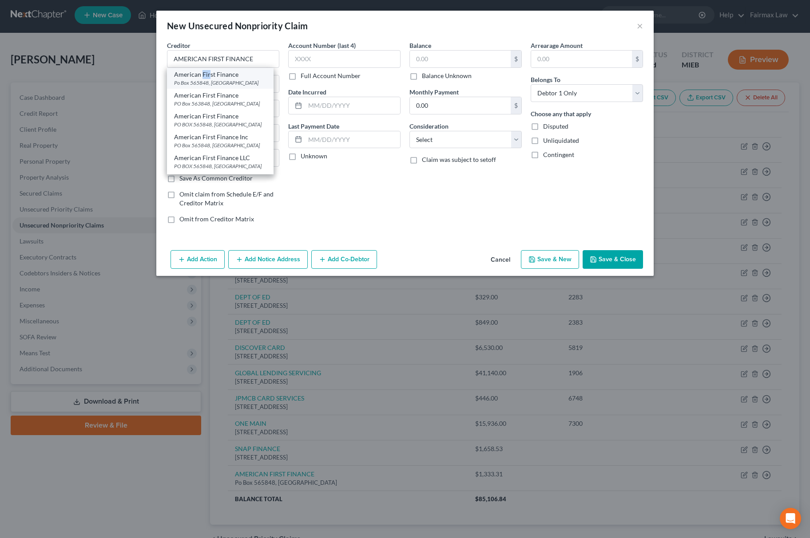
drag, startPoint x: 209, startPoint y: 72, endPoint x: 202, endPoint y: 75, distance: 6.9
click at [202, 75] on div "American First Finance" at bounding box center [220, 74] width 92 height 9
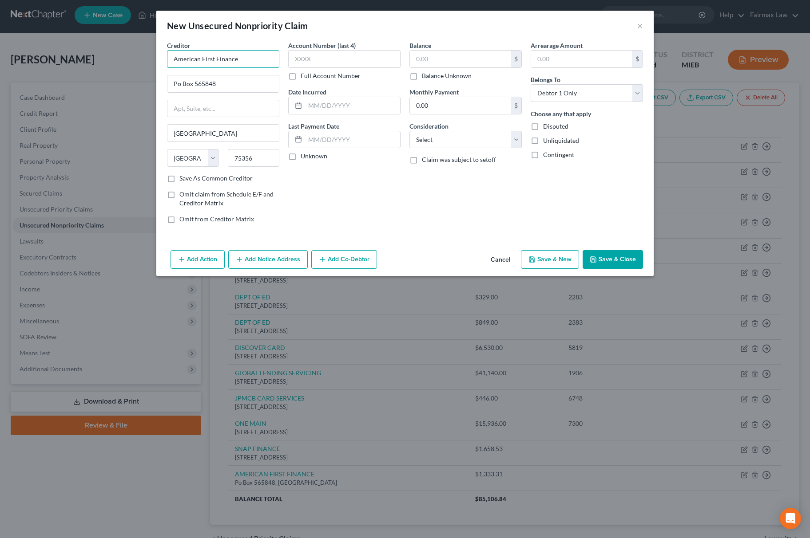
drag, startPoint x: 250, startPoint y: 59, endPoint x: 84, endPoint y: 55, distance: 166.1
click at [84, 56] on div "New Unsecured Nonpriority Claim × Creditor * American First Finance Po Box 5658…" at bounding box center [405, 269] width 810 height 538
drag, startPoint x: 450, startPoint y: 137, endPoint x: 453, endPoint y: 146, distance: 9.7
click at [450, 137] on select "Select Cable / Satellite Services Collection Agency Credit Card Debt Debt Couns…" at bounding box center [465, 140] width 112 height 18
click at [409, 131] on select "Select Cable / Satellite Services Collection Agency Credit Card Debt Debt Couns…" at bounding box center [465, 140] width 112 height 18
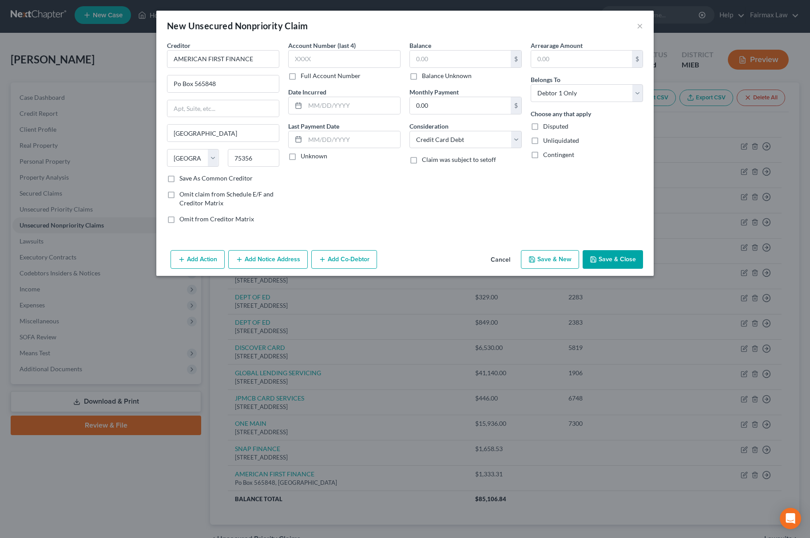
click at [453, 48] on div "Balance $ Balance Unknown Balance Undetermined $ Balance Unknown" at bounding box center [465, 61] width 112 height 40
click at [450, 53] on input "text" at bounding box center [460, 59] width 101 height 17
click at [566, 267] on button "Save & New" at bounding box center [550, 259] width 58 height 19
click at [463, 257] on div "Add Action Add Notice Address Add Co-Debtor Cancel Save & New Save & Close" at bounding box center [404, 261] width 497 height 29
click at [489, 260] on button "Cancel" at bounding box center [500, 260] width 34 height 18
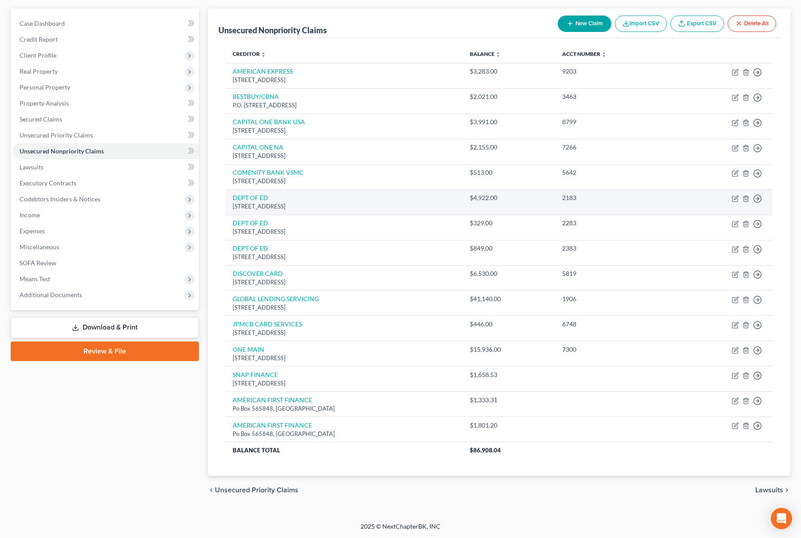
scroll to position [79, 0]
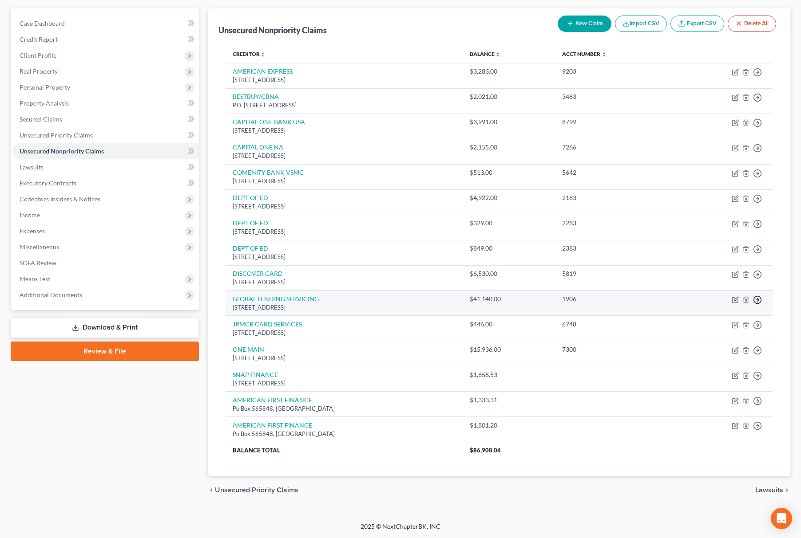
click at [756, 301] on icon "button" at bounding box center [757, 300] width 9 height 9
click at [715, 308] on link "Move to D" at bounding box center [717, 306] width 74 height 15
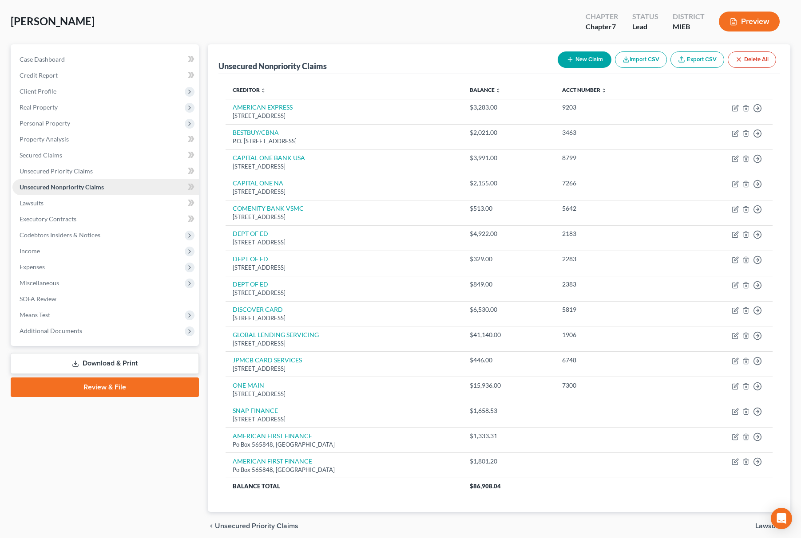
scroll to position [0, 0]
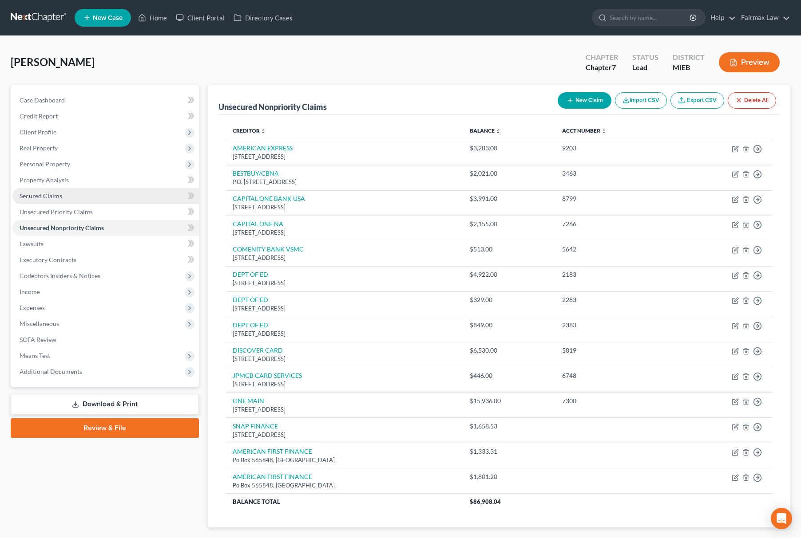
click at [81, 196] on link "Secured Claims" at bounding box center [105, 196] width 186 height 16
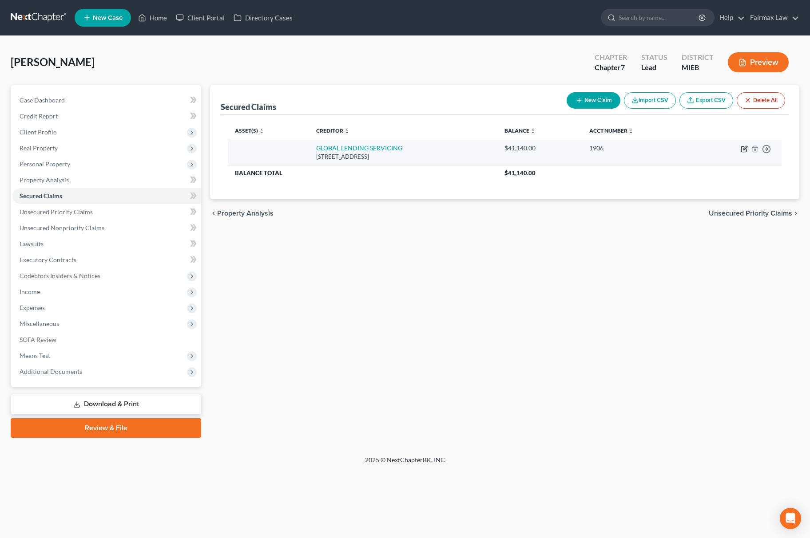
click at [740, 147] on icon "button" at bounding box center [743, 149] width 7 height 7
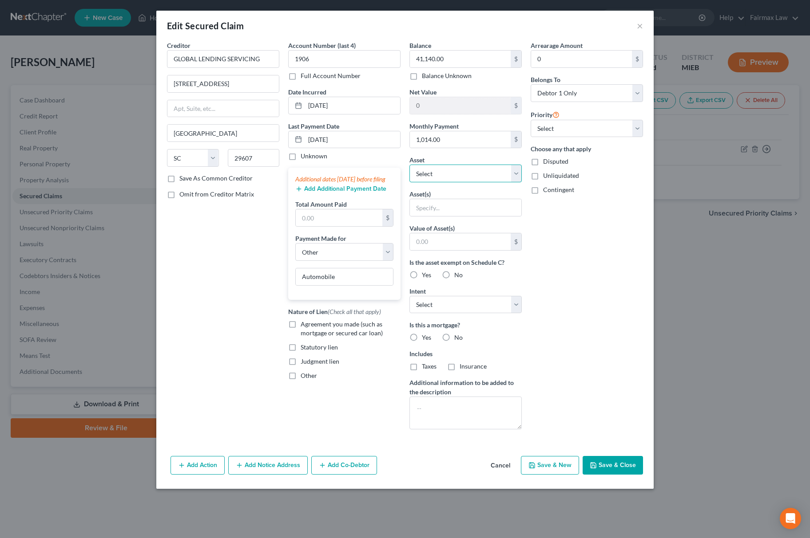
click at [446, 166] on select "Select Other Multiple Assets Clothing - Everyday clothing - $700.0 Cash on Hand…" at bounding box center [465, 174] width 112 height 18
click at [409, 166] on select "Select Other Multiple Assets Clothing - Everyday clothing - $700.0 Cash on Hand…" at bounding box center [465, 174] width 112 height 18
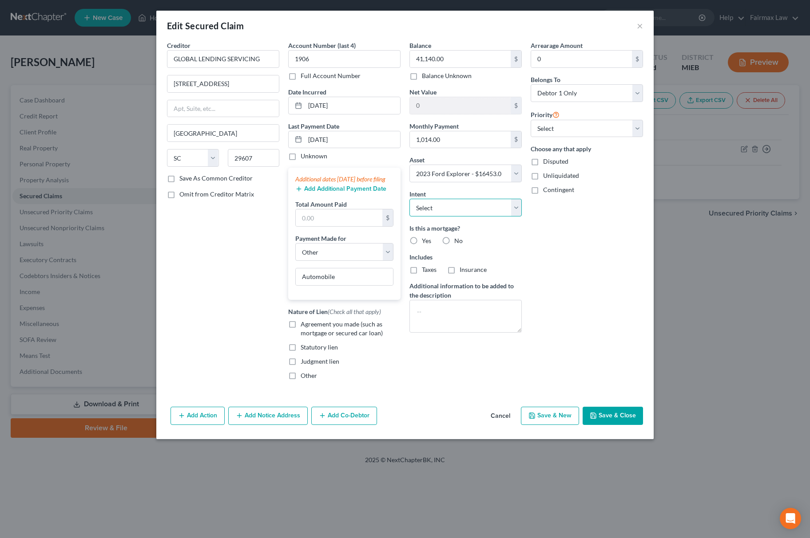
click at [457, 212] on select "Select Surrender Redeem Reaffirm Avoid Other" at bounding box center [465, 208] width 112 height 18
click at [409, 200] on select "Select Surrender Redeem Reaffirm Avoid Other" at bounding box center [465, 208] width 112 height 18
click at [562, 135] on select "Select 1st 2nd 3rd 4th 5th 6th 7th 8th 9th 10th 11th 12th 13th 14th 15th 16th 1…" at bounding box center [587, 129] width 112 height 18
click at [531, 120] on select "Select 1st 2nd 3rd 4th 5th 6th 7th 8th 9th 10th 11th 12th 13th 14th 15th 16th 1…" at bounding box center [587, 129] width 112 height 18
click at [609, 404] on div "Creditor * GLOBAL LENDING SERVICING [STREET_ADDRESS][GEOGRAPHIC_DATA] [US_STATE…" at bounding box center [404, 222] width 497 height 363
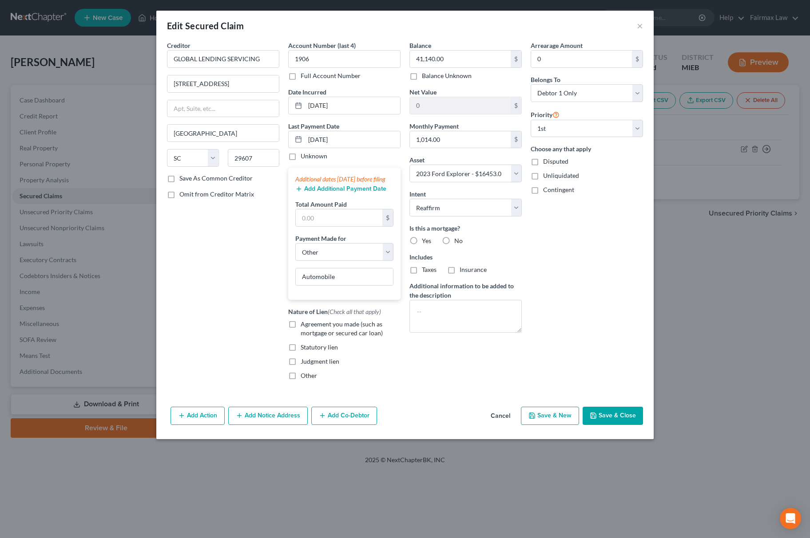
click at [627, 426] on button "Save & Close" at bounding box center [612, 416] width 60 height 19
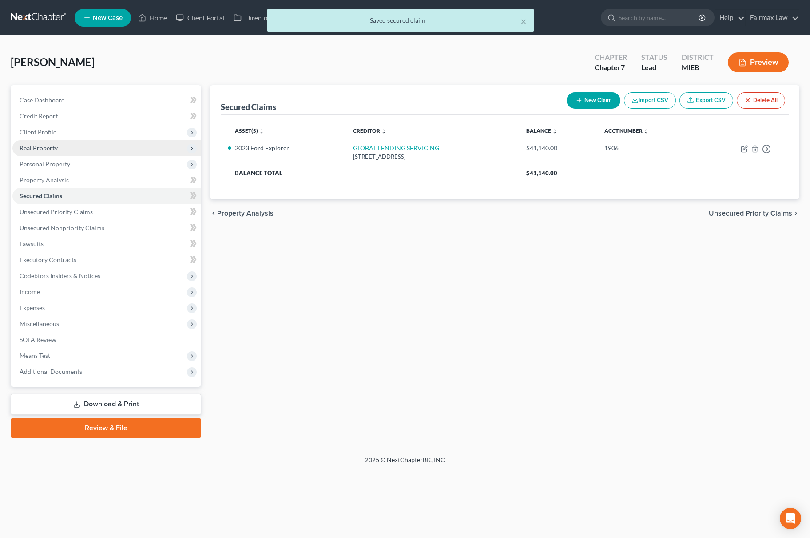
click at [70, 150] on span "Real Property" at bounding box center [106, 148] width 189 height 16
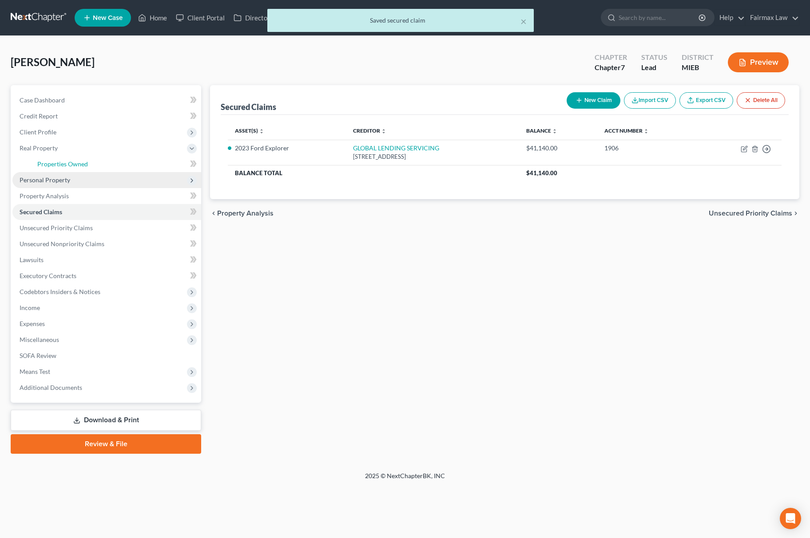
click at [76, 160] on span "Properties Owned" at bounding box center [62, 164] width 51 height 8
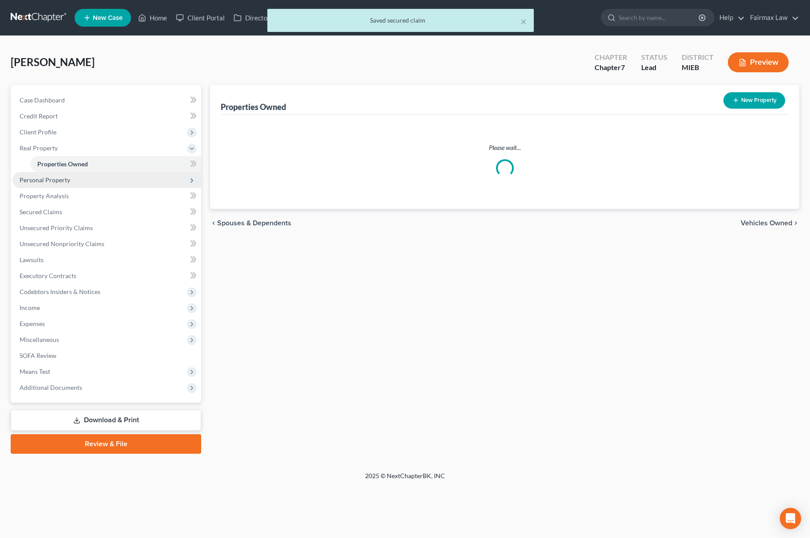
click at [84, 184] on span "Personal Property" at bounding box center [106, 180] width 189 height 16
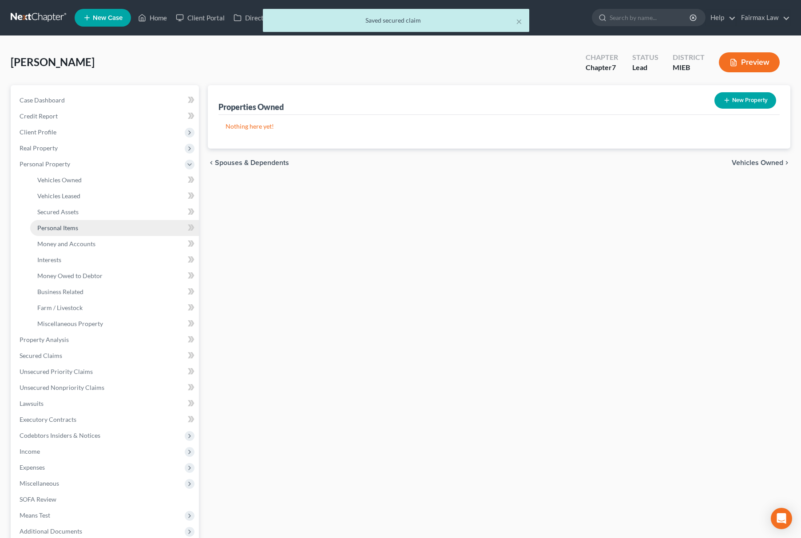
click at [91, 230] on link "Personal Items" at bounding box center [114, 228] width 169 height 16
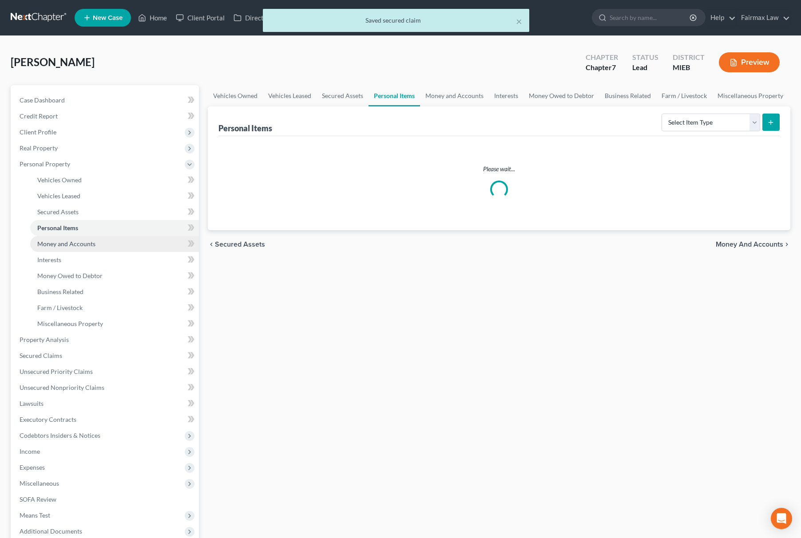
click at [96, 248] on link "Money and Accounts" at bounding box center [114, 244] width 169 height 16
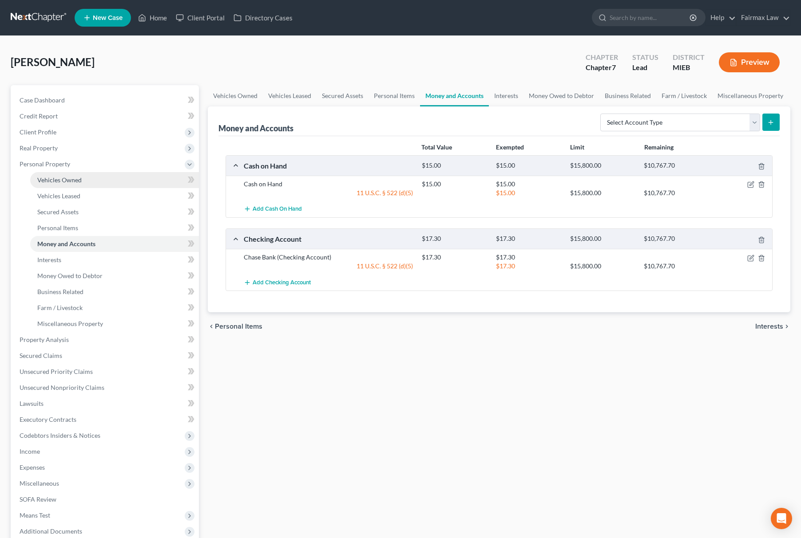
click at [78, 186] on link "Vehicles Owned" at bounding box center [114, 180] width 169 height 16
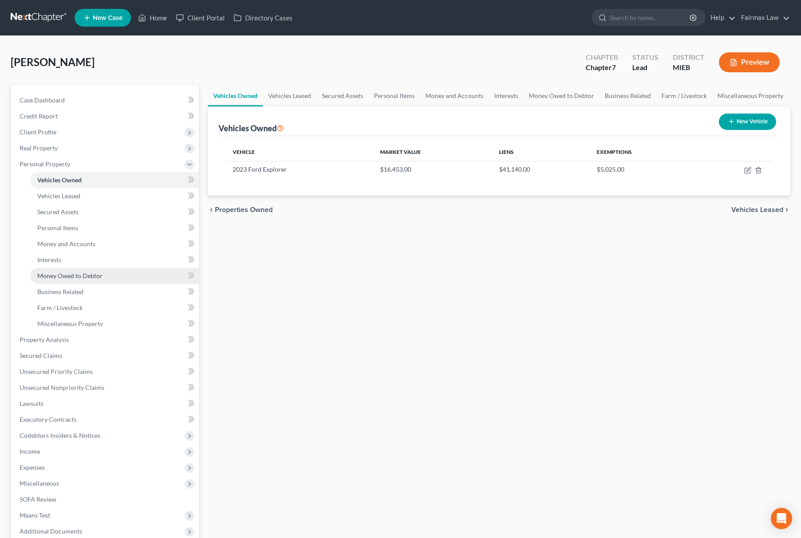
click at [99, 276] on span "Money Owed to Debtor" at bounding box center [69, 276] width 65 height 8
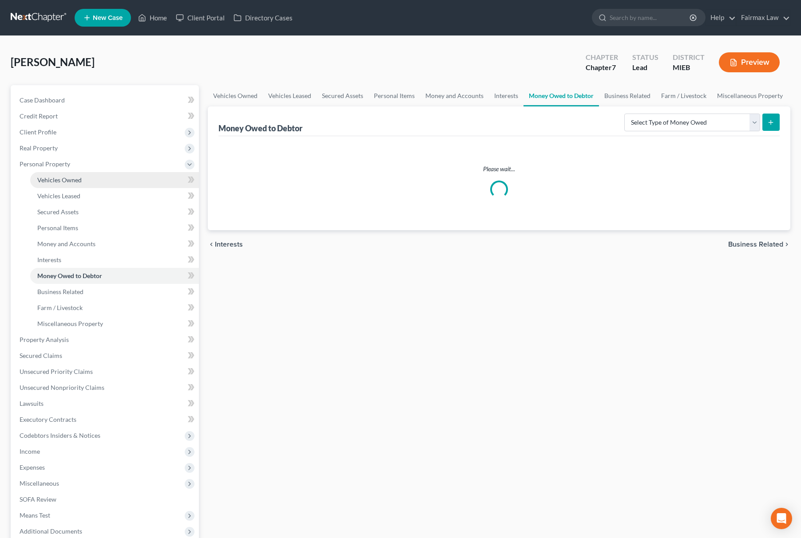
click at [86, 177] on link "Vehicles Owned" at bounding box center [114, 180] width 169 height 16
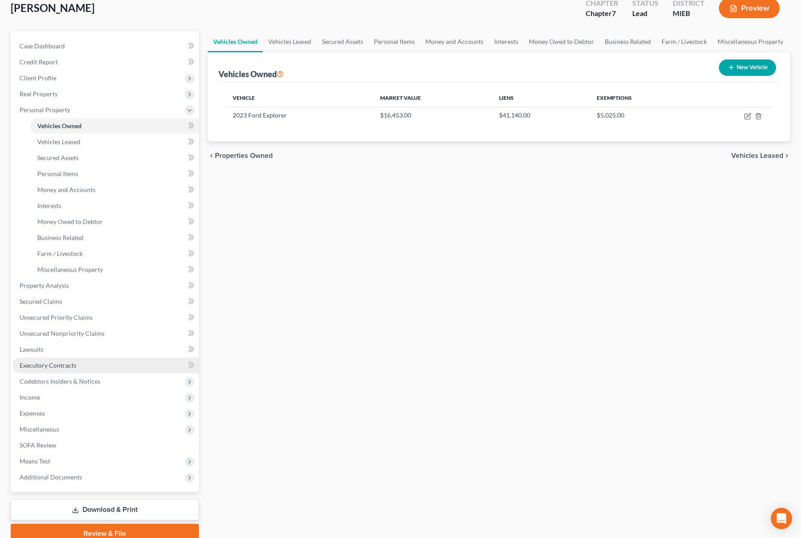
scroll to position [93, 0]
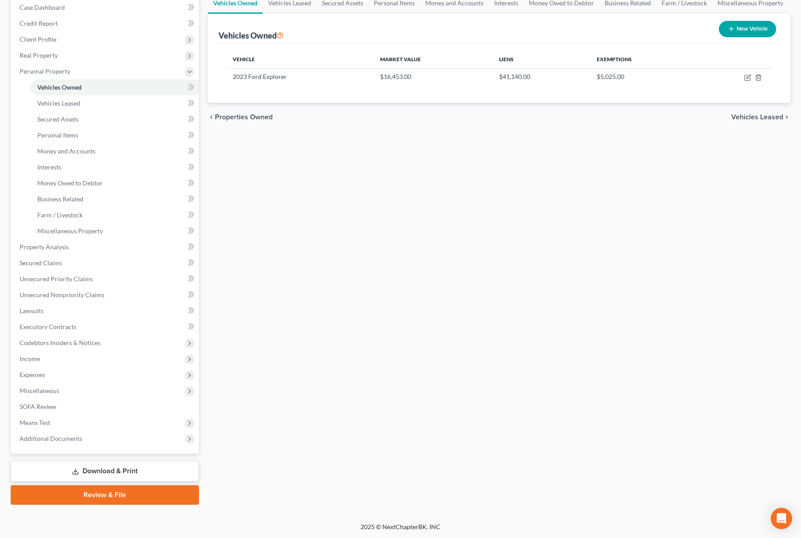
click at [124, 446] on div "Case Dashboard Payments Invoices Payments Payments Credit Report Client Profile…" at bounding box center [105, 223] width 188 height 462
click at [122, 438] on span "Additional Documents" at bounding box center [105, 439] width 186 height 16
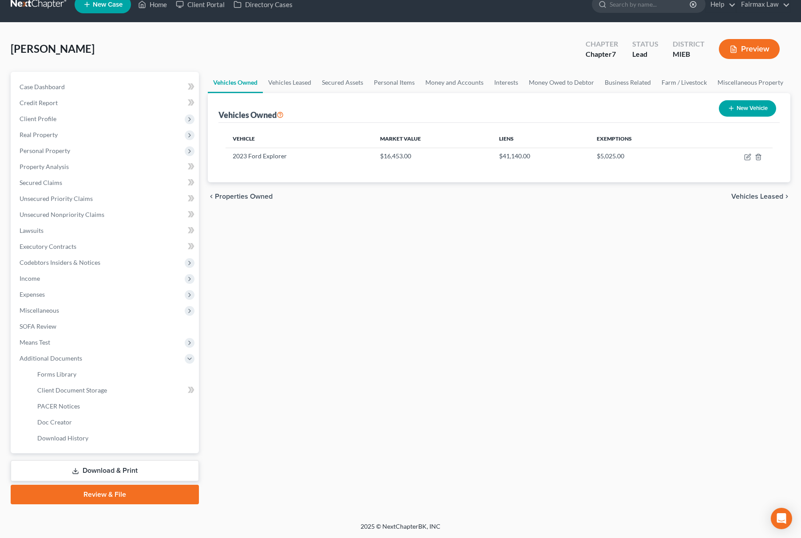
scroll to position [13, 0]
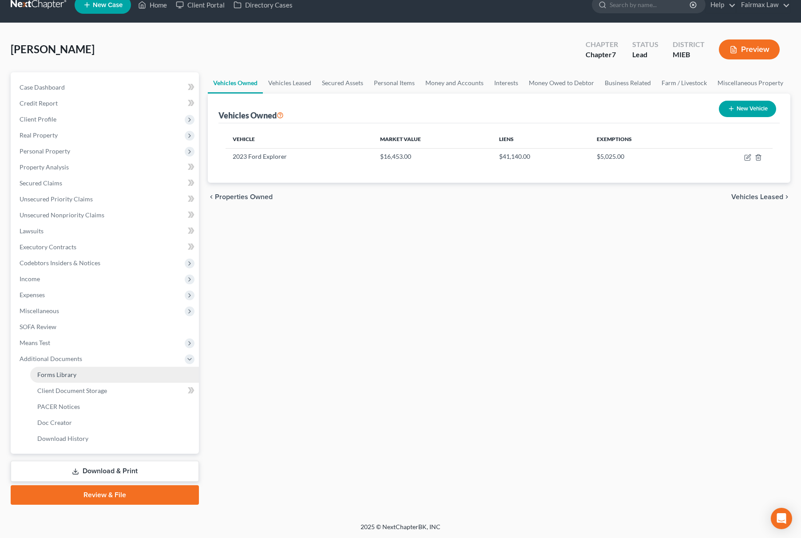
click at [137, 379] on link "Forms Library" at bounding box center [114, 375] width 169 height 16
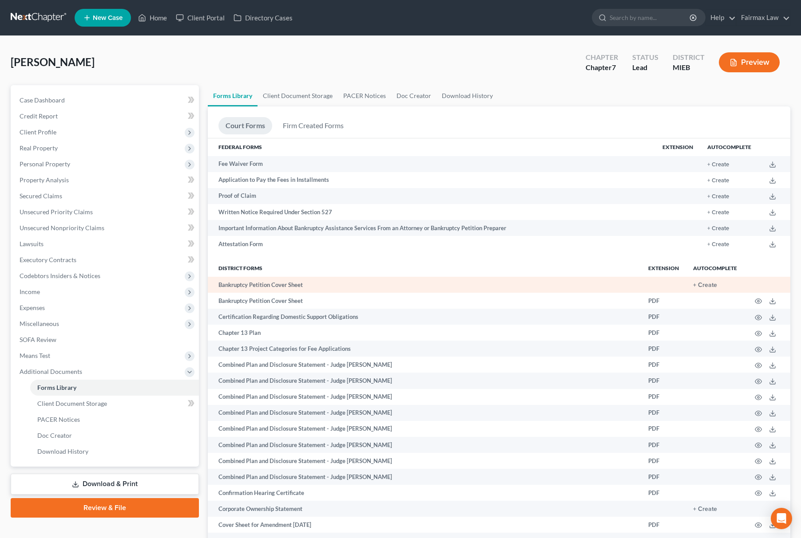
click at [706, 279] on td "+ Create" at bounding box center [715, 285] width 58 height 16
click at [709, 283] on button "+ Create" at bounding box center [705, 285] width 24 height 6
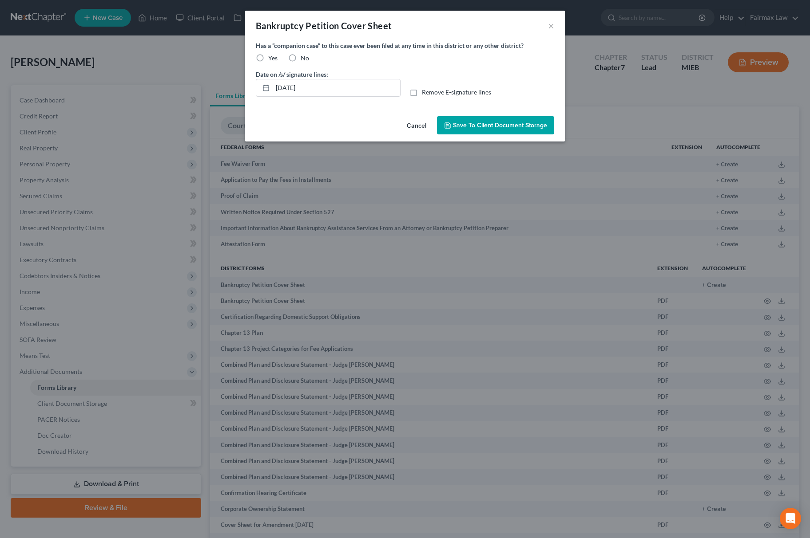
click at [519, 125] on span "Save to Client Document Storage" at bounding box center [500, 126] width 94 height 8
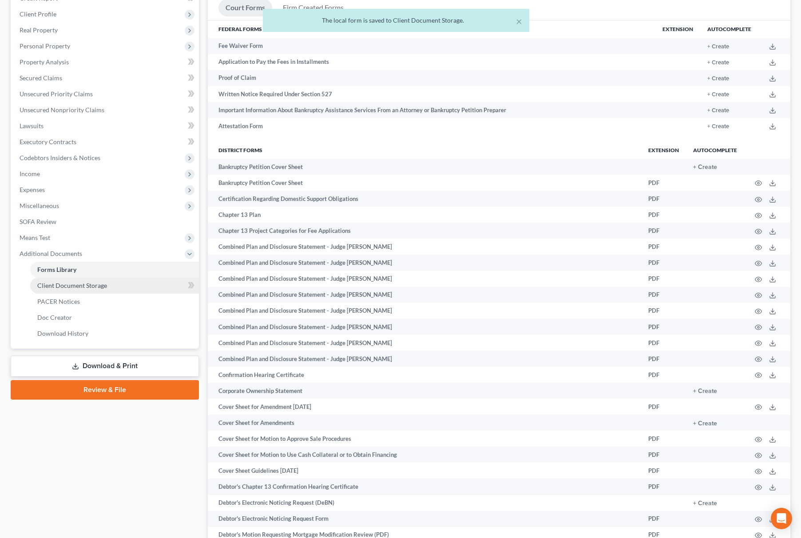
click at [96, 279] on link "Client Document Storage" at bounding box center [114, 286] width 169 height 16
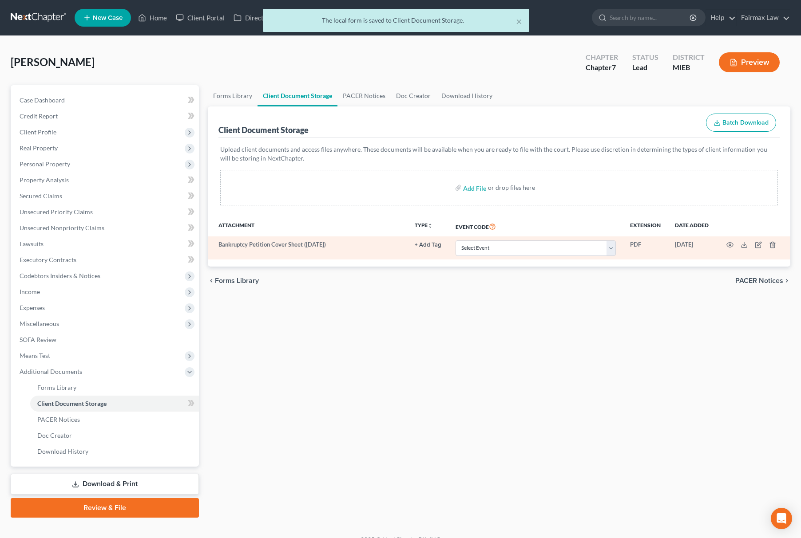
click at [527, 258] on td "Select Event 20 Largest Unsecured Creditors Amended Chapter 11 Plan Amended Cha…" at bounding box center [535, 248] width 174 height 23
click at [525, 252] on select "Select Event 20 Largest Unsecured Creditors Amended Chapter 11 Plan Amended Cha…" at bounding box center [535, 249] width 160 height 16
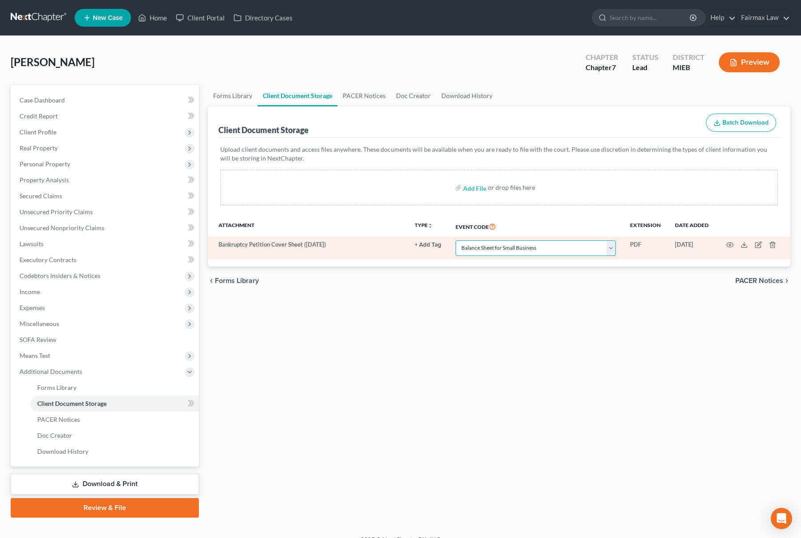
click at [455, 241] on select "Select Event 20 Largest Unsecured Creditors Amended Chapter 11 Plan Amended Cha…" at bounding box center [535, 249] width 160 height 16
drag, startPoint x: 514, startPoint y: 250, endPoint x: 516, endPoint y: 242, distance: 8.6
click at [514, 250] on select "Select Event 20 Largest Unsecured Creditors Amended Chapter 11 Plan Amended Cha…" at bounding box center [535, 249] width 160 height 16
click at [455, 241] on select "Select Event 20 Largest Unsecured Creditors Amended Chapter 11 Plan Amended Cha…" at bounding box center [535, 249] width 160 height 16
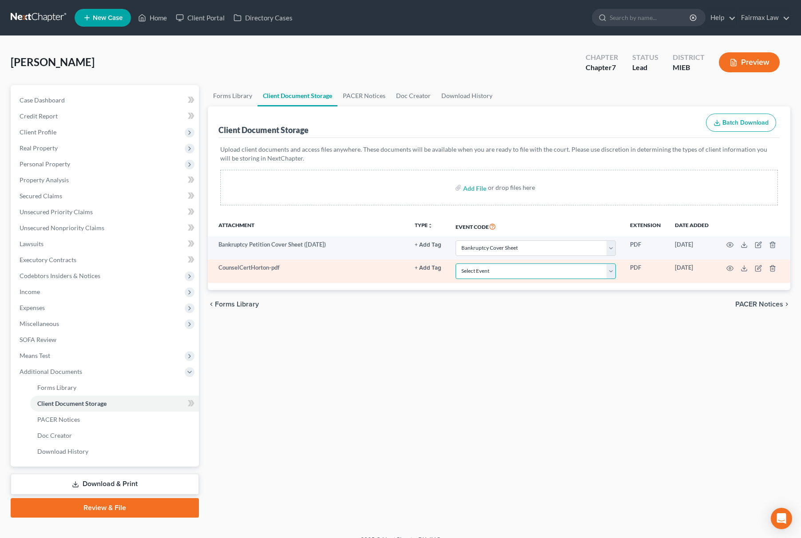
drag, startPoint x: 476, startPoint y: 274, endPoint x: 476, endPoint y: 269, distance: 4.9
click at [476, 272] on select "Select Event 20 Largest Unsecured Creditors Amended Chapter 11 Plan Amended Cha…" at bounding box center [535, 272] width 160 height 16
click at [455, 264] on select "Select Event 20 Largest Unsecured Creditors Amended Chapter 11 Plan Amended Cha…" at bounding box center [535, 272] width 160 height 16
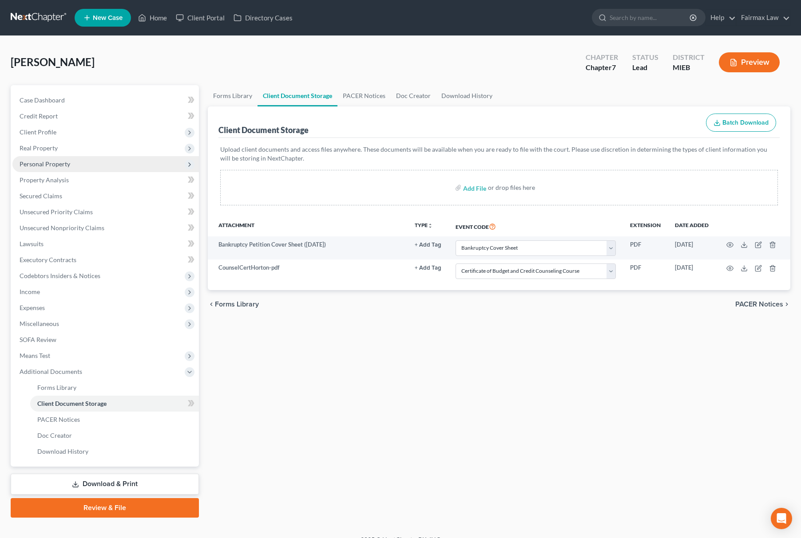
click at [63, 156] on span "Personal Property" at bounding box center [105, 164] width 186 height 16
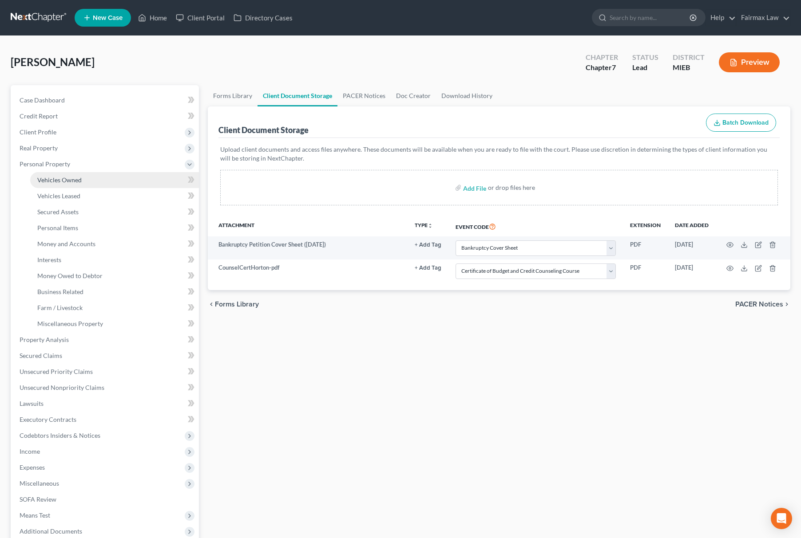
click at [75, 178] on span "Vehicles Owned" at bounding box center [59, 180] width 44 height 8
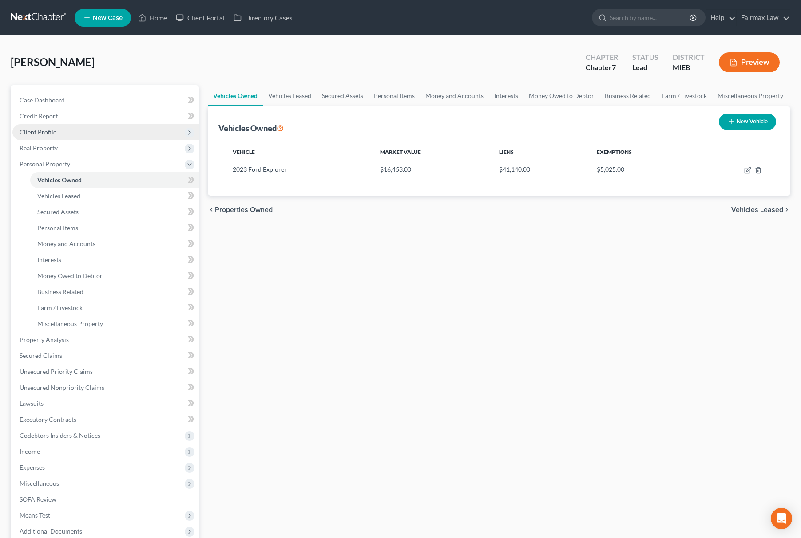
click at [78, 130] on span "Client Profile" at bounding box center [105, 132] width 186 height 16
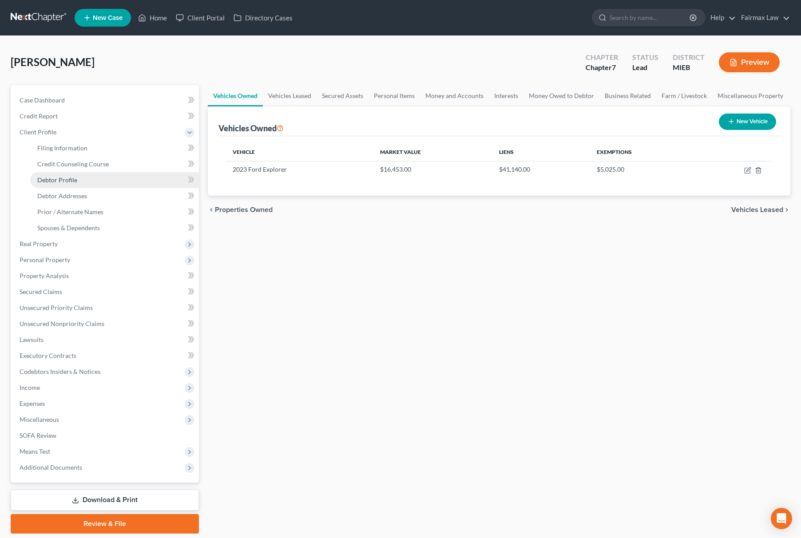
click at [62, 176] on span "Debtor Profile" at bounding box center [57, 180] width 40 height 8
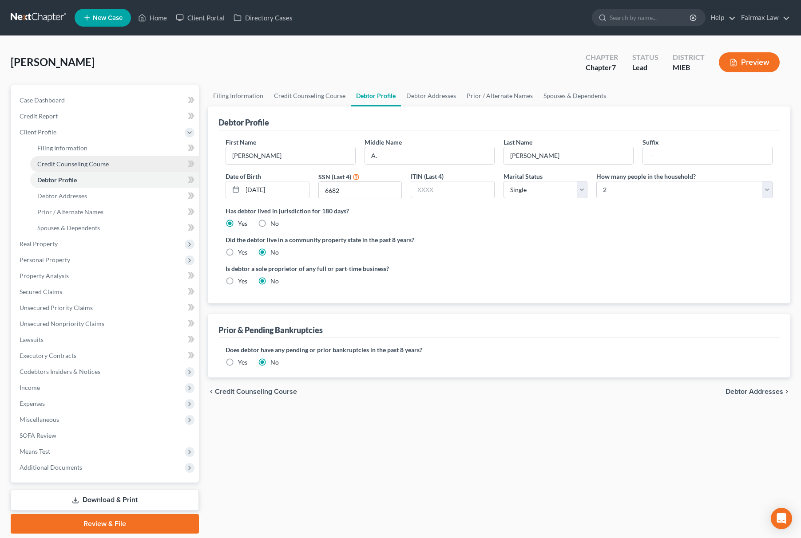
click at [75, 160] on span "Credit Counseling Course" at bounding box center [72, 164] width 71 height 8
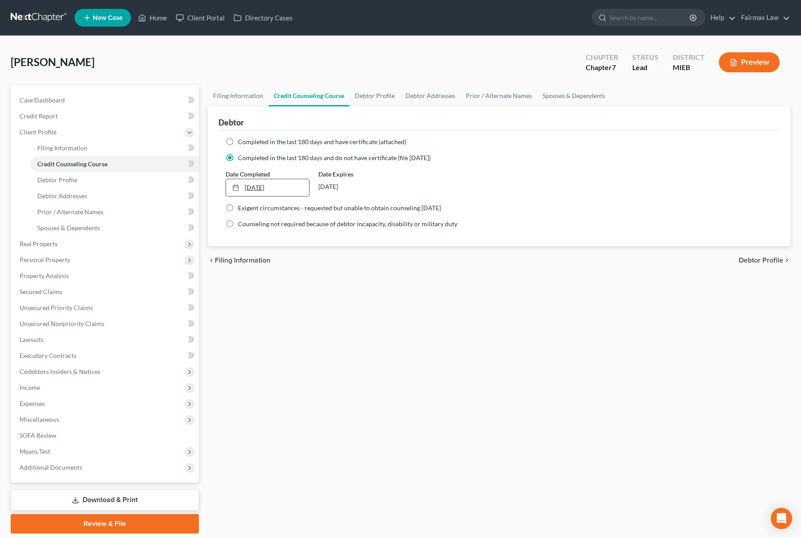
click at [287, 188] on link "[DATE]" at bounding box center [267, 187] width 83 height 17
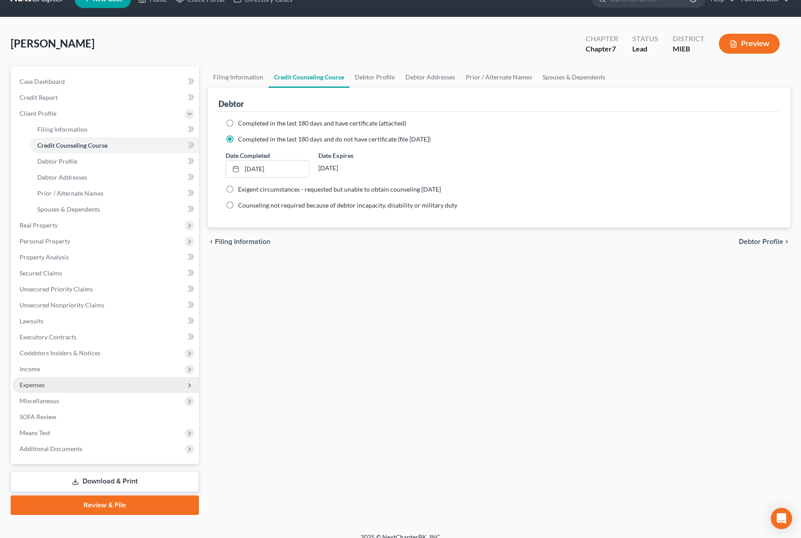
scroll to position [29, 0]
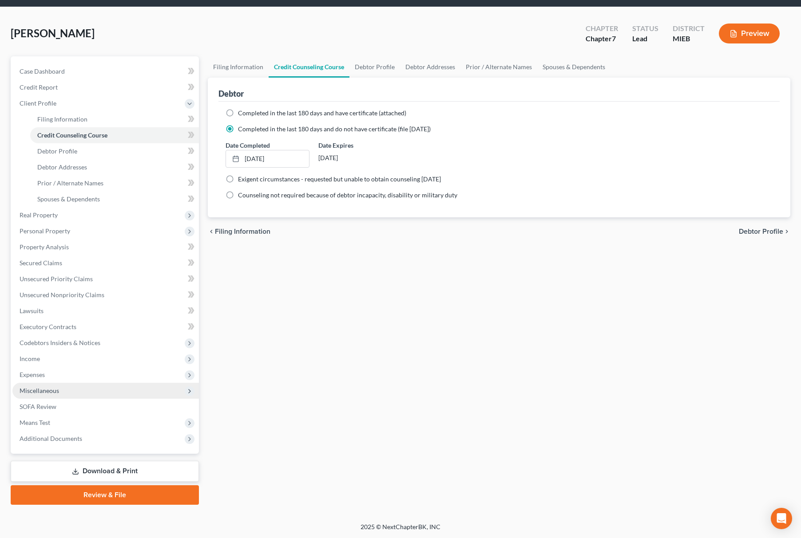
click at [56, 387] on span "Miscellaneous" at bounding box center [40, 391] width 40 height 8
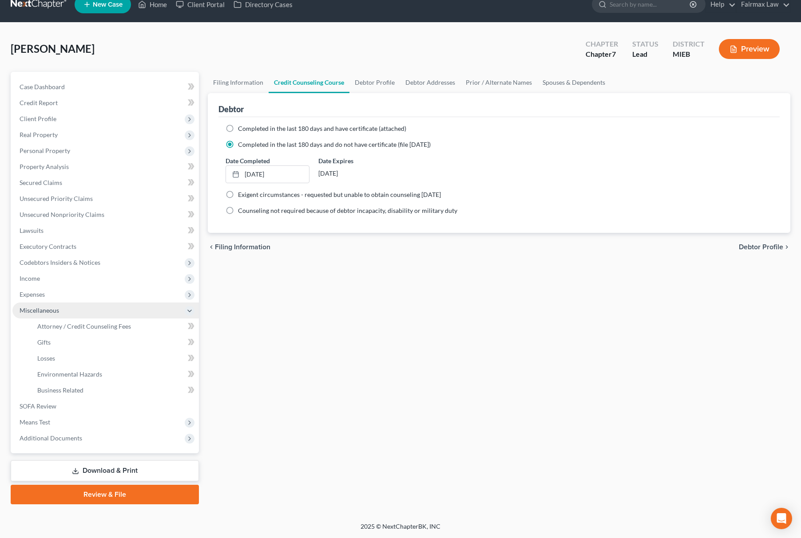
scroll to position [13, 0]
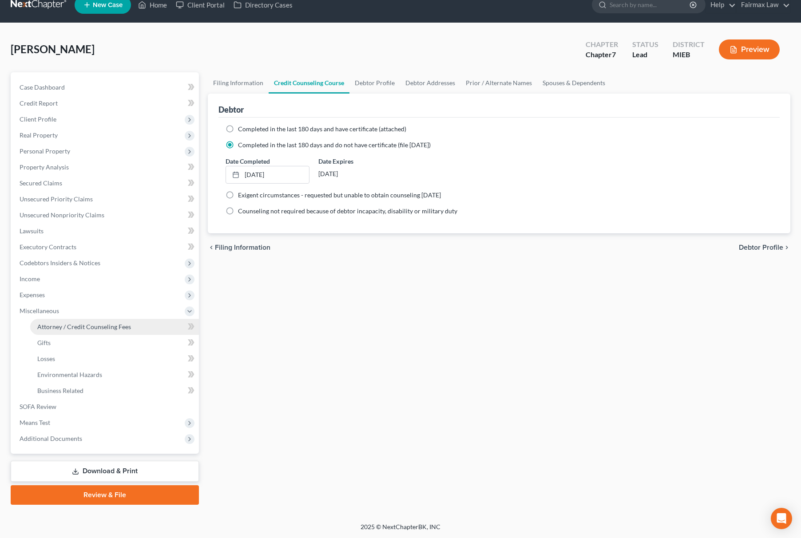
click at [97, 330] on link "Attorney / Credit Counseling Fees" at bounding box center [114, 327] width 169 height 16
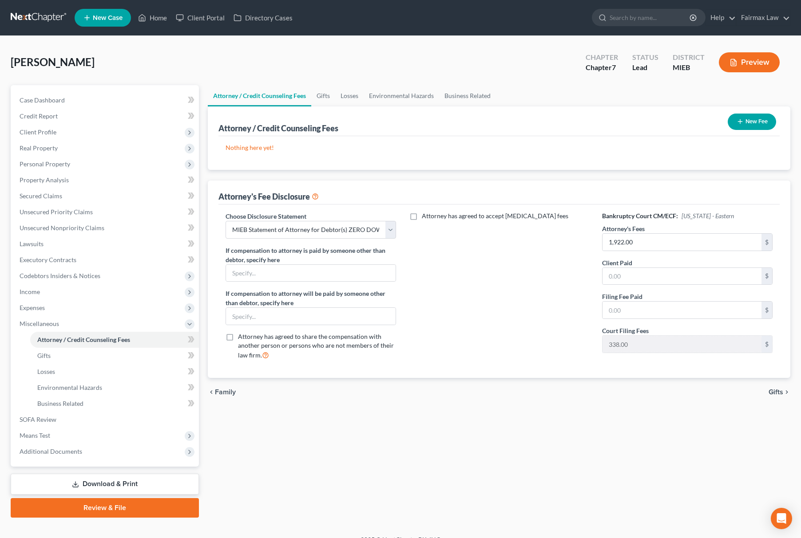
click at [746, 123] on button "New Fee" at bounding box center [752, 122] width 48 height 16
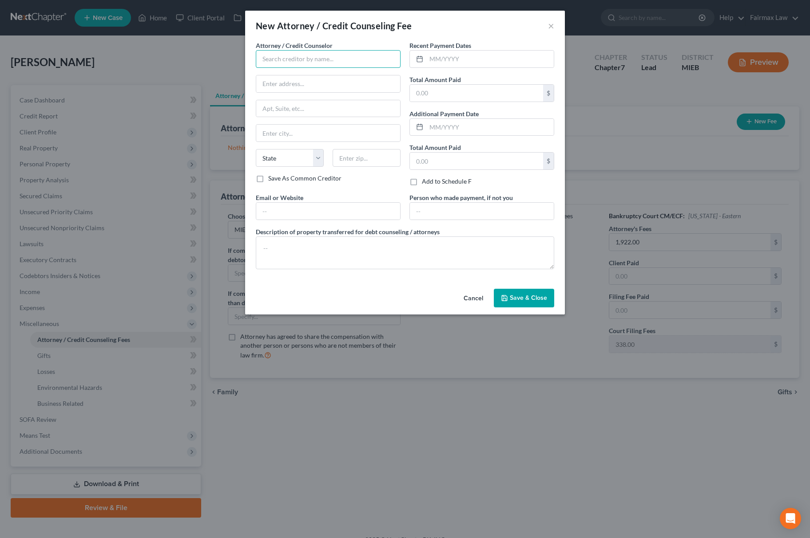
click at [272, 55] on input "text" at bounding box center [328, 59] width 145 height 18
click at [297, 73] on div "Summit Financial Education" at bounding box center [309, 74] width 92 height 9
click at [325, 260] on textarea at bounding box center [405, 253] width 298 height 33
click at [455, 55] on input "text" at bounding box center [489, 59] width 127 height 17
click at [437, 94] on input "text" at bounding box center [476, 93] width 133 height 17
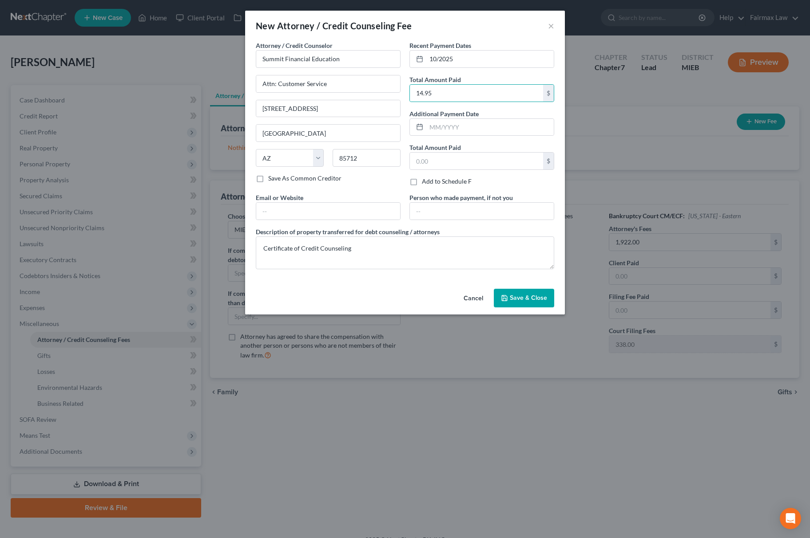
click at [537, 305] on button "Save & Close" at bounding box center [524, 298] width 60 height 19
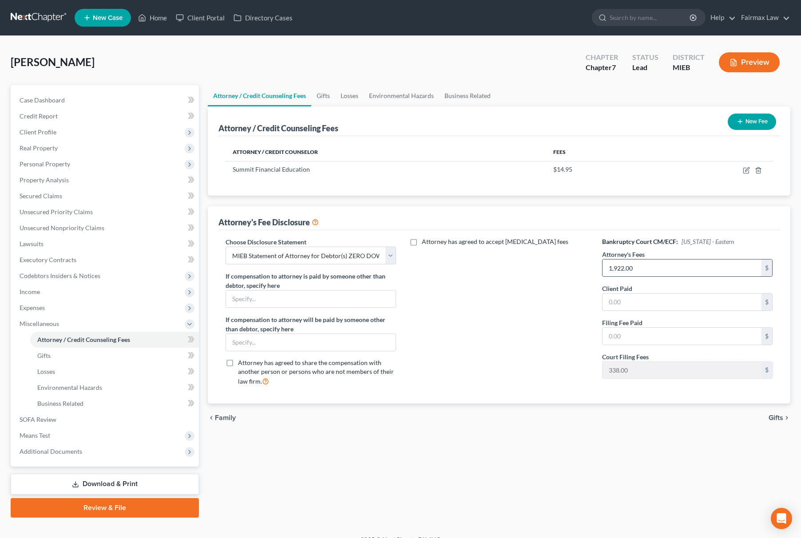
click at [645, 274] on input "1,922.00" at bounding box center [681, 268] width 159 height 17
click at [633, 294] on input "text" at bounding box center [681, 302] width 159 height 17
click at [632, 329] on input "text" at bounding box center [681, 336] width 159 height 17
click at [339, 256] on select "Select WDMI - Chapter 13 - Disclosure of Attorney Compensation OHNB & MIWB Disc…" at bounding box center [311, 256] width 170 height 18
drag, startPoint x: 339, startPoint y: 255, endPoint x: 408, endPoint y: 242, distance: 70.4
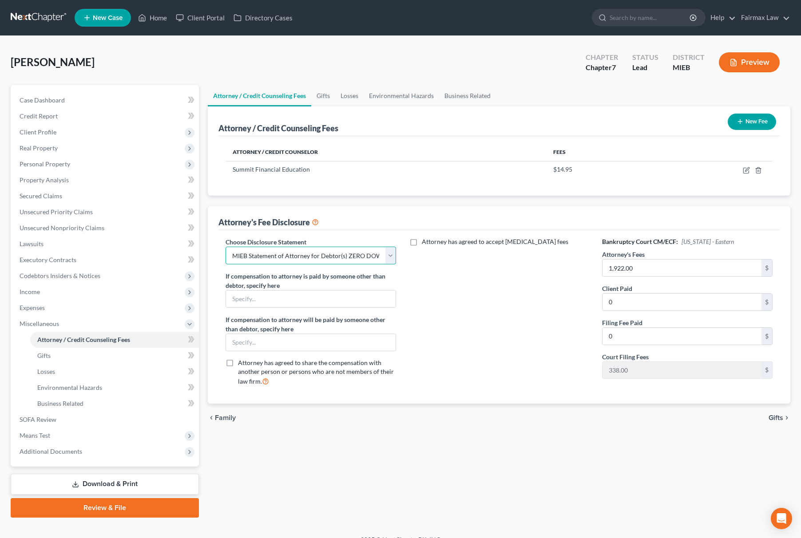
click at [339, 255] on select "Select WDMI - Chapter 13 - Disclosure of Attorney Compensation OHNB & MIWB Disc…" at bounding box center [311, 256] width 170 height 18
click at [743, 119] on button "New Fee" at bounding box center [752, 122] width 48 height 16
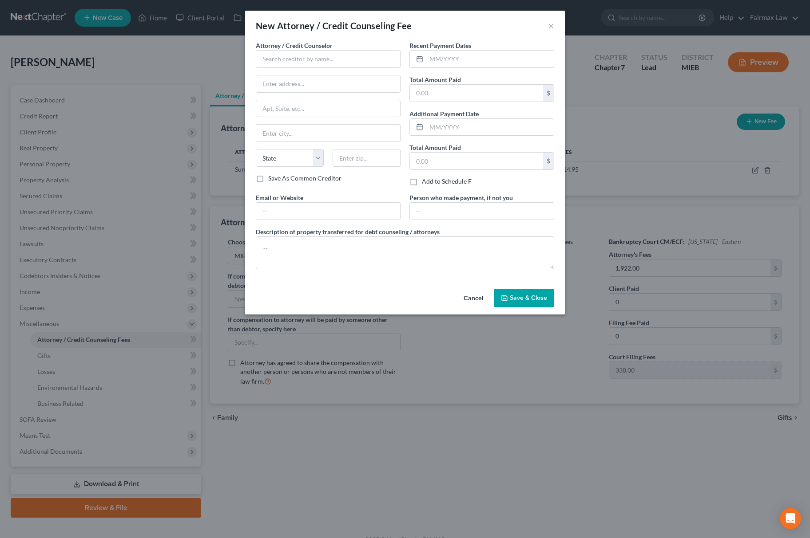
click at [305, 68] on div "Attorney / Credit Counselor * State [US_STATE] AK AR AZ CA CO [GEOGRAPHIC_DATA]…" at bounding box center [328, 107] width 145 height 133
click at [320, 57] on input "text" at bounding box center [328, 59] width 145 height 18
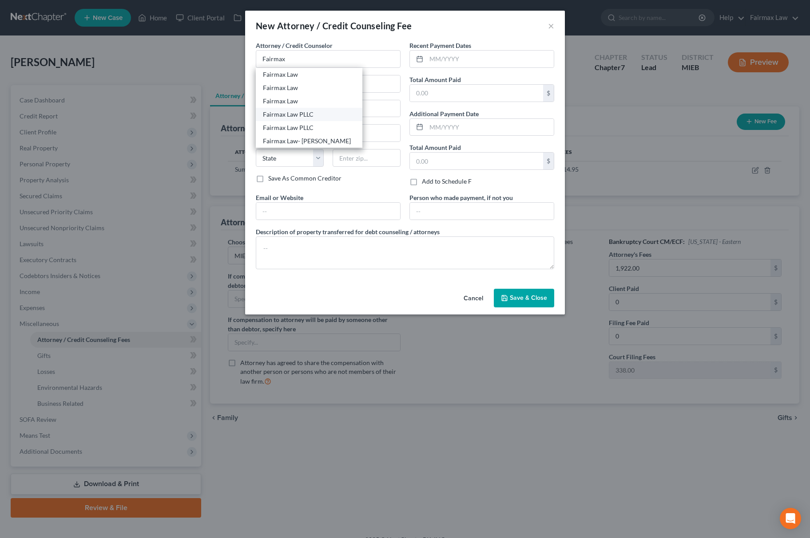
click at [295, 115] on div "Fairmax Law PLLC" at bounding box center [309, 114] width 92 height 9
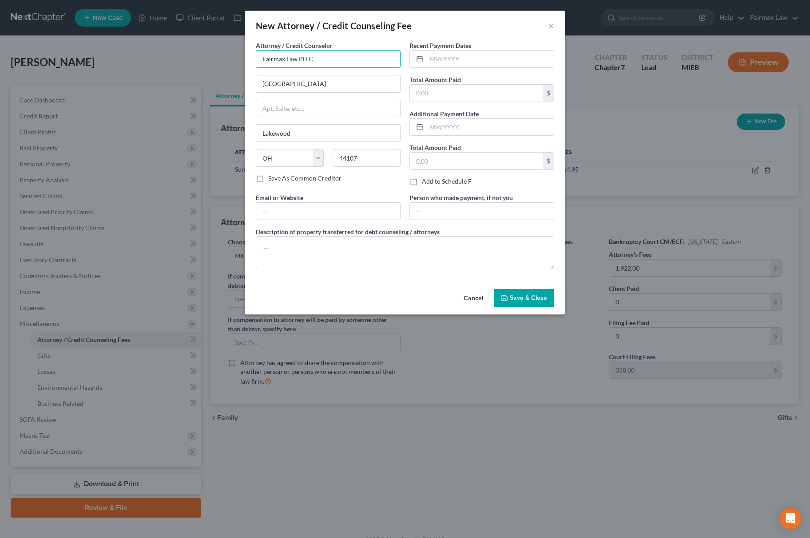
click at [329, 60] on input "Fairmax Law PLLC" at bounding box center [328, 59] width 145 height 18
click at [319, 82] on div "Fairmax Law PLLC" at bounding box center [309, 87] width 107 height 13
click at [451, 98] on input "text" at bounding box center [476, 93] width 133 height 17
click at [347, 260] on textarea at bounding box center [405, 253] width 298 height 33
paste textarea "Due to the debtor’s limited monthly budget surplus, they are unable to reasonab…"
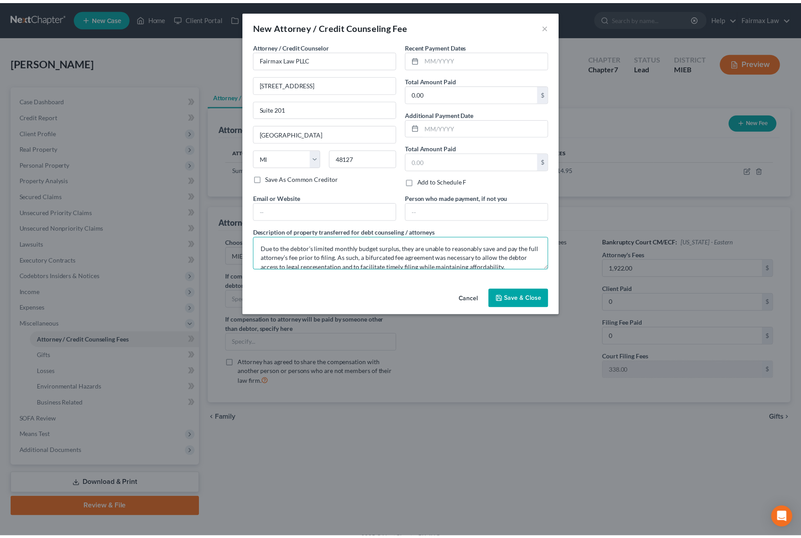
scroll to position [38, 0]
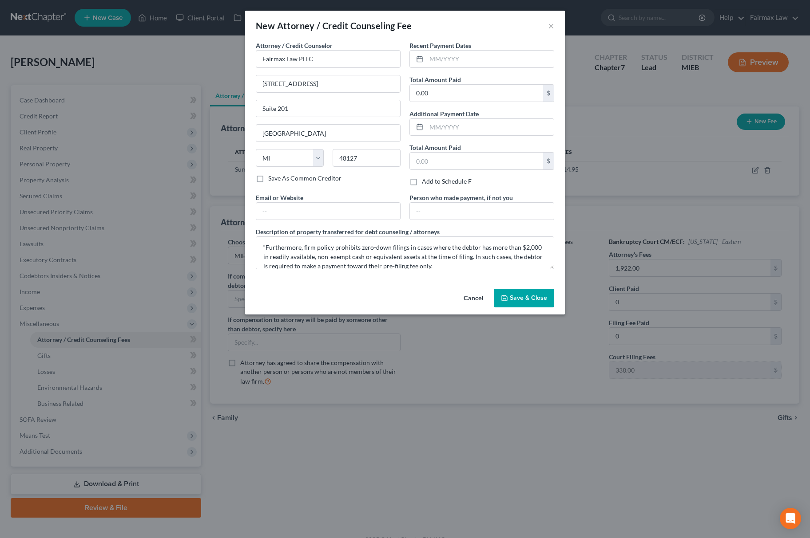
click at [526, 293] on button "Save & Close" at bounding box center [524, 298] width 60 height 19
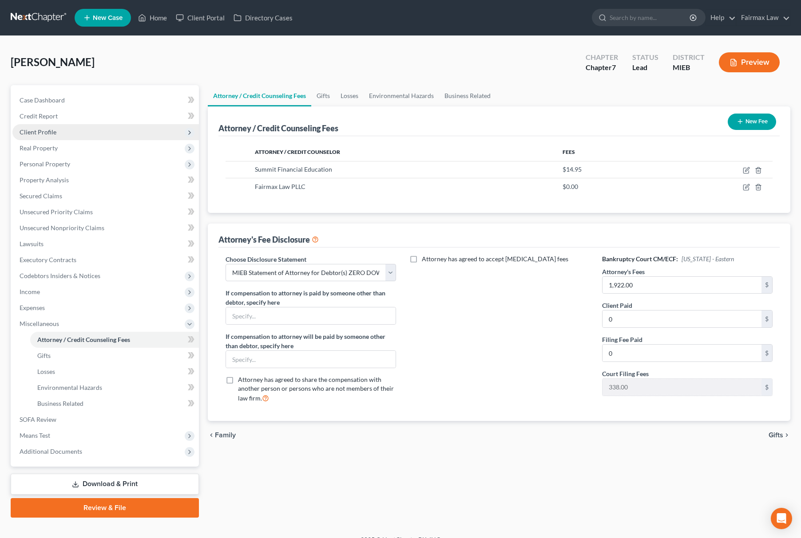
click at [54, 134] on span "Client Profile" at bounding box center [38, 132] width 37 height 8
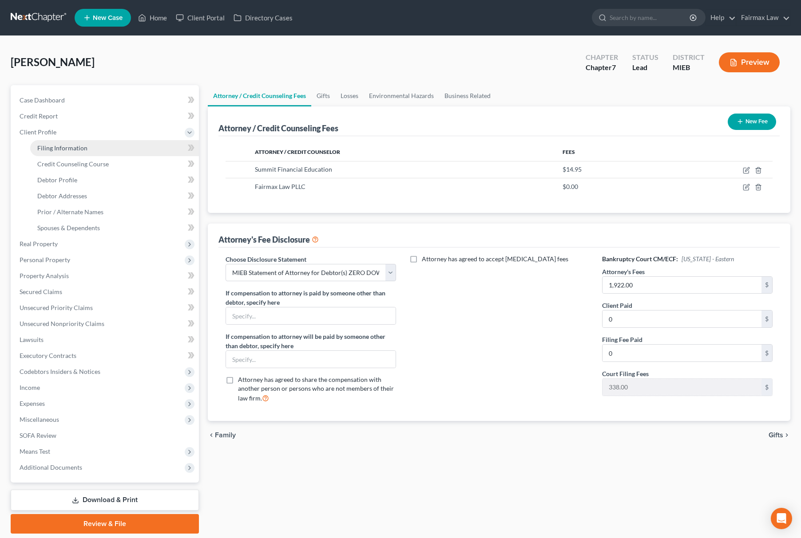
click at [63, 149] on span "Filing Information" at bounding box center [62, 148] width 50 height 8
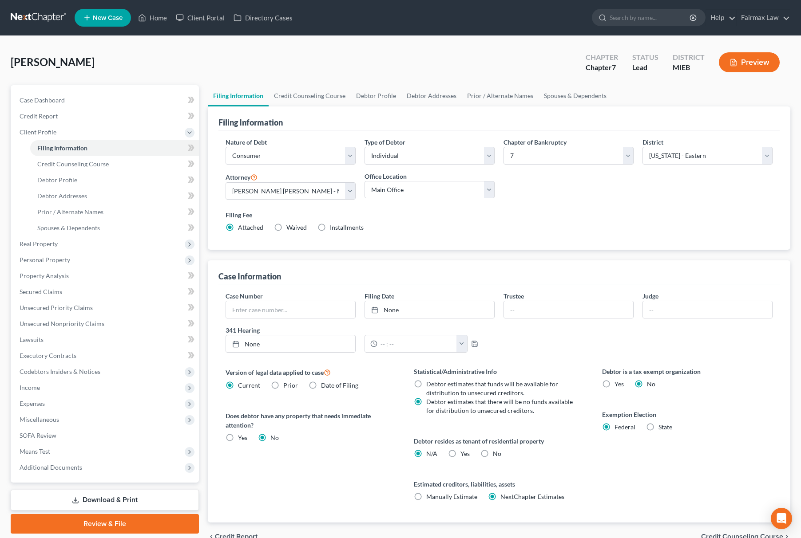
click at [448, 432] on div "Statistical/Administrative Info Debtor estimates that funds will be available f…" at bounding box center [499, 445] width 188 height 156
click at [460, 450] on label "Yes Yes" at bounding box center [464, 454] width 9 height 9
click at [464, 450] on input "Yes Yes" at bounding box center [467, 453] width 6 height 6
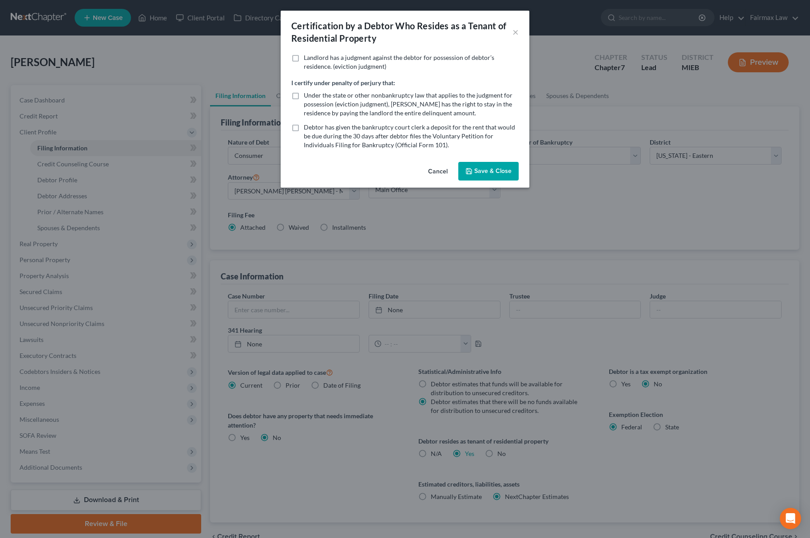
click at [479, 157] on div "Landlord has a judgment against the debtor for possession of debtor’s residence…" at bounding box center [405, 105] width 249 height 105
click at [480, 164] on button "Save & Close" at bounding box center [488, 171] width 60 height 19
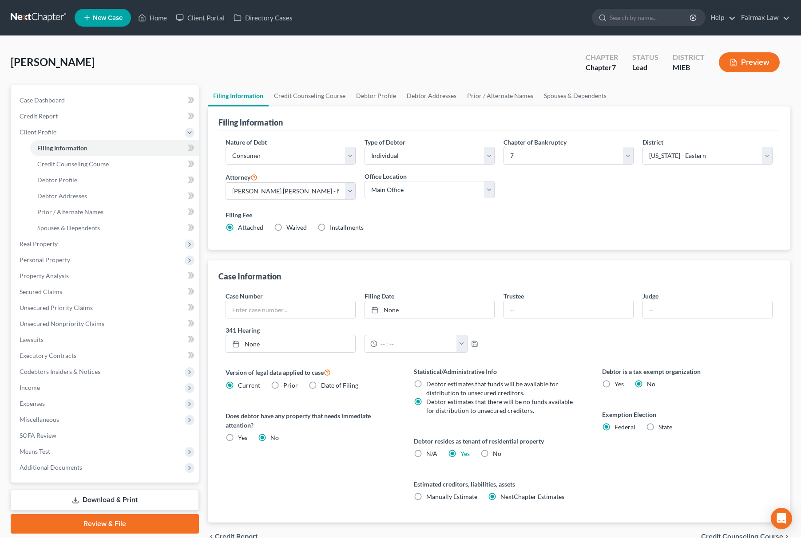
click at [330, 231] on label "Installments Installments" at bounding box center [347, 227] width 34 height 9
click at [333, 229] on input "Installments Installments" at bounding box center [336, 226] width 6 height 6
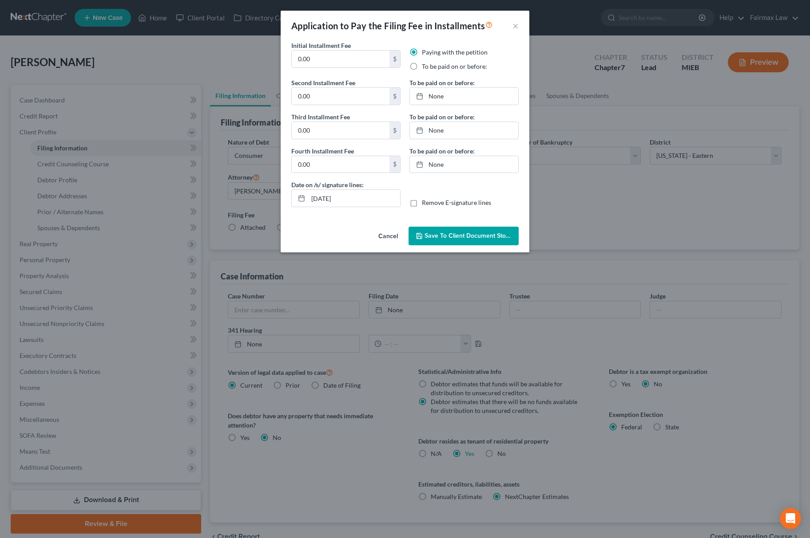
click at [422, 64] on label "To be paid on or before:" at bounding box center [454, 66] width 65 height 9
click at [425, 64] on input "To be paid on or before:" at bounding box center [428, 65] width 6 height 6
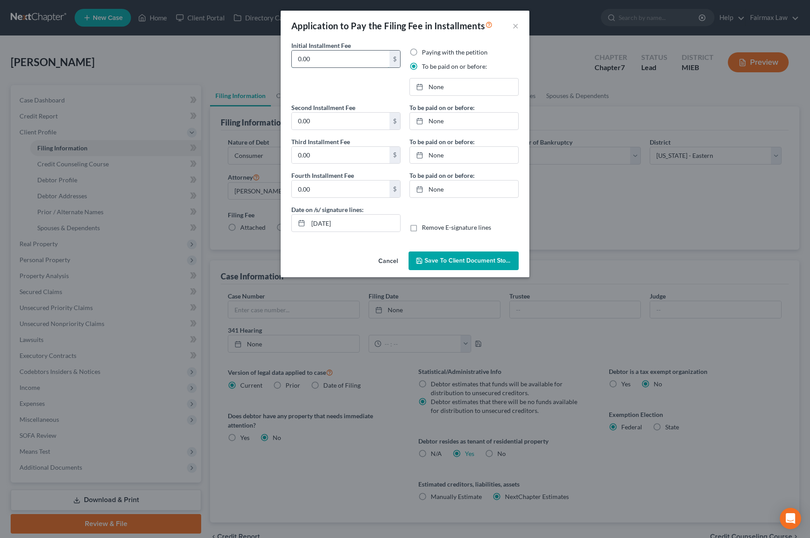
click at [320, 56] on input "0.00" at bounding box center [341, 59] width 98 height 17
drag, startPoint x: 350, startPoint y: 55, endPoint x: 259, endPoint y: 123, distance: 113.5
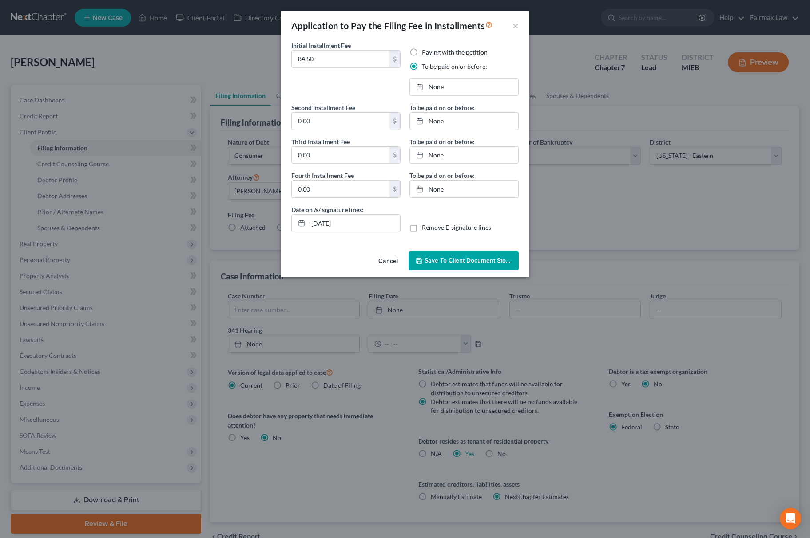
click at [170, 63] on div "Application to Pay the Filing Fee in Installments × Initial Installment Fee 84.…" at bounding box center [405, 269] width 810 height 538
click at [331, 122] on input "0.00" at bounding box center [341, 121] width 98 height 17
paste input "84.5"
click at [325, 151] on input "0.00" at bounding box center [341, 155] width 98 height 17
paste input "84.5"
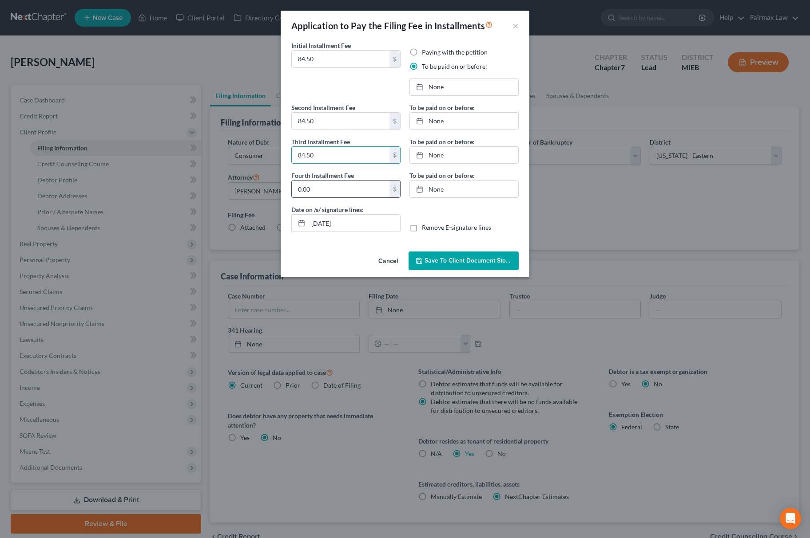
click at [352, 192] on input "0.00" at bounding box center [341, 189] width 98 height 17
paste input "84.5"
click at [480, 89] on link "None" at bounding box center [464, 87] width 108 height 17
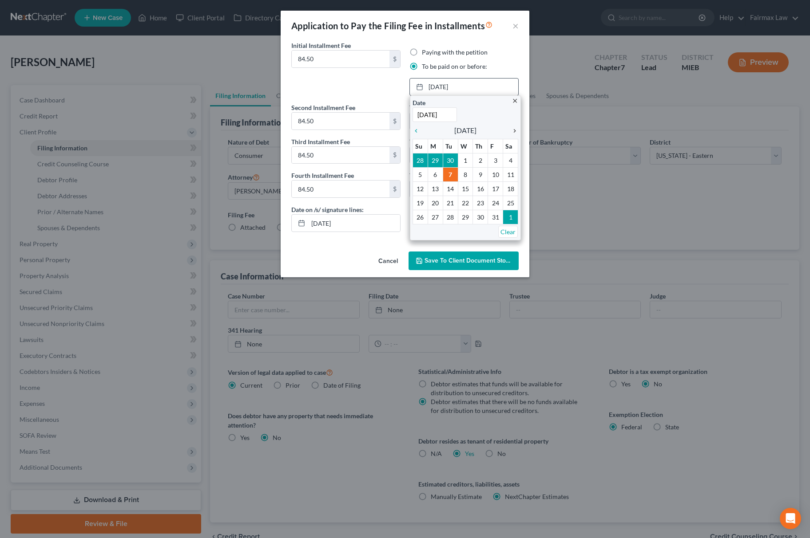
click at [513, 131] on icon "chevron_right" at bounding box center [513, 130] width 12 height 7
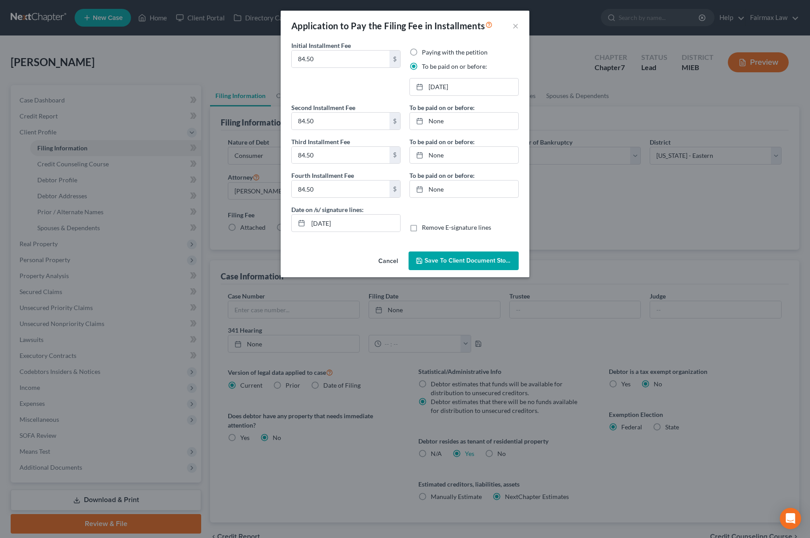
click at [485, 131] on div "To be paid on or before: None close Date Time chevron_left [DATE] chevron_right…" at bounding box center [464, 154] width 118 height 102
click at [487, 122] on link "None" at bounding box center [464, 121] width 108 height 17
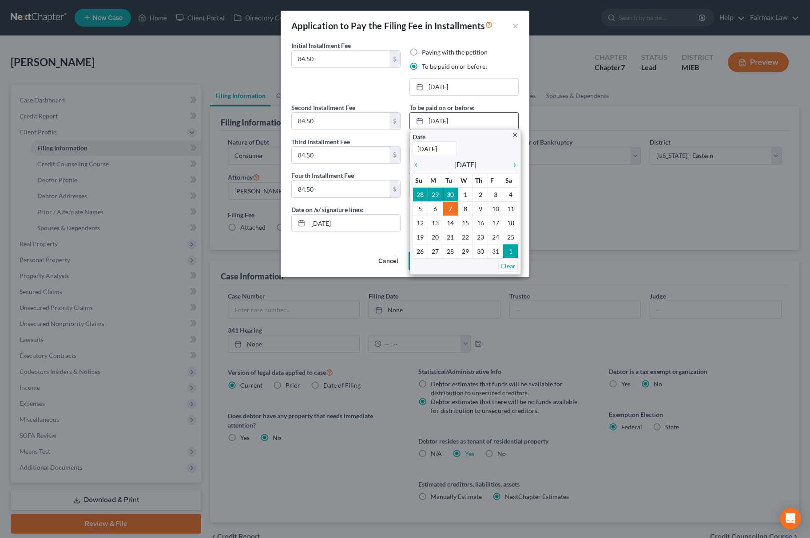
click at [518, 173] on div "close Date [DATE] Time 12:00 AM chevron_left [DATE] chevron_right Su M Tu W Th …" at bounding box center [465, 202] width 111 height 145
click at [517, 170] on link "chevron_right" at bounding box center [513, 164] width 12 height 11
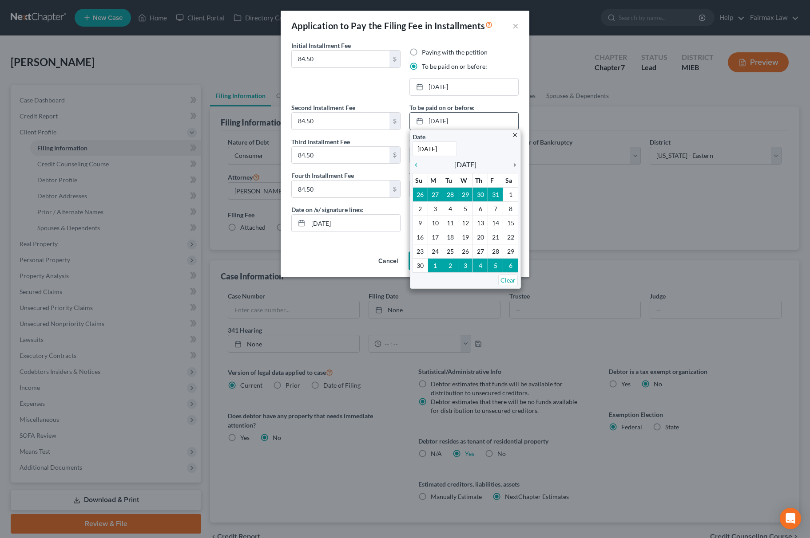
click at [517, 166] on icon "chevron_right" at bounding box center [513, 165] width 12 height 7
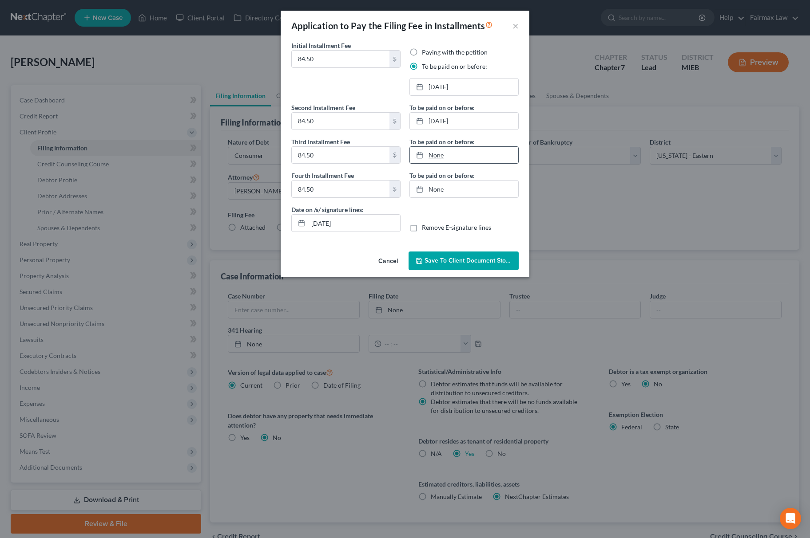
click at [471, 151] on link "None" at bounding box center [464, 155] width 108 height 17
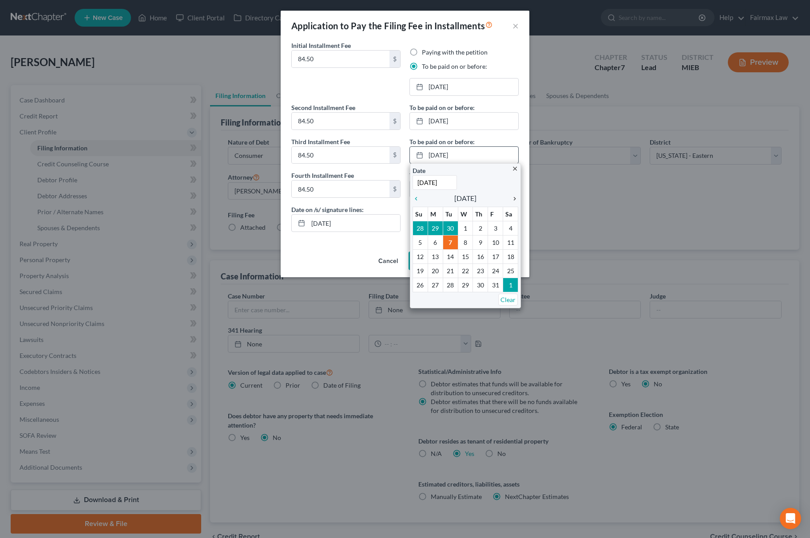
click at [512, 196] on icon "chevron_right" at bounding box center [513, 198] width 12 height 7
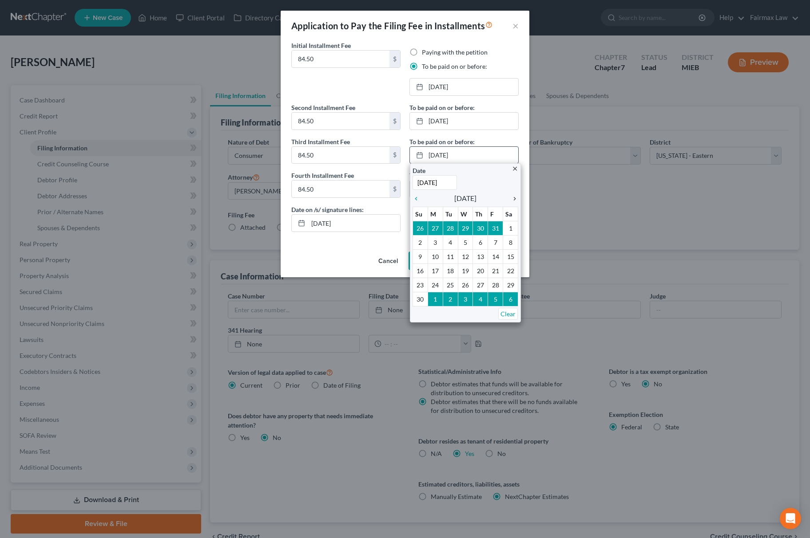
click at [512, 196] on icon "chevron_right" at bounding box center [513, 198] width 12 height 7
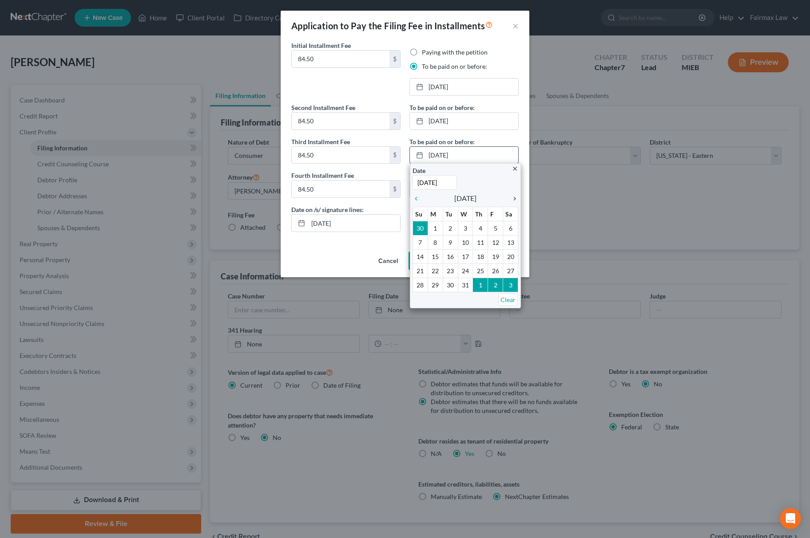
click at [512, 196] on icon "chevron_right" at bounding box center [513, 198] width 12 height 7
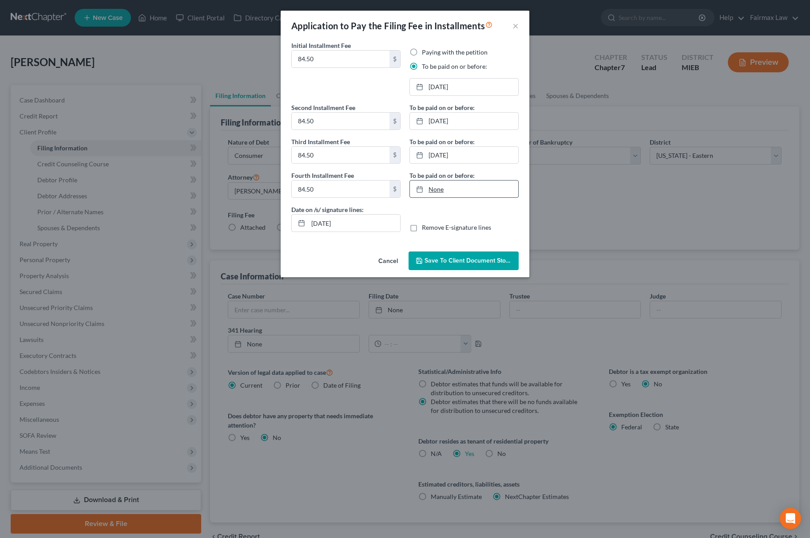
click at [455, 195] on link "None" at bounding box center [464, 189] width 108 height 17
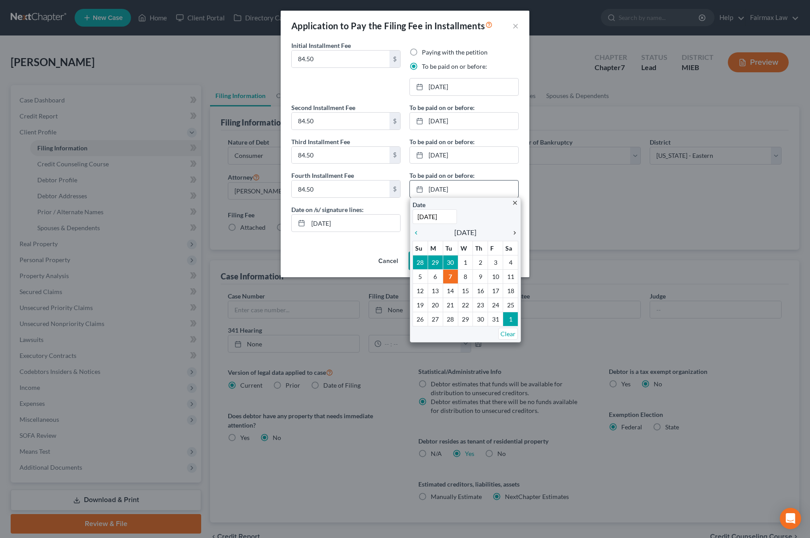
click at [517, 233] on icon "chevron_right" at bounding box center [513, 233] width 12 height 7
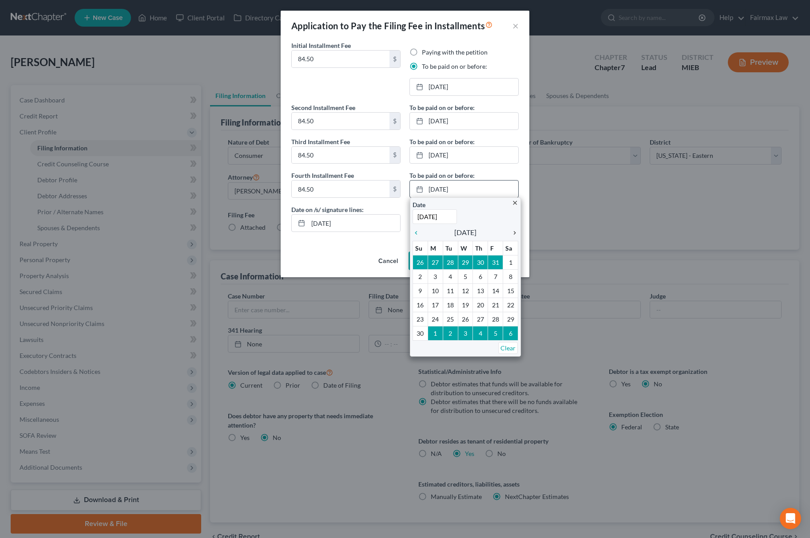
click at [517, 233] on icon "chevron_right" at bounding box center [513, 233] width 12 height 7
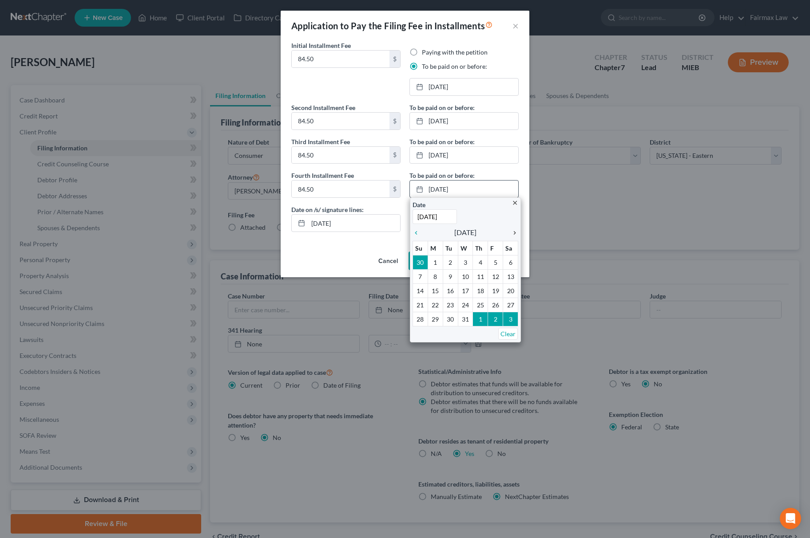
click at [517, 233] on icon "chevron_right" at bounding box center [513, 233] width 12 height 7
click at [512, 235] on icon "chevron_right" at bounding box center [513, 233] width 12 height 7
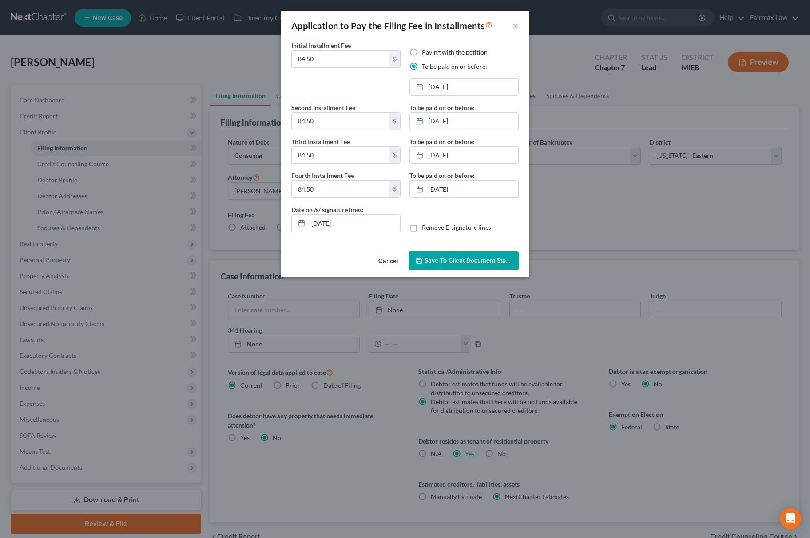
click at [476, 246] on div "Initial Installment Fee 84.50 $ Paying with the petition To be paid on or befor…" at bounding box center [405, 144] width 249 height 207
click at [471, 266] on button "Save to Client Document Storage" at bounding box center [463, 261] width 110 height 19
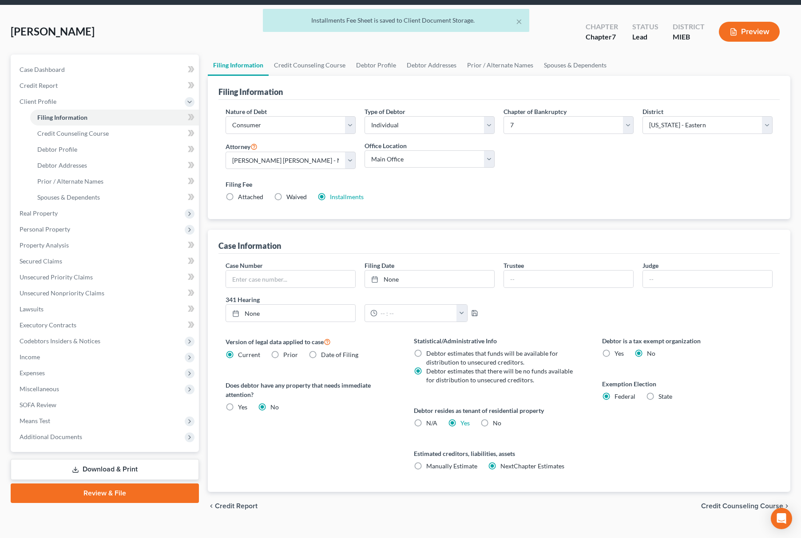
scroll to position [47, 0]
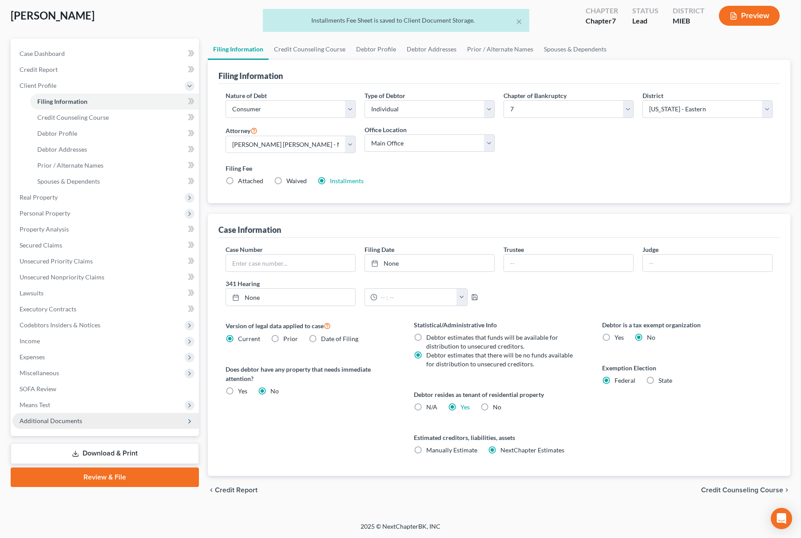
click at [28, 419] on span "Additional Documents" at bounding box center [51, 421] width 63 height 8
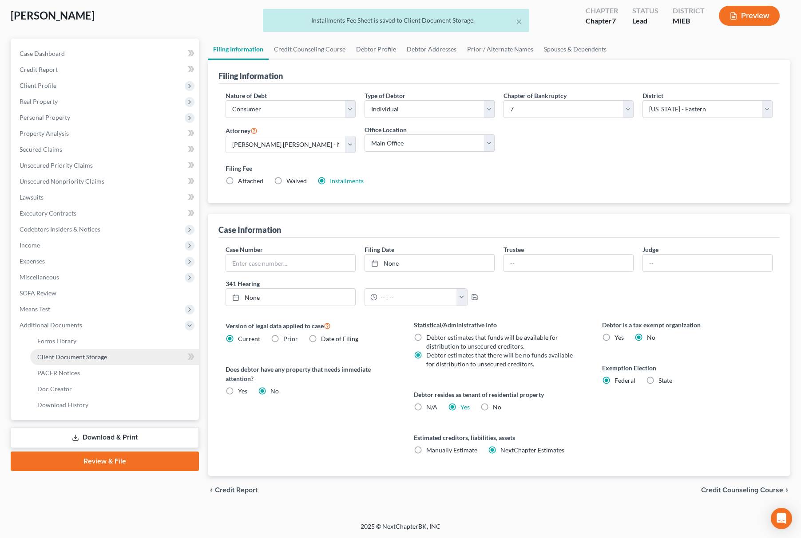
click at [68, 358] on span "Client Document Storage" at bounding box center [72, 357] width 70 height 8
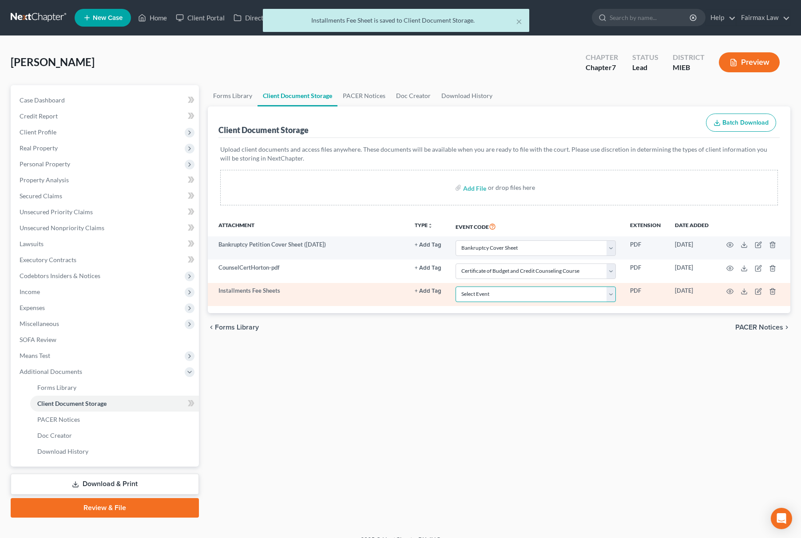
click at [503, 289] on select "Select Event 20 Largest Unsecured Creditors Amended Chapter 11 Plan Amended Cha…" at bounding box center [535, 295] width 160 height 16
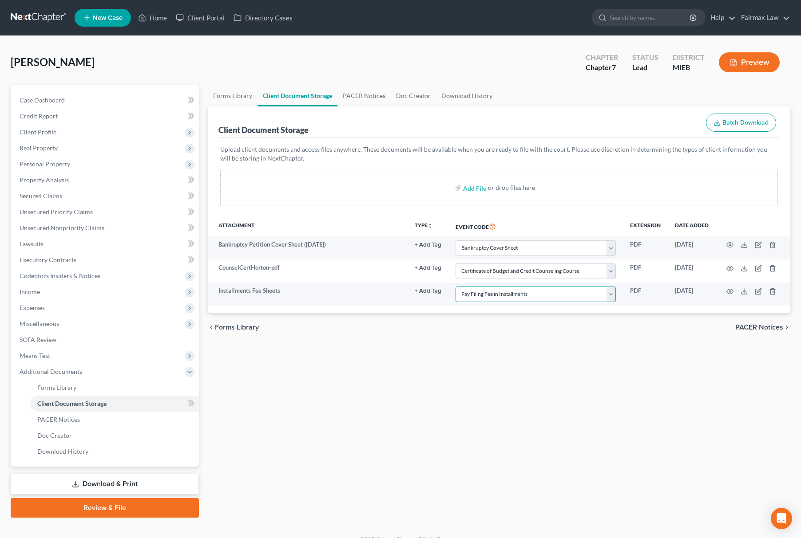
click at [455, 287] on select "Select Event 20 Largest Unsecured Creditors Amended Chapter 11 Plan Amended Cha…" at bounding box center [535, 295] width 160 height 16
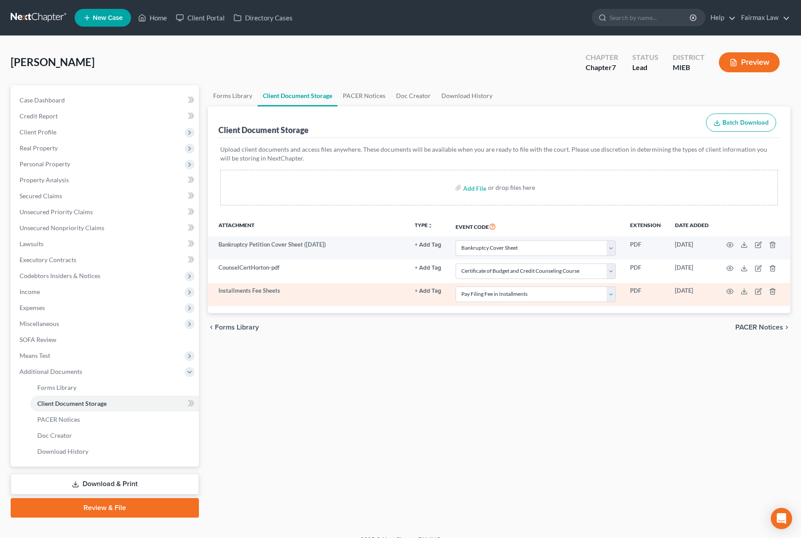
click at [728, 295] on td at bounding box center [753, 294] width 75 height 23
click at [728, 292] on icon "button" at bounding box center [729, 291] width 7 height 7
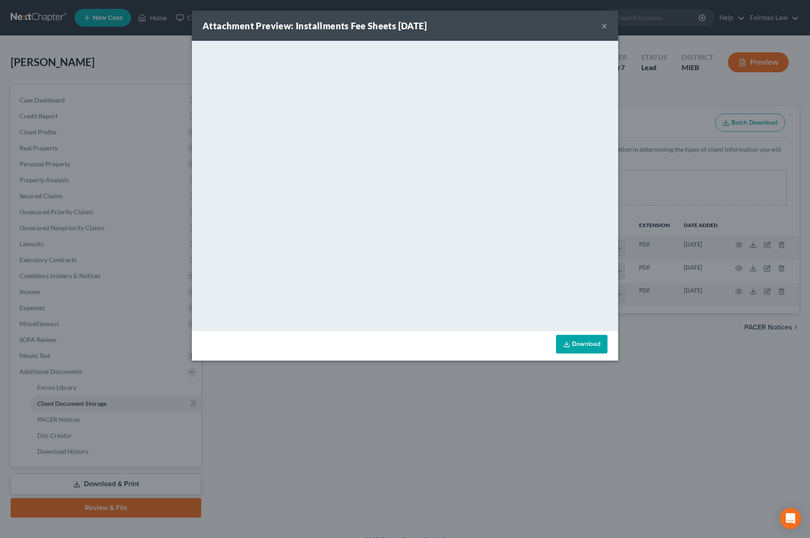
click at [463, 495] on div "Attachment Preview: Installments Fee Sheets [DATE] × <object ng-attr-data='[URL…" at bounding box center [405, 269] width 810 height 538
drag, startPoint x: 463, startPoint y: 495, endPoint x: 404, endPoint y: 437, distance: 82.2
click at [463, 494] on div "Attachment Preview: Installments Fee Sheets [DATE] × <object ng-attr-data='[URL…" at bounding box center [405, 269] width 810 height 538
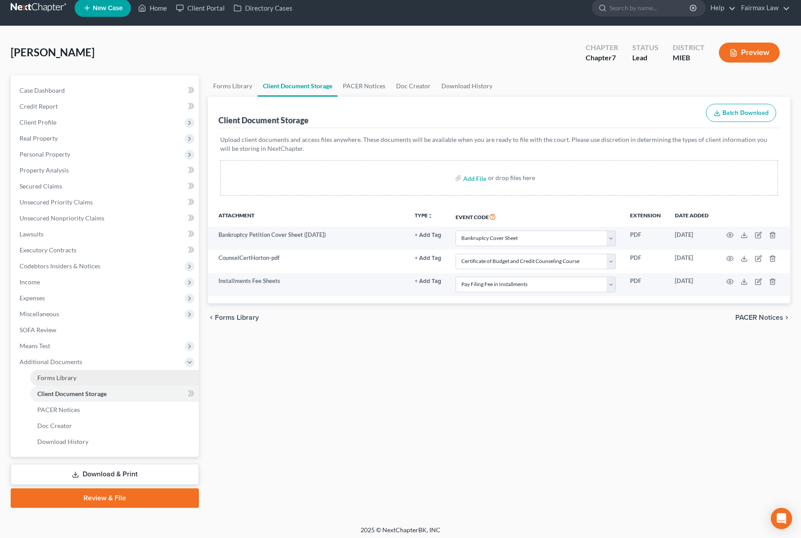
scroll to position [13, 0]
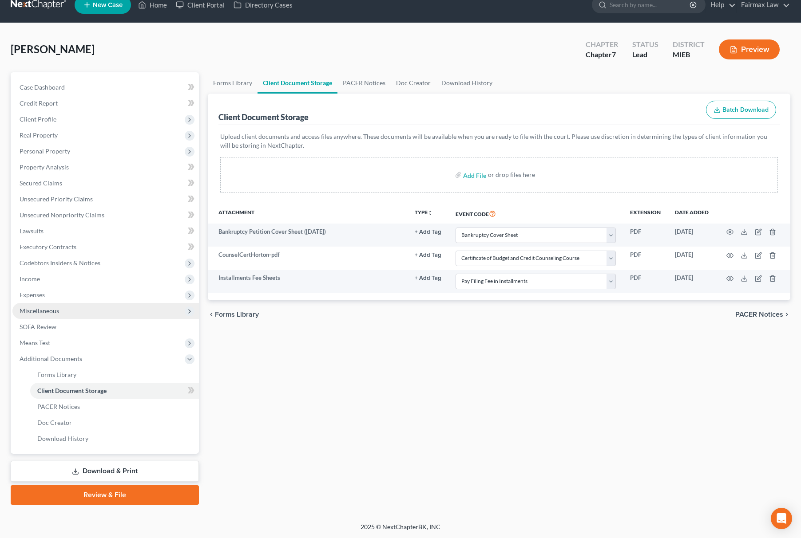
click at [83, 316] on span "Miscellaneous" at bounding box center [105, 311] width 186 height 16
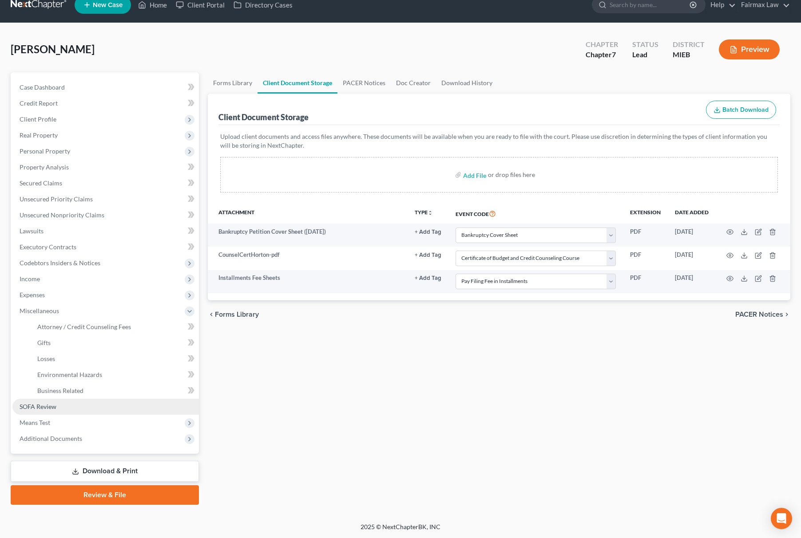
click at [82, 409] on link "SOFA Review" at bounding box center [105, 407] width 186 height 16
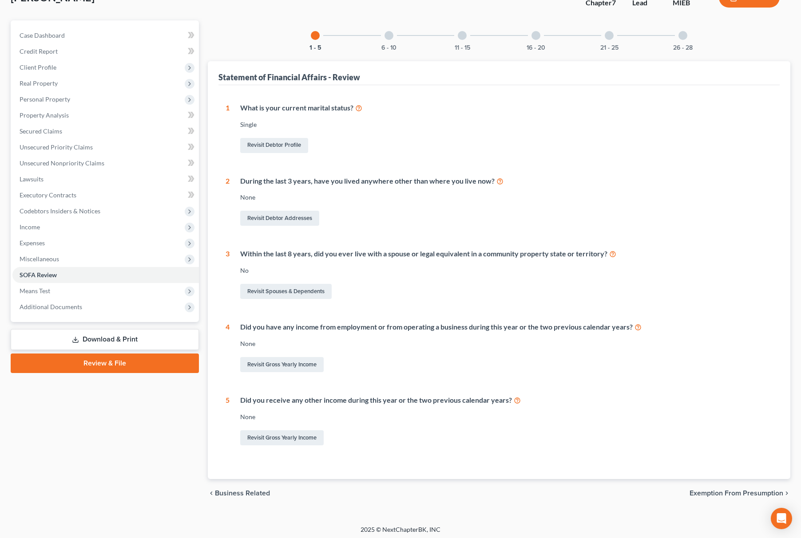
scroll to position [67, 0]
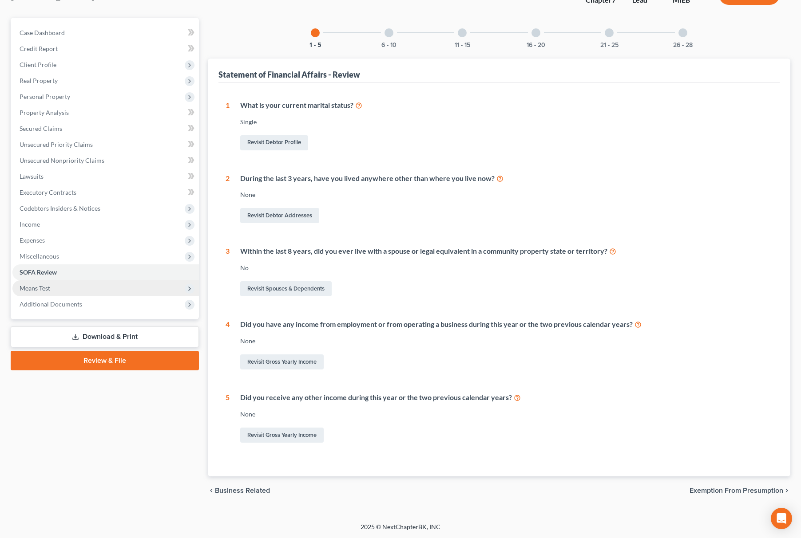
click at [45, 292] on span "Means Test" at bounding box center [105, 289] width 186 height 16
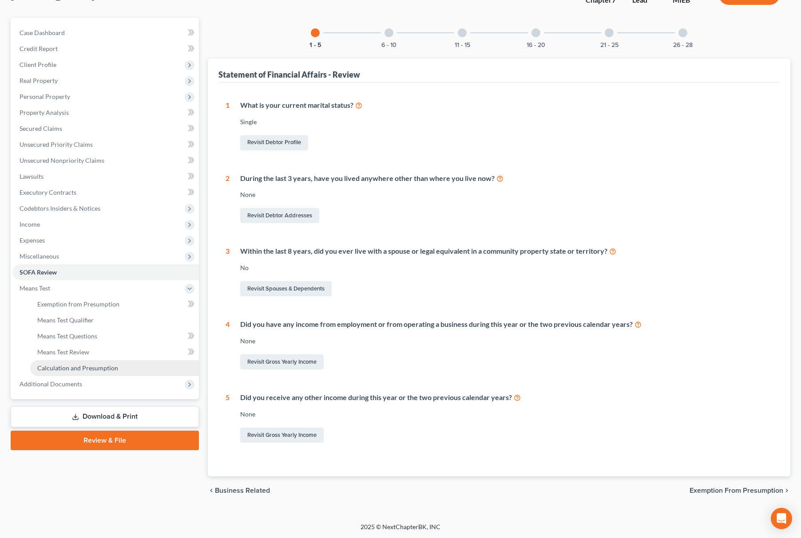
click at [75, 363] on link "Calculation and Presumption" at bounding box center [114, 368] width 169 height 16
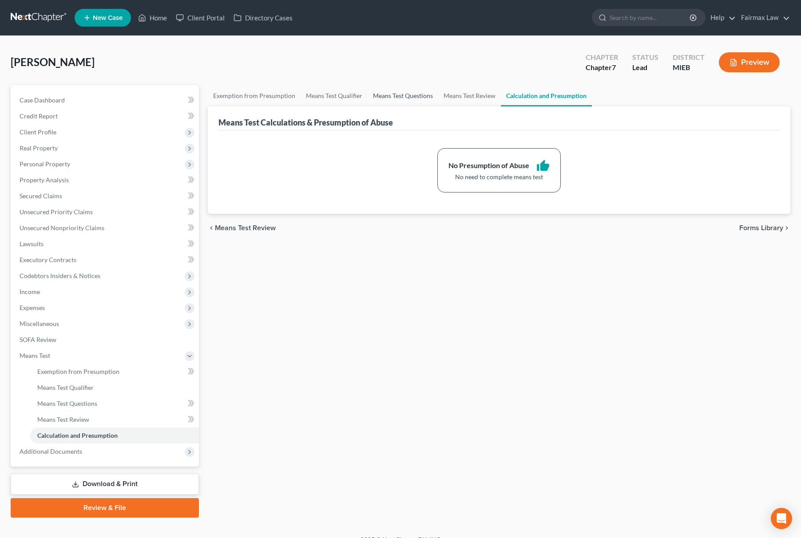
click at [434, 93] on link "Means Test Questions" at bounding box center [403, 95] width 71 height 21
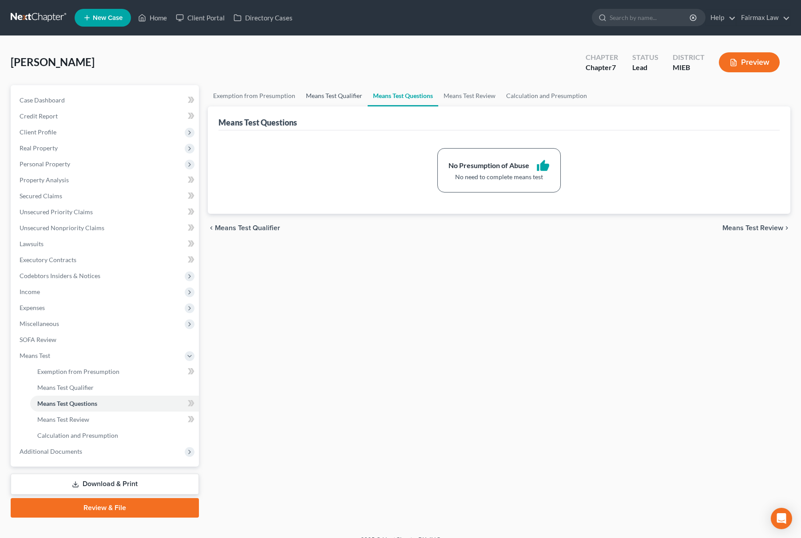
click at [340, 96] on link "Means Test Qualifier" at bounding box center [334, 95] width 67 height 21
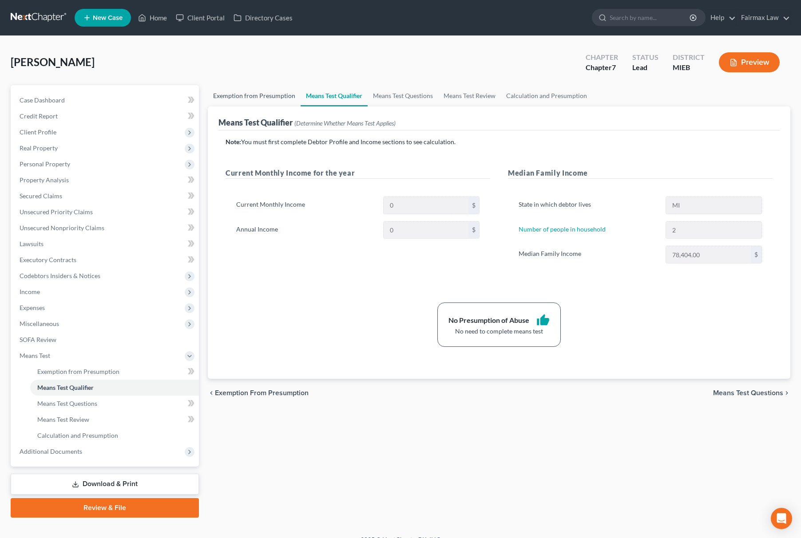
click at [256, 86] on link "Exemption from Presumption" at bounding box center [254, 95] width 93 height 21
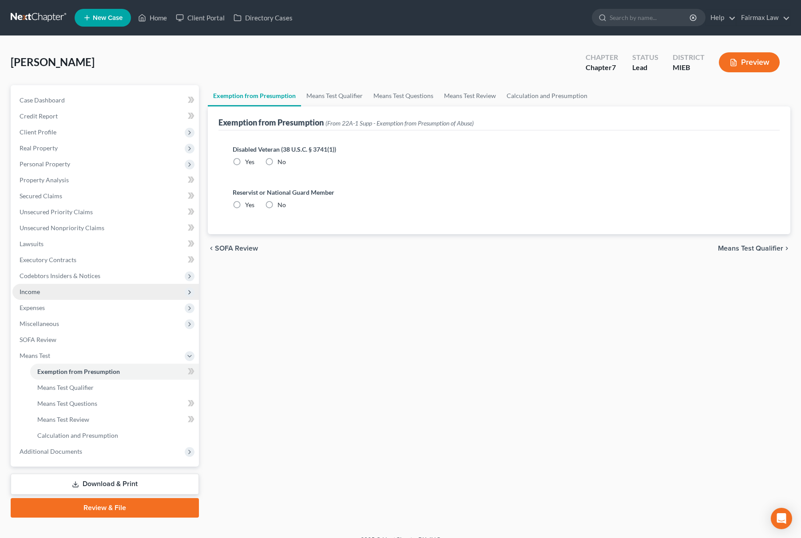
click at [52, 295] on span "Income" at bounding box center [105, 292] width 186 height 16
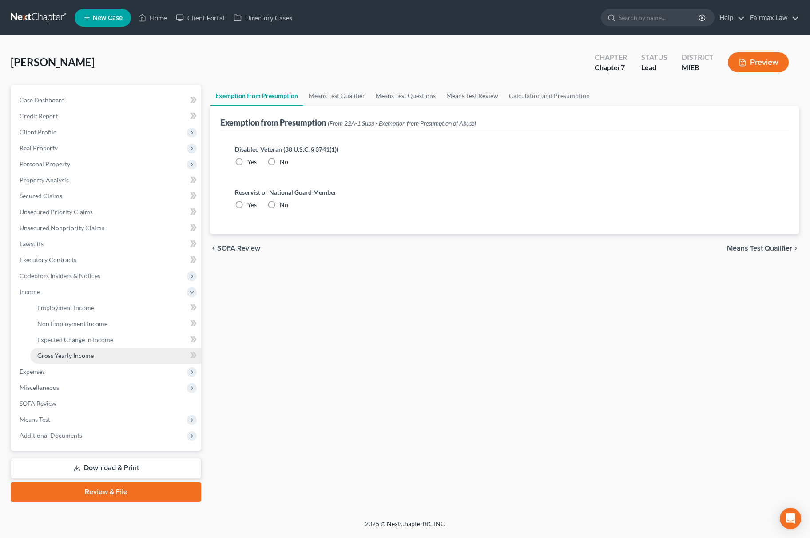
click at [73, 356] on span "Gross Yearly Income" at bounding box center [65, 356] width 56 height 8
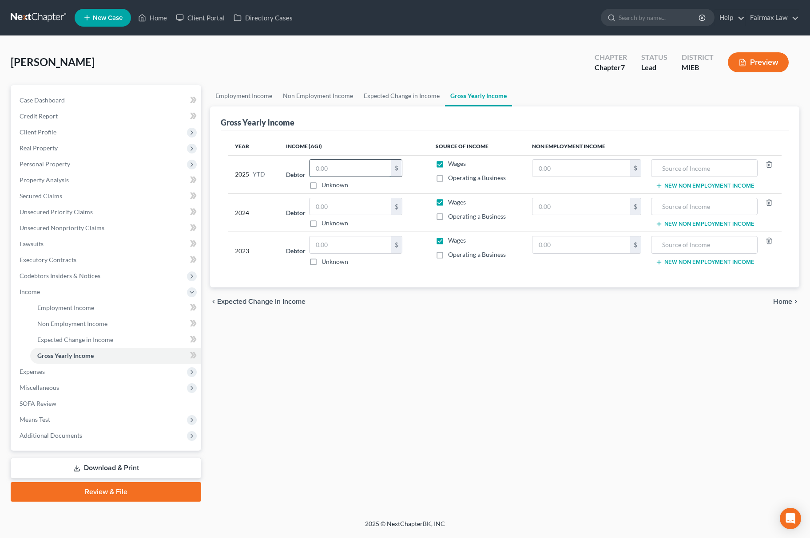
click at [312, 164] on input "text" at bounding box center [350, 168] width 82 height 17
paste input "72,871.94"
click at [72, 313] on link "Employment Income" at bounding box center [115, 308] width 171 height 16
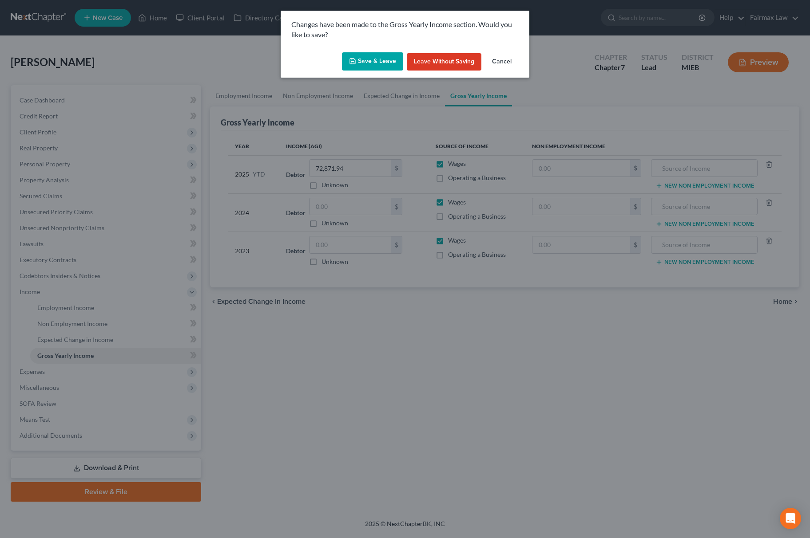
click at [354, 58] on icon "button" at bounding box center [352, 61] width 7 height 7
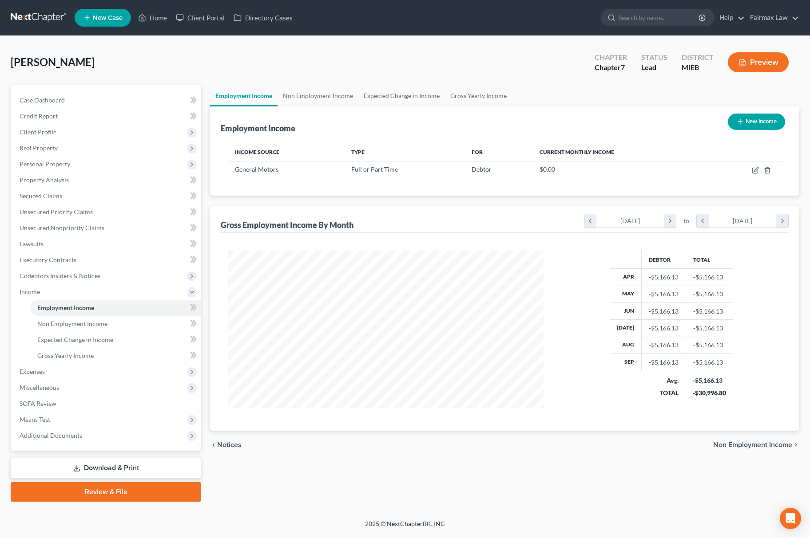
scroll to position [160, 333]
click at [753, 169] on icon "button" at bounding box center [755, 170] width 7 height 7
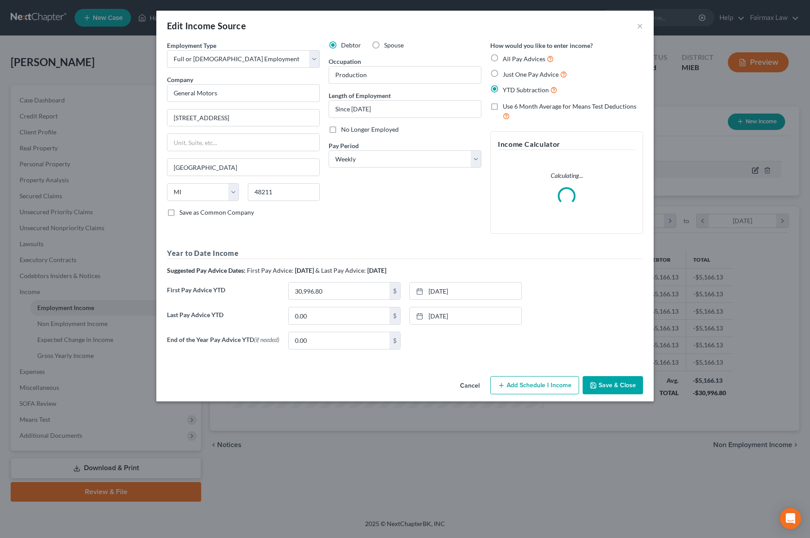
click at [754, 169] on div "Edit Income Source × Employment Type * Select Full or [DEMOGRAPHIC_DATA] Employ…" at bounding box center [405, 269] width 810 height 538
click at [328, 318] on input "0.00" at bounding box center [339, 316] width 101 height 17
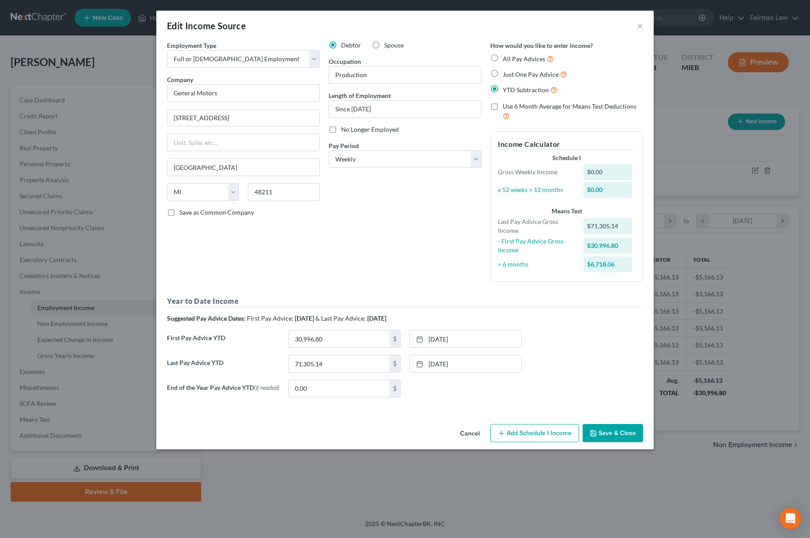
click at [517, 434] on button "Add Schedule I Income" at bounding box center [534, 433] width 89 height 19
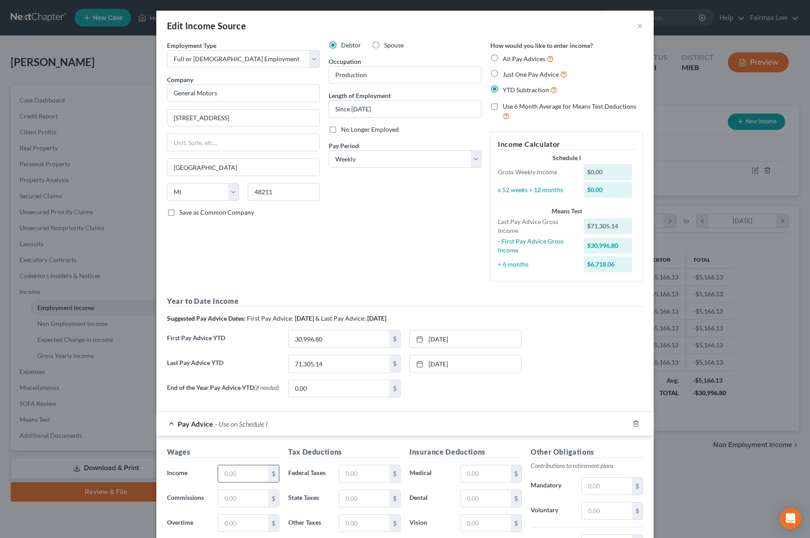
click at [236, 472] on input "text" at bounding box center [243, 474] width 50 height 17
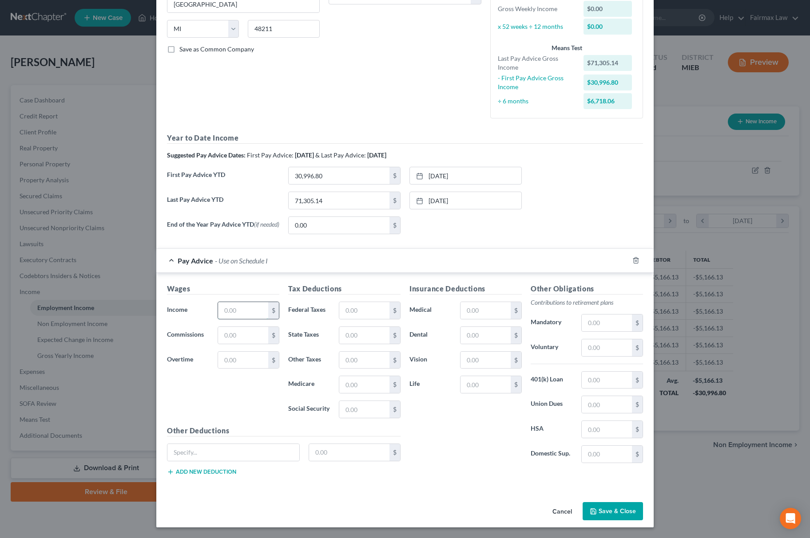
click at [240, 305] on input "text" at bounding box center [243, 310] width 50 height 17
click at [358, 405] on input "text" at bounding box center [364, 409] width 50 height 17
paste input "94.38-"
click at [357, 392] on input "text" at bounding box center [364, 384] width 50 height 17
paste input "22.07-"
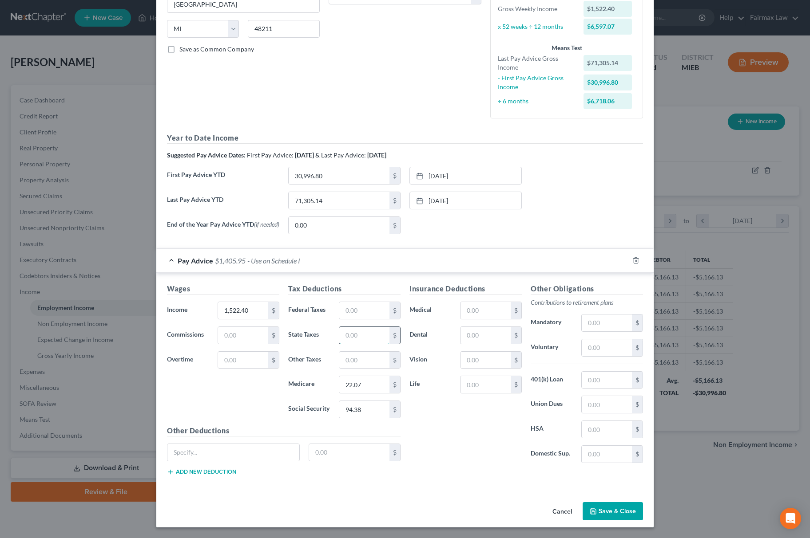
click at [365, 341] on input "text" at bounding box center [364, 335] width 50 height 17
paste input "22.07-"
click at [353, 337] on input "22.07" at bounding box center [364, 335] width 50 height 17
paste input "16.35-"
drag, startPoint x: 366, startPoint y: 337, endPoint x: 261, endPoint y: 335, distance: 104.8
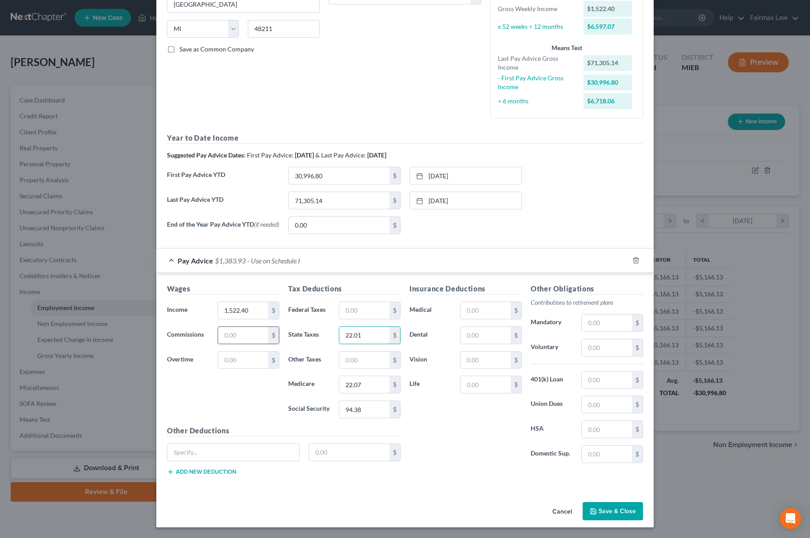
click at [261, 335] on div "Wages Income * 1,522.40 $ Commissions $ Overtime $ Tax Deductions Federal Taxes…" at bounding box center [283, 383] width 242 height 199
click at [598, 407] on input "text" at bounding box center [607, 404] width 50 height 17
paste input "5"
drag, startPoint x: 592, startPoint y: 409, endPoint x: 567, endPoint y: 408, distance: 24.5
click at [571, 407] on div "Union Dues 5 $" at bounding box center [586, 405] width 121 height 18
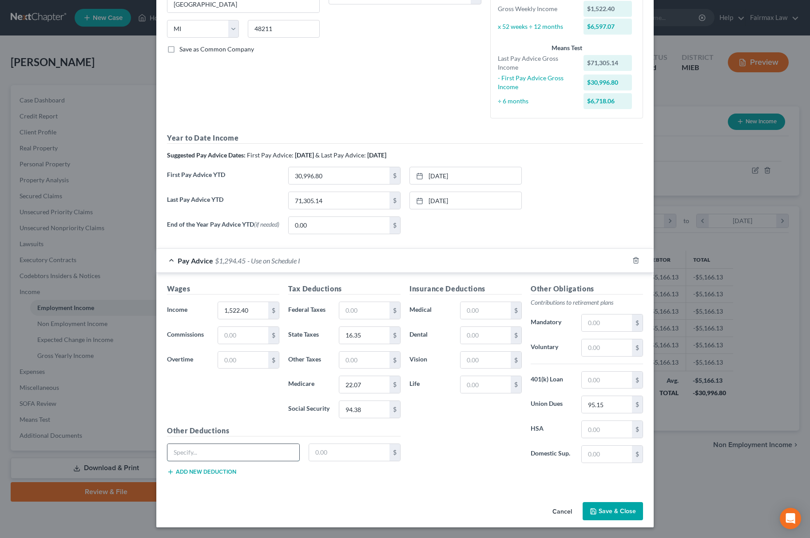
click at [221, 454] on input "text" at bounding box center [233, 452] width 132 height 17
click at [364, 454] on input "text" at bounding box center [349, 452] width 81 height 17
click at [277, 442] on div "Other Deductions Savings Plan Loan 05 $ Add new deduction" at bounding box center [283, 454] width 242 height 57
click at [265, 446] on input "Savings Plan Loan 05" at bounding box center [233, 452] width 132 height 17
drag, startPoint x: 351, startPoint y: 466, endPoint x: 342, endPoint y: 455, distance: 14.6
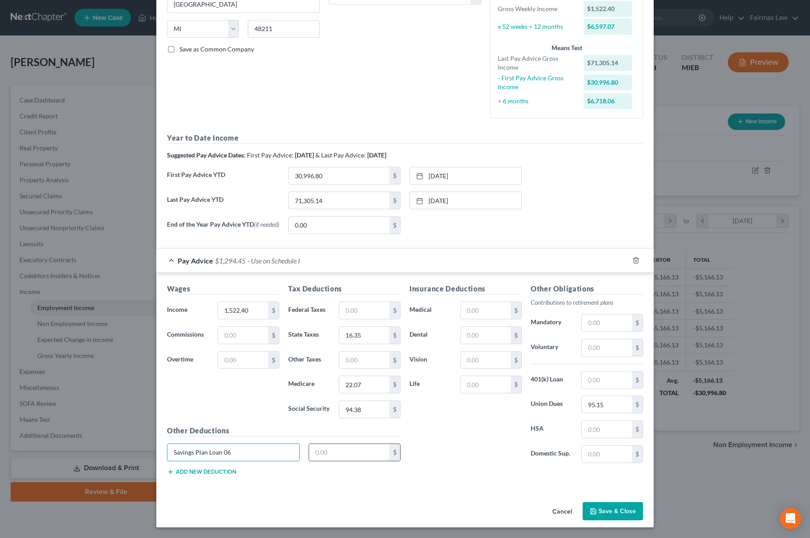
click at [351, 466] on div "Savings Plan Loan 06 $" at bounding box center [283, 456] width 242 height 25
click at [345, 456] on input "text" at bounding box center [349, 452] width 81 height 17
click at [342, 455] on input "text" at bounding box center [349, 452] width 81 height 17
click at [342, 454] on input "text" at bounding box center [349, 452] width 81 height 17
drag, startPoint x: 348, startPoint y: 348, endPoint x: 342, endPoint y: 353, distance: 8.2
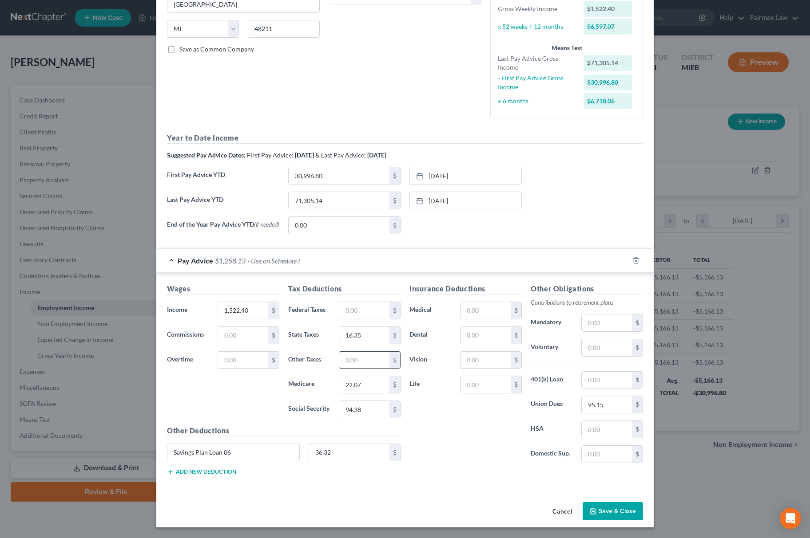
click at [347, 348] on div "Tax Deductions Federal Taxes $ State Taxes 16.35 $ Other Taxes $ Medicare 22.07…" at bounding box center [344, 355] width 121 height 142
drag, startPoint x: 342, startPoint y: 353, endPoint x: 349, endPoint y: 356, distance: 7.4
click at [342, 353] on input "text" at bounding box center [364, 360] width 50 height 17
click at [349, 356] on input "text" at bounding box center [364, 360] width 50 height 17
click at [185, 472] on button "Add new deduction" at bounding box center [201, 472] width 69 height 7
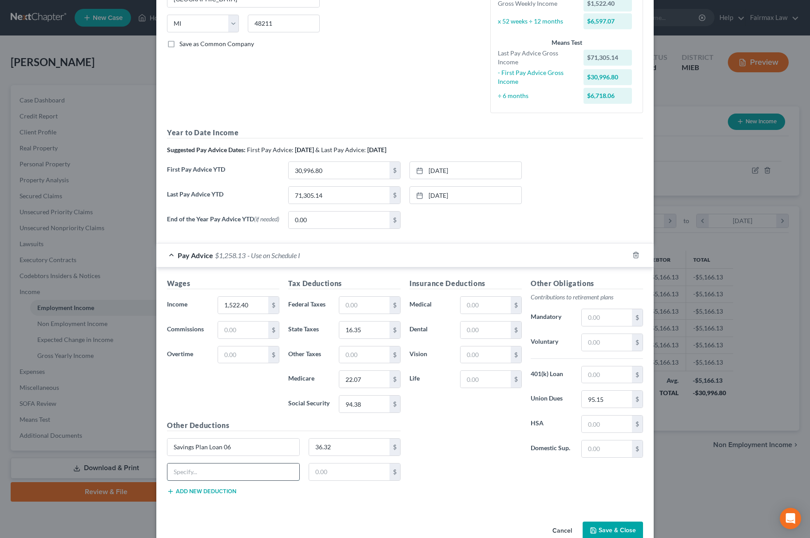
click at [210, 473] on input "text" at bounding box center [233, 472] width 132 height 17
click at [386, 481] on div "$" at bounding box center [355, 472] width 92 height 18
click at [368, 478] on input "text" at bounding box center [349, 472] width 81 height 17
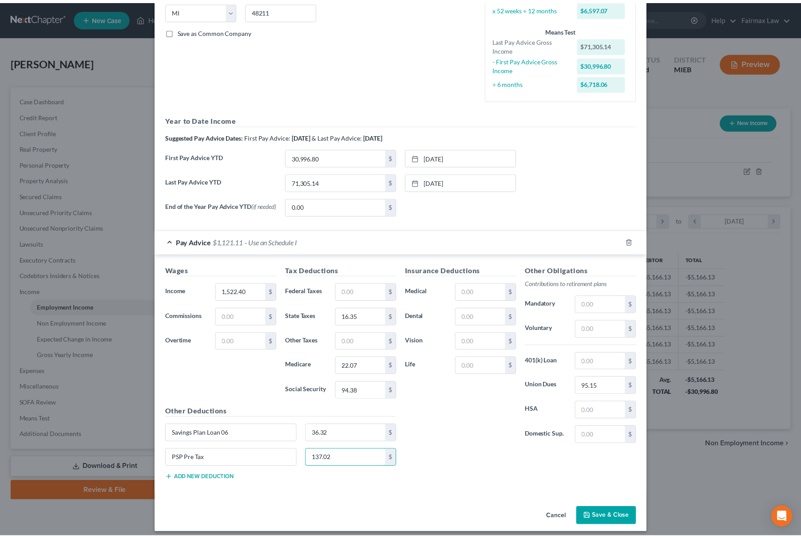
scroll to position [194, 0]
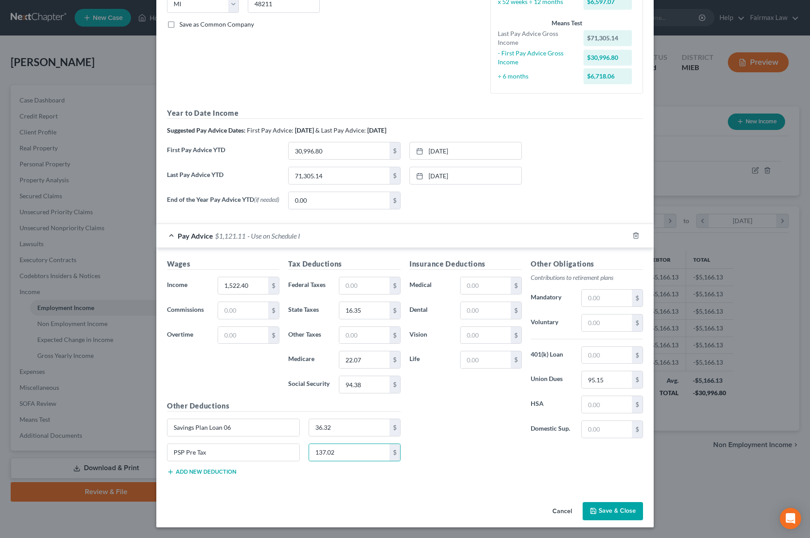
click at [629, 507] on button "Save & Close" at bounding box center [612, 512] width 60 height 19
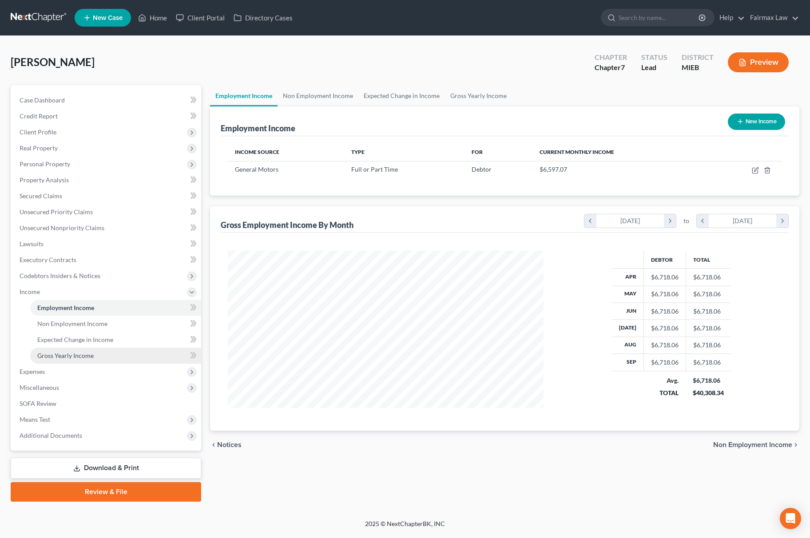
click at [79, 352] on span "Gross Yearly Income" at bounding box center [65, 356] width 56 height 8
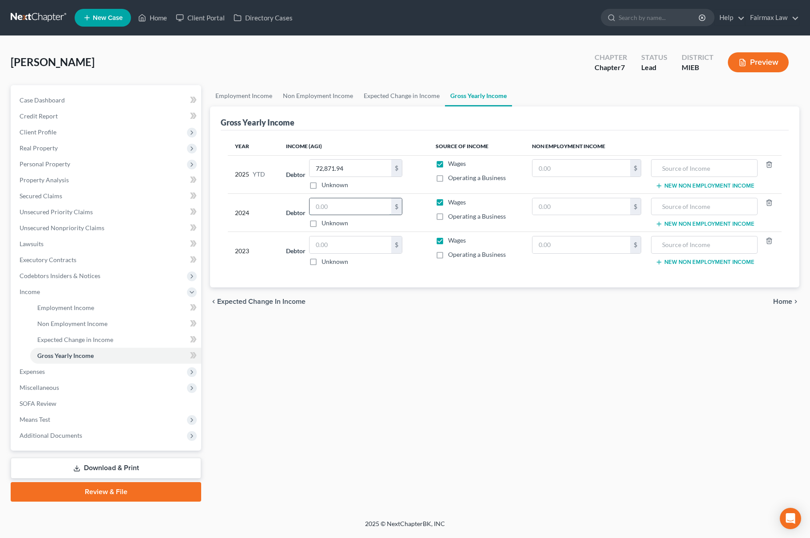
click at [363, 200] on input "text" at bounding box center [350, 206] width 82 height 17
click at [339, 249] on input "text" at bounding box center [350, 245] width 82 height 17
click at [53, 247] on link "Lawsuits" at bounding box center [106, 244] width 189 height 16
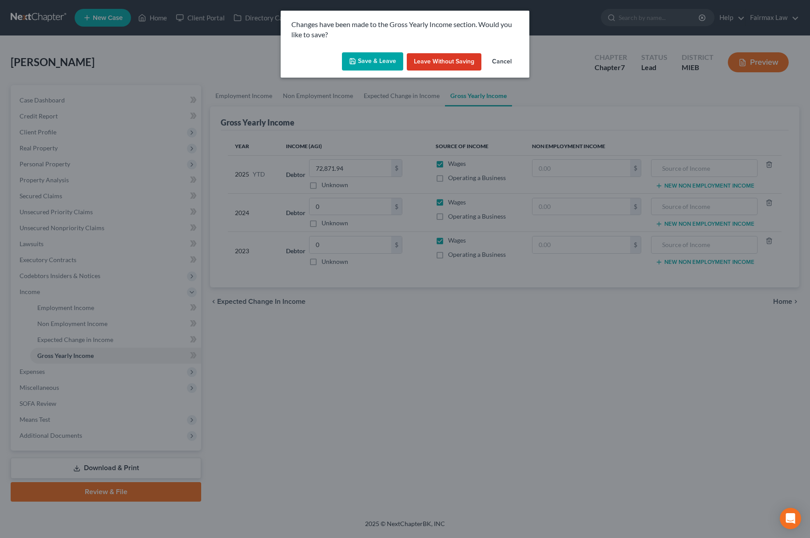
click at [361, 57] on button "Save & Leave" at bounding box center [372, 61] width 61 height 19
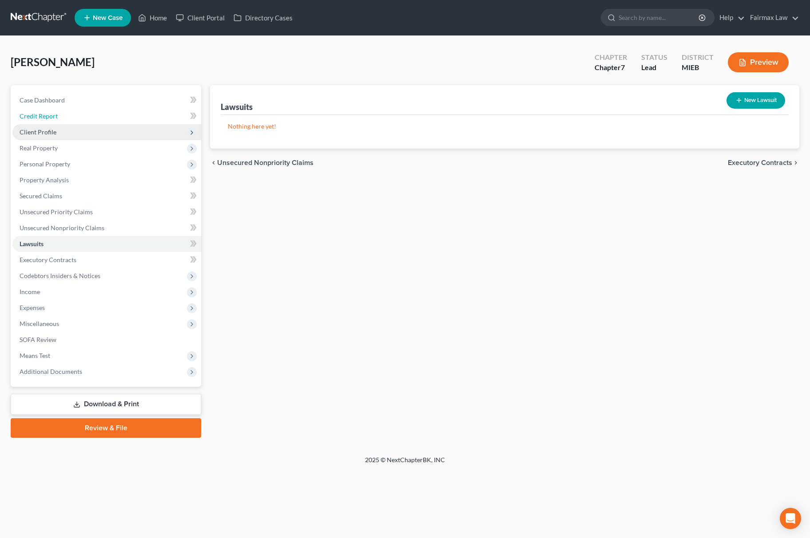
click at [82, 123] on link "Credit Report" at bounding box center [106, 116] width 189 height 16
click at [62, 130] on span "Client Profile" at bounding box center [106, 132] width 189 height 16
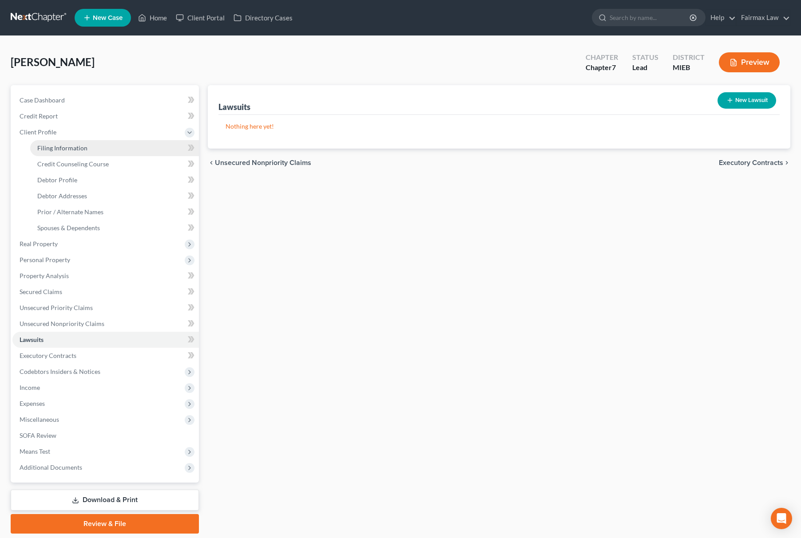
click at [61, 146] on span "Filing Information" at bounding box center [62, 148] width 50 height 8
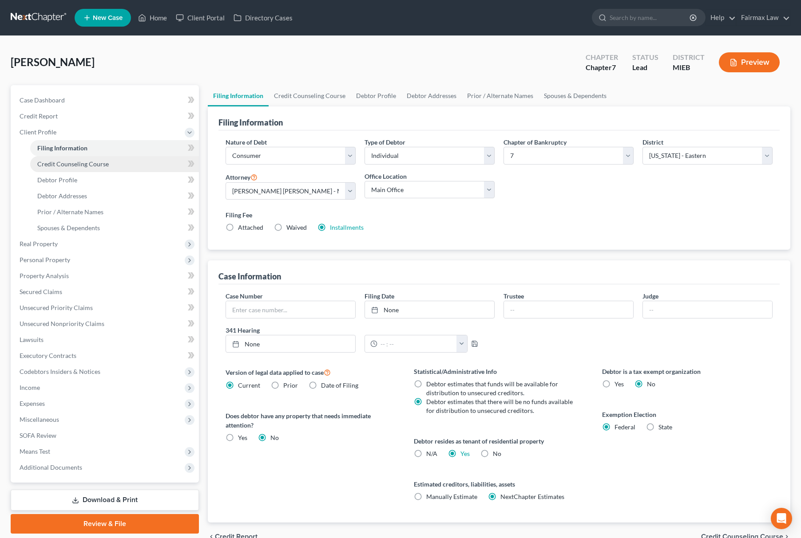
click at [74, 164] on span "Credit Counseling Course" at bounding box center [72, 164] width 71 height 8
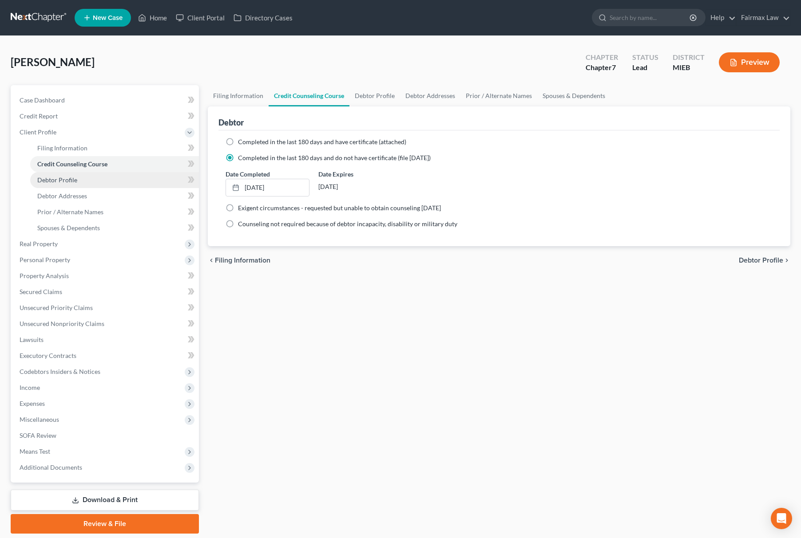
click at [67, 179] on span "Debtor Profile" at bounding box center [57, 180] width 40 height 8
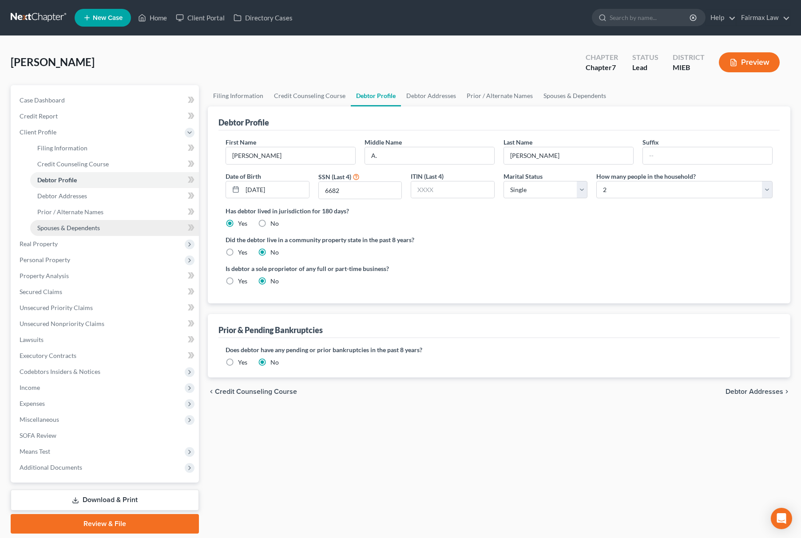
click at [85, 224] on span "Spouses & Dependents" at bounding box center [68, 228] width 63 height 8
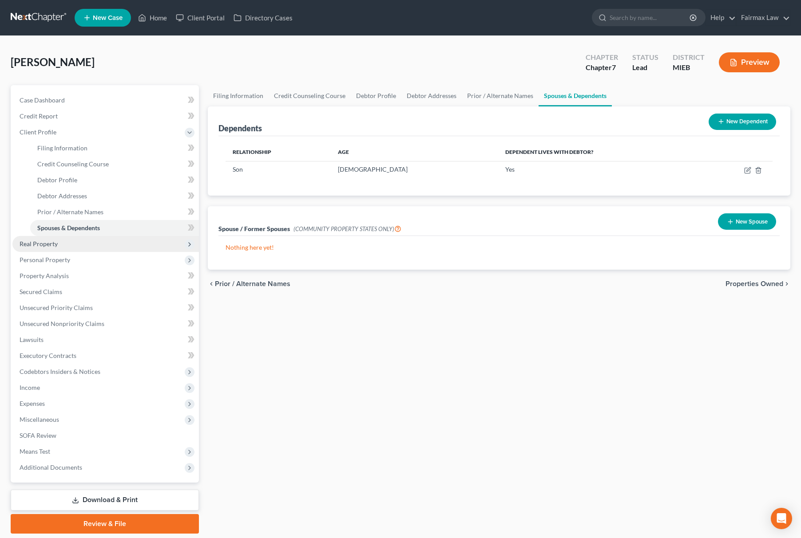
click at [64, 236] on span "Real Property" at bounding box center [105, 244] width 186 height 16
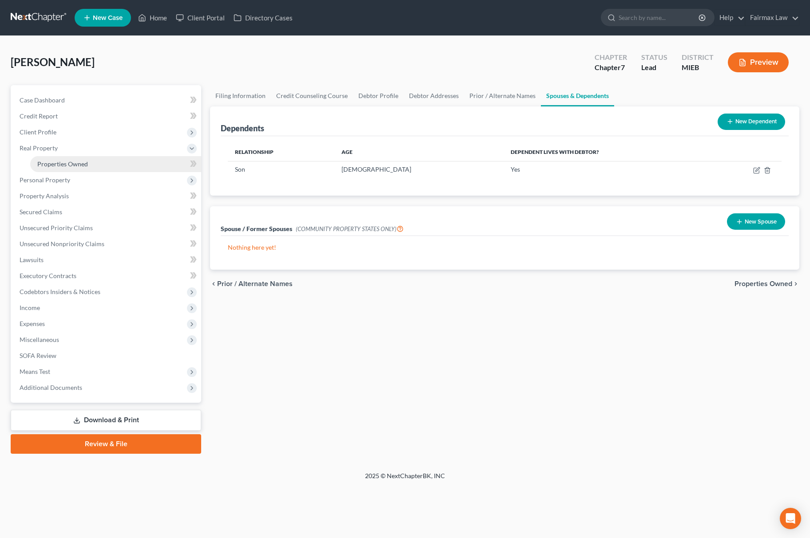
click at [83, 164] on span "Properties Owned" at bounding box center [62, 164] width 51 height 8
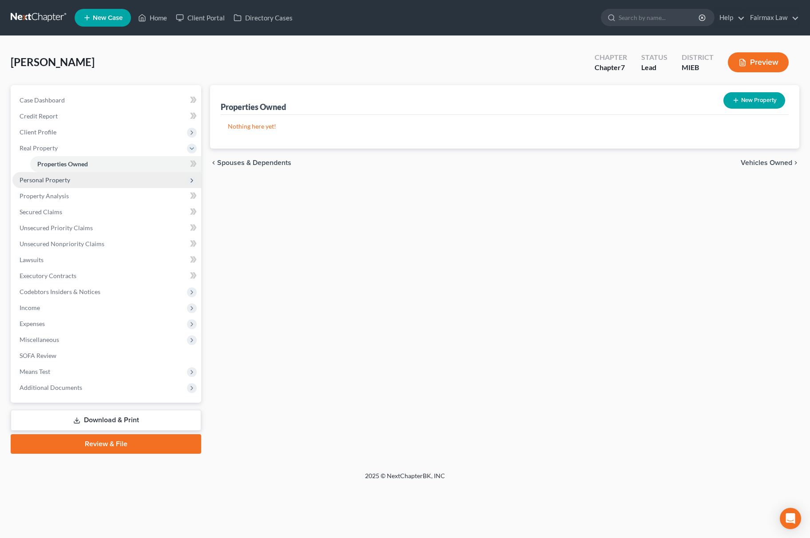
click at [67, 176] on span "Personal Property" at bounding box center [45, 180] width 51 height 8
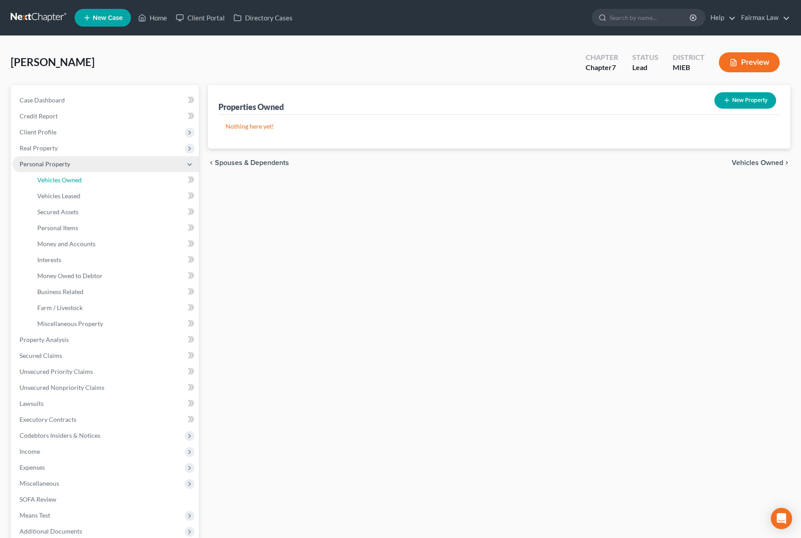
click at [74, 176] on span "Vehicles Owned" at bounding box center [59, 180] width 44 height 8
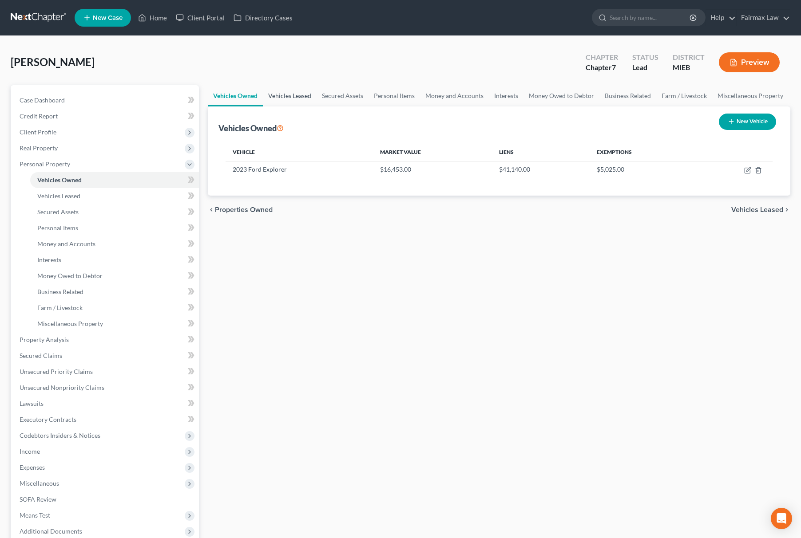
click at [292, 86] on link "Vehicles Leased" at bounding box center [290, 95] width 54 height 21
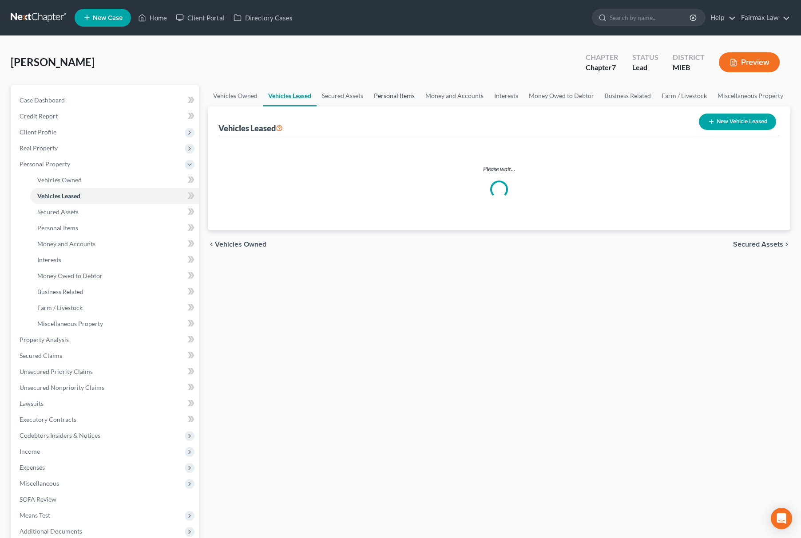
click at [382, 91] on link "Personal Items" at bounding box center [393, 95] width 51 height 21
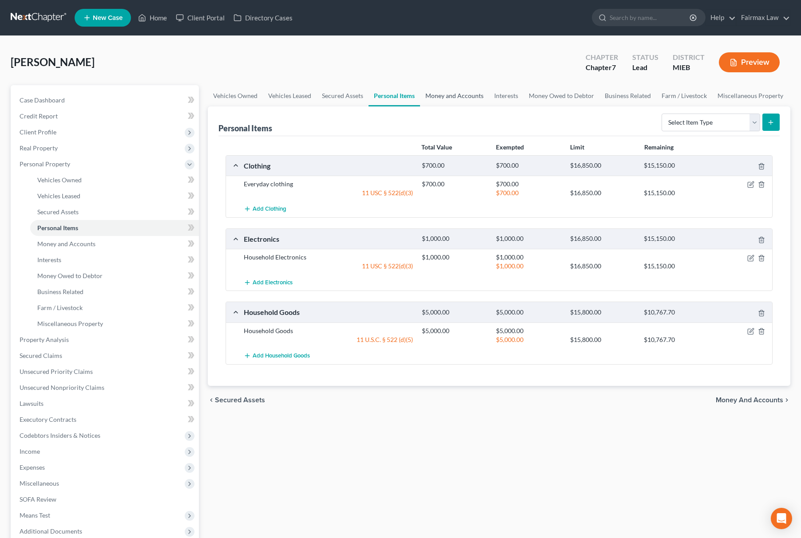
click at [454, 91] on link "Money and Accounts" at bounding box center [454, 95] width 69 height 21
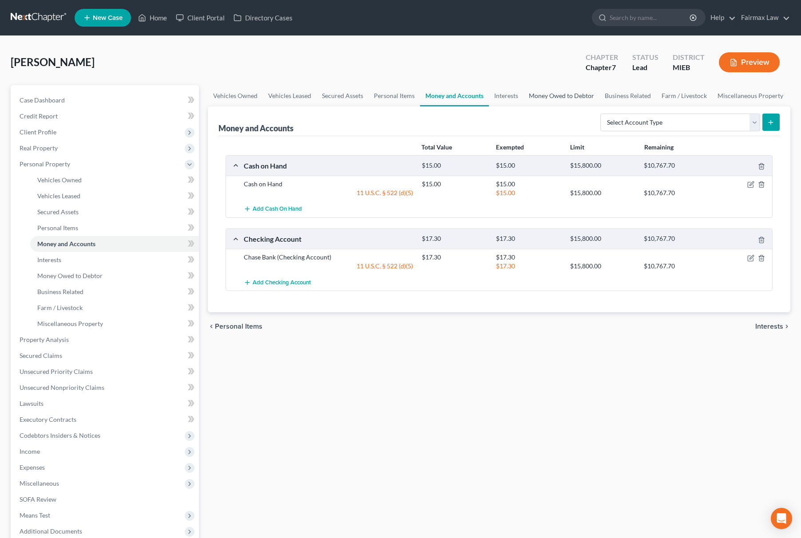
click at [559, 91] on link "Money Owed to Debtor" at bounding box center [561, 95] width 76 height 21
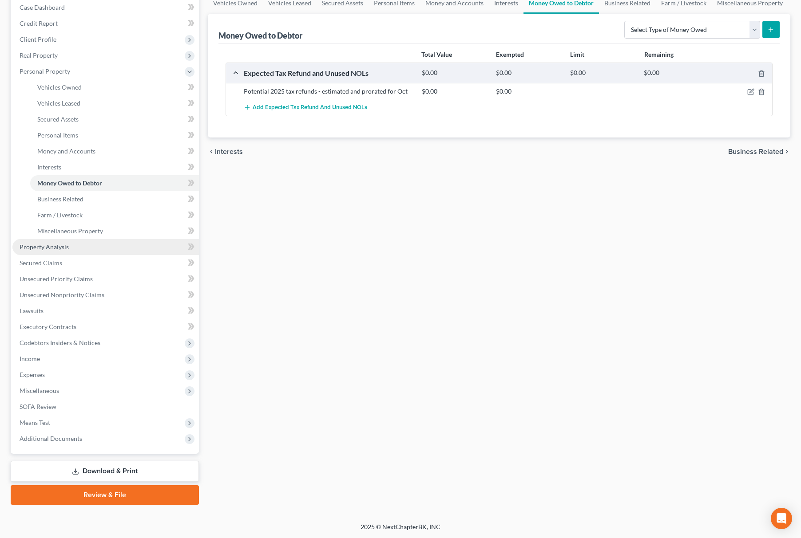
click at [63, 245] on span "Property Analysis" at bounding box center [44, 247] width 49 height 8
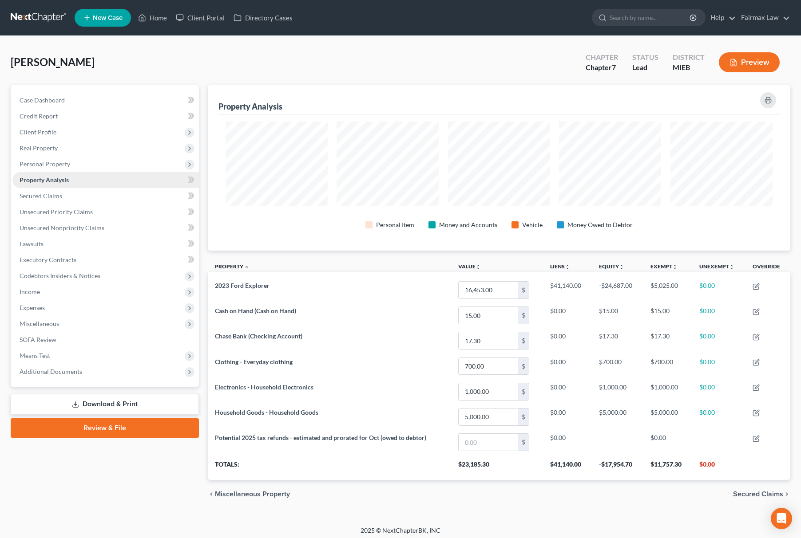
scroll to position [166, 582]
click at [61, 258] on span "Executory Contracts" at bounding box center [48, 260] width 57 height 8
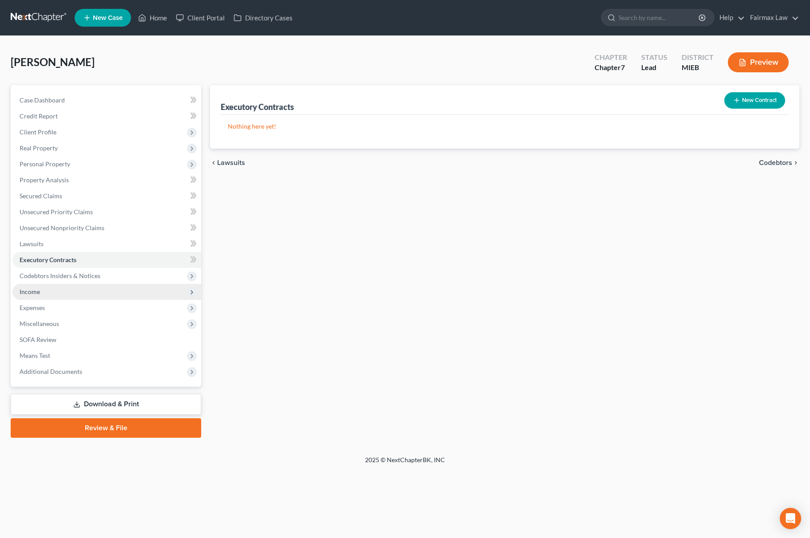
click at [41, 293] on span "Income" at bounding box center [106, 292] width 189 height 16
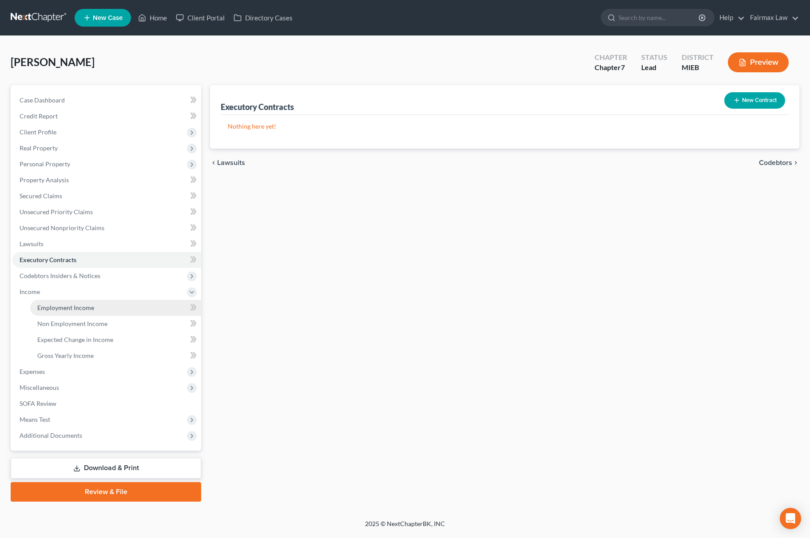
click at [66, 304] on span "Employment Income" at bounding box center [65, 308] width 57 height 8
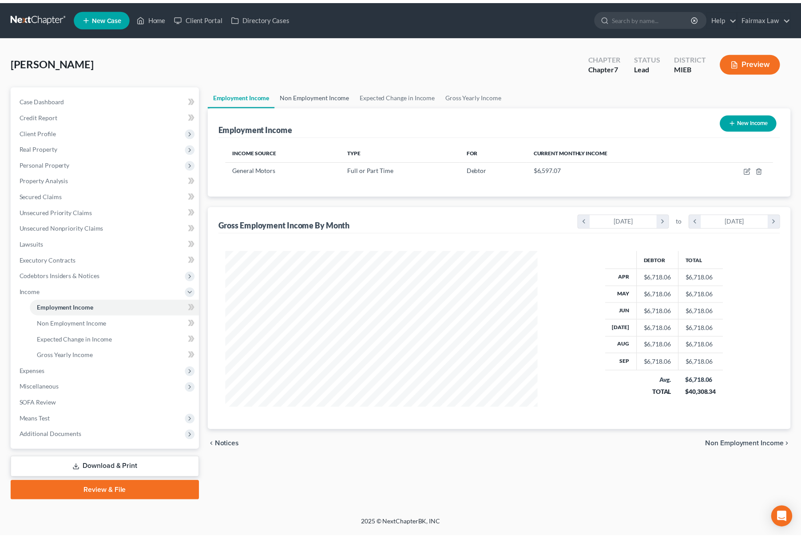
scroll to position [160, 333]
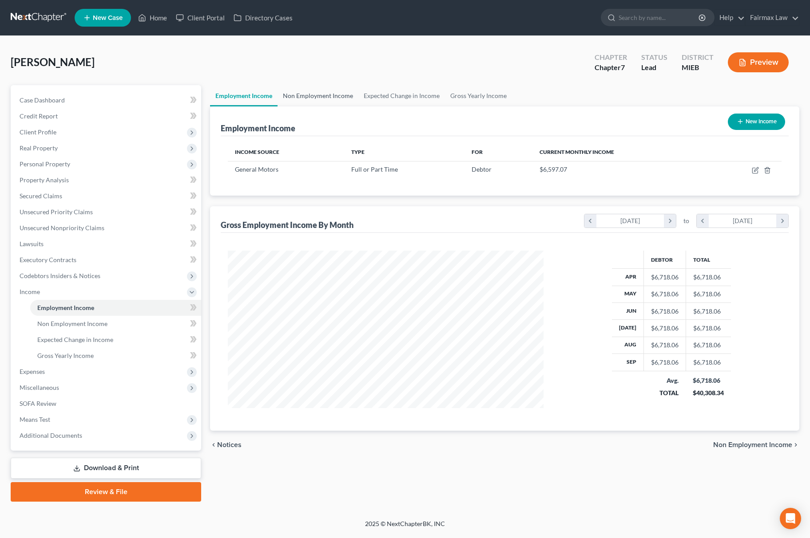
click at [322, 100] on link "Non Employment Income" at bounding box center [317, 95] width 81 height 21
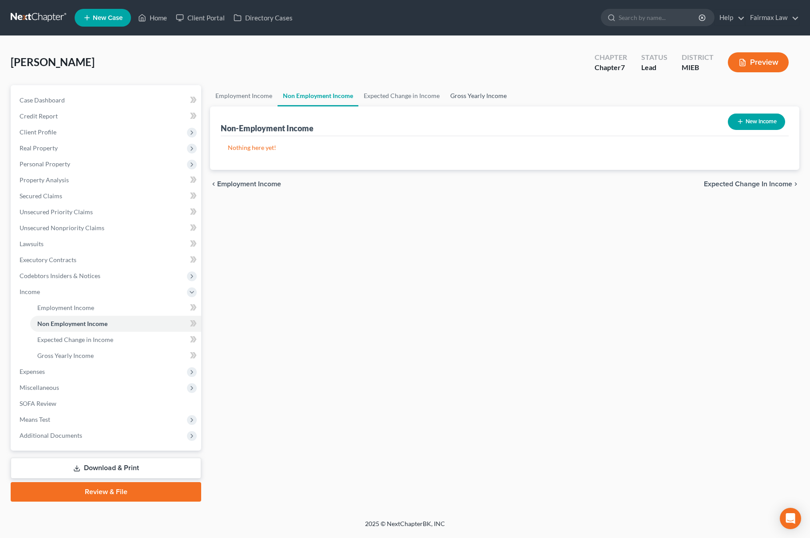
click at [467, 93] on link "Gross Yearly Income" at bounding box center [478, 95] width 67 height 21
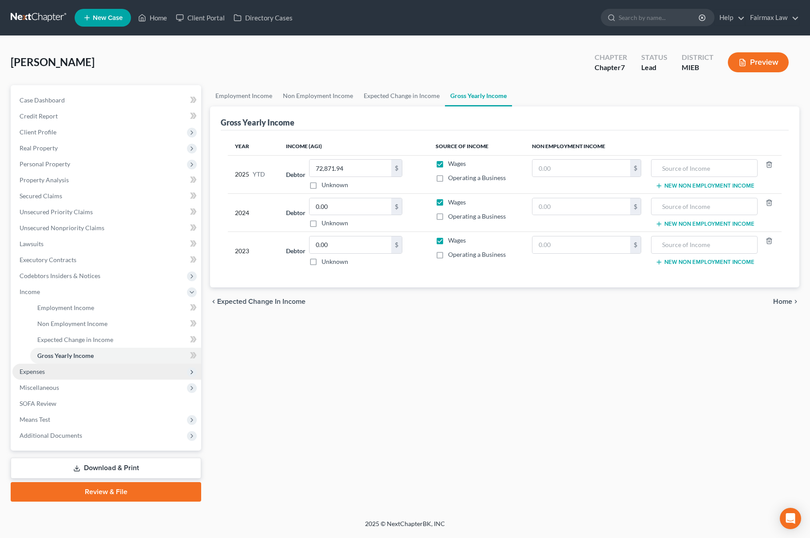
click at [58, 374] on span "Expenses" at bounding box center [106, 372] width 189 height 16
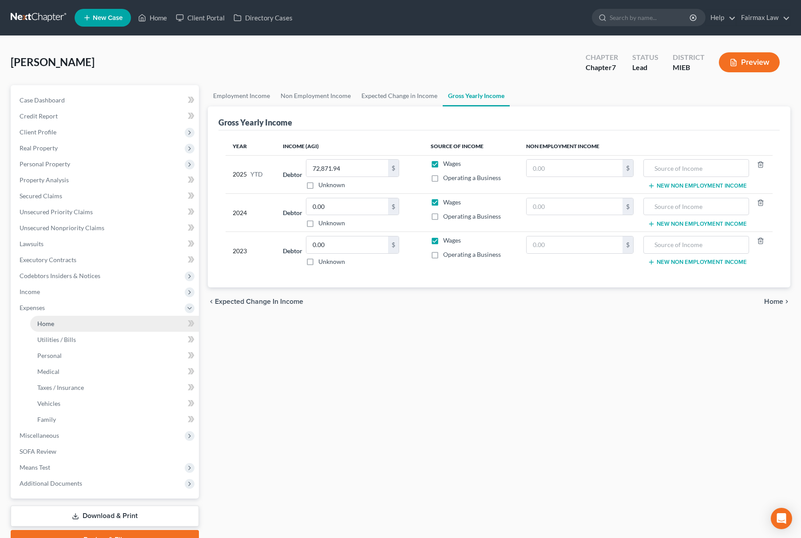
click at [52, 325] on span "Home" at bounding box center [45, 324] width 17 height 8
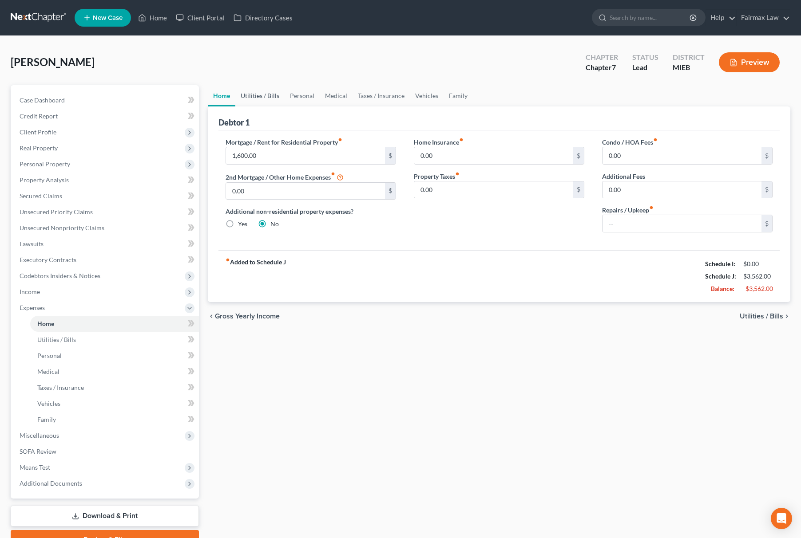
click at [264, 95] on link "Utilities / Bills" at bounding box center [259, 95] width 49 height 21
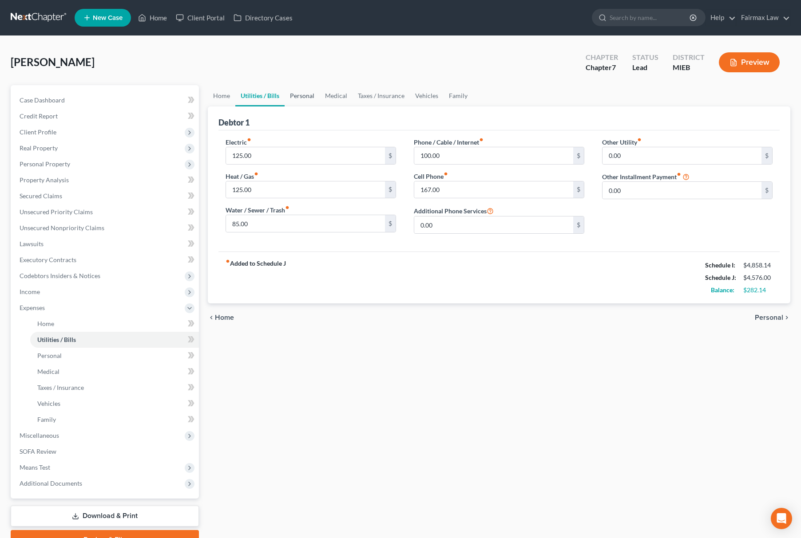
click at [299, 88] on link "Personal" at bounding box center [302, 95] width 35 height 21
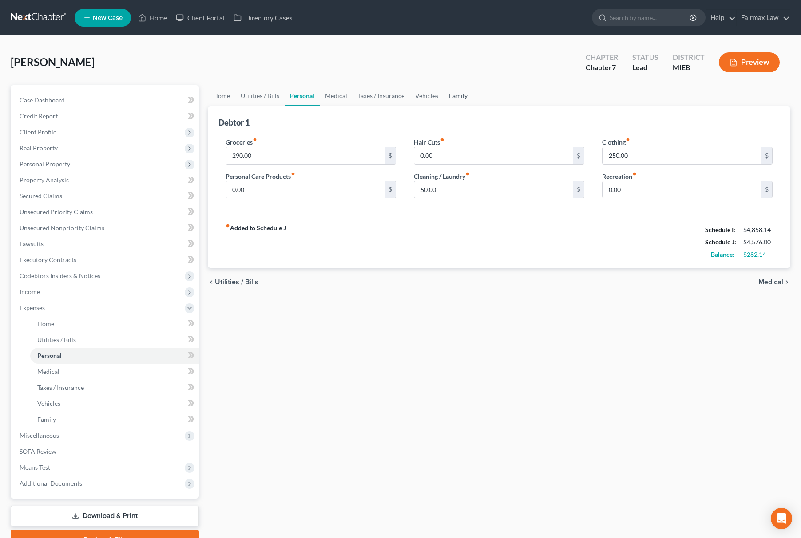
click at [457, 99] on link "Family" at bounding box center [457, 95] width 29 height 21
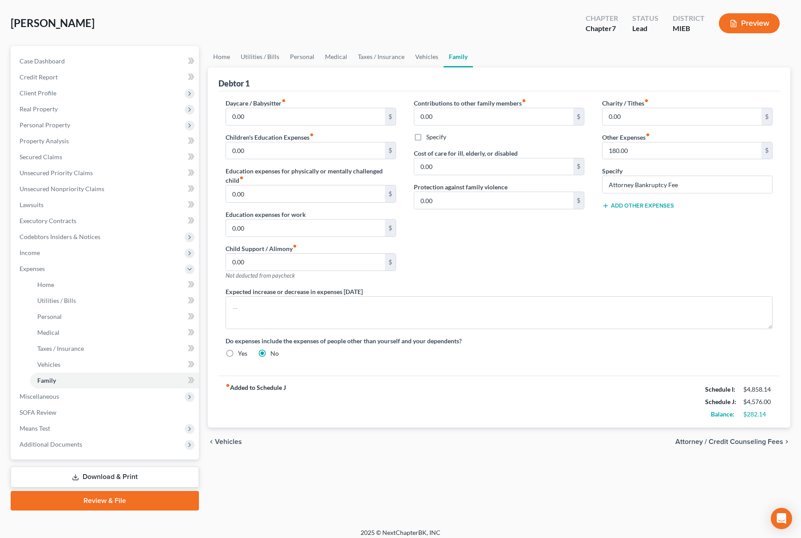
scroll to position [45, 0]
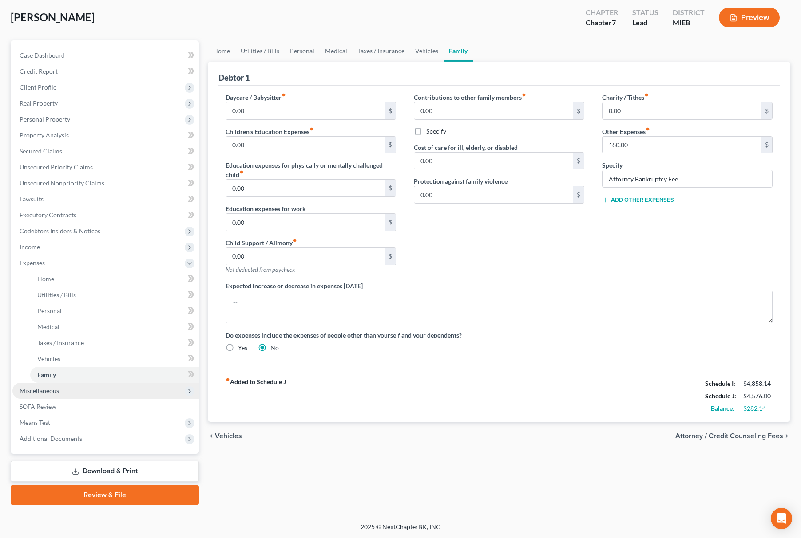
click at [102, 395] on span "Miscellaneous" at bounding box center [105, 391] width 186 height 16
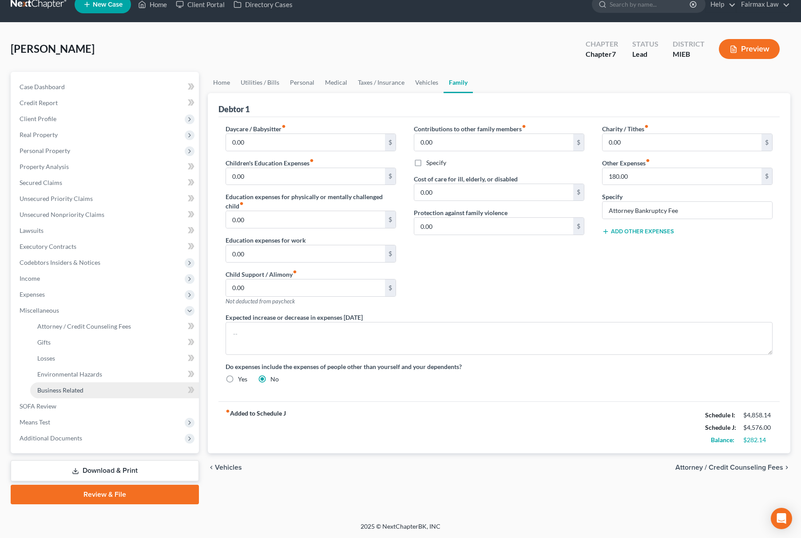
scroll to position [13, 0]
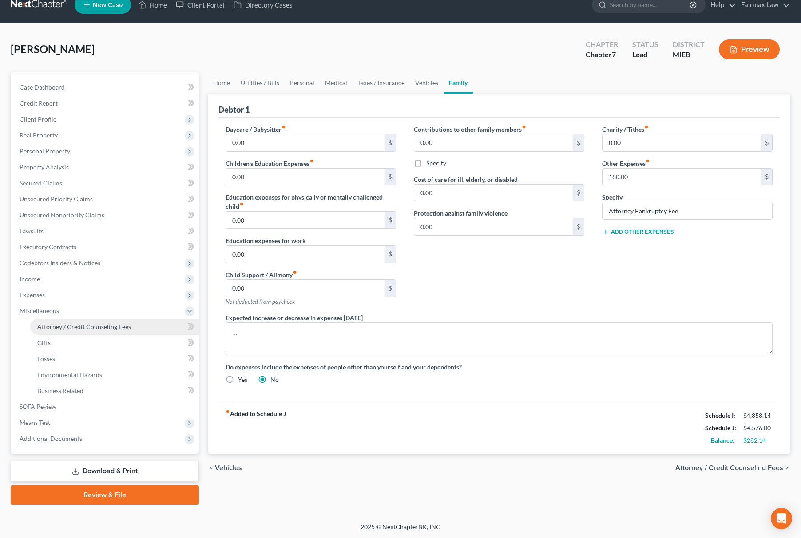
click at [86, 325] on span "Attorney / Credit Counseling Fees" at bounding box center [84, 327] width 94 height 8
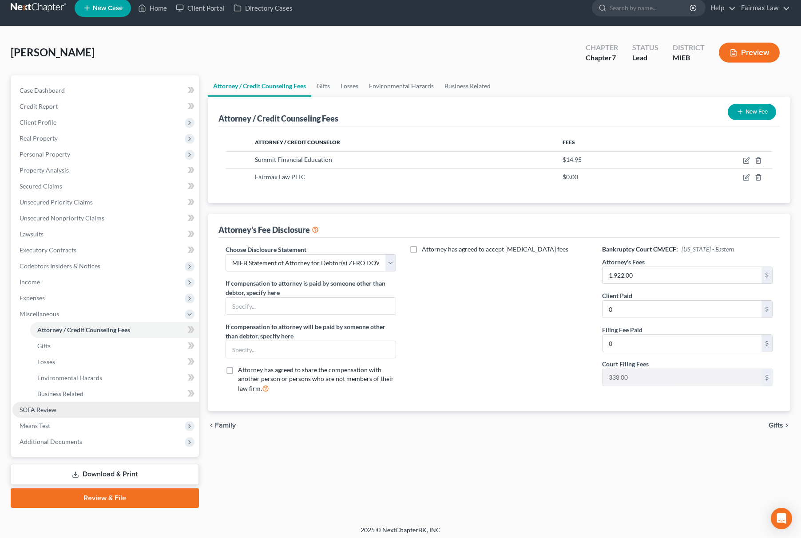
scroll to position [13, 0]
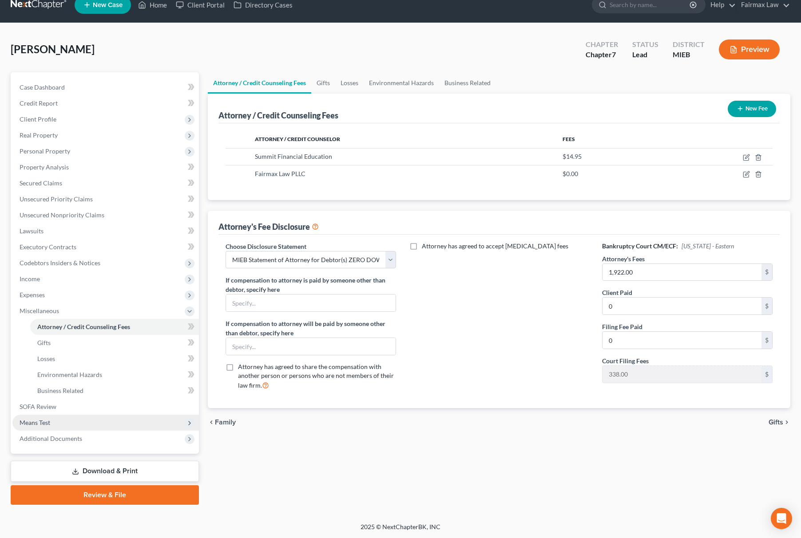
click at [33, 417] on span "Means Test" at bounding box center [105, 423] width 186 height 16
click at [70, 423] on span "Calculation and Presumption" at bounding box center [77, 423] width 81 height 8
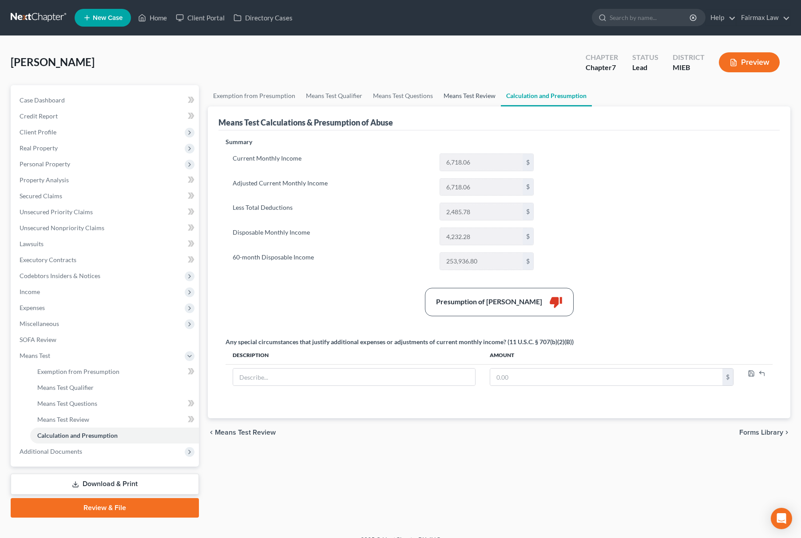
click at [455, 93] on link "Means Test Review" at bounding box center [469, 95] width 63 height 21
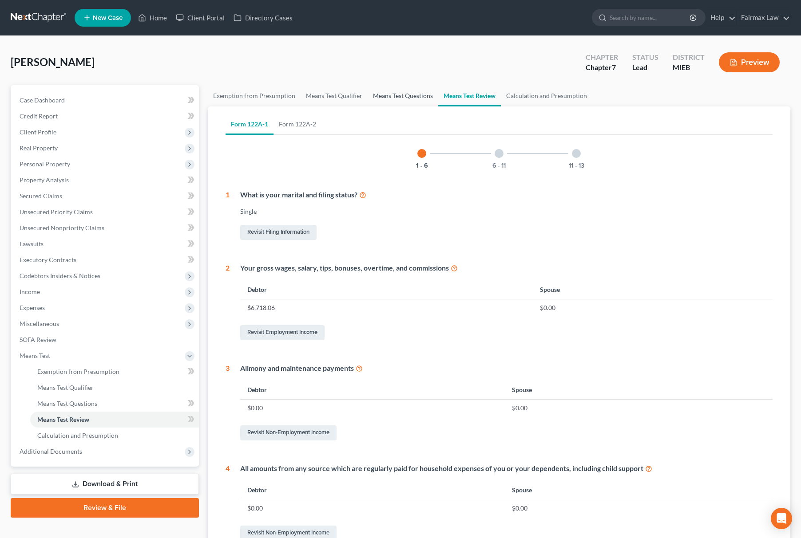
click at [391, 89] on link "Means Test Questions" at bounding box center [403, 95] width 71 height 21
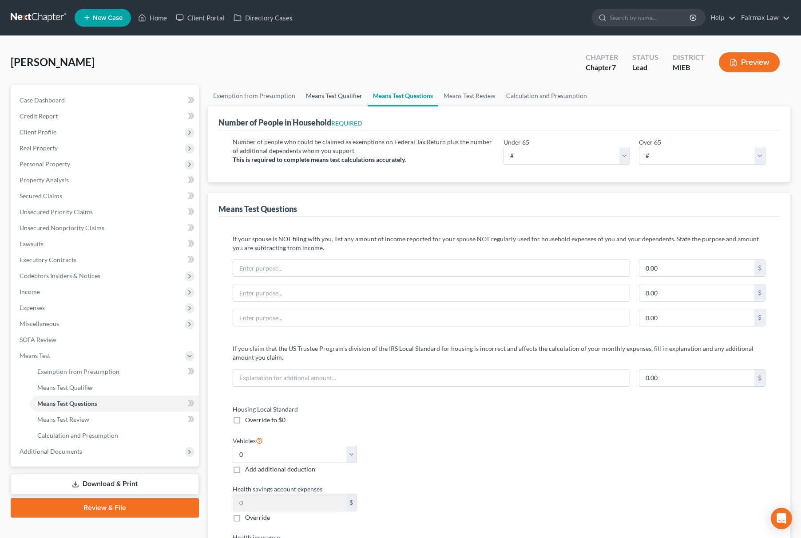
click at [345, 91] on link "Means Test Qualifier" at bounding box center [334, 95] width 67 height 21
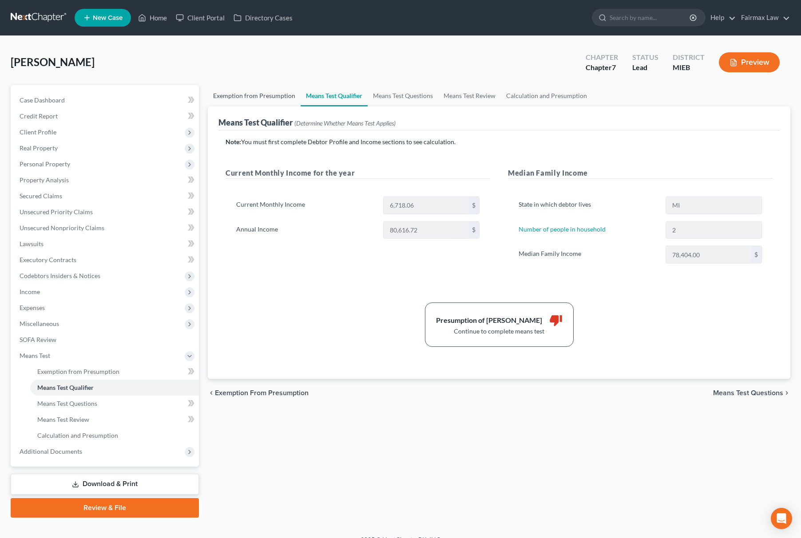
click at [245, 88] on link "Exemption from Presumption" at bounding box center [254, 95] width 93 height 21
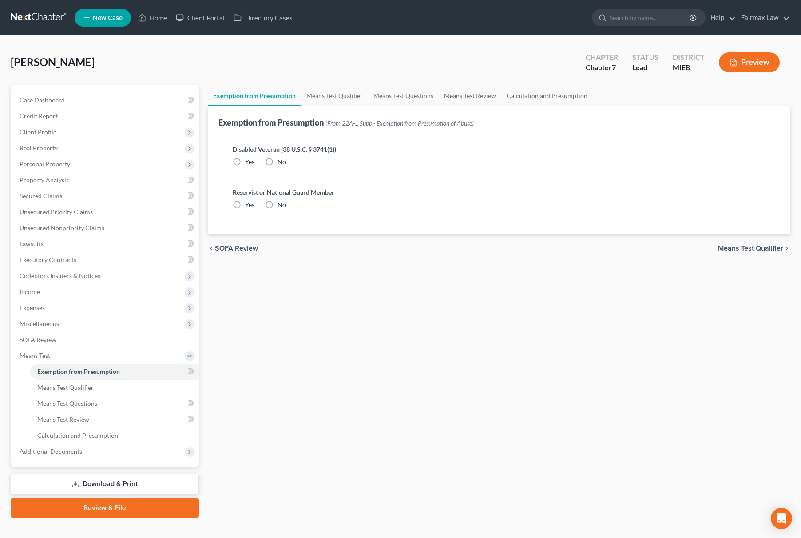
click at [277, 163] on label "No" at bounding box center [281, 162] width 8 height 9
click at [281, 163] on input "No" at bounding box center [284, 161] width 6 height 6
click at [277, 208] on label "No" at bounding box center [281, 205] width 8 height 9
click at [281, 206] on input "No" at bounding box center [284, 204] width 6 height 6
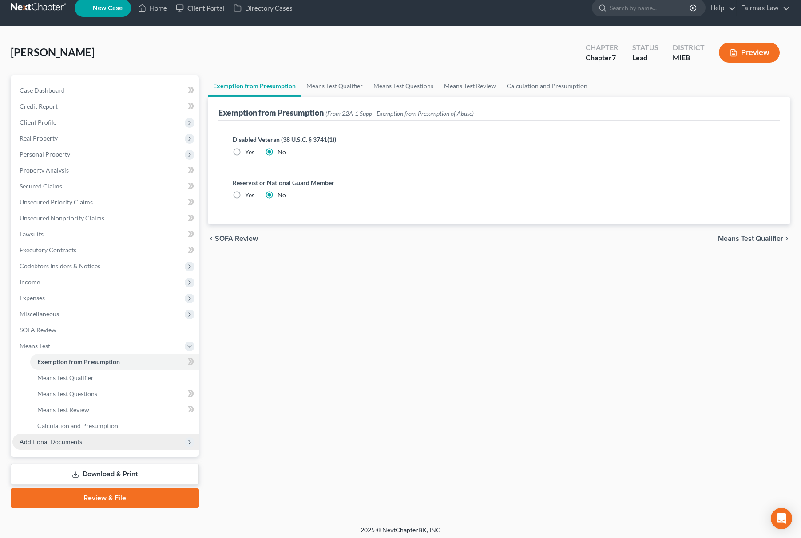
scroll to position [13, 0]
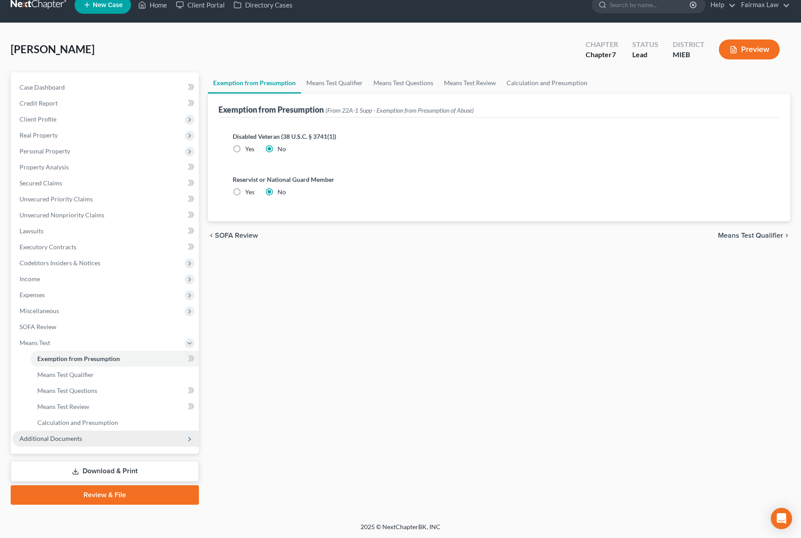
drag, startPoint x: 89, startPoint y: 440, endPoint x: 99, endPoint y: 444, distance: 11.4
click at [89, 439] on span "Additional Documents" at bounding box center [105, 439] width 186 height 16
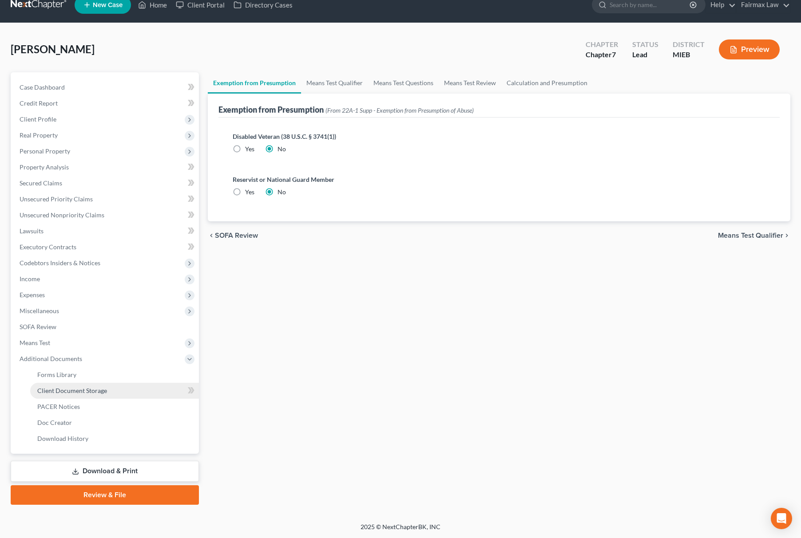
click at [93, 390] on span "Client Document Storage" at bounding box center [72, 391] width 70 height 8
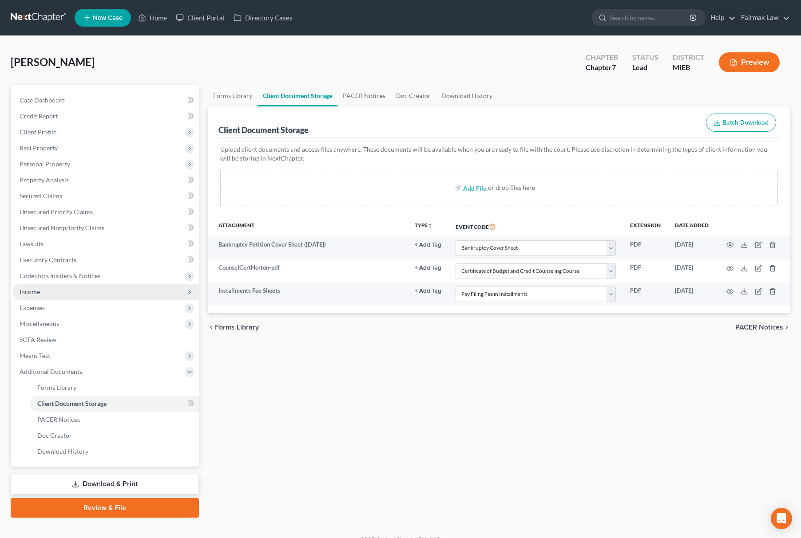
click at [41, 297] on span "Income" at bounding box center [105, 292] width 186 height 16
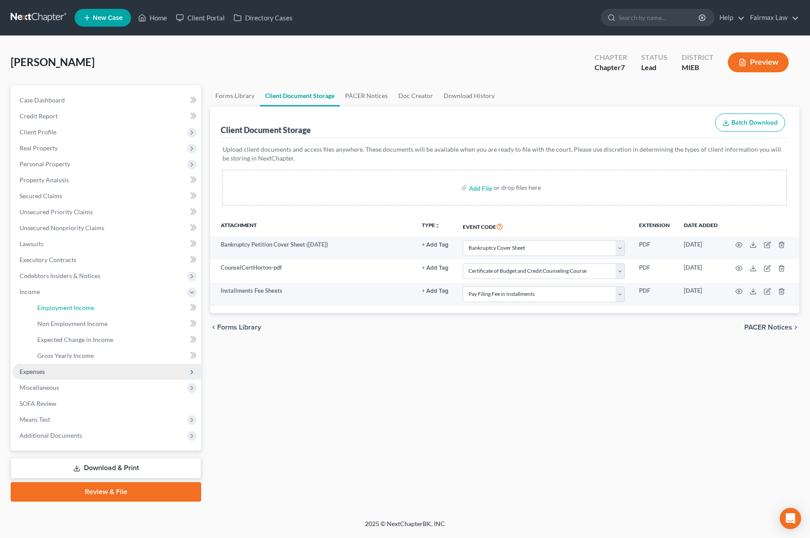
click at [52, 309] on span "Employment Income" at bounding box center [65, 308] width 57 height 8
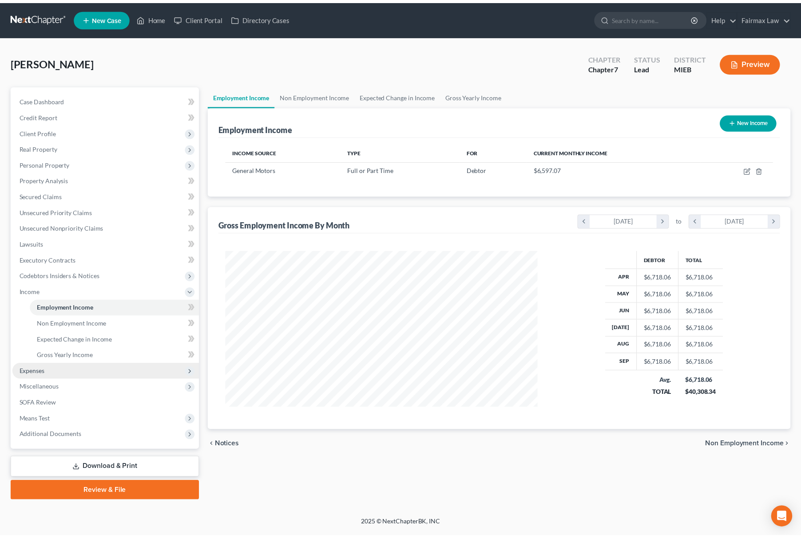
scroll to position [160, 333]
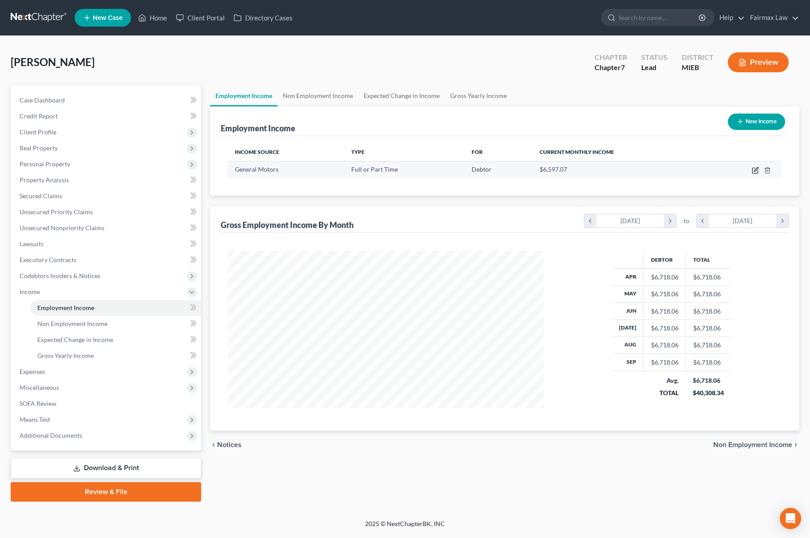
click at [757, 169] on icon "button" at bounding box center [756, 169] width 4 height 4
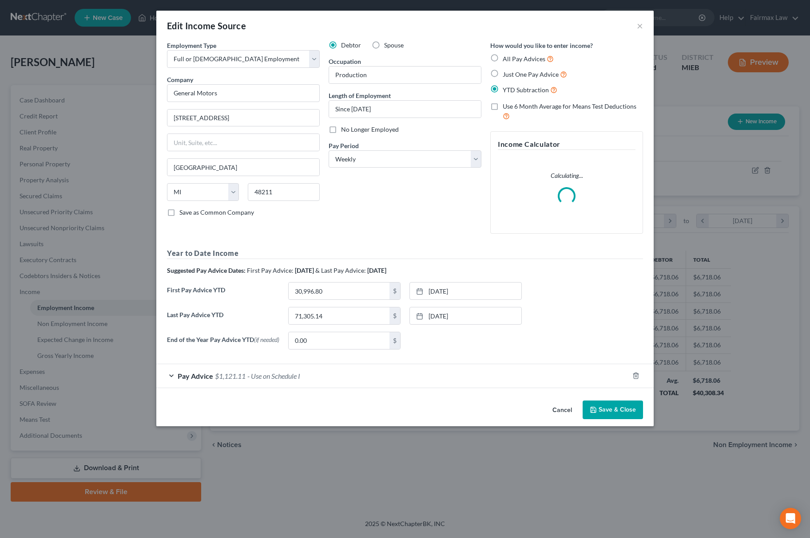
click at [604, 414] on button "Save & Close" at bounding box center [612, 410] width 60 height 19
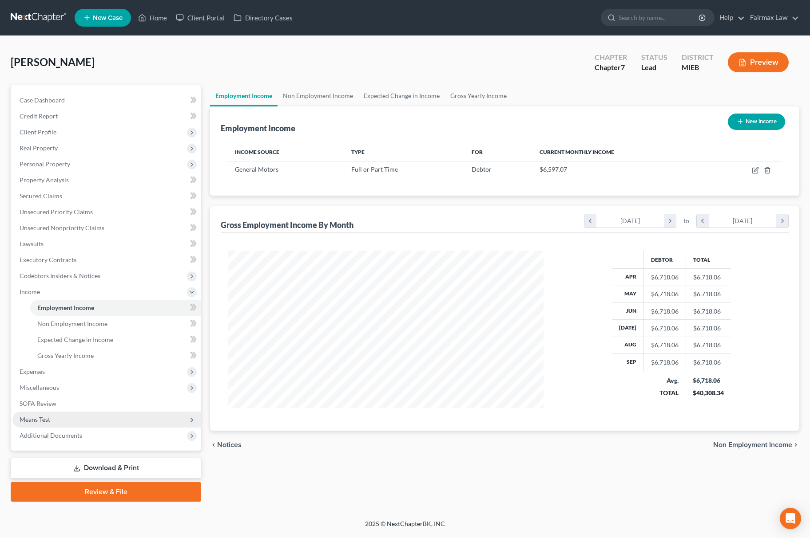
drag, startPoint x: 55, startPoint y: 426, endPoint x: 64, endPoint y: 420, distance: 10.7
click at [55, 426] on span "Means Test" at bounding box center [106, 420] width 189 height 16
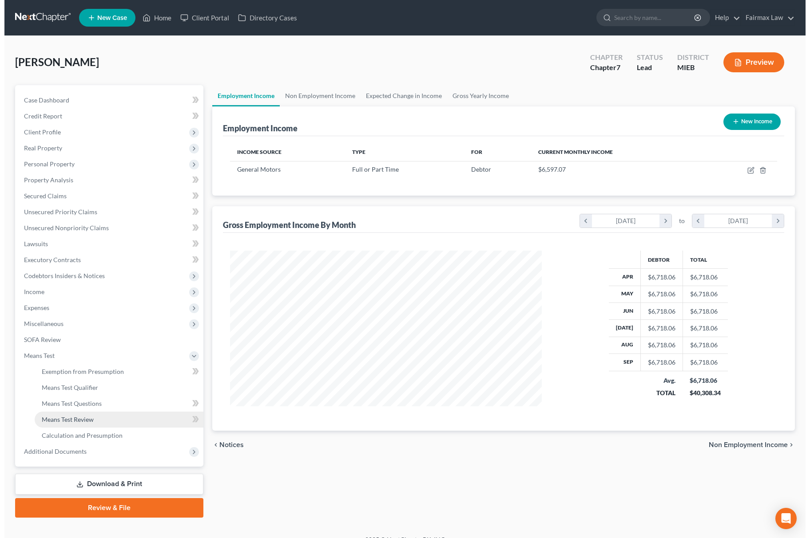
scroll to position [443774, 443604]
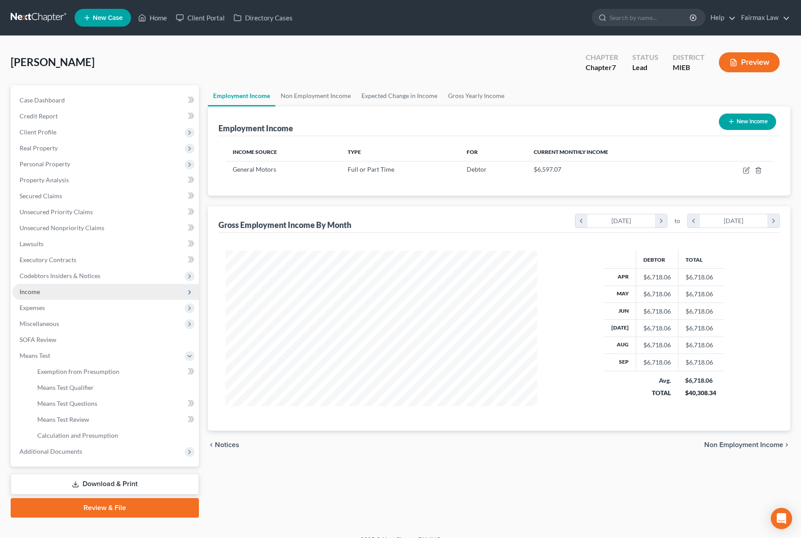
click at [40, 296] on span "Income" at bounding box center [105, 292] width 186 height 16
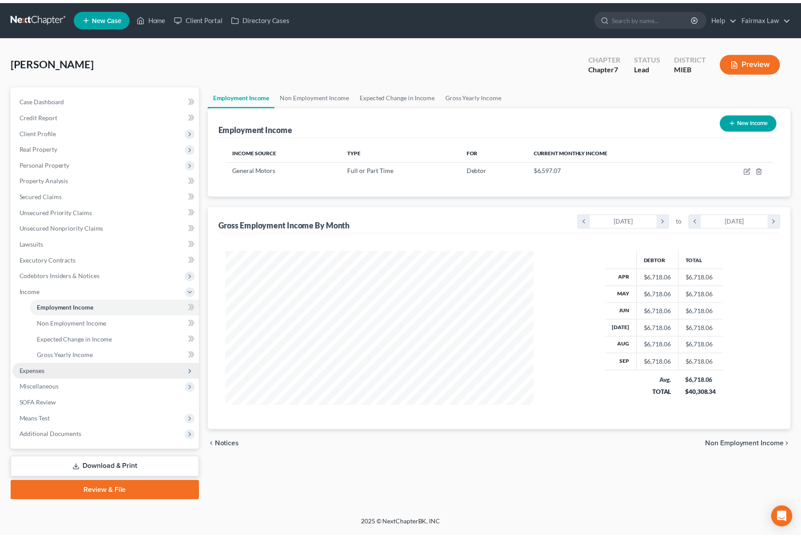
scroll to position [160, 333]
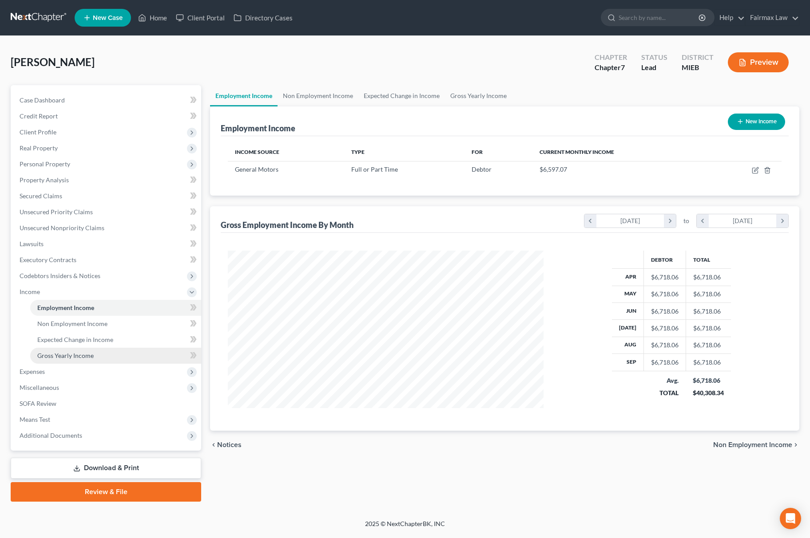
click at [75, 356] on span "Gross Yearly Income" at bounding box center [65, 356] width 56 height 8
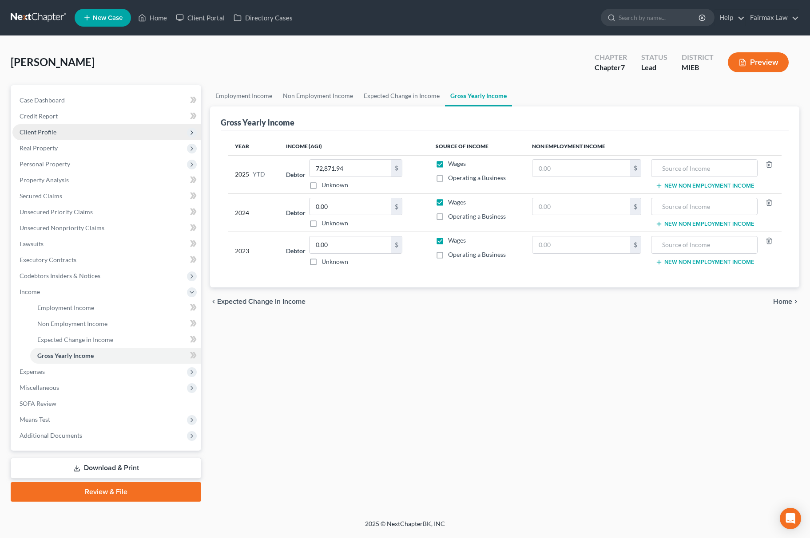
click at [70, 133] on span "Client Profile" at bounding box center [106, 132] width 189 height 16
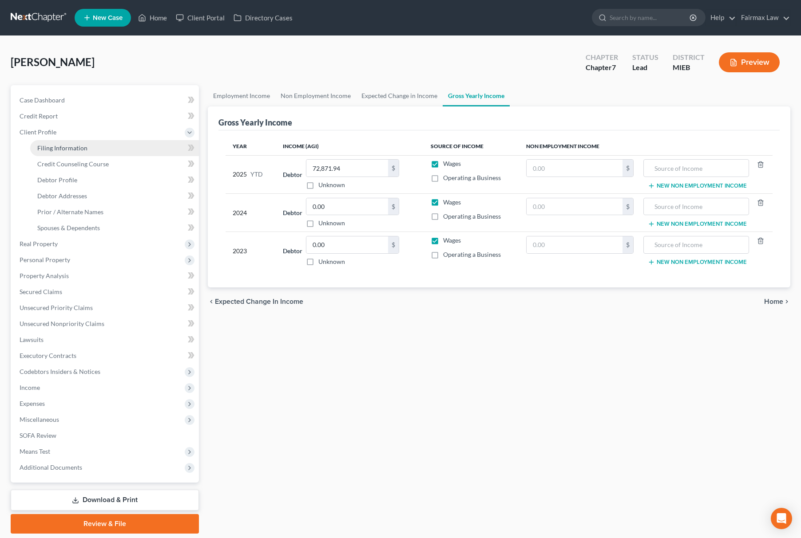
click at [60, 140] on link "Filing Information" at bounding box center [114, 148] width 169 height 16
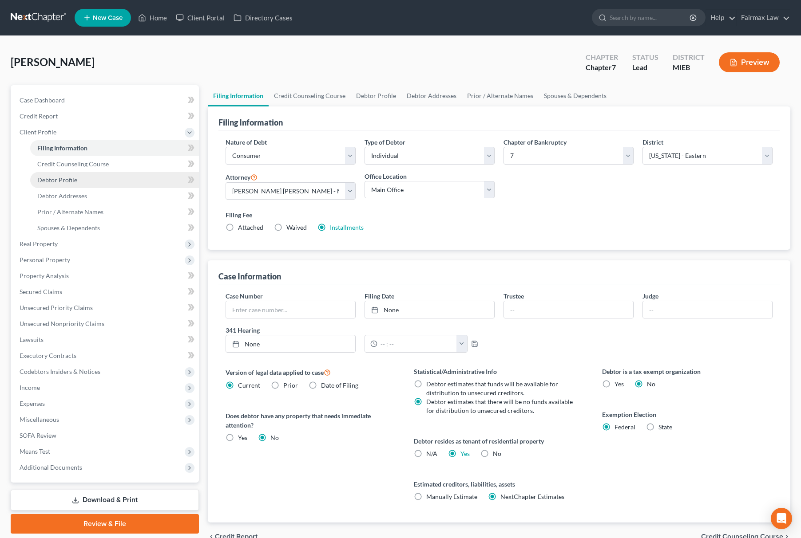
click at [59, 174] on link "Debtor Profile" at bounding box center [114, 180] width 169 height 16
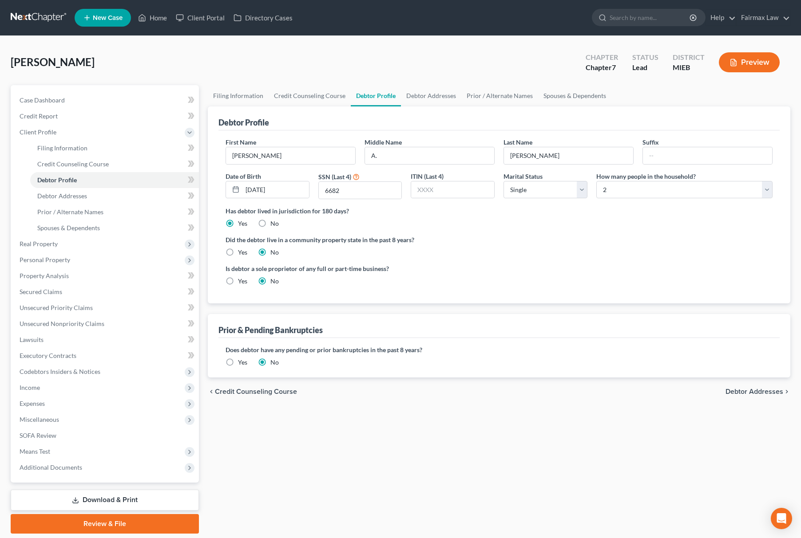
click at [656, 175] on label "How many people in the household?" at bounding box center [645, 176] width 99 height 9
drag, startPoint x: 654, startPoint y: 189, endPoint x: 652, endPoint y: 197, distance: 8.6
click at [654, 189] on select "Select 1 2 3 4 5 6 7 8 9 10 11 12 13 14 15 16 17 18 19 20" at bounding box center [684, 190] width 176 height 18
click at [596, 181] on select "Select 1 2 3 4 5 6 7 8 9 10 11 12 13 14 15 16 17 18 19 20" at bounding box center [684, 190] width 176 height 18
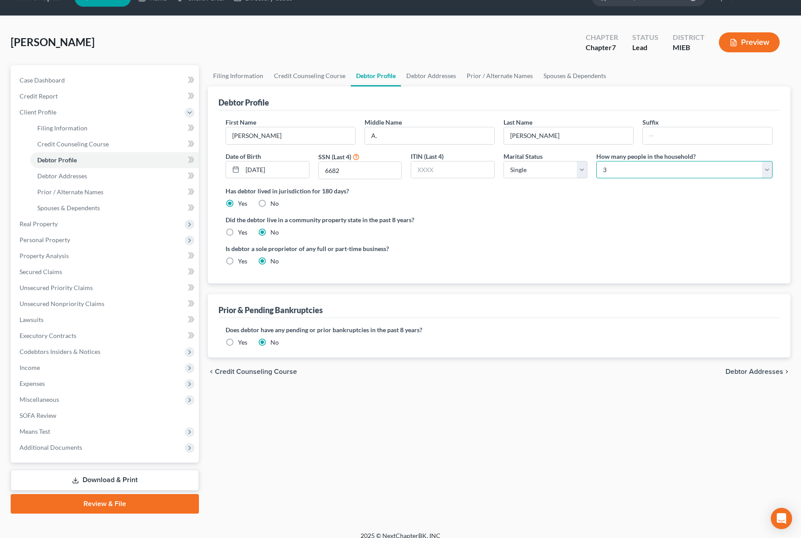
scroll to position [29, 0]
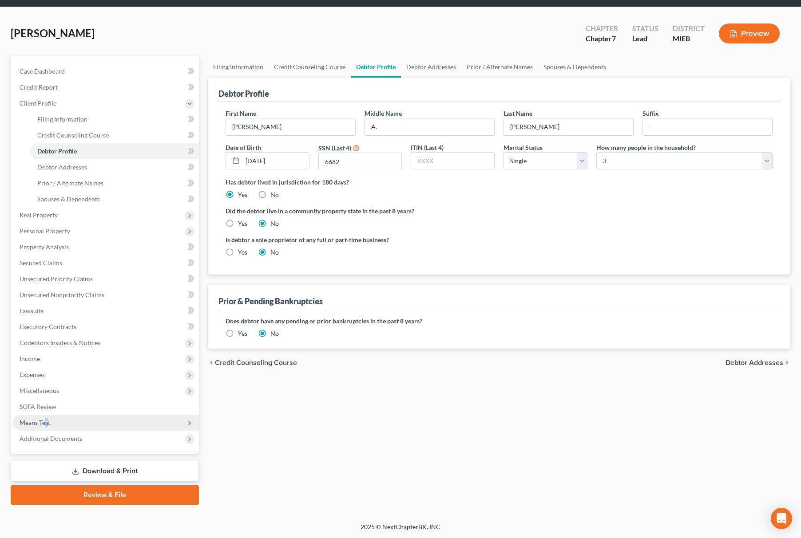
click at [47, 424] on span "Means Test" at bounding box center [35, 423] width 31 height 8
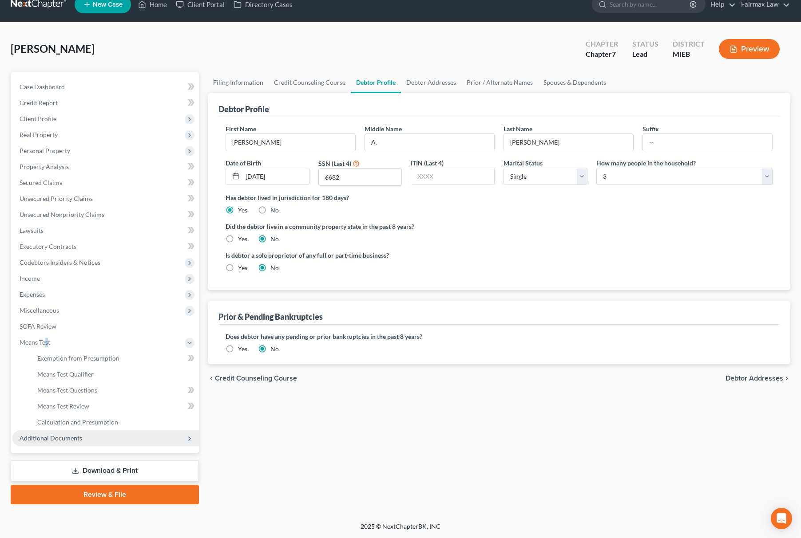
scroll to position [13, 0]
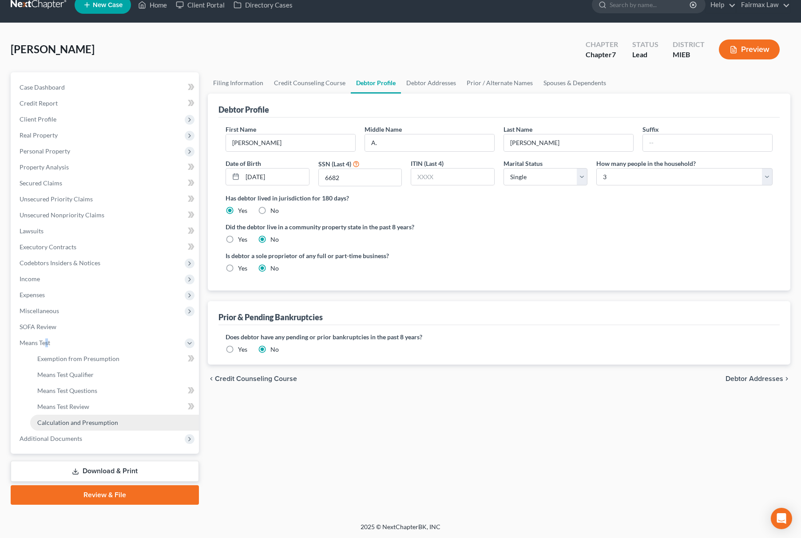
click at [91, 424] on span "Calculation and Presumption" at bounding box center [77, 423] width 81 height 8
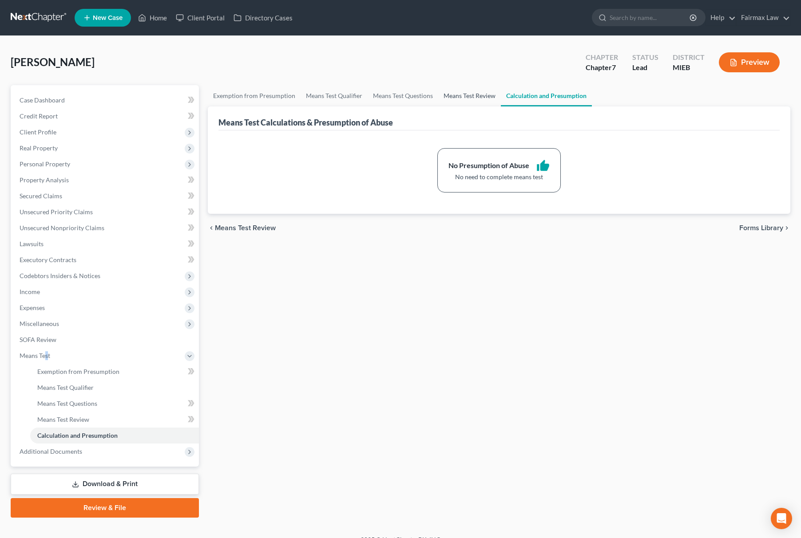
click at [453, 92] on link "Means Test Review" at bounding box center [469, 95] width 63 height 21
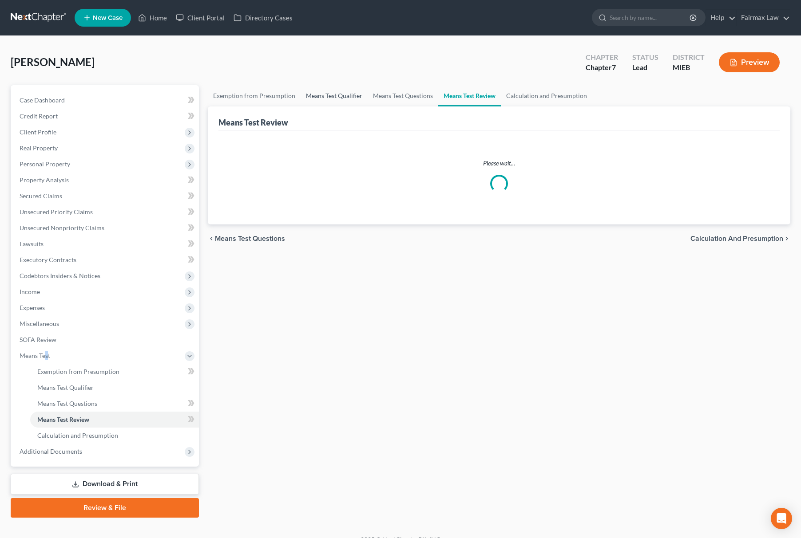
click at [337, 93] on link "Means Test Qualifier" at bounding box center [334, 95] width 67 height 21
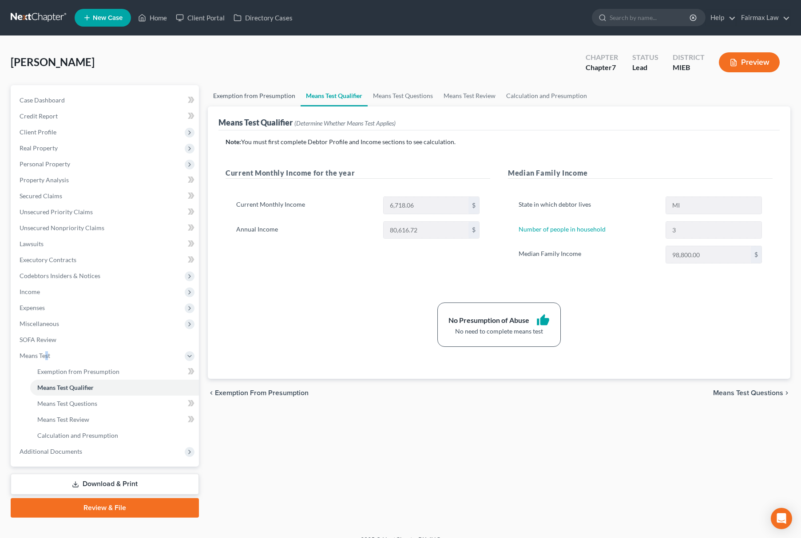
click at [232, 91] on link "Exemption from Presumption" at bounding box center [254, 95] width 93 height 21
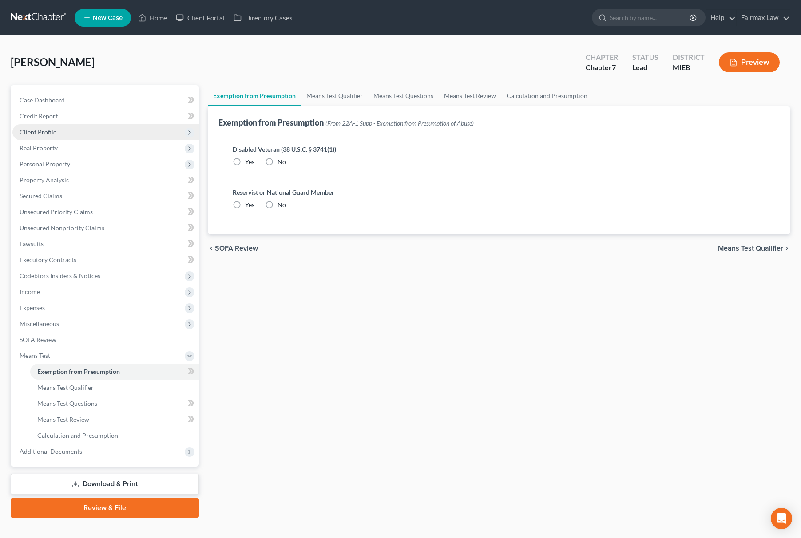
click at [57, 132] on span "Client Profile" at bounding box center [105, 132] width 186 height 16
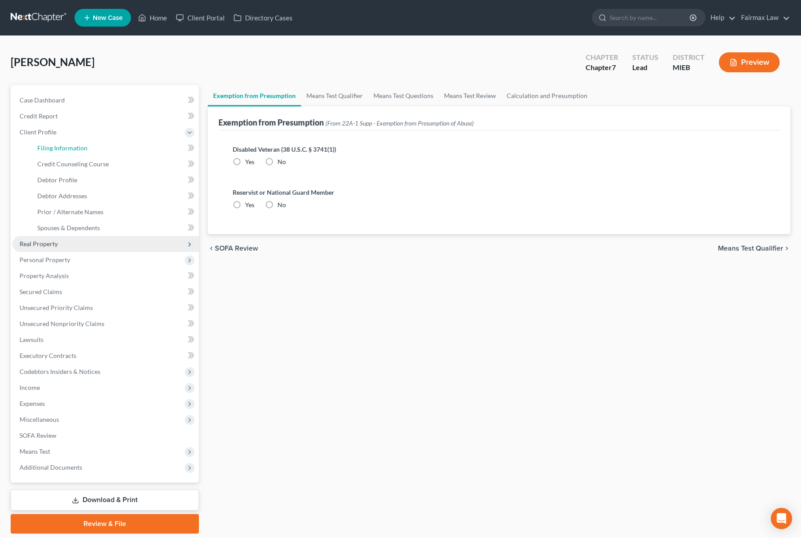
click at [57, 148] on span "Filing Information" at bounding box center [62, 148] width 50 height 8
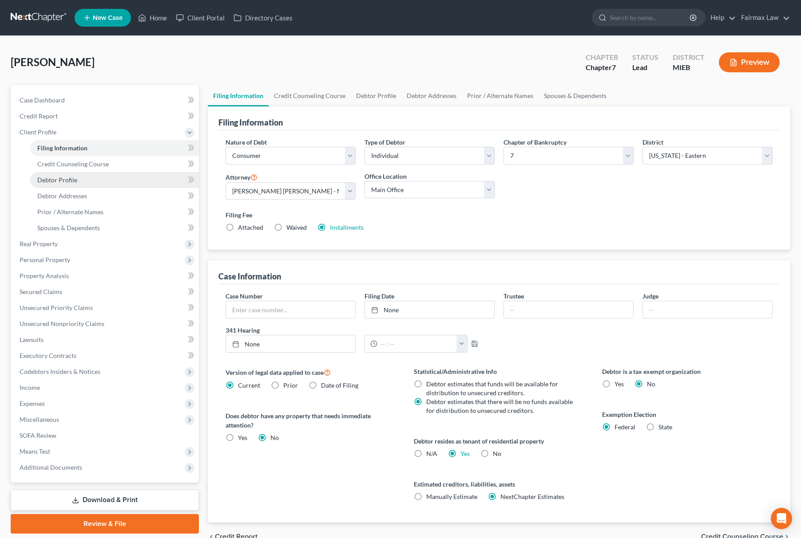
click at [68, 172] on link "Debtor Profile" at bounding box center [114, 180] width 169 height 16
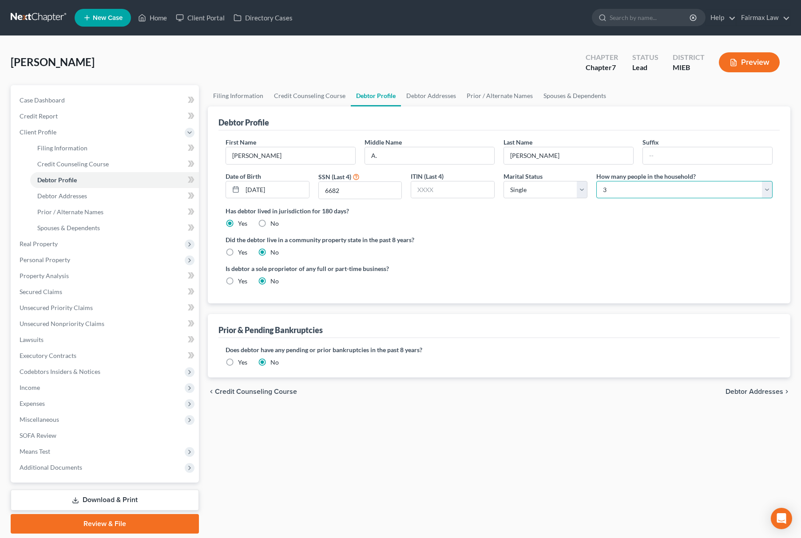
click at [622, 190] on select "Select 1 2 3 4 5 6 7 8 9 10 11 12 13 14 15 16 17 18 19 20" at bounding box center [684, 190] width 176 height 18
click at [596, 181] on select "Select 1 2 3 4 5 6 7 8 9 10 11 12 13 14 15 16 17 18 19 20" at bounding box center [684, 190] width 176 height 18
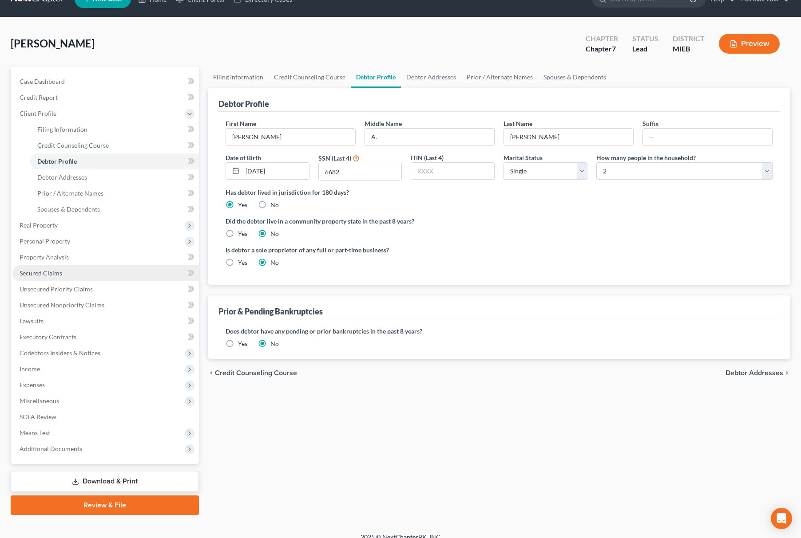
scroll to position [29, 0]
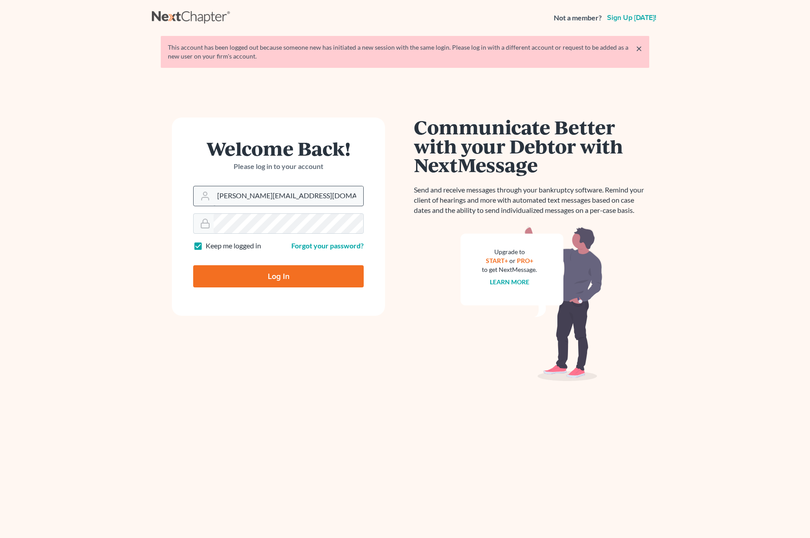
click at [313, 189] on input "[PERSON_NAME][EMAIL_ADDRESS][DOMAIN_NAME]" at bounding box center [289, 196] width 150 height 20
type input "[PERSON_NAME][EMAIL_ADDRESS][DOMAIN_NAME]"
click at [276, 283] on input "Log In" at bounding box center [278, 276] width 170 height 22
type input "Thinking..."
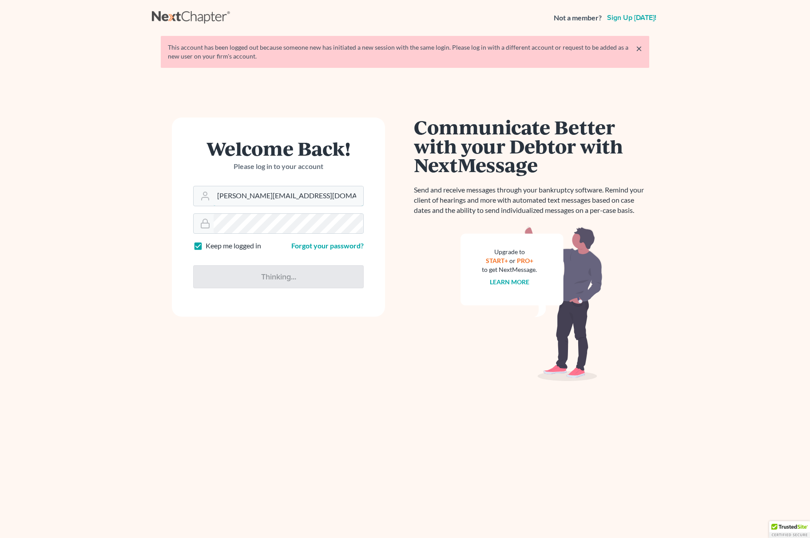
type input "[PERSON_NAME][EMAIL_ADDRESS][DOMAIN_NAME]"
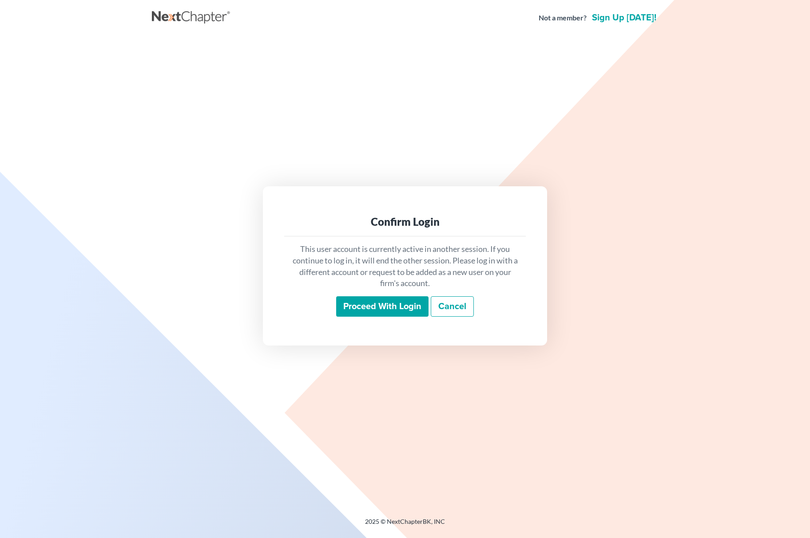
click at [369, 302] on input "Proceed with login" at bounding box center [382, 307] width 92 height 20
